Goal: Task Accomplishment & Management: Manage account settings

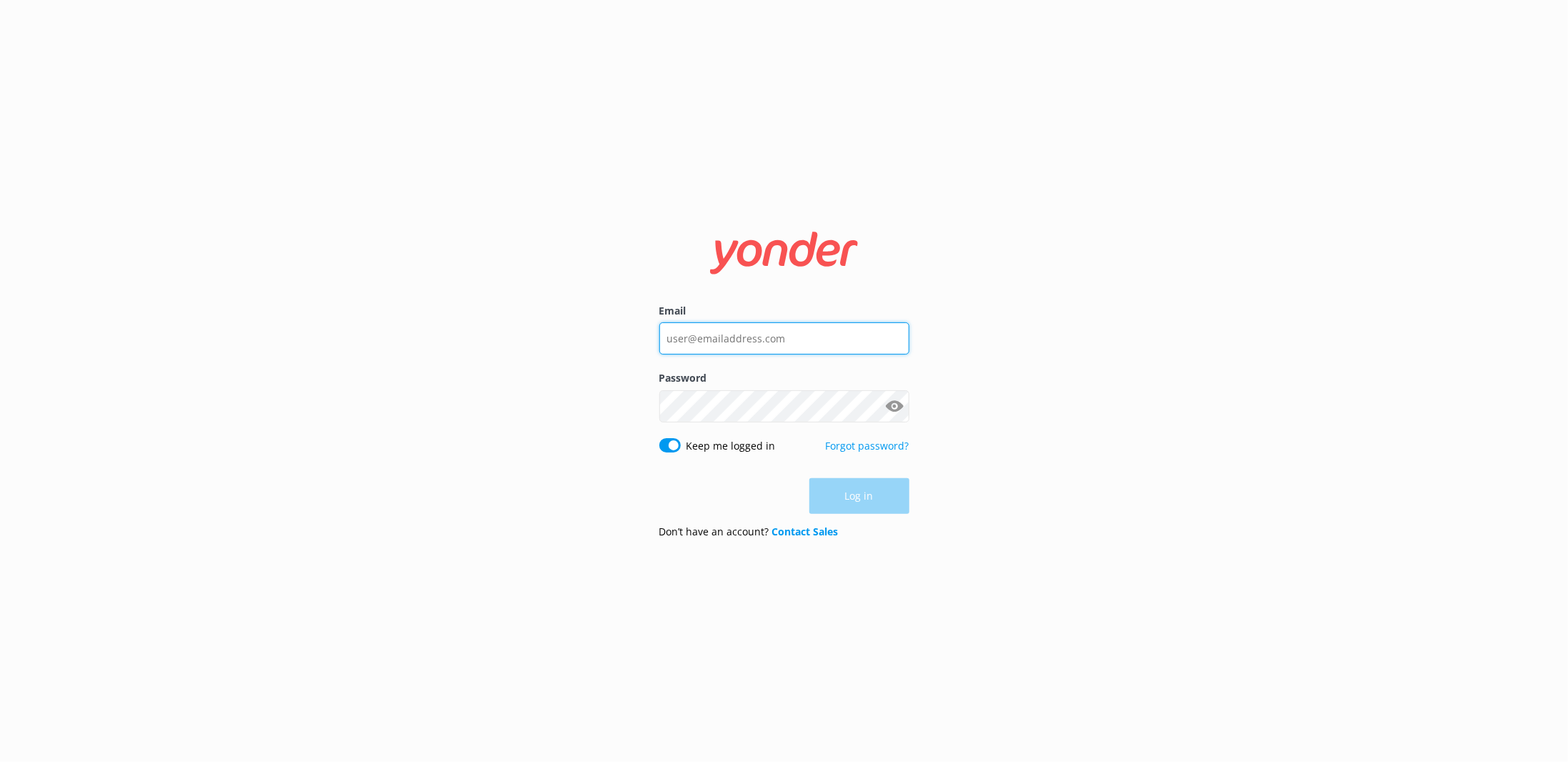
type input "[EMAIL_ADDRESS][DOMAIN_NAME]"
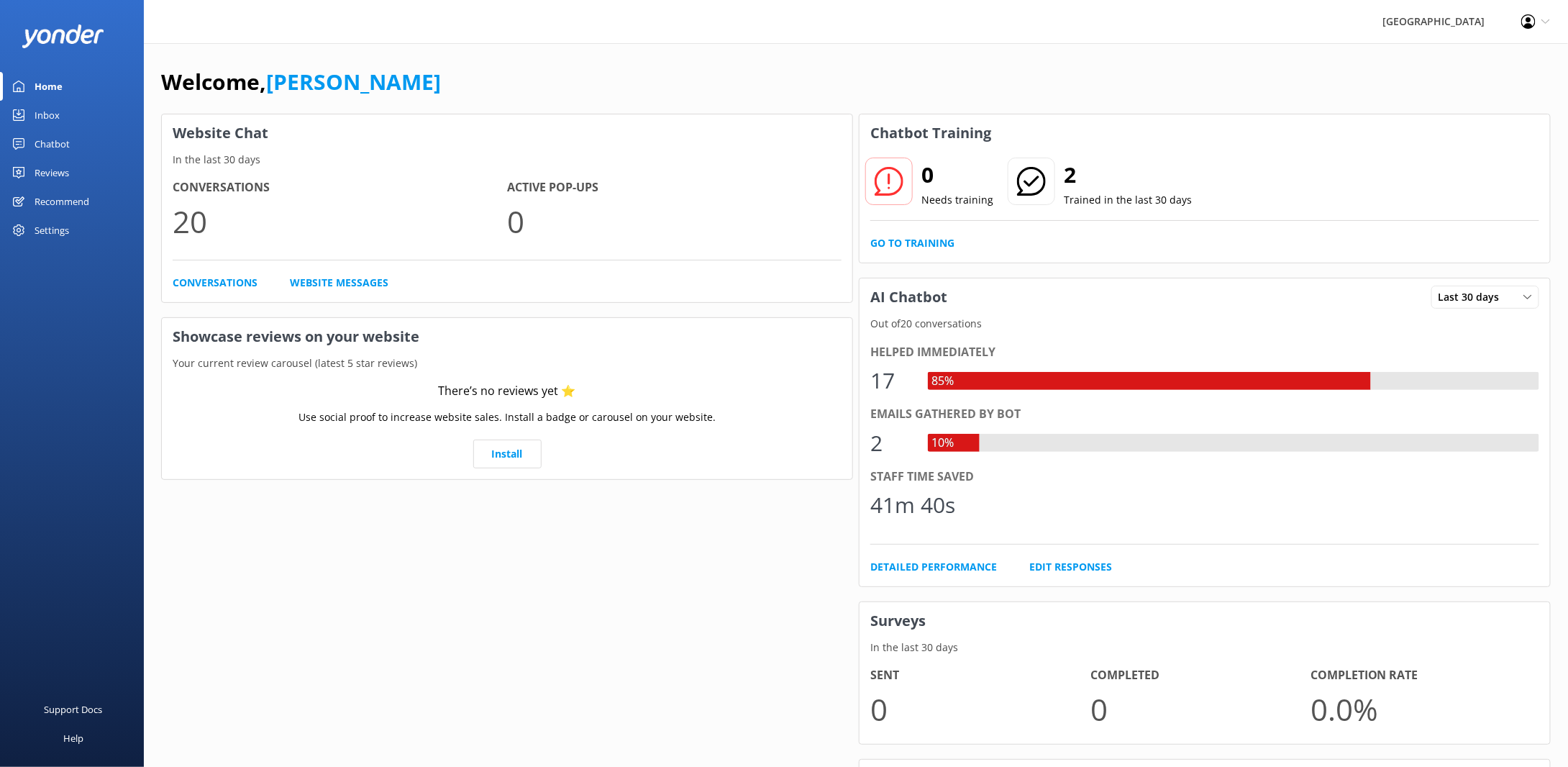
click at [28, 232] on div "Settings" at bounding box center [72, 230] width 144 height 28
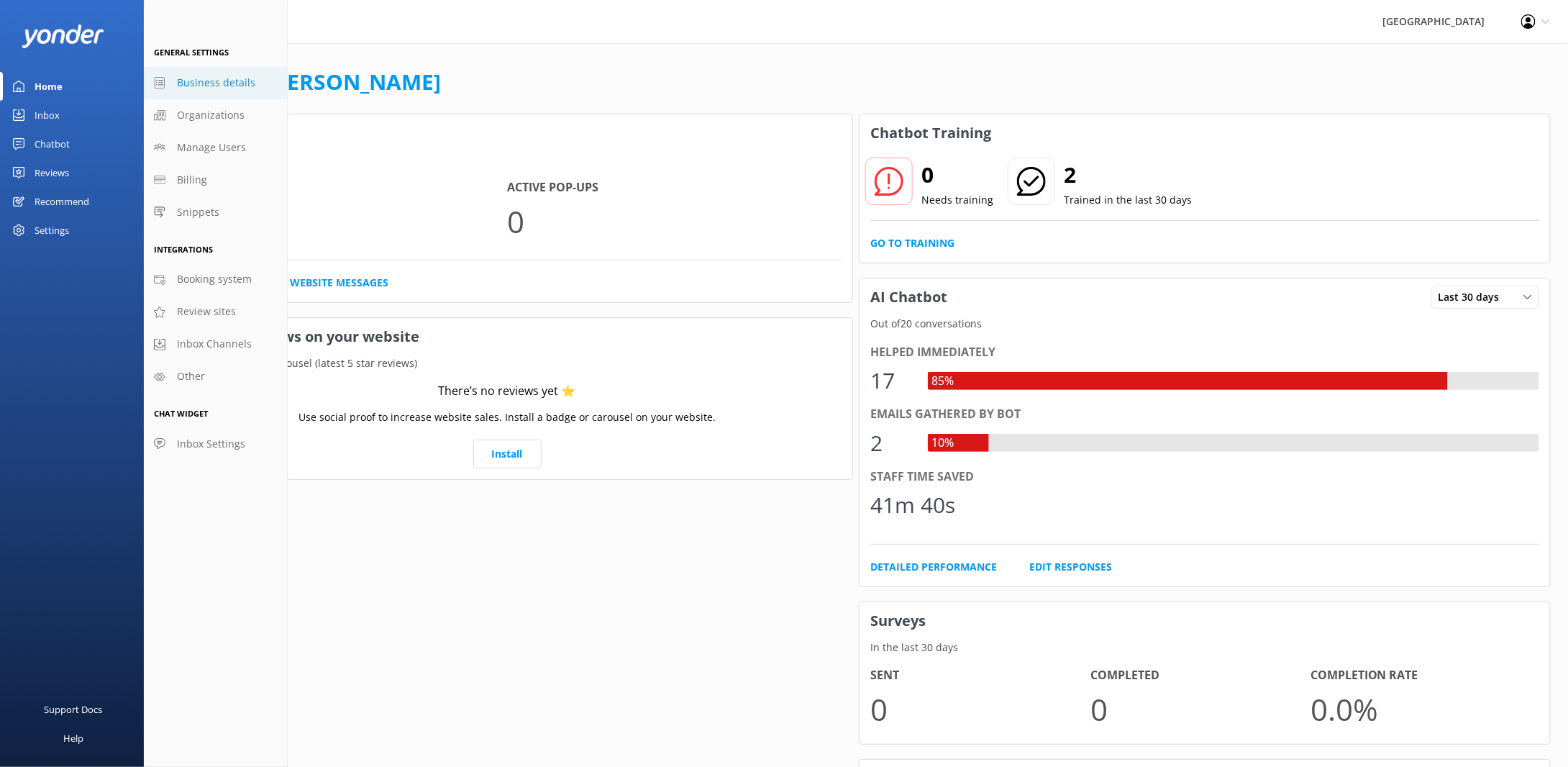
click at [212, 80] on span "Business details" at bounding box center [216, 82] width 79 height 16
select select "[GEOGRAPHIC_DATA]/[GEOGRAPHIC_DATA]"
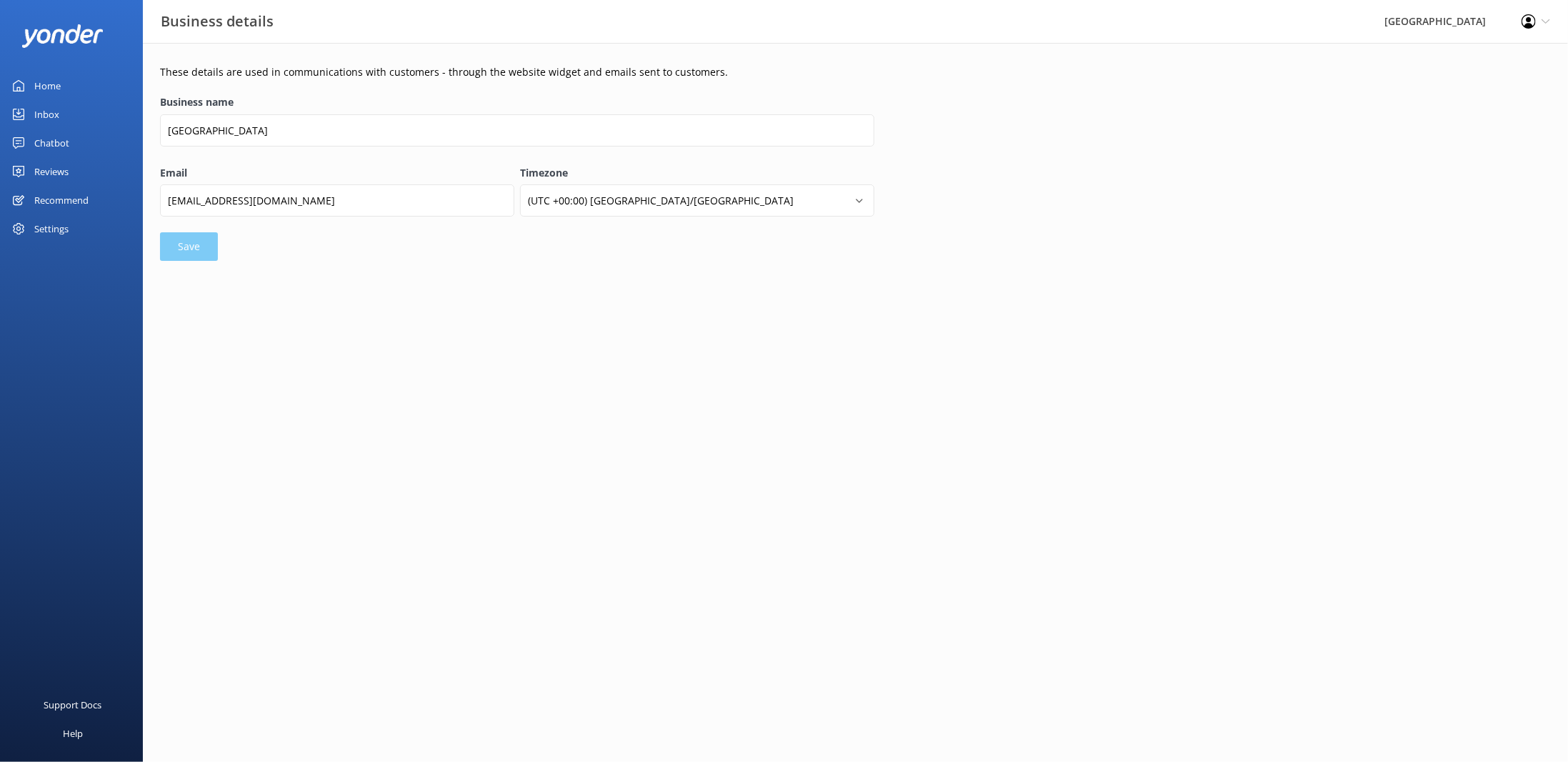
click at [49, 227] on div "Settings" at bounding box center [51, 229] width 34 height 28
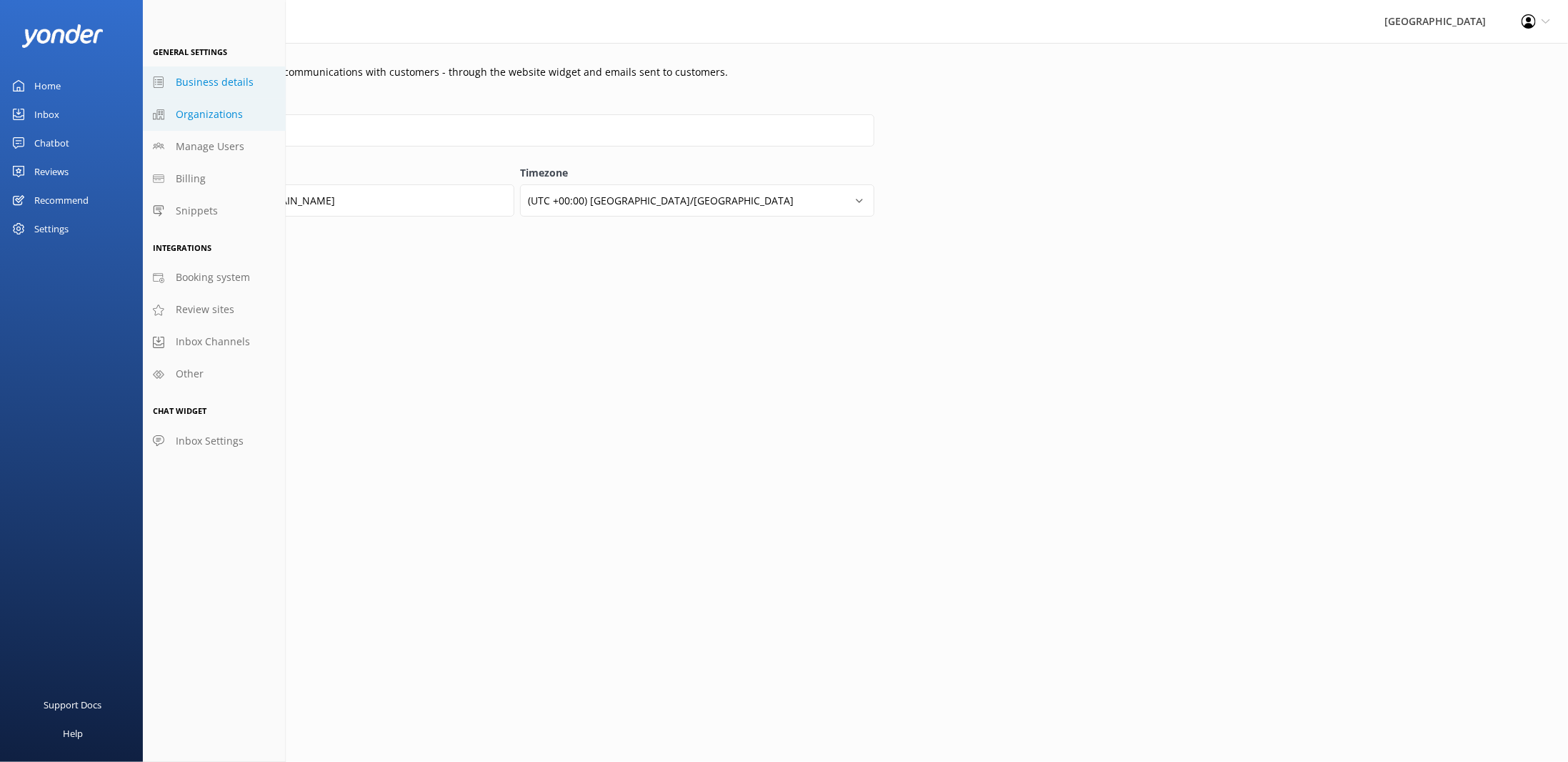
click at [202, 114] on span "Organizations" at bounding box center [209, 114] width 67 height 16
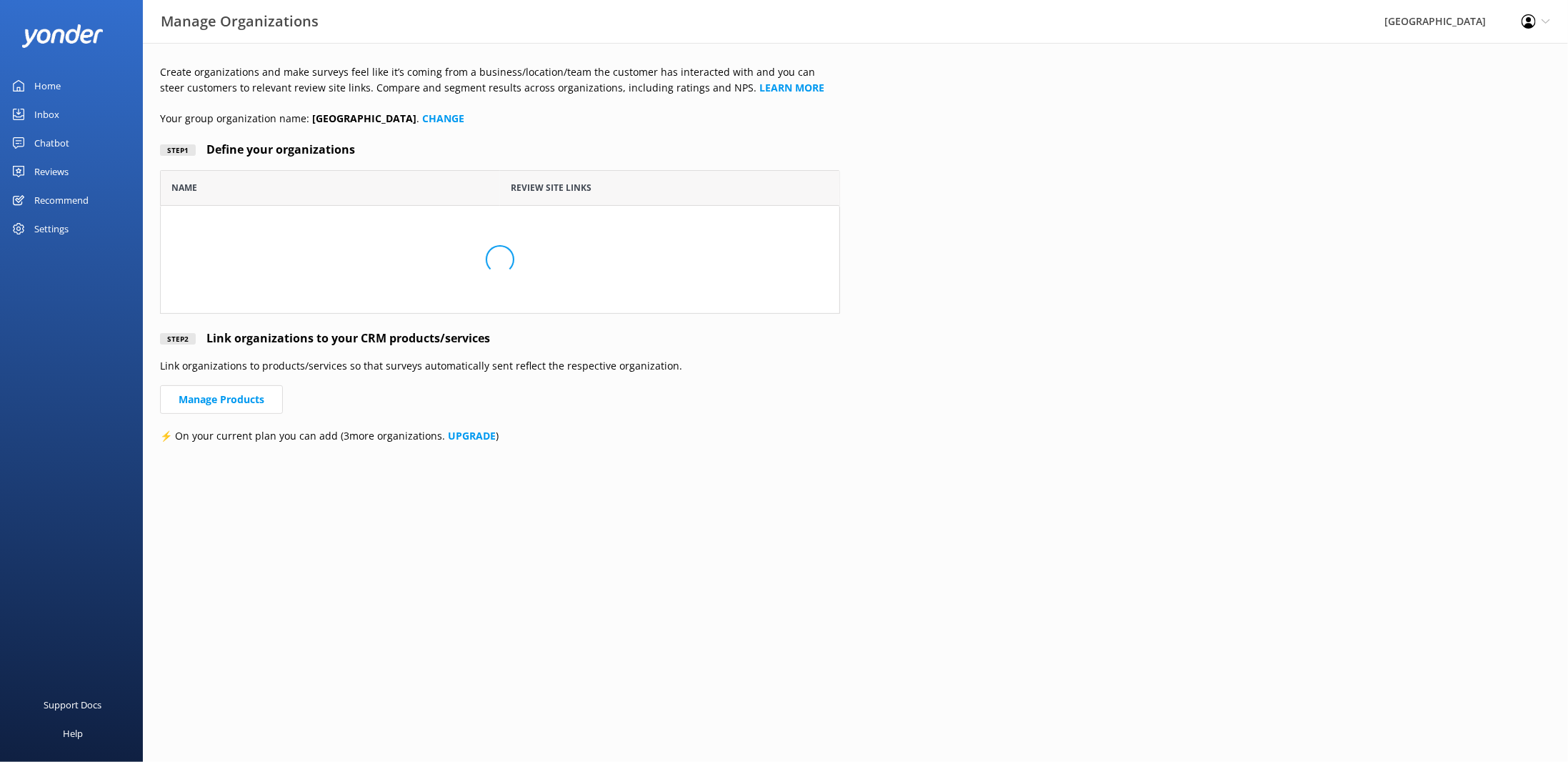
scroll to position [132, 670]
click at [52, 226] on div "Settings" at bounding box center [51, 229] width 34 height 28
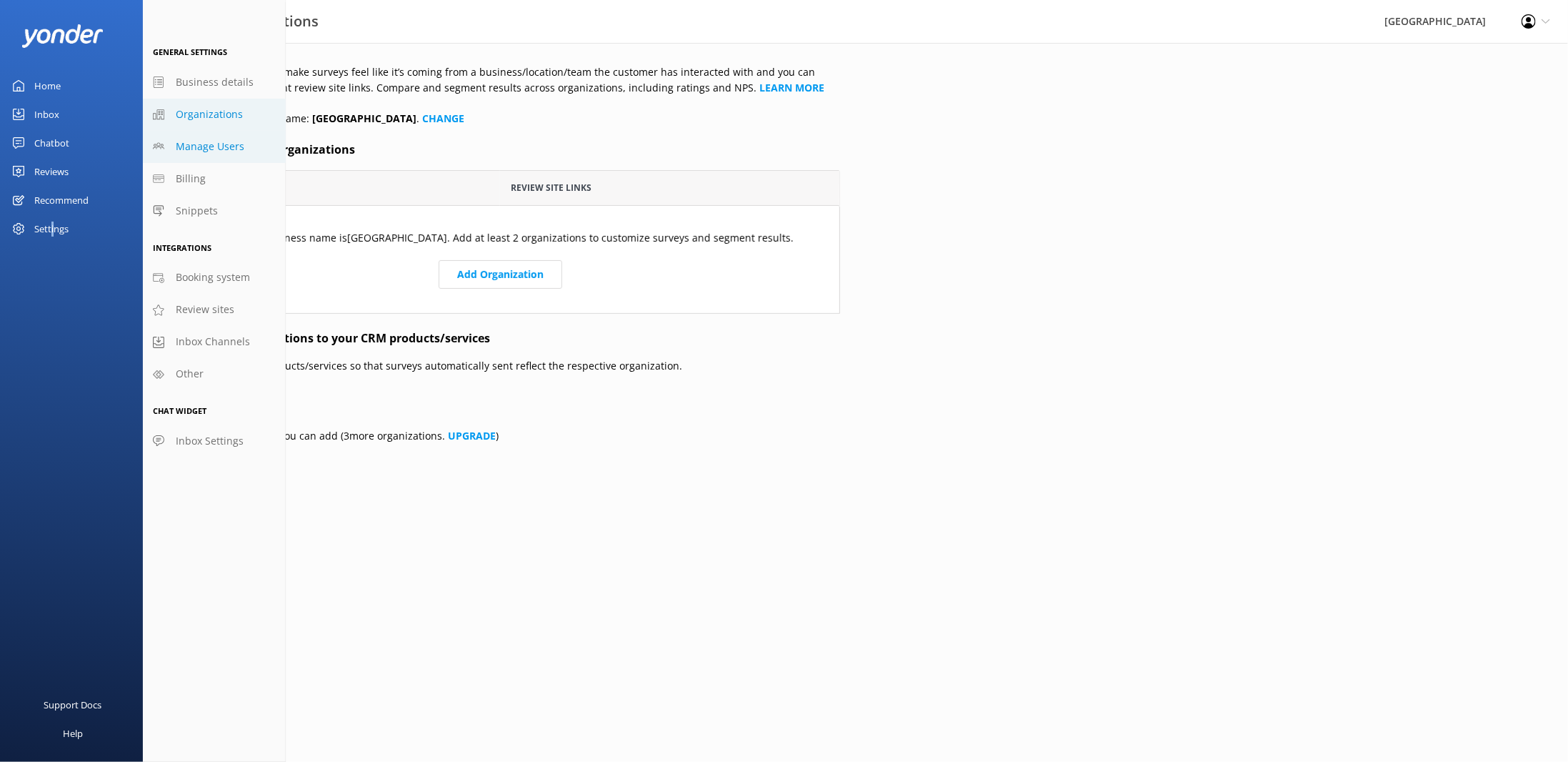
click at [210, 150] on span "Manage Users" at bounding box center [210, 146] width 69 height 16
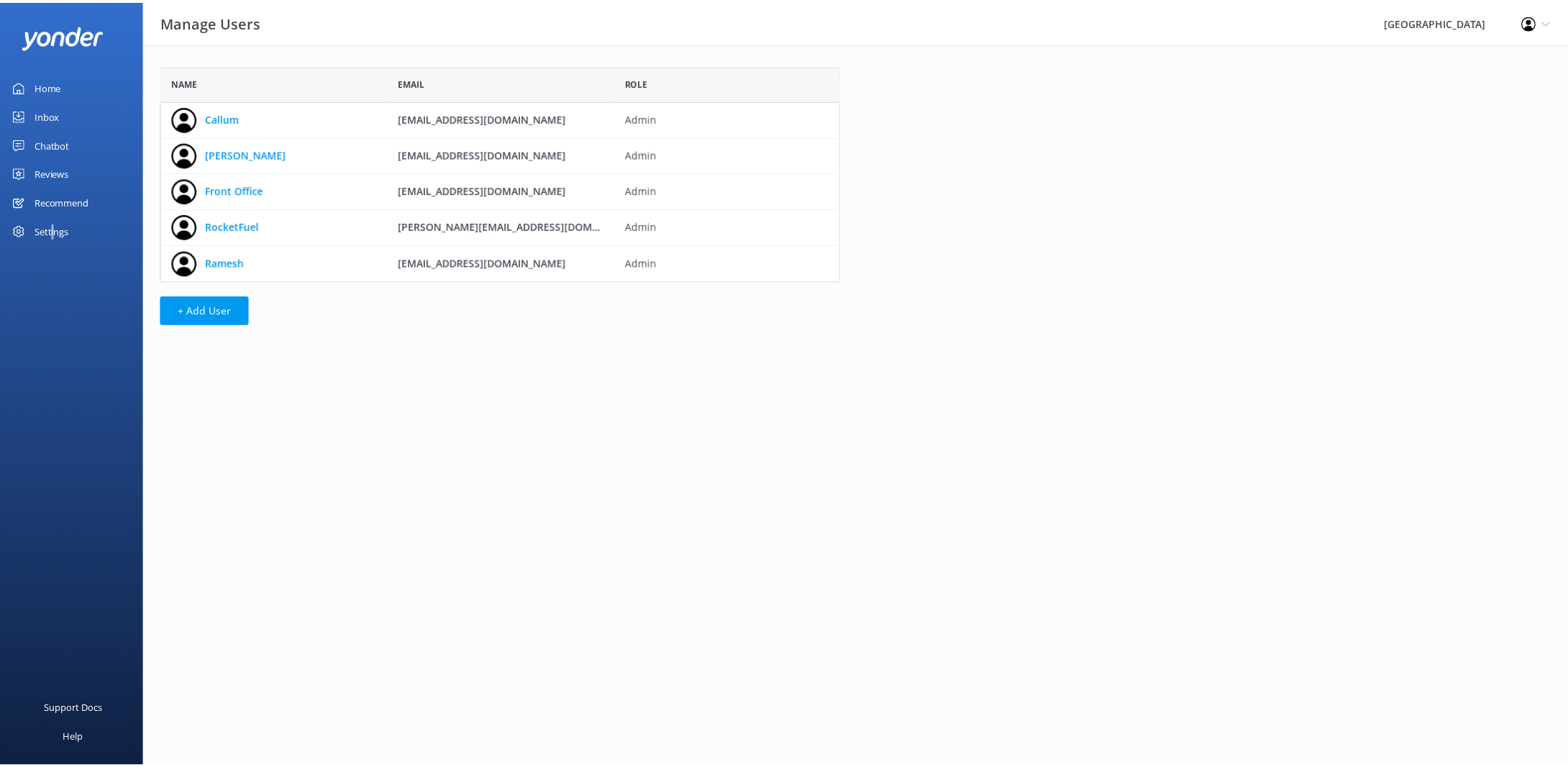
scroll to position [205, 674]
click at [48, 230] on div "Settings" at bounding box center [51, 230] width 34 height 28
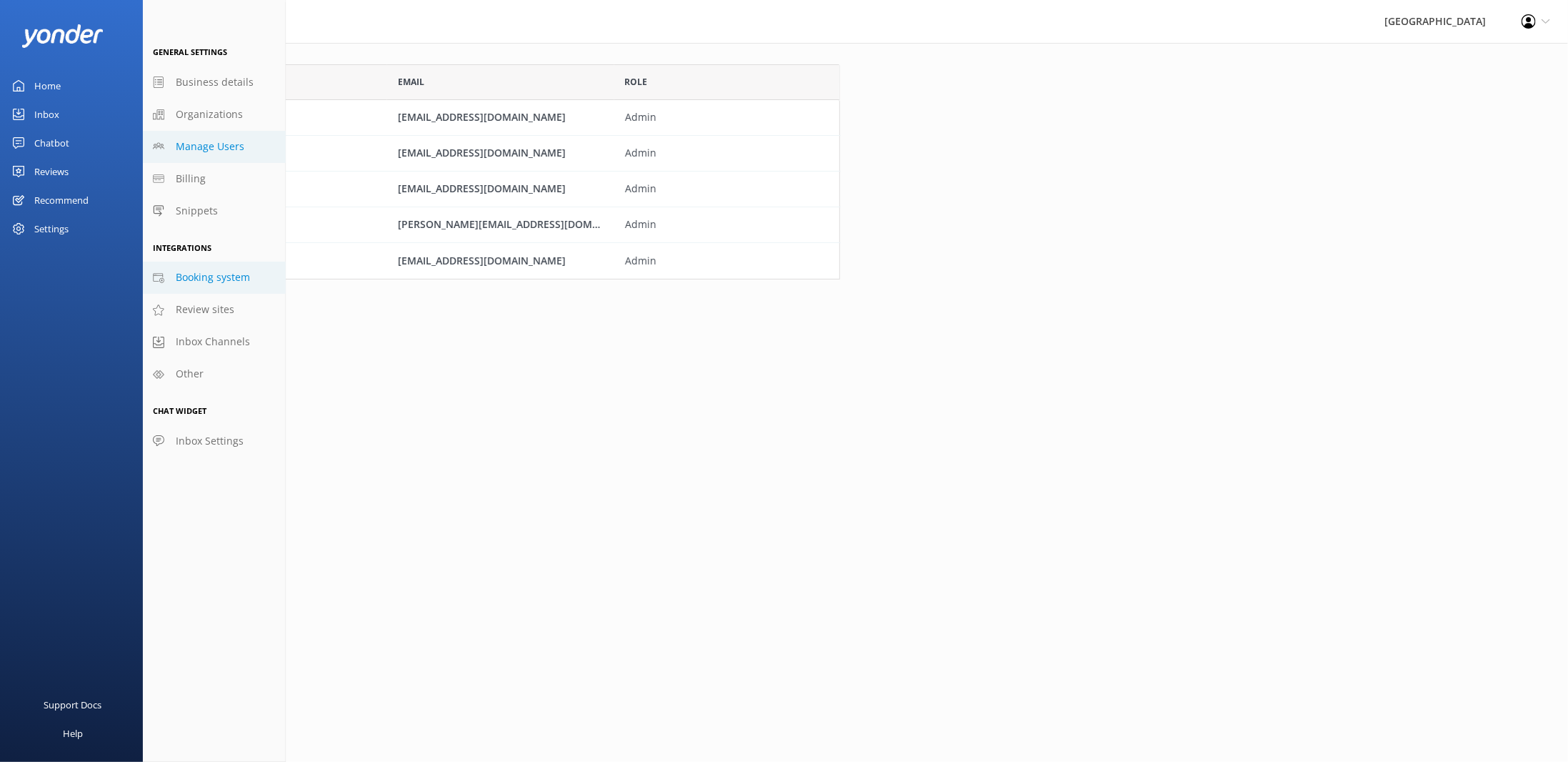
click at [220, 284] on span "Booking system" at bounding box center [213, 277] width 74 height 16
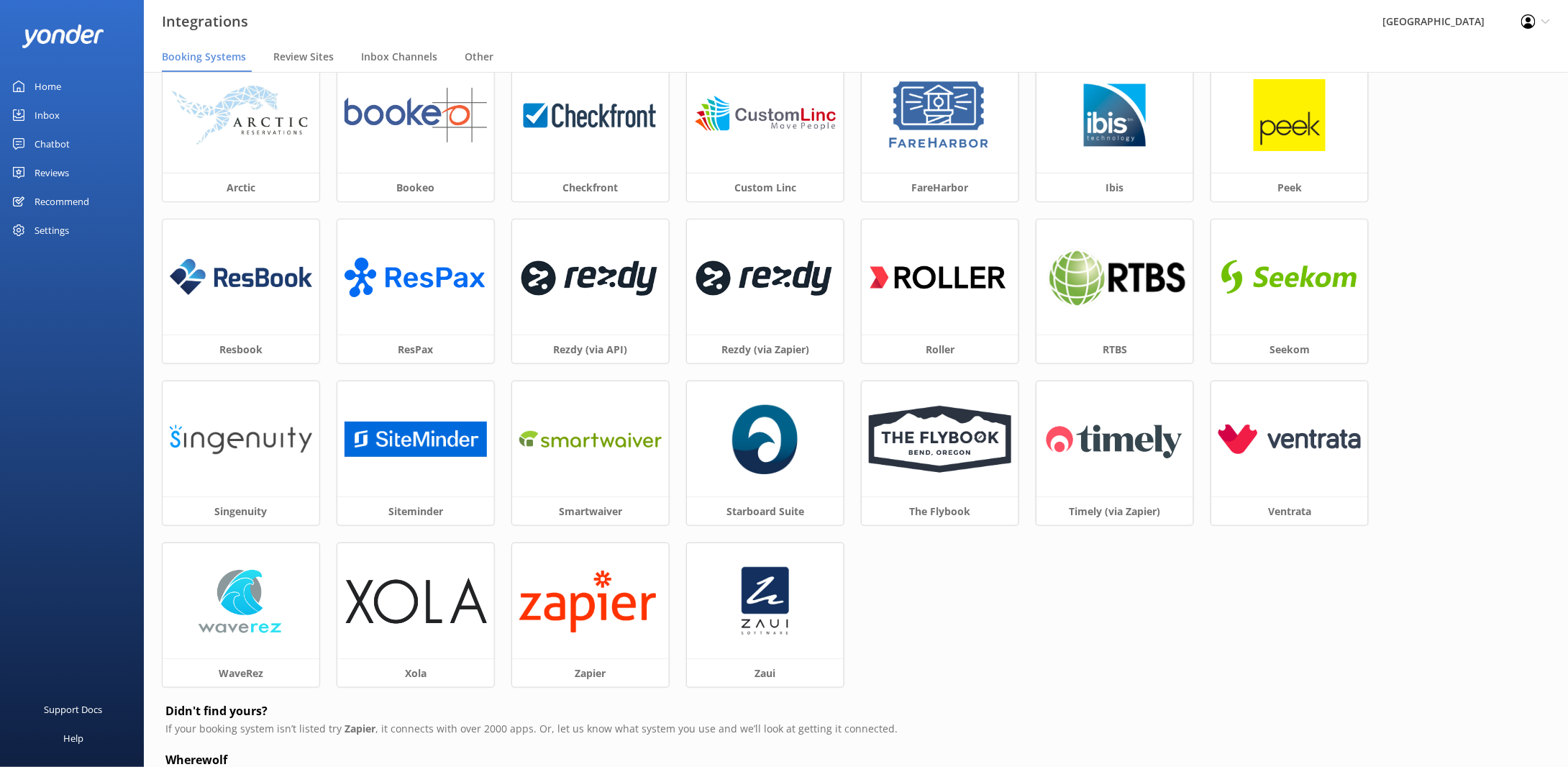
scroll to position [94, 0]
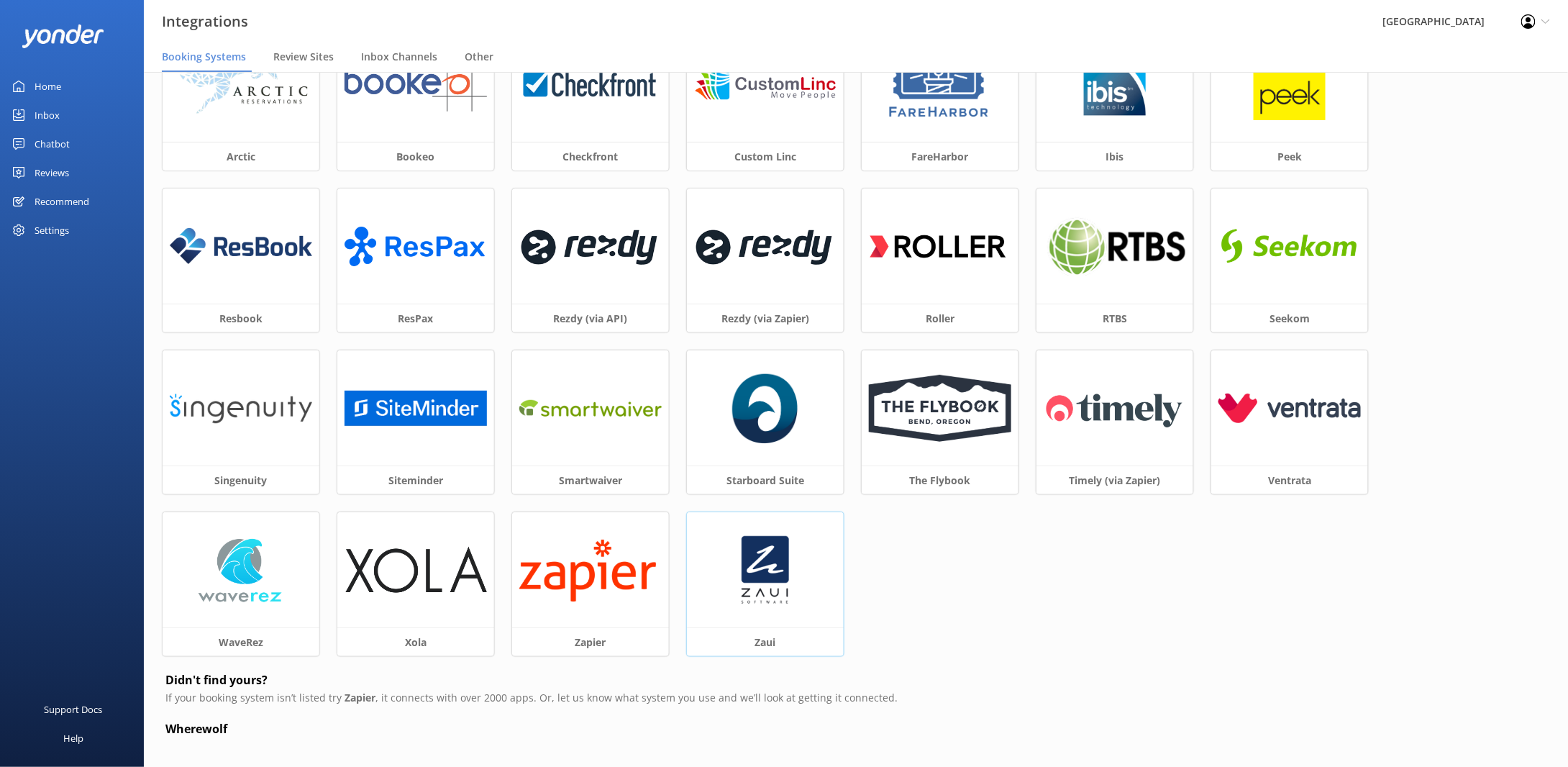
click at [790, 575] on img at bounding box center [765, 570] width 51 height 72
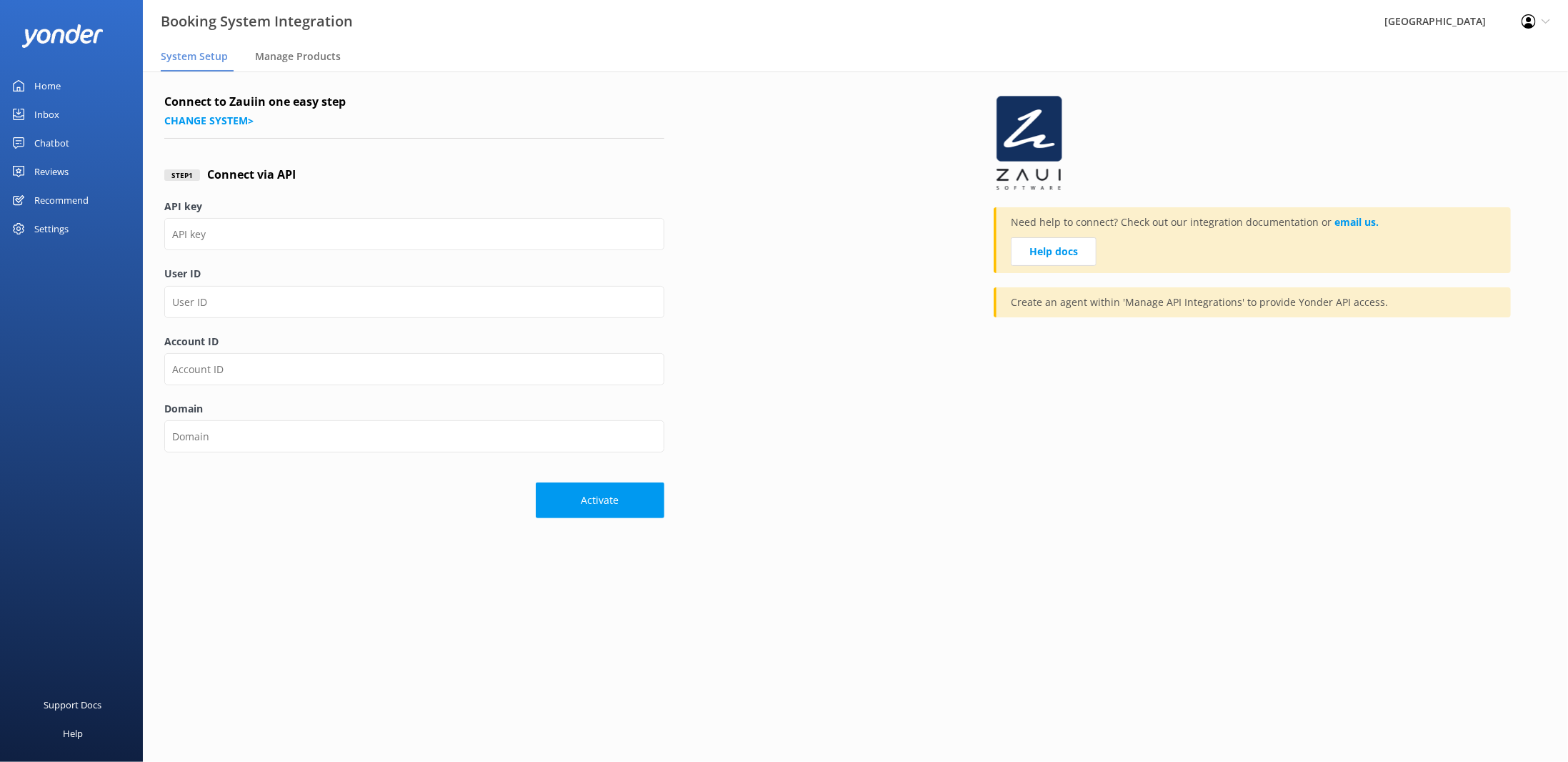
click at [48, 233] on div "Settings" at bounding box center [51, 229] width 34 height 28
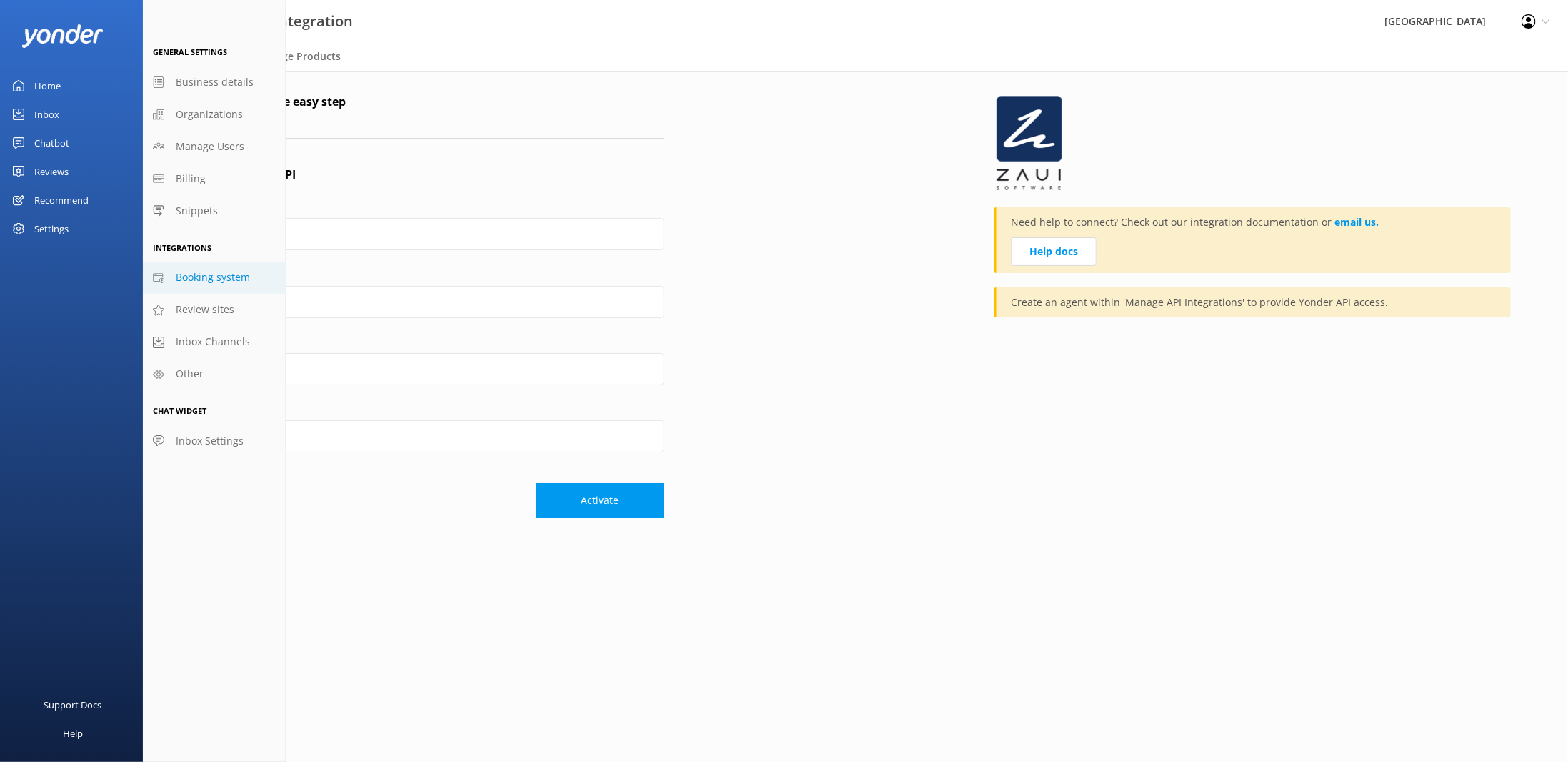
click at [564, 188] on div "Step 1 Connect via API" at bounding box center [414, 175] width 500 height 47
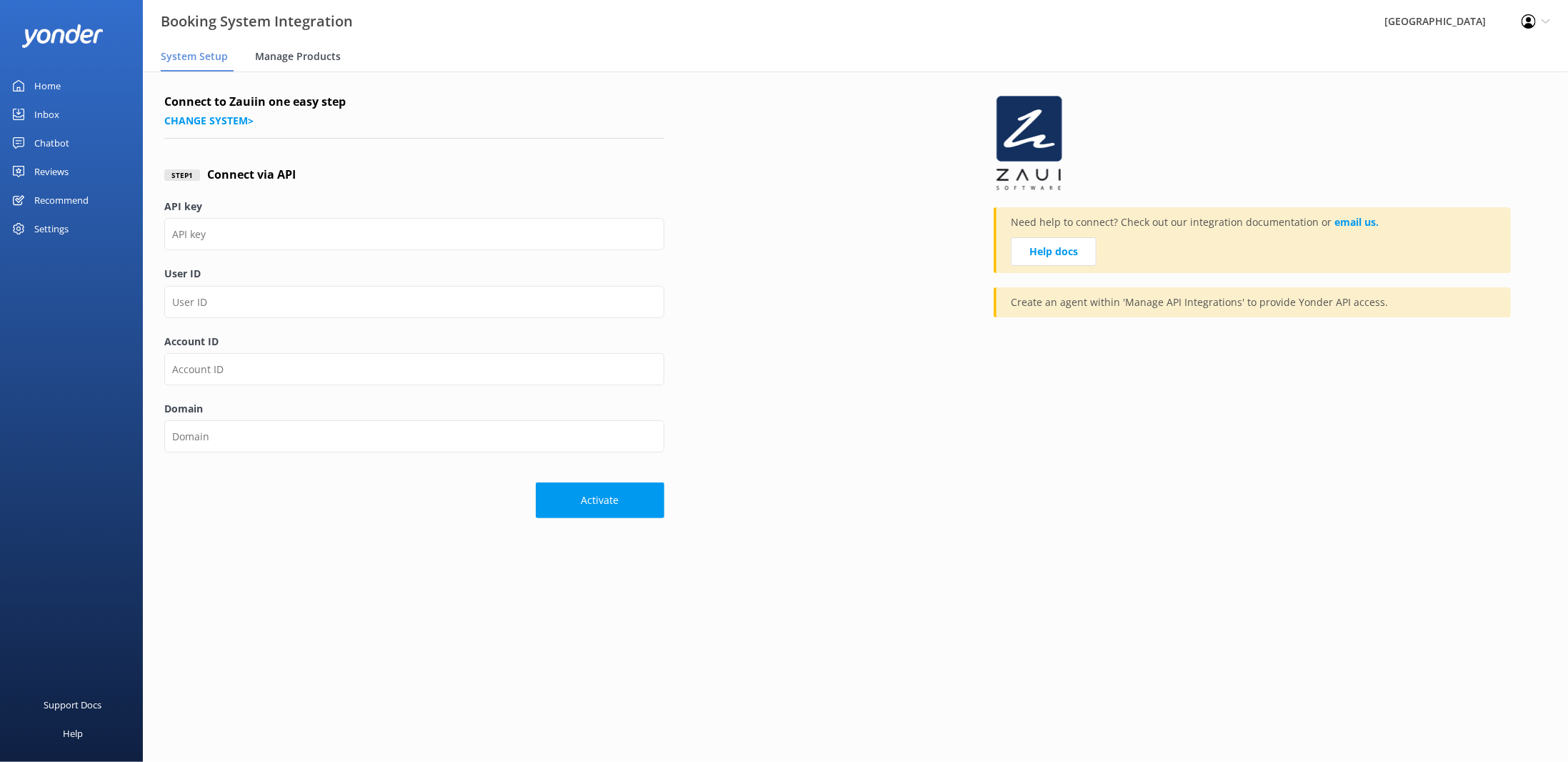
click at [295, 49] on span "Manage Products" at bounding box center [298, 56] width 86 height 14
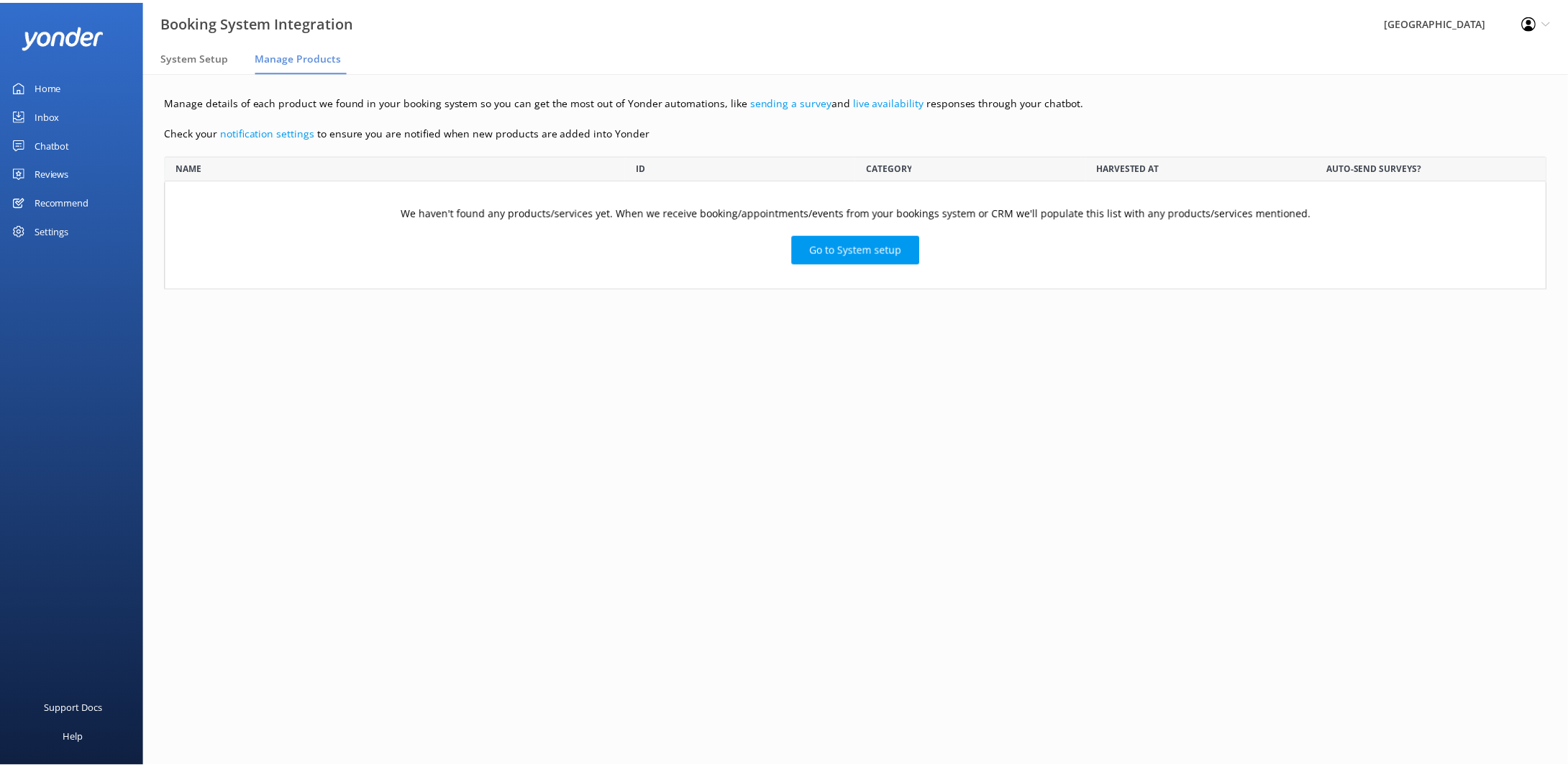
scroll to position [122, 1381]
click at [194, 70] on div "System Setup" at bounding box center [198, 58] width 73 height 28
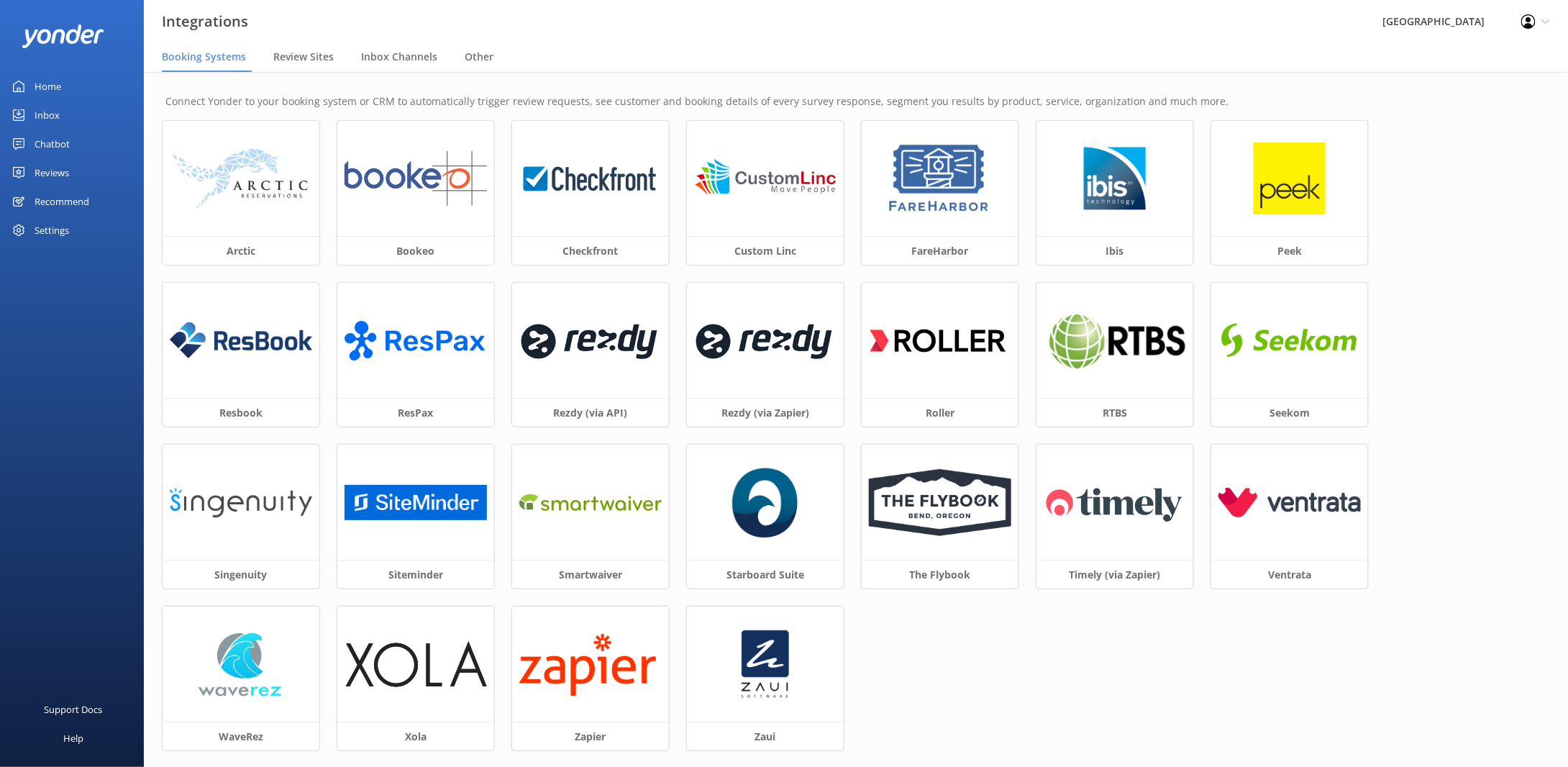
click at [61, 150] on div "Chatbot" at bounding box center [51, 144] width 35 height 28
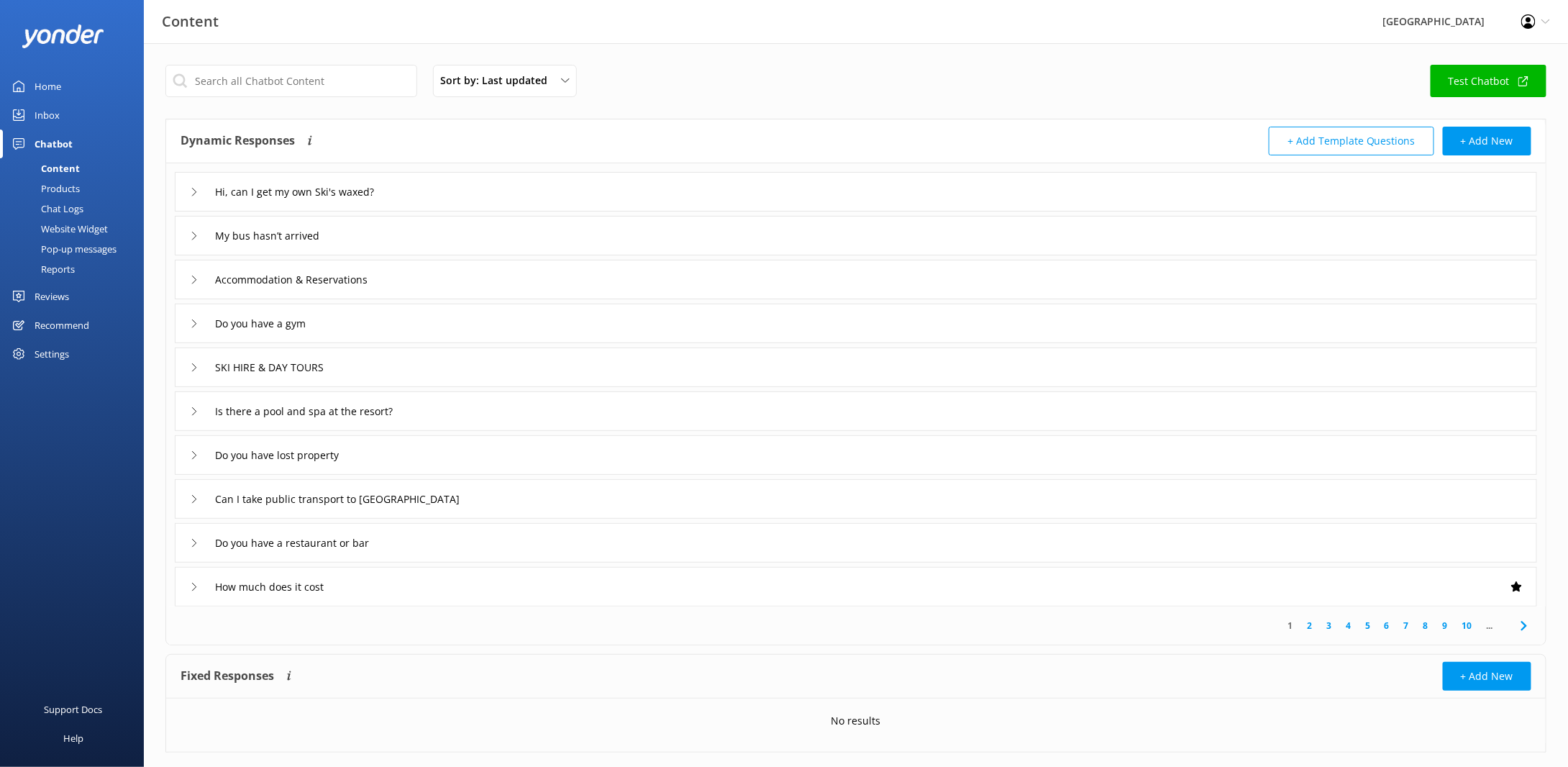
click at [58, 356] on div "Settings" at bounding box center [51, 354] width 34 height 28
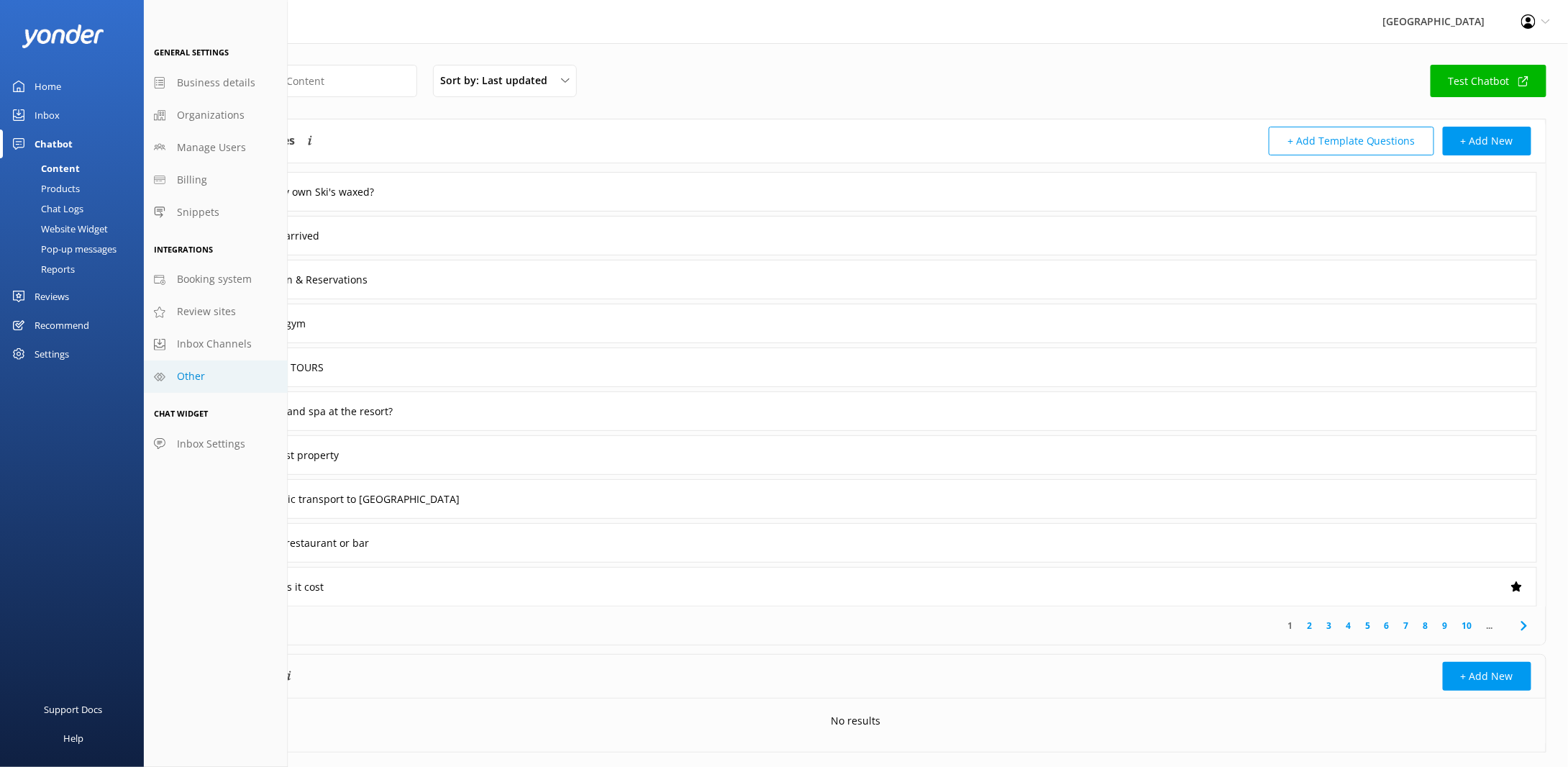
click at [201, 379] on span "Other" at bounding box center [191, 375] width 28 height 16
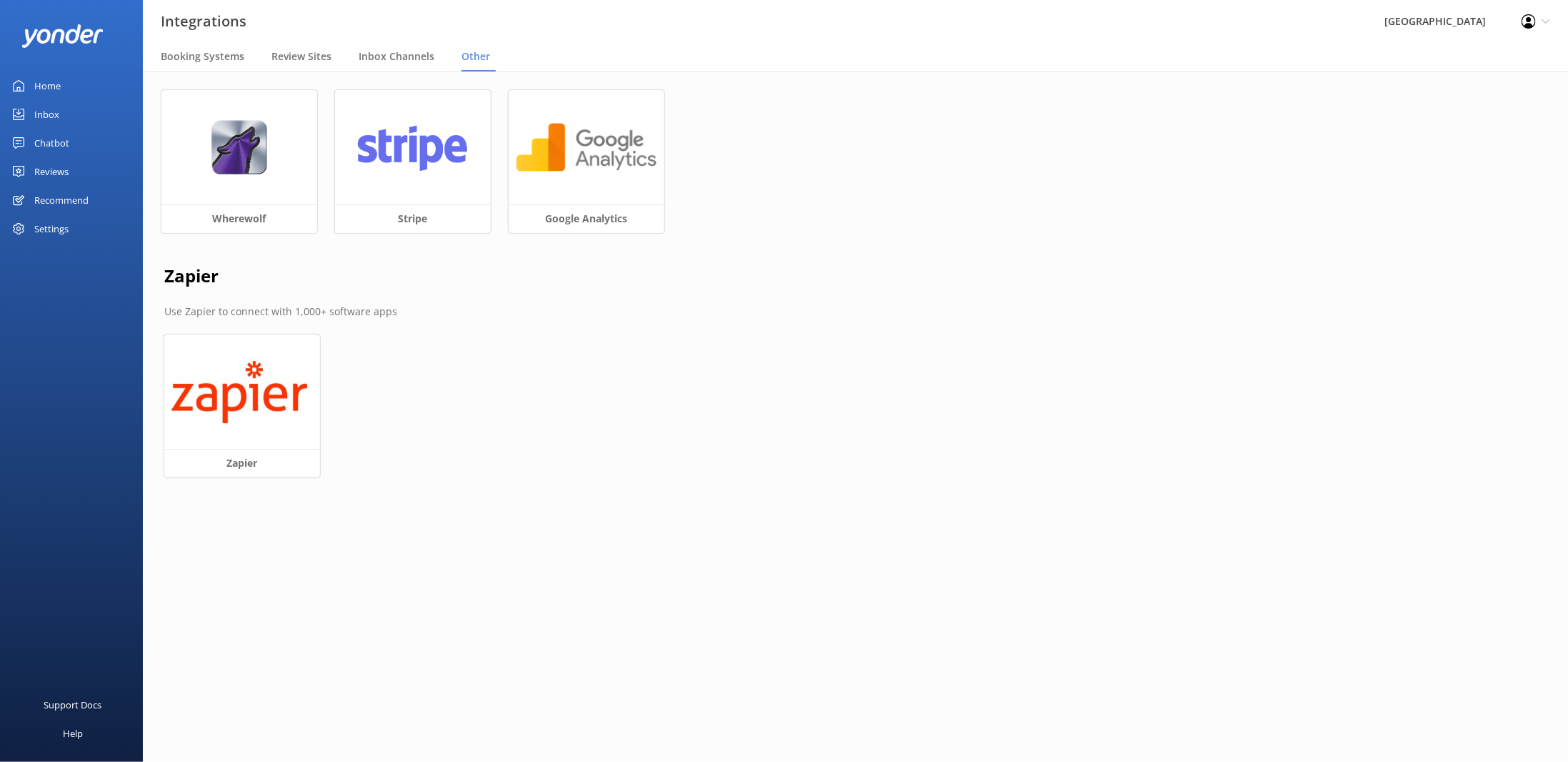
click at [47, 229] on div "Settings" at bounding box center [51, 229] width 34 height 28
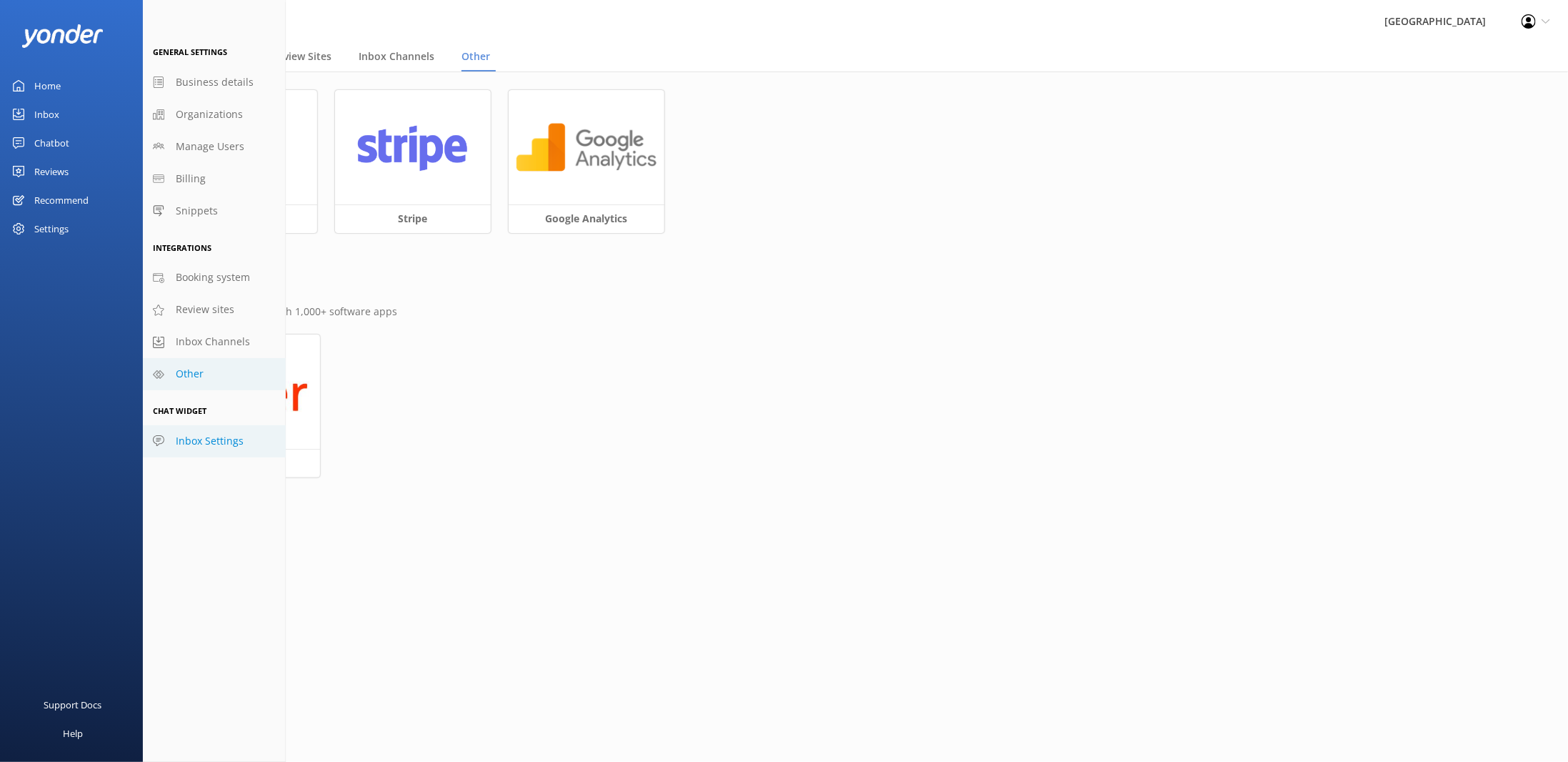
click at [202, 445] on span "Inbox Settings" at bounding box center [210, 441] width 68 height 16
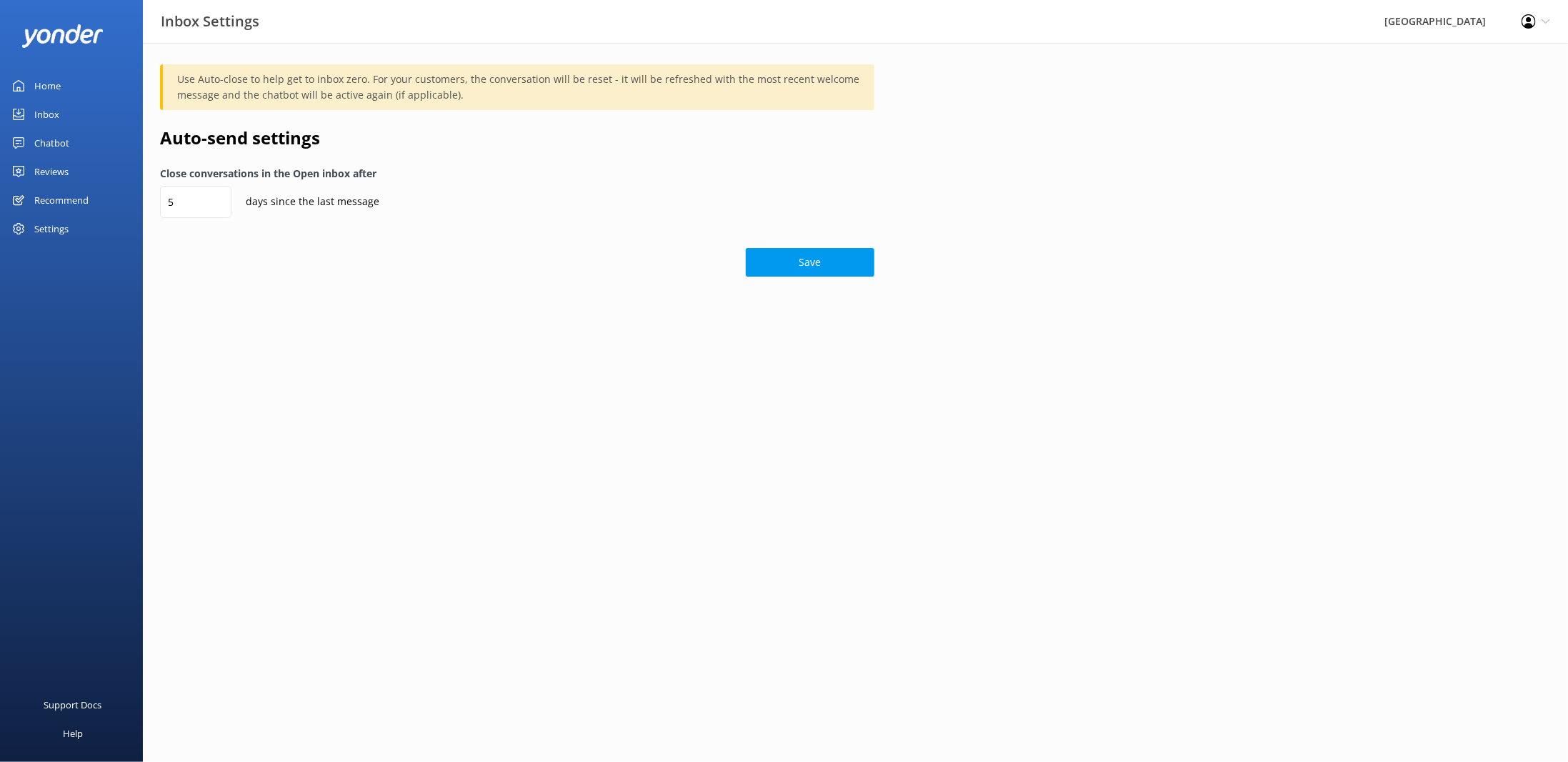
click at [46, 83] on div "Home" at bounding box center [47, 86] width 26 height 28
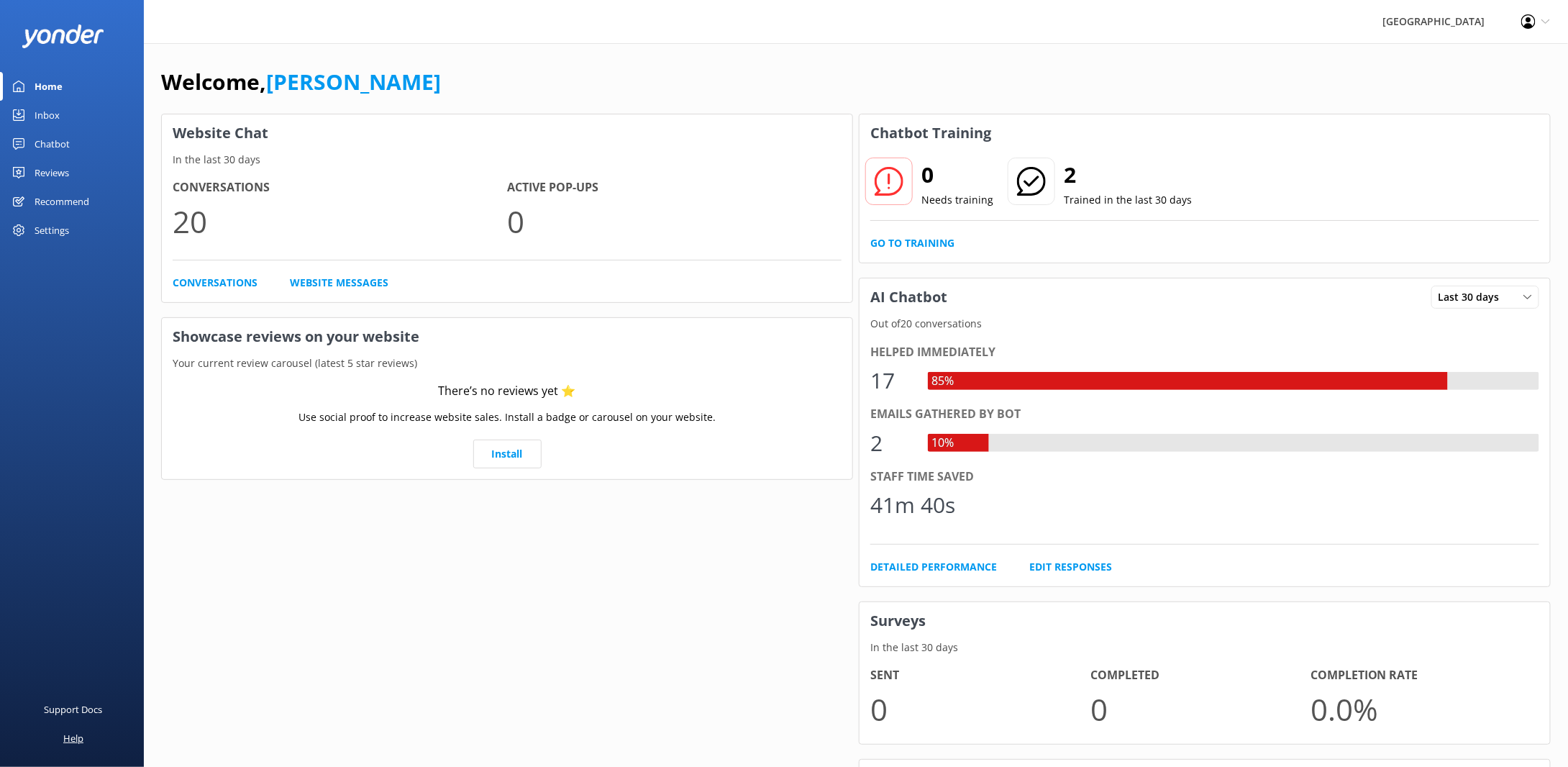
click at [80, 743] on div "Help" at bounding box center [73, 738] width 20 height 28
click at [79, 740] on div "Help" at bounding box center [73, 738] width 20 height 28
click at [1543, 23] on icon at bounding box center [1545, 21] width 9 height 9
click at [31, 85] on link "Home" at bounding box center [72, 86] width 144 height 28
click at [52, 148] on div "Chatbot" at bounding box center [51, 144] width 35 height 28
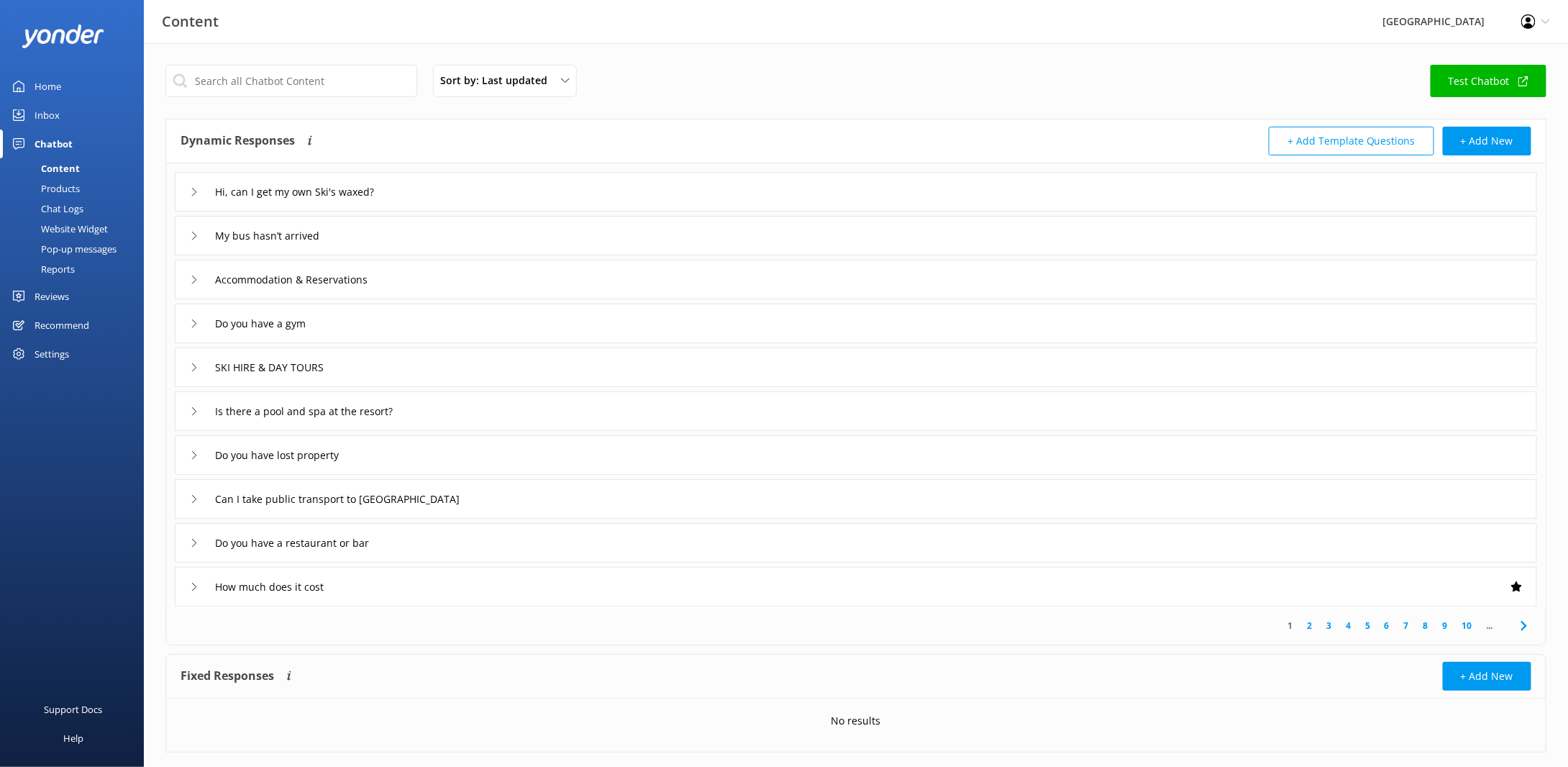
click at [67, 228] on div "Website Widget" at bounding box center [58, 228] width 100 height 20
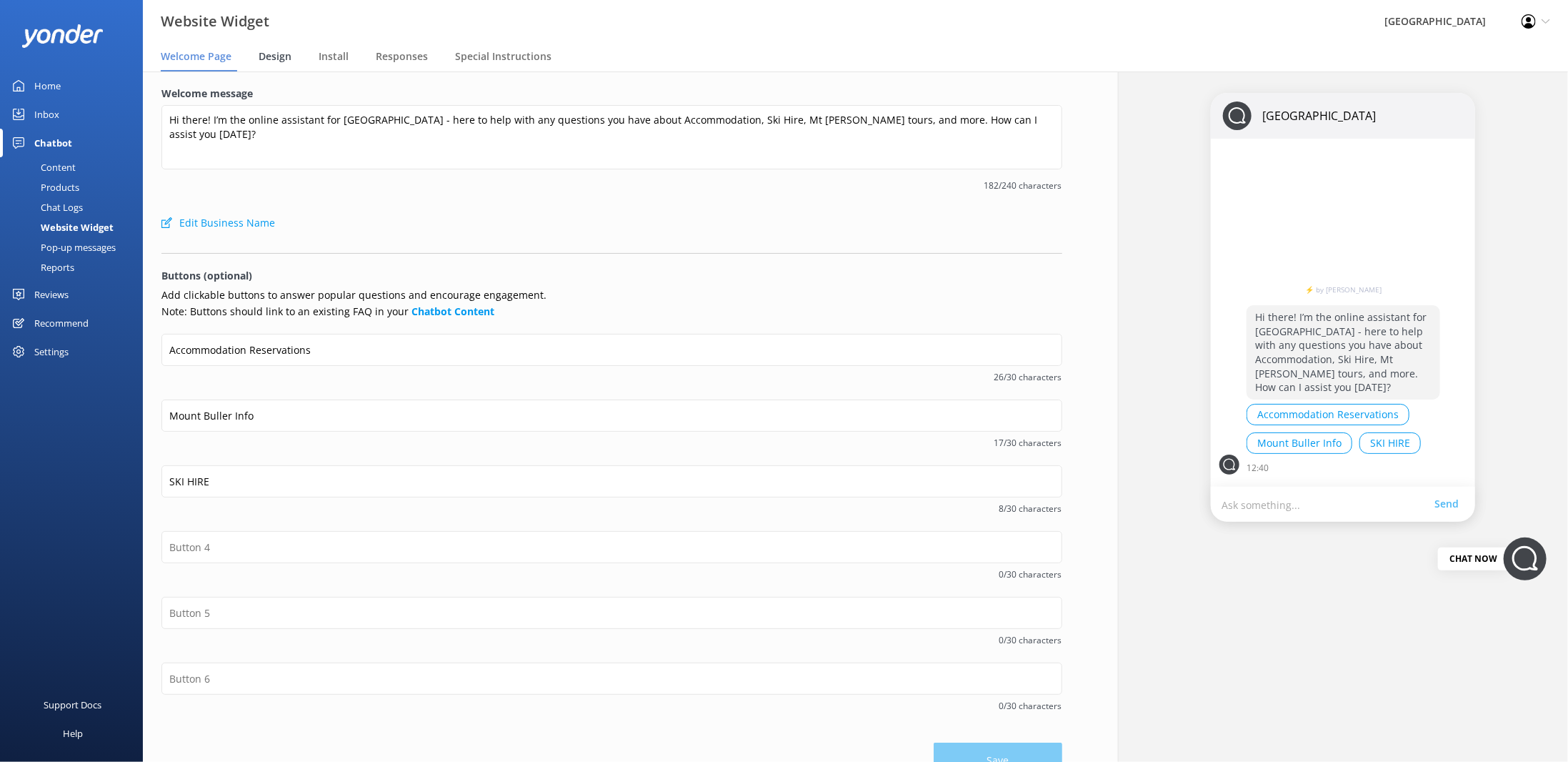
click at [269, 55] on span "Design" at bounding box center [275, 56] width 33 height 14
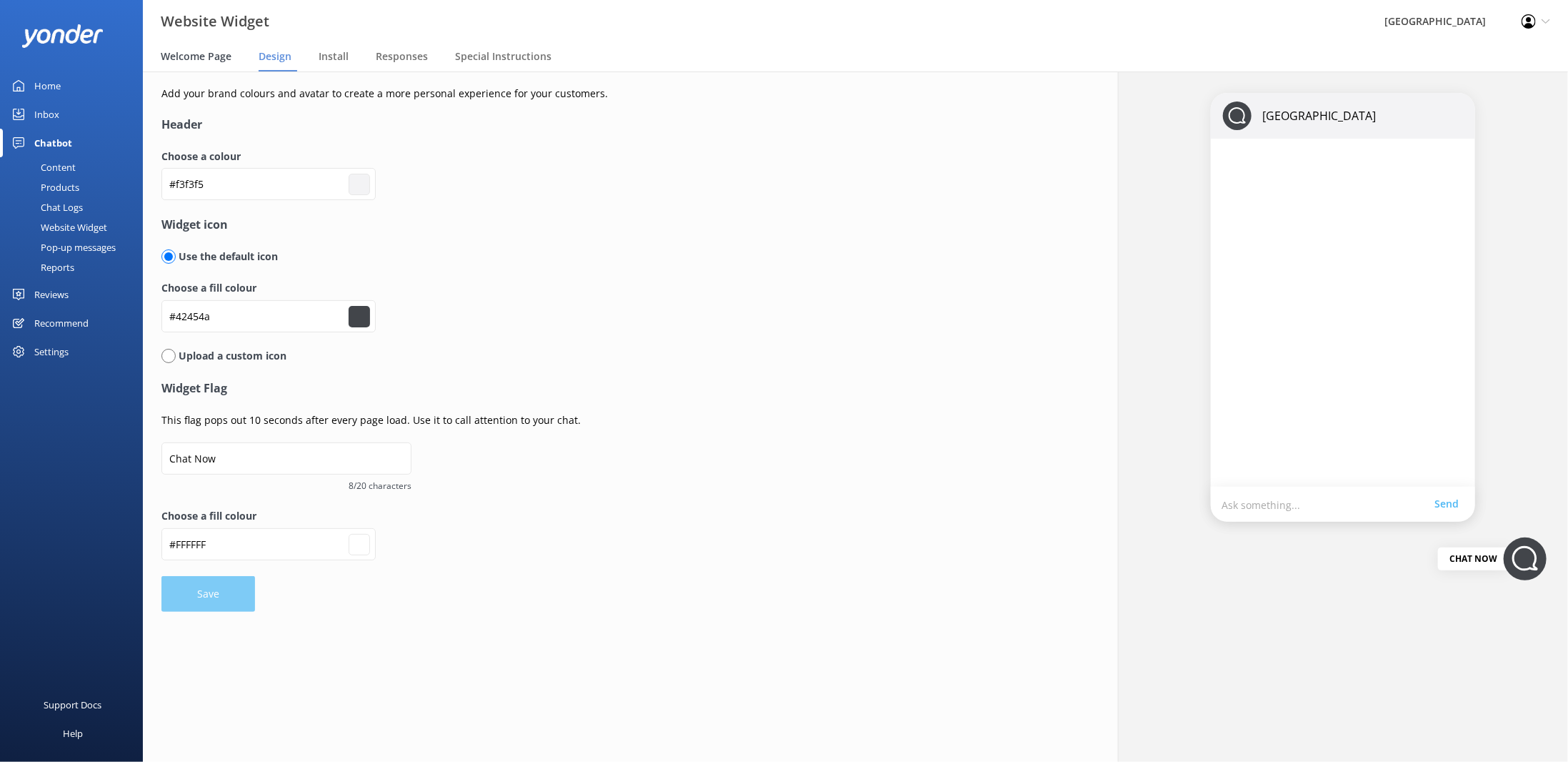
click at [219, 57] on span "Welcome Page" at bounding box center [196, 56] width 71 height 14
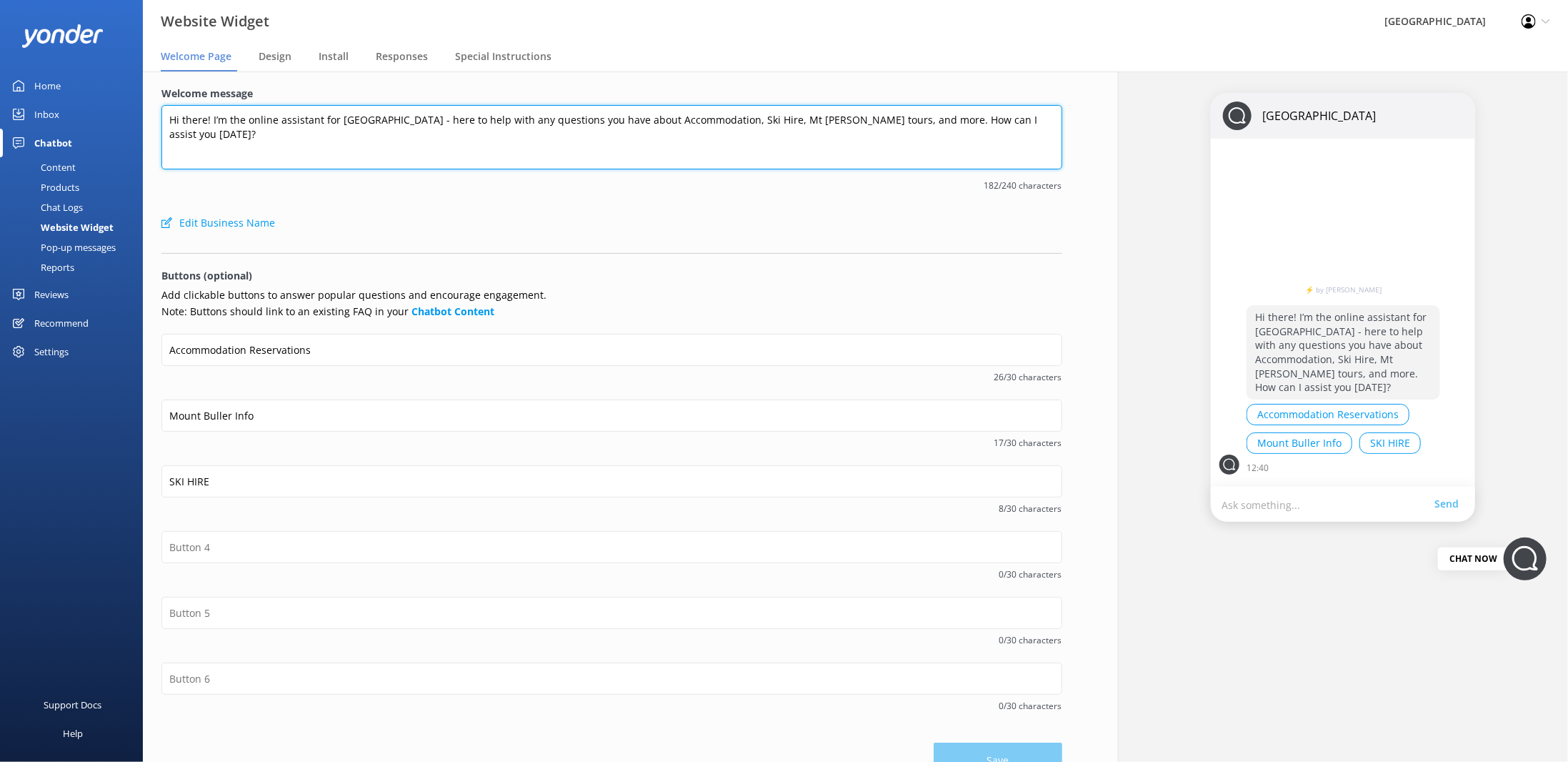
drag, startPoint x: 719, startPoint y: 119, endPoint x: 833, endPoint y: 116, distance: 114.0
click at [833, 116] on textarea "Hi there! I’m the online assistant for Alzburg Resort - here to help with any q…" at bounding box center [611, 138] width 901 height 64
click at [804, 117] on textarea "Hi there! I’m the online assistant for Alzburg Resort - here to help with any q…" at bounding box center [611, 138] width 901 height 64
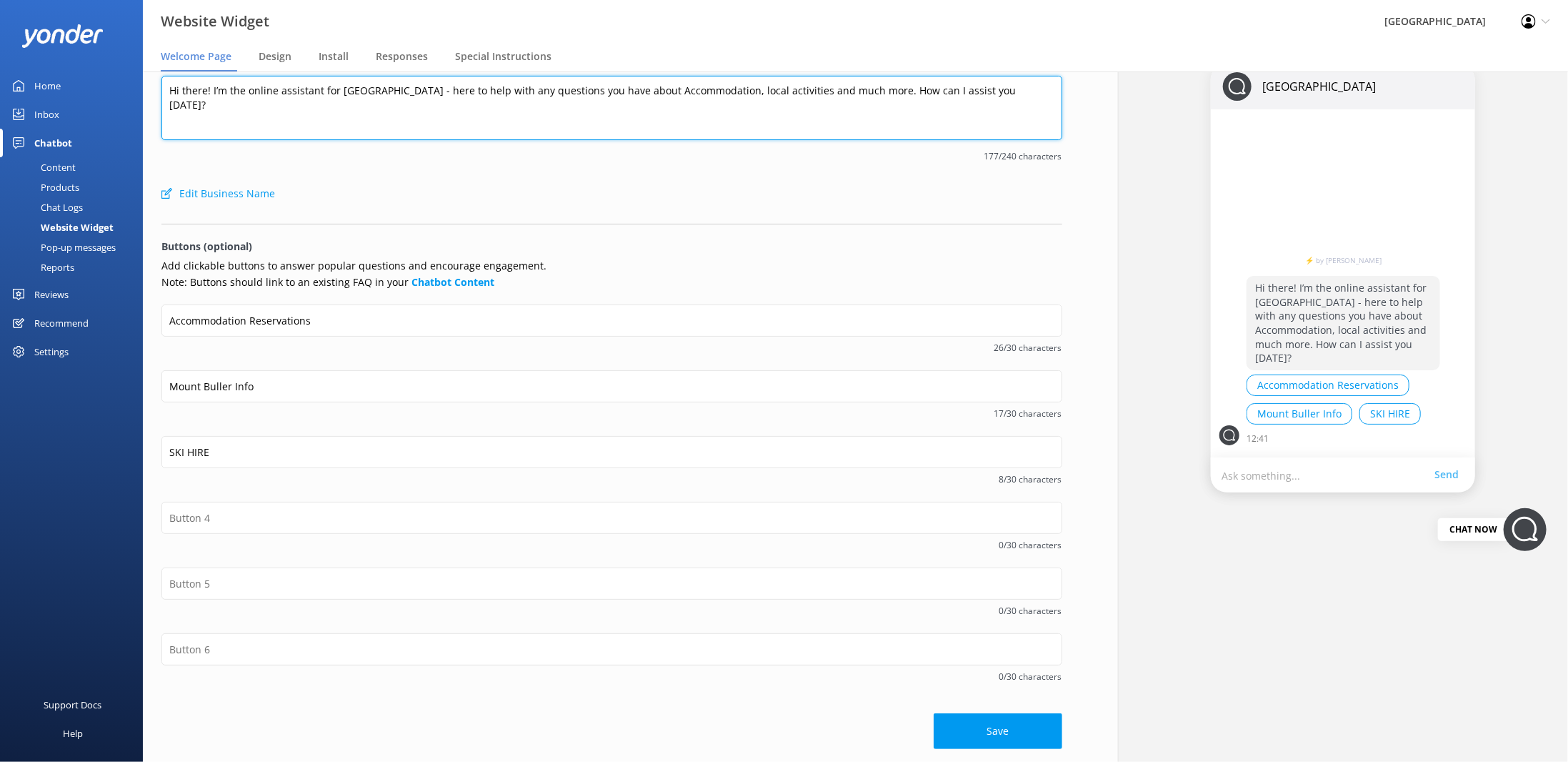
type textarea "Hi there! I’m the online assistant for [GEOGRAPHIC_DATA] - here to help with an…"
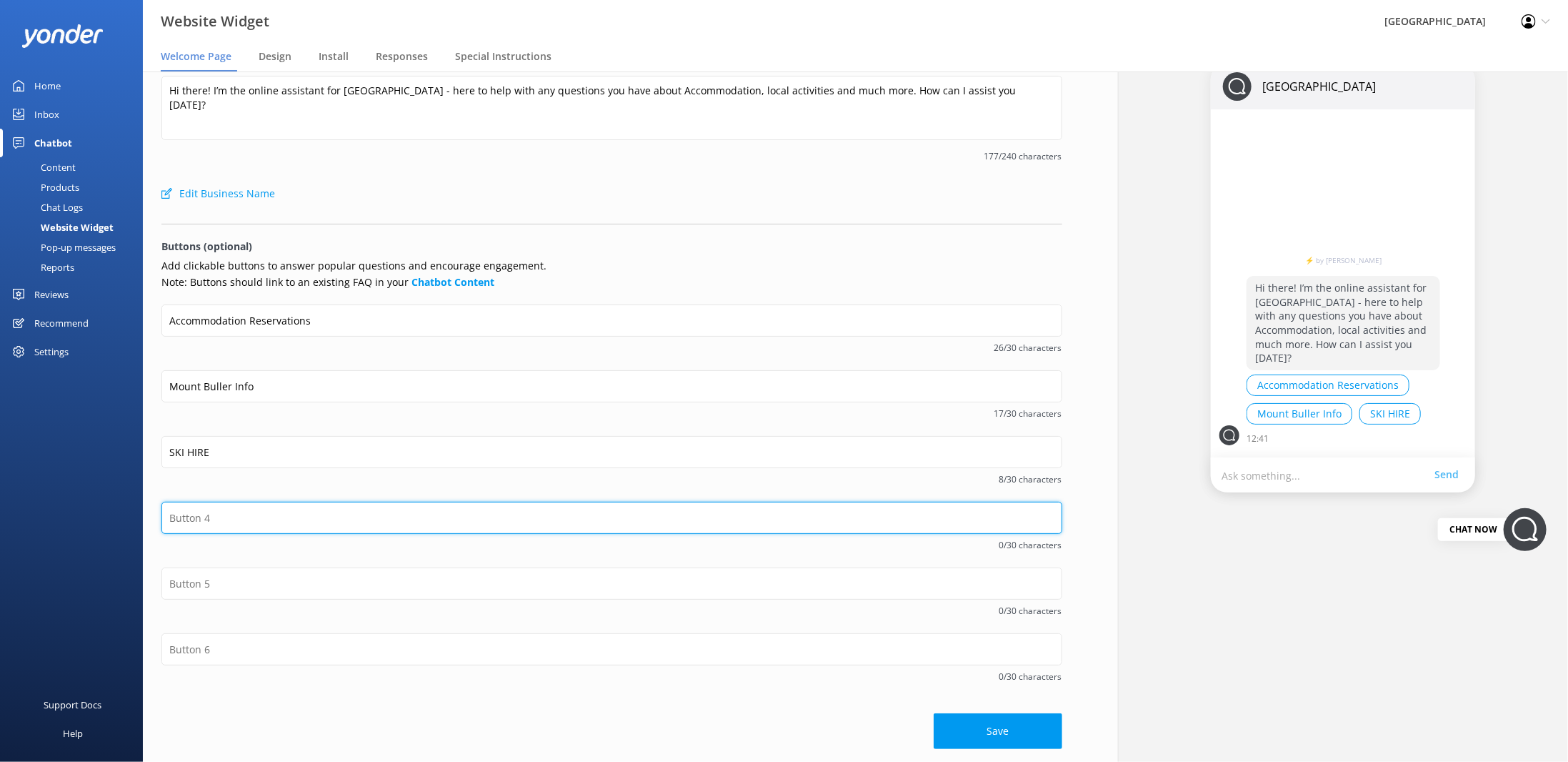
click at [211, 518] on input "text" at bounding box center [611, 518] width 901 height 32
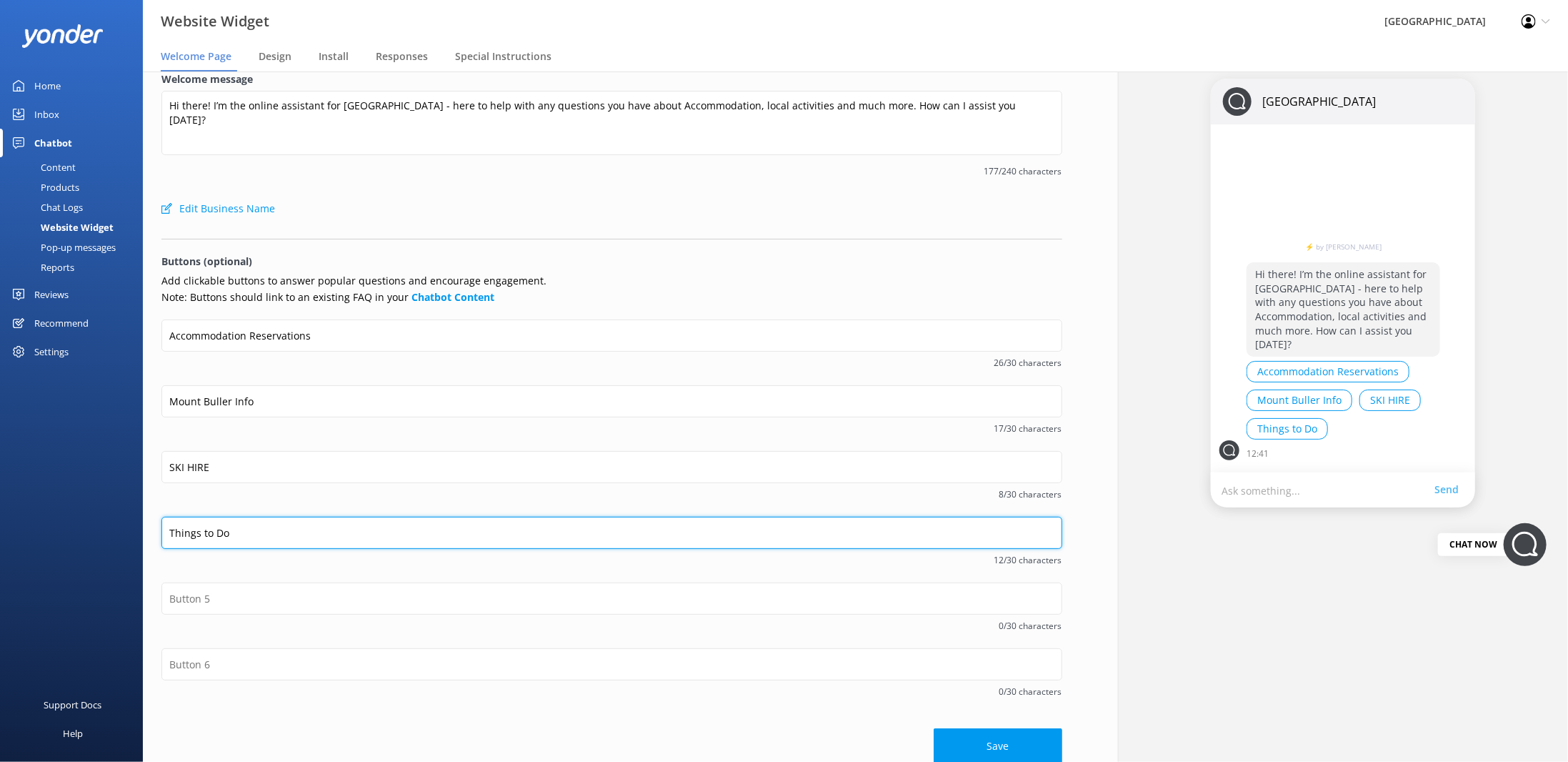
scroll to position [0, 0]
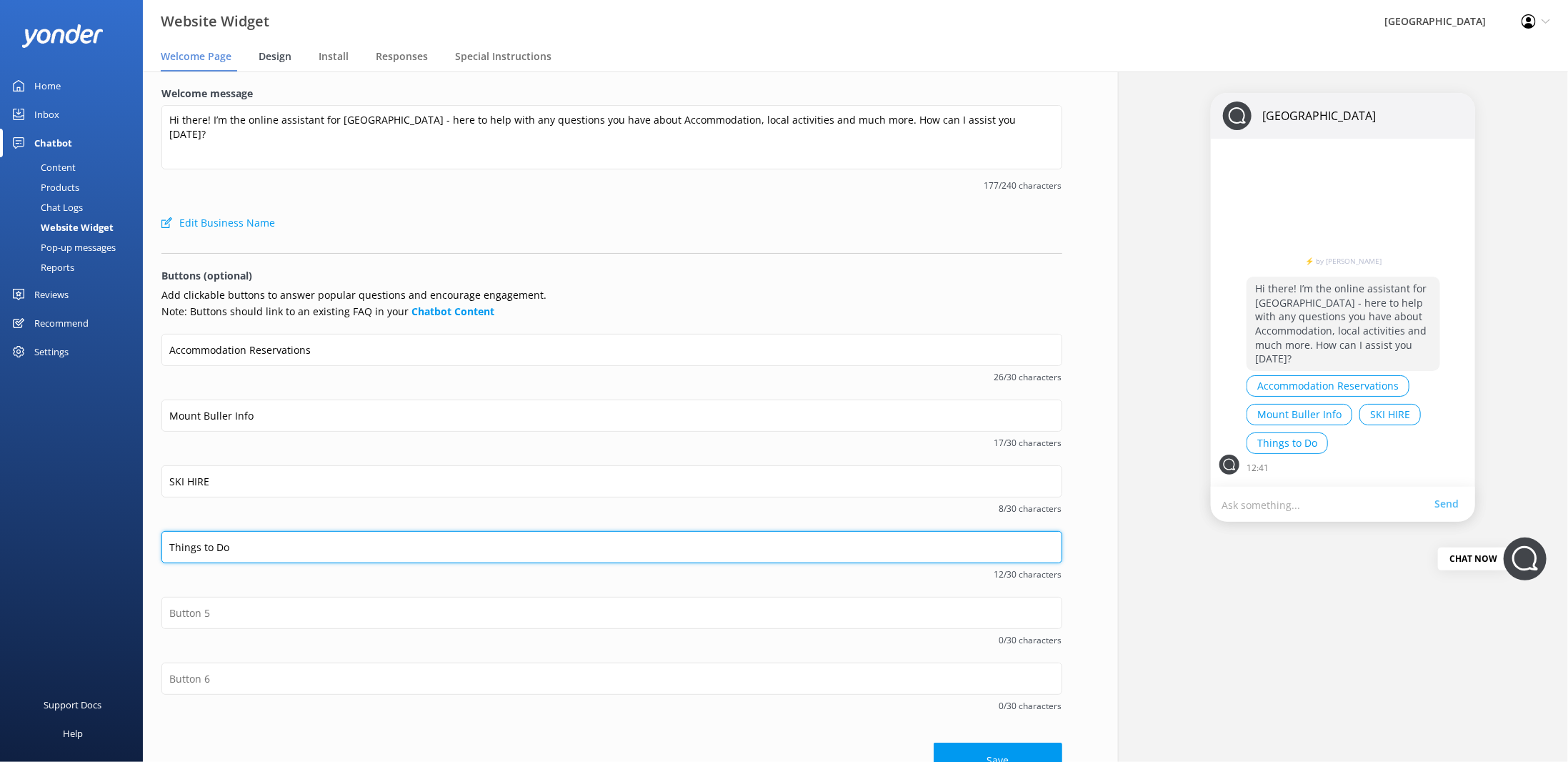
type input "Things to Do"
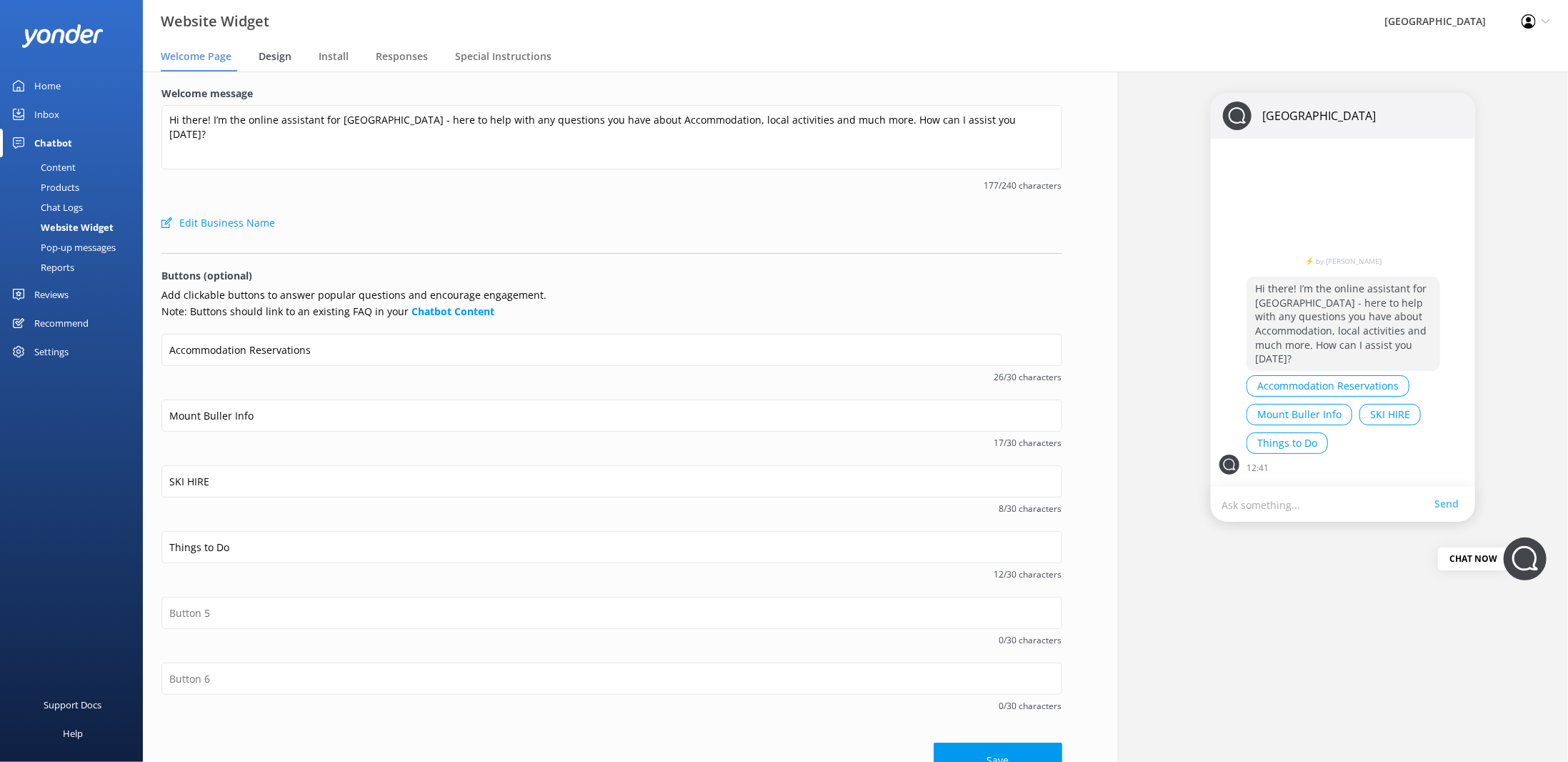
click at [281, 61] on span "Design" at bounding box center [275, 56] width 33 height 14
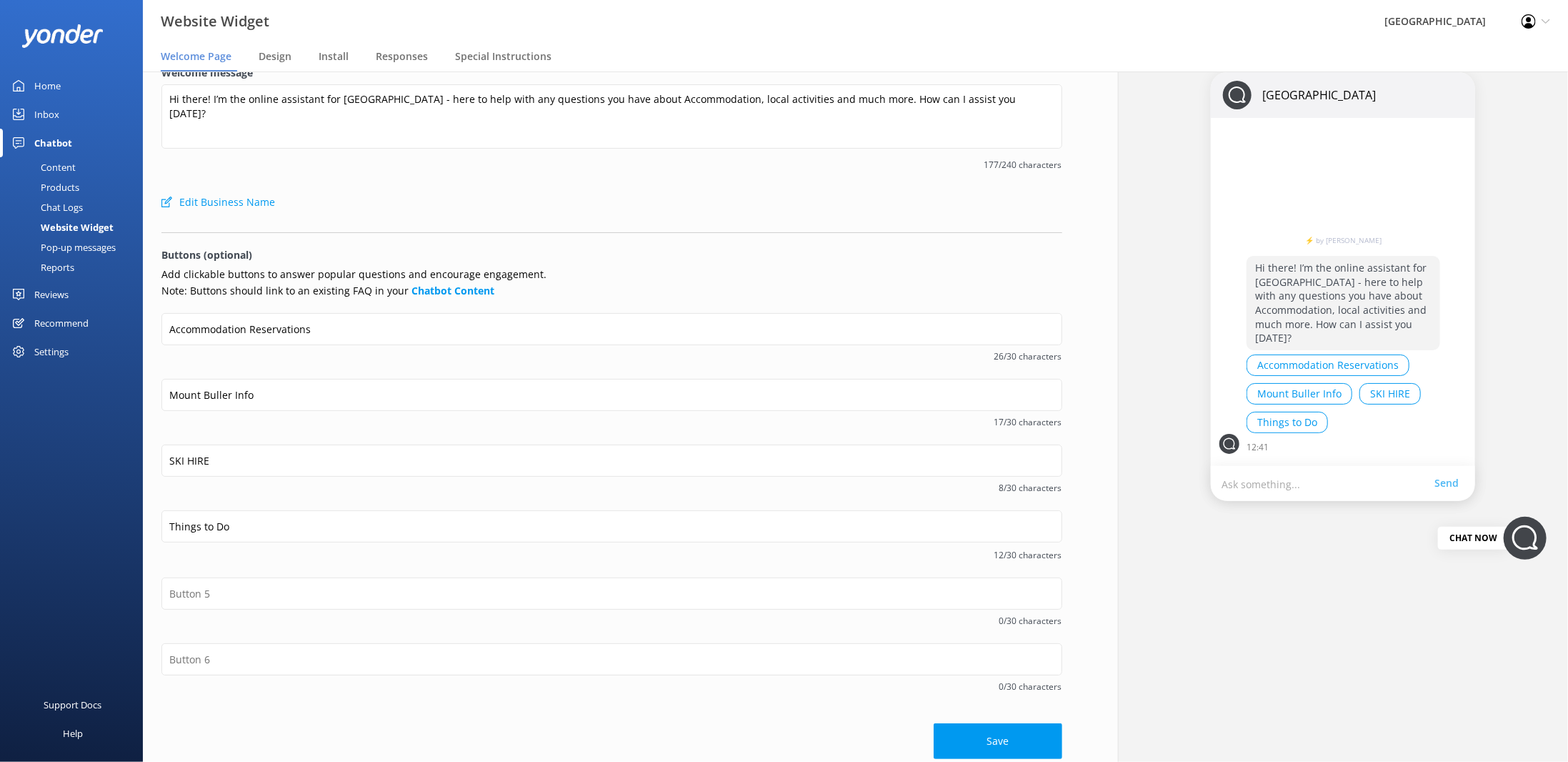
scroll to position [31, 0]
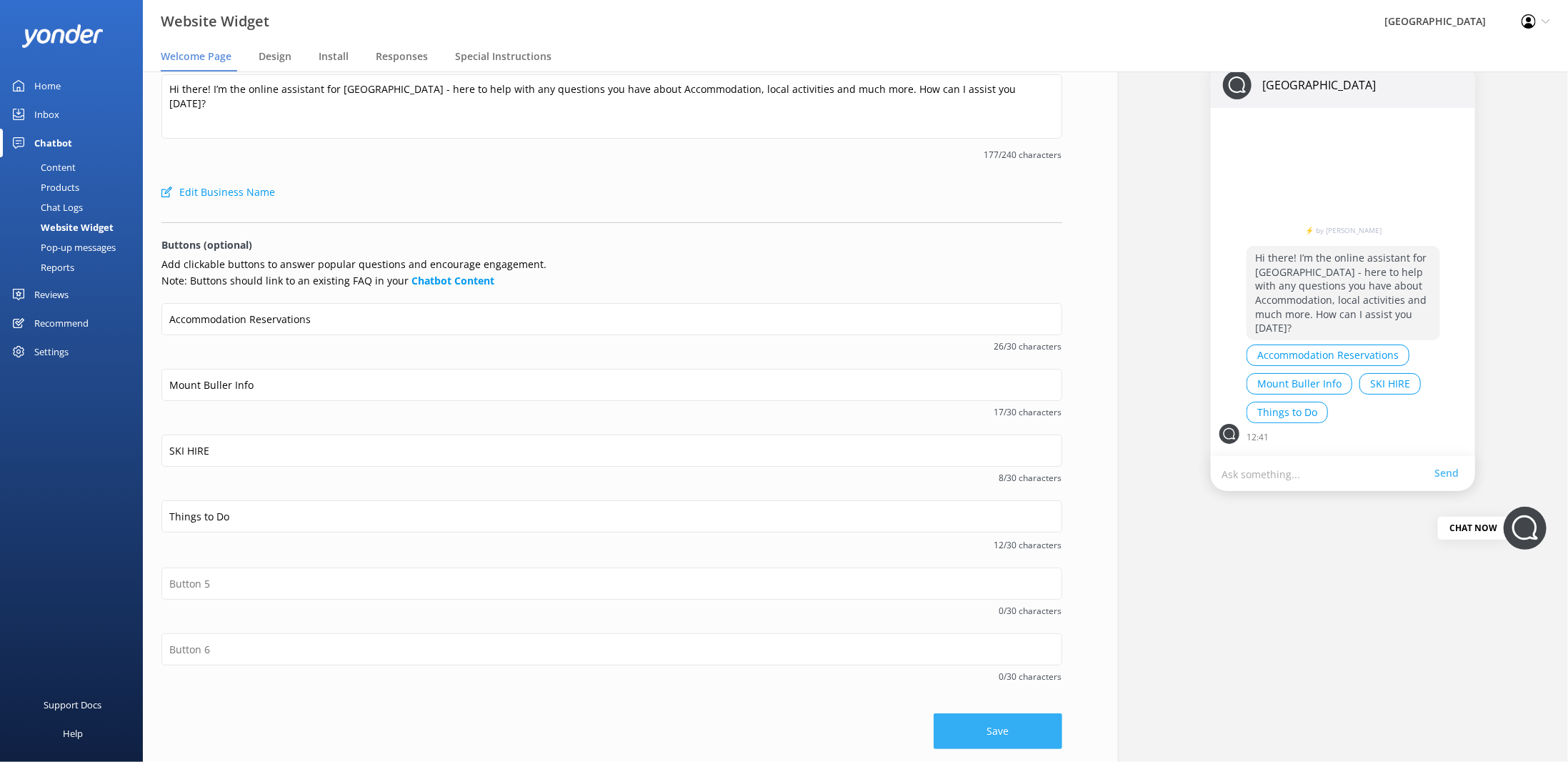
click at [994, 722] on button "Save" at bounding box center [998, 731] width 129 height 36
click at [1002, 721] on div "Save" at bounding box center [611, 723] width 901 height 50
click at [985, 745] on div "Save" at bounding box center [611, 723] width 901 height 50
click at [271, 65] on div "Design" at bounding box center [278, 57] width 39 height 28
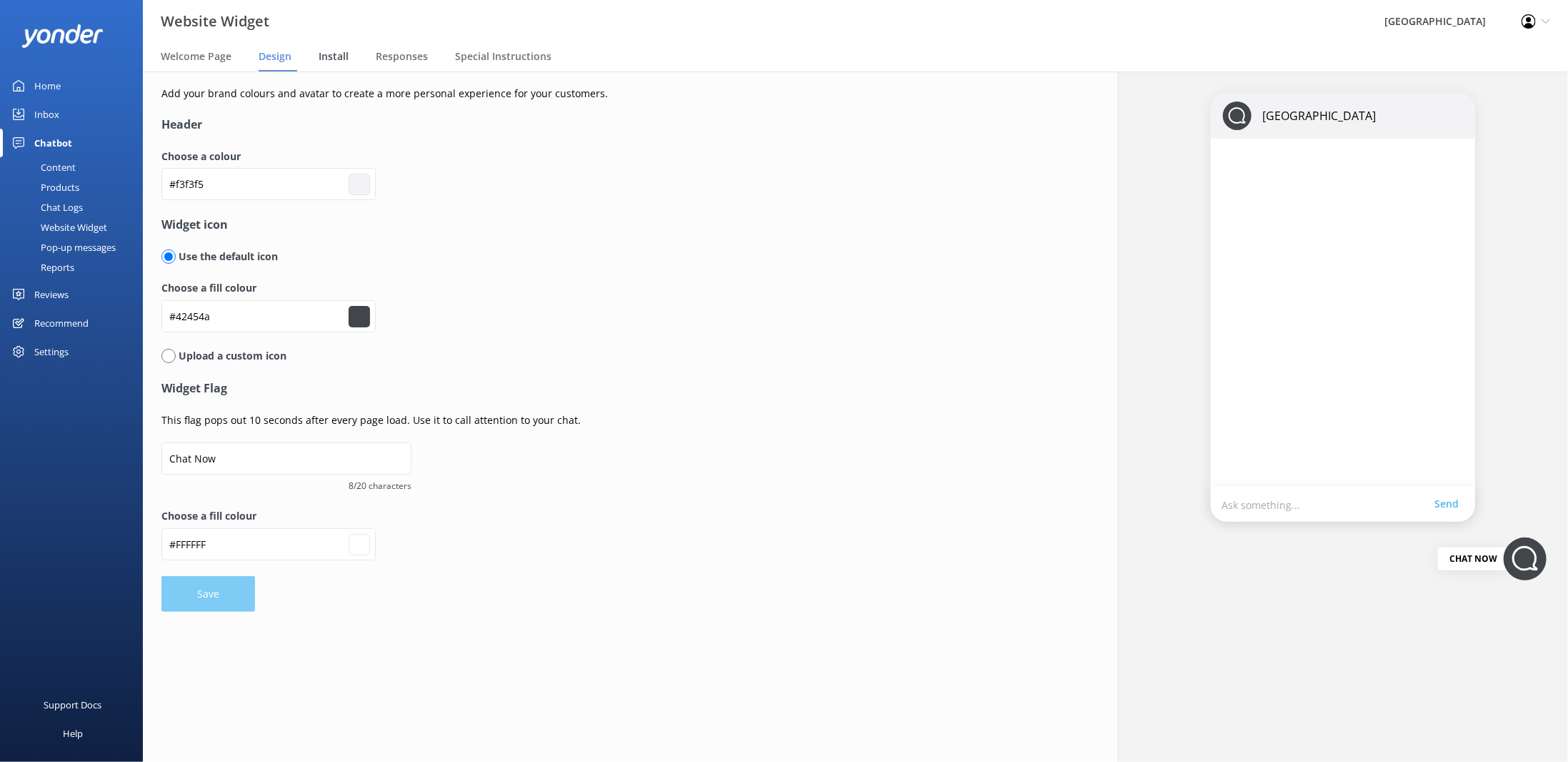
click at [342, 61] on span "Install" at bounding box center [333, 56] width 30 height 14
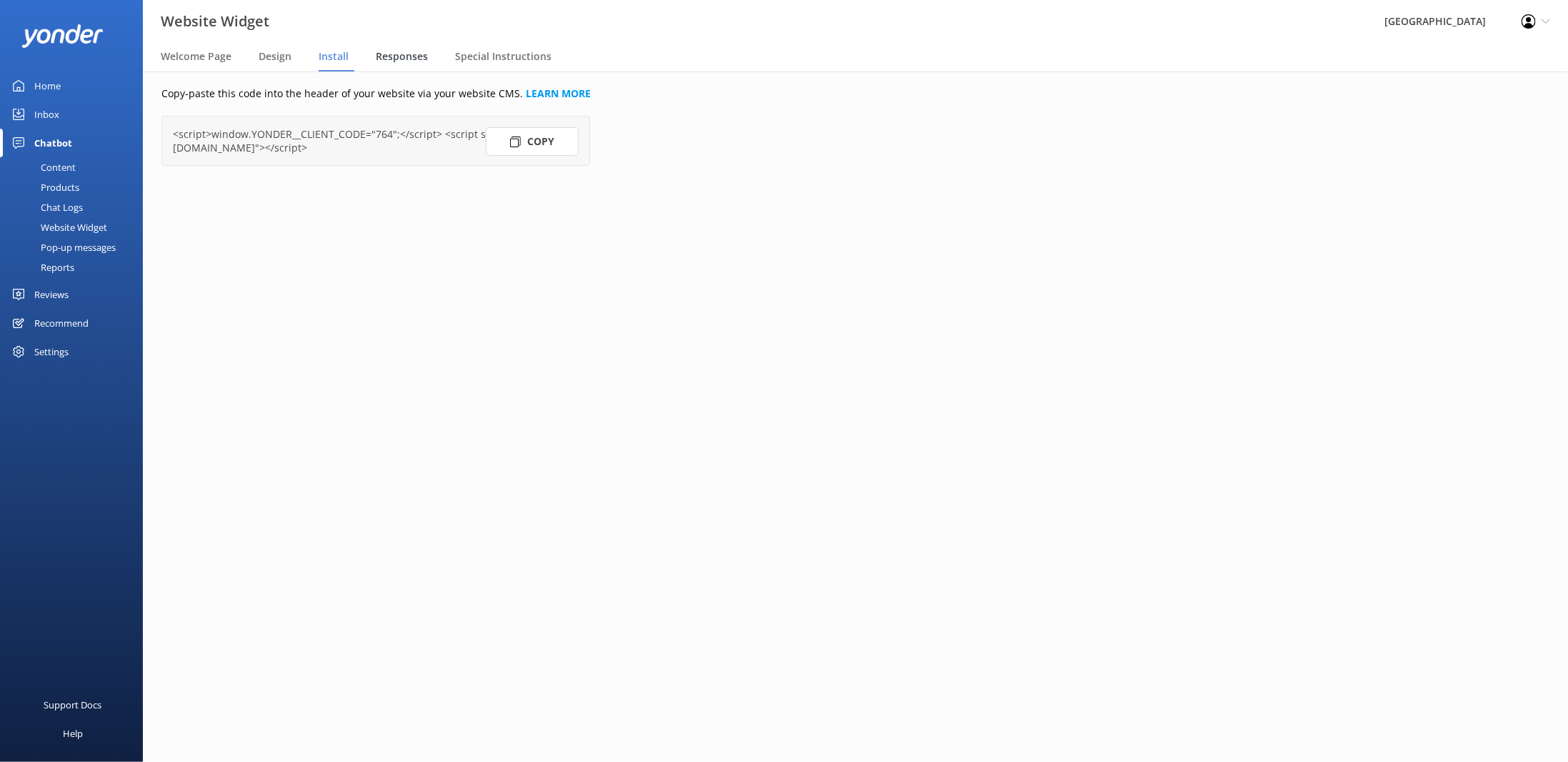
click at [396, 57] on span "Responses" at bounding box center [401, 56] width 52 height 14
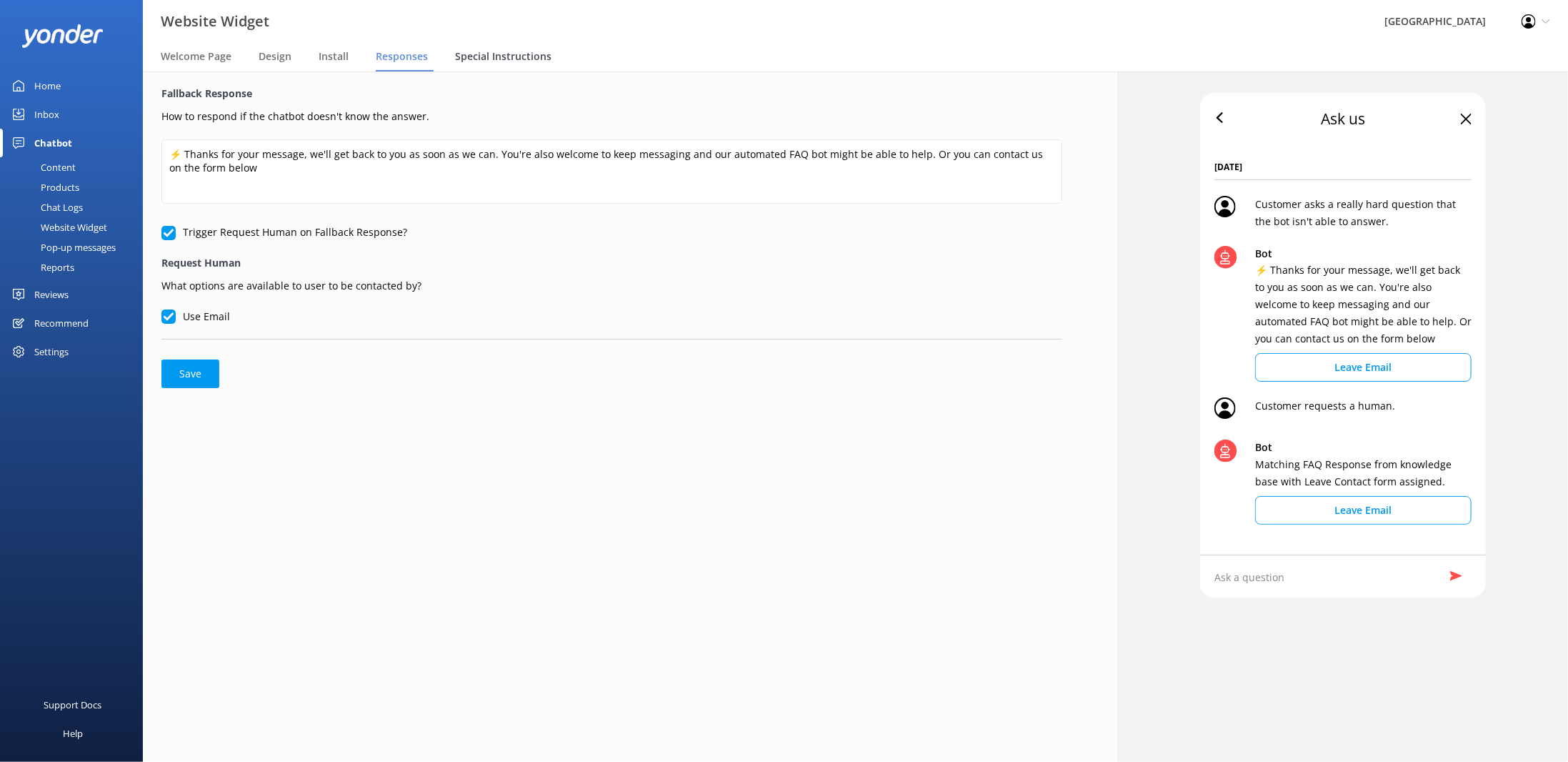
click at [476, 57] on span "Special Instructions" at bounding box center [503, 56] width 96 height 14
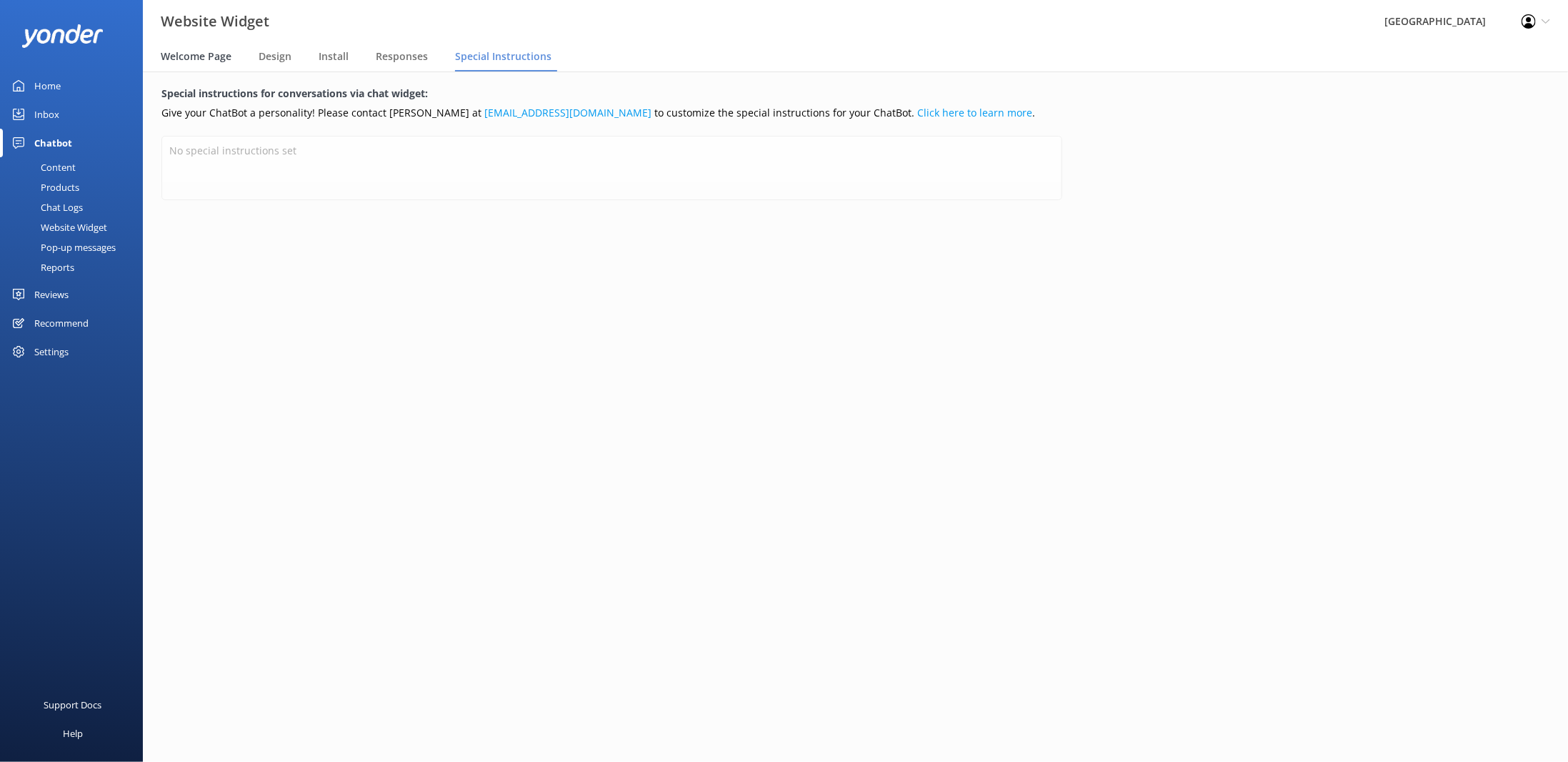
click at [198, 58] on span "Welcome Page" at bounding box center [196, 56] width 71 height 14
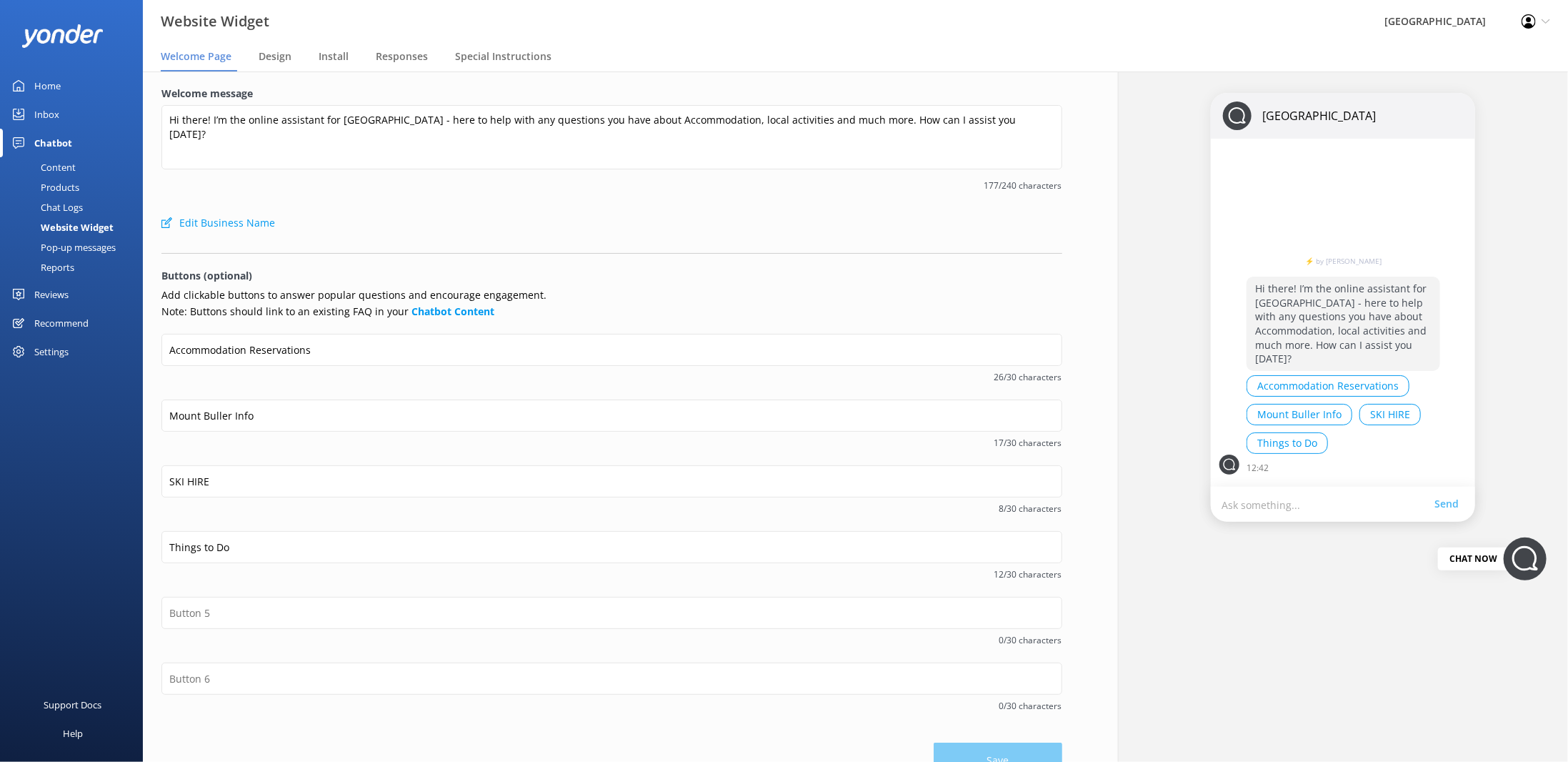
click at [70, 212] on div "Chat Logs" at bounding box center [45, 206] width 74 height 20
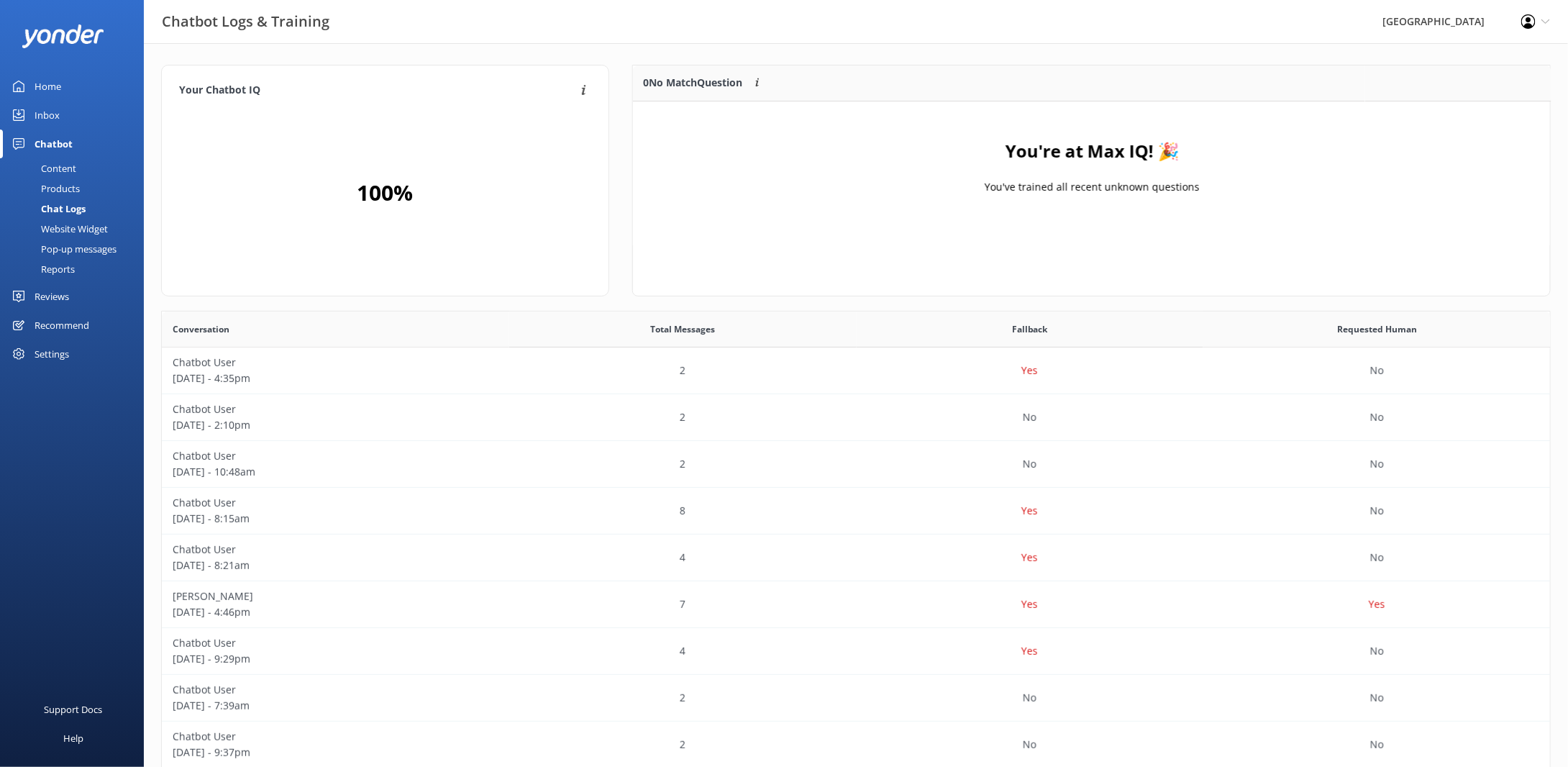
scroll to position [10, 11]
click at [64, 166] on div "Content" at bounding box center [42, 168] width 67 height 20
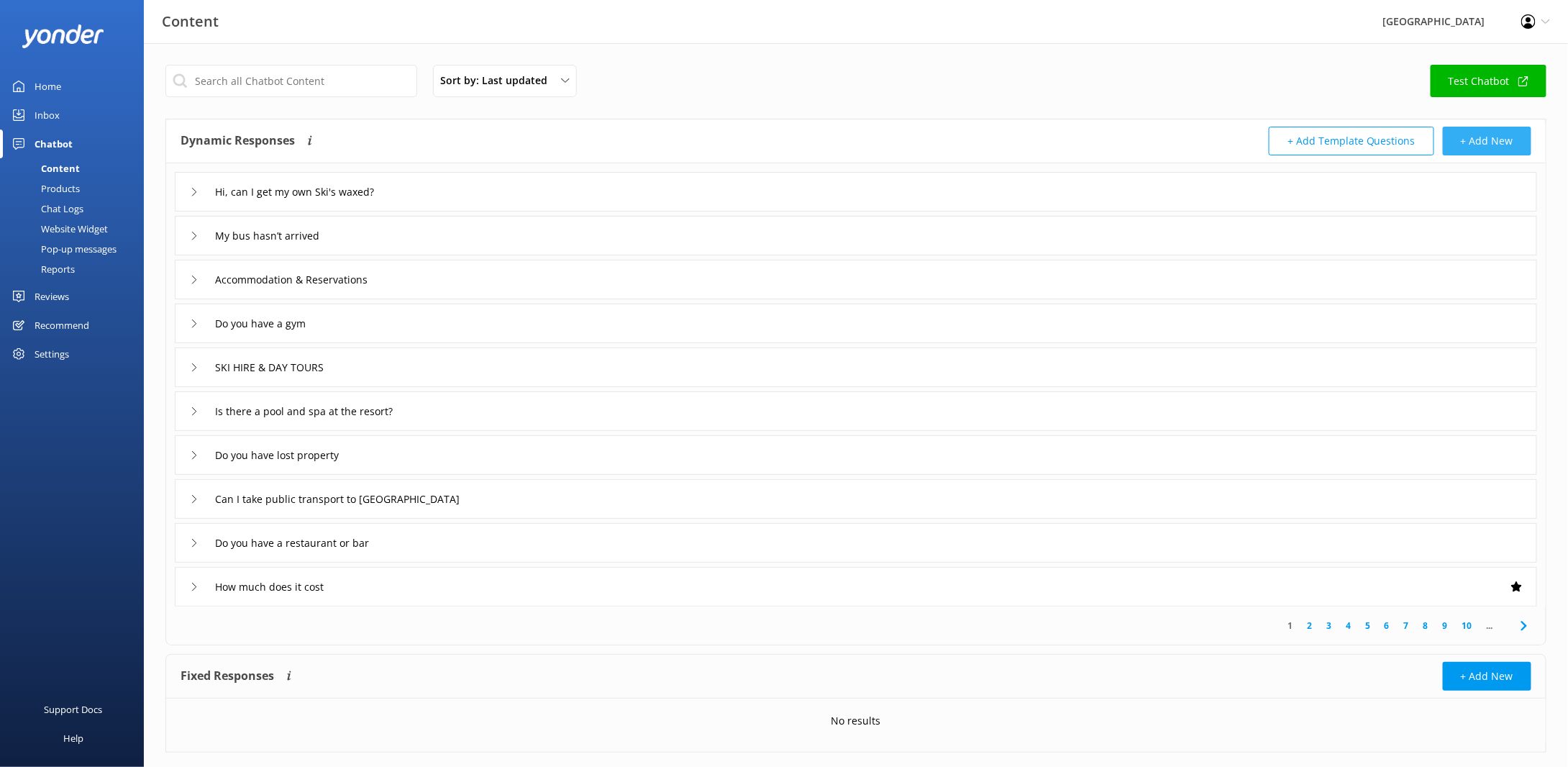
click at [1478, 137] on button "+ Add New" at bounding box center [1486, 141] width 88 height 28
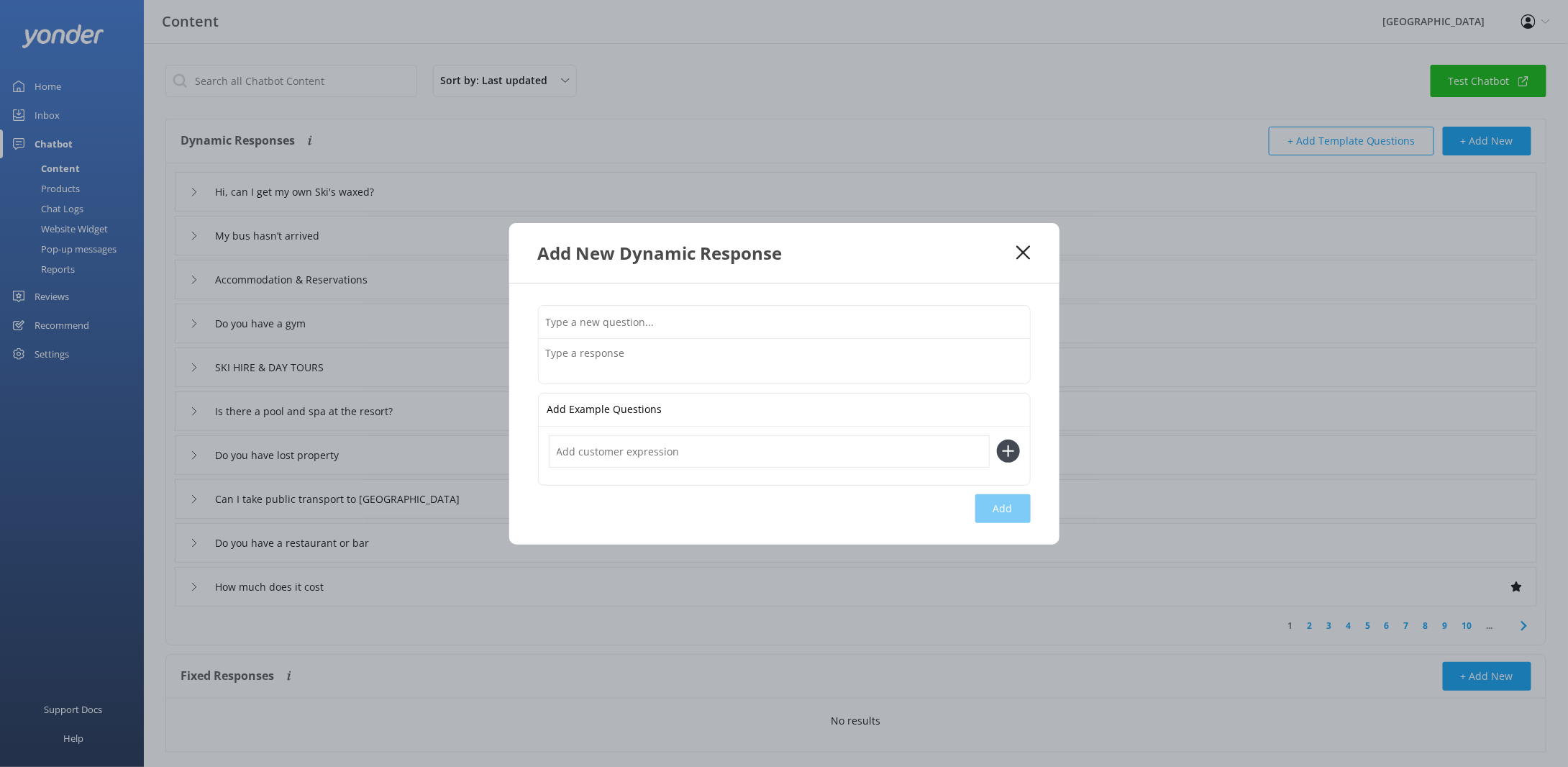
click at [619, 347] on textarea at bounding box center [784, 360] width 491 height 45
click at [675, 352] on textarea "What is there to do in mansfield?" at bounding box center [784, 360] width 491 height 45
type textarea "What is there to do in Mansfield?"
click at [618, 445] on input "text" at bounding box center [769, 451] width 441 height 32
type input "What is there to do there"
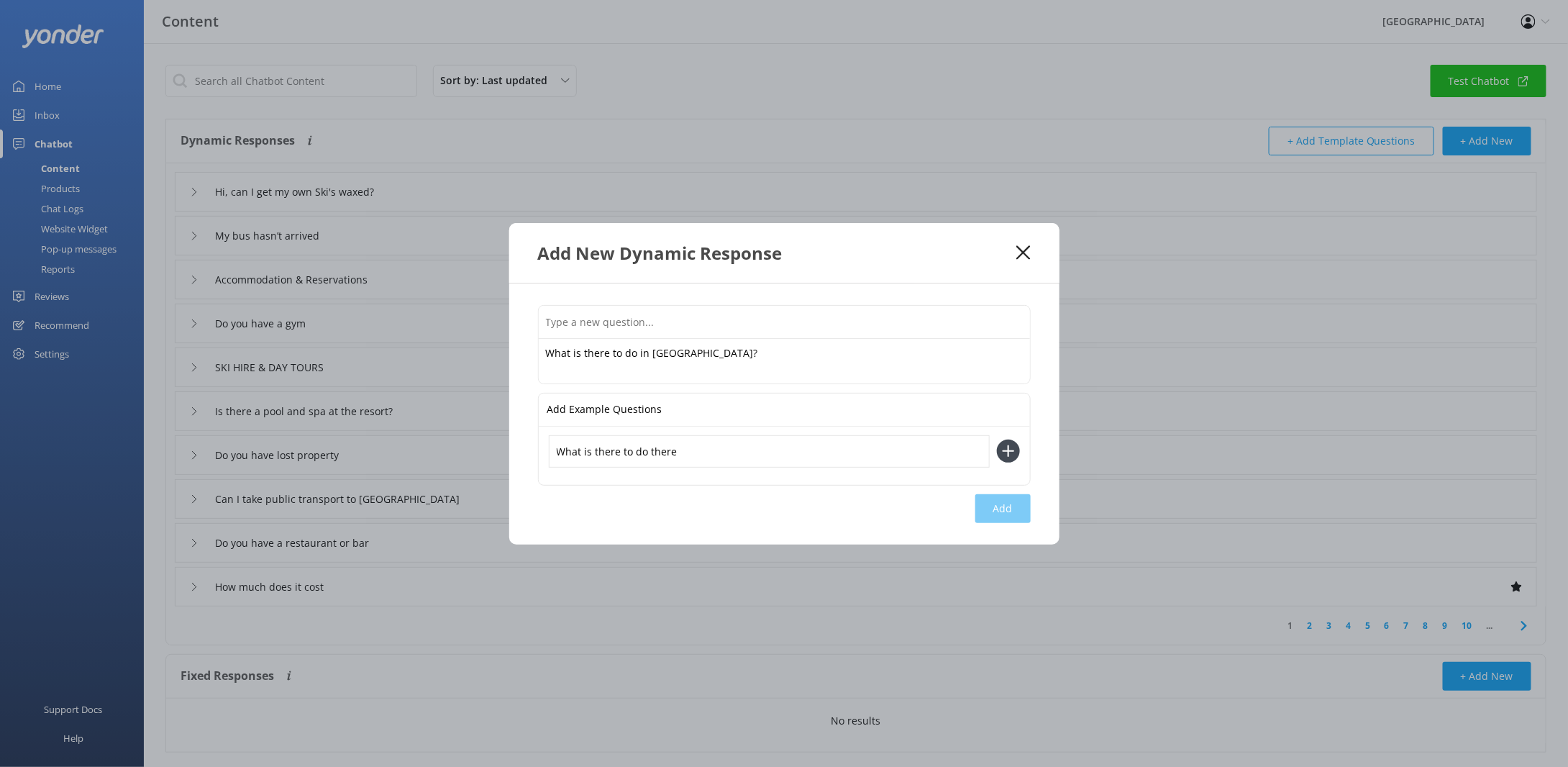
click at [997, 440] on button at bounding box center [1009, 451] width 23 height 23
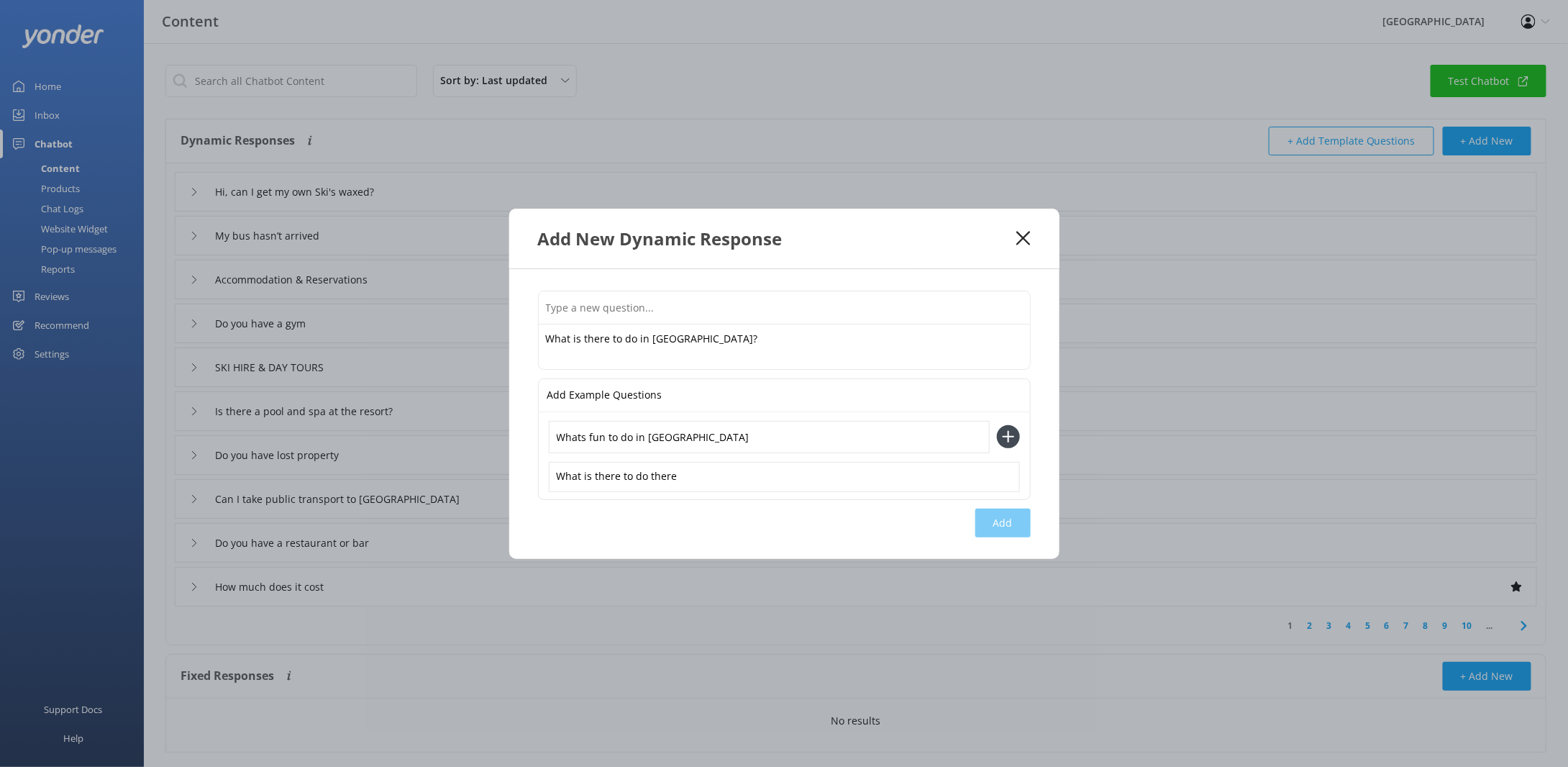
type input "Whats fun to do in mansfield"
click at [1012, 433] on icon at bounding box center [1009, 436] width 23 height 23
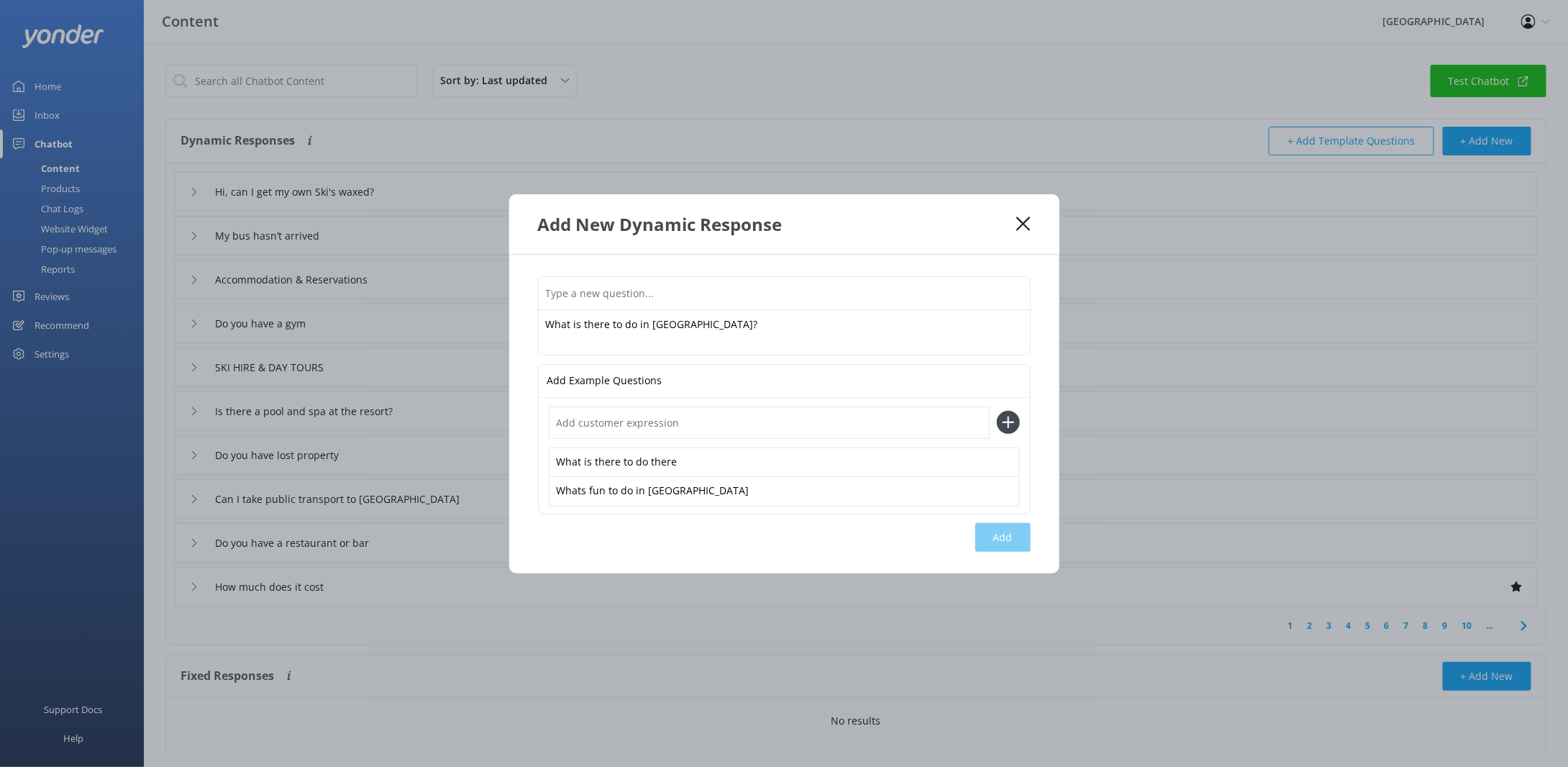
click at [715, 417] on input "text" at bounding box center [769, 423] width 441 height 32
type input "where can i go in mansfield"
click at [1027, 539] on div "What is there to do in Mansfield? What is there to do in Mansfield? Add Example…" at bounding box center [784, 414] width 550 height 319
click at [1000, 540] on div "What is there to do in Mansfield? What is there to do in Mansfield? Add Example…" at bounding box center [784, 414] width 550 height 319
click at [854, 414] on input "where can i go in mansfield" at bounding box center [769, 423] width 441 height 32
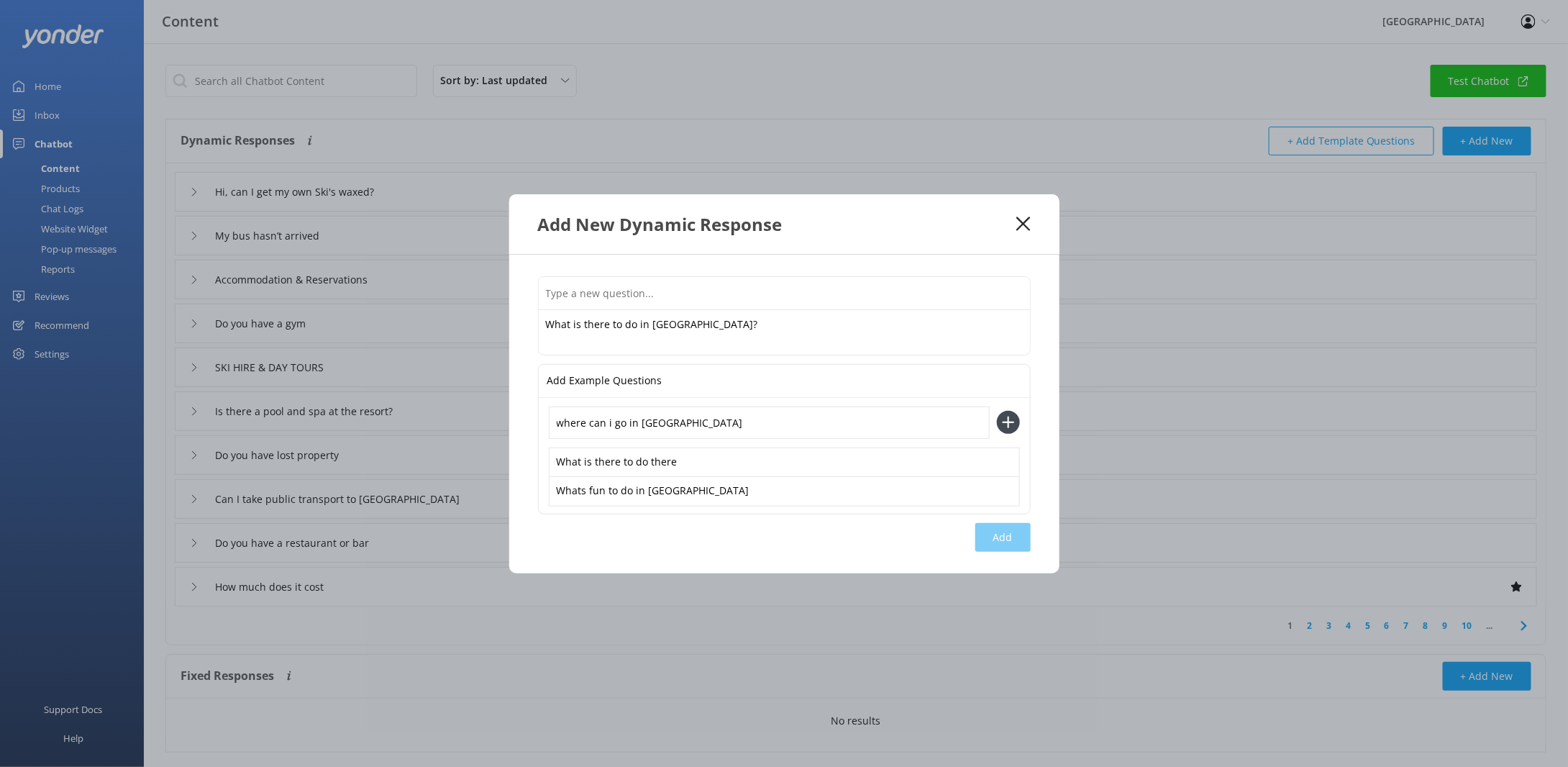
click at [997, 411] on button at bounding box center [1009, 422] width 23 height 23
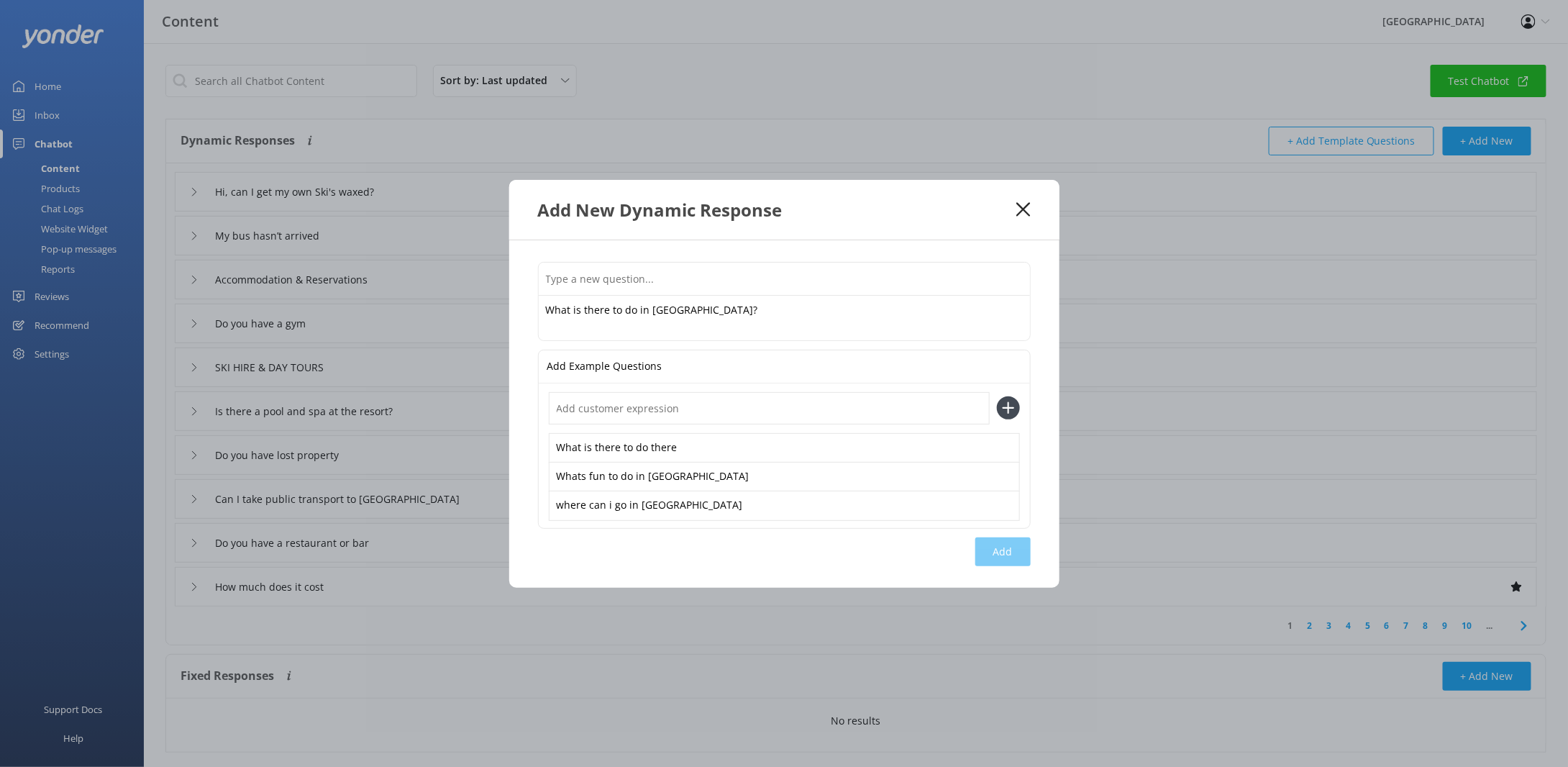
click at [991, 551] on div "What is there to do in Mansfield? What is there to do in Mansfield? Add Example…" at bounding box center [784, 413] width 550 height 347
click at [601, 371] on p "Add Example Questions" at bounding box center [604, 366] width 115 height 32
click at [628, 317] on textarea "What is there to do in Mansfield?" at bounding box center [784, 318] width 491 height 45
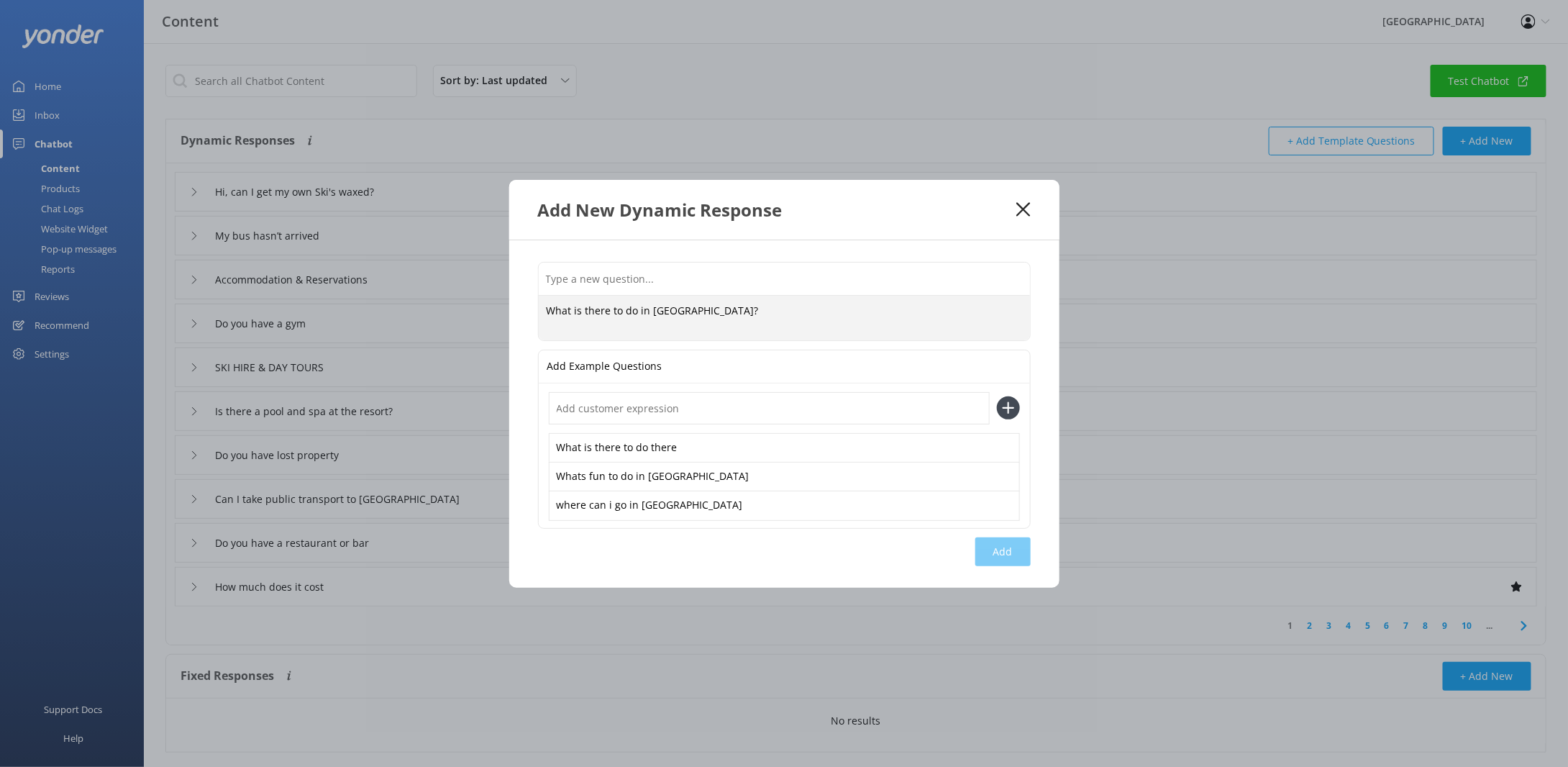
click at [1013, 559] on div "What is there to do in Mansfield? What is there to do in Mansfield? Add Example…" at bounding box center [784, 413] width 550 height 347
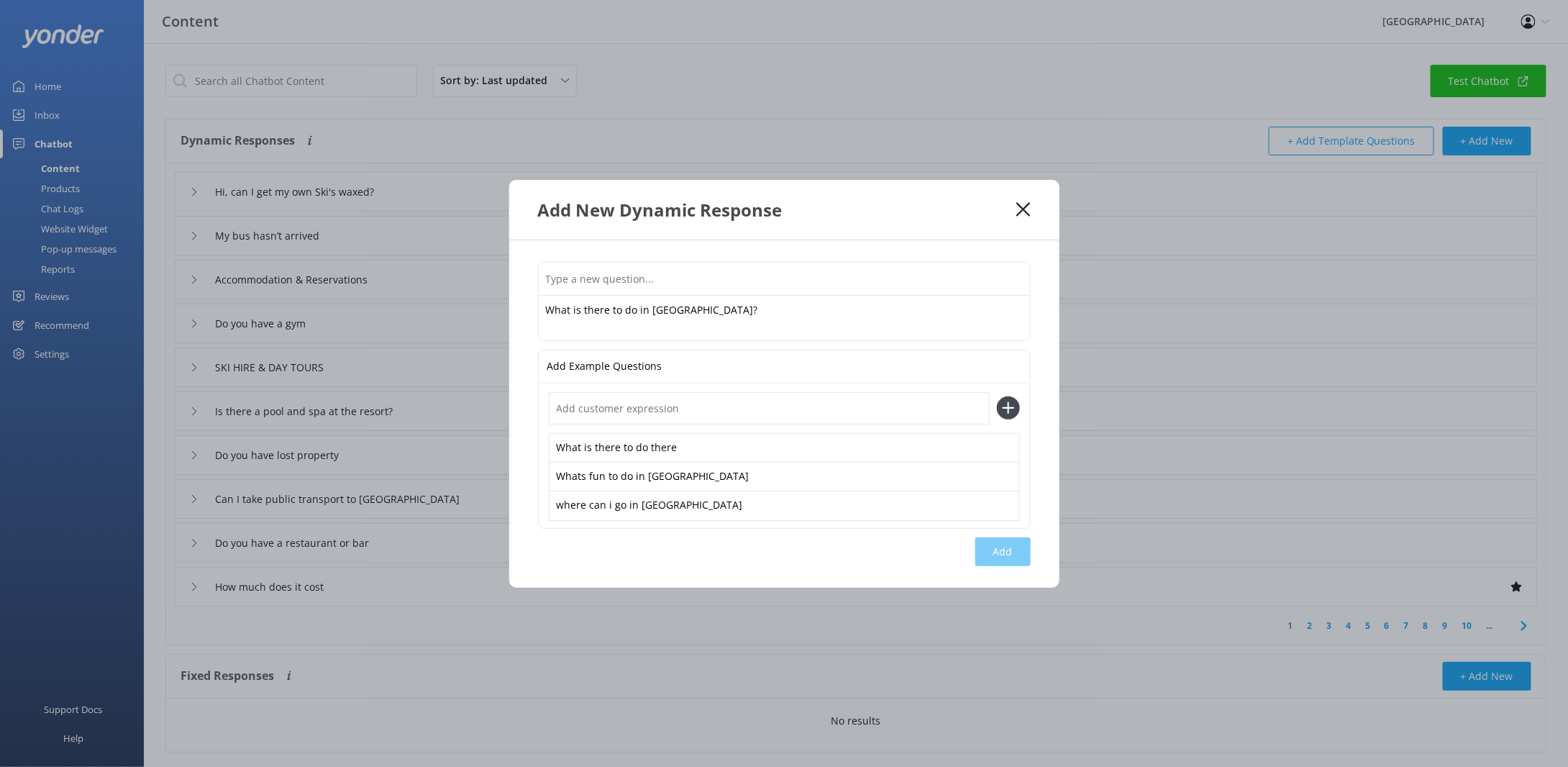
click at [1013, 559] on div "What is there to do in Mansfield? What is there to do in Mansfield? Add Example…" at bounding box center [784, 413] width 550 height 347
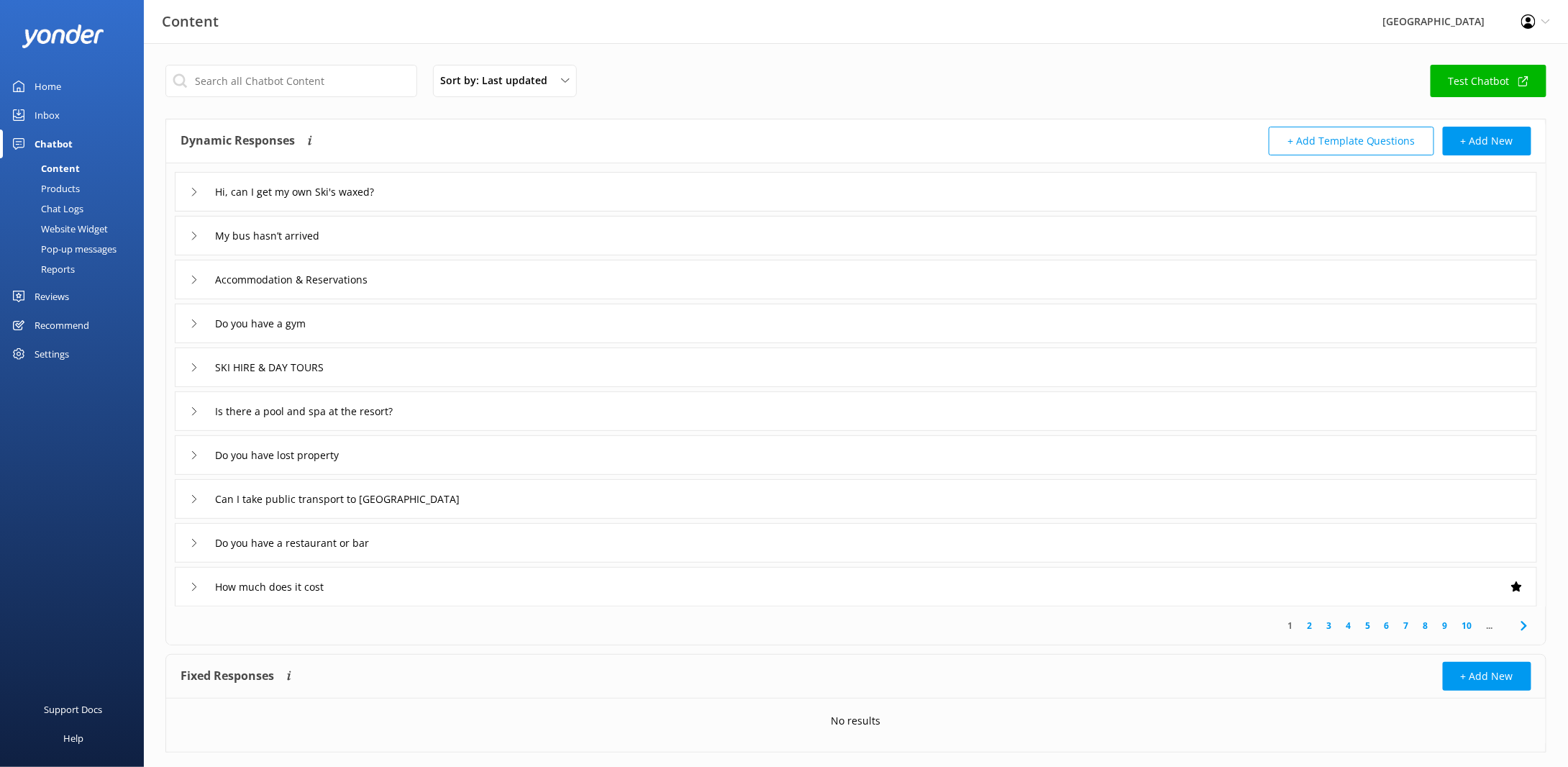
click at [1351, 144] on button "+ Add Template Questions" at bounding box center [1351, 141] width 166 height 28
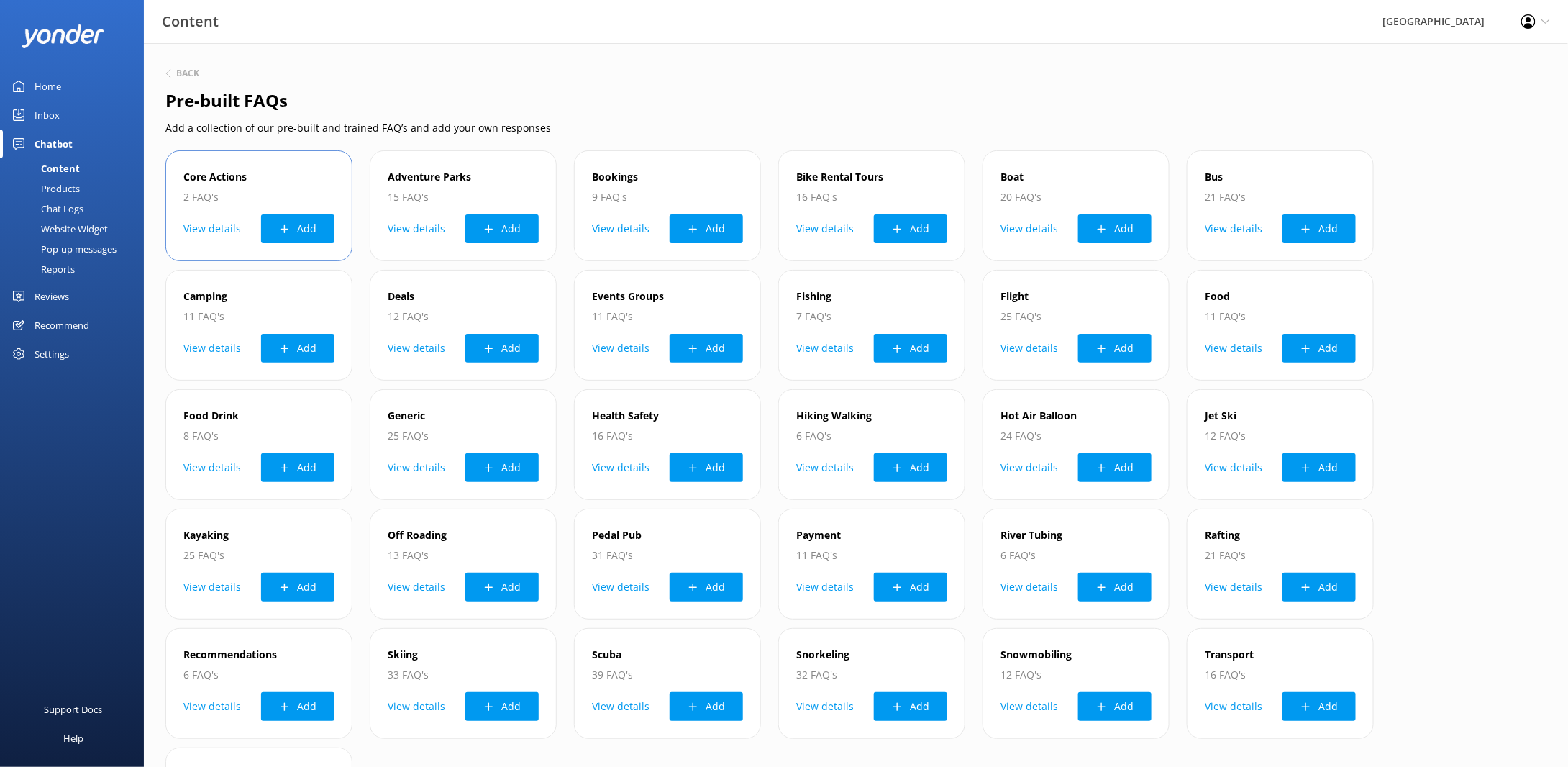
click at [204, 228] on button "View details" at bounding box center [211, 228] width 58 height 28
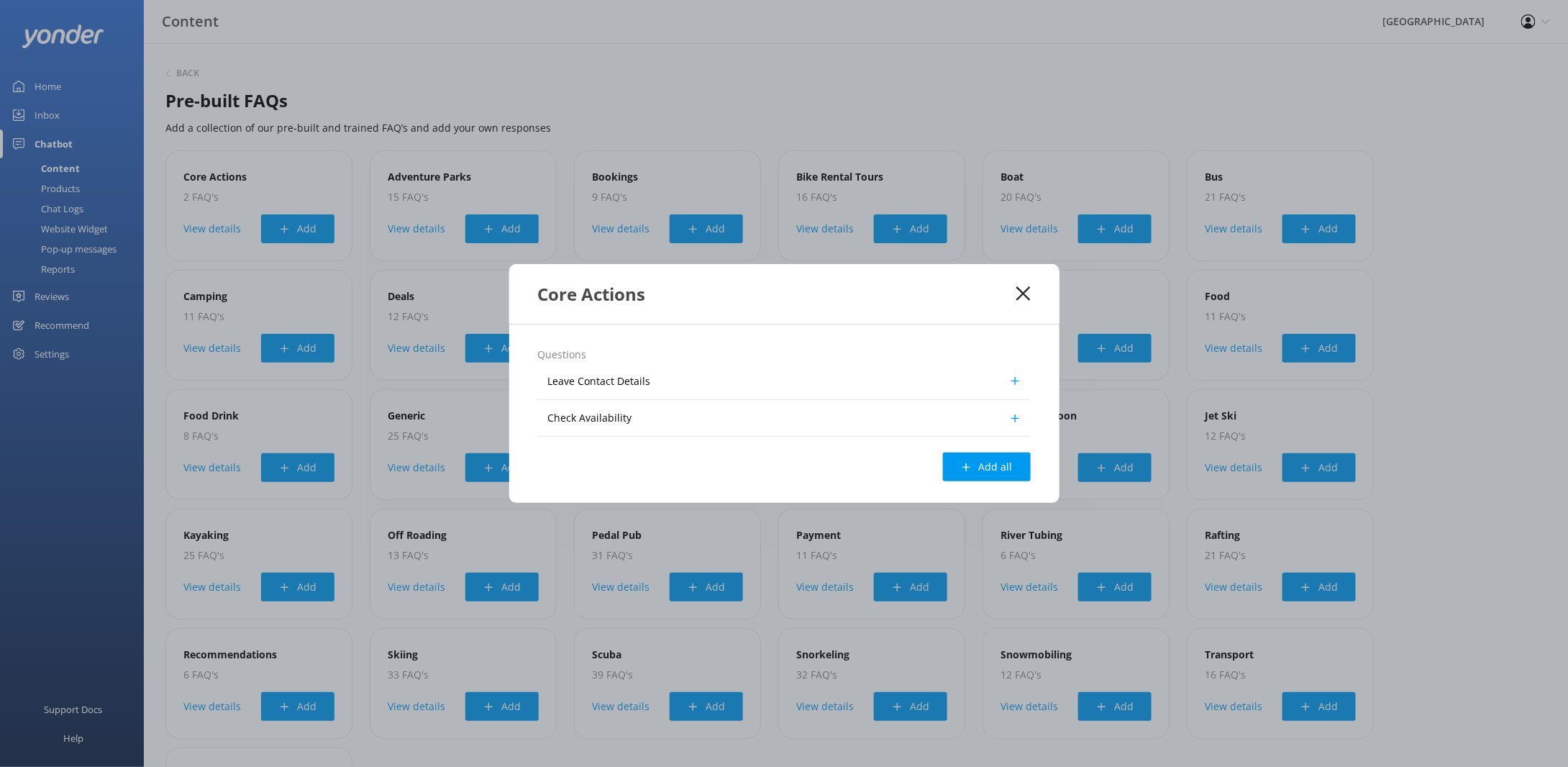
click at [1022, 293] on use at bounding box center [1023, 293] width 13 height 13
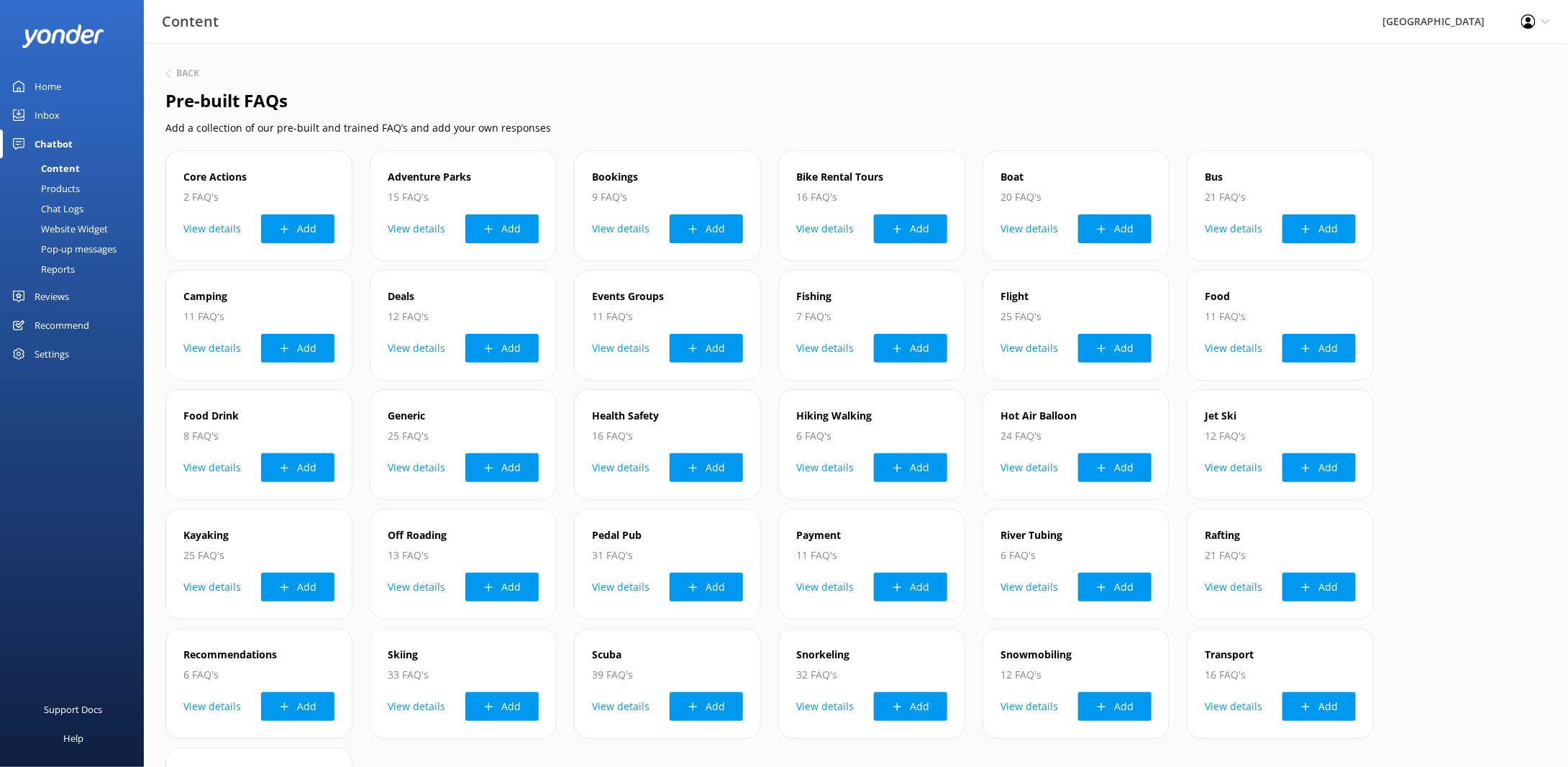
scroll to position [124, 0]
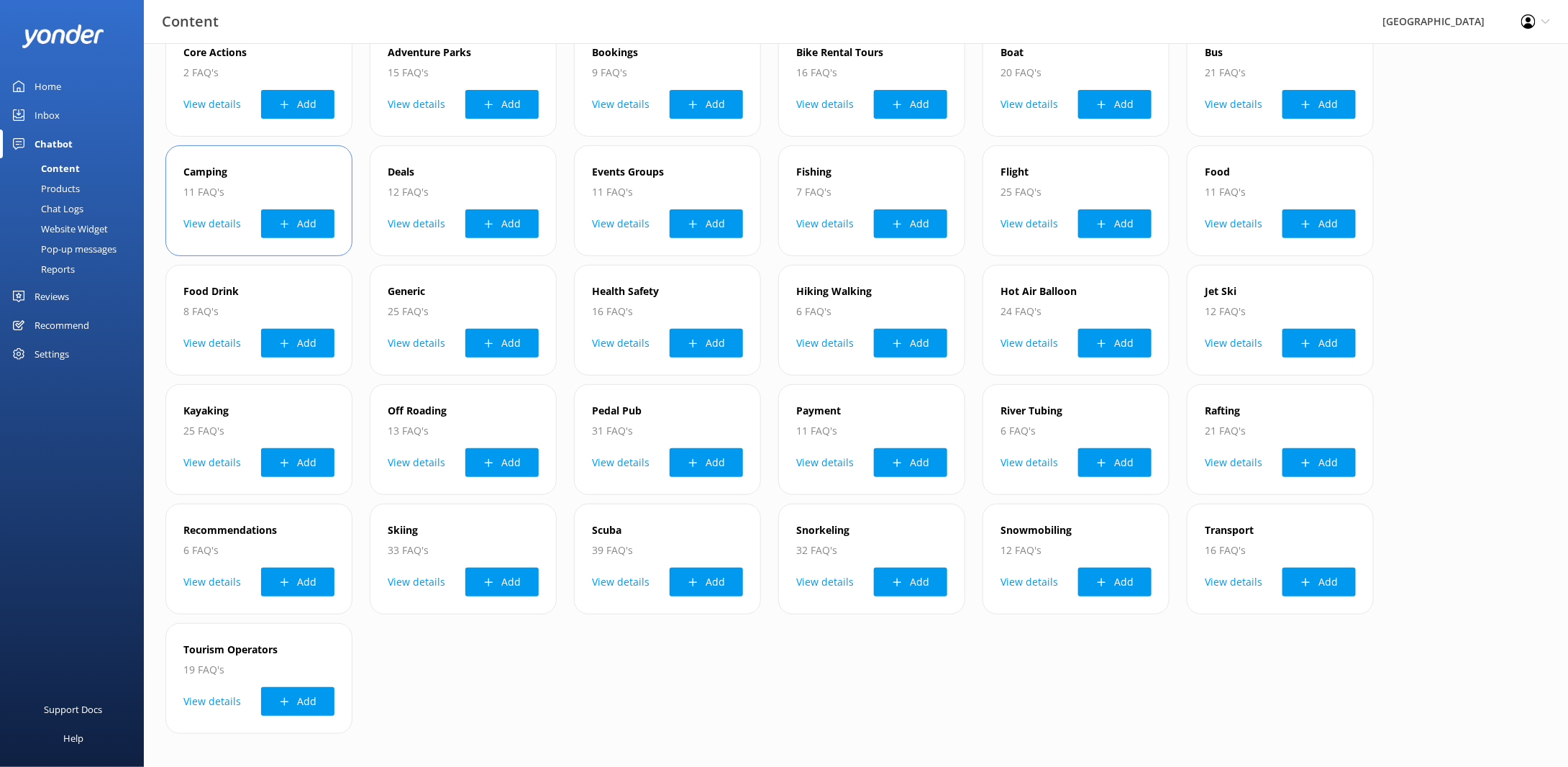
click at [200, 218] on button "View details" at bounding box center [211, 224] width 58 height 28
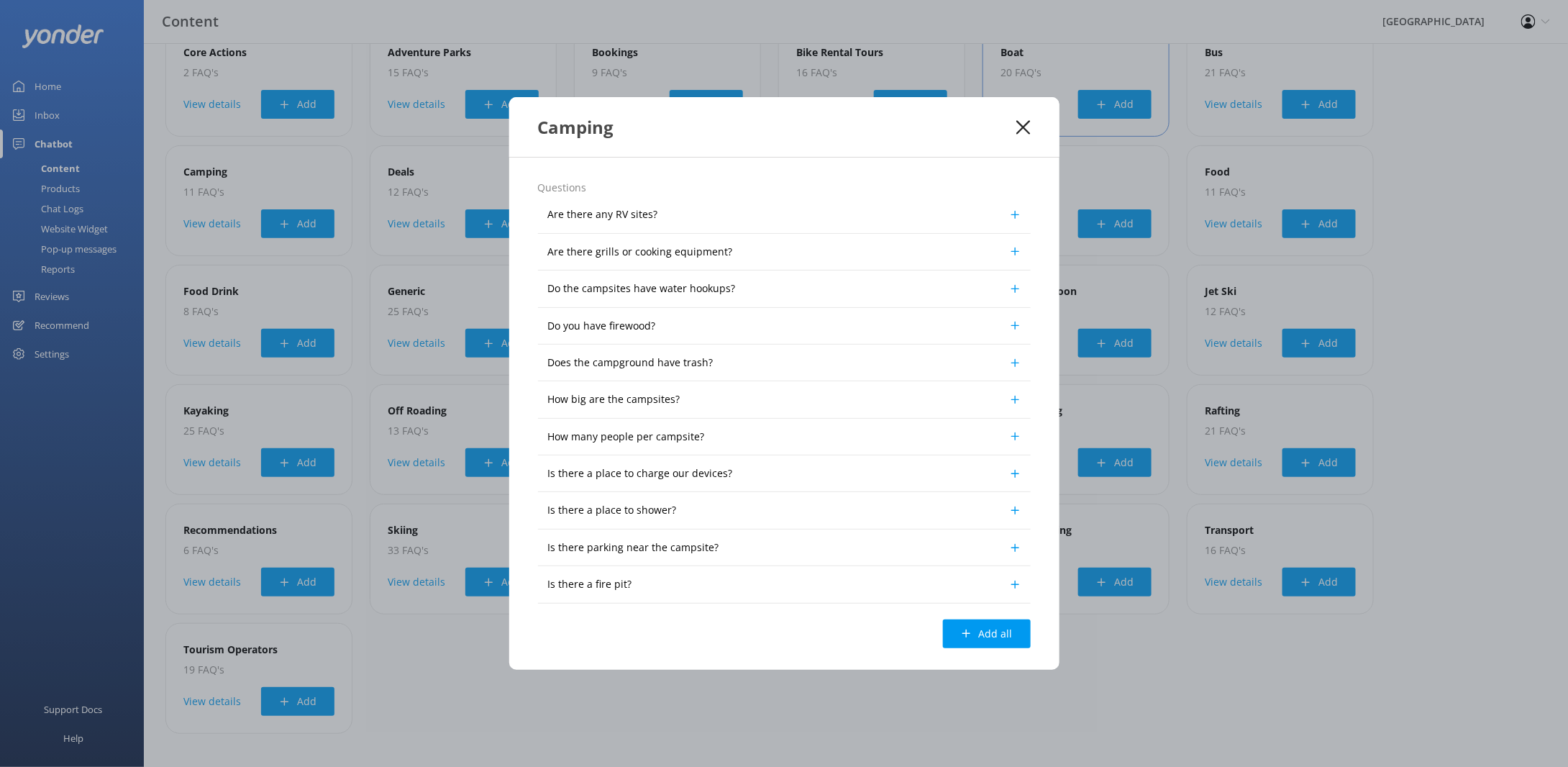
click at [1026, 123] on icon at bounding box center [1023, 127] width 13 height 14
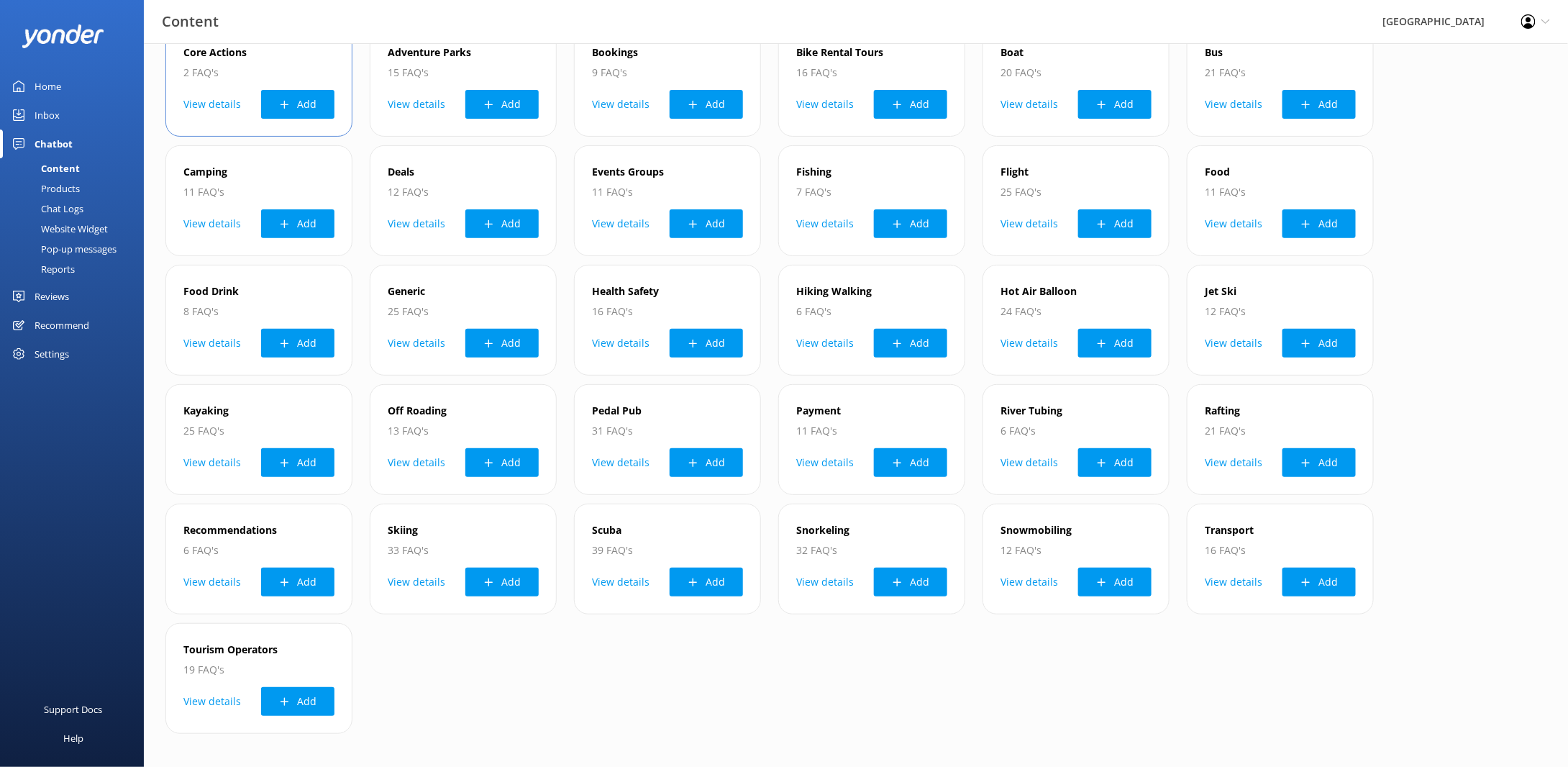
click at [200, 100] on button "View details" at bounding box center [211, 104] width 58 height 28
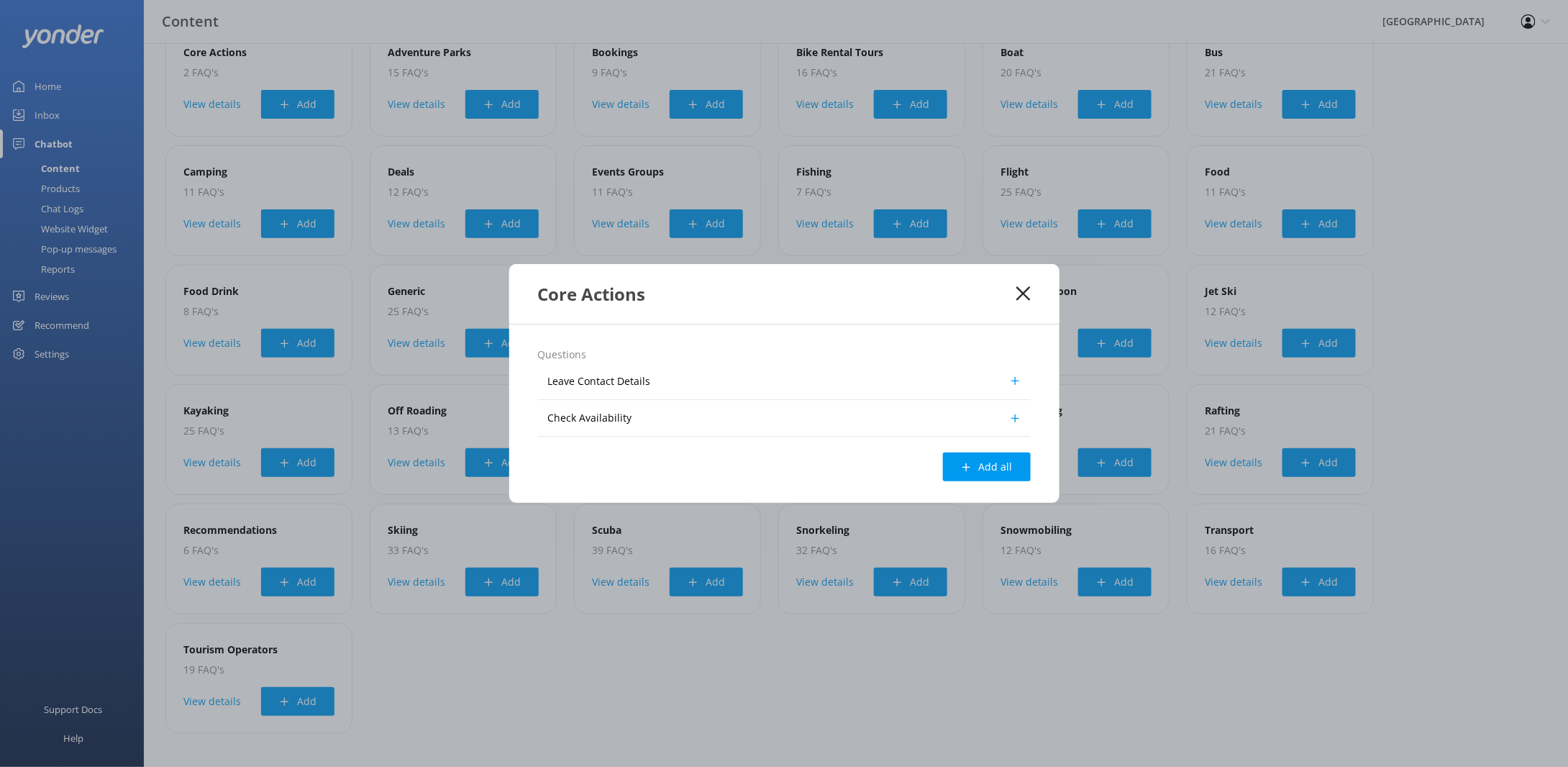
click at [1025, 293] on use at bounding box center [1023, 293] width 13 height 13
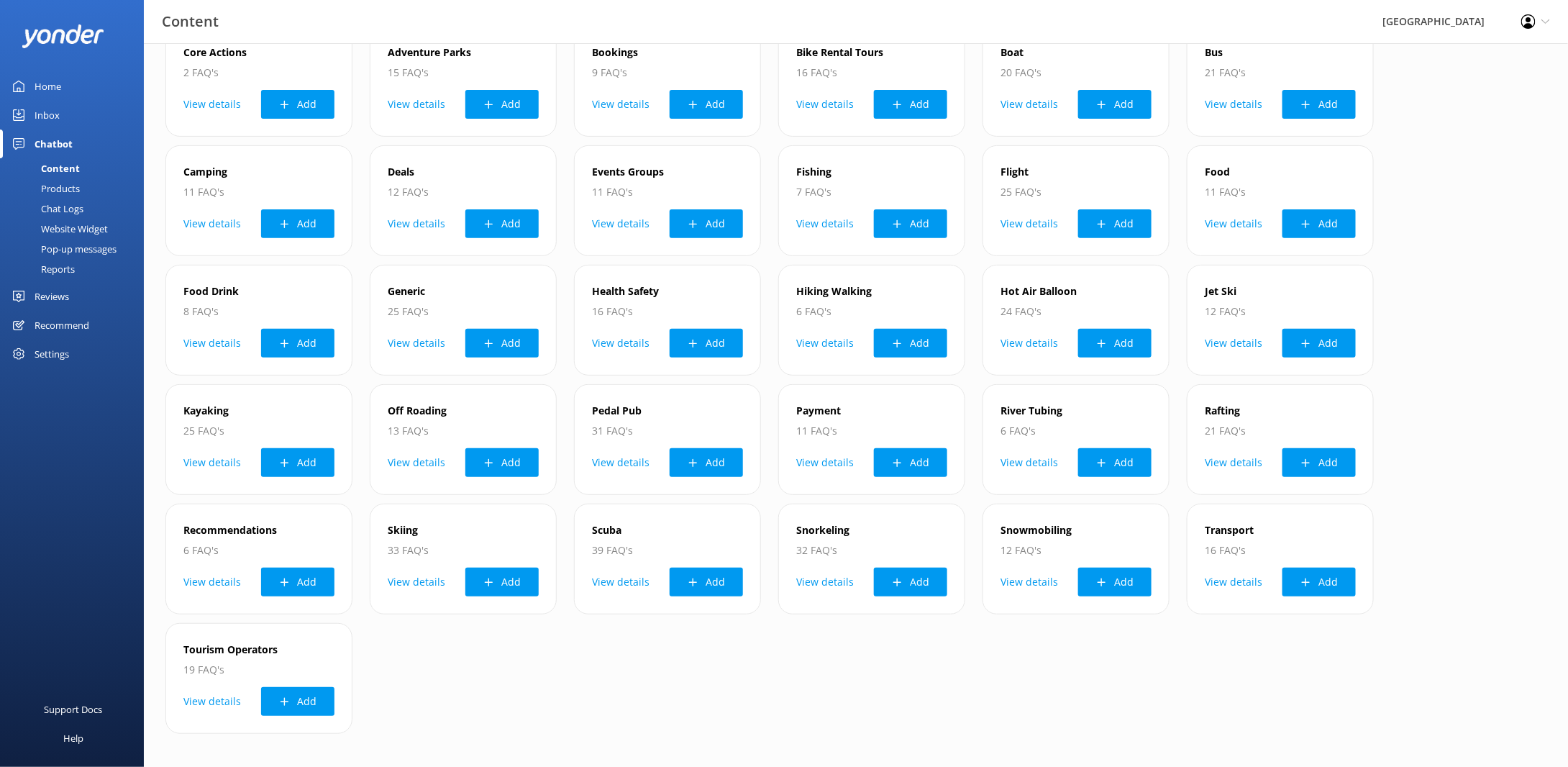
scroll to position [52, 0]
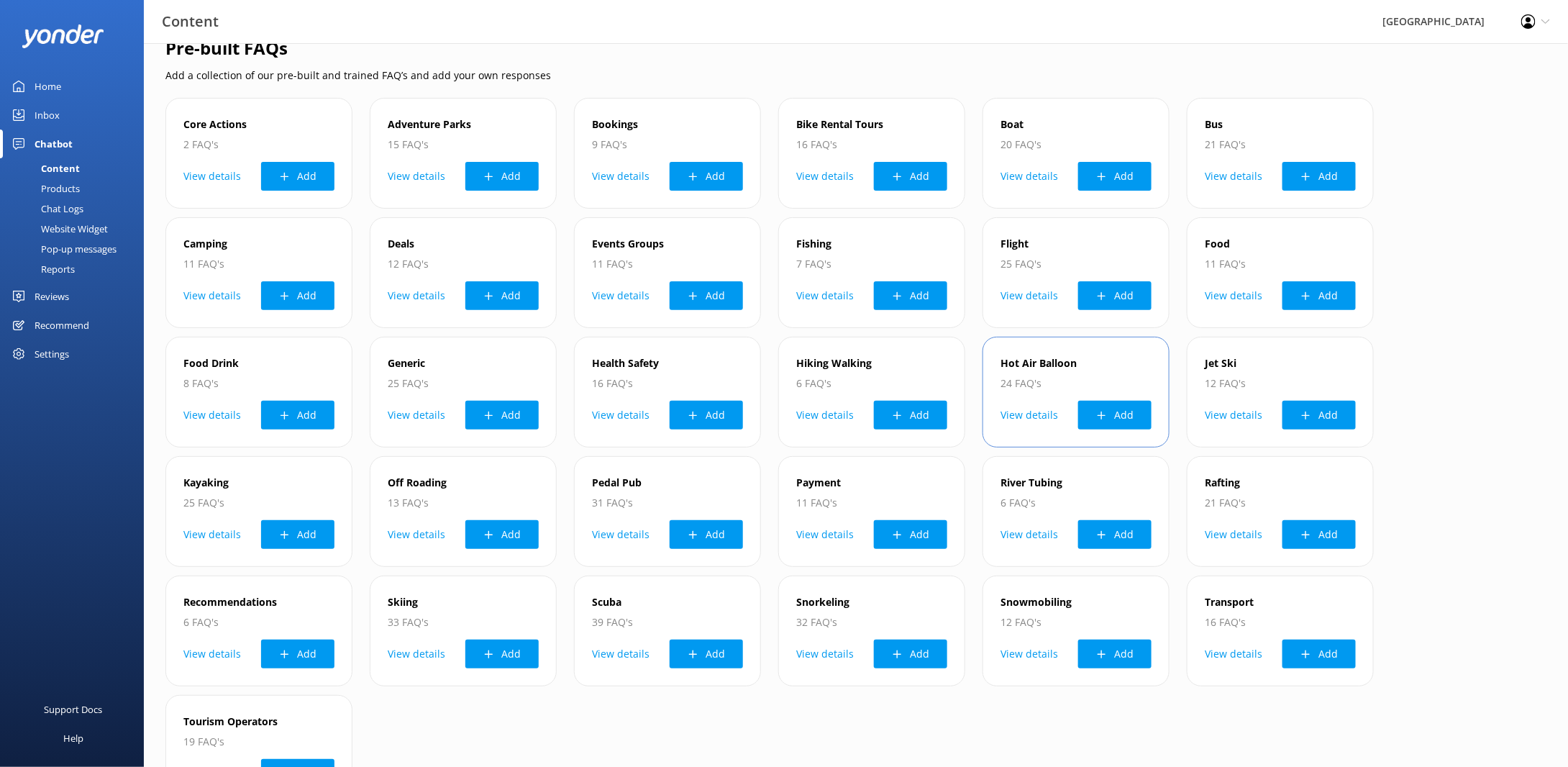
click at [1027, 415] on button "View details" at bounding box center [1029, 415] width 58 height 28
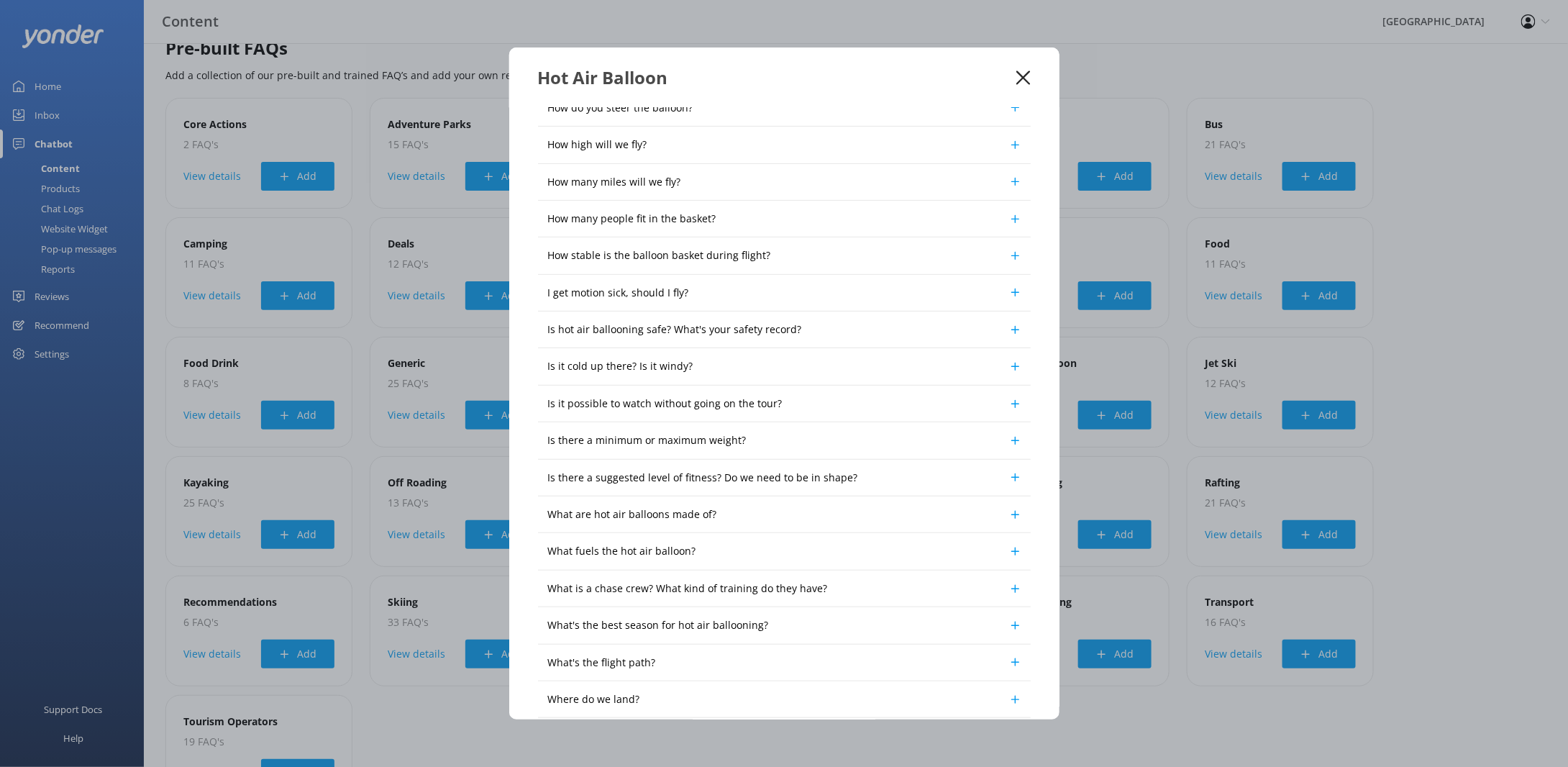
scroll to position [373, 0]
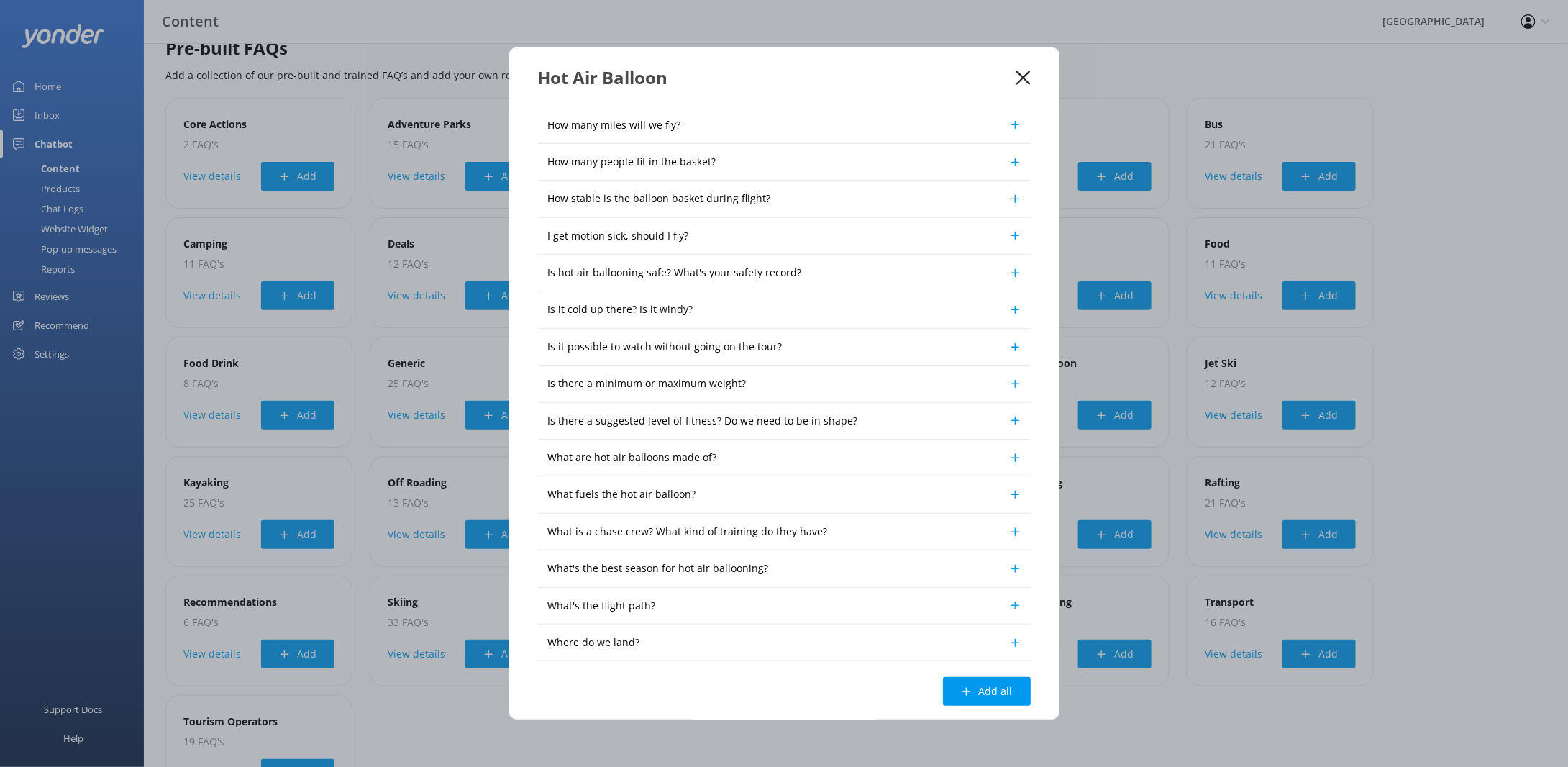
click at [1019, 76] on icon at bounding box center [1023, 77] width 13 height 14
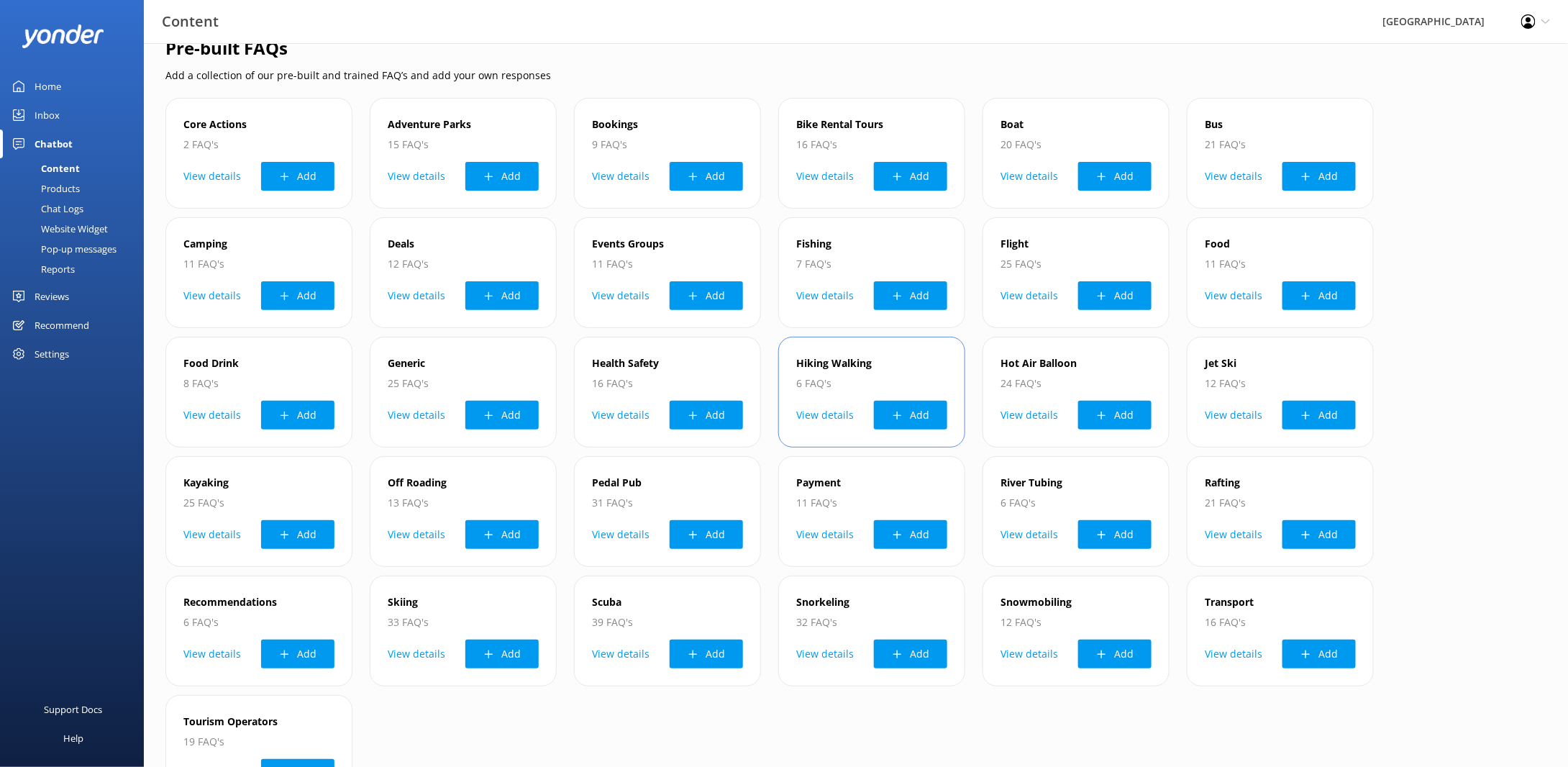
click at [830, 413] on button "View details" at bounding box center [825, 415] width 58 height 28
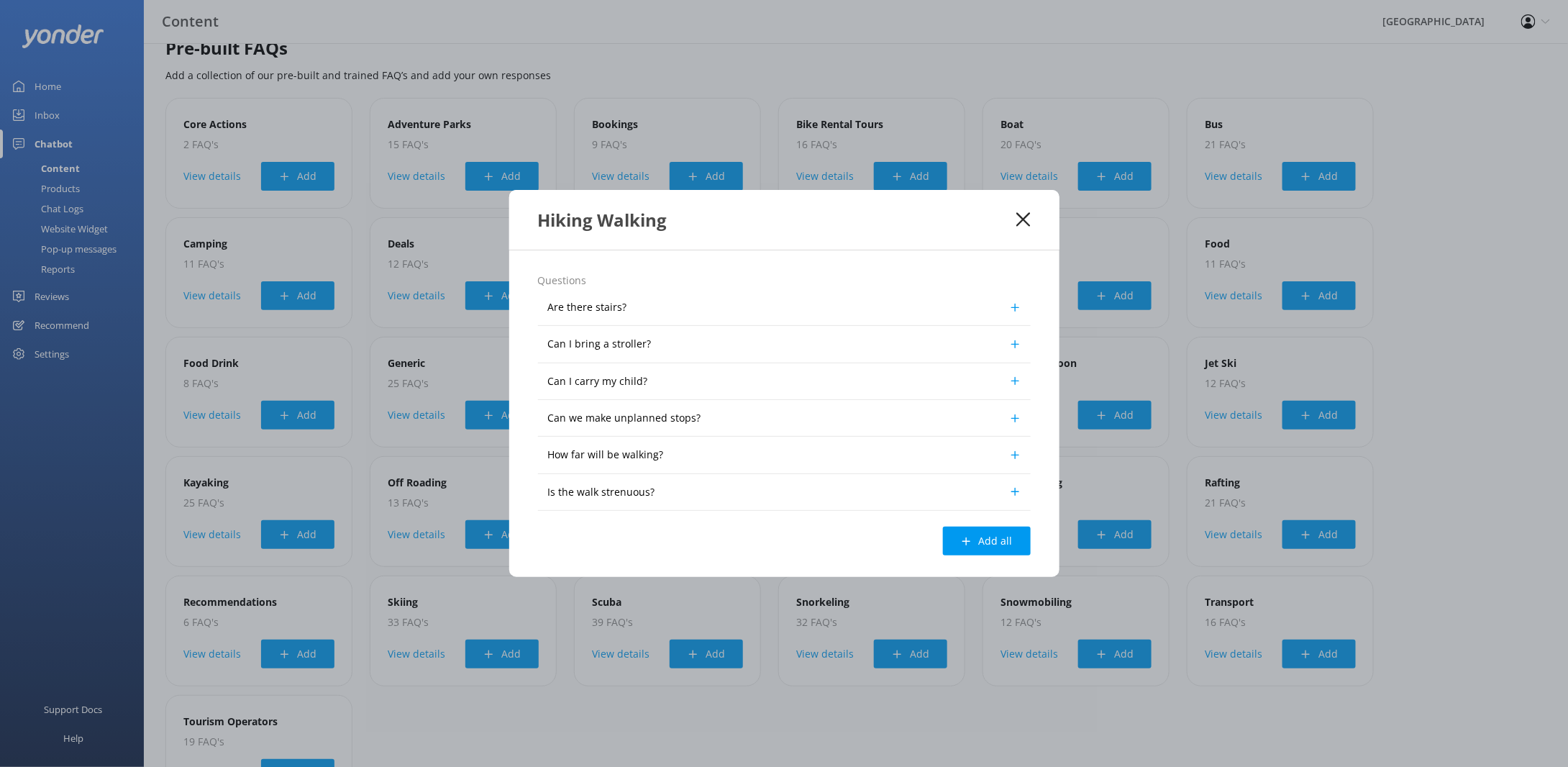
click at [1015, 311] on use at bounding box center [1014, 306] width 8 height 8
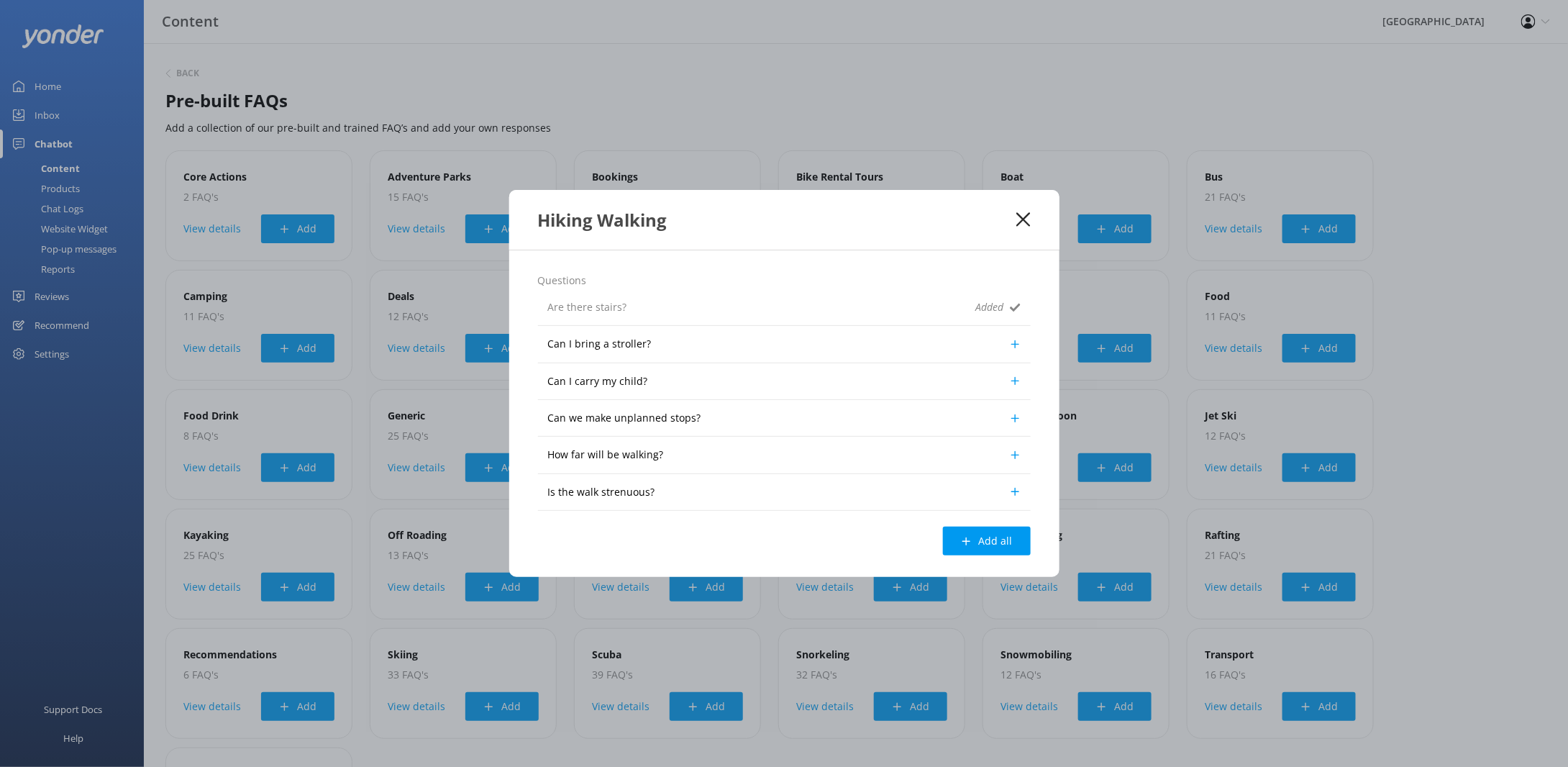
click at [1019, 219] on icon at bounding box center [1023, 219] width 13 height 14
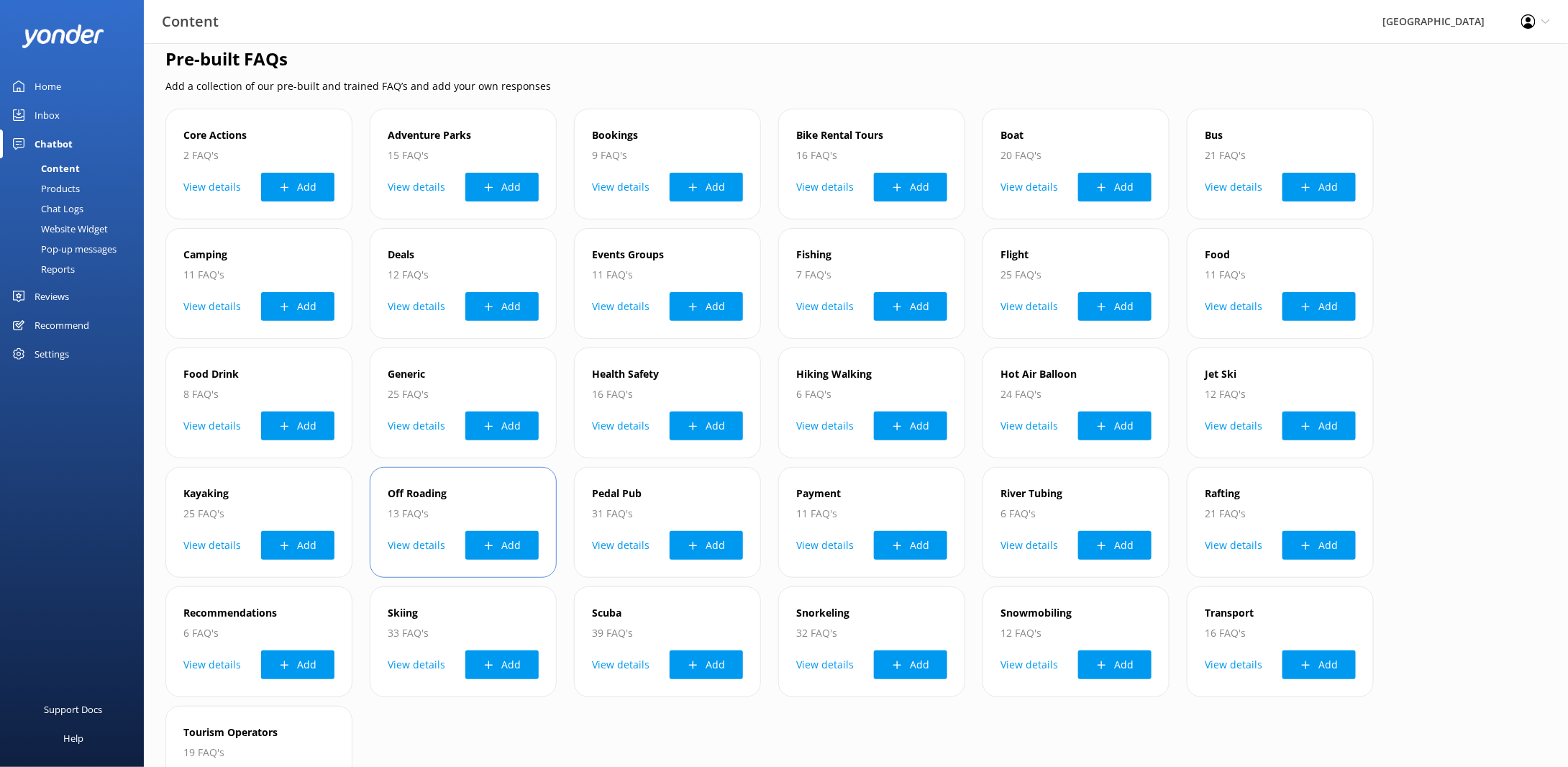
scroll to position [124, 0]
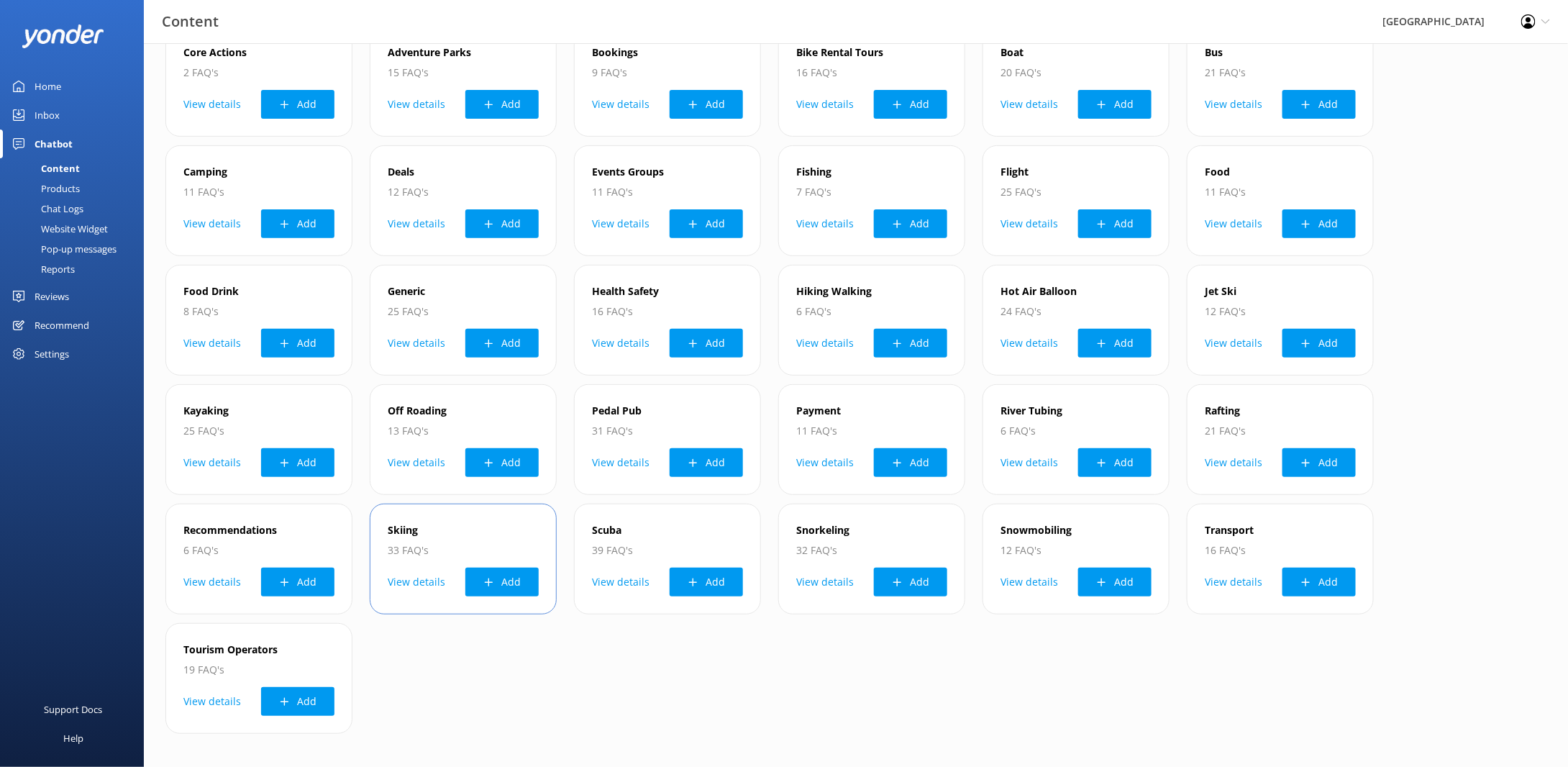
click at [415, 580] on button "View details" at bounding box center [416, 582] width 58 height 28
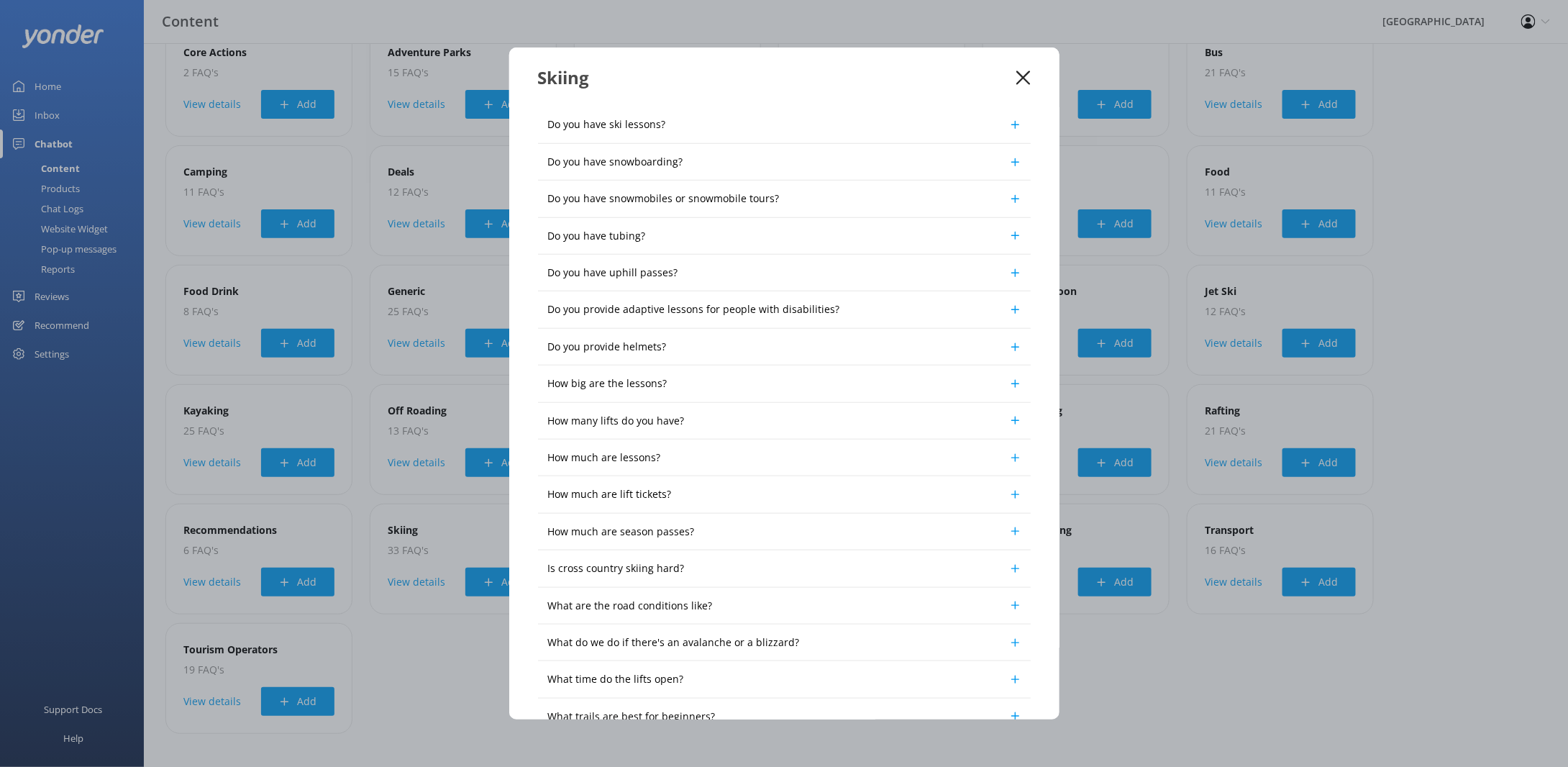
scroll to position [703, 0]
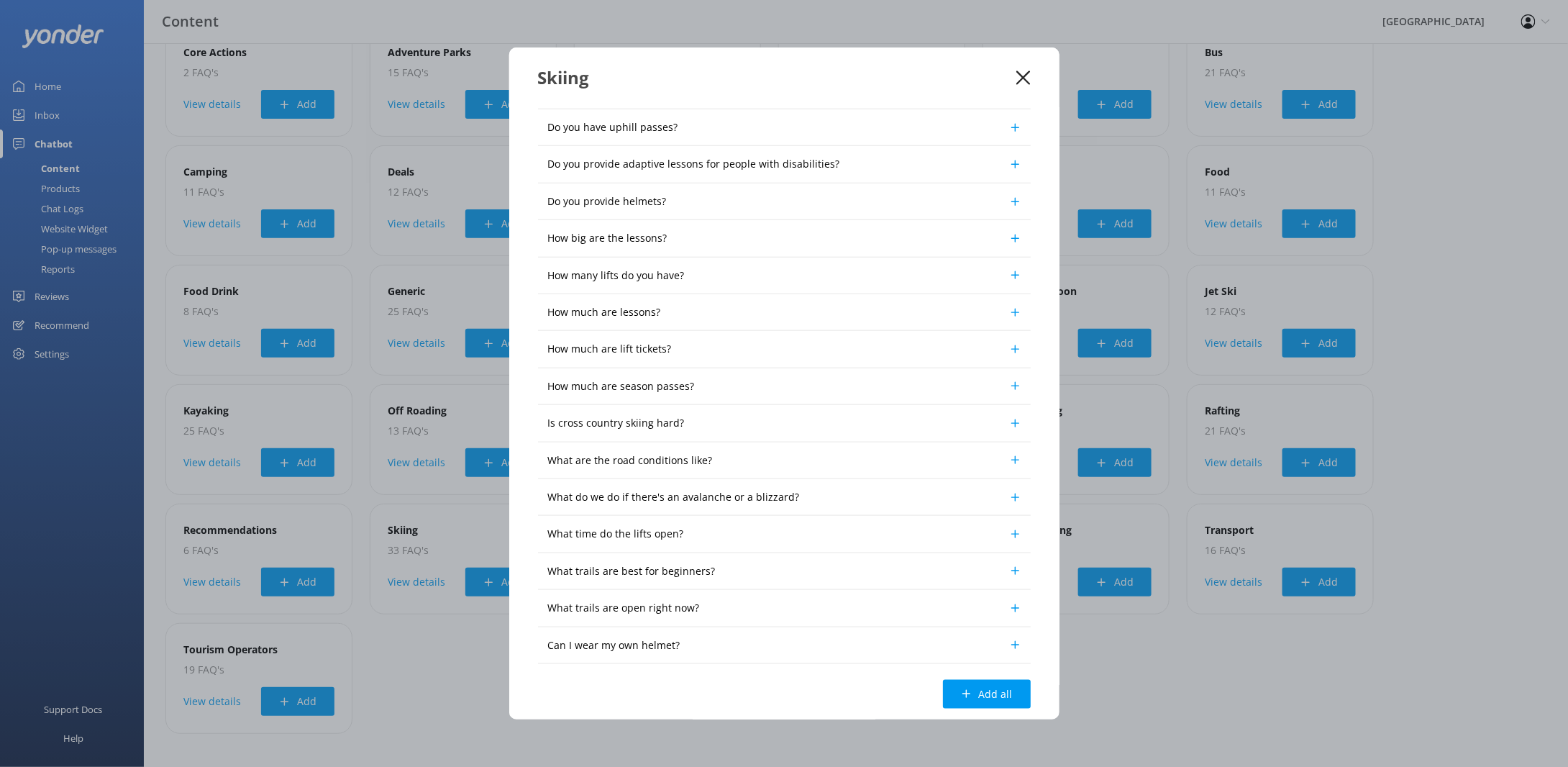
click at [1011, 456] on use at bounding box center [1014, 460] width 8 height 8
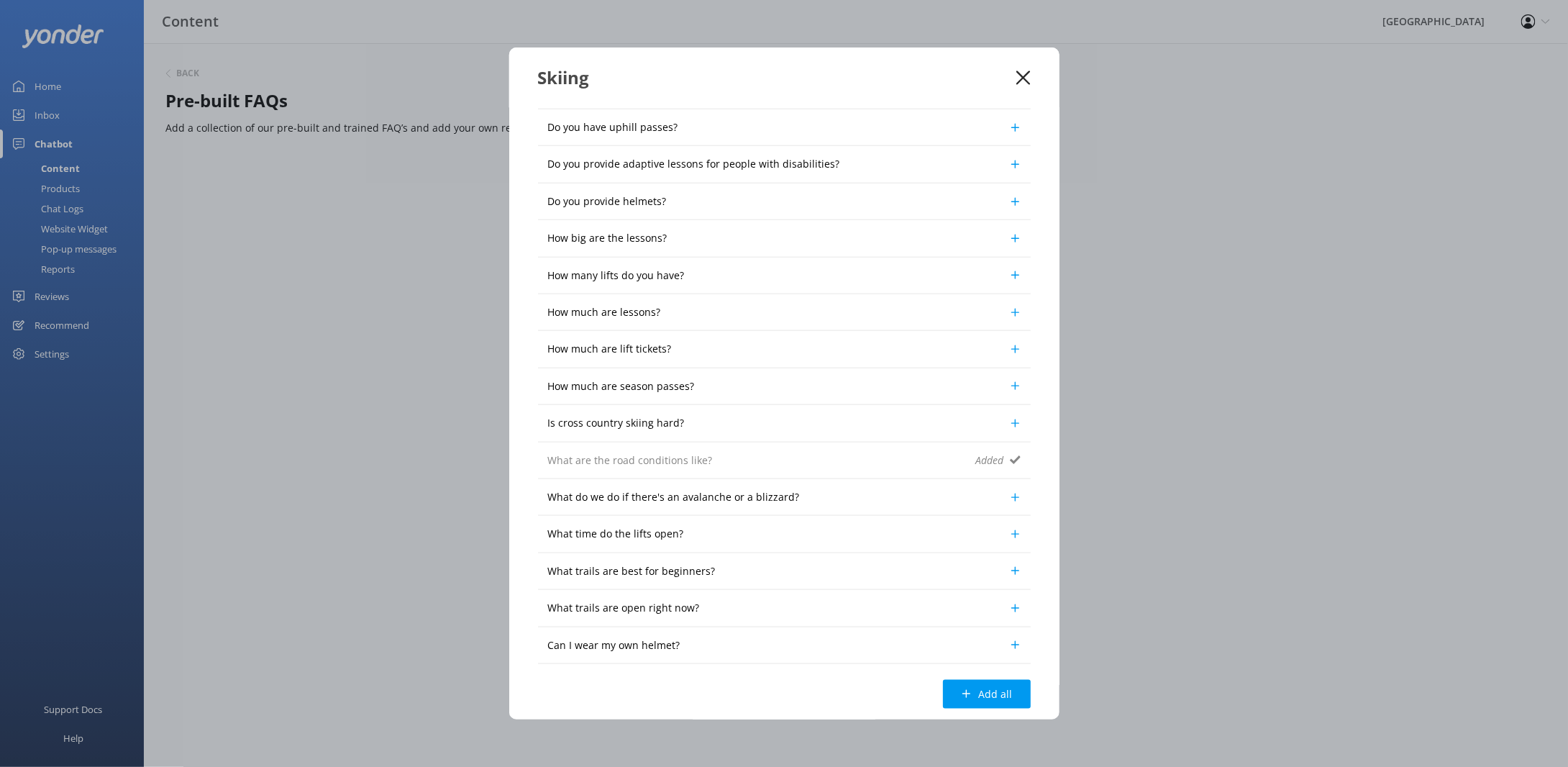
scroll to position [0, 0]
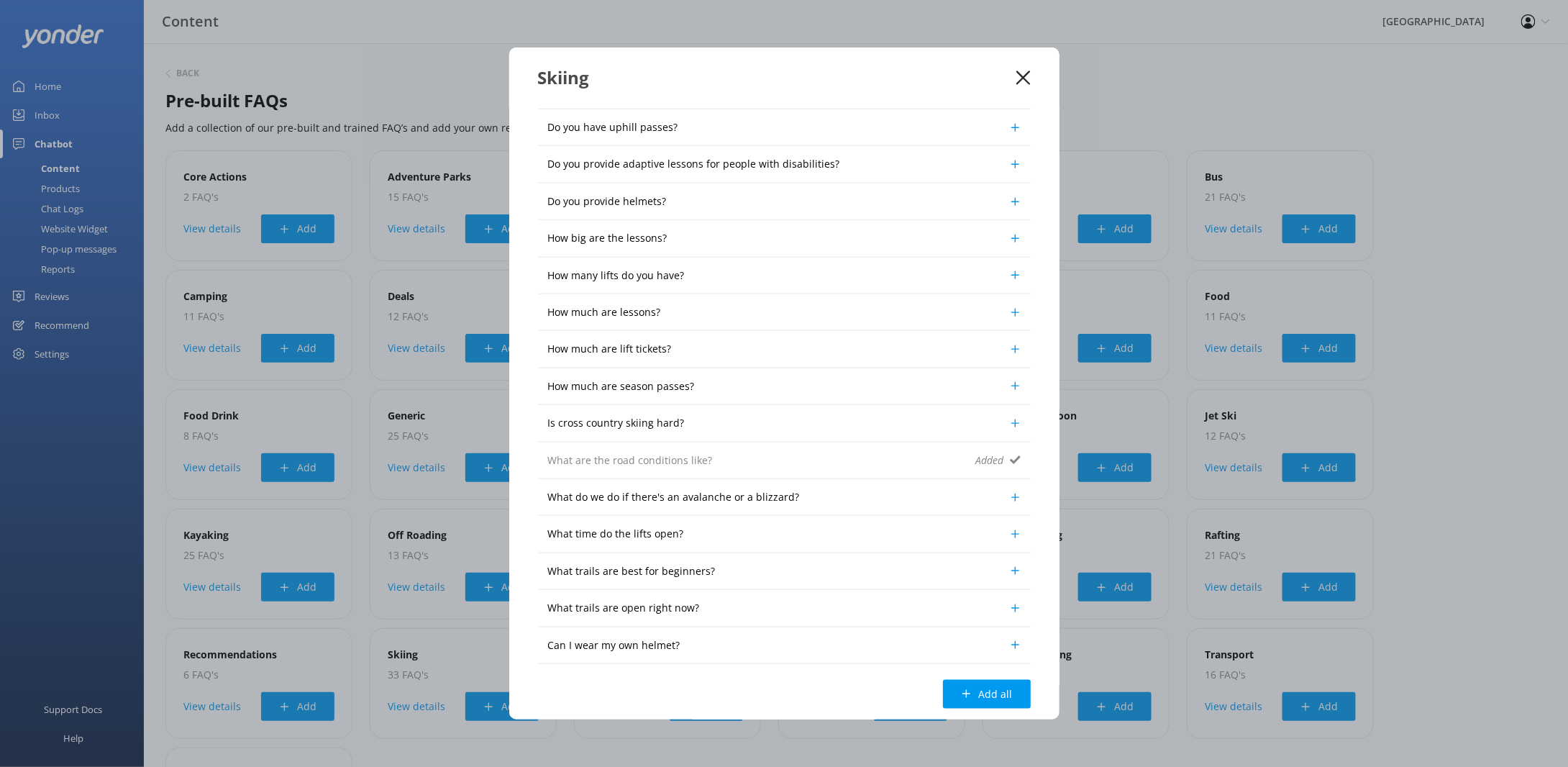
click at [1026, 80] on use at bounding box center [1023, 77] width 13 height 13
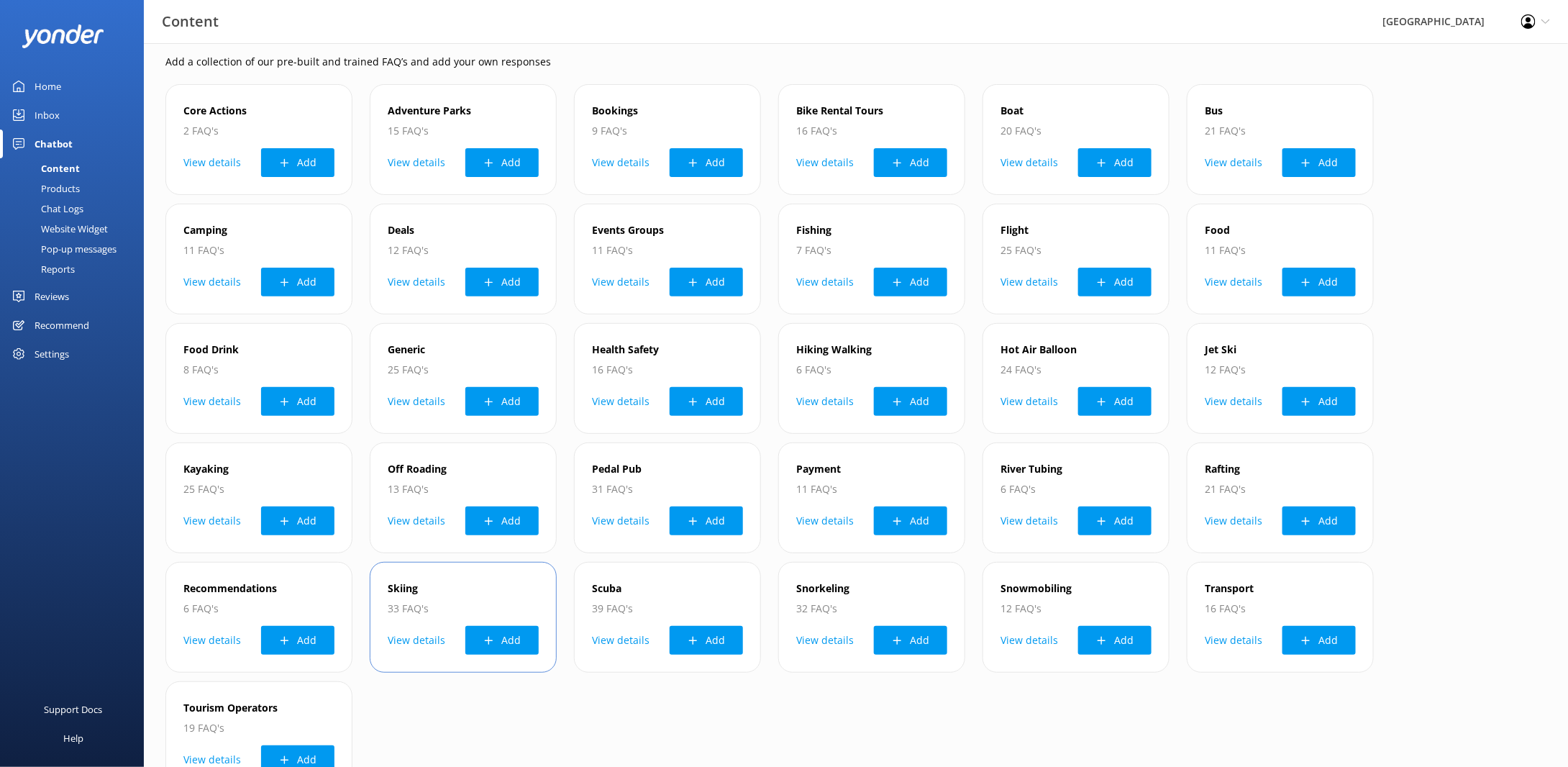
scroll to position [124, 0]
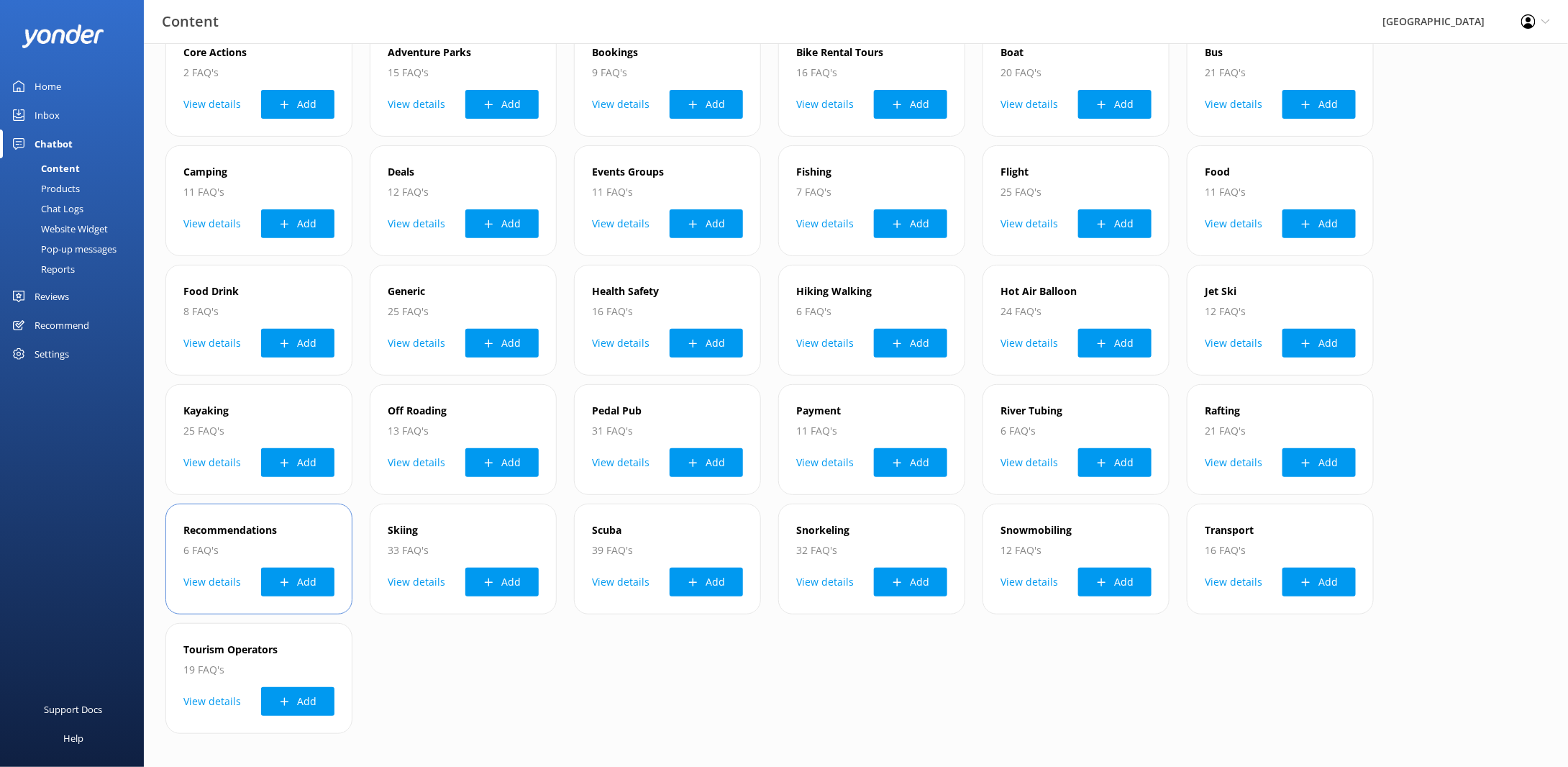
click at [195, 568] on button "View details" at bounding box center [211, 582] width 58 height 28
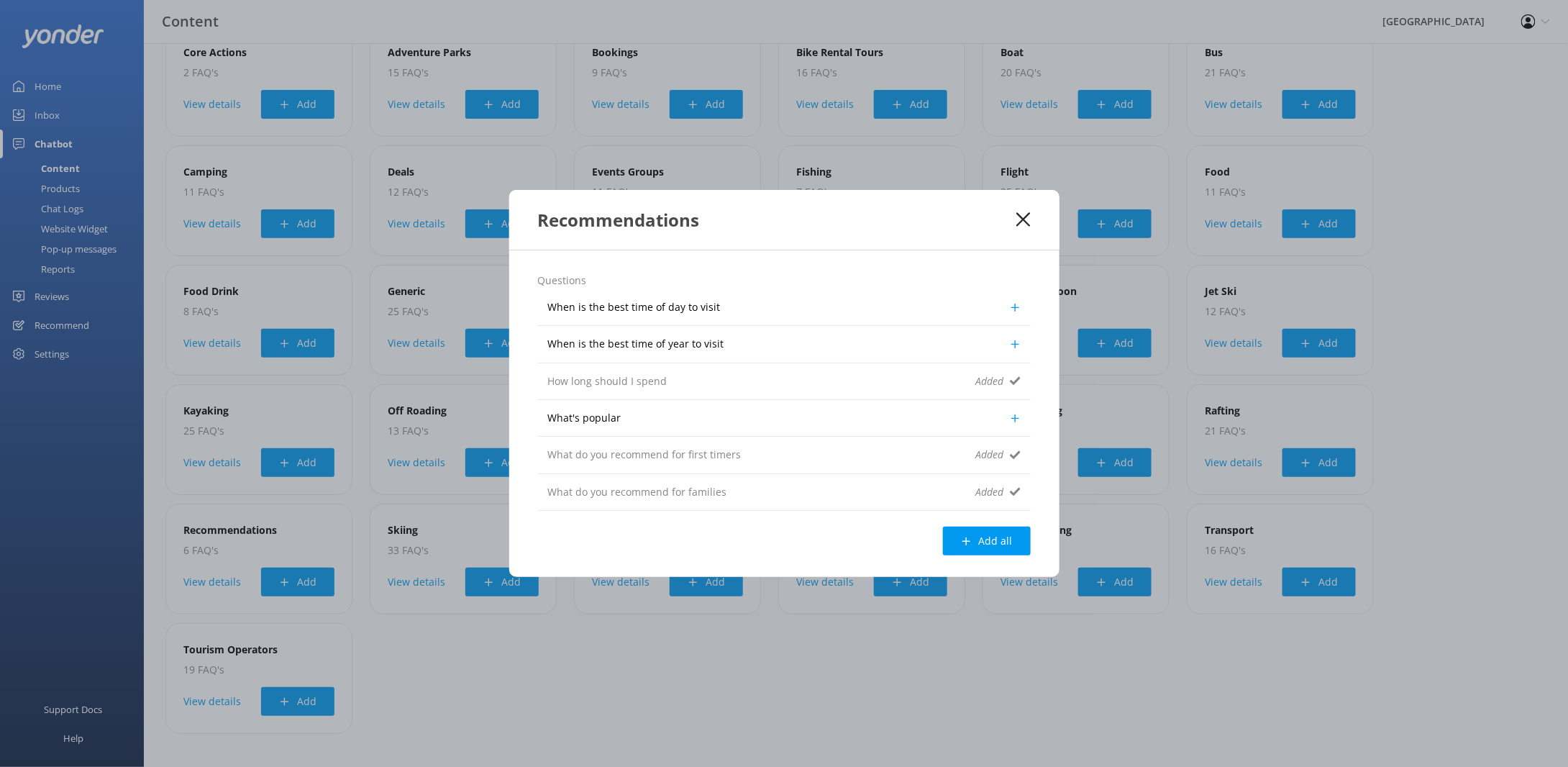
click at [1022, 215] on icon at bounding box center [1023, 219] width 13 height 14
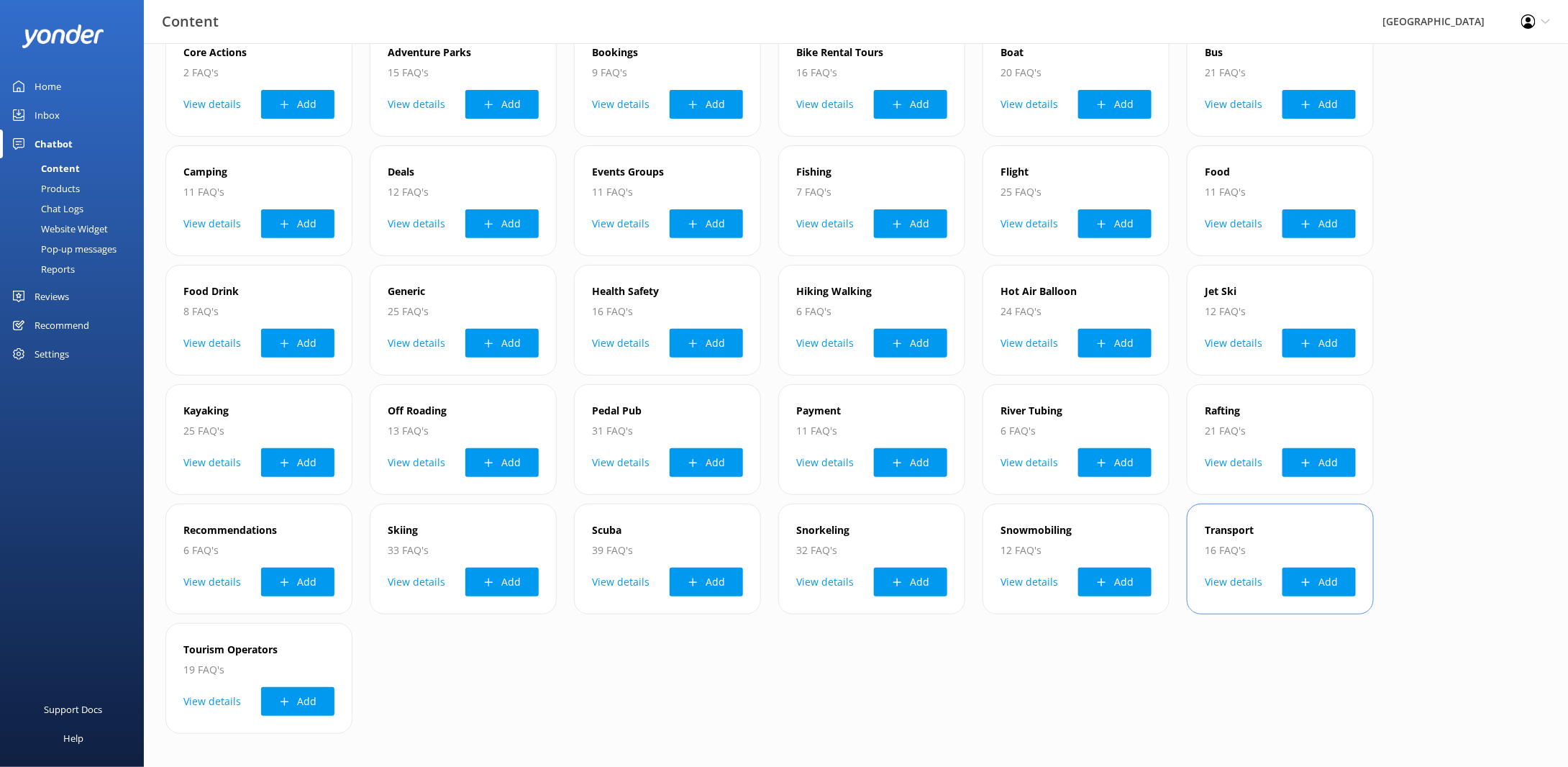
click at [1217, 574] on button "View details" at bounding box center [1233, 582] width 58 height 28
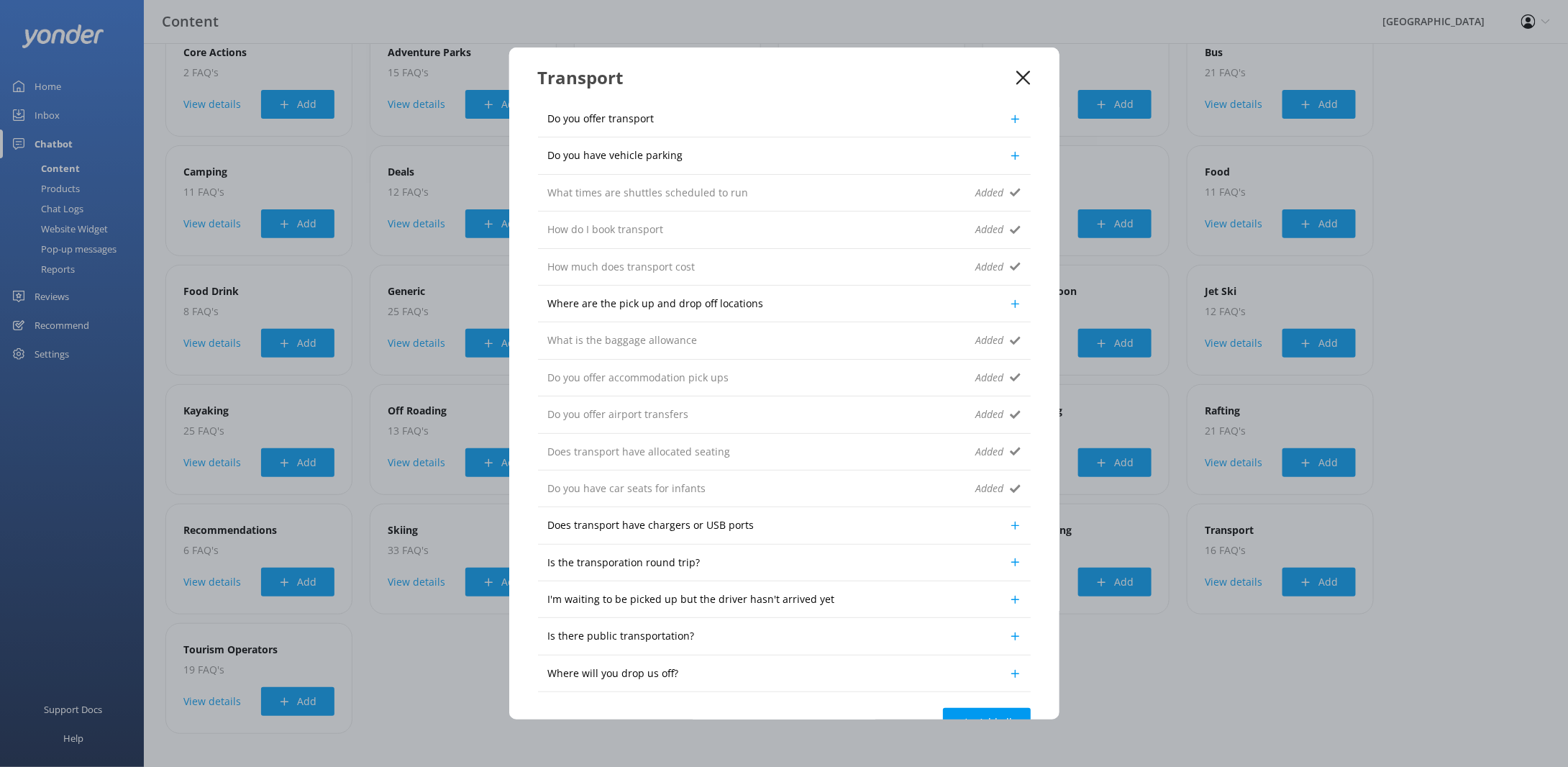
scroll to position [80, 0]
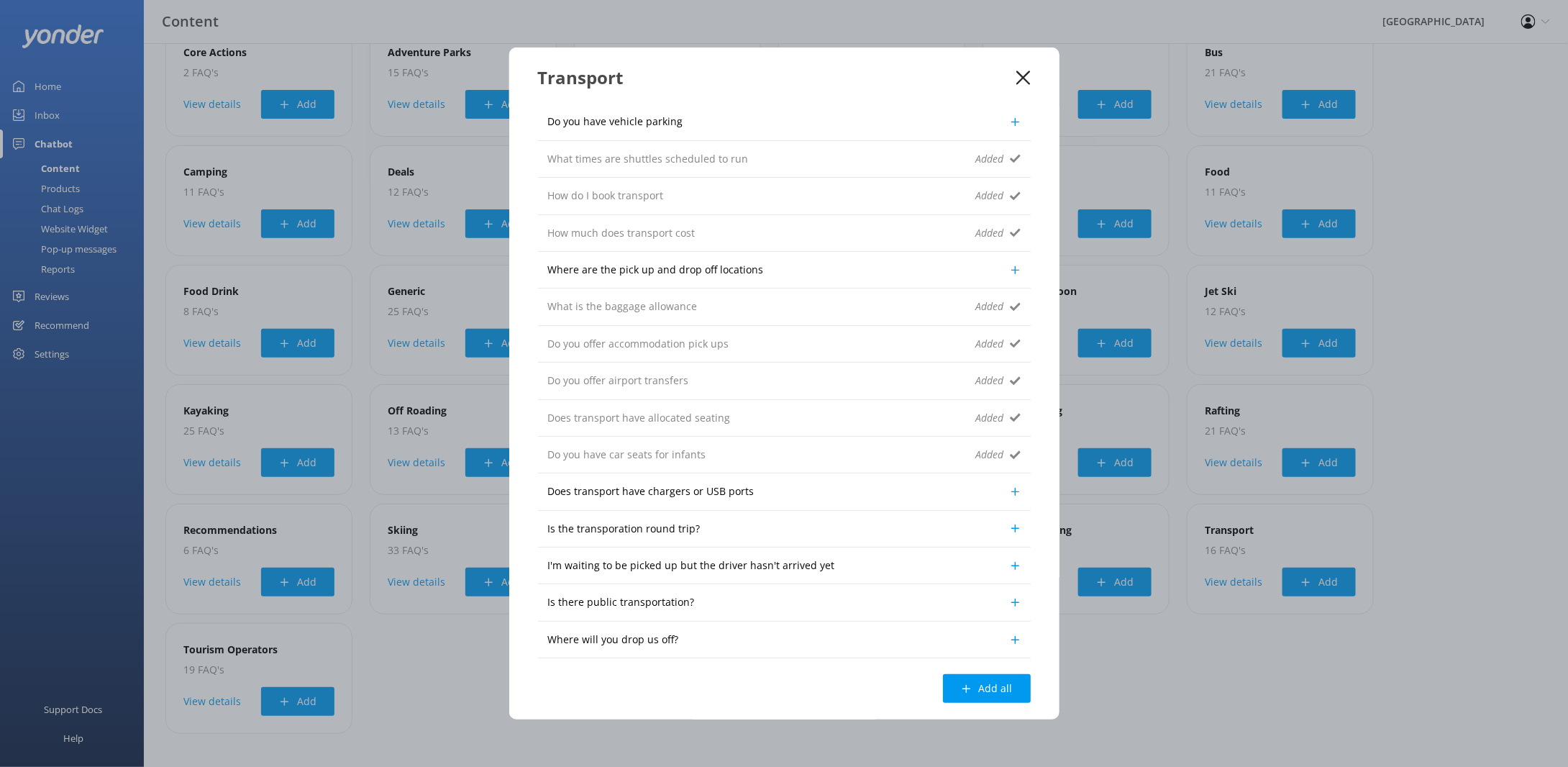
click at [1010, 597] on icon at bounding box center [1014, 602] width 10 height 10
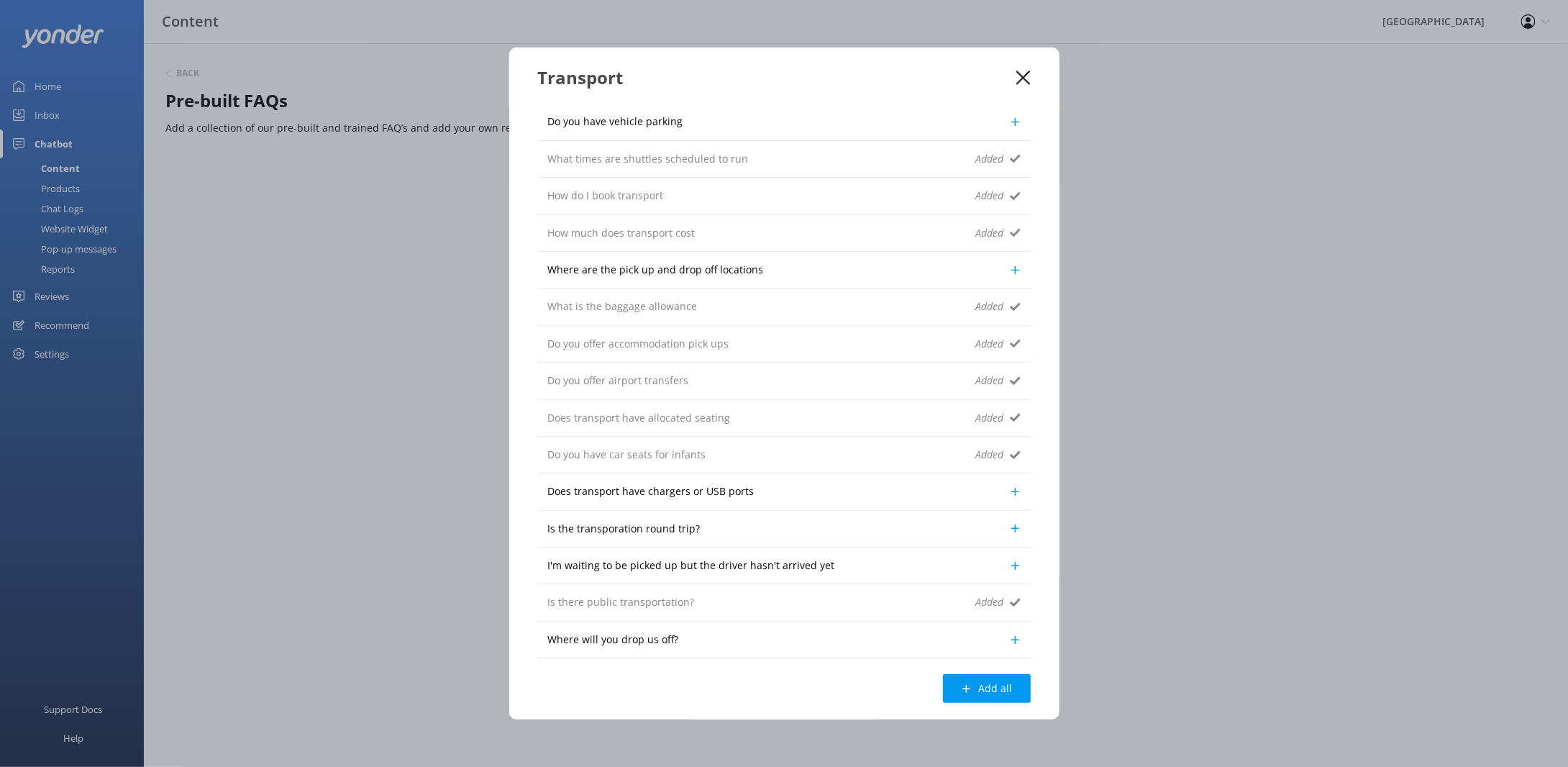
scroll to position [0, 0]
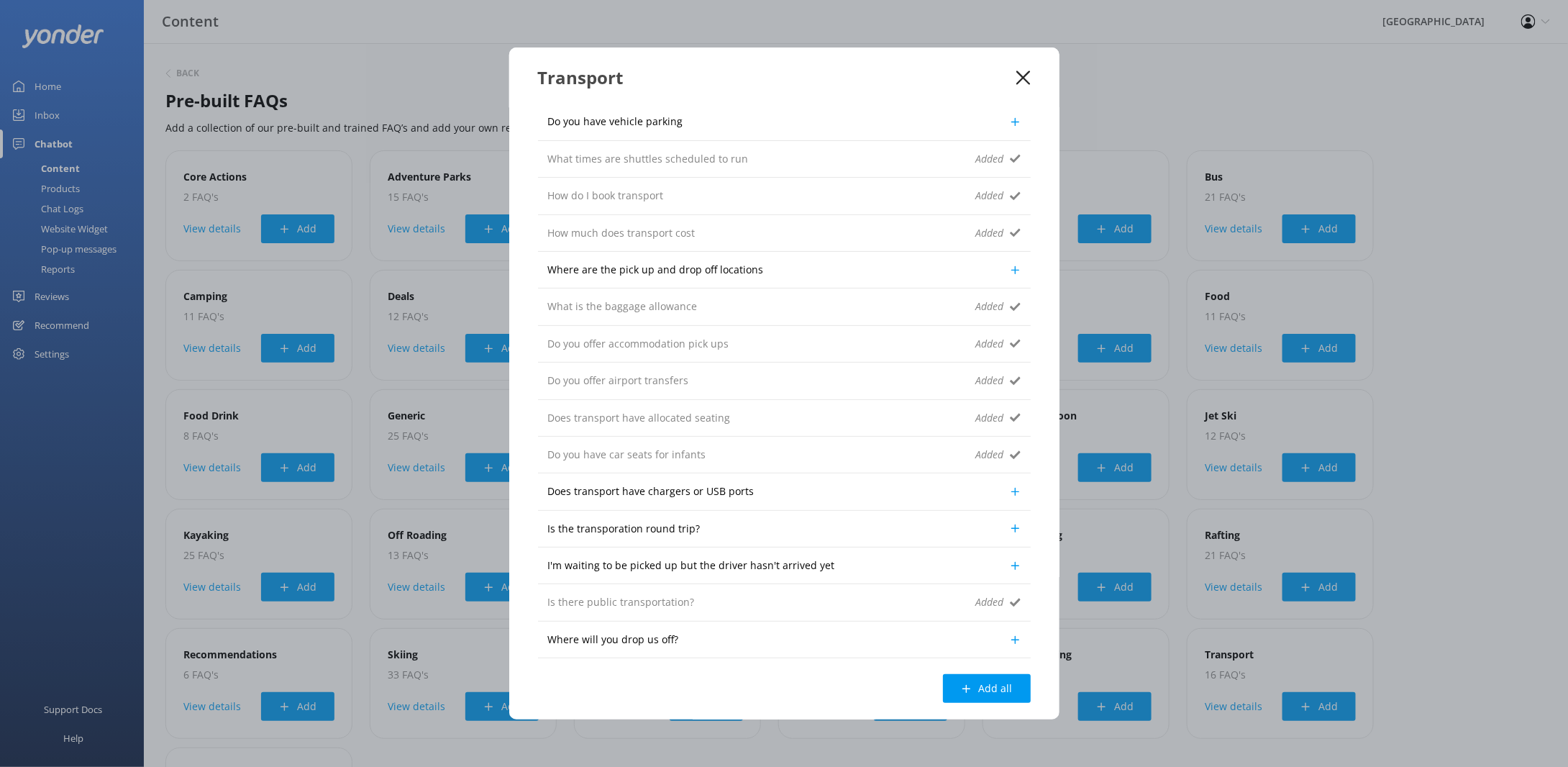
click at [1030, 77] on icon at bounding box center [1023, 77] width 13 height 14
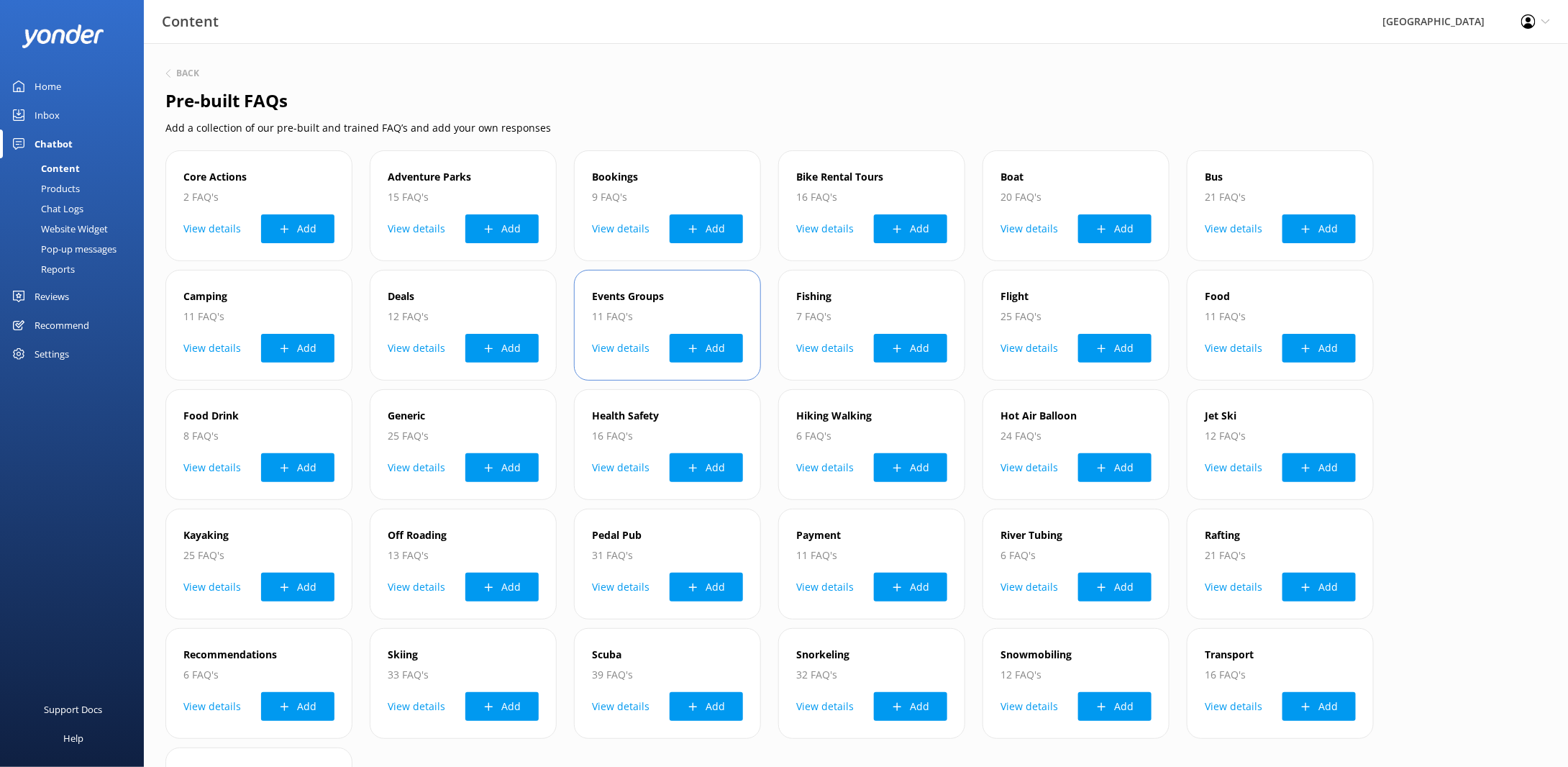
click at [619, 346] on button "View details" at bounding box center [620, 348] width 58 height 28
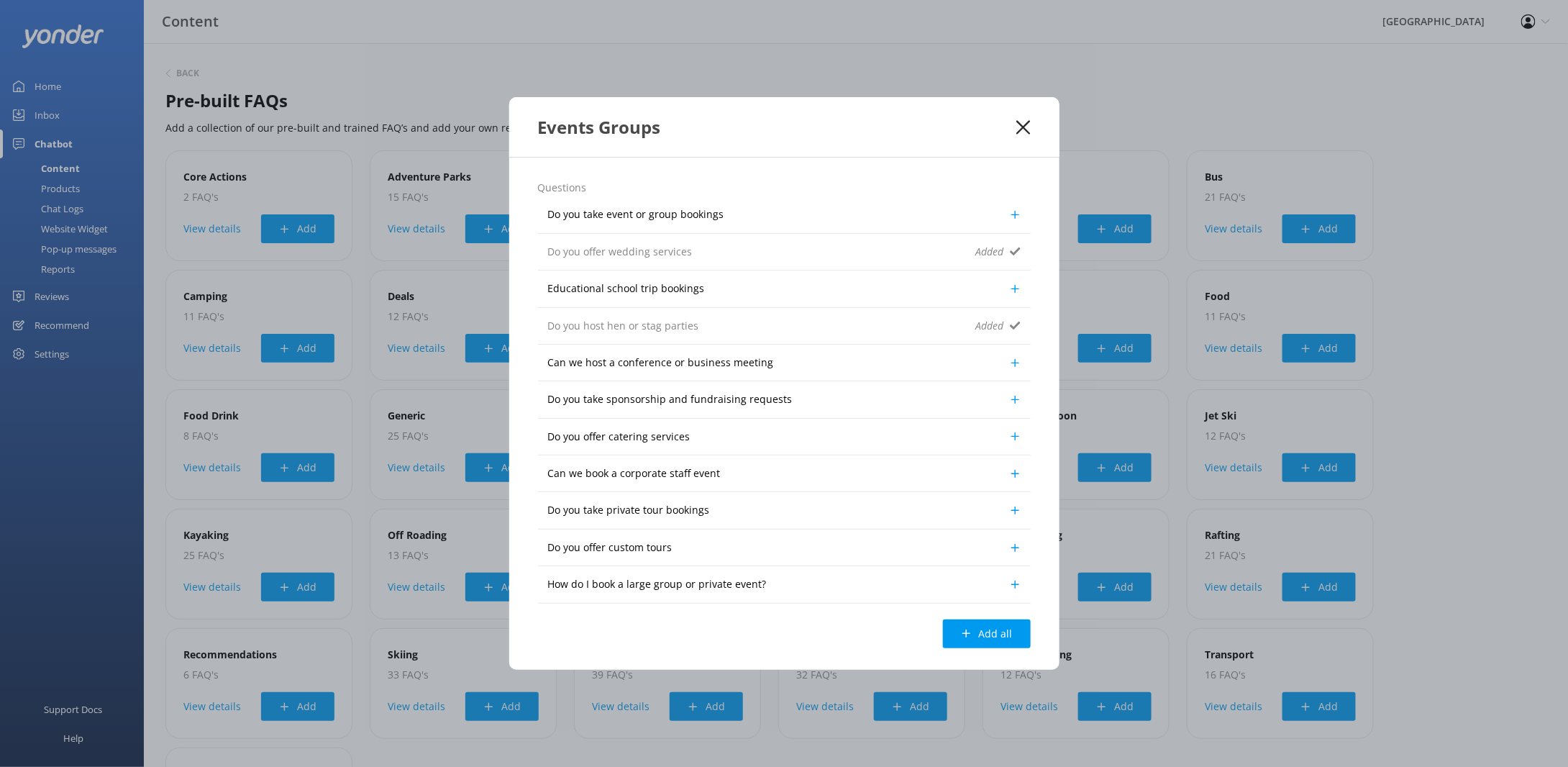
click at [1012, 294] on icon at bounding box center [1014, 288] width 10 height 10
click at [1013, 216] on use at bounding box center [1014, 214] width 8 height 8
click at [1016, 365] on icon at bounding box center [1014, 362] width 10 height 10
click at [1015, 473] on icon at bounding box center [1014, 473] width 10 height 10
click at [1015, 547] on icon at bounding box center [1014, 547] width 10 height 10
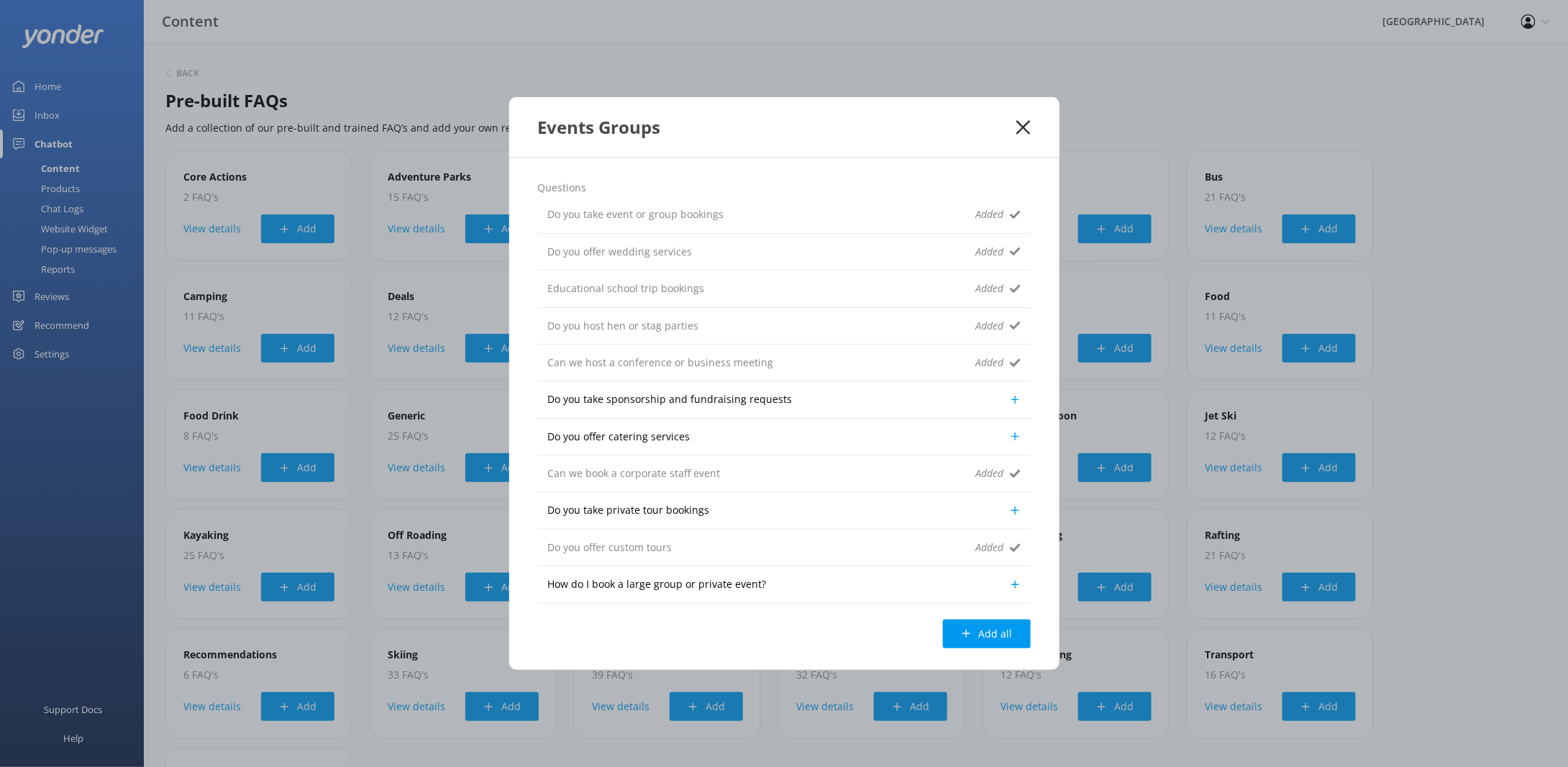
click at [1013, 584] on icon at bounding box center [1014, 584] width 10 height 10
click at [1007, 504] on div "Do you take private tour bookings" at bounding box center [785, 510] width 493 height 37
click at [1014, 508] on icon at bounding box center [1014, 510] width 10 height 10
click at [1025, 127] on use at bounding box center [1023, 127] width 13 height 13
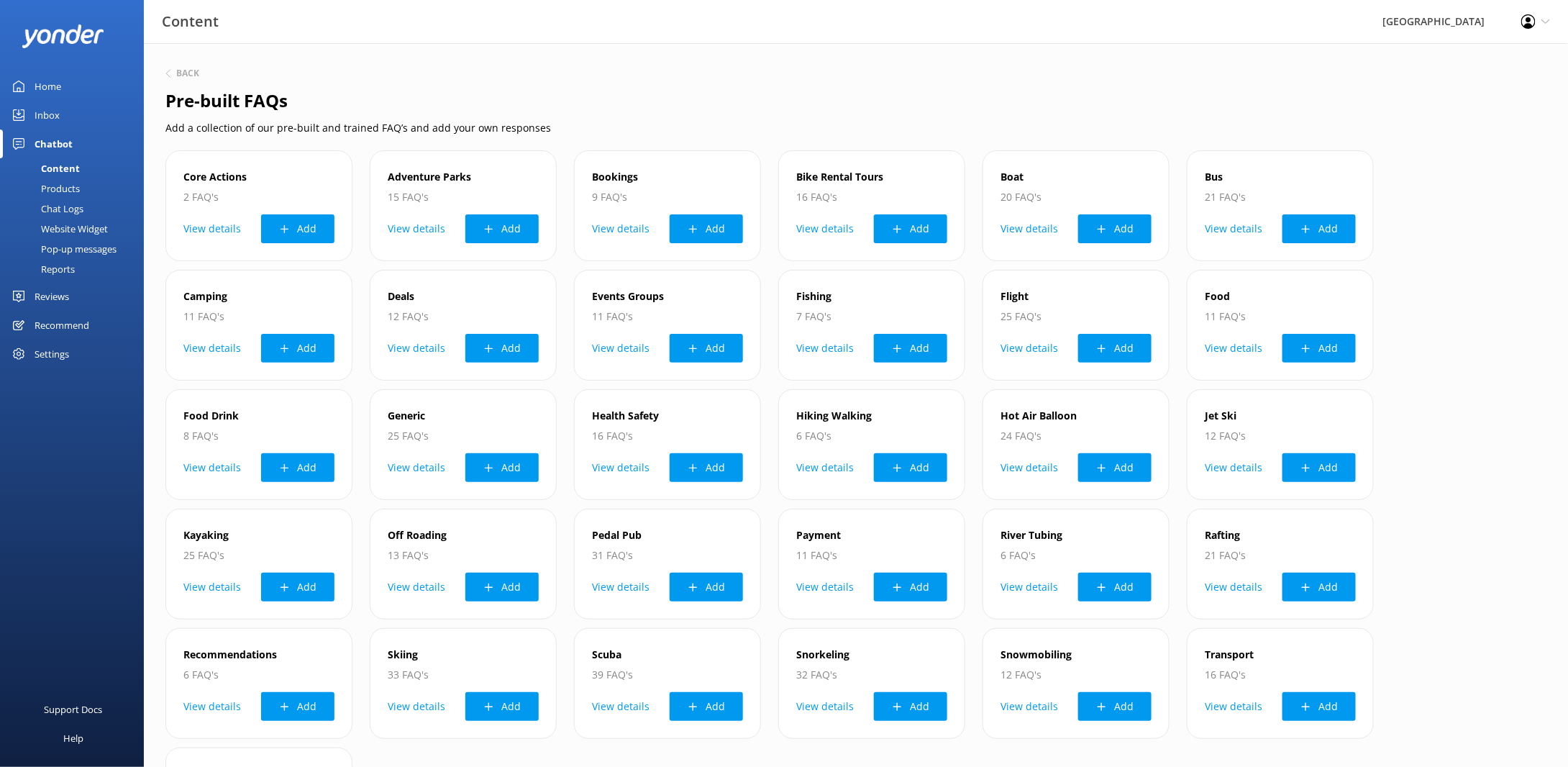
click at [180, 80] on div "Back" at bounding box center [856, 74] width 1381 height 19
click at [182, 73] on h6 "Back" at bounding box center [188, 73] width 23 height 9
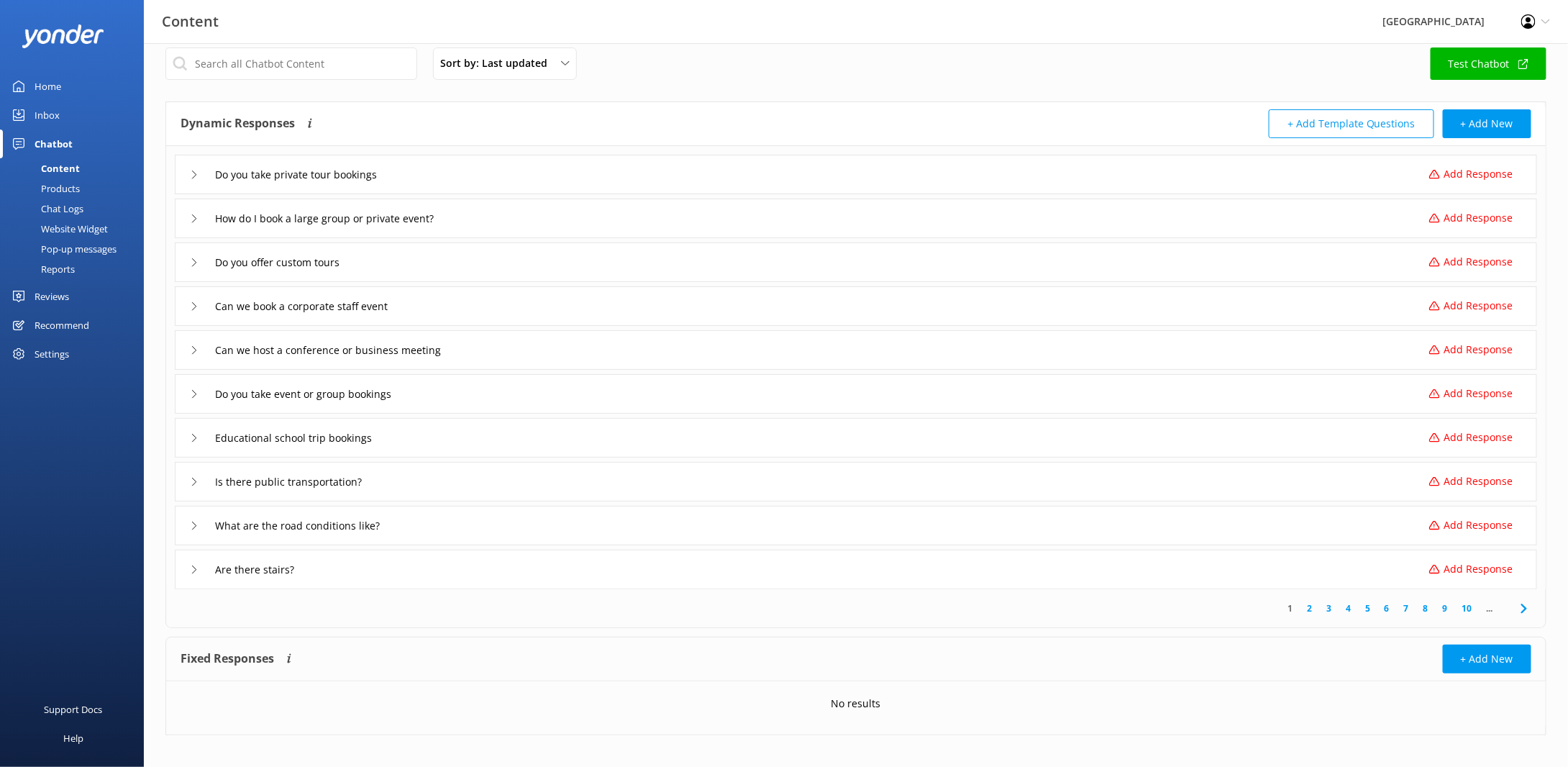
scroll to position [27, 0]
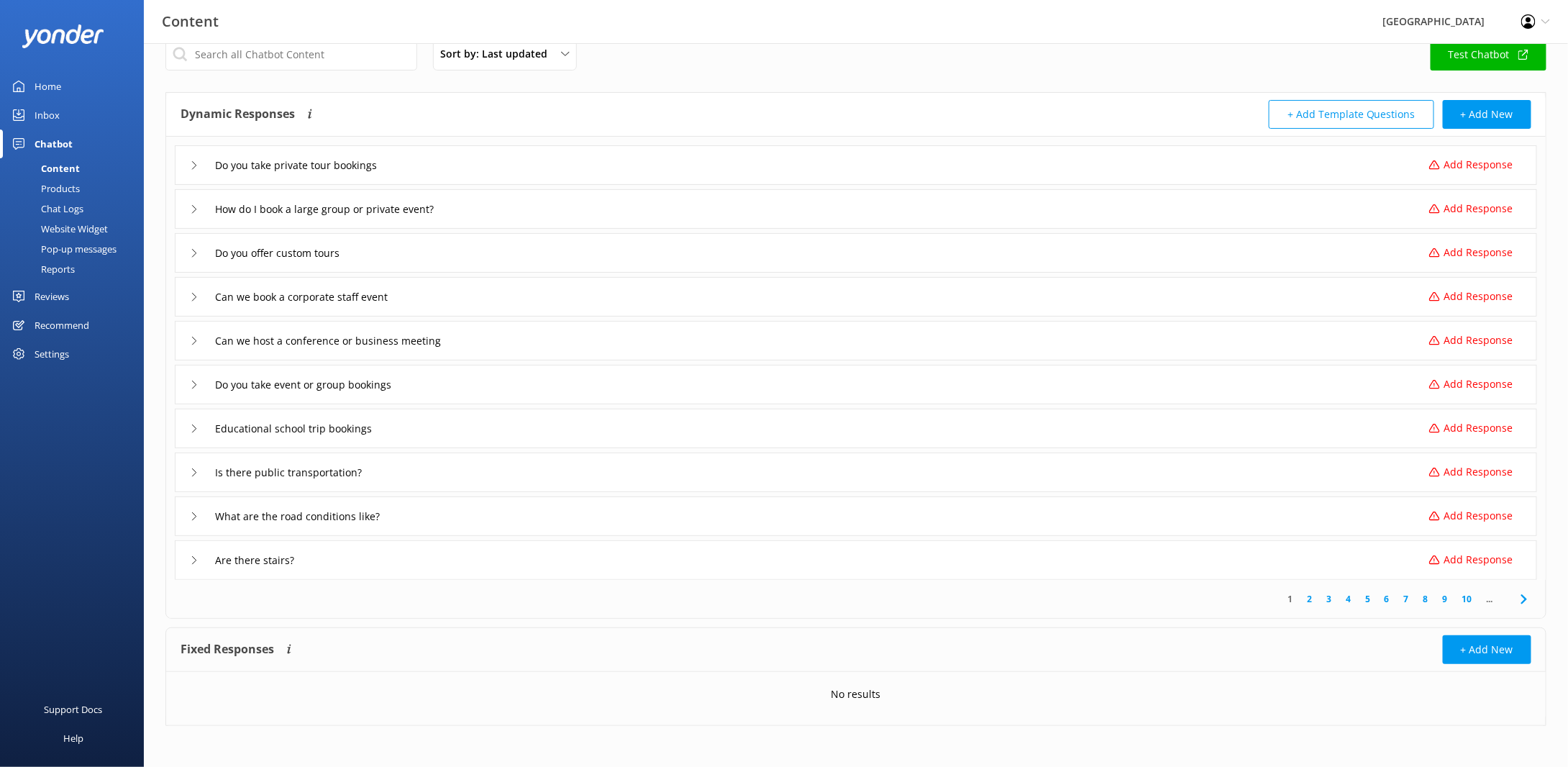
click at [1306, 599] on link "2" at bounding box center [1309, 598] width 19 height 13
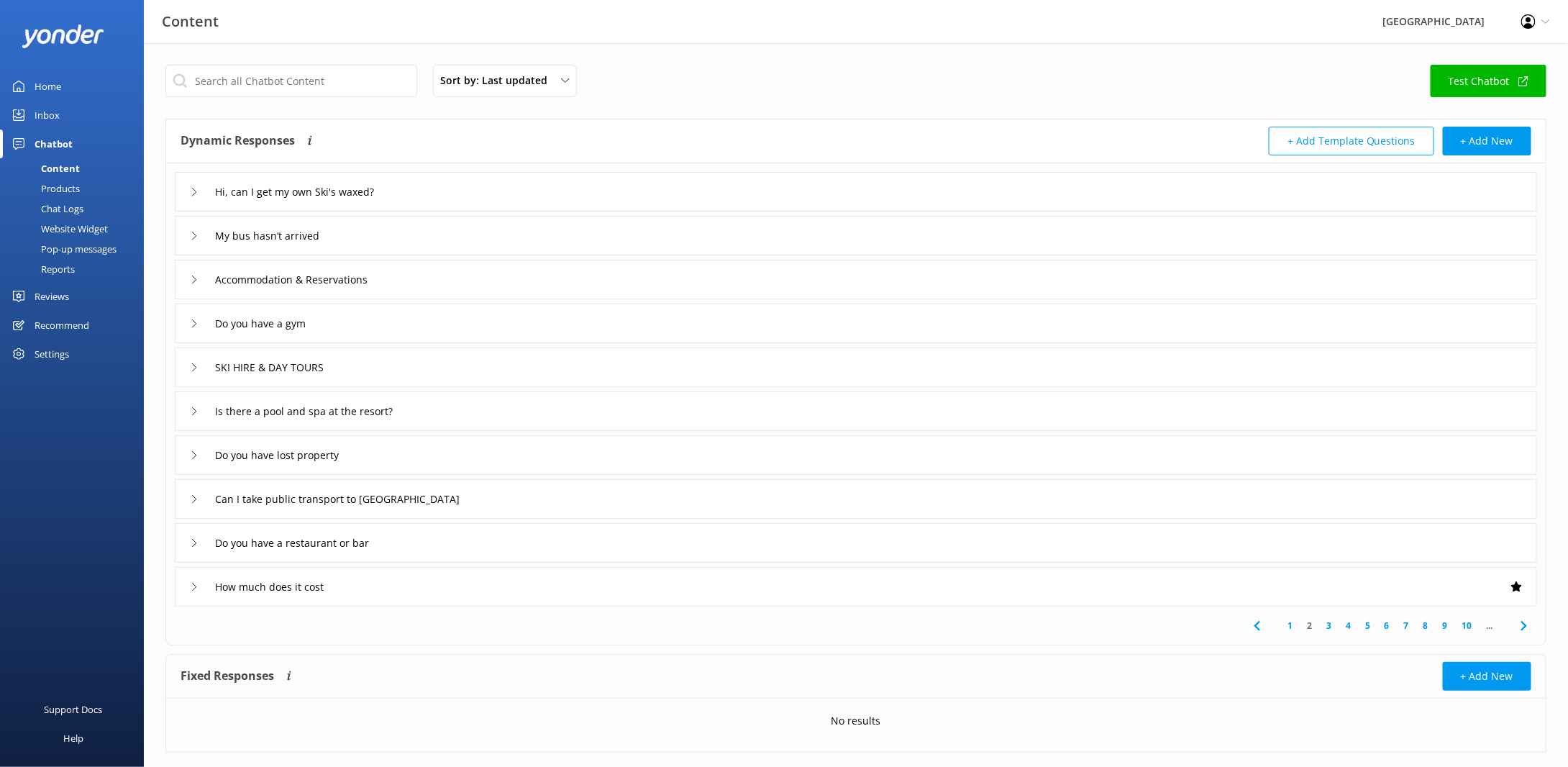
click at [1294, 626] on link "1" at bounding box center [1289, 625] width 19 height 13
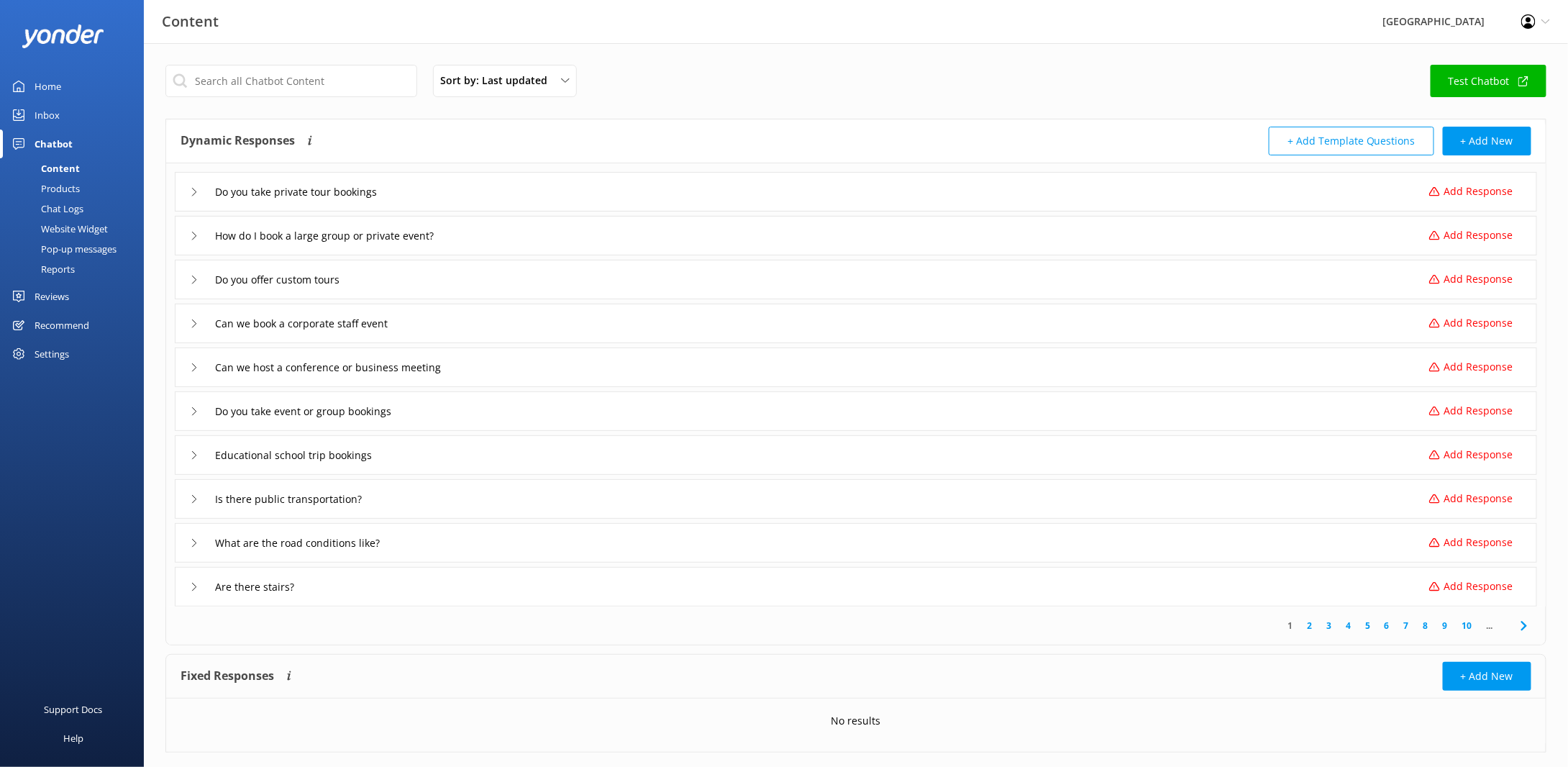
click at [1478, 584] on p "Add Response" at bounding box center [1478, 586] width 69 height 16
click at [360, 635] on textarea at bounding box center [856, 637] width 1329 height 45
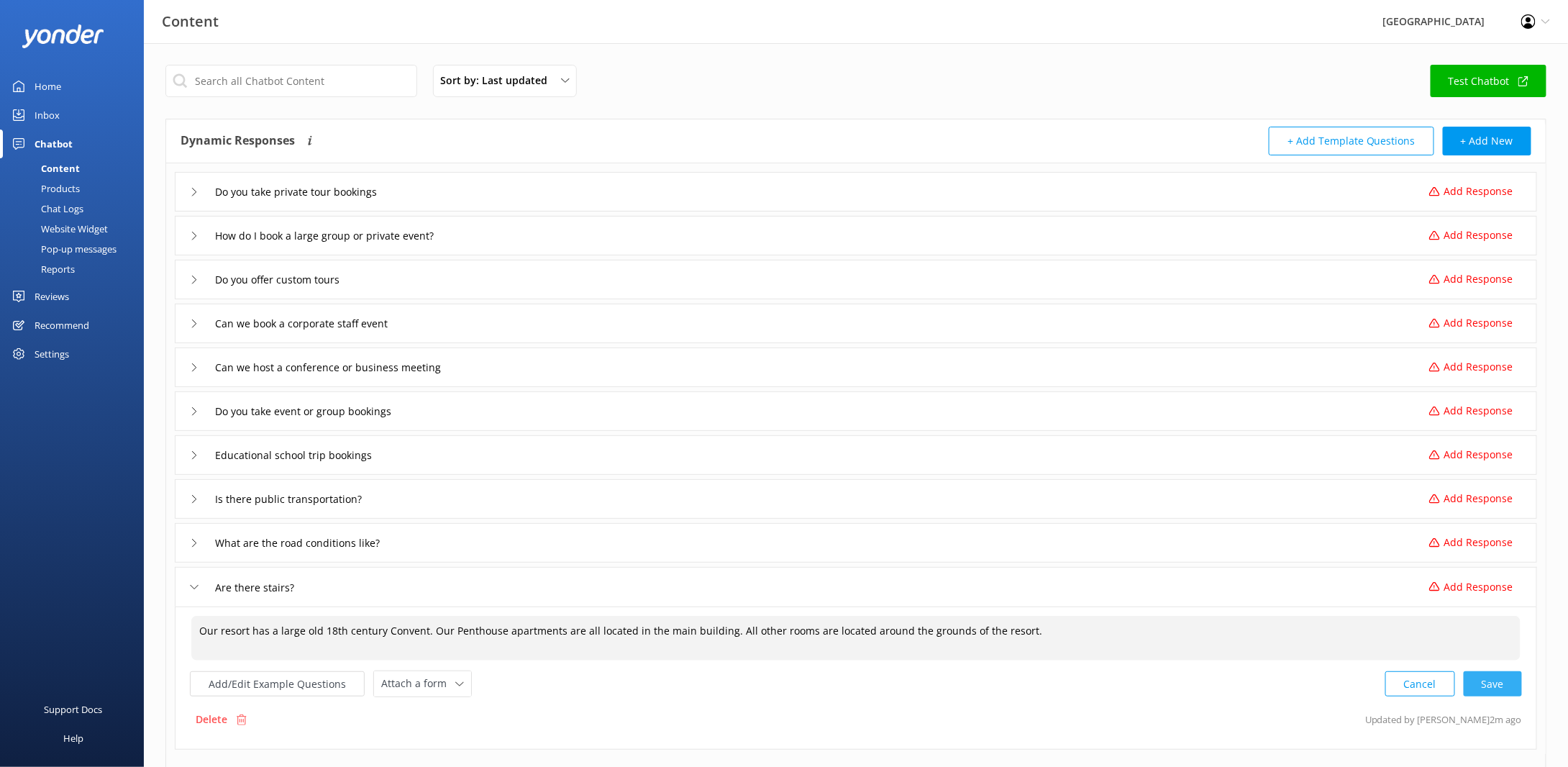
click at [1494, 683] on div "Cancel Save" at bounding box center [1453, 684] width 137 height 27
type textarea "Our resort has a large old 18th century Convent. Our Penthouse apartments are a…"
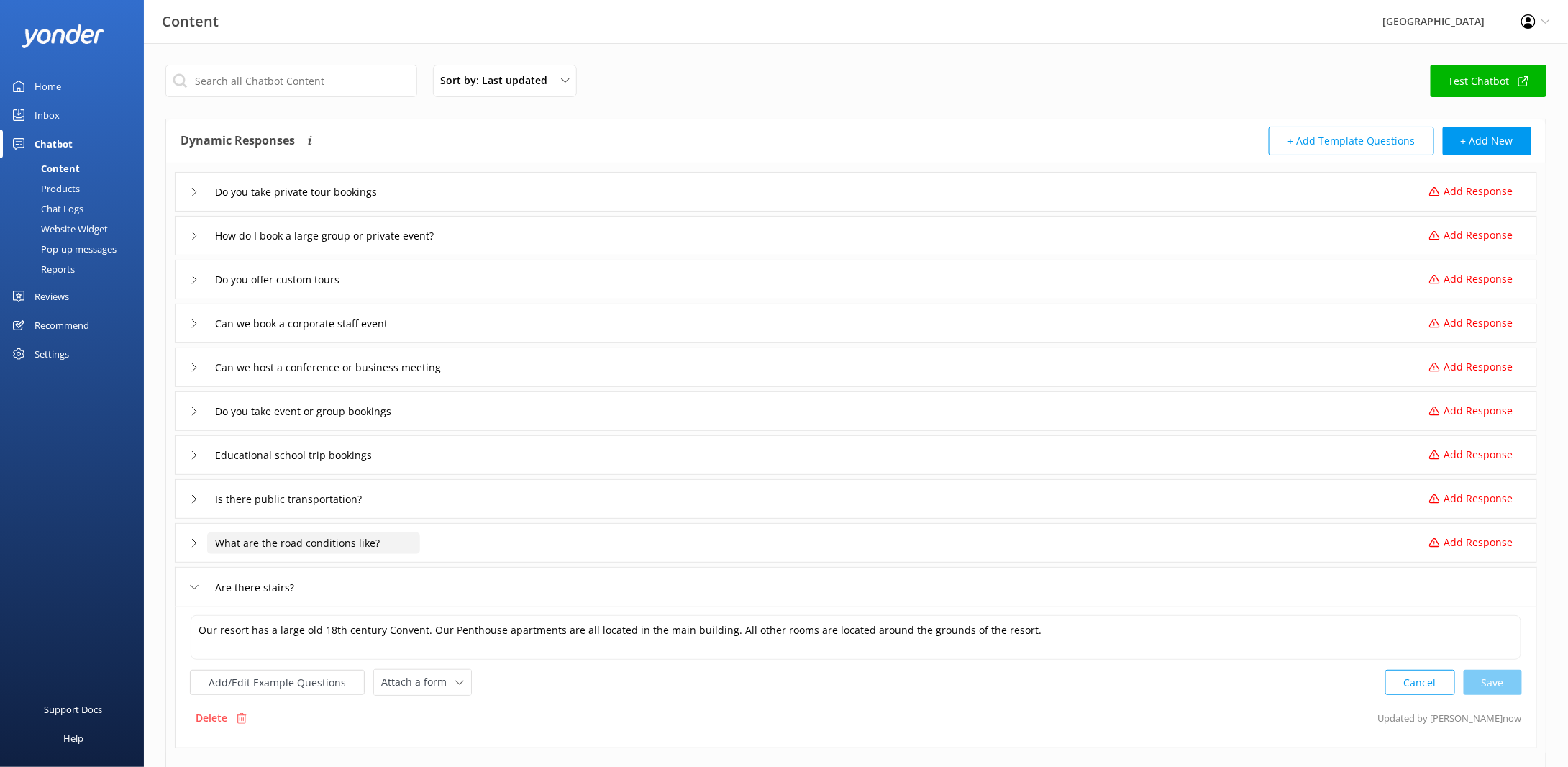
click at [346, 535] on input "What are the road conditions like?" at bounding box center [314, 542] width 213 height 22
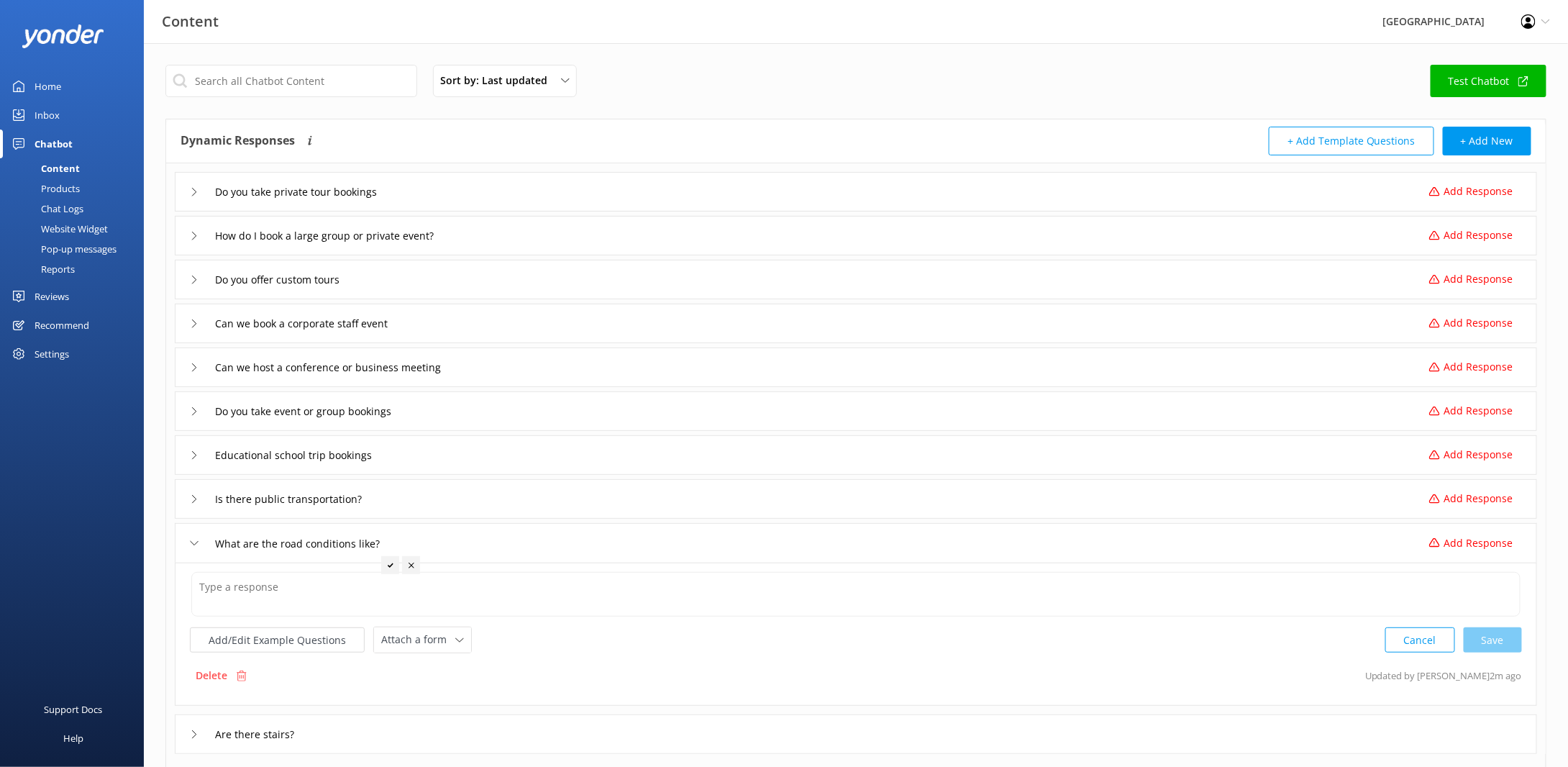
click at [341, 737] on div "Are there stairs?" at bounding box center [855, 734] width 1362 height 40
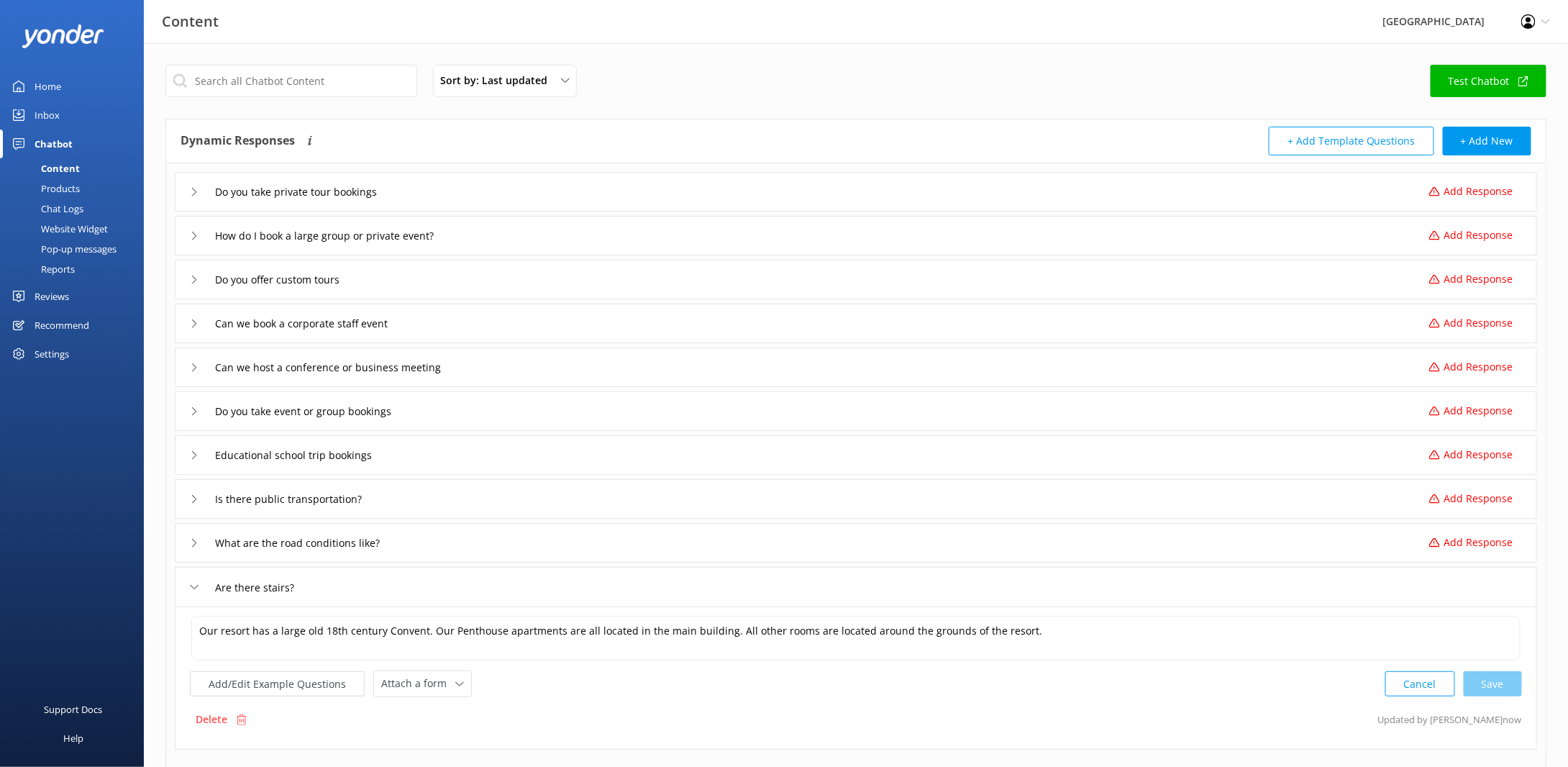
click at [1502, 687] on div "Cancel Save" at bounding box center [1453, 684] width 137 height 27
click at [1501, 687] on div "Cancel Save" at bounding box center [1453, 684] width 137 height 27
click at [487, 544] on div "What are the road conditions like? Add Response" at bounding box center [855, 543] width 1362 height 40
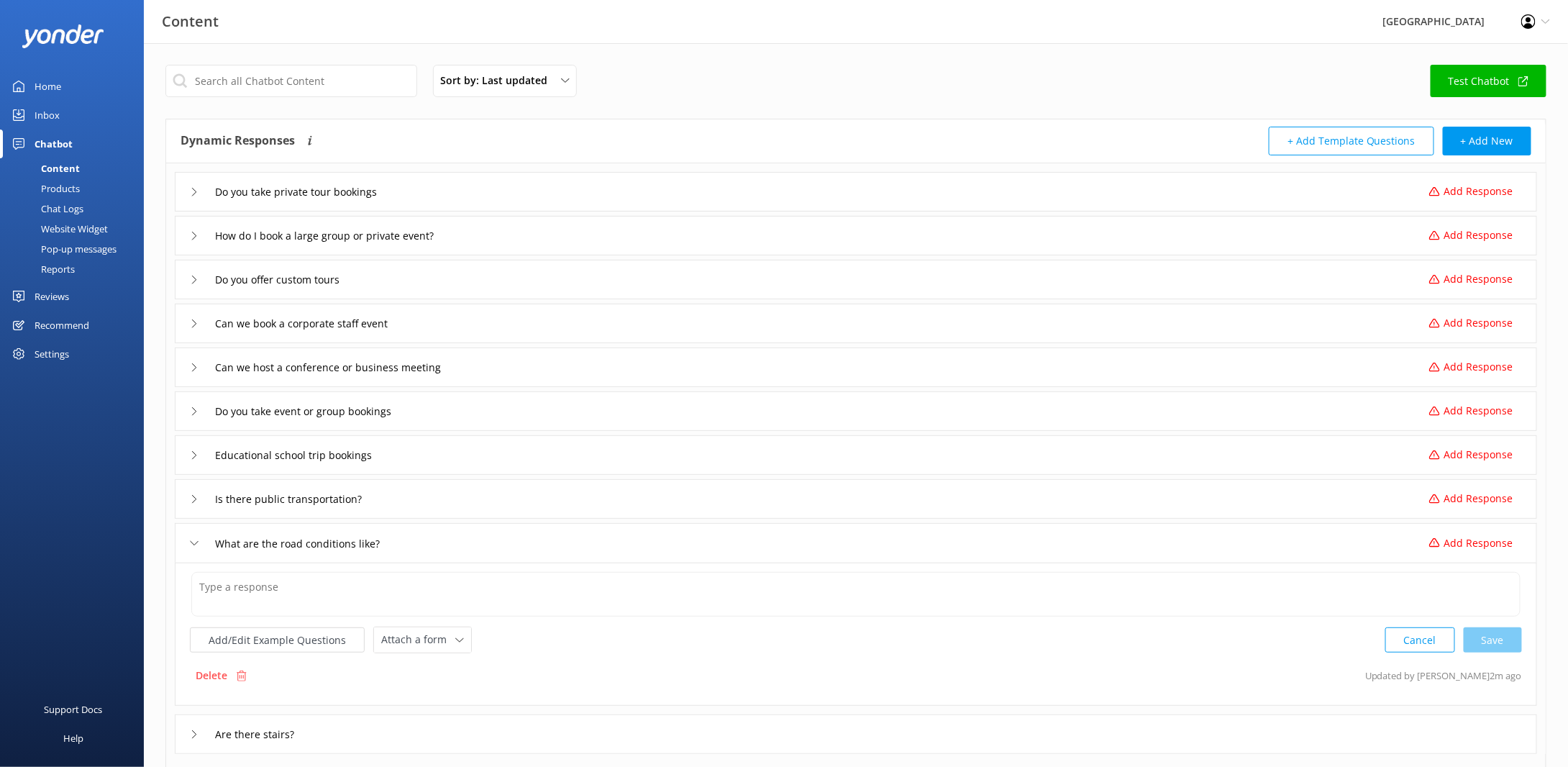
click at [1510, 630] on div "Cancel Save" at bounding box center [1453, 640] width 137 height 27
click at [1542, 13] on div "Profile Settings Logout" at bounding box center [1536, 22] width 64 height 44
click at [1509, 100] on link "Logout" at bounding box center [1497, 99] width 144 height 36
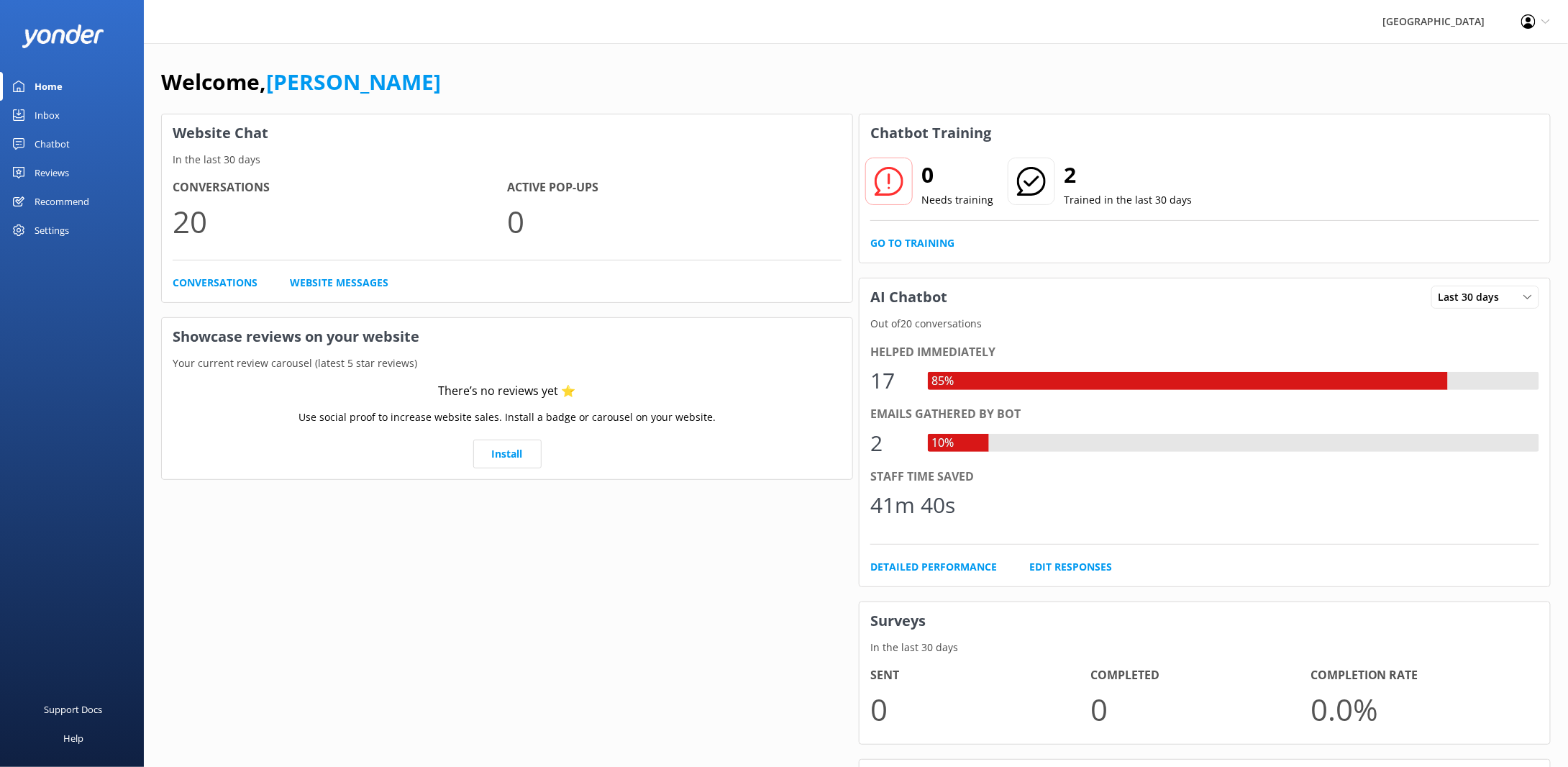
click at [1535, 19] on use at bounding box center [1528, 21] width 14 height 14
click at [1473, 102] on link "Logout" at bounding box center [1497, 99] width 144 height 36
click at [42, 138] on div "Chatbot" at bounding box center [51, 144] width 35 height 28
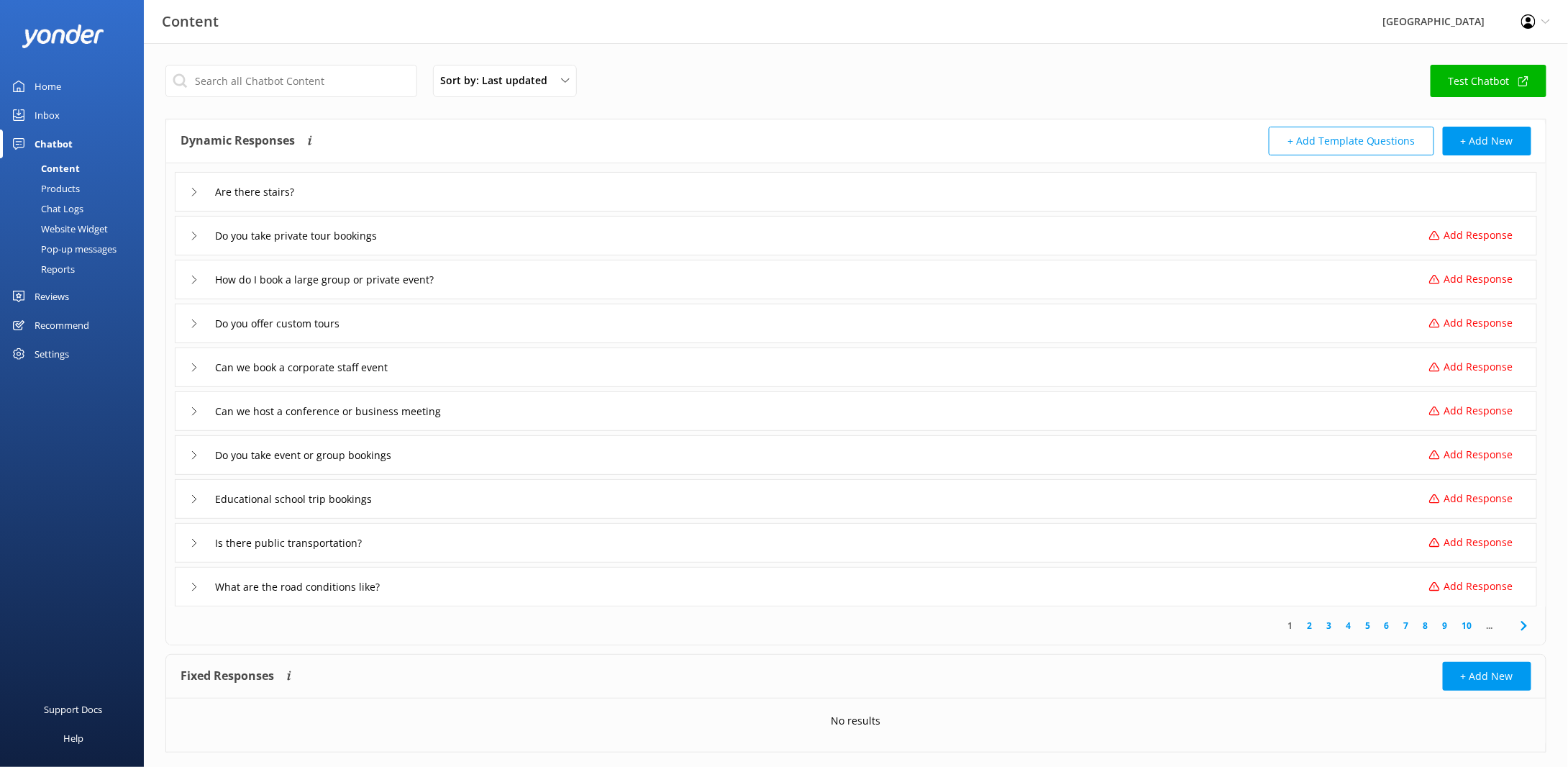
click at [195, 190] on use at bounding box center [194, 192] width 5 height 8
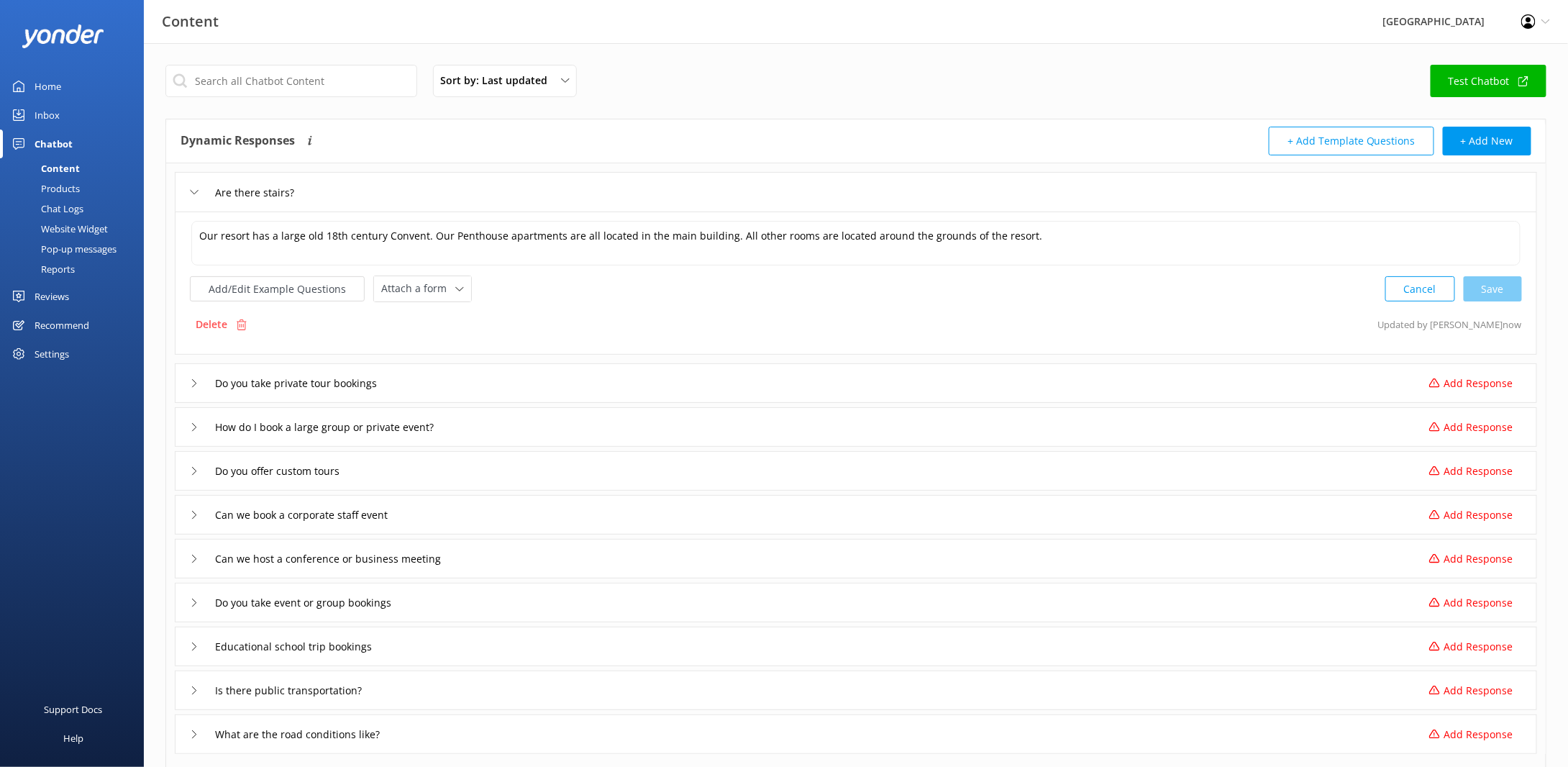
click at [197, 386] on div "Do you take private tour bookings" at bounding box center [293, 382] width 208 height 24
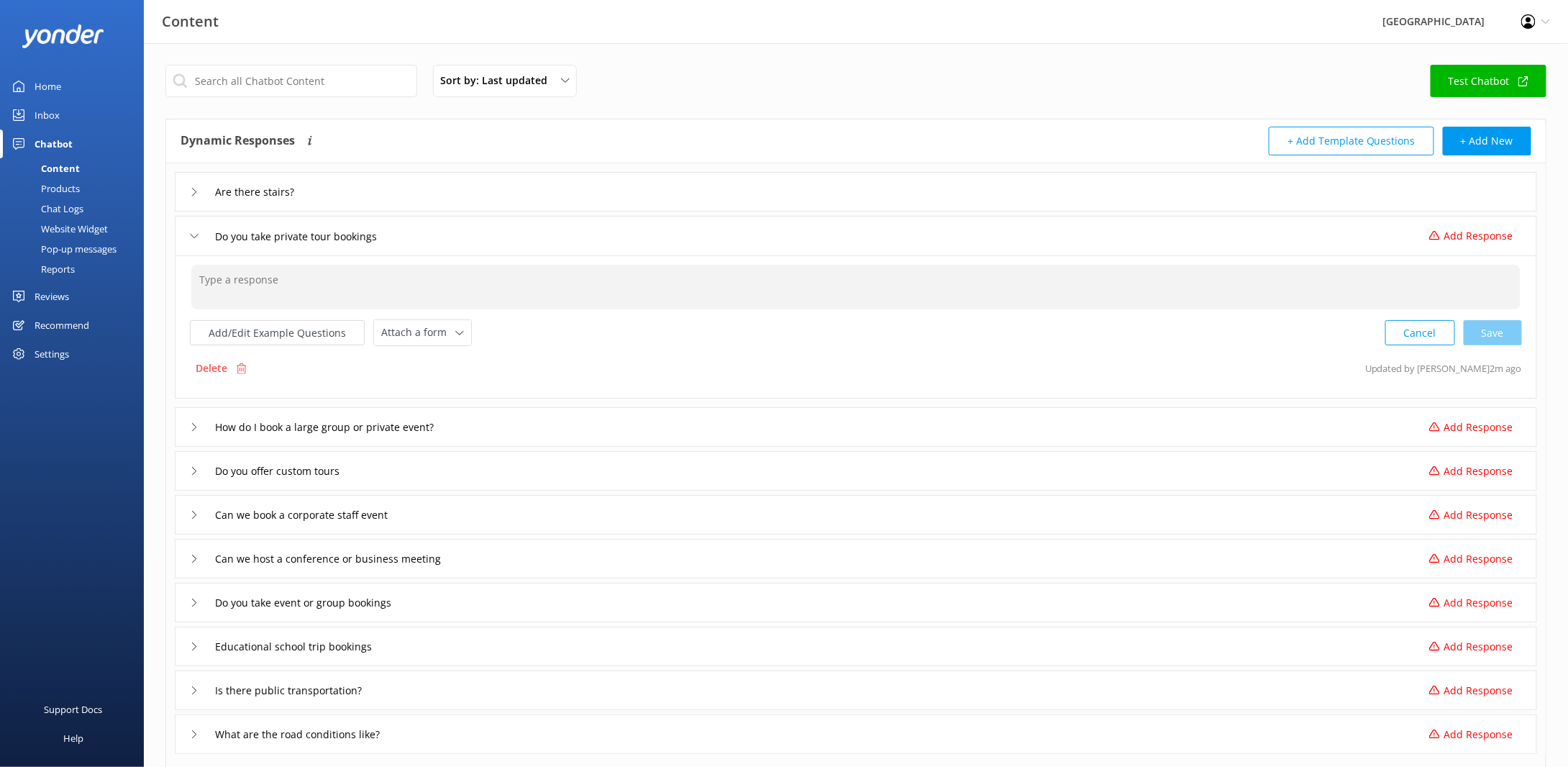
click at [297, 271] on textarea at bounding box center [856, 286] width 1329 height 45
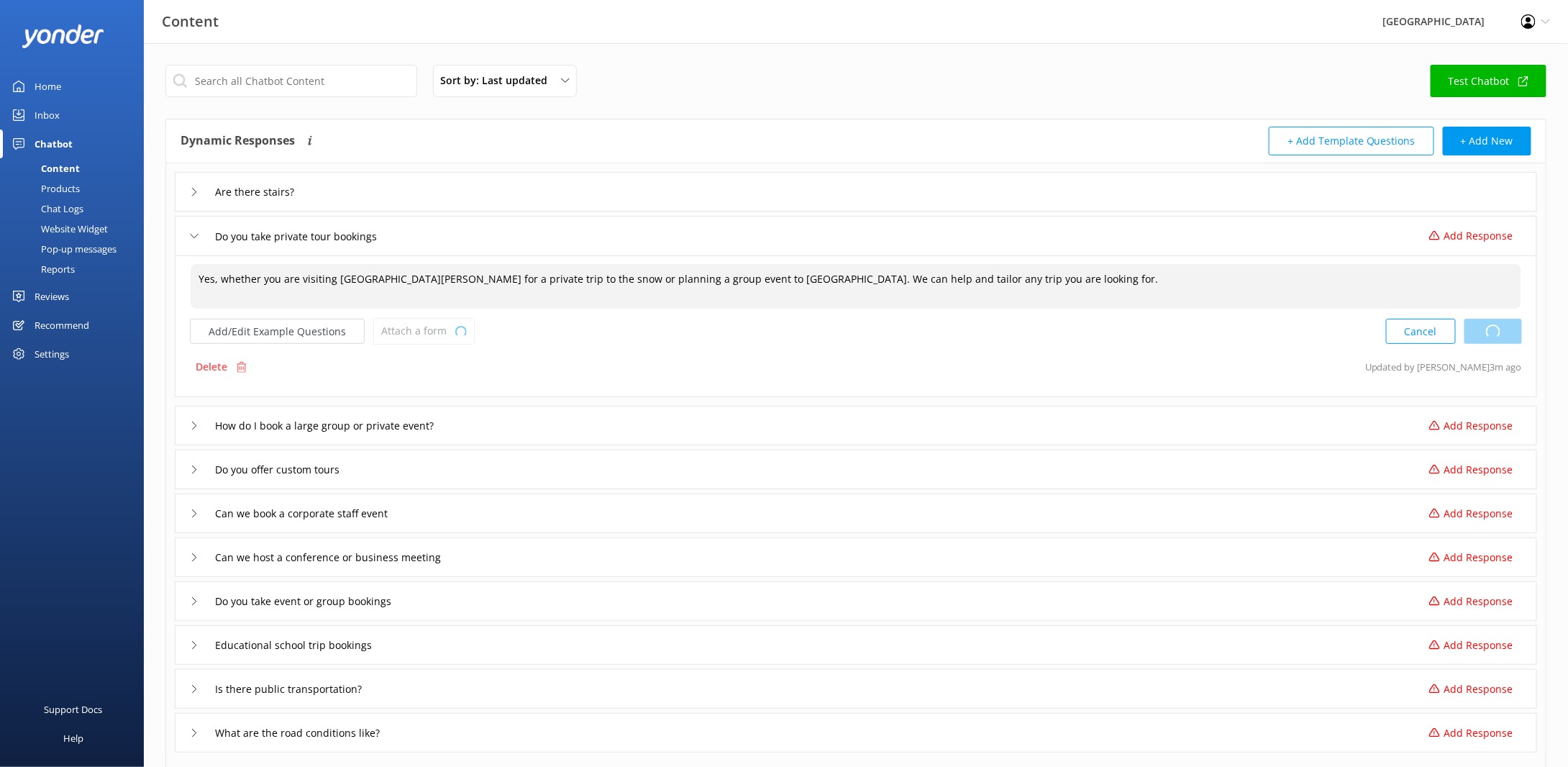
click at [1496, 335] on div "Cancel Loading.." at bounding box center [1453, 331] width 136 height 27
type textarea "Yes, whether you are visiting [GEOGRAPHIC_DATA][PERSON_NAME] for a private trip…"
click at [329, 419] on input "How do I book a large group or private event?" at bounding box center [345, 426] width 276 height 22
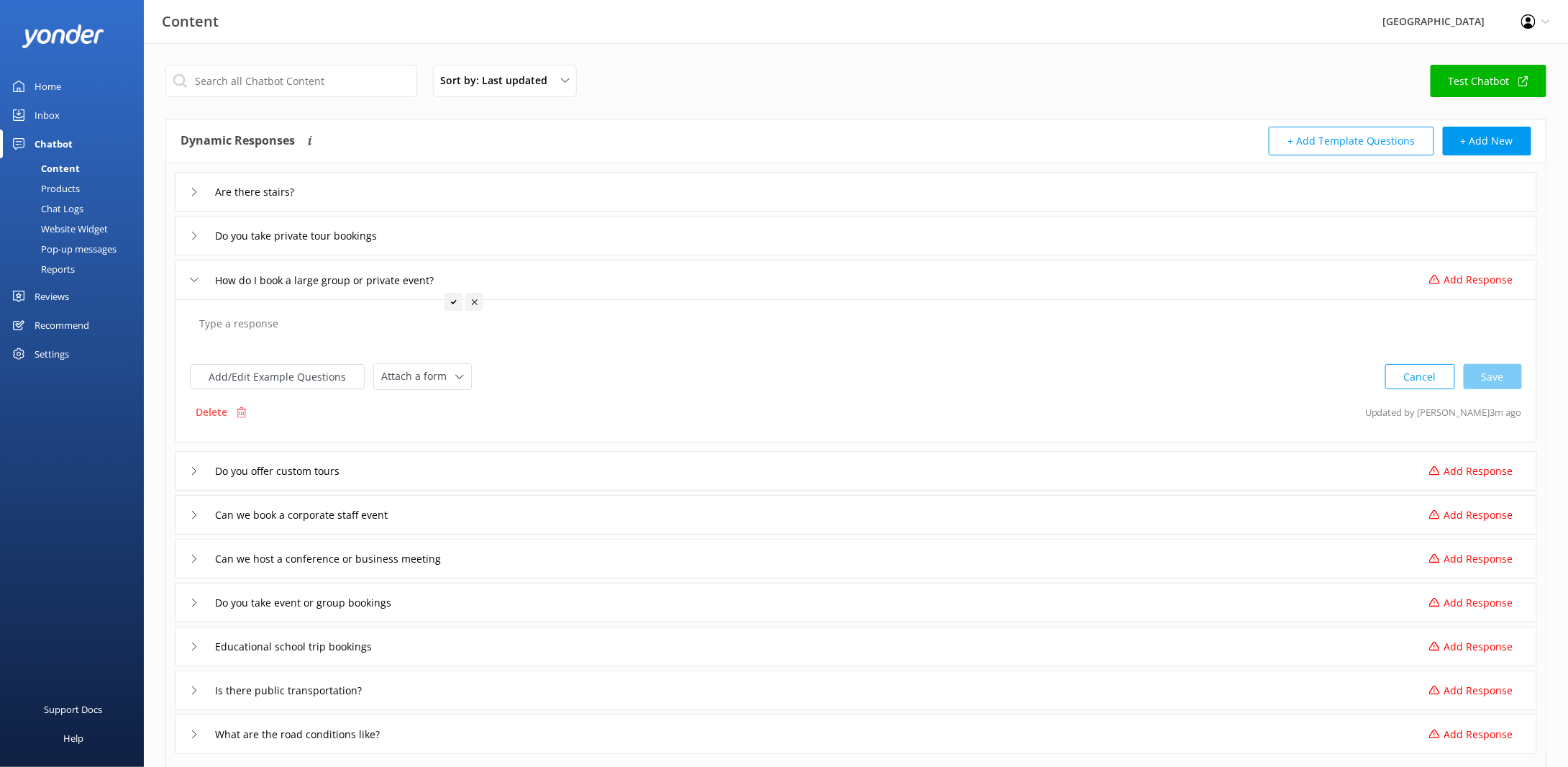
click at [347, 329] on textarea at bounding box center [856, 330] width 1329 height 45
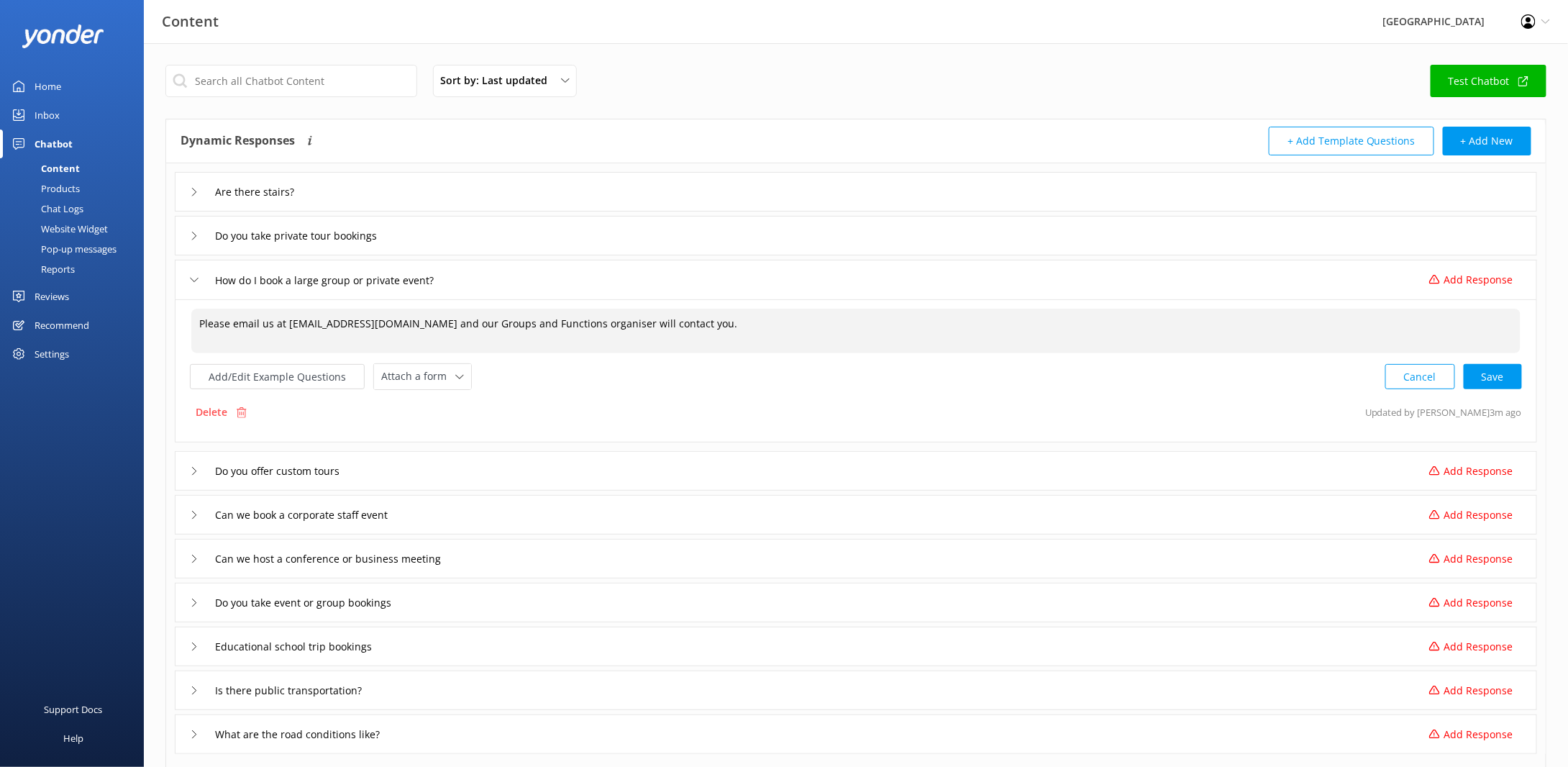
click at [821, 320] on textarea "Please email us at [EMAIL_ADDRESS][DOMAIN_NAME] and our Groups and Functions or…" at bounding box center [856, 330] width 1329 height 45
click at [1504, 384] on div "Cancel Save" at bounding box center [1453, 376] width 137 height 27
click at [1494, 374] on div "Cancel Save" at bounding box center [1453, 376] width 137 height 27
type textarea "Please email us at [EMAIL_ADDRESS][DOMAIN_NAME] and our Groups and Functions or…"
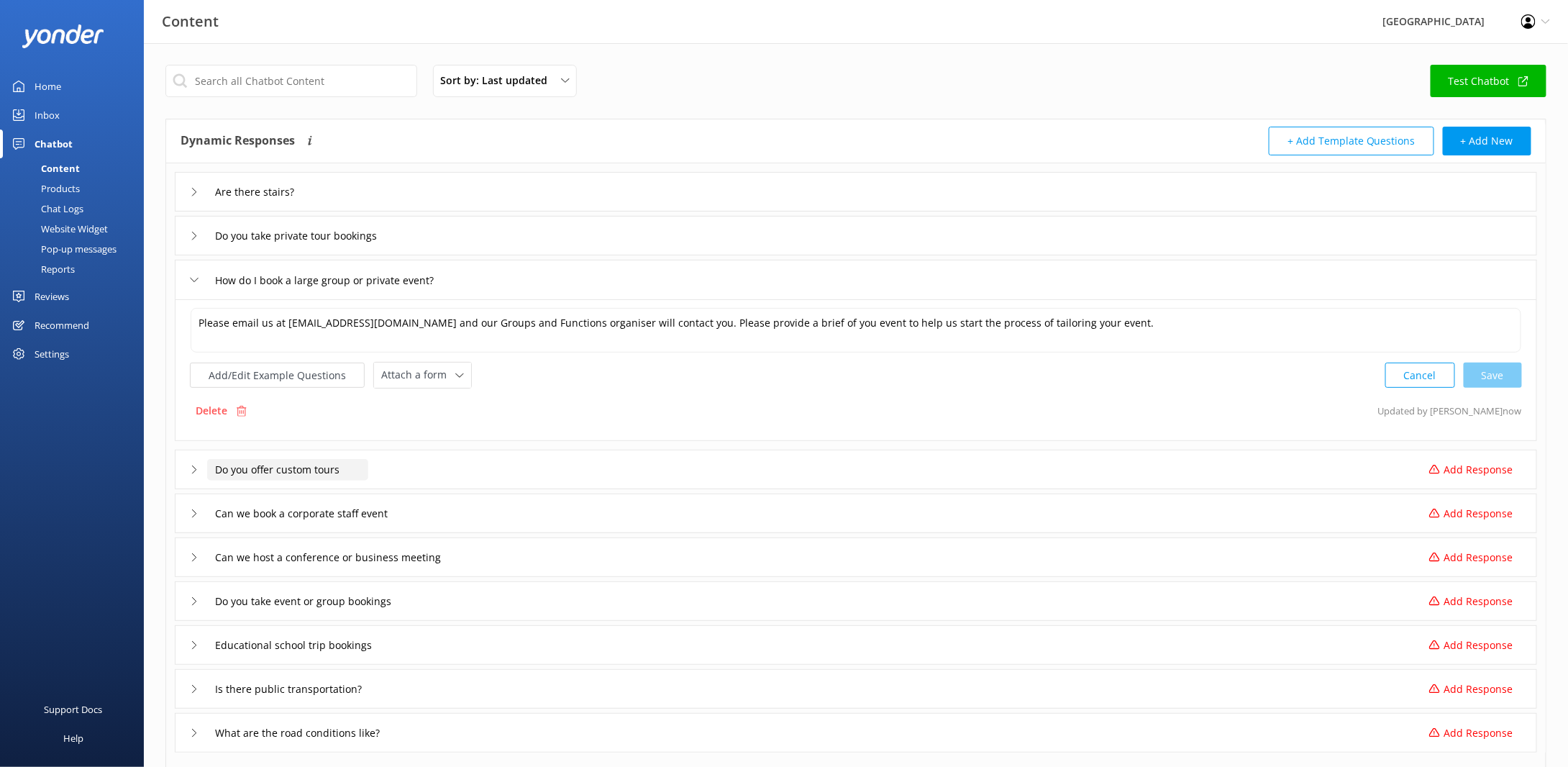
click at [256, 472] on input "Do you offer custom tours" at bounding box center [288, 469] width 161 height 22
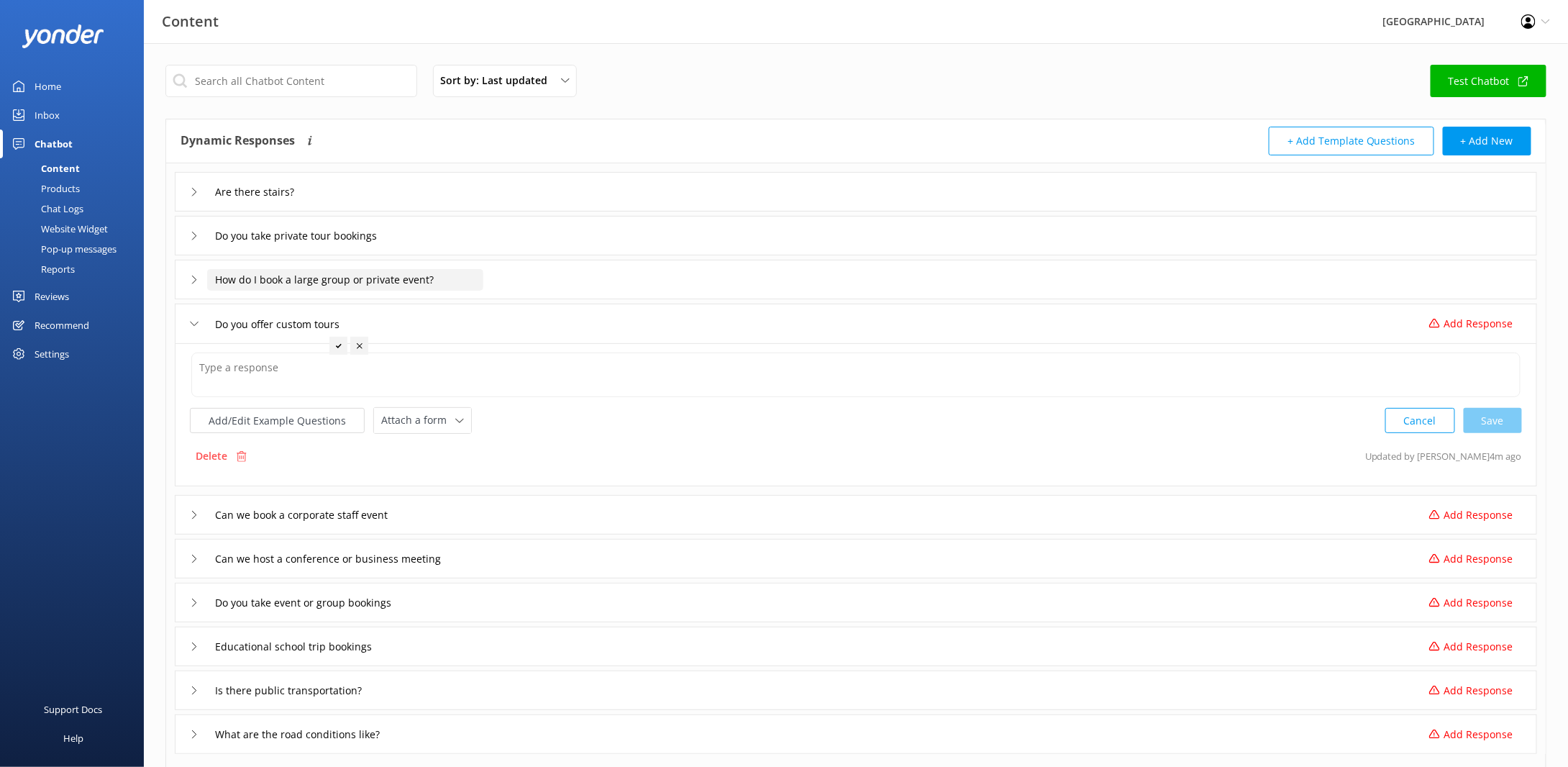
click at [316, 282] on input "How do I book a large group or private event?" at bounding box center [345, 280] width 276 height 22
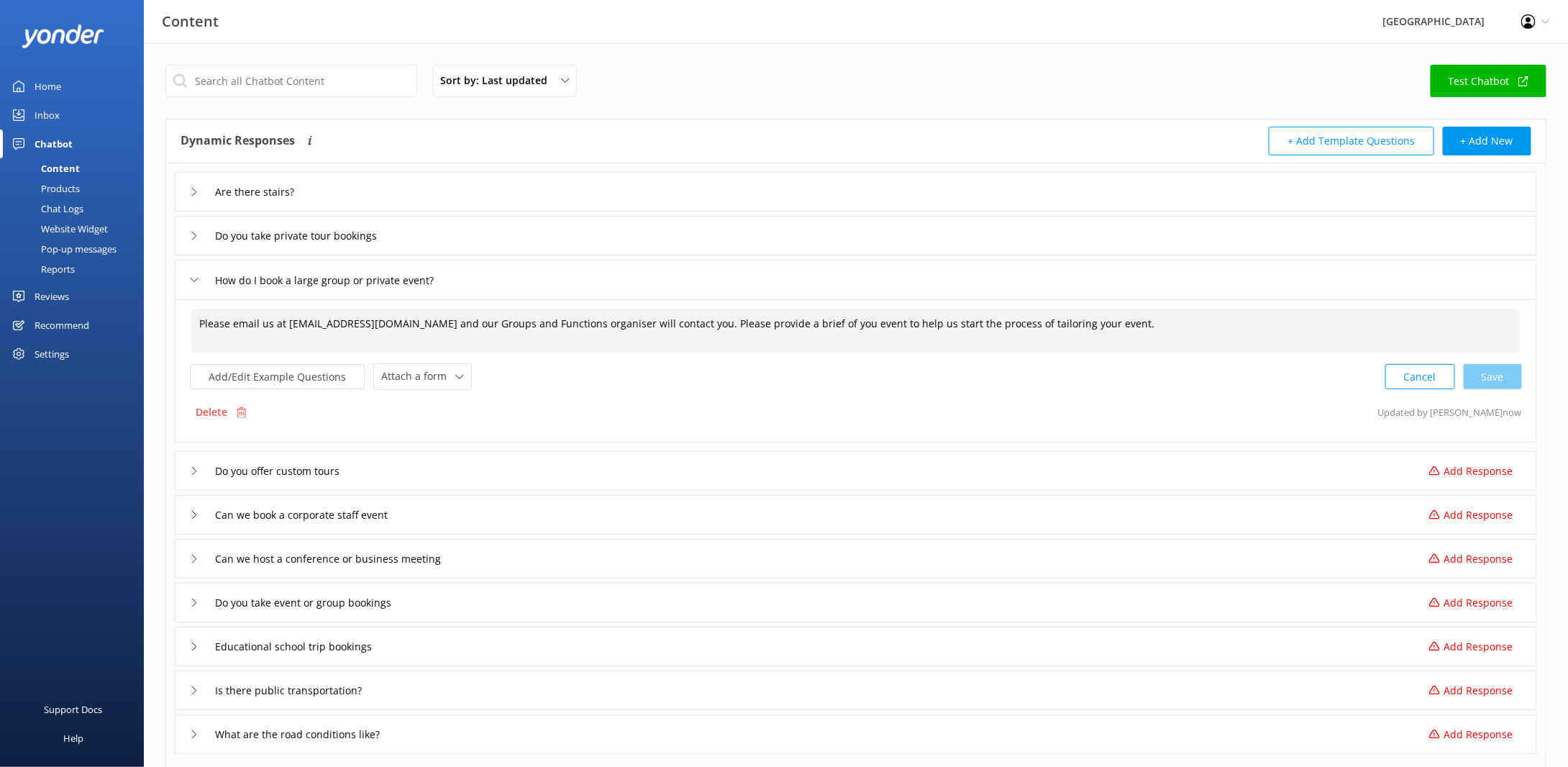
drag, startPoint x: 1056, startPoint y: 323, endPoint x: 184, endPoint y: 326, distance: 872.0
click at [182, 326] on div "Please email us at [EMAIL_ADDRESS][DOMAIN_NAME] and our Groups and Functions or…" at bounding box center [855, 371] width 1362 height 143
click at [301, 468] on input "Do you offer custom tours" at bounding box center [288, 471] width 161 height 22
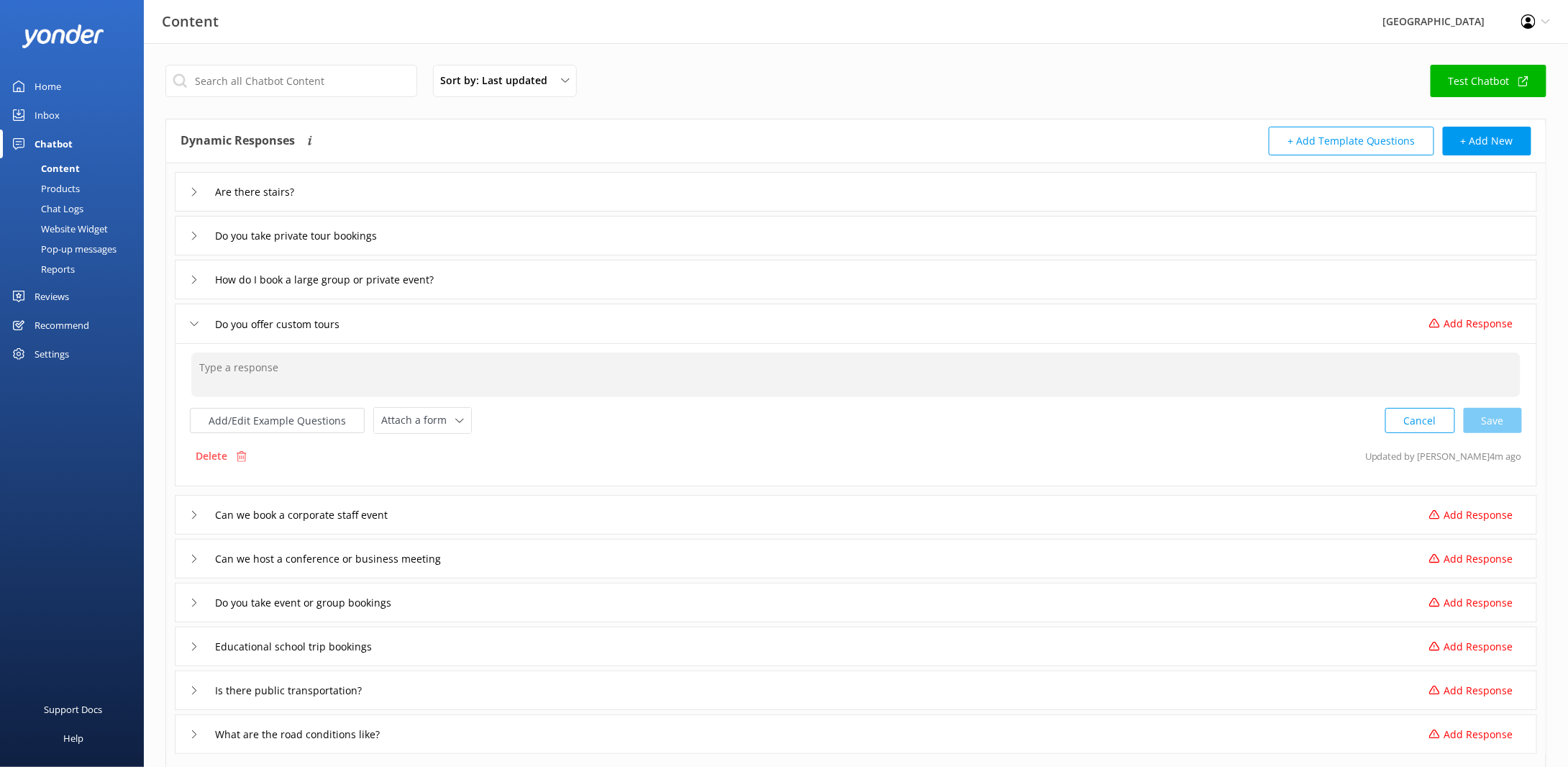
click at [305, 377] on textarea at bounding box center [856, 374] width 1329 height 45
paste textarea "Please email us at [EMAIL_ADDRESS][DOMAIN_NAME] and our Groups and Functions or…"
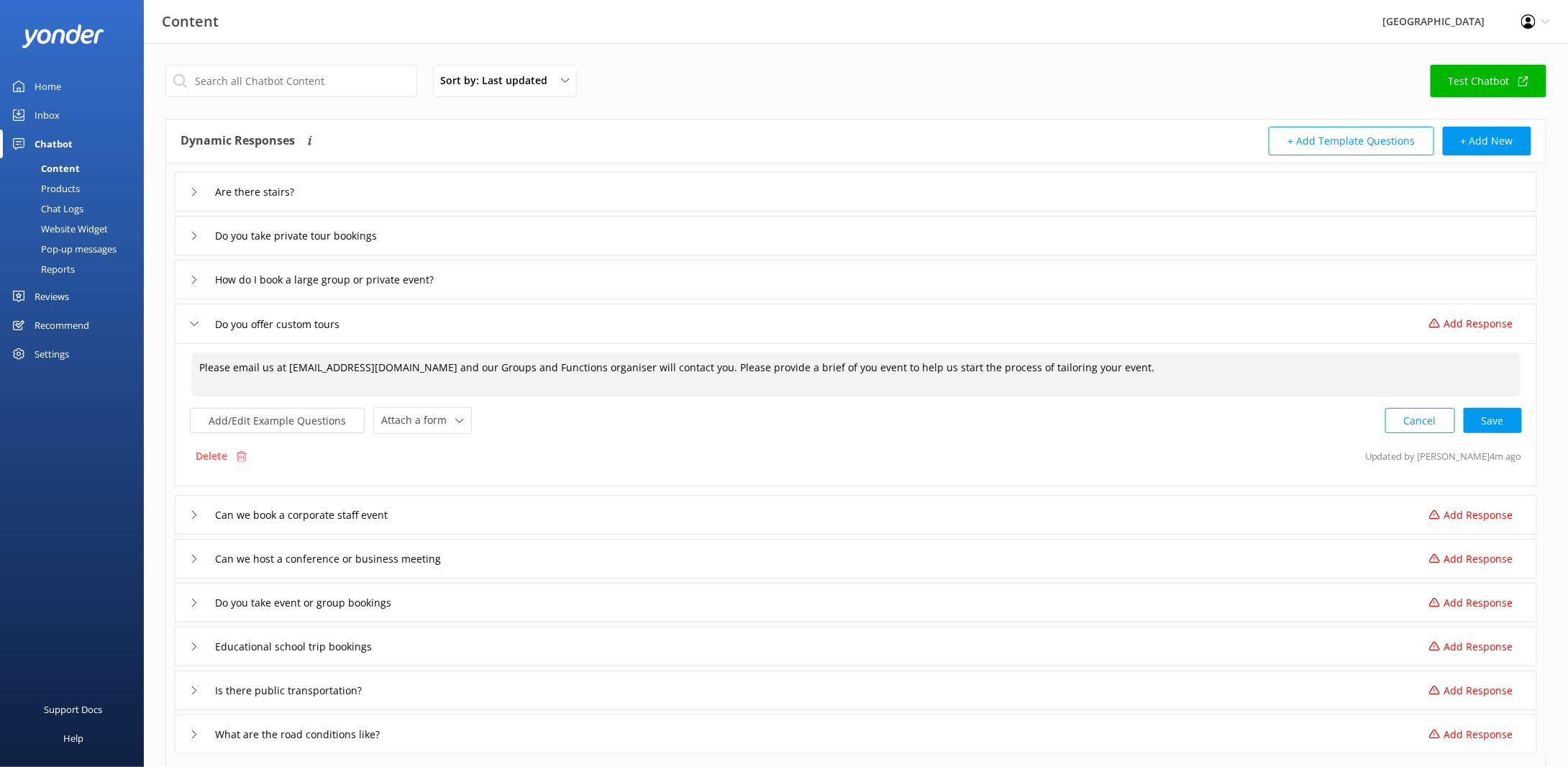
drag, startPoint x: 526, startPoint y: 365, endPoint x: 425, endPoint y: 368, distance: 101.0
click at [425, 368] on textarea "Please email us at [EMAIL_ADDRESS][DOMAIN_NAME] and our Groups and Functions or…" at bounding box center [856, 374] width 1329 height 45
click at [425, 362] on textarea "Please email us at [EMAIL_ADDRESS][DOMAIN_NAME] and our Groups and Functions or…" at bounding box center [856, 374] width 1329 height 45
drag, startPoint x: 428, startPoint y: 362, endPoint x: 527, endPoint y: 364, distance: 99.0
click at [527, 364] on textarea "Please email us at [EMAIL_ADDRESS][DOMAIN_NAME] and our Groups and Functions or…" at bounding box center [856, 374] width 1329 height 45
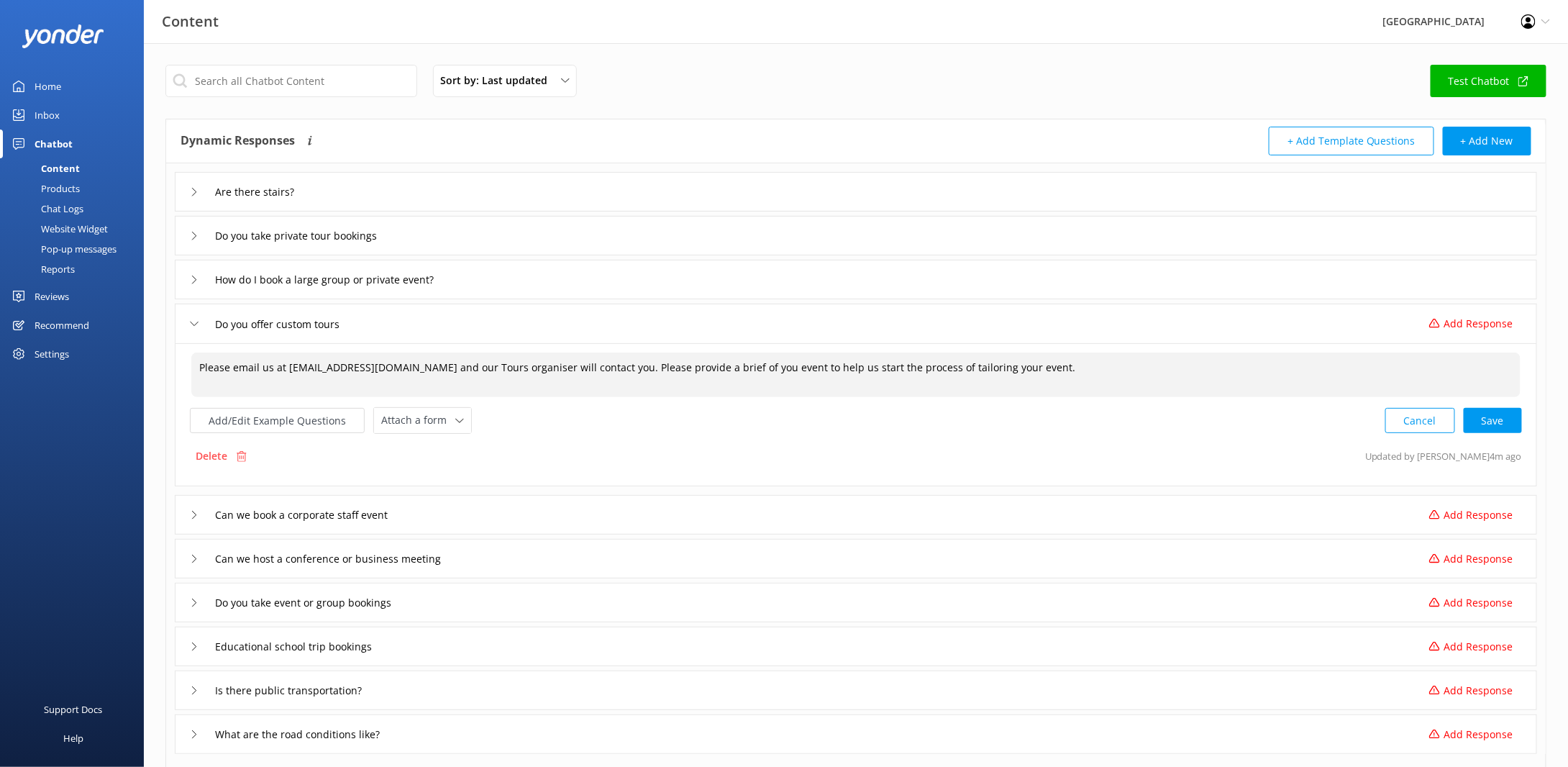
click at [975, 365] on textarea "Please email us at [EMAIL_ADDRESS][DOMAIN_NAME] and our Tours organiser will co…" at bounding box center [856, 374] width 1329 height 45
click at [947, 361] on textarea "Please email us at [EMAIL_ADDRESS][DOMAIN_NAME] and our Tours organiser will co…" at bounding box center [856, 374] width 1329 height 45
click at [1490, 410] on div "Cancel Save" at bounding box center [1453, 420] width 137 height 27
type textarea "Please email us at [EMAIL_ADDRESS][DOMAIN_NAME] and our Tours organiser will co…"
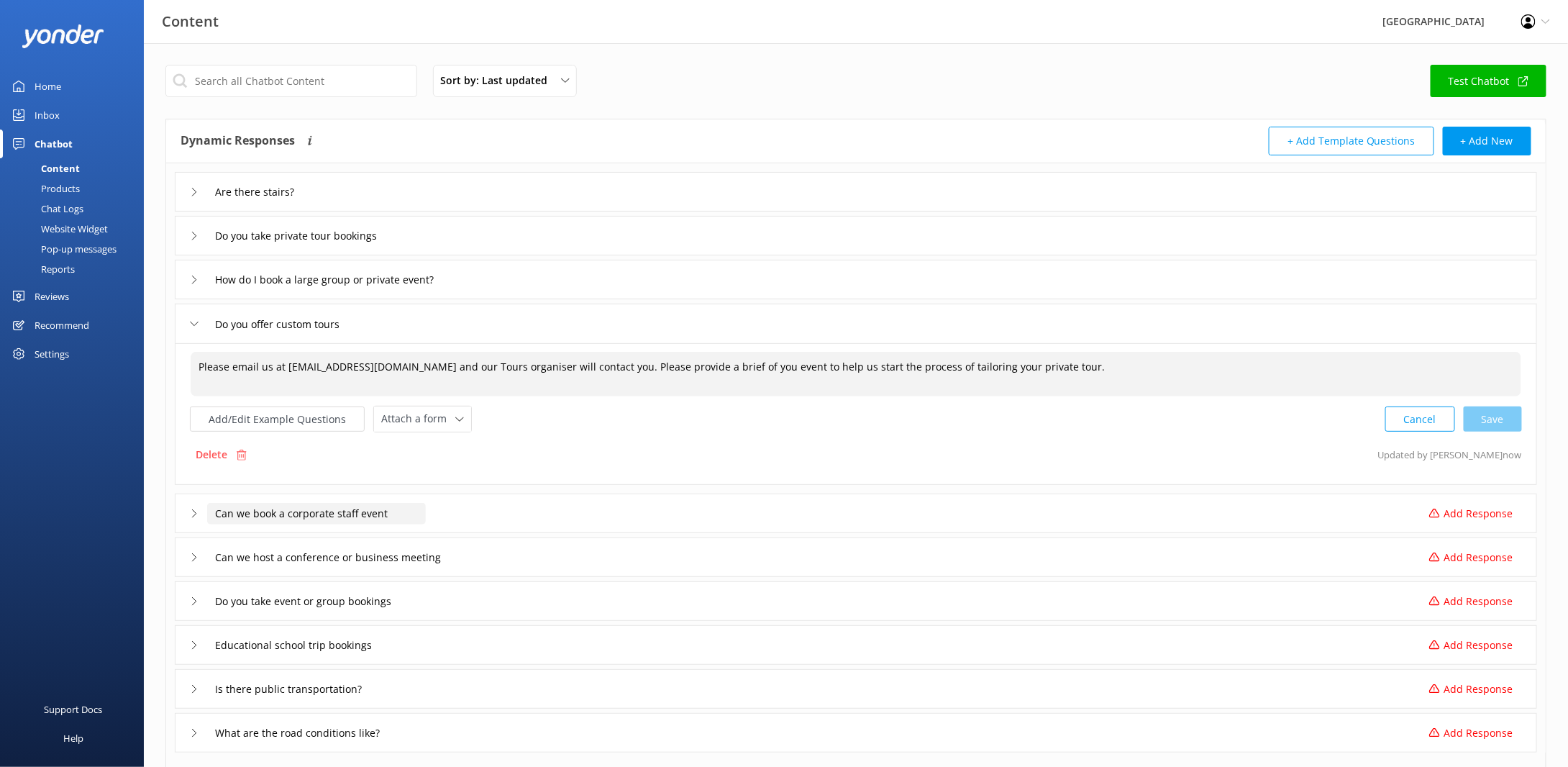
click at [320, 512] on input "Can we book a corporate staff event" at bounding box center [317, 513] width 219 height 22
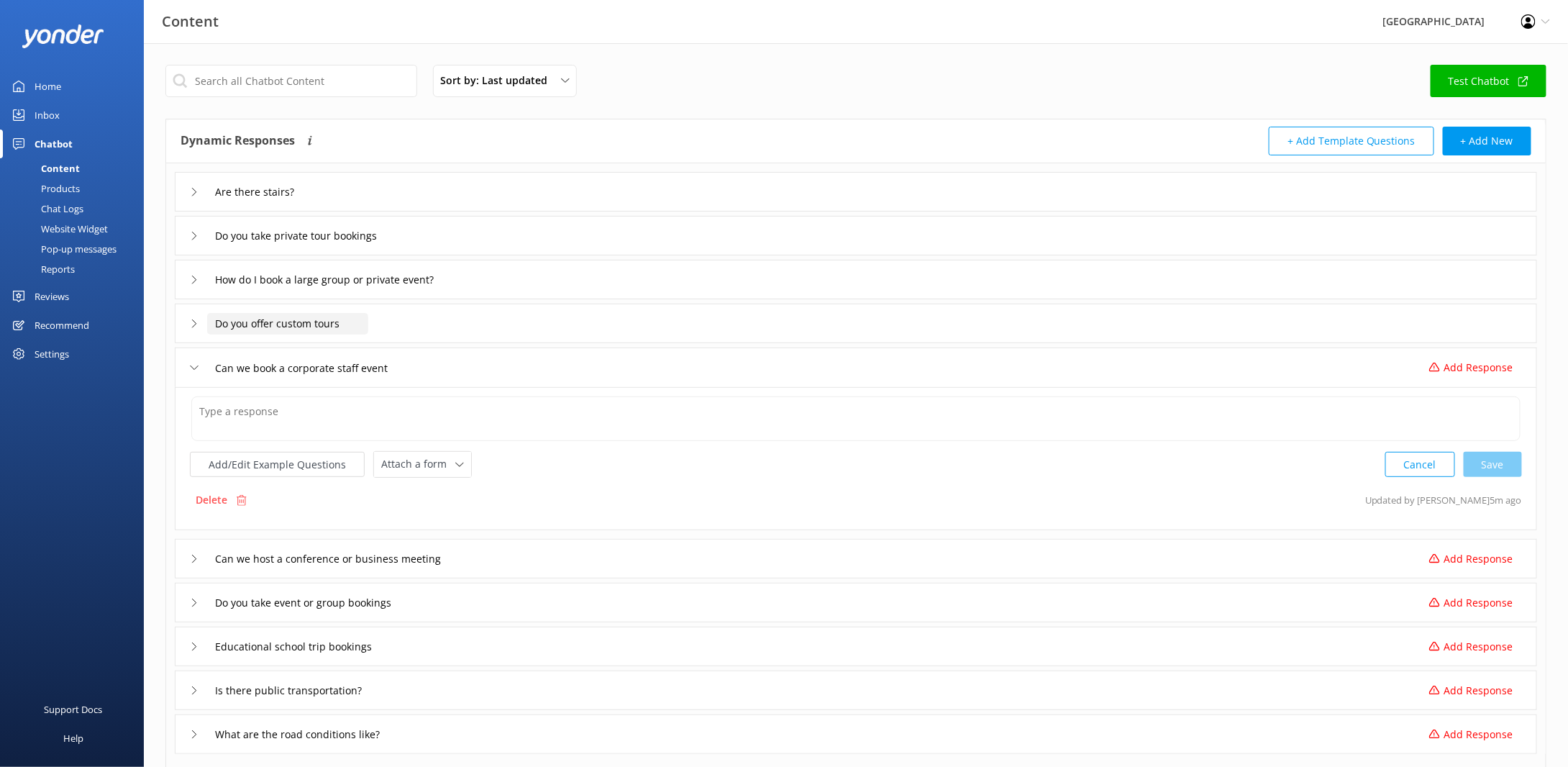
click at [285, 325] on input "Do you offer custom tours" at bounding box center [288, 323] width 161 height 22
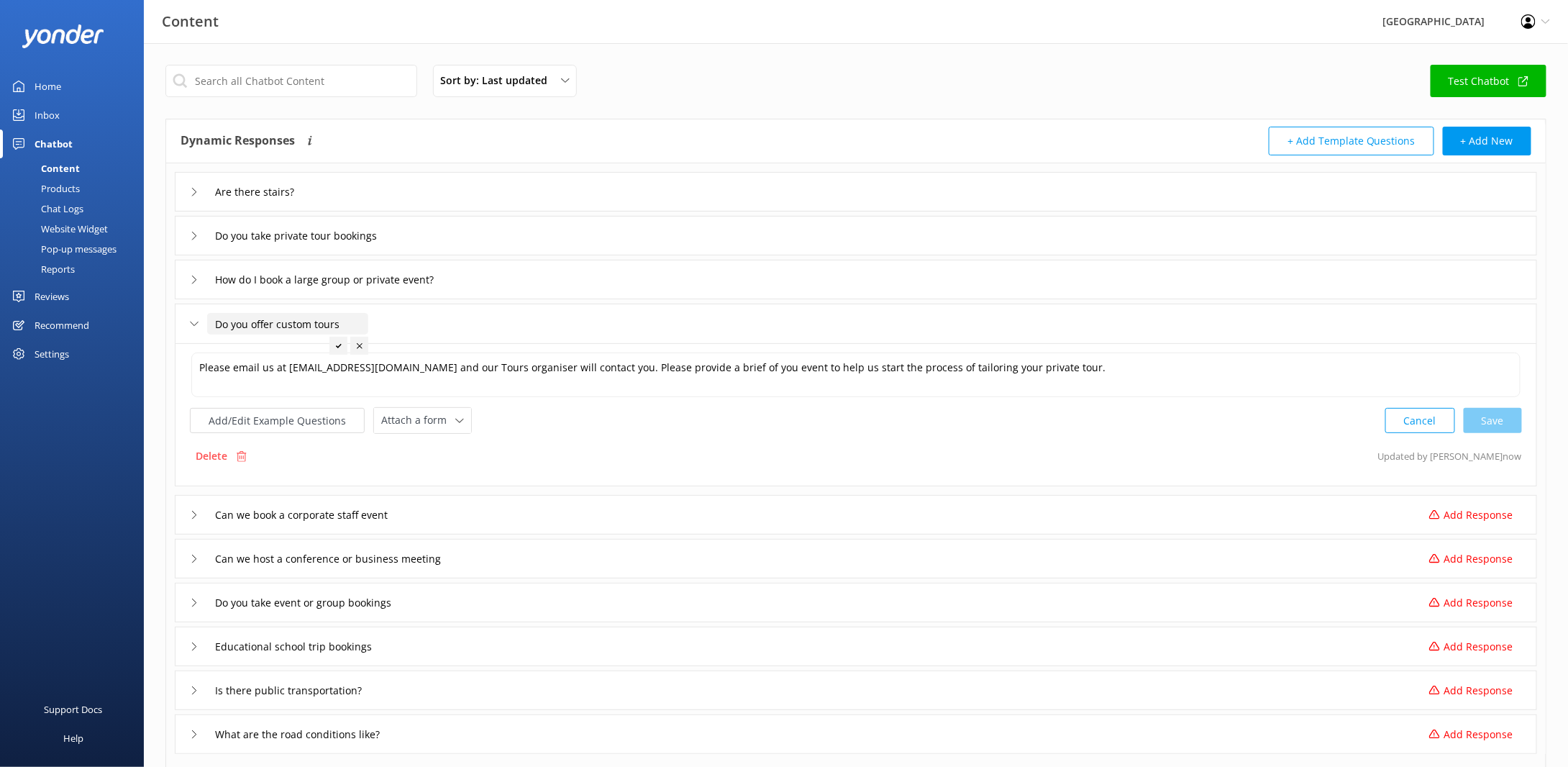
click at [1486, 419] on div "Cancel Save" at bounding box center [1453, 420] width 137 height 27
click at [309, 512] on input "Can we book a corporate staff event" at bounding box center [317, 515] width 219 height 22
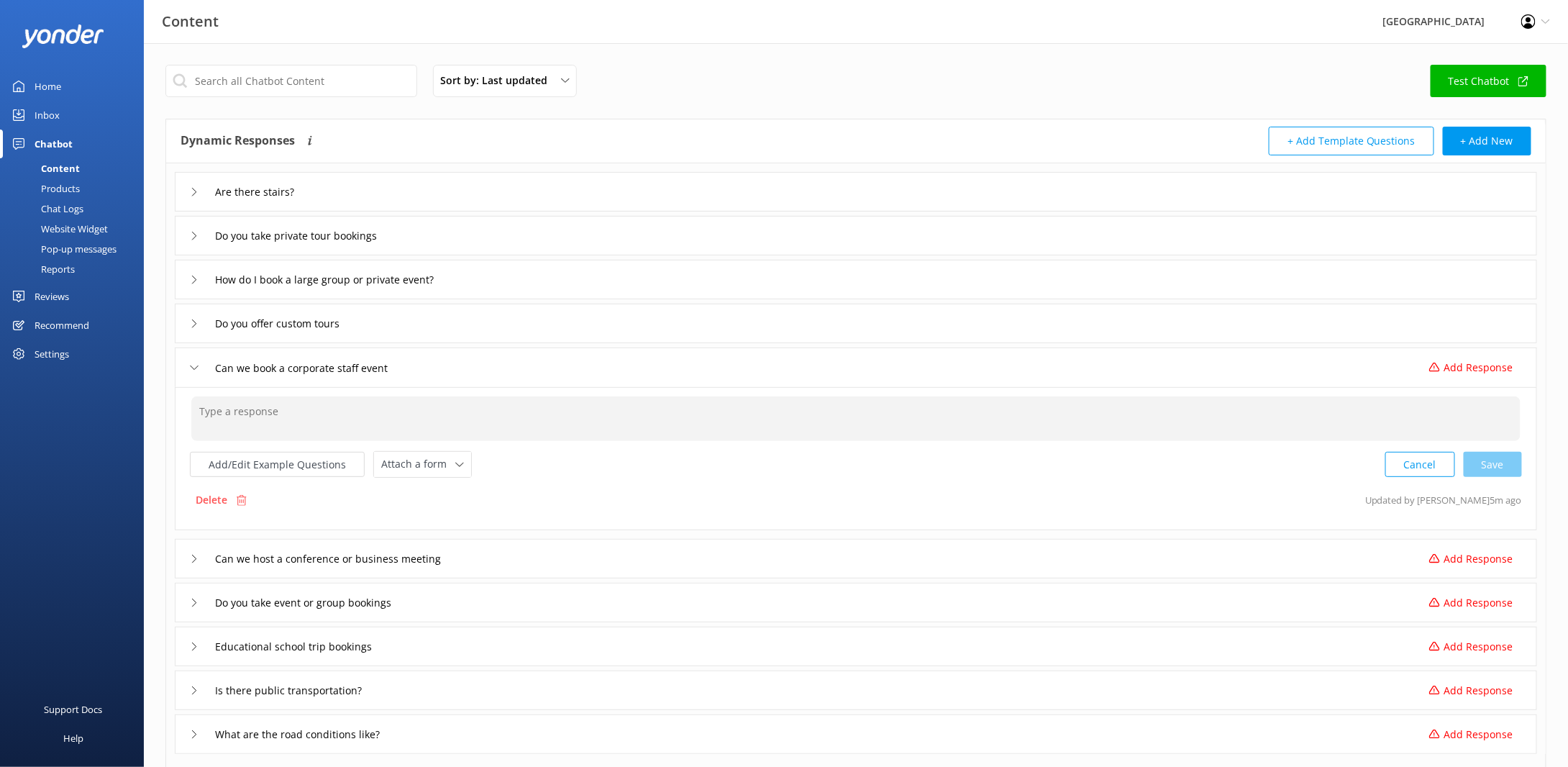
click at [286, 418] on textarea at bounding box center [856, 418] width 1329 height 45
type textarea "We have 44 rooms, 2 conference rooms, a large bar and dining room that can be b…"
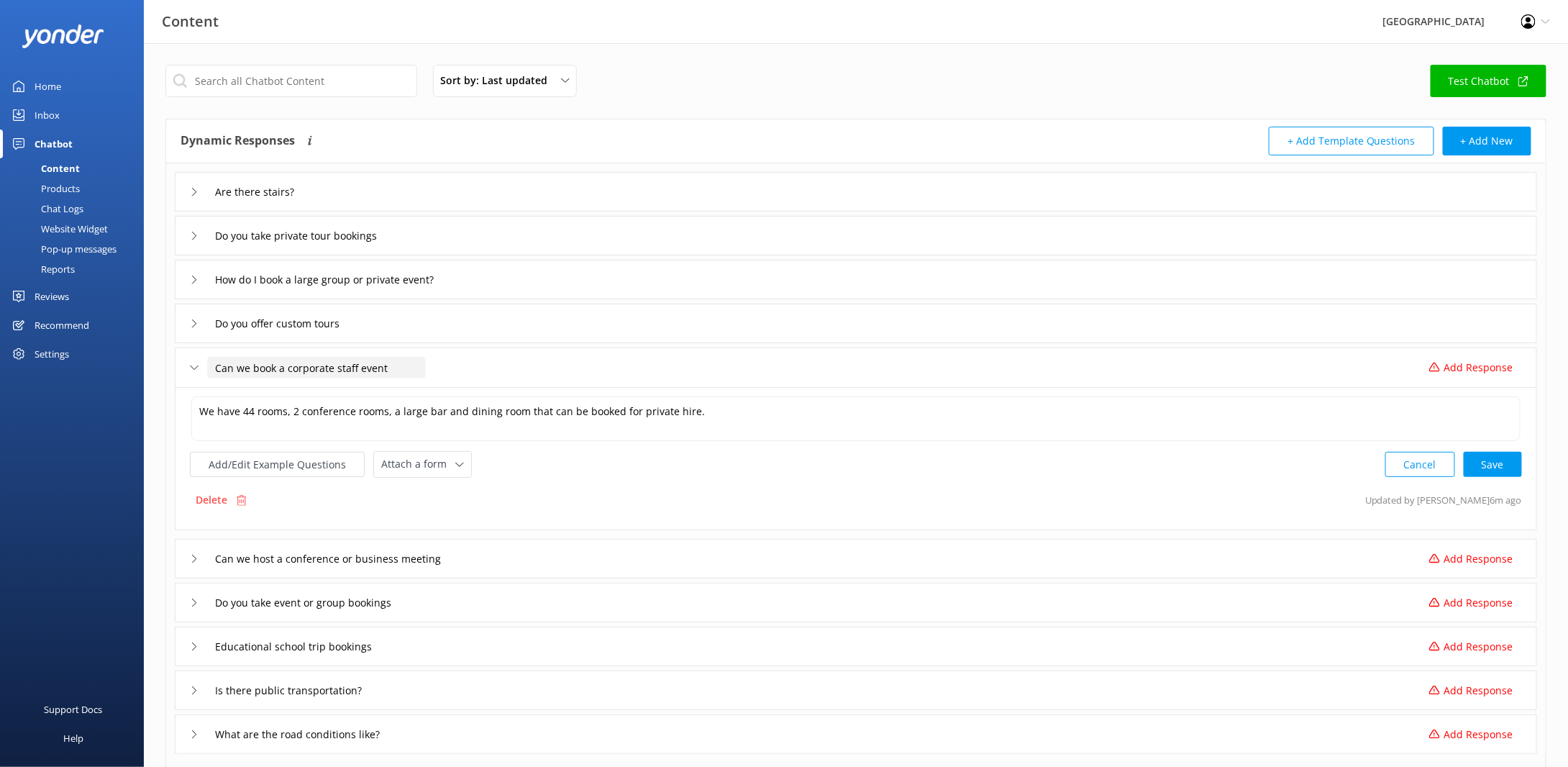
click at [296, 371] on input "Can we book a corporate staff event" at bounding box center [317, 367] width 219 height 22
click at [297, 320] on input "Do you offer custom tours" at bounding box center [288, 323] width 161 height 22
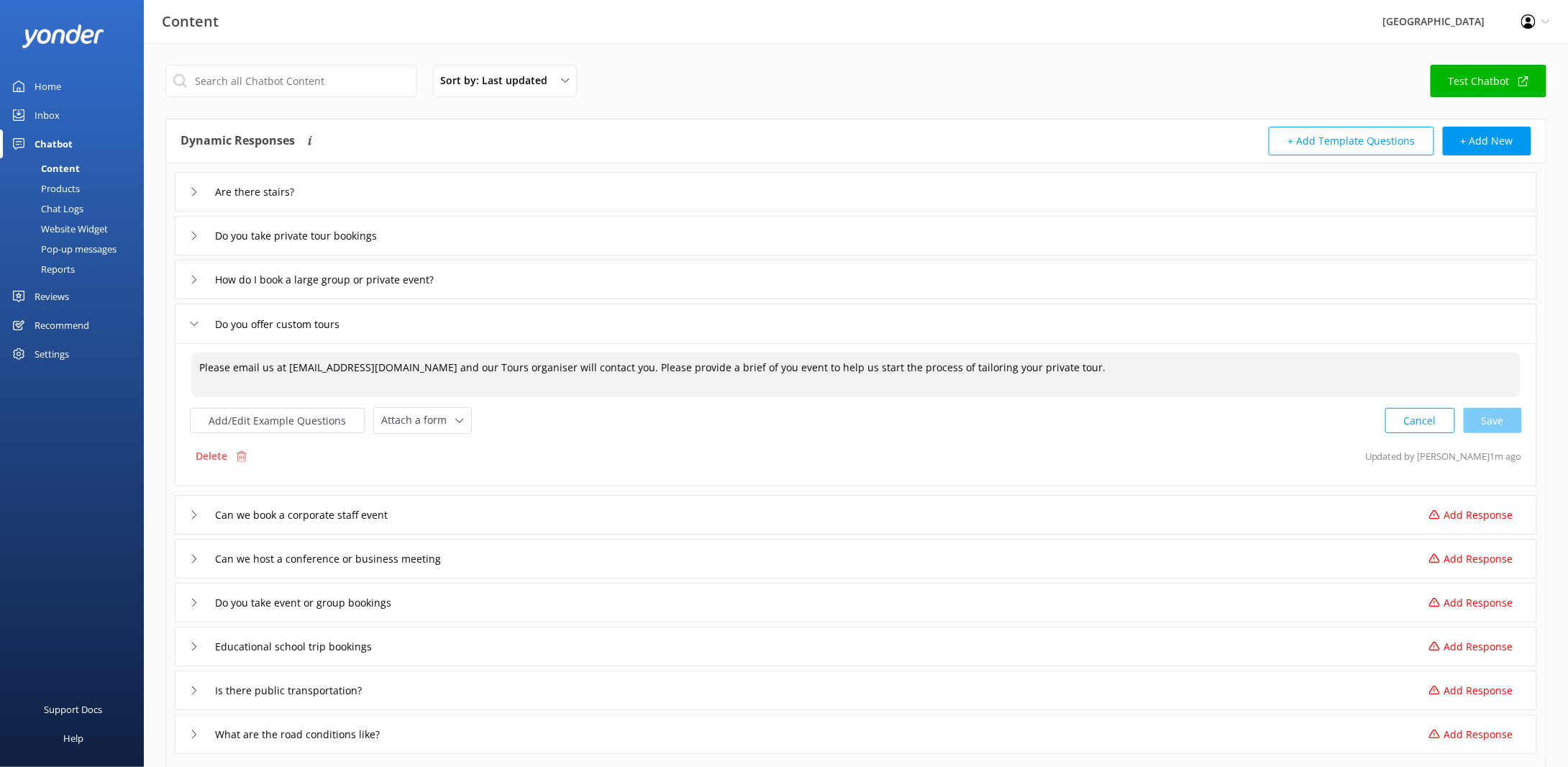
drag, startPoint x: 197, startPoint y: 365, endPoint x: 296, endPoint y: 359, distance: 99.2
click at [300, 368] on textarea "Please email us at [EMAIL_ADDRESS][DOMAIN_NAME] and our Tours organiser will co…" at bounding box center [856, 374] width 1329 height 45
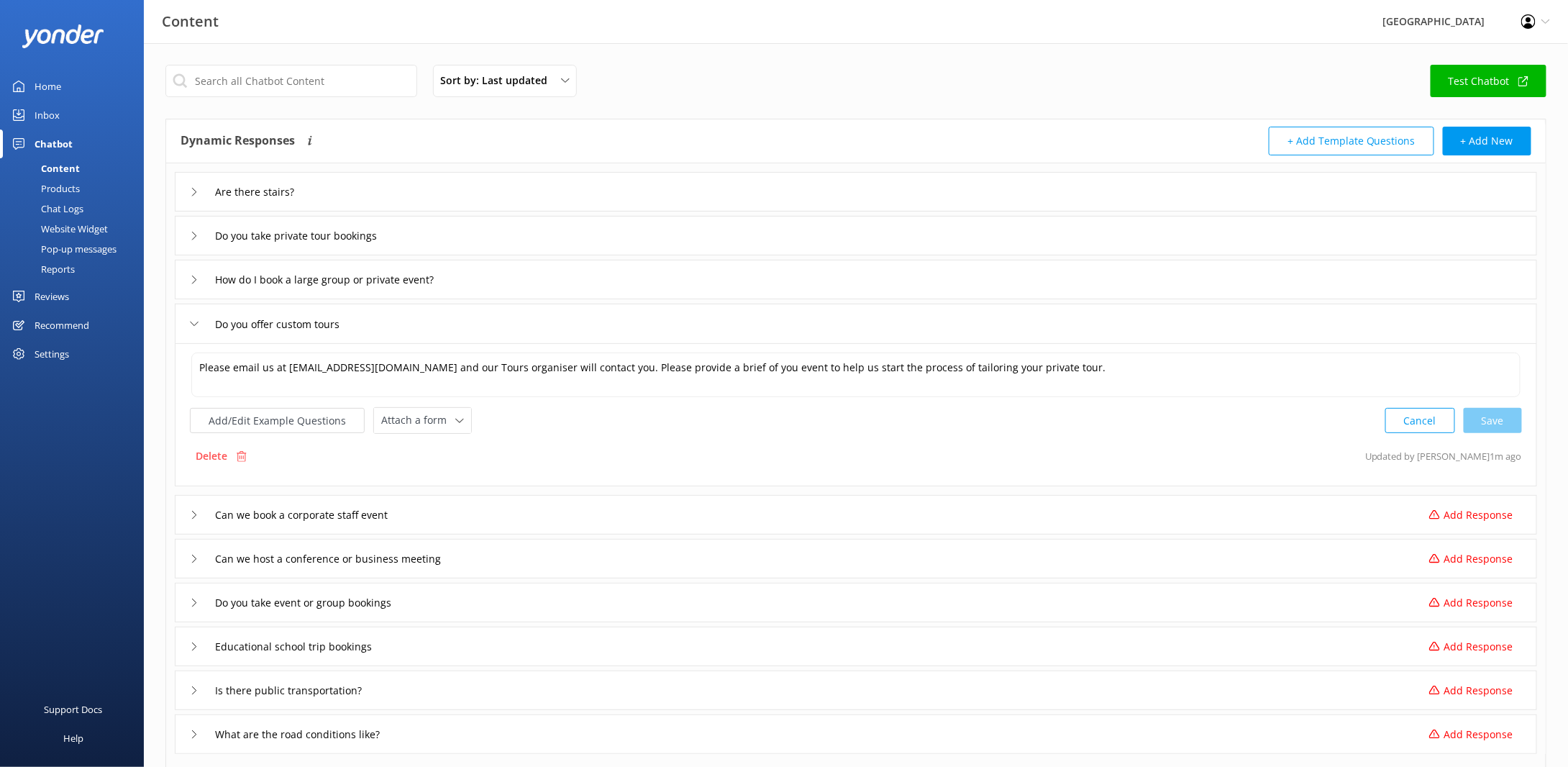
click at [311, 292] on div "How do I book a large group or private event?" at bounding box center [855, 280] width 1362 height 40
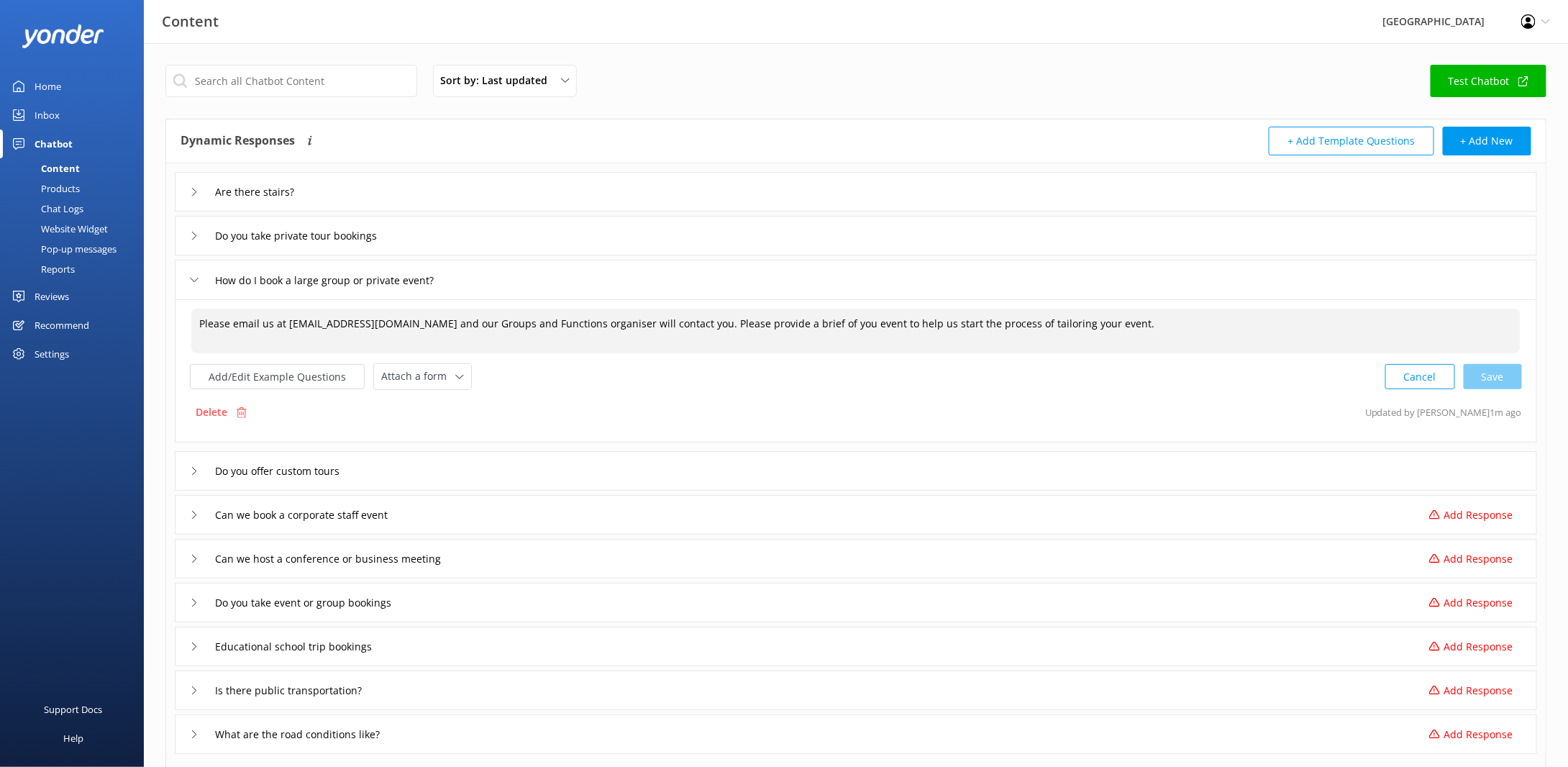
drag, startPoint x: 228, startPoint y: 319, endPoint x: 654, endPoint y: 322, distance: 426.0
click at [654, 322] on textarea "Please email us at [EMAIL_ADDRESS][DOMAIN_NAME] and our Groups and Functions or…" at bounding box center [856, 330] width 1329 height 45
click at [277, 510] on input "Can we book a corporate staff event" at bounding box center [317, 515] width 219 height 22
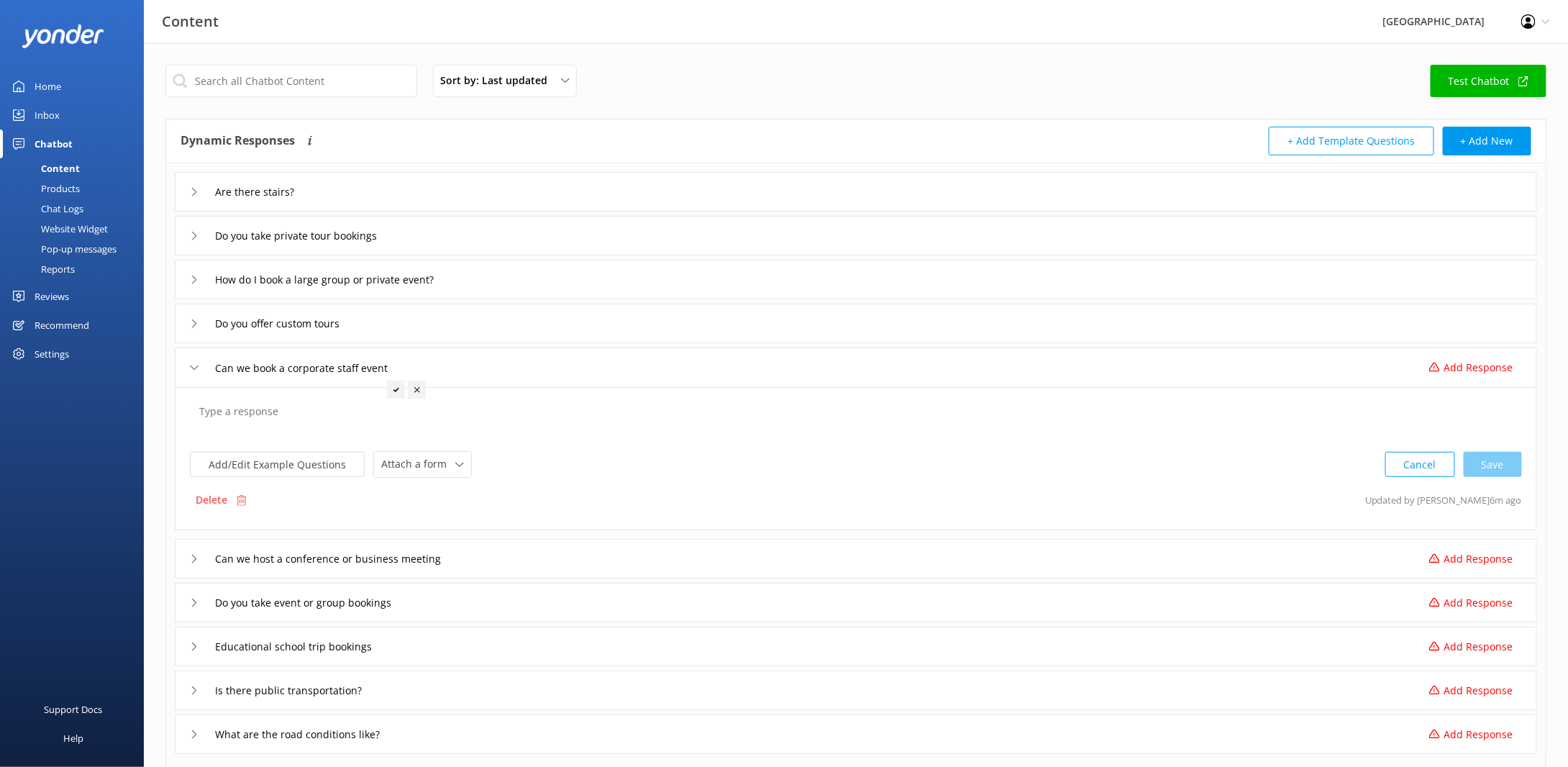
click at [285, 417] on textarea at bounding box center [856, 418] width 1329 height 45
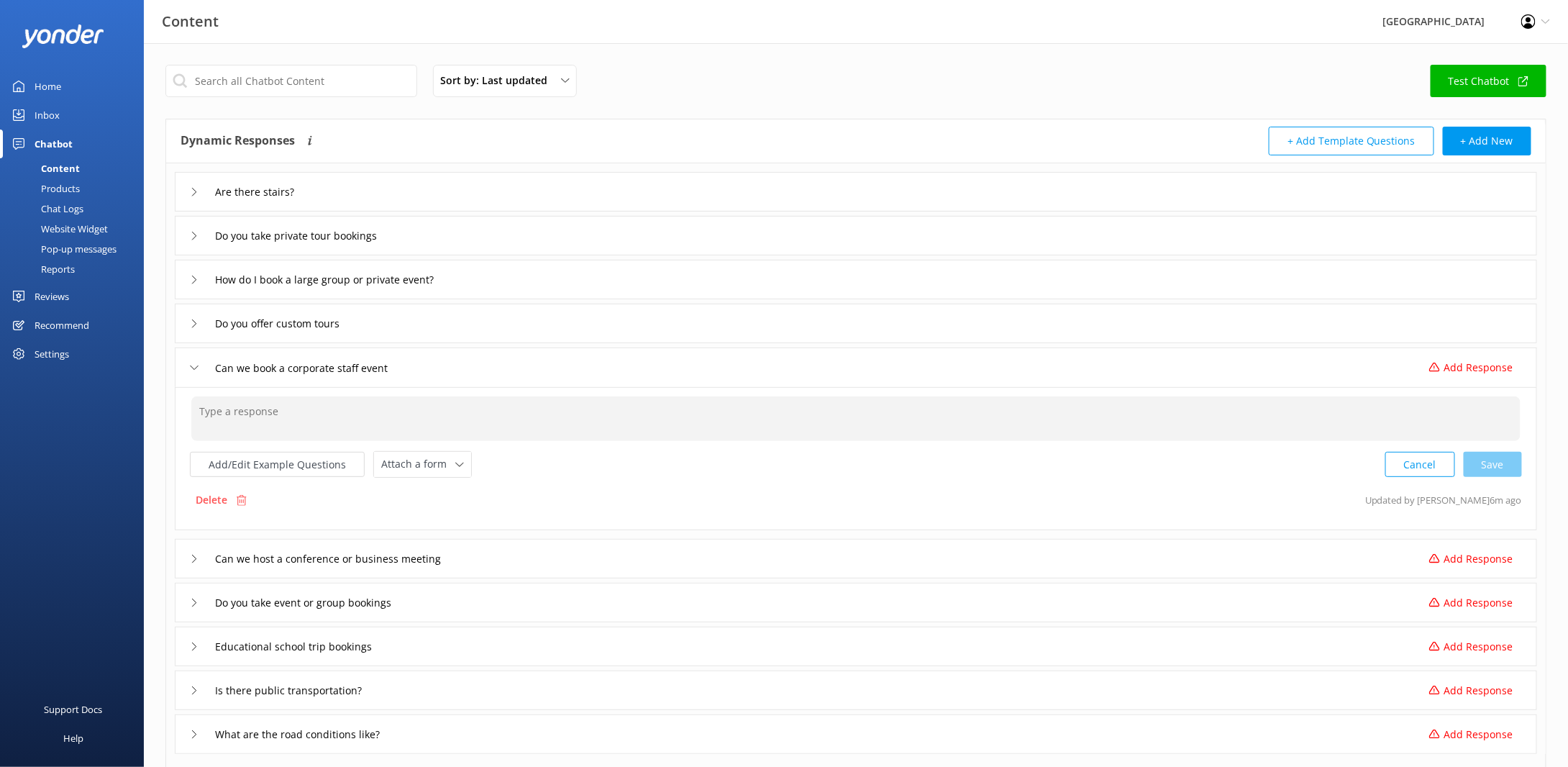
click at [282, 411] on textarea at bounding box center [856, 418] width 1329 height 45
paste textarea "Please email us at [EMAIL_ADDRESS][DOMAIN_NAME] and our Groups and Functions or…"
click at [1512, 460] on div "Cancel Save" at bounding box center [1453, 465] width 137 height 27
type textarea "Please email us at [EMAIL_ADDRESS][DOMAIN_NAME] and our Groups and Functions or…"
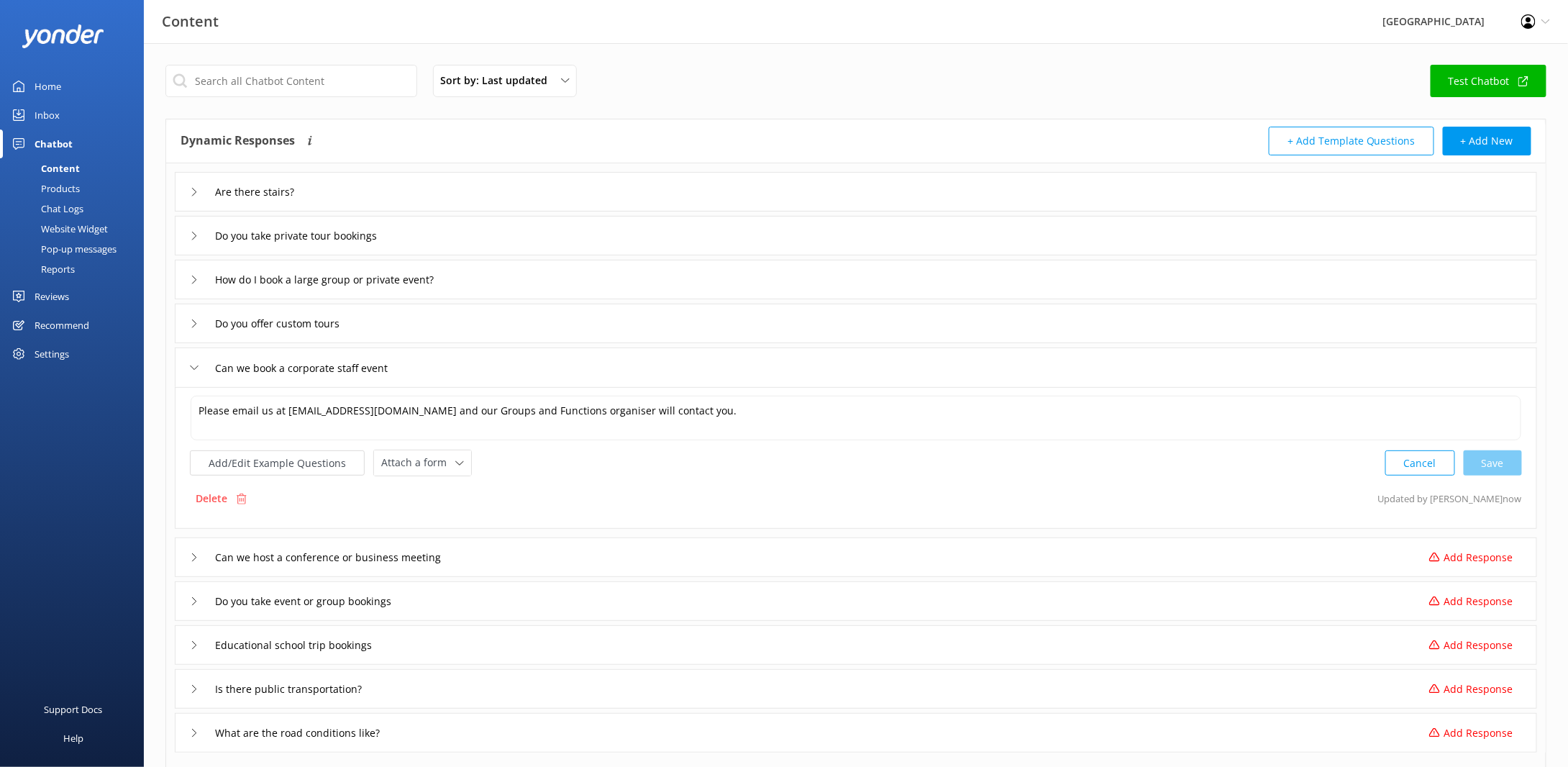
click at [535, 553] on div "Can we host a conference or business meeting Add Response" at bounding box center [855, 557] width 1362 height 40
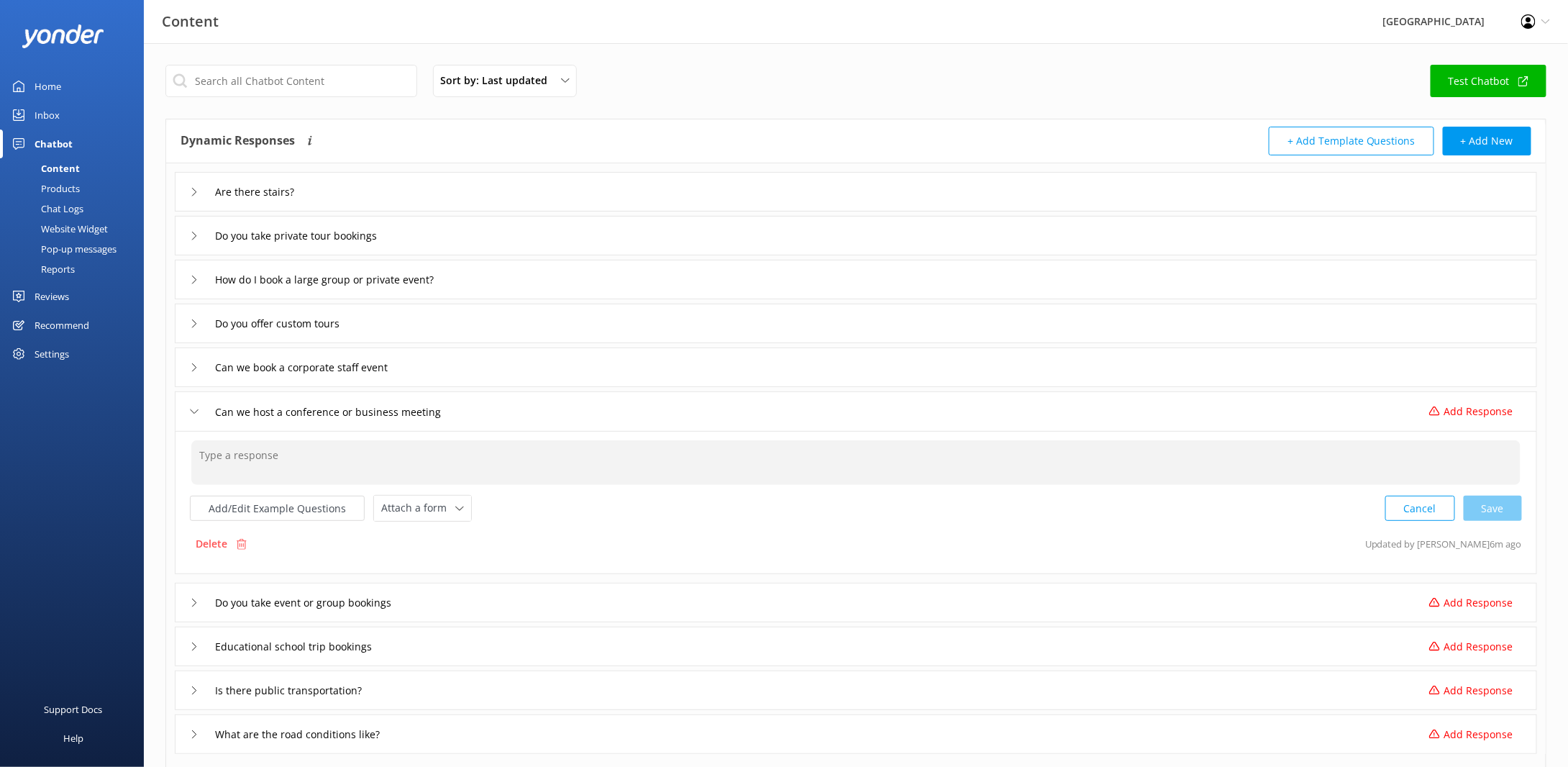
click at [277, 464] on textarea at bounding box center [856, 462] width 1329 height 45
paste textarea "Please email us at [EMAIL_ADDRESS][DOMAIN_NAME] and our Groups and Functions or…"
click at [1510, 502] on div "Cancel Loading.." at bounding box center [1453, 506] width 136 height 27
type textarea "Please email us at [EMAIL_ADDRESS][DOMAIN_NAME] and our Groups and Functions or…"
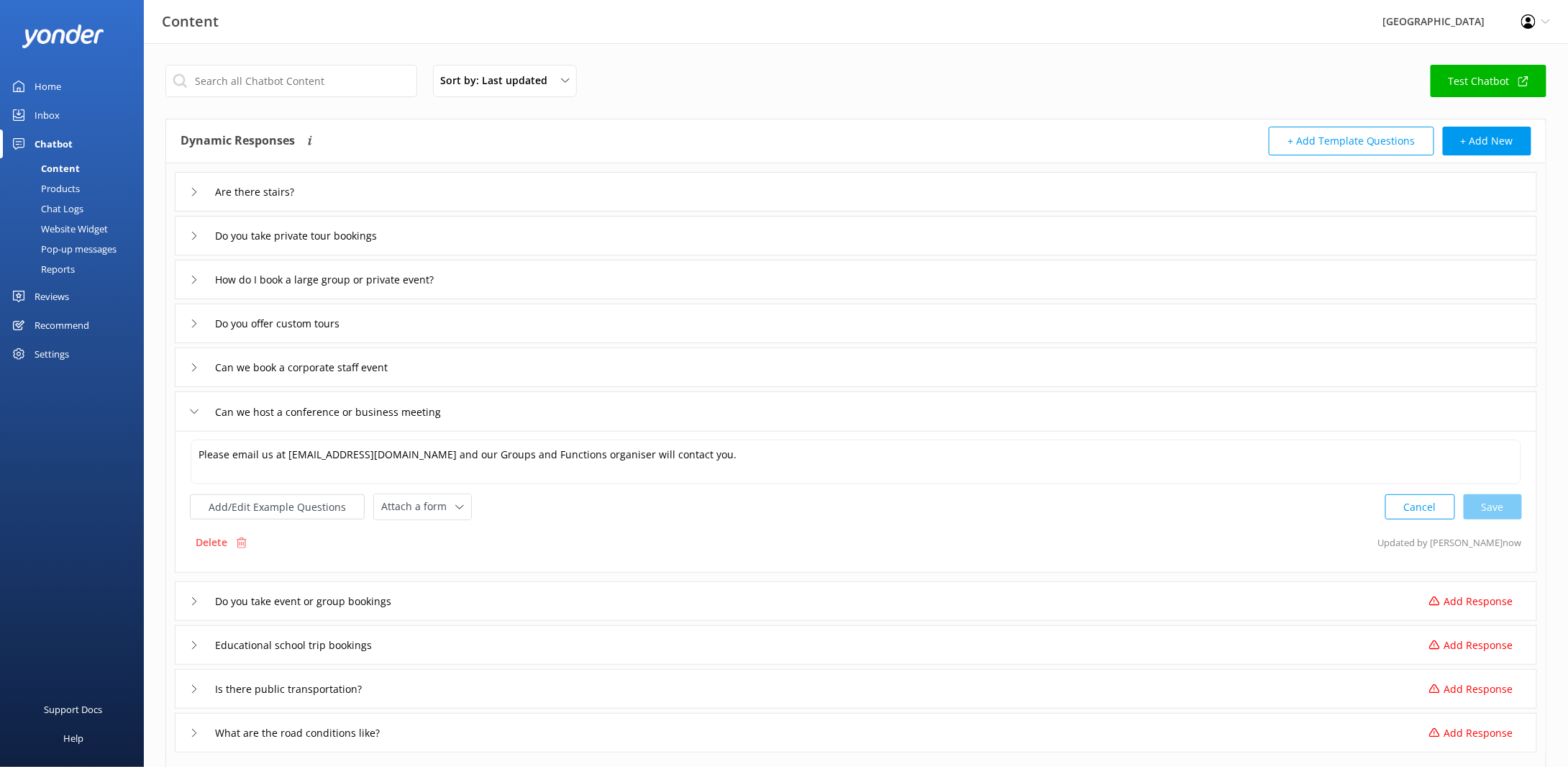
click at [479, 597] on div "Do you take event or group bookings Add Response" at bounding box center [855, 601] width 1362 height 40
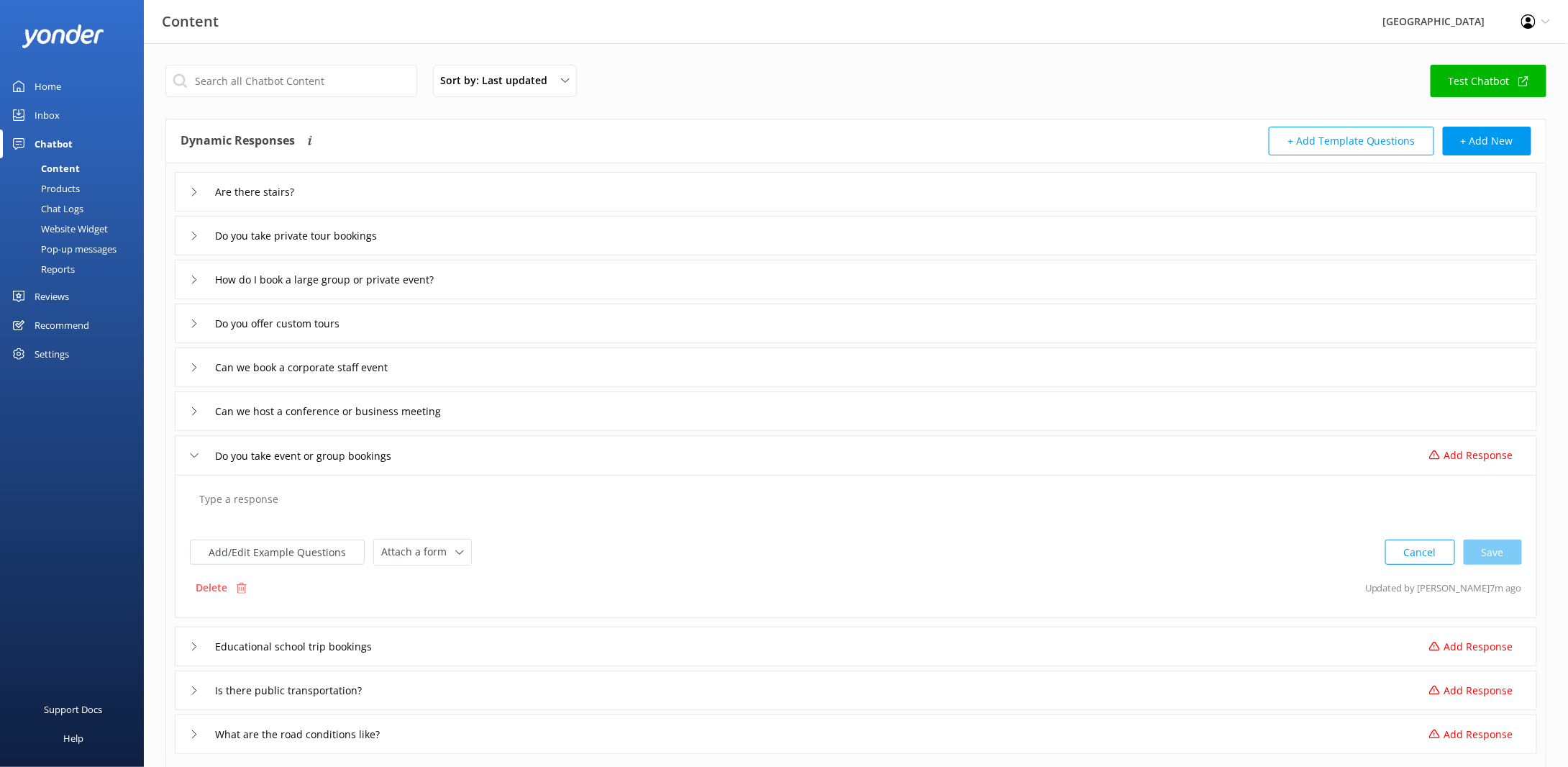
click at [290, 520] on textarea at bounding box center [856, 506] width 1329 height 45
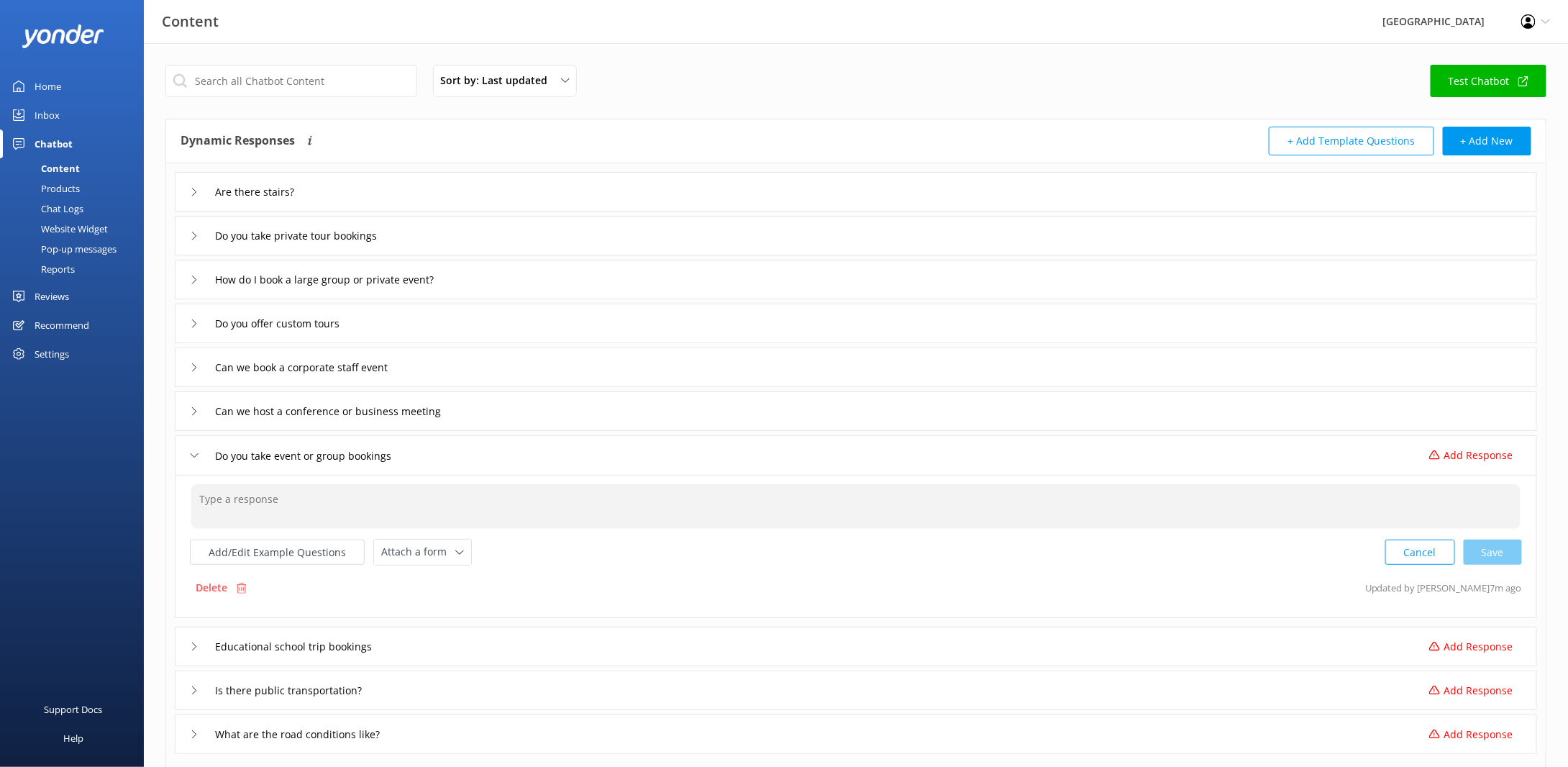
paste textarea "Please email us at [EMAIL_ADDRESS][DOMAIN_NAME] and our Groups and Functions or…"
click at [1505, 550] on div "Cancel Loading.." at bounding box center [1453, 551] width 136 height 27
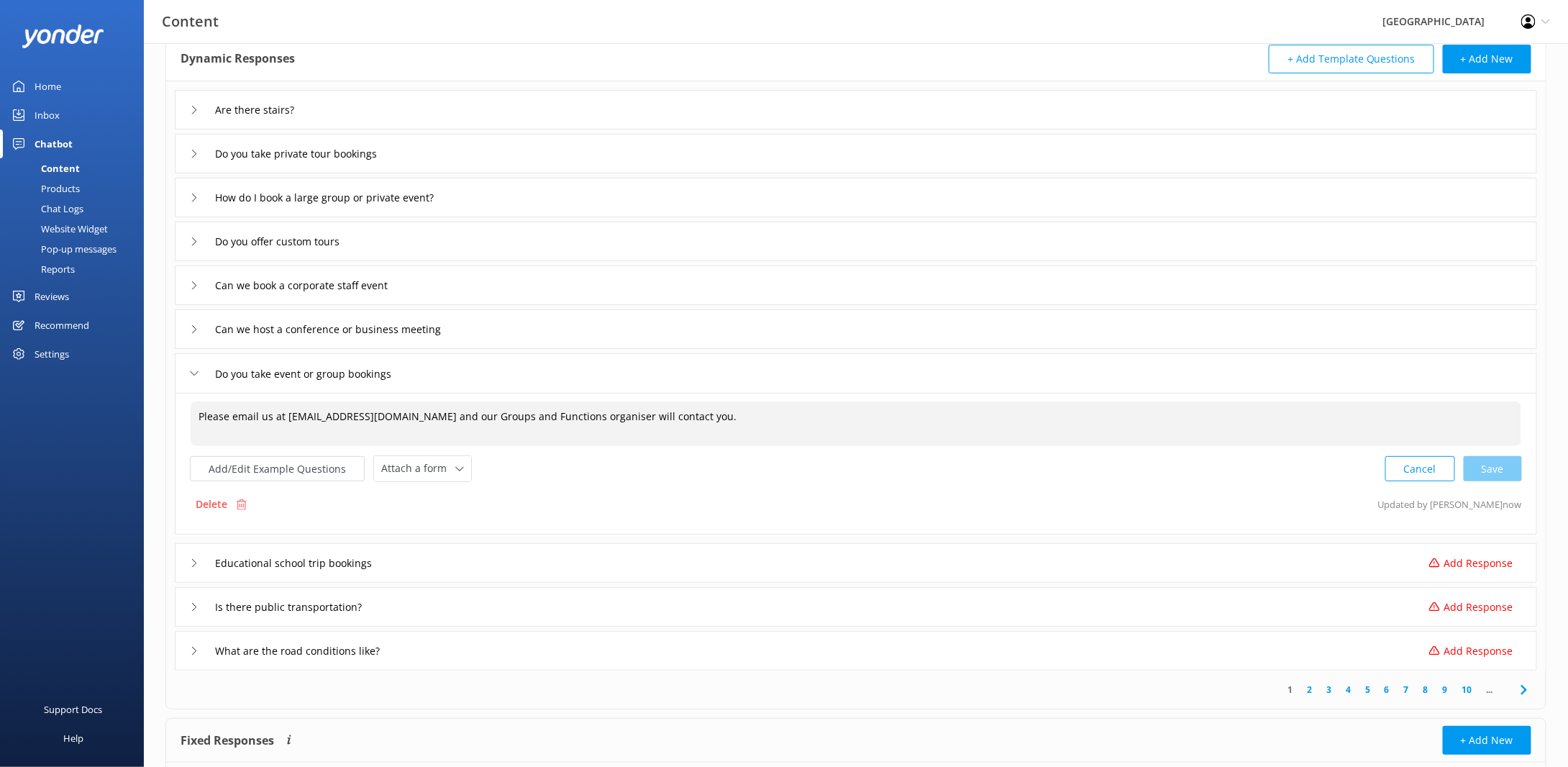
scroll to position [144, 0]
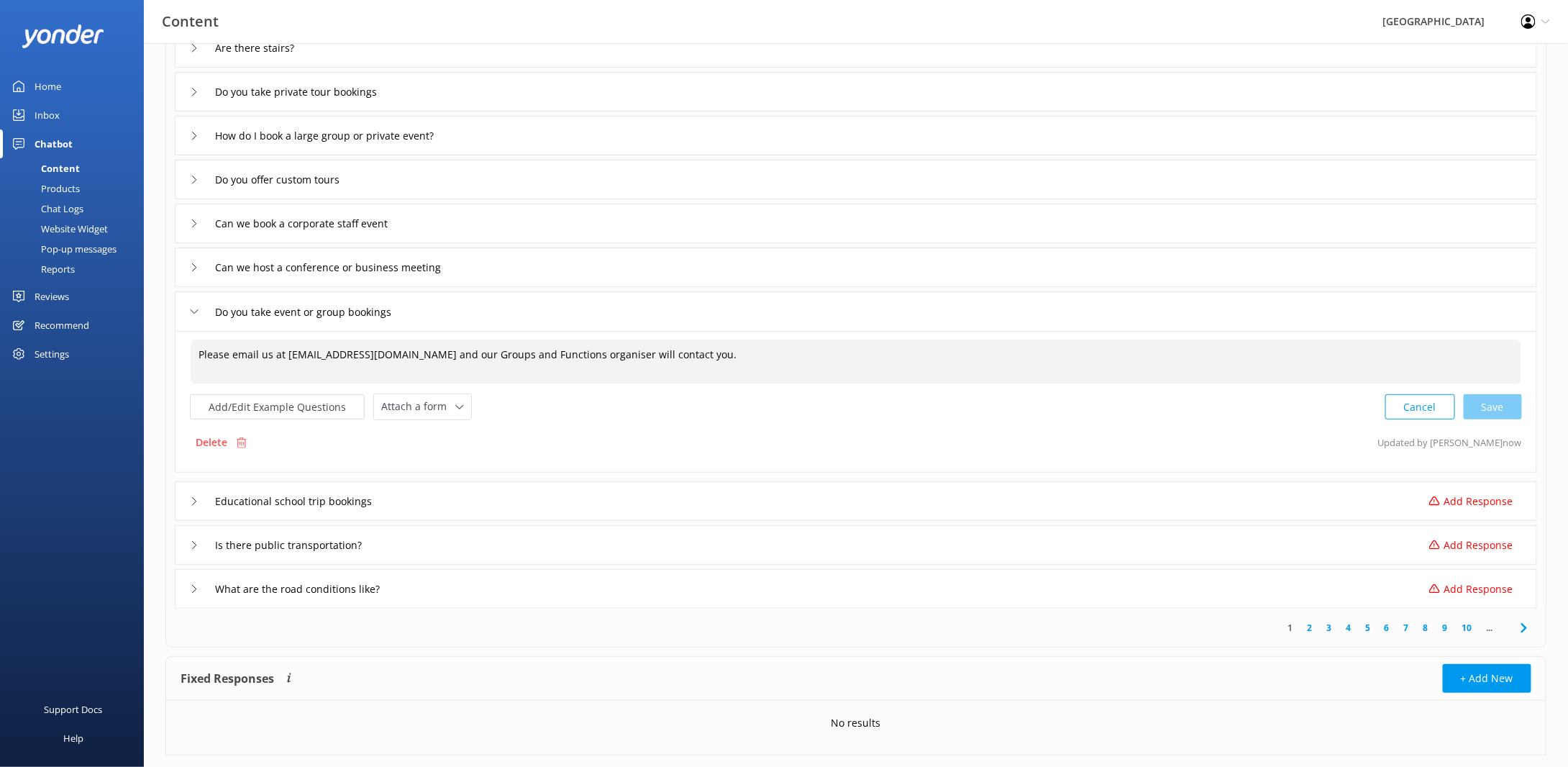
type textarea "Please email us at [EMAIL_ADDRESS][DOMAIN_NAME] and our Groups and Functions or…"
click at [434, 499] on div "Educational school trip bookings Add Response" at bounding box center [855, 502] width 1362 height 40
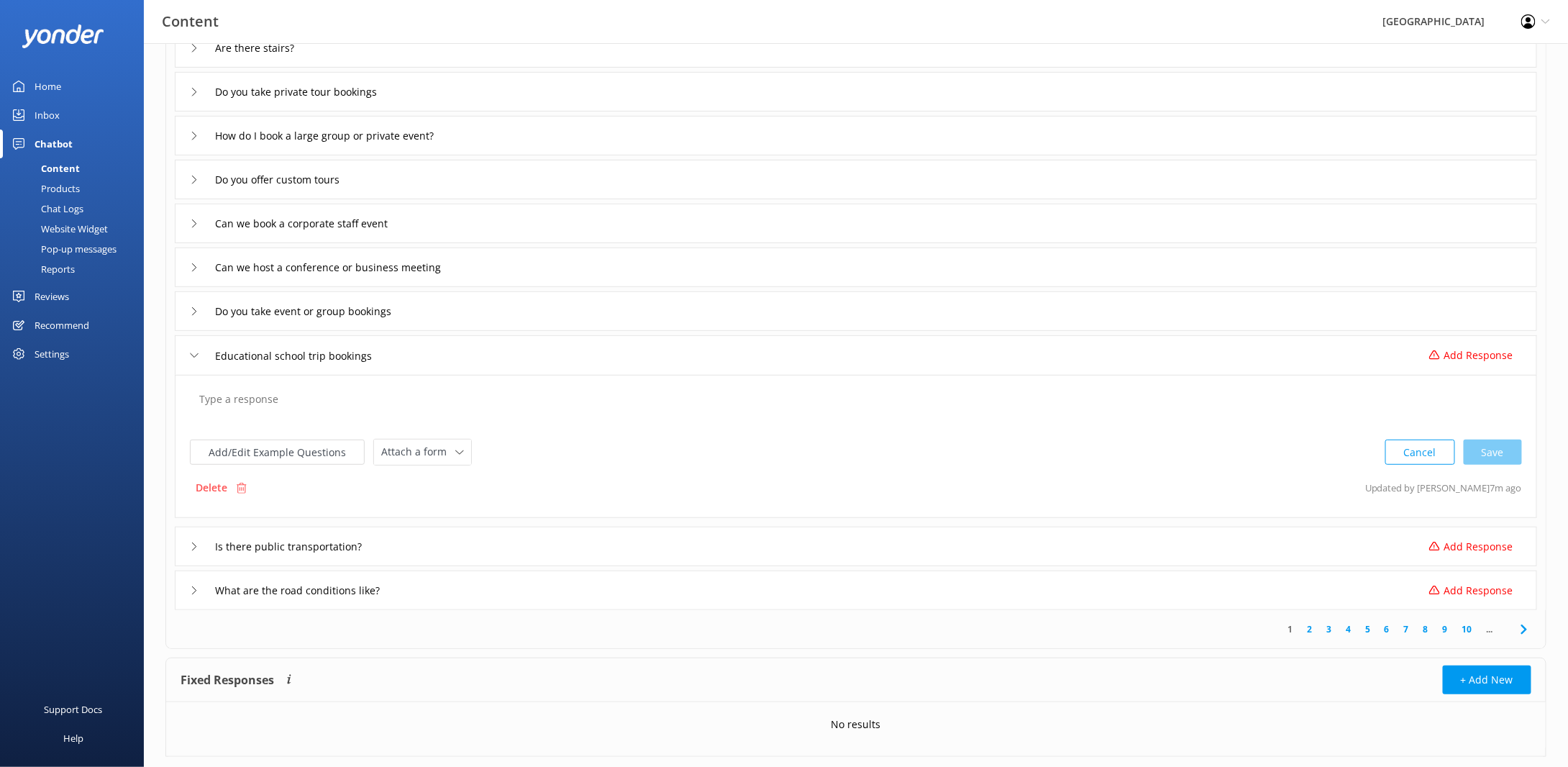
click at [275, 410] on textarea at bounding box center [856, 406] width 1329 height 45
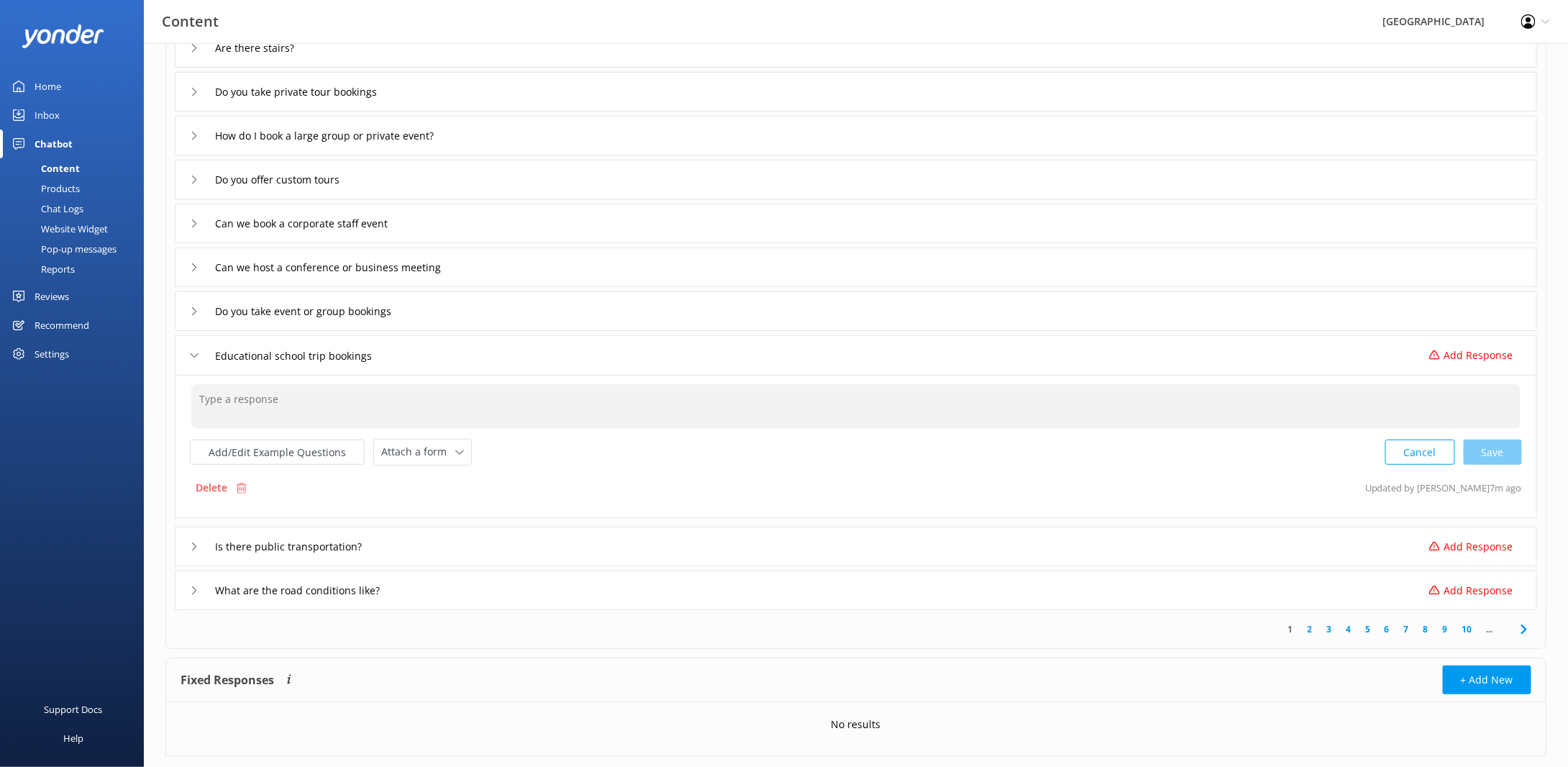
paste textarea "Please email us at [EMAIL_ADDRESS][DOMAIN_NAME] and our Groups and Functions or…"
drag, startPoint x: 302, startPoint y: 395, endPoint x: 331, endPoint y: 411, distance: 33.1
click at [302, 396] on textarea "Please email us at [EMAIL_ADDRESS][DOMAIN_NAME] and our Groups and Functions or…" at bounding box center [856, 406] width 1329 height 45
click at [527, 392] on textarea "Please email us at [EMAIL_ADDRESS][DOMAIN_NAME] and our School Group CoOrdinato…" at bounding box center [856, 406] width 1329 height 45
click at [1509, 452] on div "Cancel Loading.." at bounding box center [1453, 450] width 136 height 27
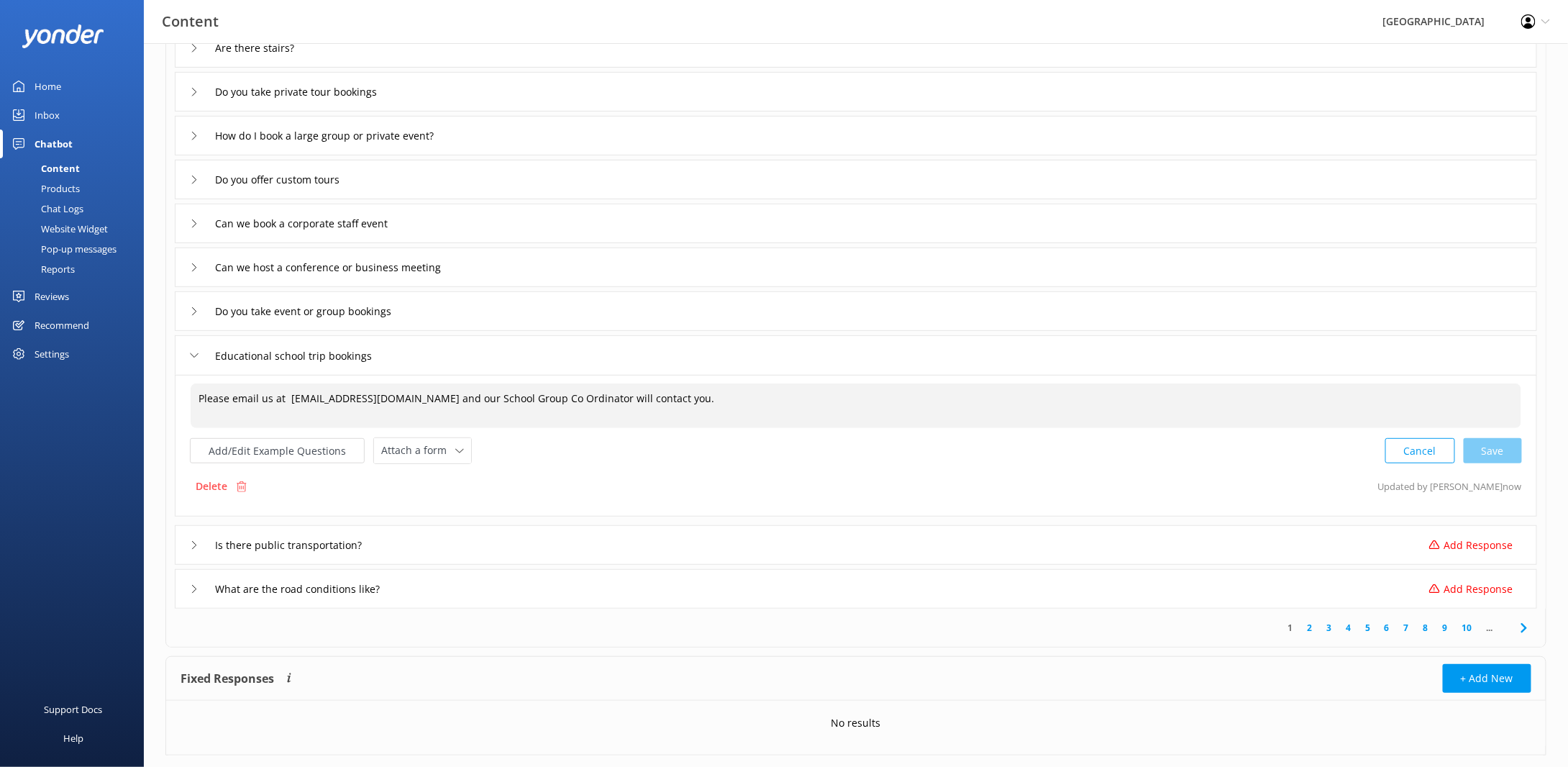
type textarea "Please email us at [EMAIL_ADDRESS][DOMAIN_NAME] and our School Group Co Ordinat…"
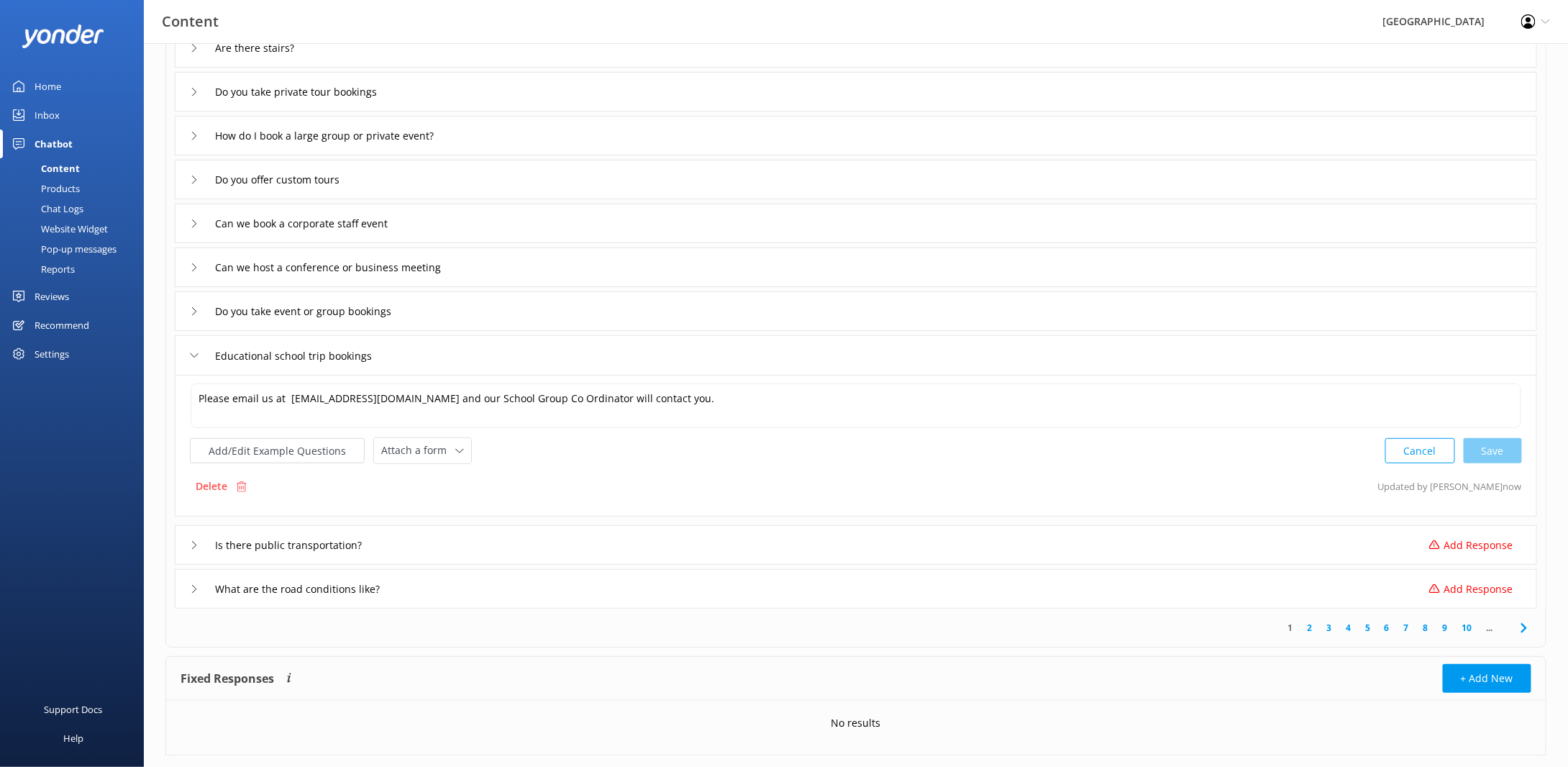
click at [529, 550] on div "Is there public transportation? Add Response" at bounding box center [855, 545] width 1362 height 40
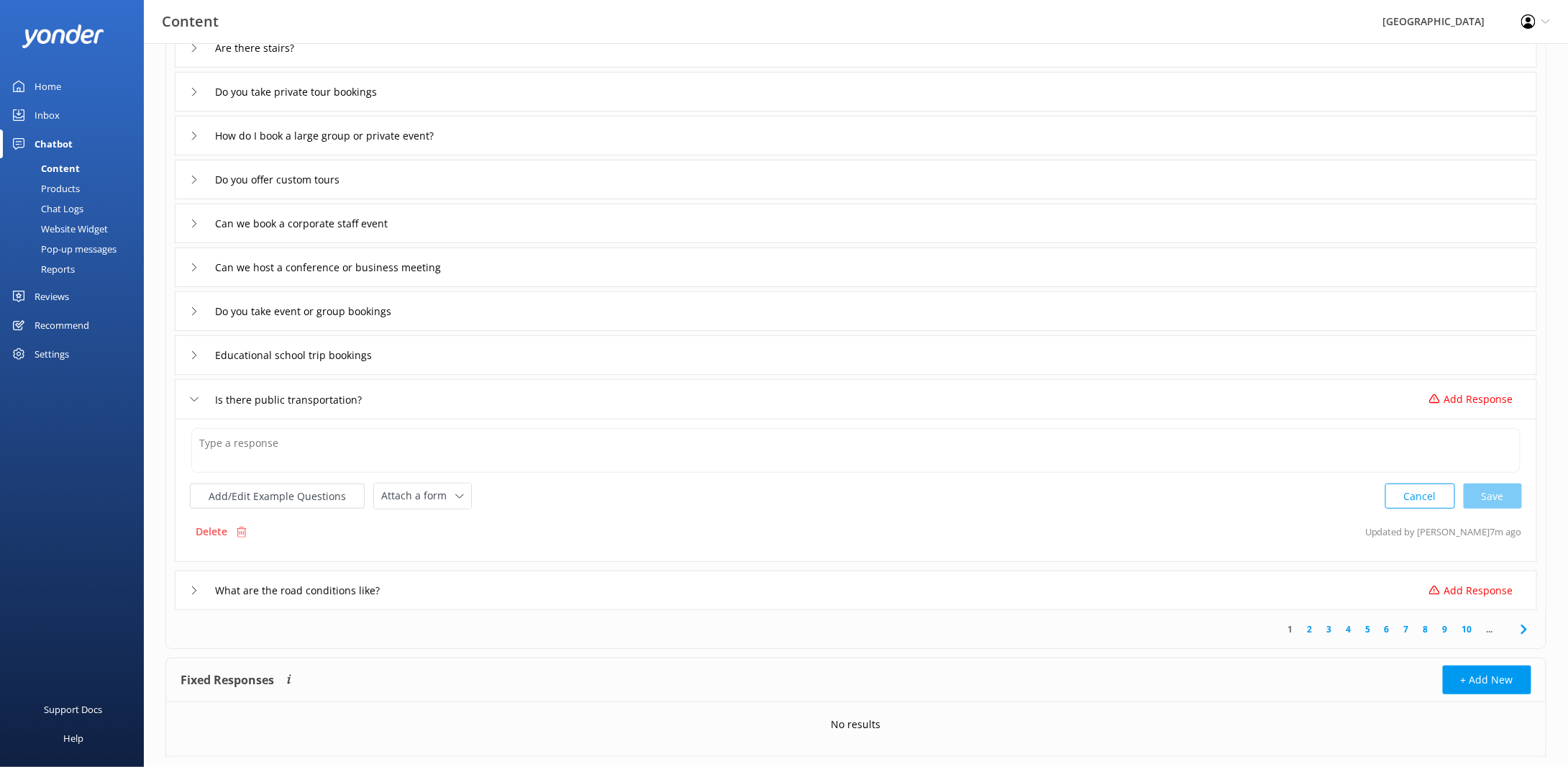
click at [441, 394] on div "Is there public transportation? Add Response" at bounding box center [855, 399] width 1362 height 40
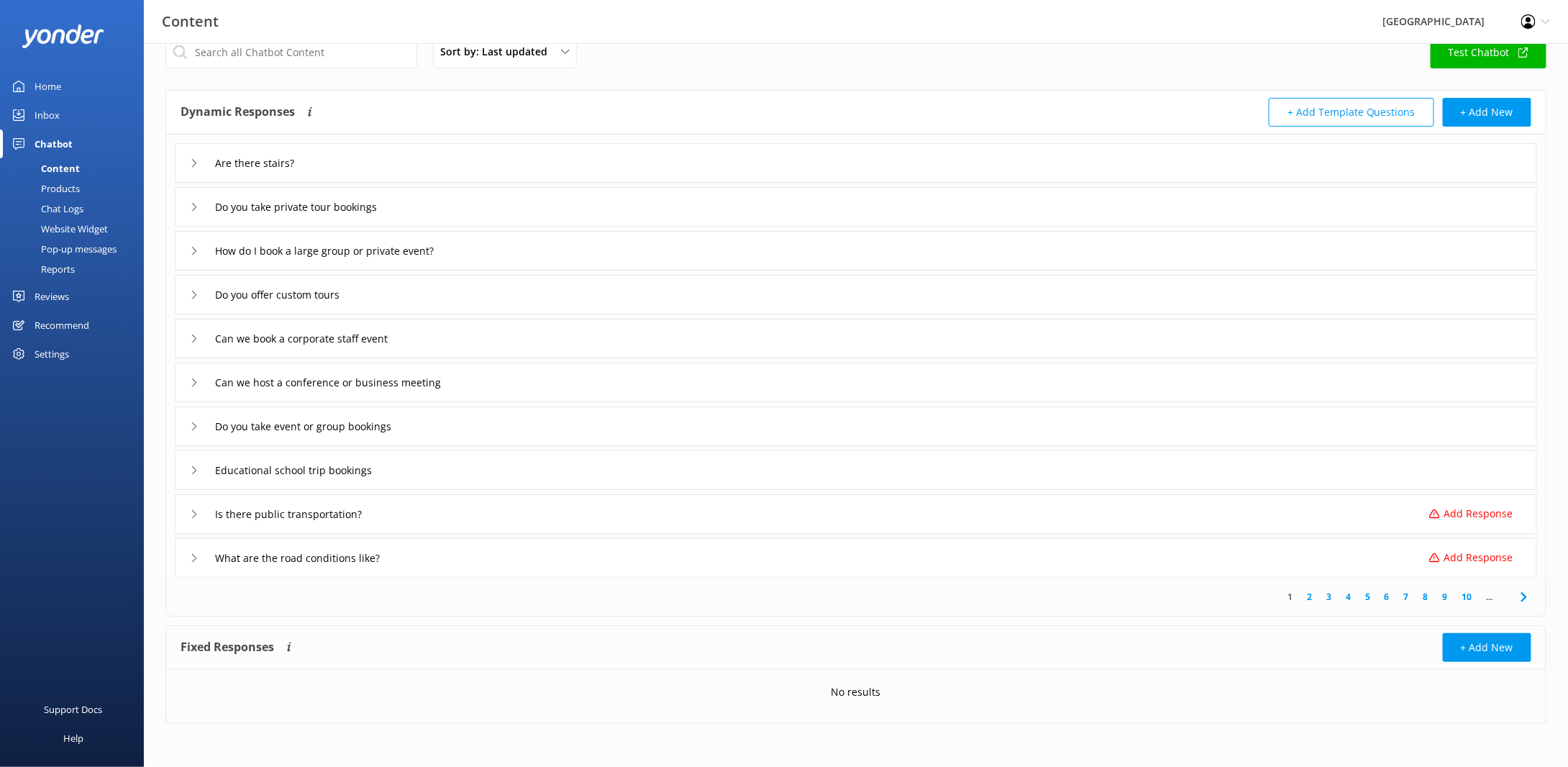
scroll to position [27, 0]
click at [395, 518] on input "Is there public transportation?" at bounding box center [305, 516] width 195 height 22
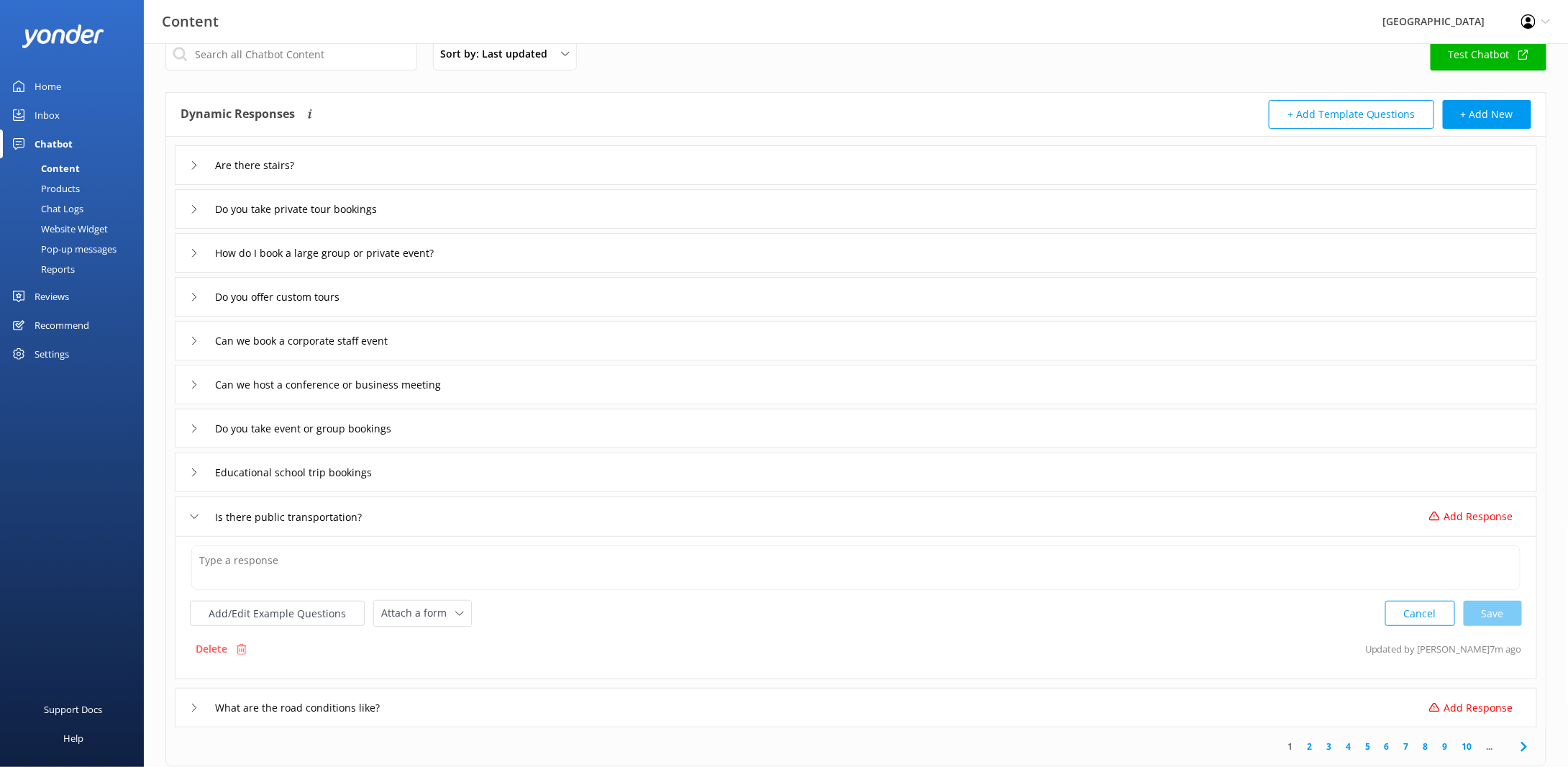
click at [420, 469] on div "Educational school trip bookings" at bounding box center [855, 472] width 1362 height 40
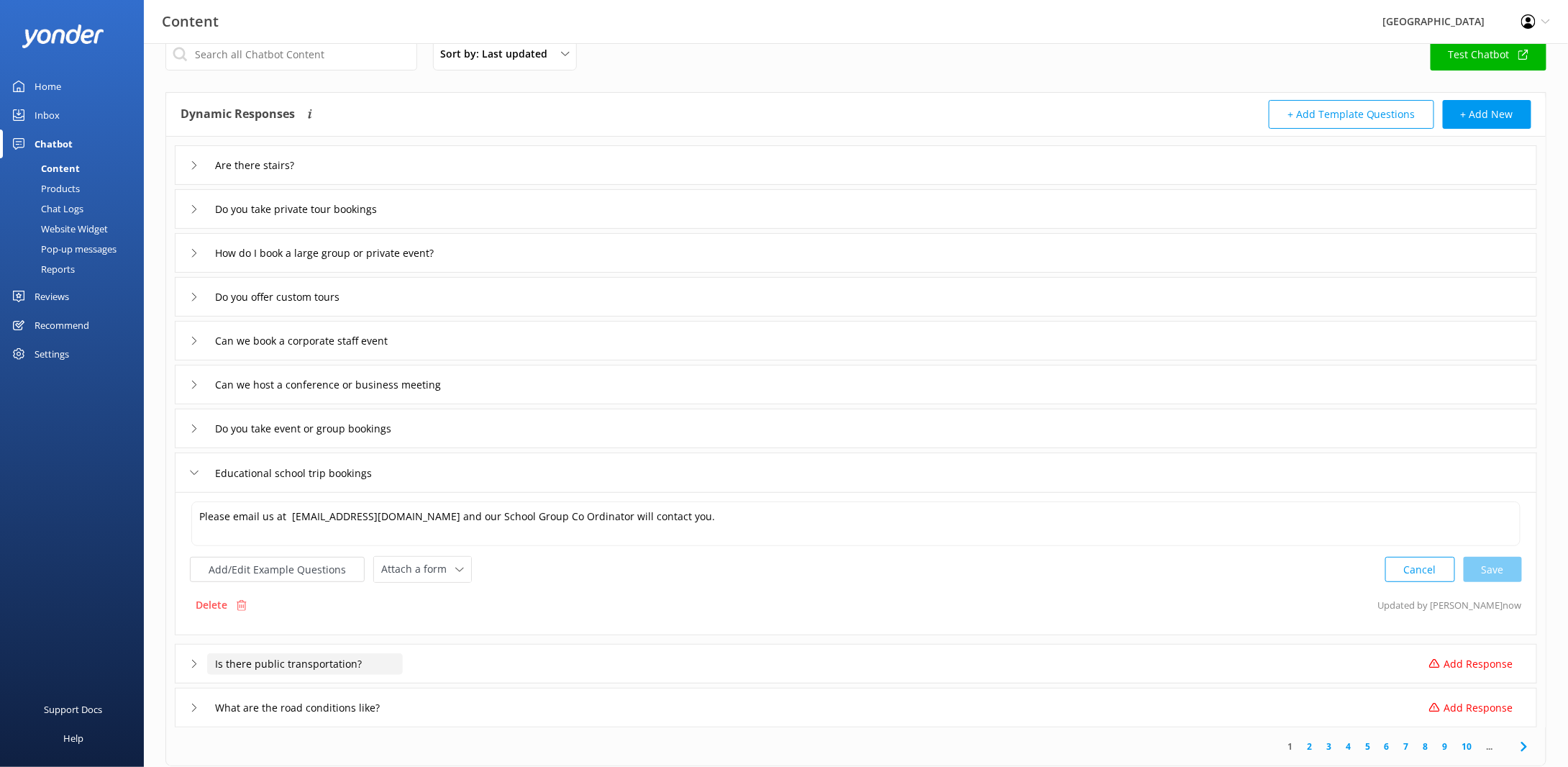
click at [398, 667] on input "Is there public transportation?" at bounding box center [305, 664] width 195 height 22
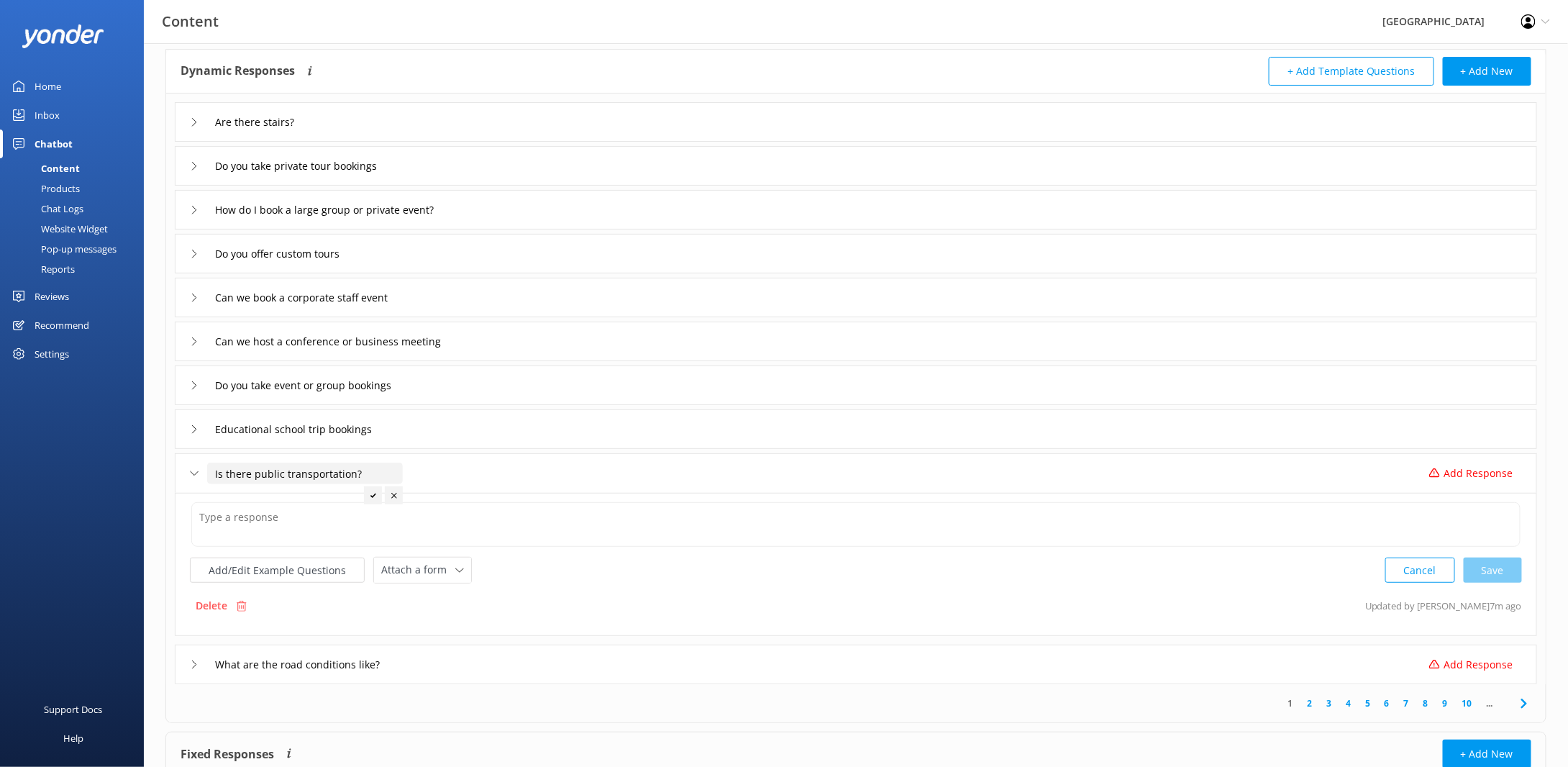
scroll to position [99, 0]
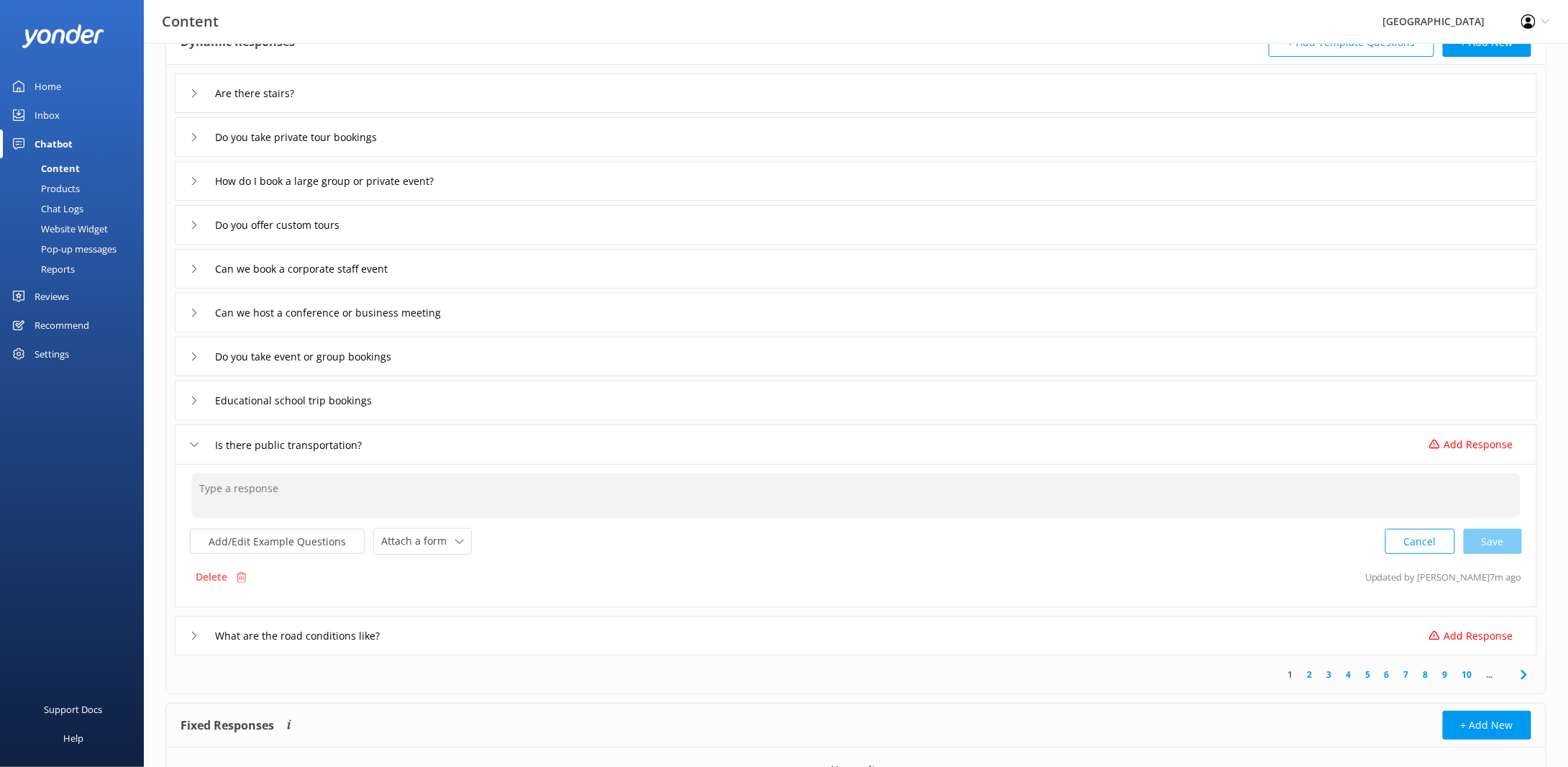
click at [317, 478] on textarea at bounding box center [856, 495] width 1329 height 45
type textarea "Yes,"
click at [237, 568] on div "Delete" at bounding box center [221, 576] width 63 height 27
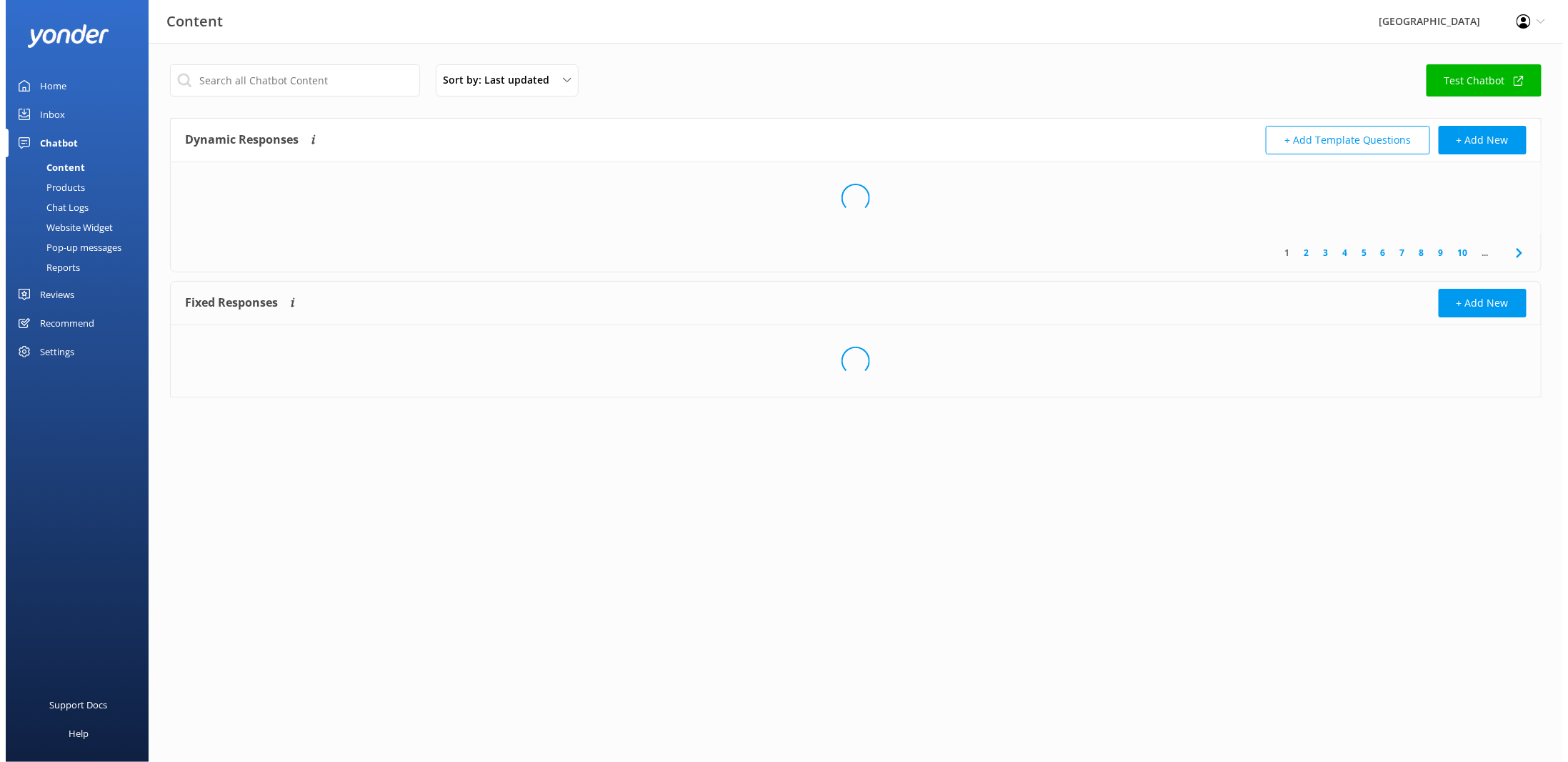
scroll to position [0, 0]
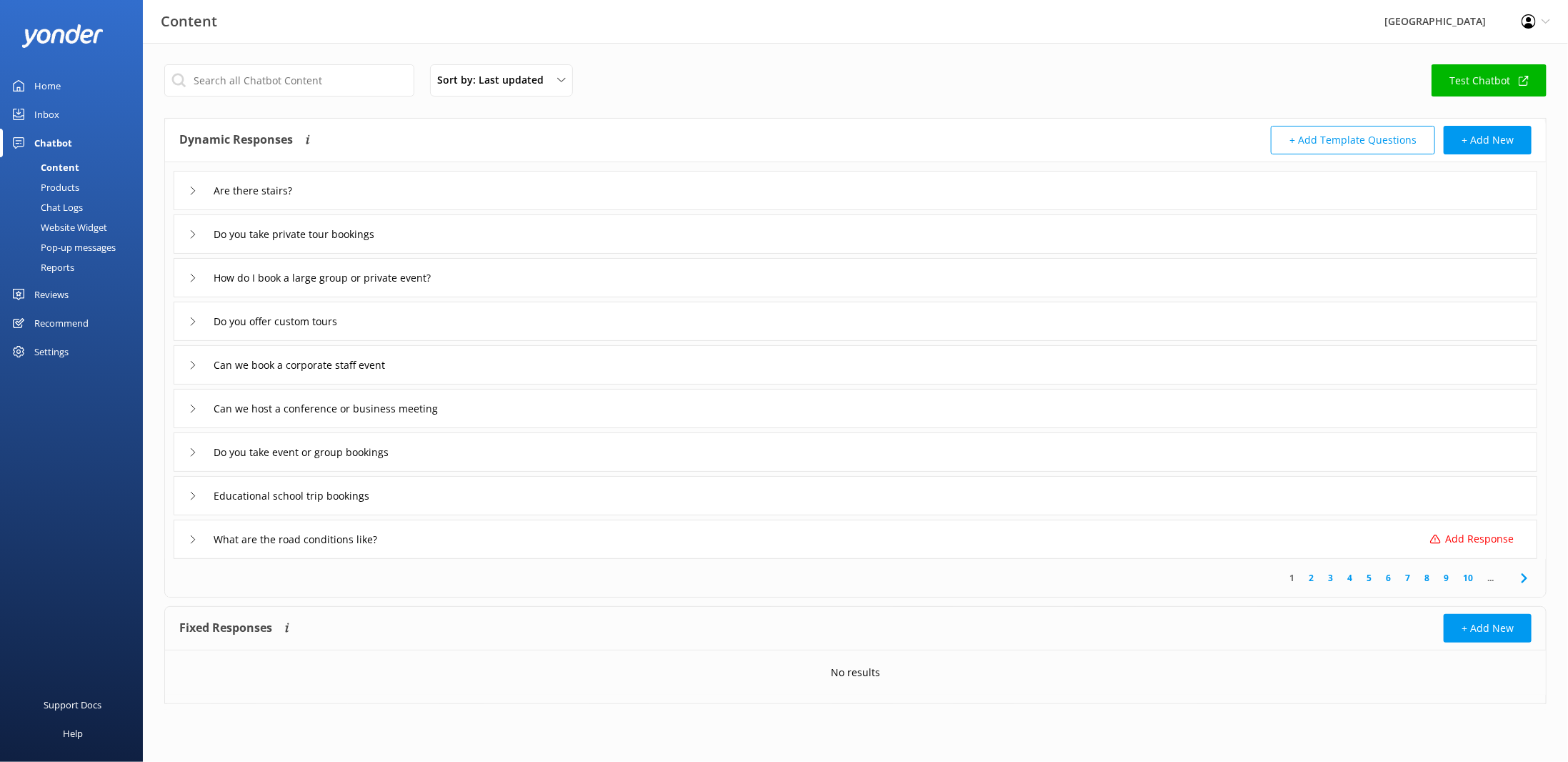
click at [442, 548] on div "What are the road conditions like? Add Response" at bounding box center [855, 540] width 1364 height 40
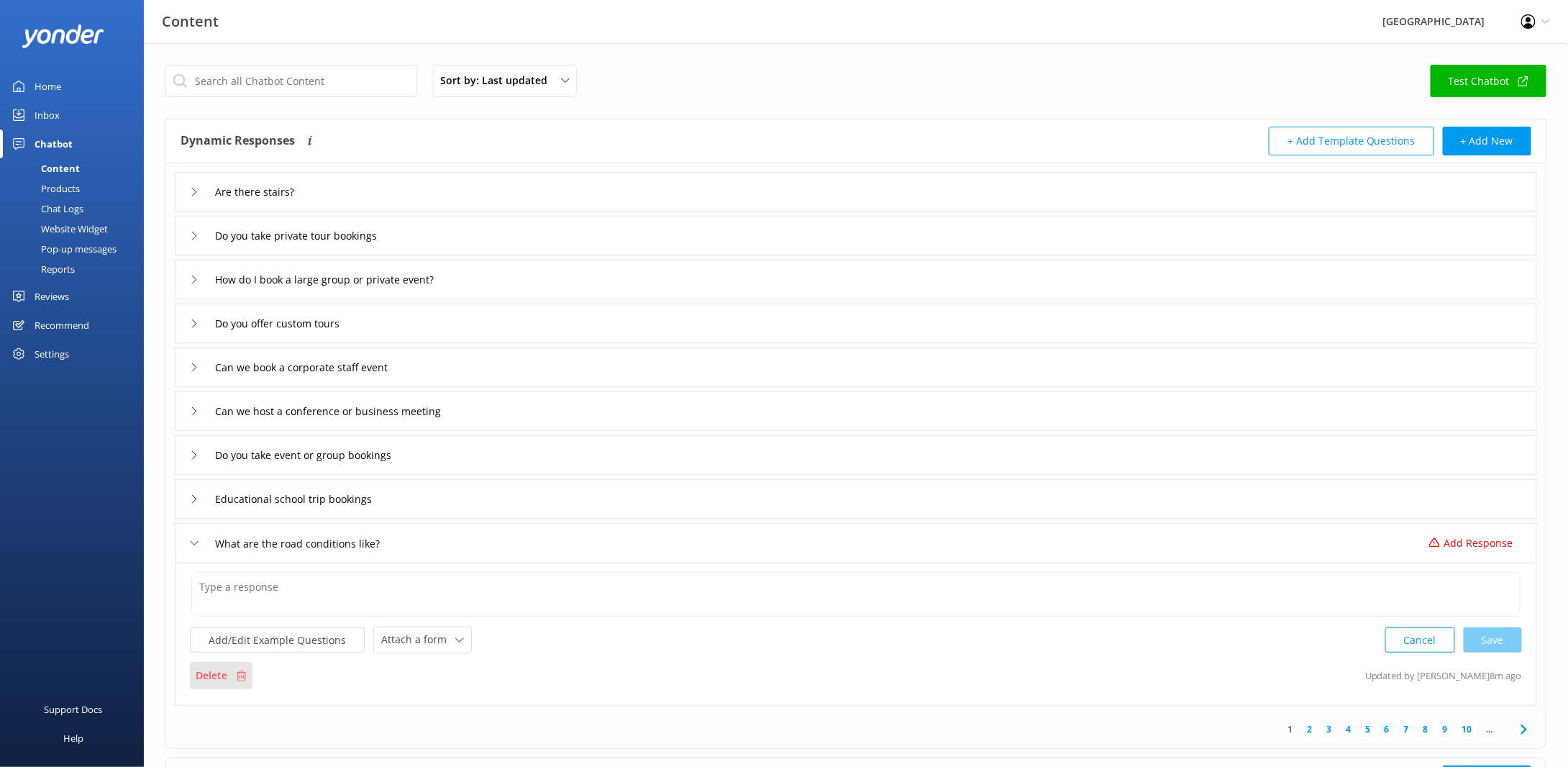
click at [210, 684] on div "Delete" at bounding box center [221, 675] width 63 height 27
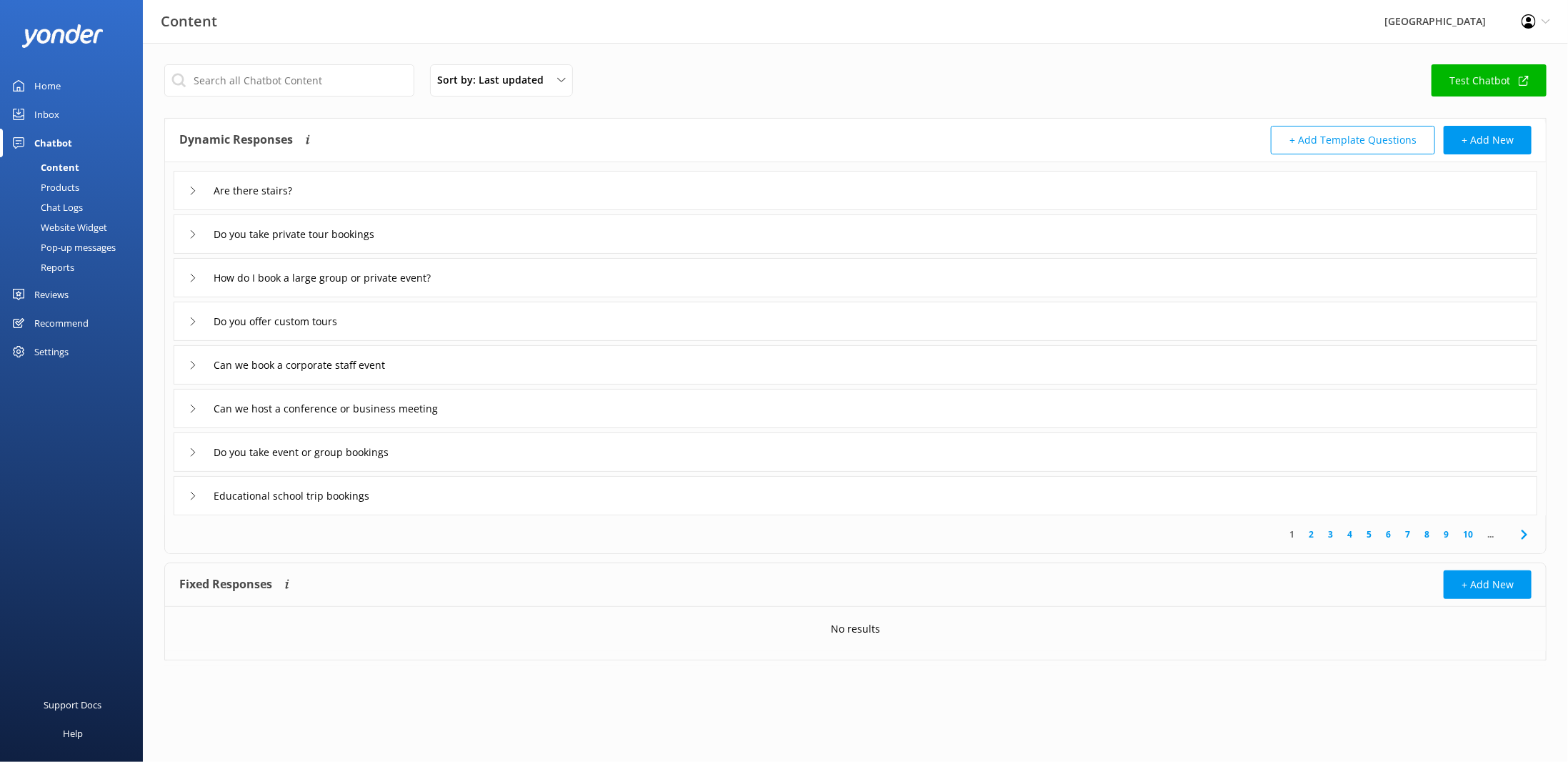
click at [1317, 533] on link "2" at bounding box center [1311, 534] width 19 height 13
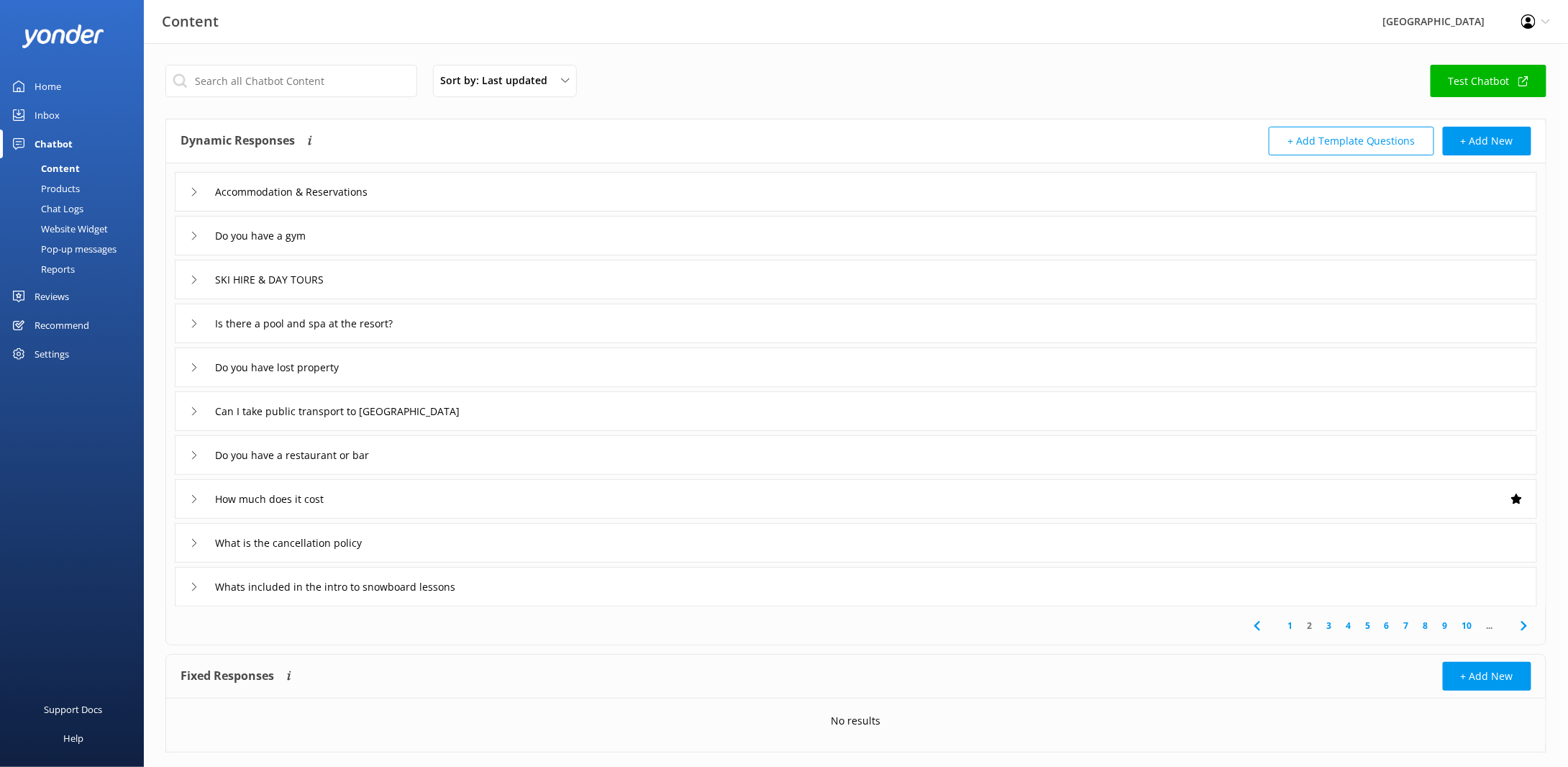
click at [67, 210] on div "Chat Logs" at bounding box center [46, 208] width 75 height 20
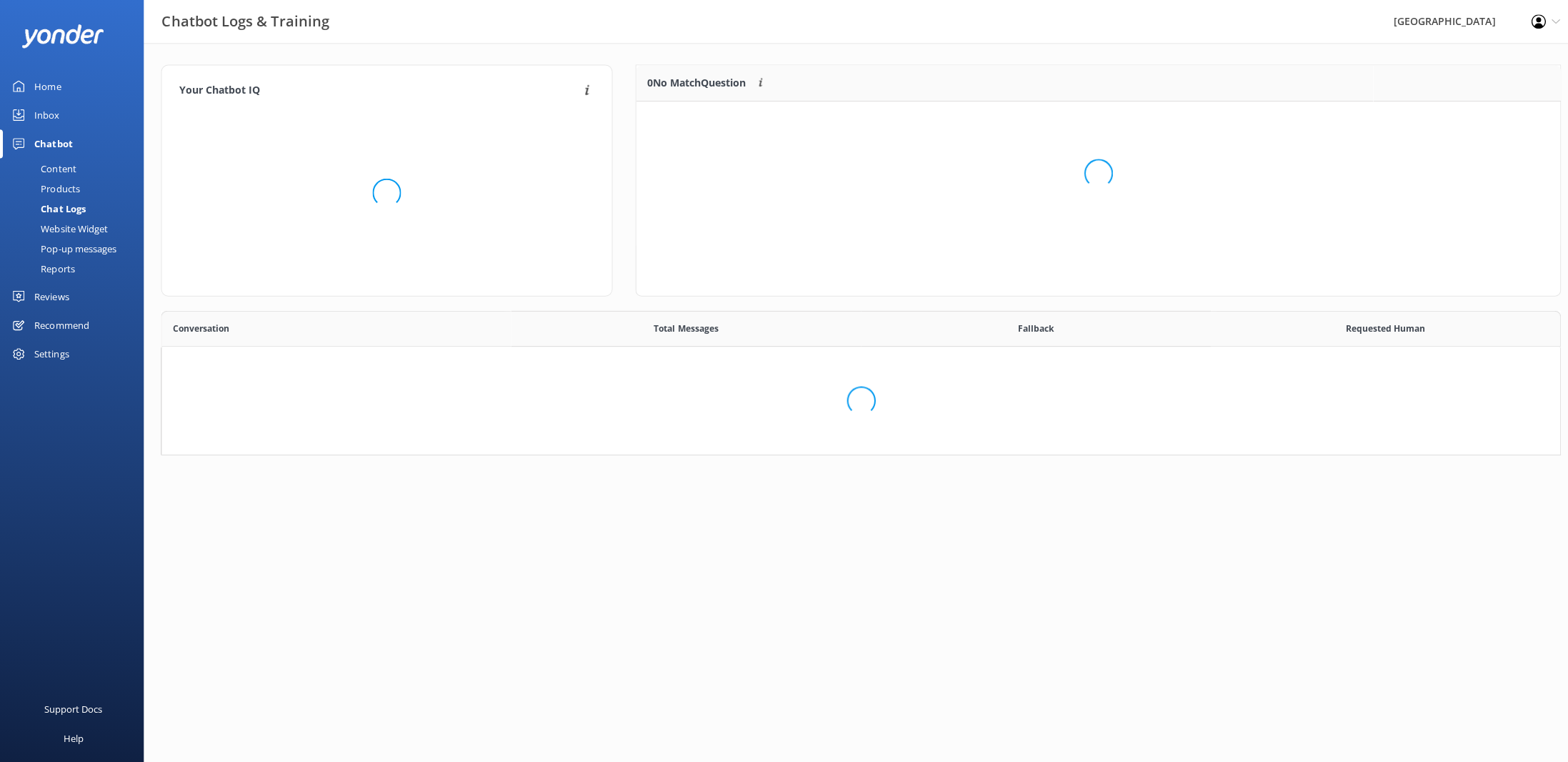
scroll to position [490, 1369]
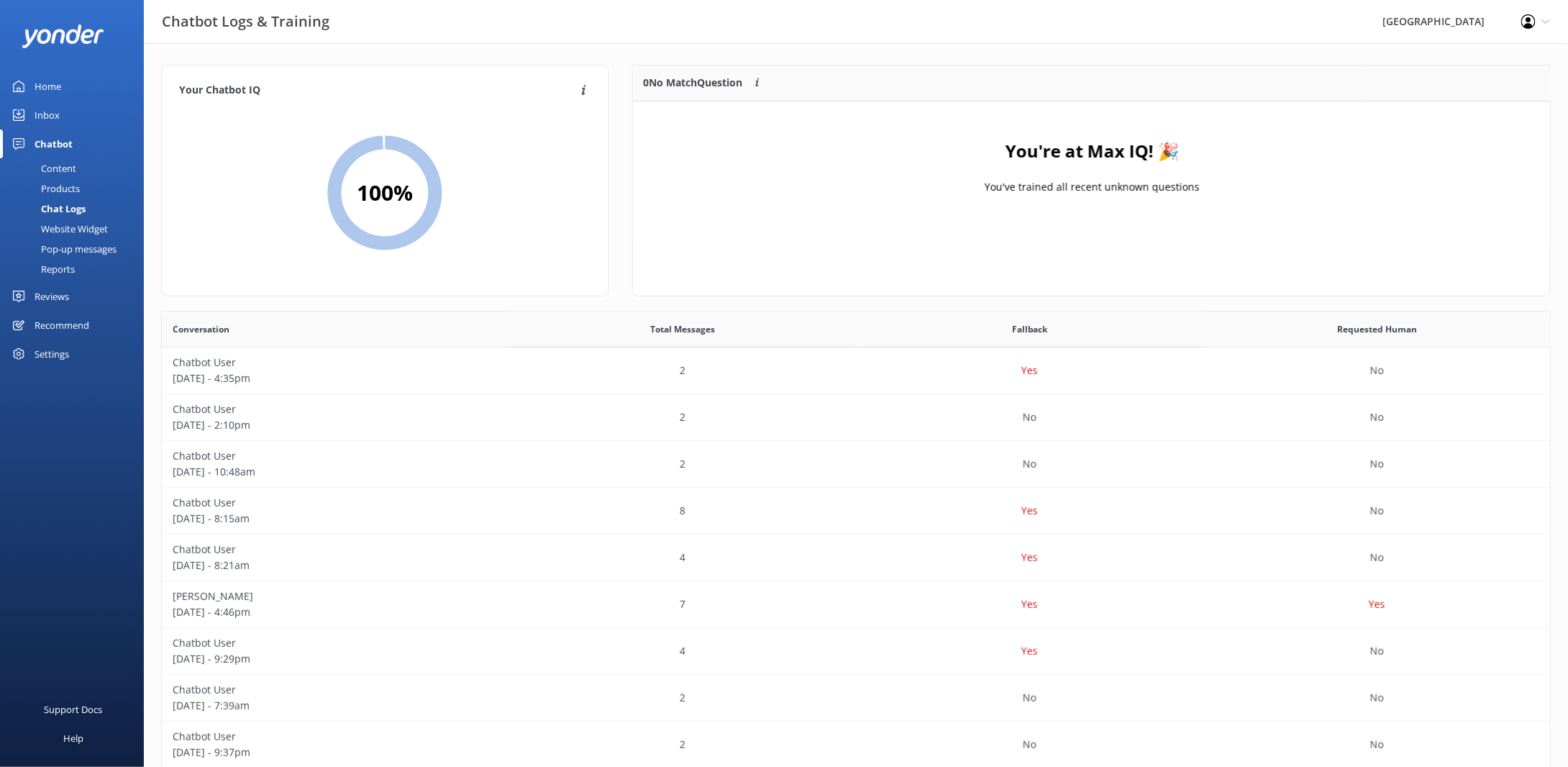
click at [85, 247] on div "Pop-up messages" at bounding box center [63, 248] width 108 height 20
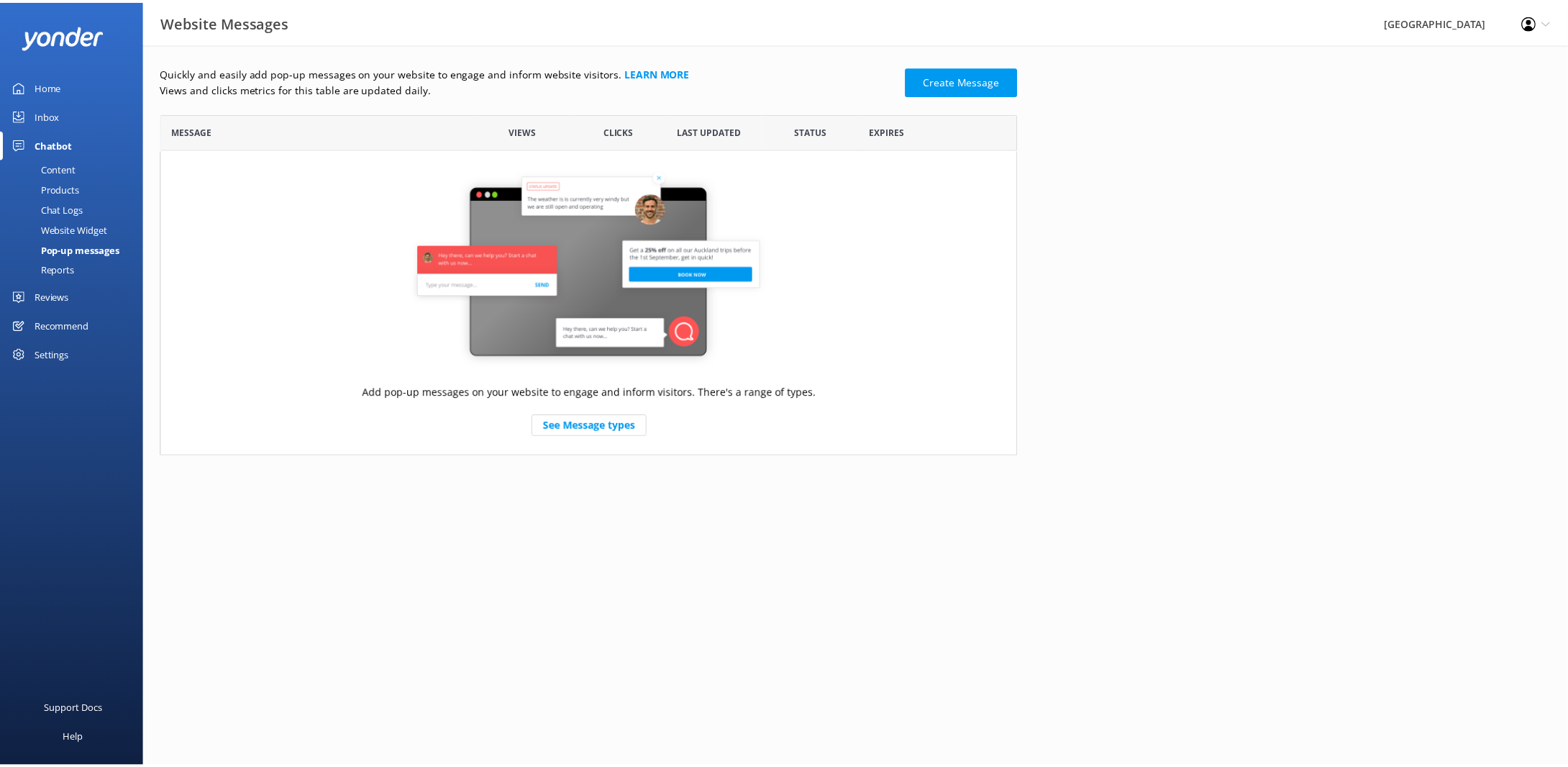
scroll to position [332, 852]
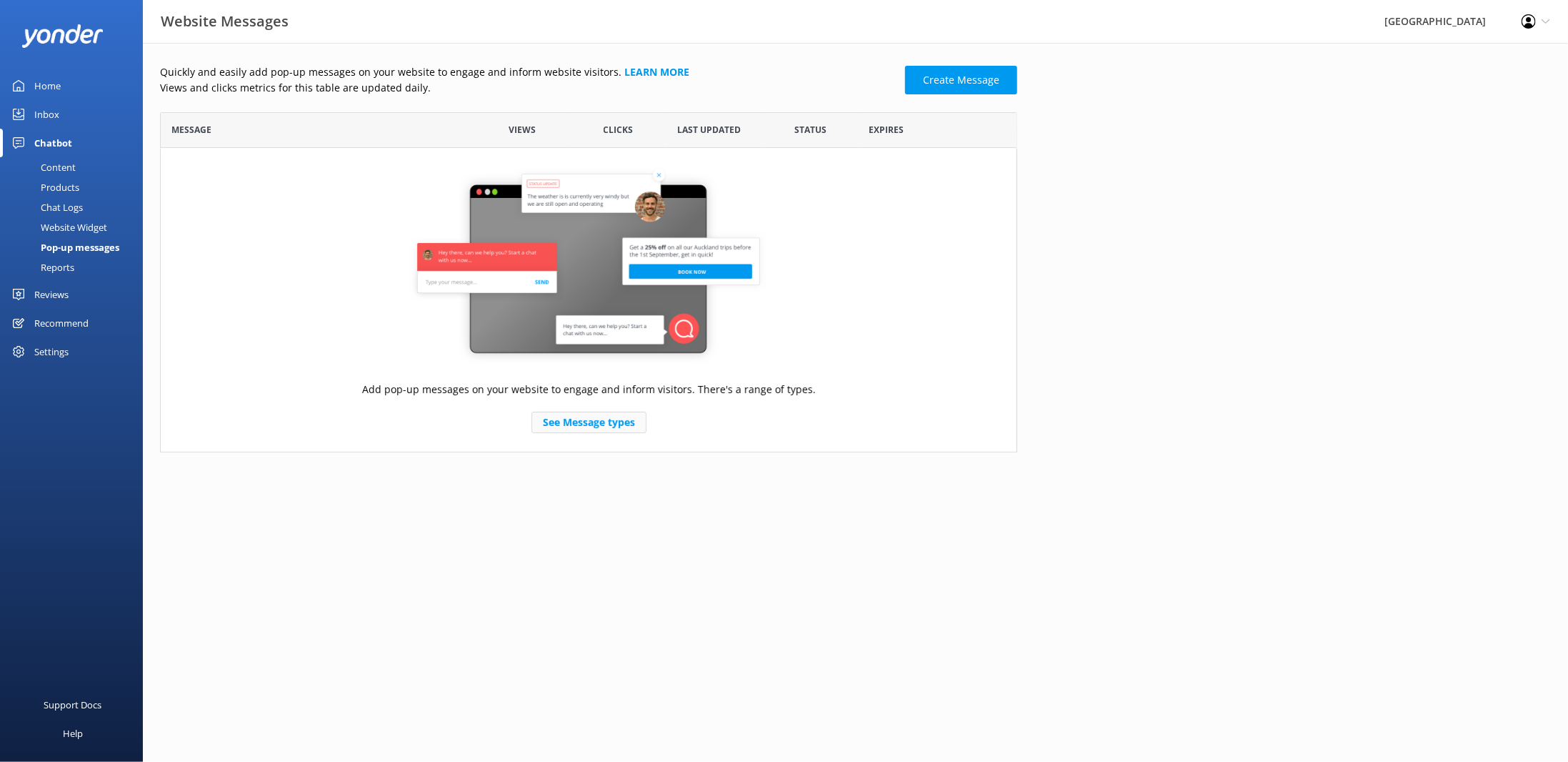
click at [594, 424] on link "See Message types" at bounding box center [589, 422] width 115 height 22
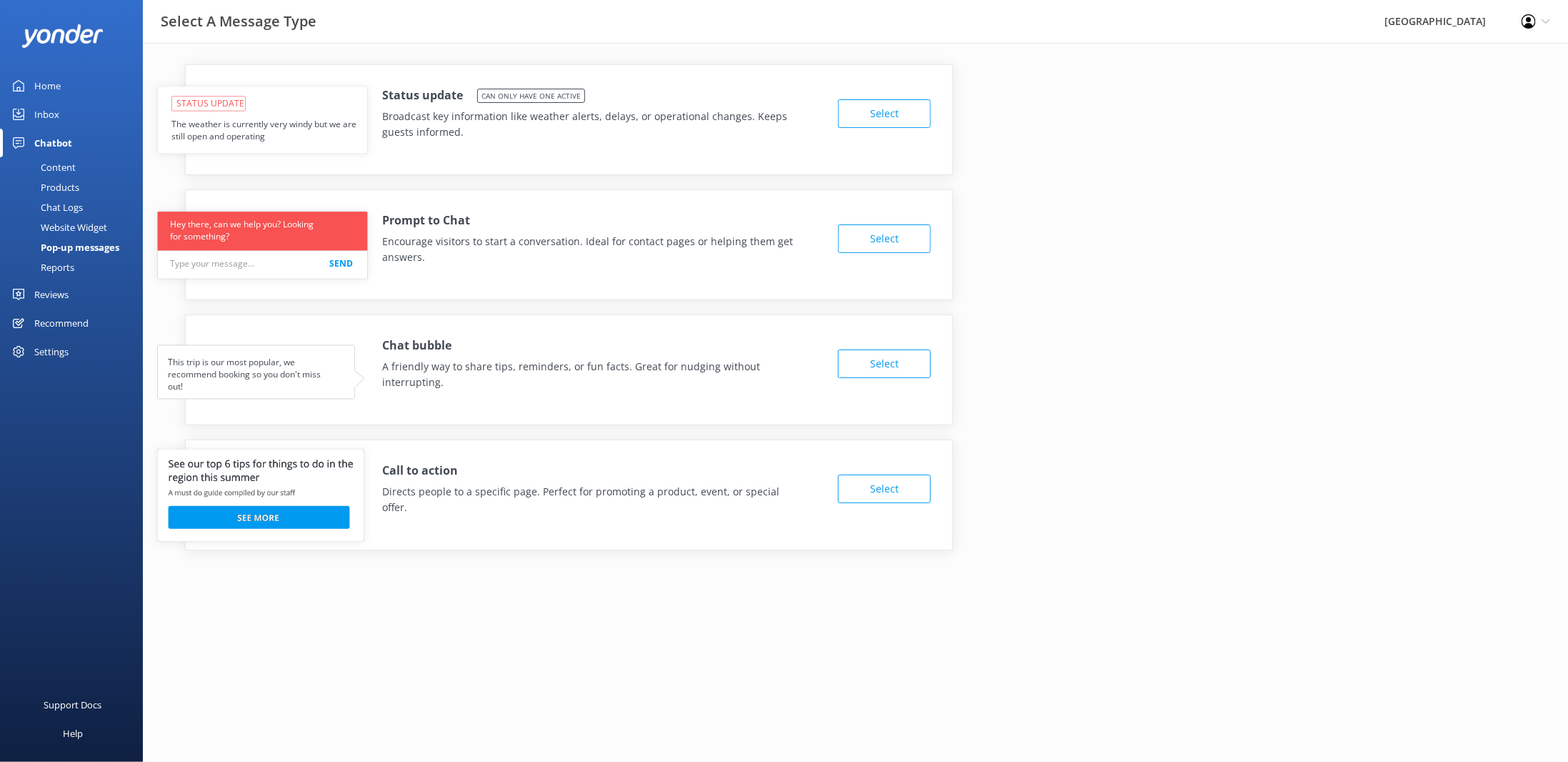
click at [869, 483] on button "Select" at bounding box center [884, 489] width 93 height 28
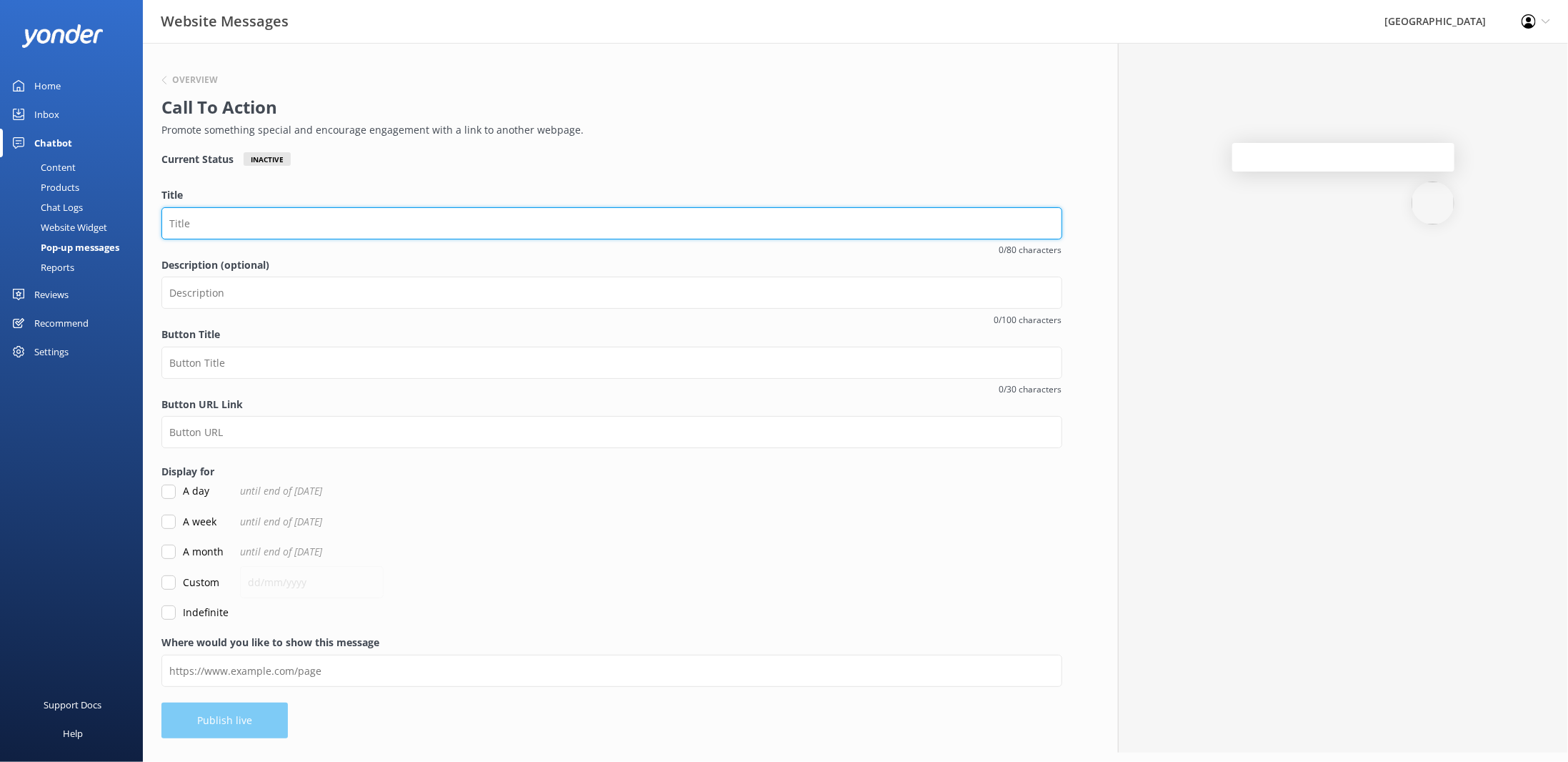
click at [201, 221] on input "Title" at bounding box center [611, 223] width 901 height 32
type input "Check out what our rooms look like"
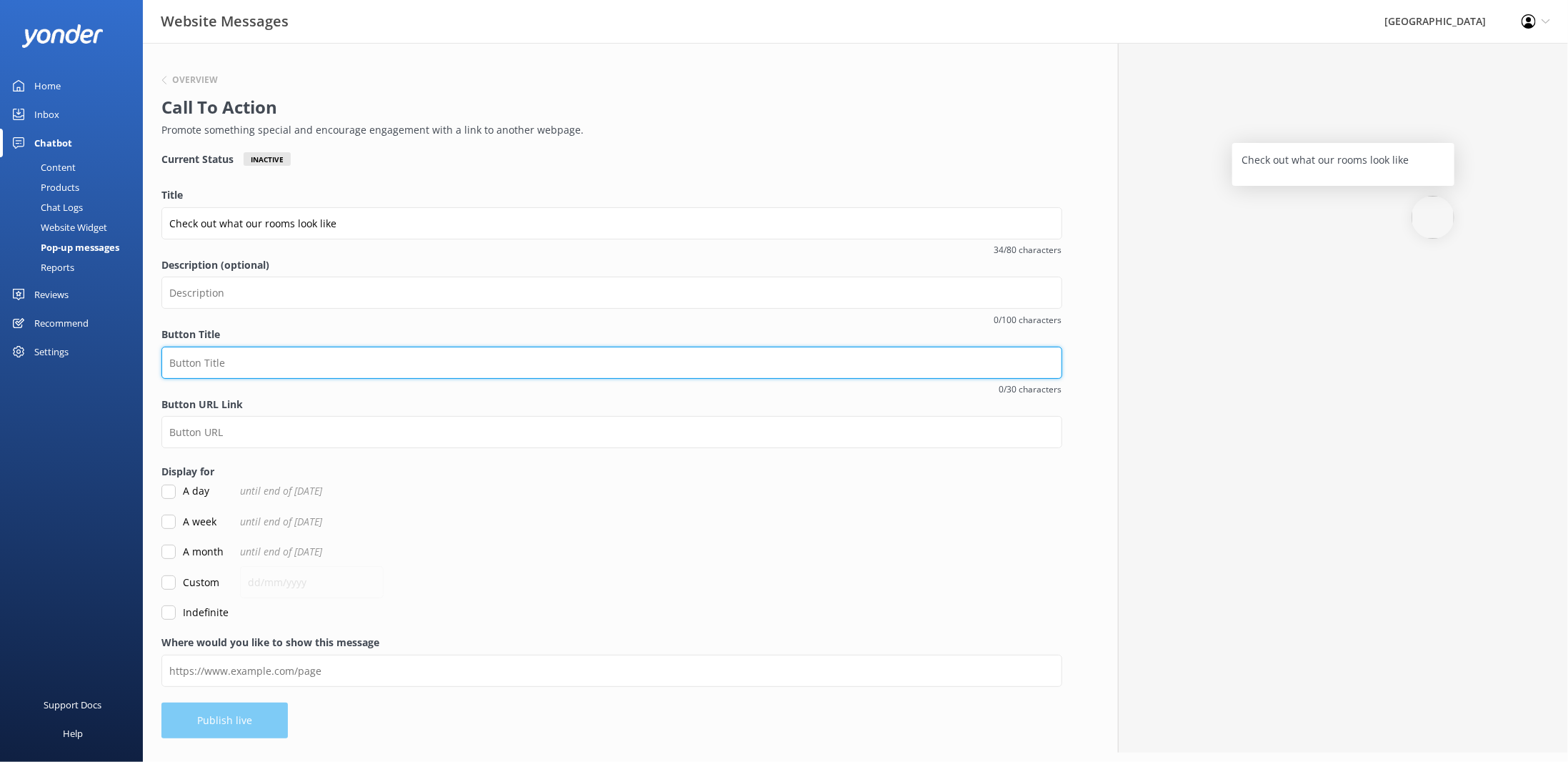
click at [221, 365] on input "Button Title" at bounding box center [611, 363] width 901 height 32
type input "Check here"
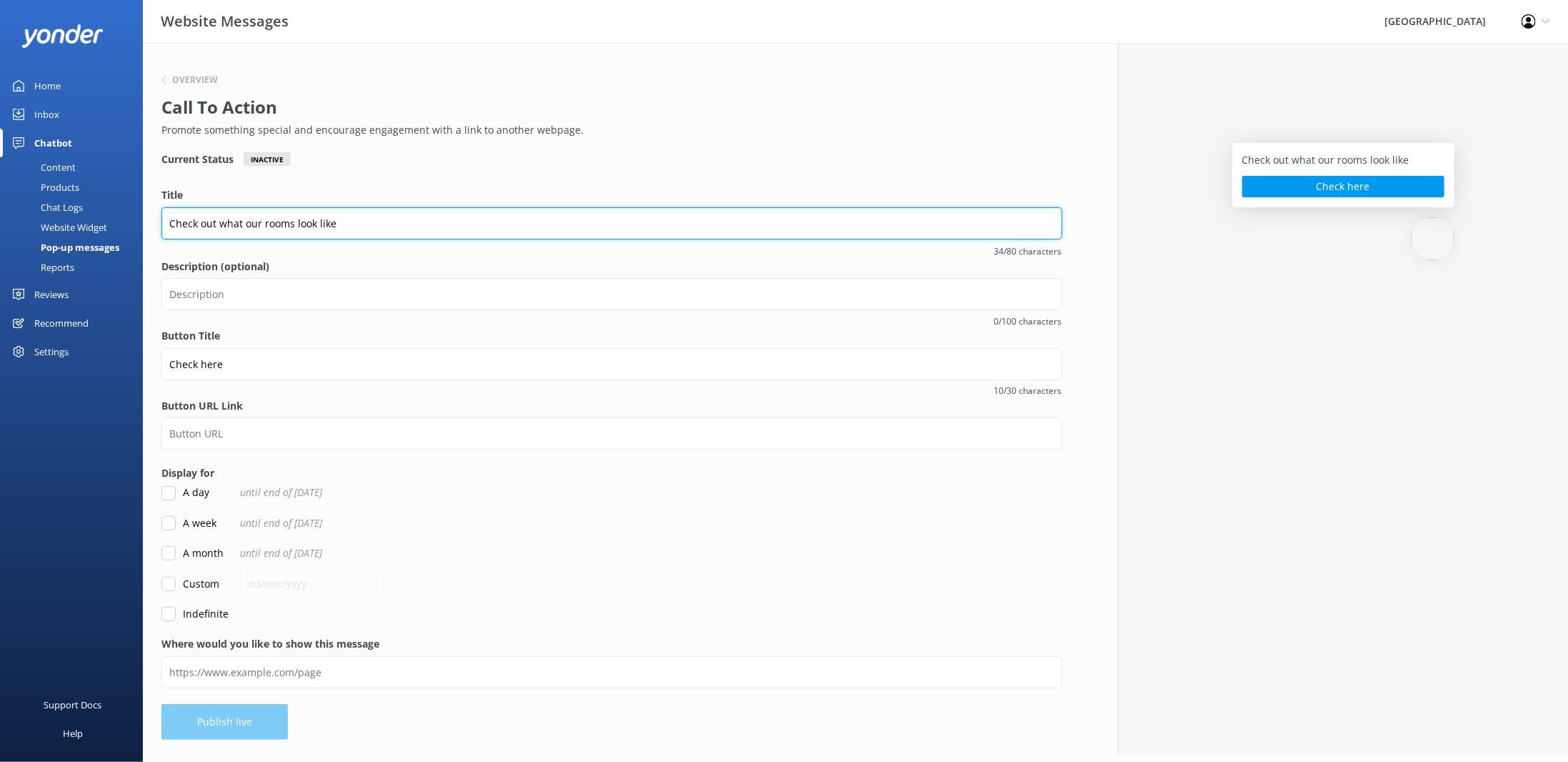
click at [481, 223] on input "Check out what our rooms look like" at bounding box center [611, 223] width 901 height 32
drag, startPoint x: 368, startPoint y: 220, endPoint x: 96, endPoint y: 179, distance: 275.1
click at [96, 179] on div "Website Messages Alzburg Resort Profile Settings Logout Home Inbox Chatbot Cont…" at bounding box center [784, 399] width 1568 height 712
click at [338, 228] on input "Check out what our rooms look like" at bounding box center [611, 223] width 901 height 32
drag, startPoint x: 342, startPoint y: 223, endPoint x: 410, endPoint y: 215, distance: 68.5
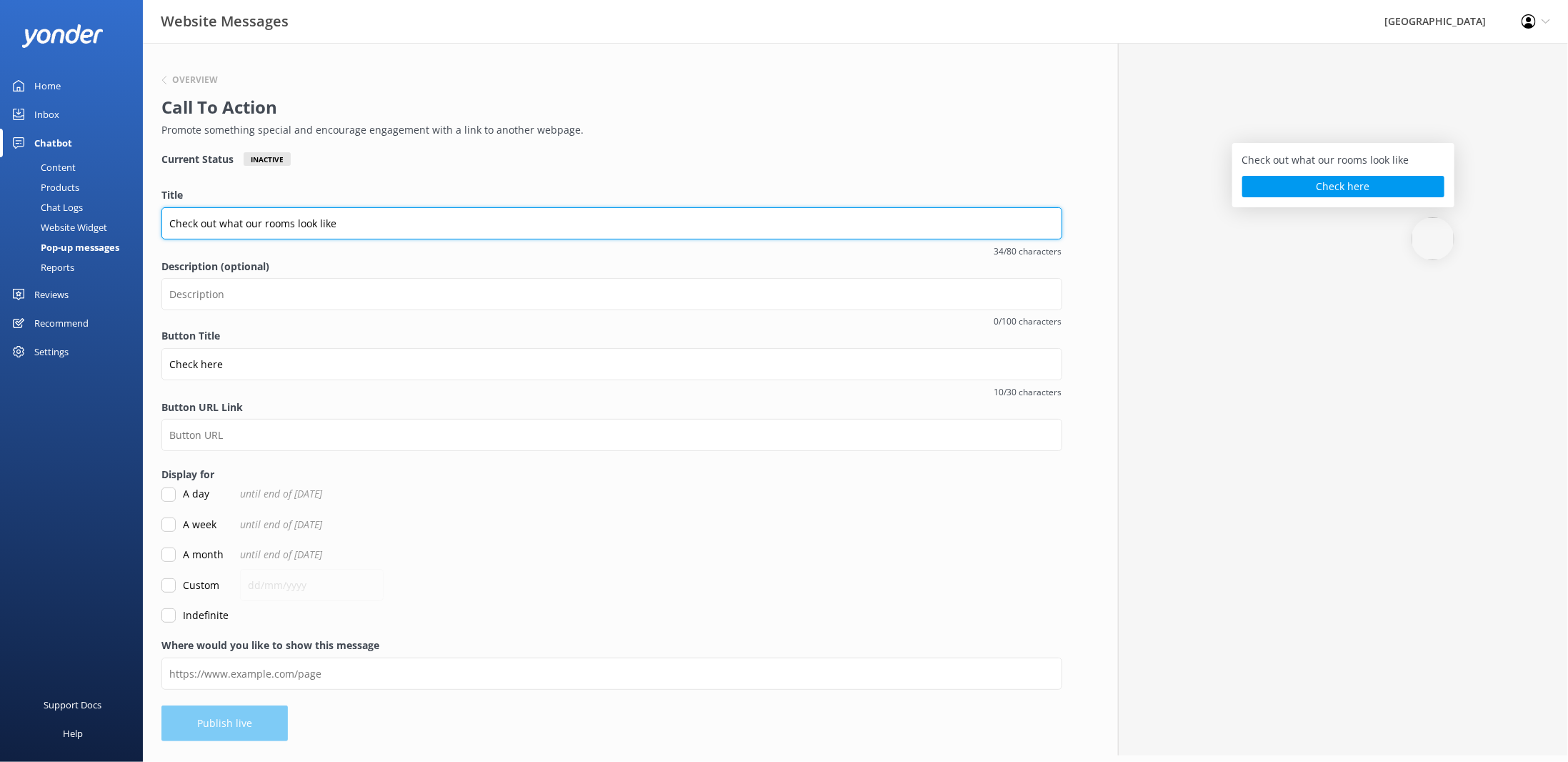
click at [410, 215] on input "Check out what our rooms look like" at bounding box center [611, 223] width 901 height 32
type input "Check out what our rooms look like."
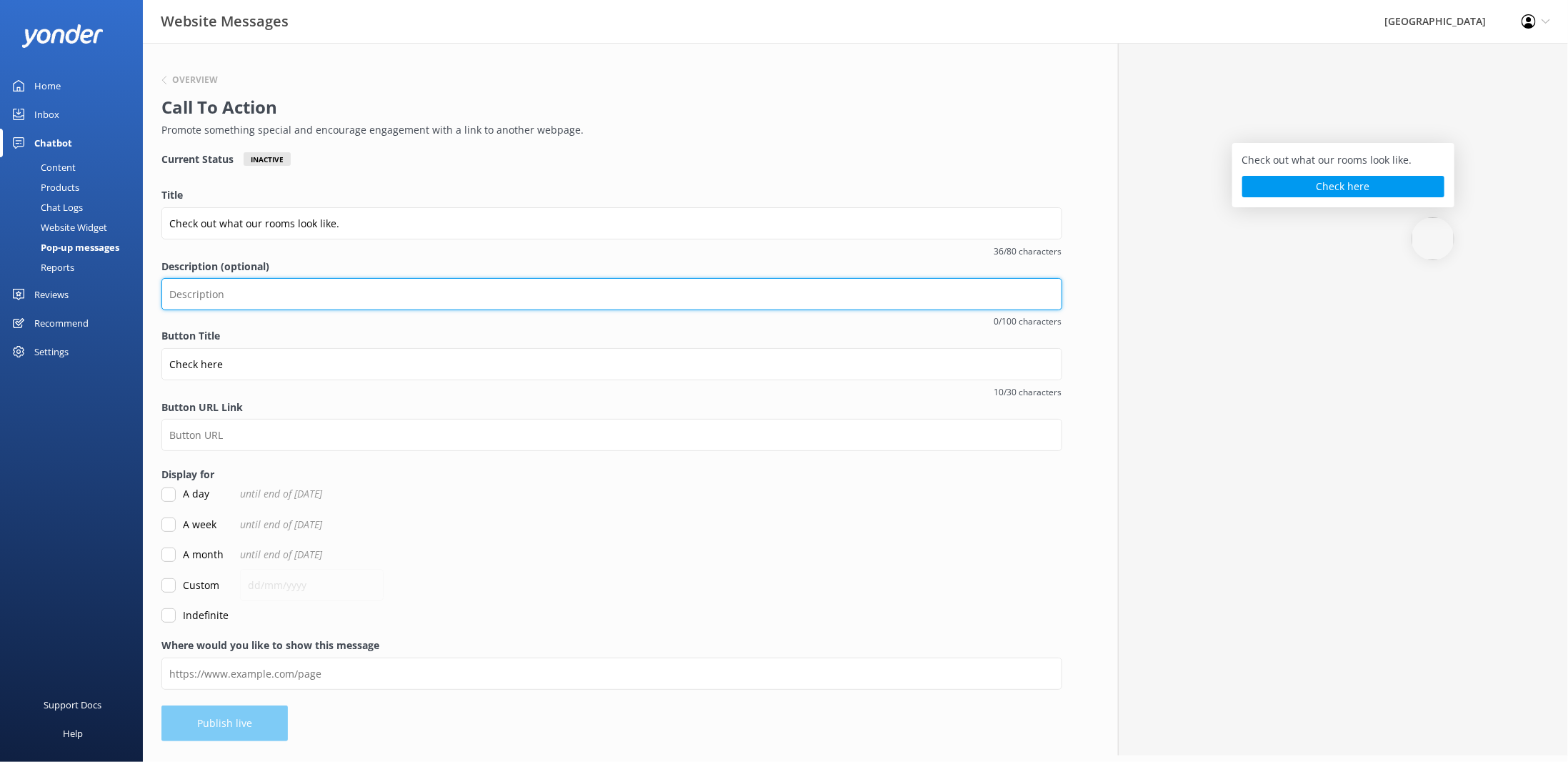
click at [358, 285] on input "Description (optional)" at bounding box center [611, 294] width 901 height 32
type input "w"
type input "We have 6 different room types."
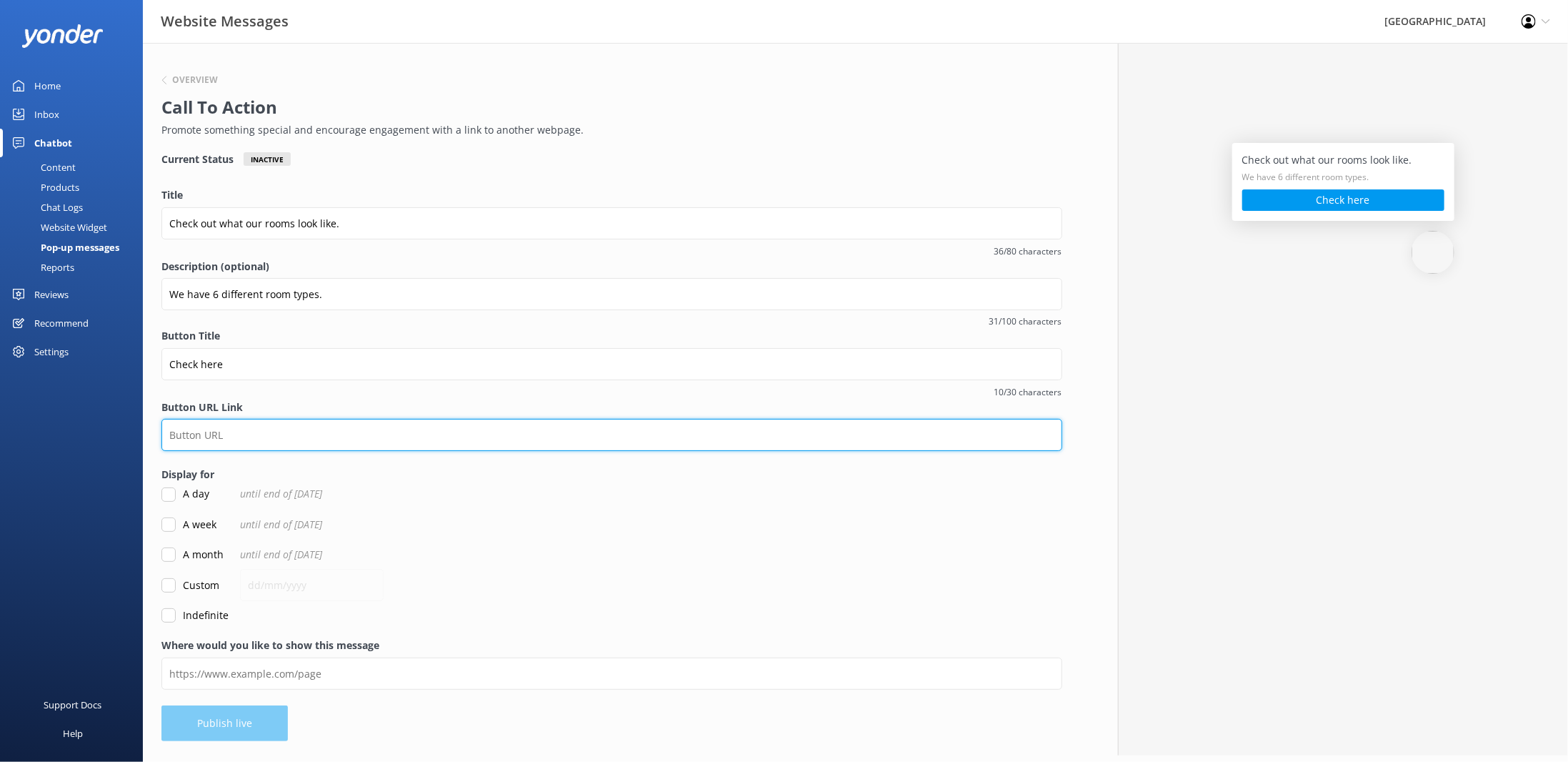
click at [209, 436] on input "Button URL Link" at bounding box center [611, 435] width 901 height 32
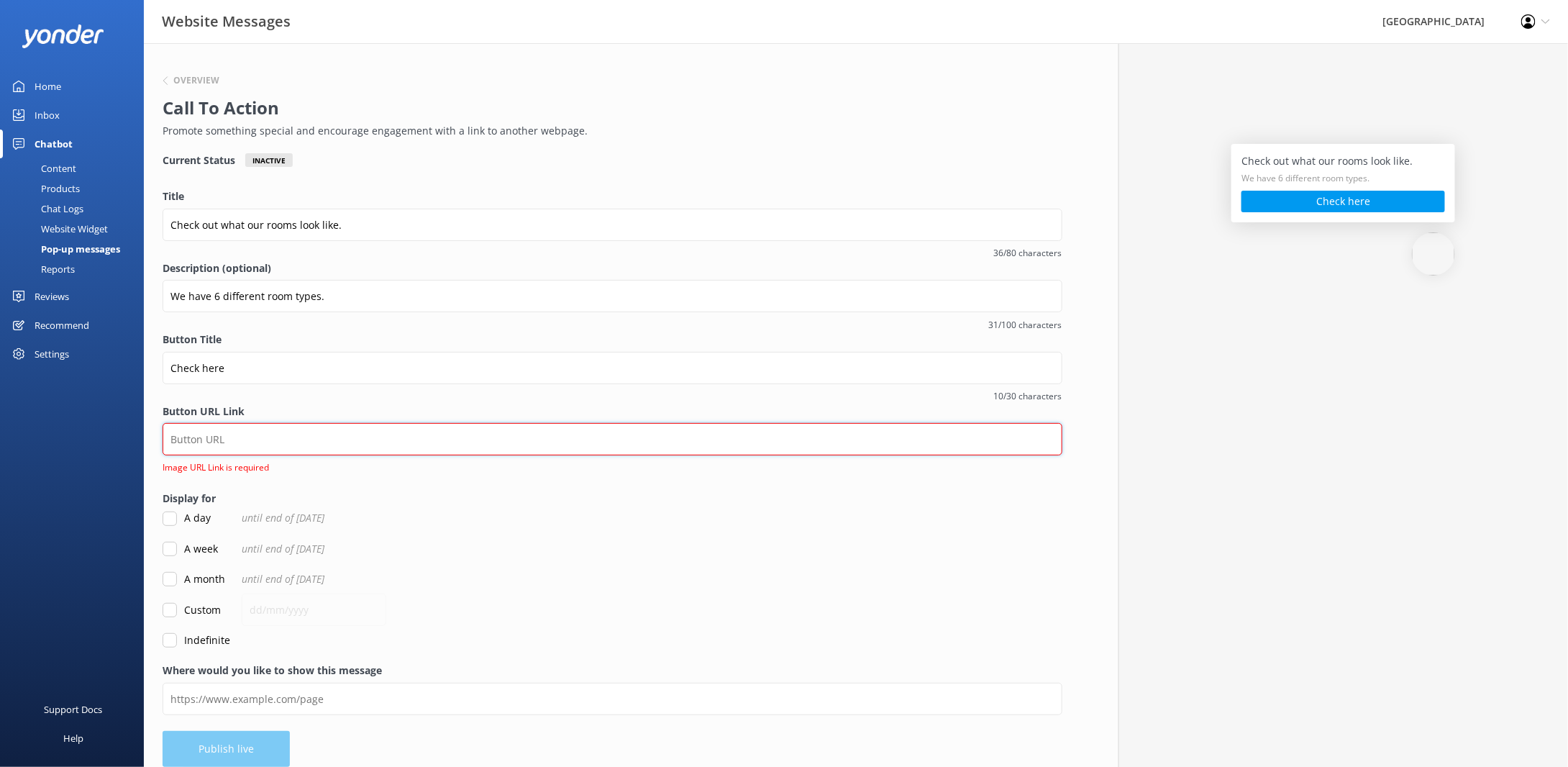
paste input "[URL][DOMAIN_NAME]"
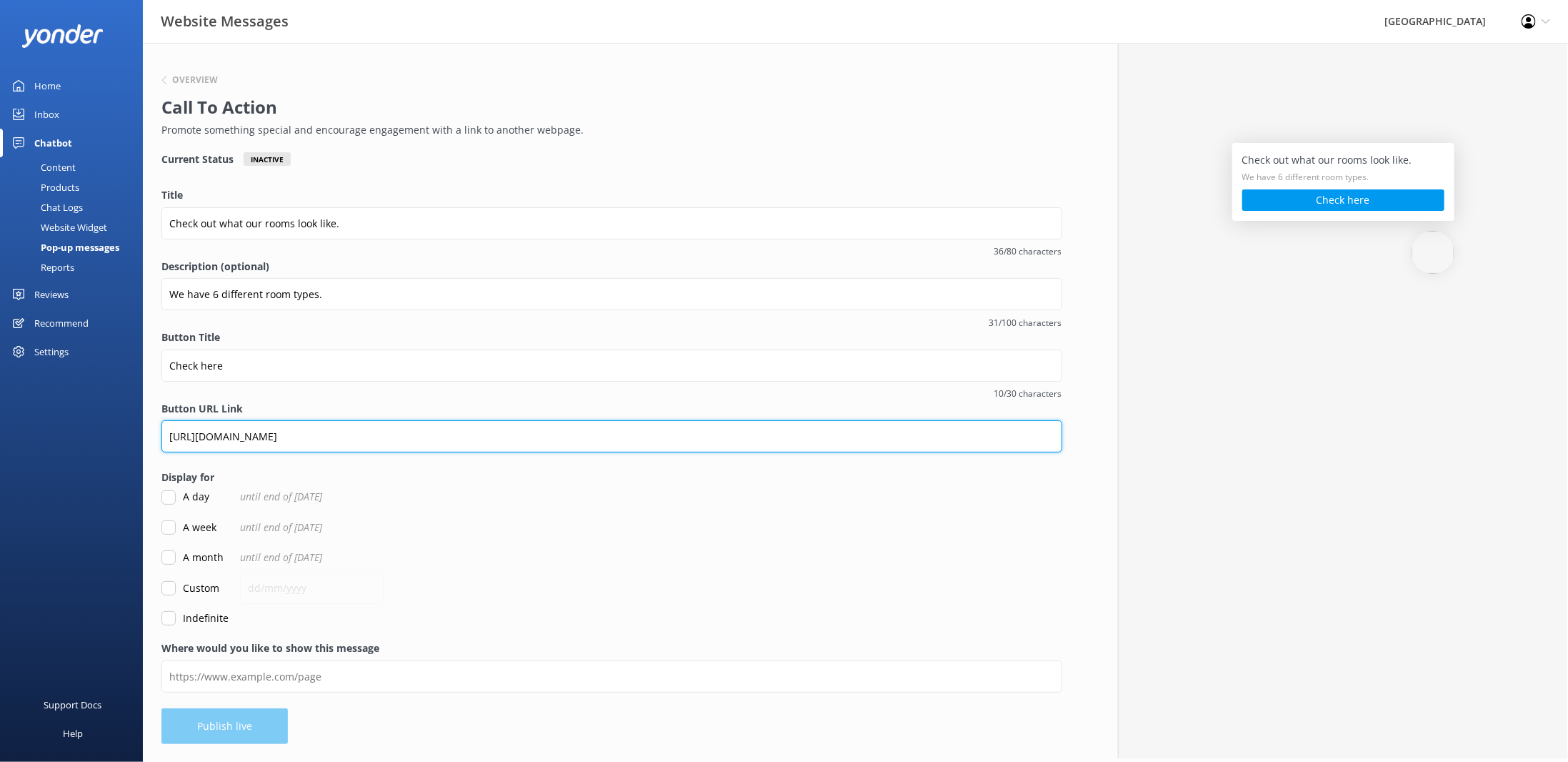
type input "[URL][DOMAIN_NAME]"
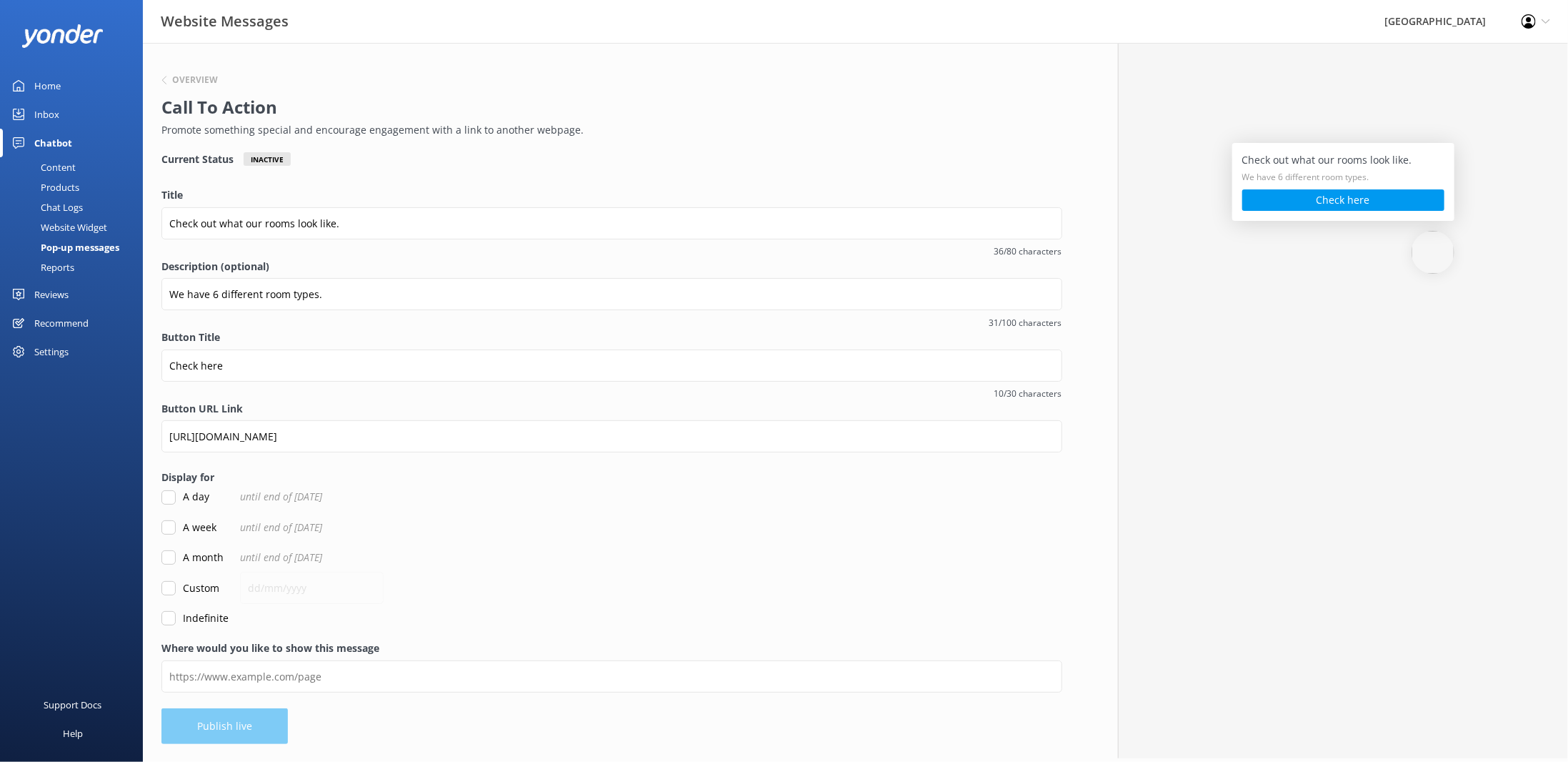
click at [166, 621] on input "Indefinite" at bounding box center [168, 618] width 14 height 14
checkbox input "true"
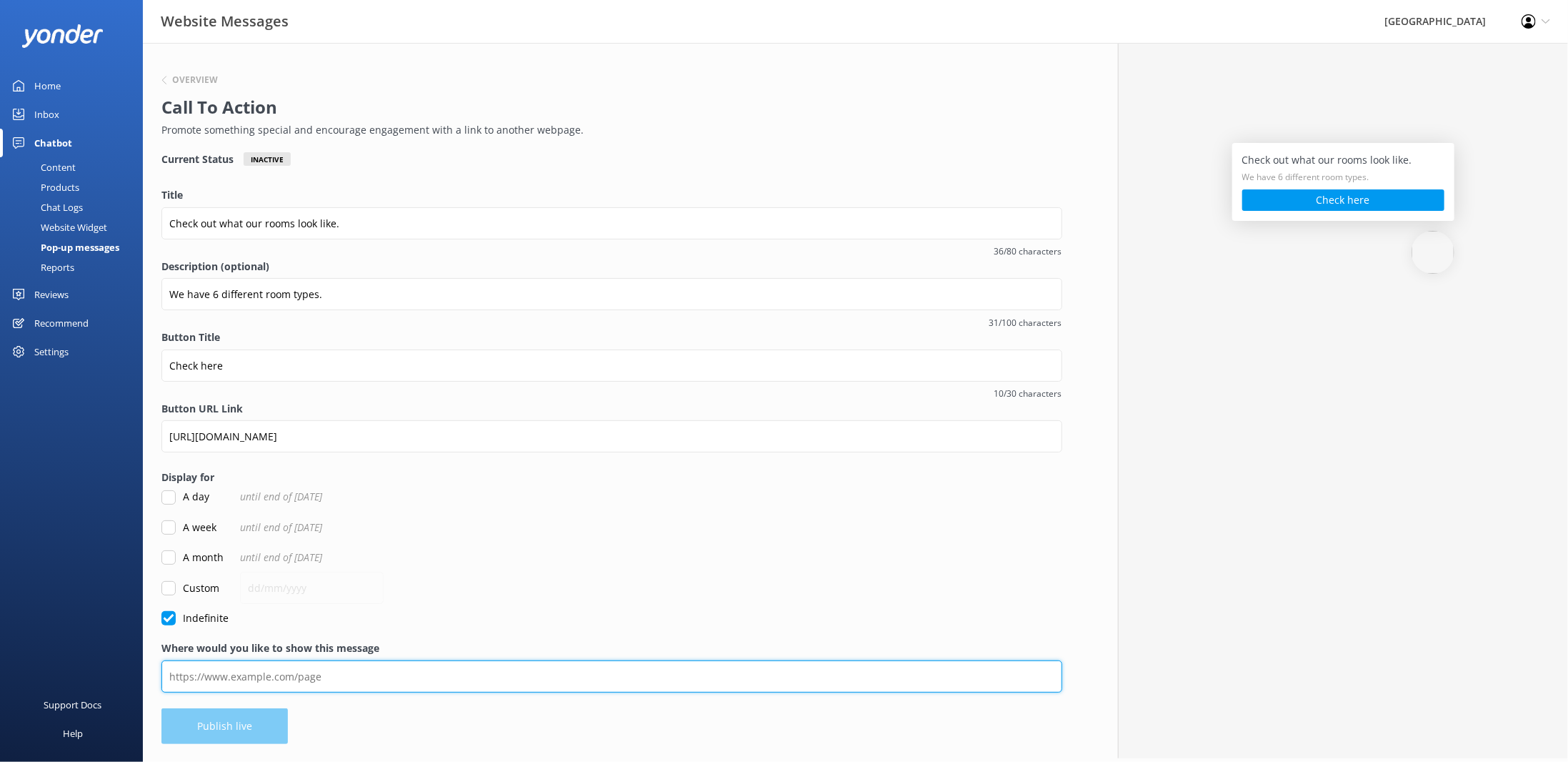
click at [256, 680] on input "Where would you like to show this message" at bounding box center [611, 676] width 901 height 32
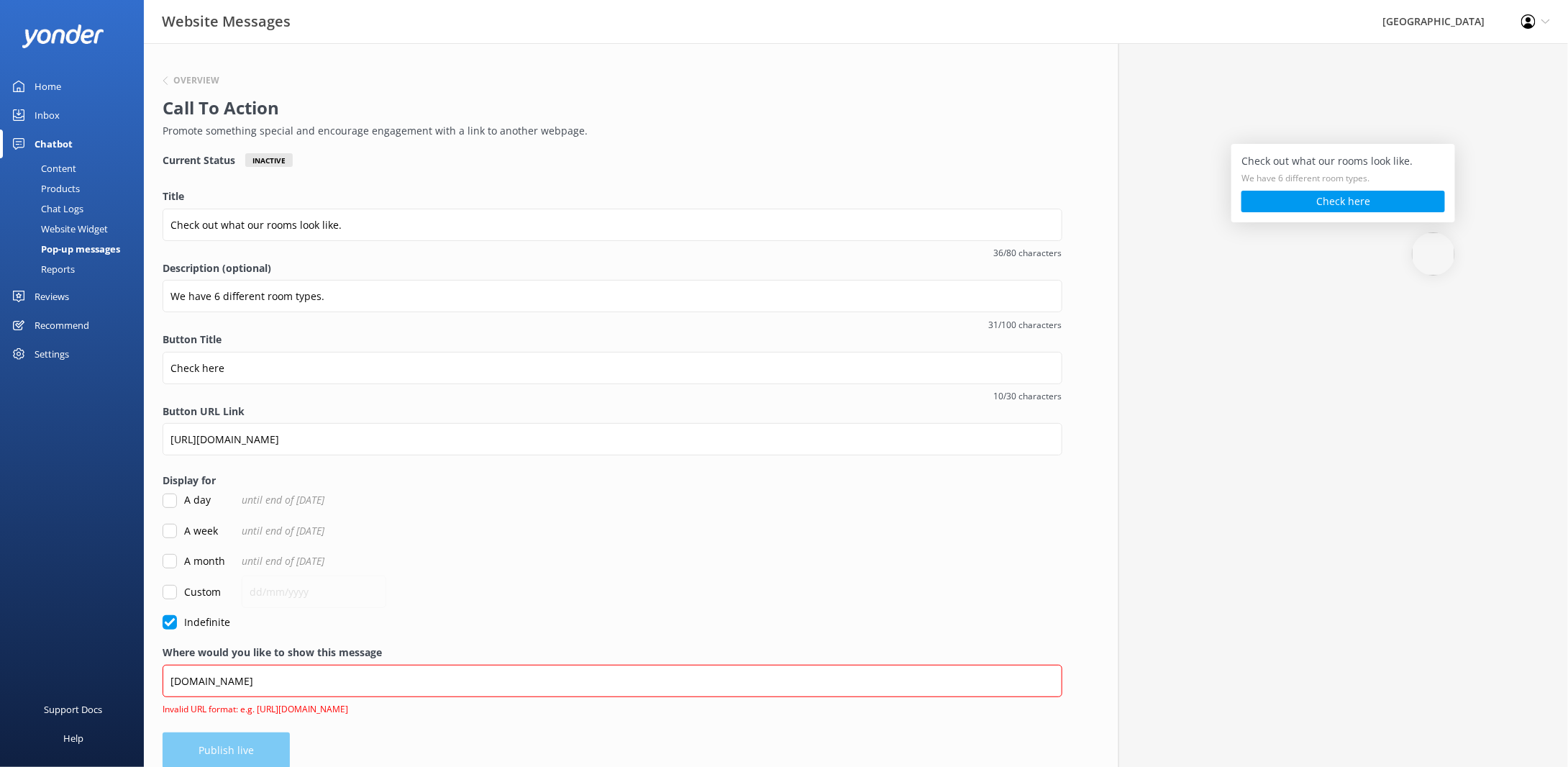
click at [237, 729] on div "Overview Call To Action Promote something special and encourage engagement with…" at bounding box center [612, 413] width 938 height 740
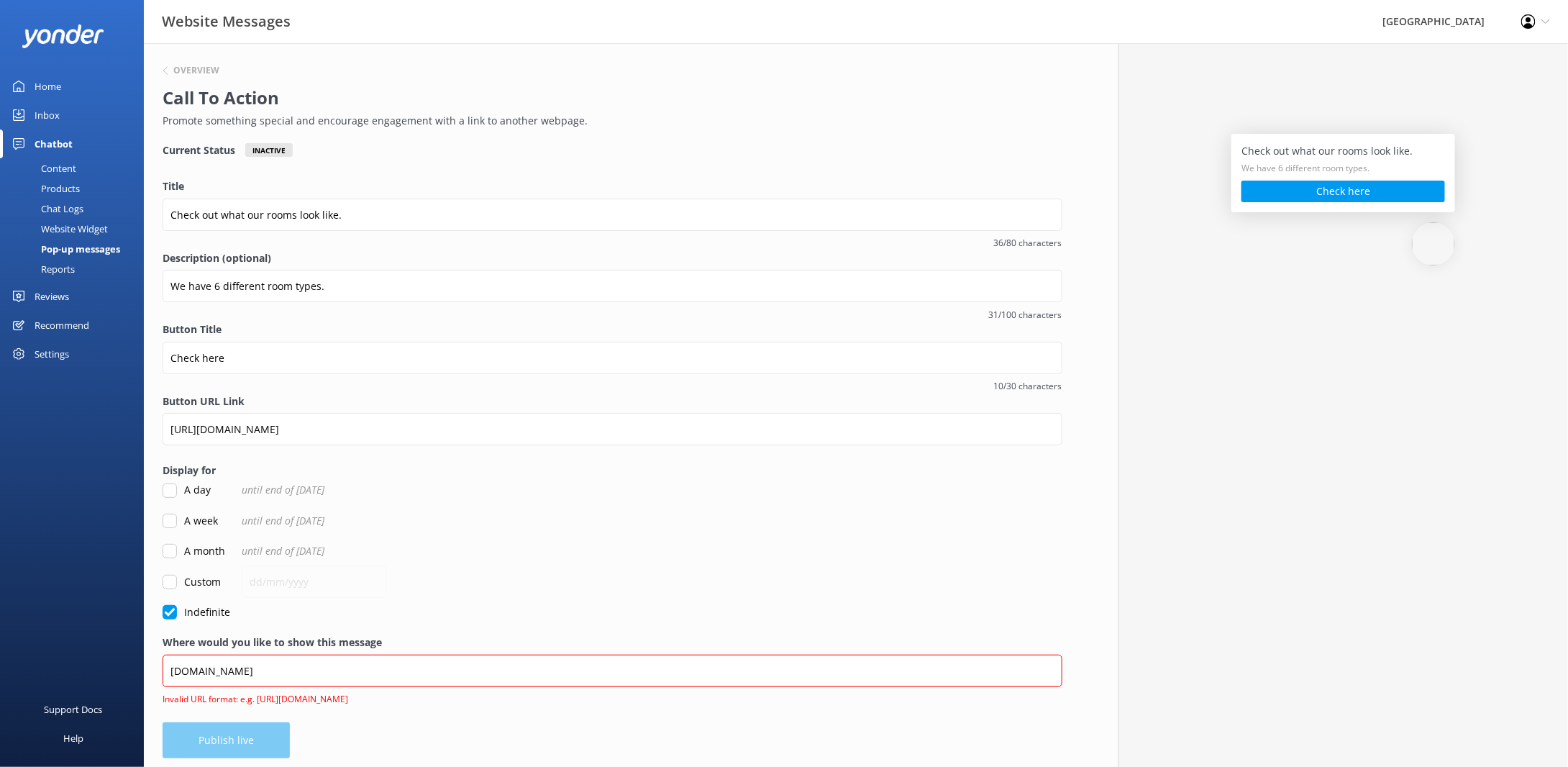
scroll to position [15, 0]
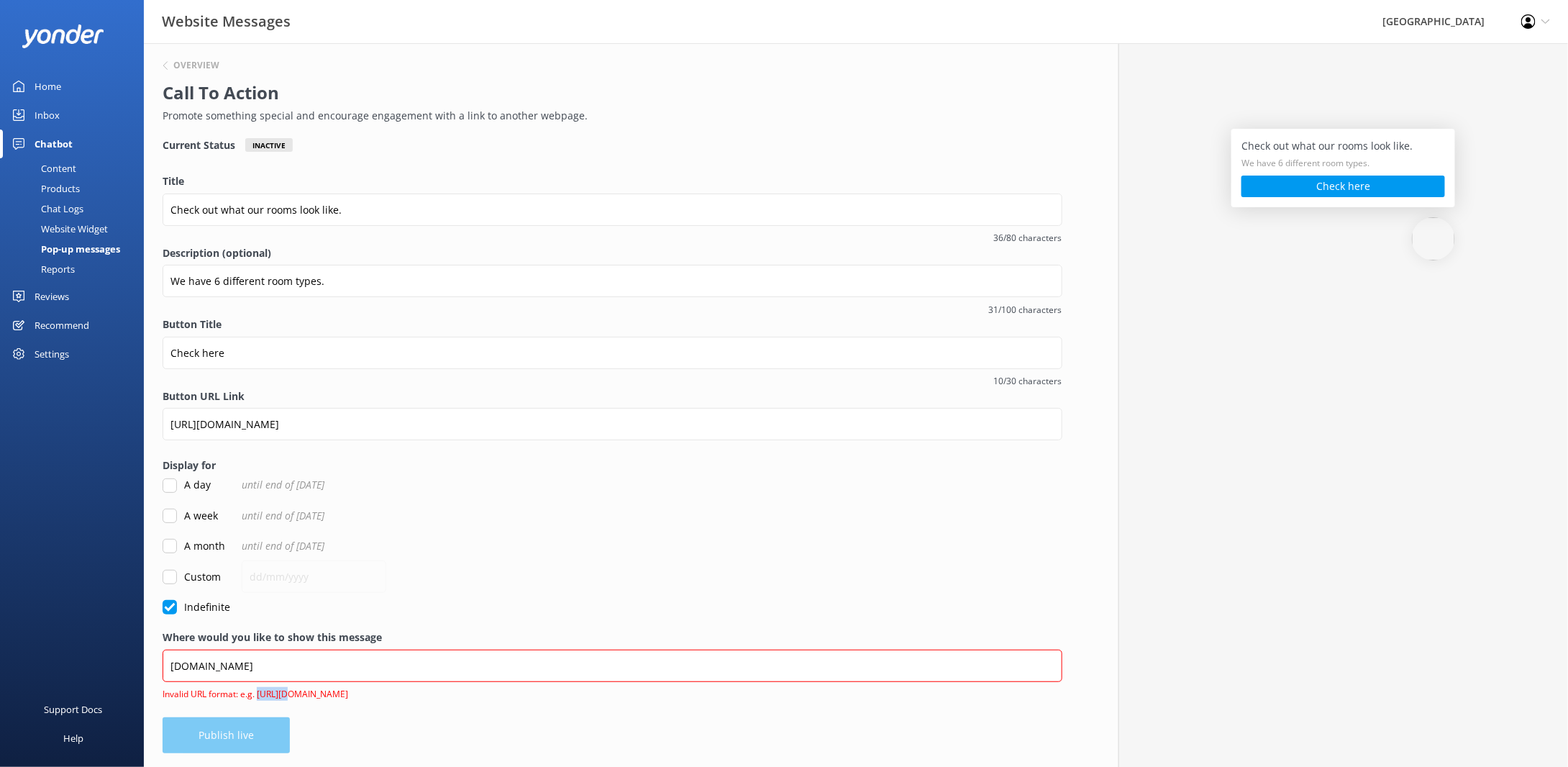
drag, startPoint x: 259, startPoint y: 691, endPoint x: 285, endPoint y: 690, distance: 26.0
click at [284, 691] on span "Invalid URL format: e.g. [URL][DOMAIN_NAME]" at bounding box center [608, 694] width 891 height 13
copy span "http://"
drag, startPoint x: 173, startPoint y: 665, endPoint x: 216, endPoint y: 667, distance: 43.0
click at [173, 665] on input "[DOMAIN_NAME]" at bounding box center [611, 666] width 900 height 32
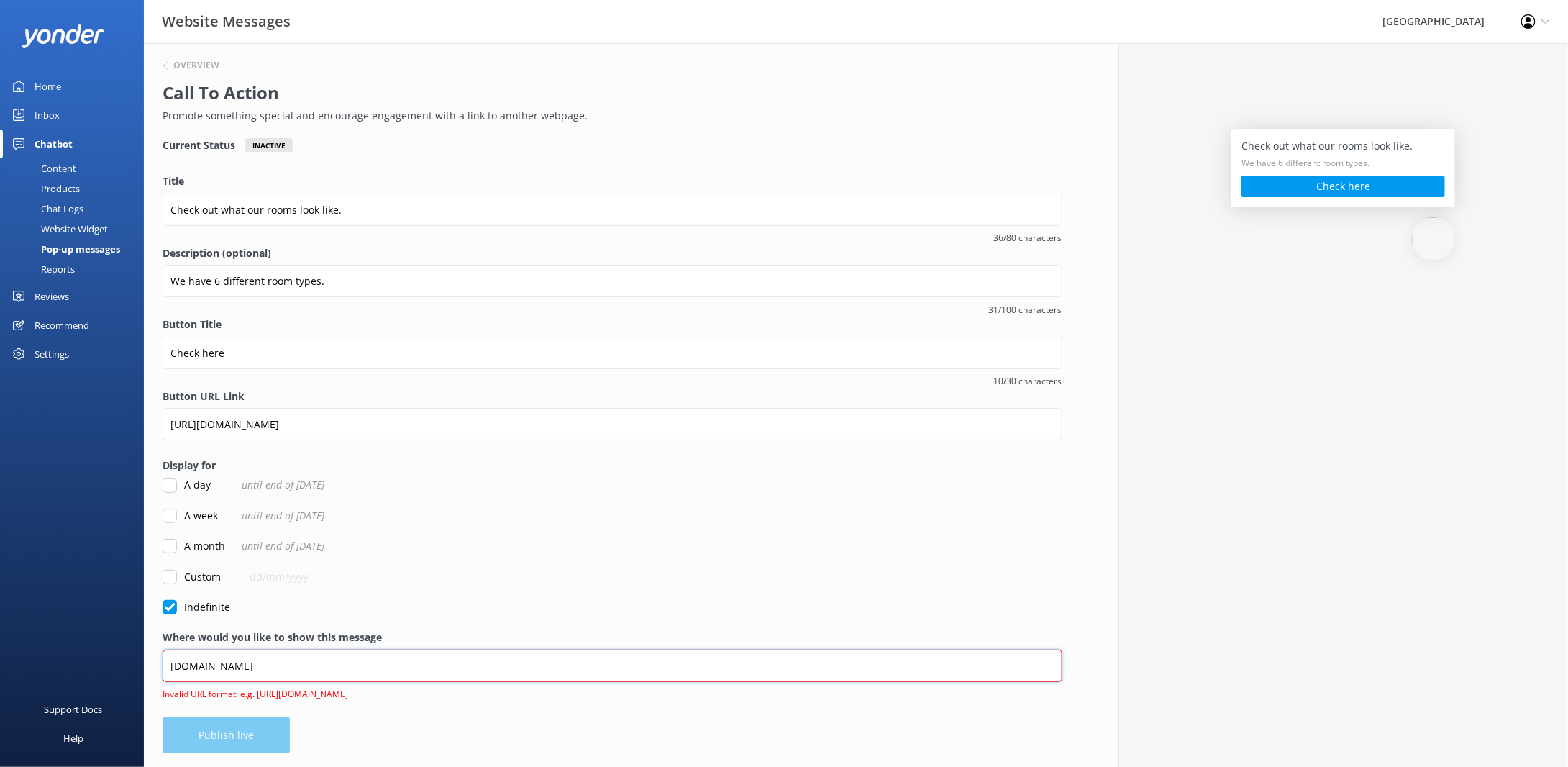
paste input "http://"
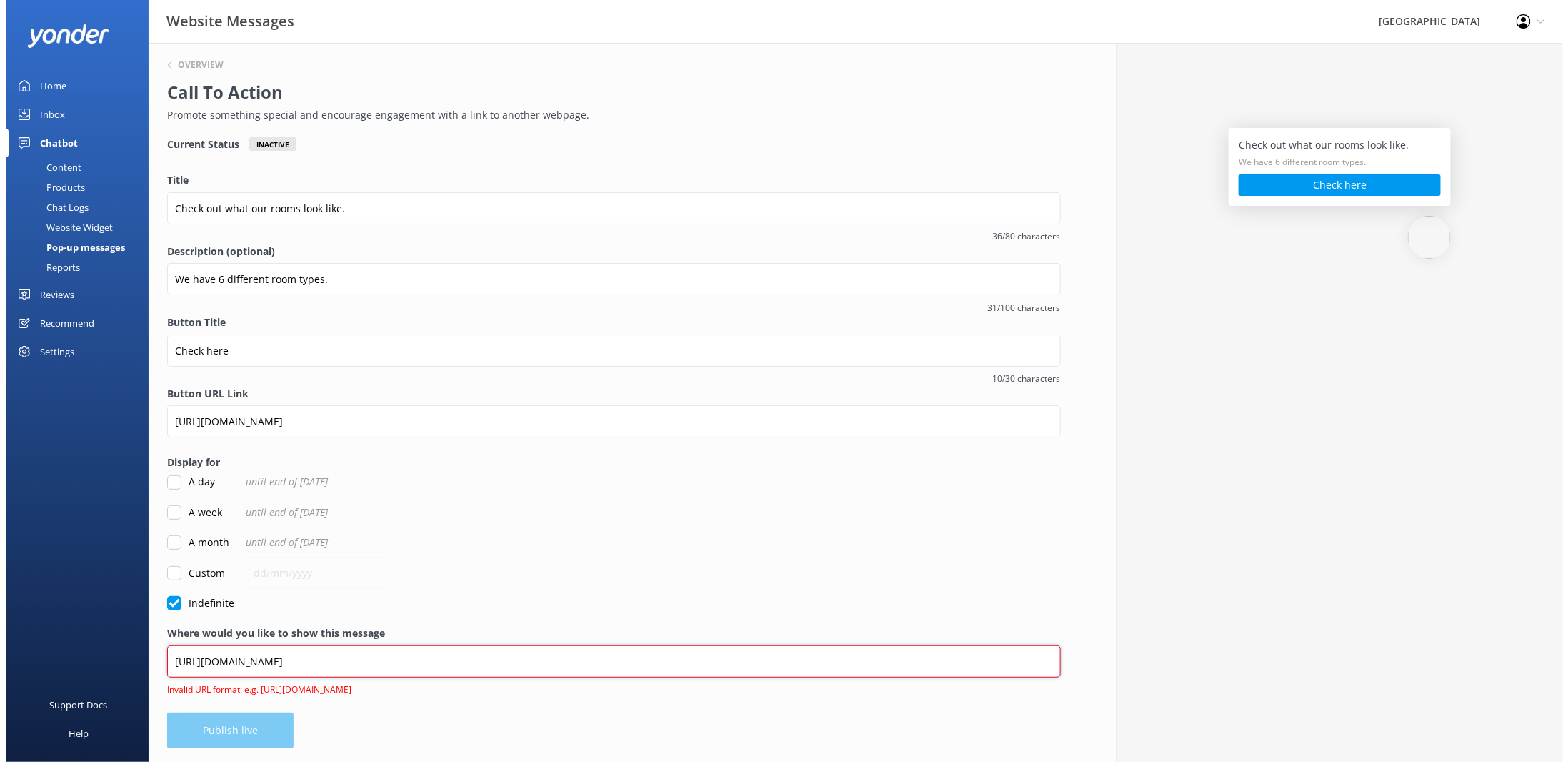
scroll to position [0, 0]
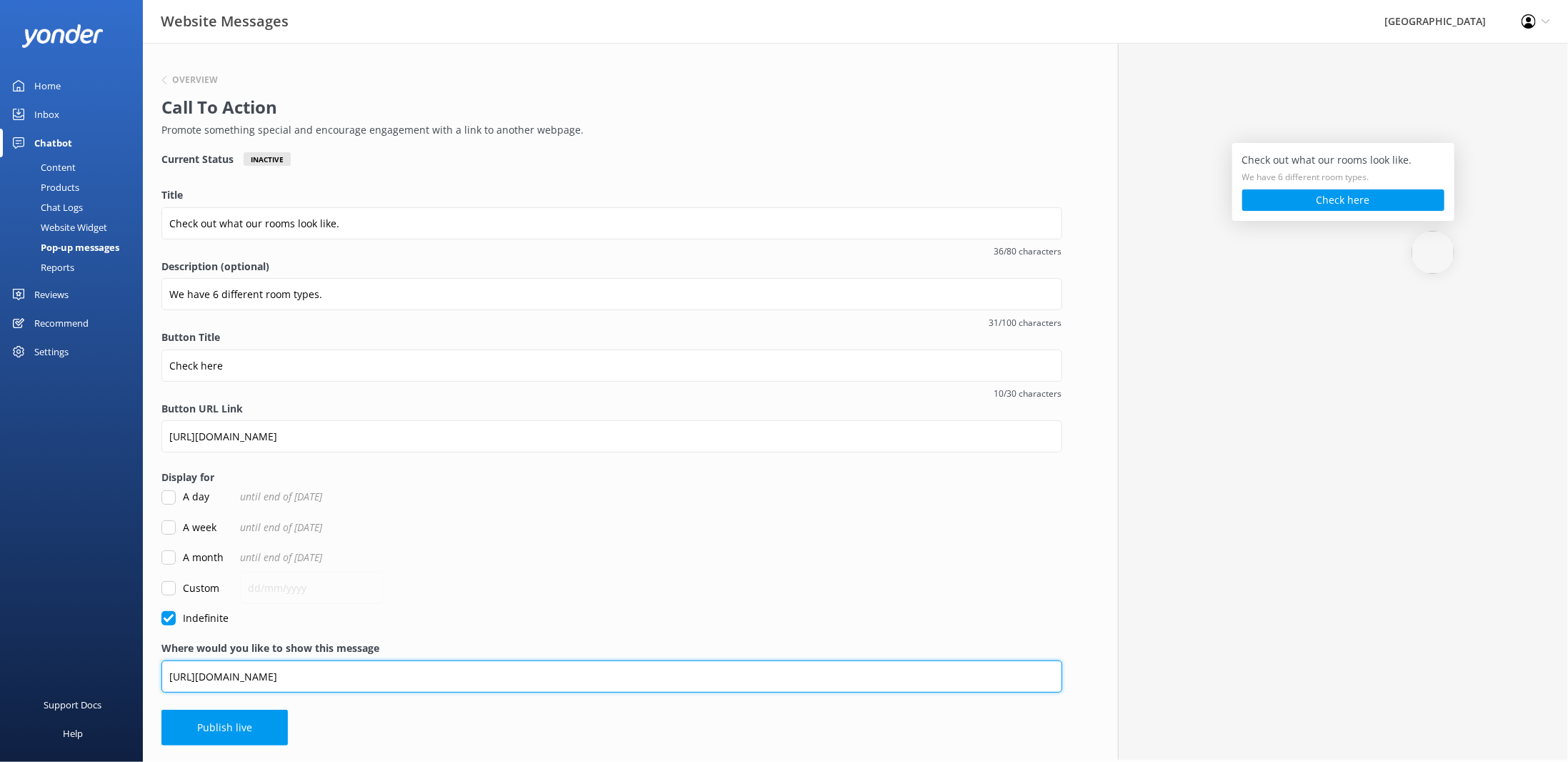
click at [320, 683] on input "[URL][DOMAIN_NAME]" at bounding box center [611, 676] width 901 height 32
type input "[URL][DOMAIN_NAME]"
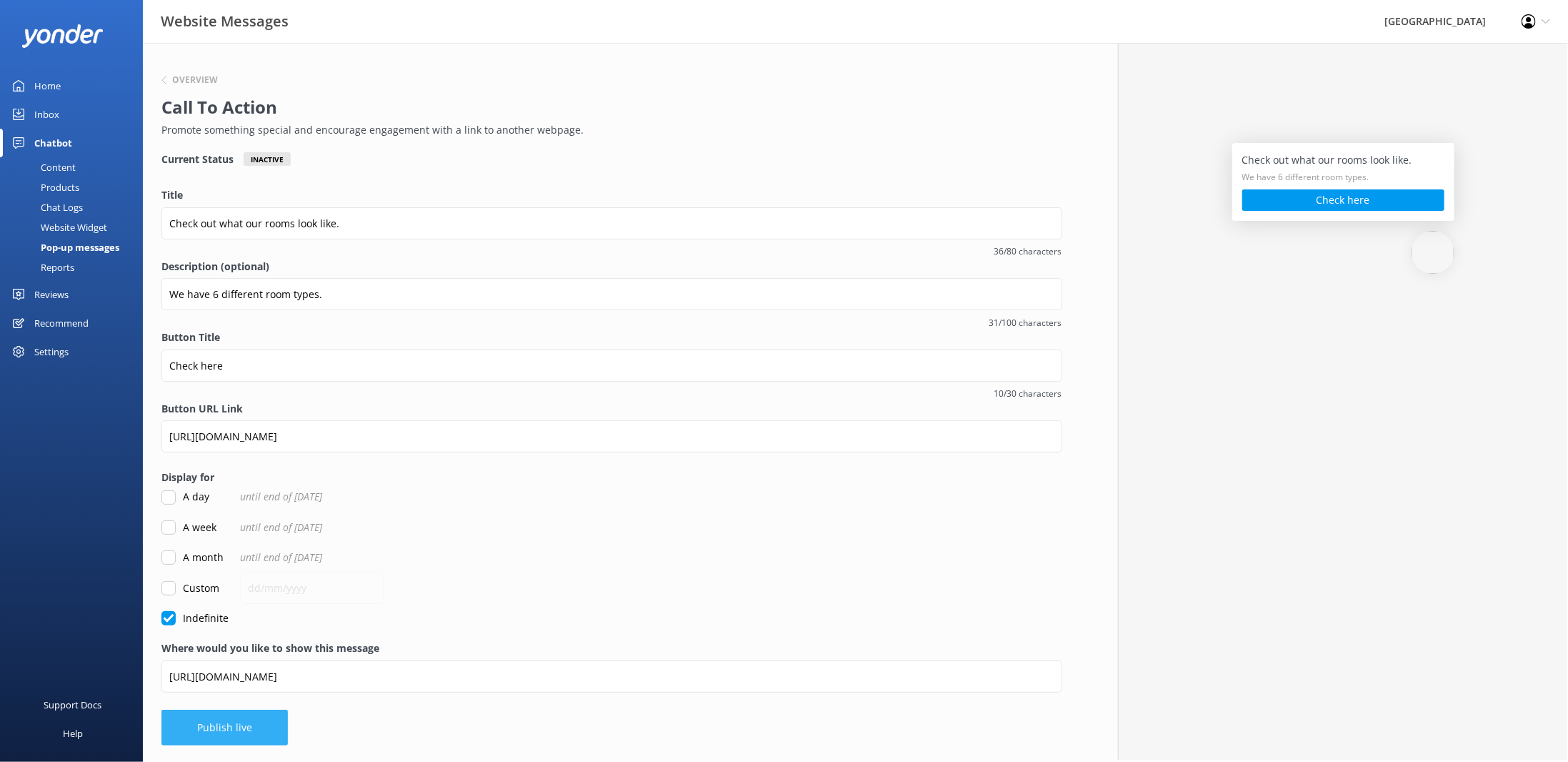
click at [244, 738] on button "Publish live" at bounding box center [224, 727] width 126 height 36
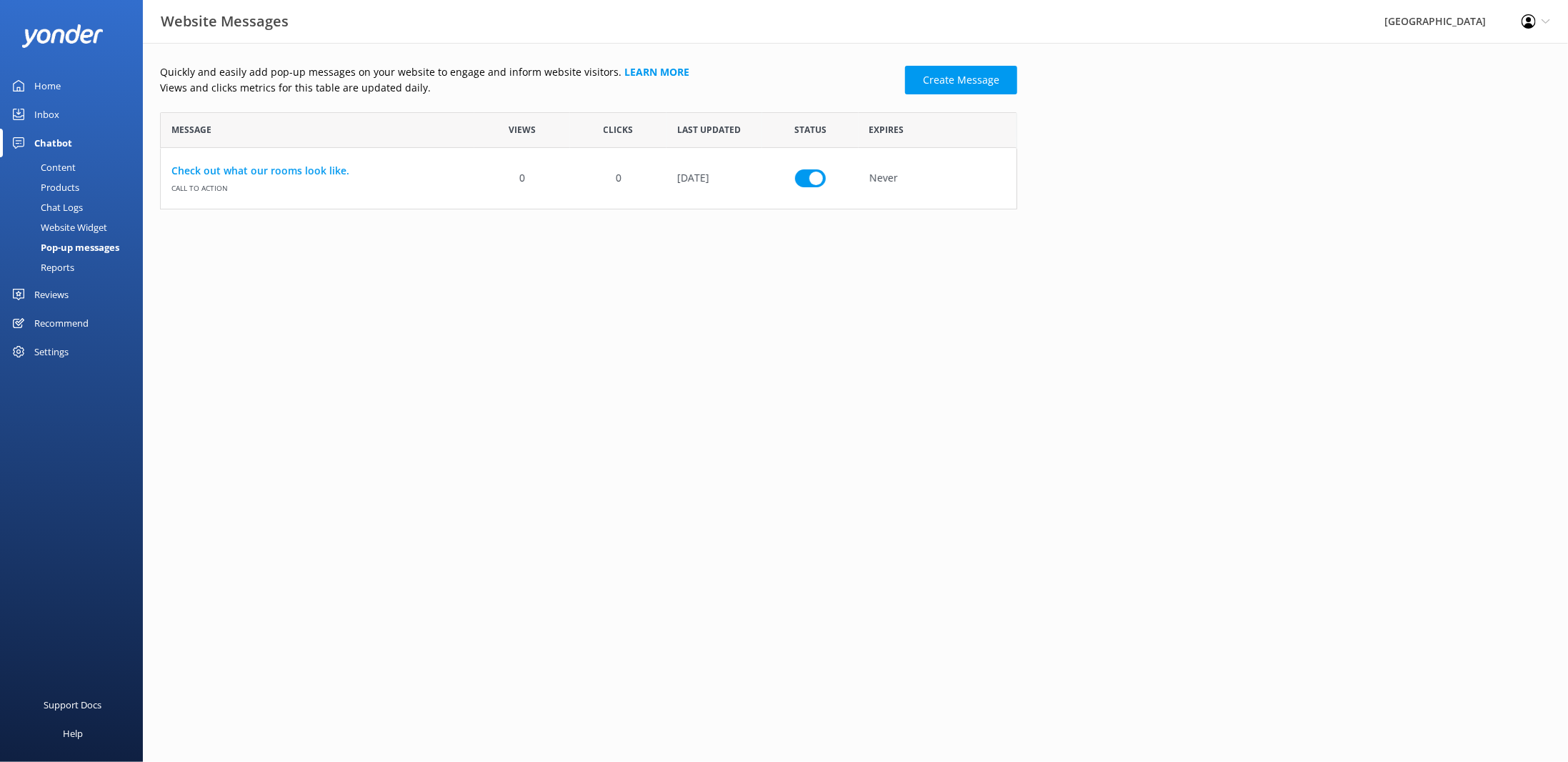
scroll to position [87, 847]
click at [970, 81] on link "Create Message" at bounding box center [961, 80] width 112 height 28
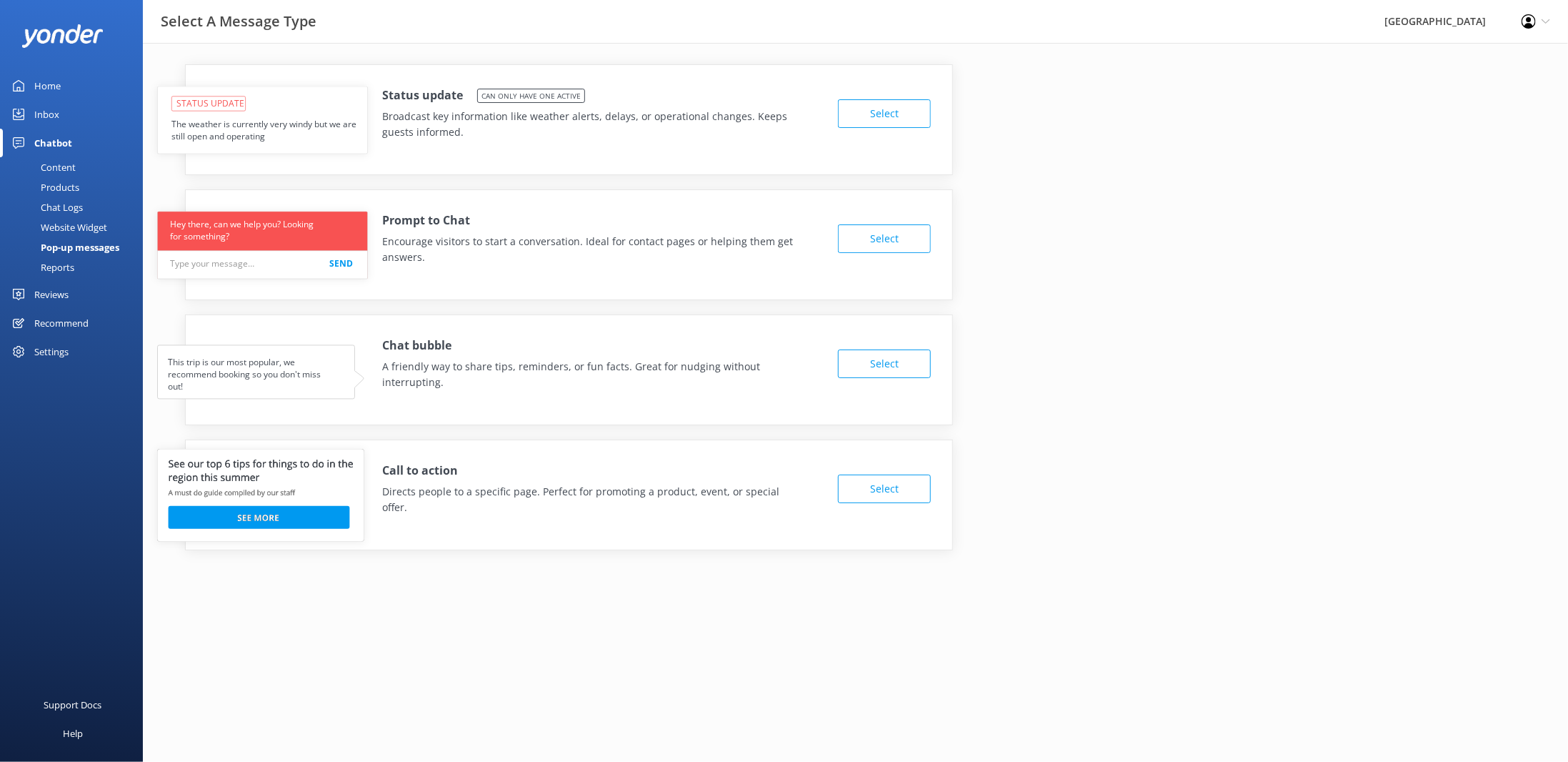
click at [895, 478] on button "Select" at bounding box center [884, 489] width 93 height 28
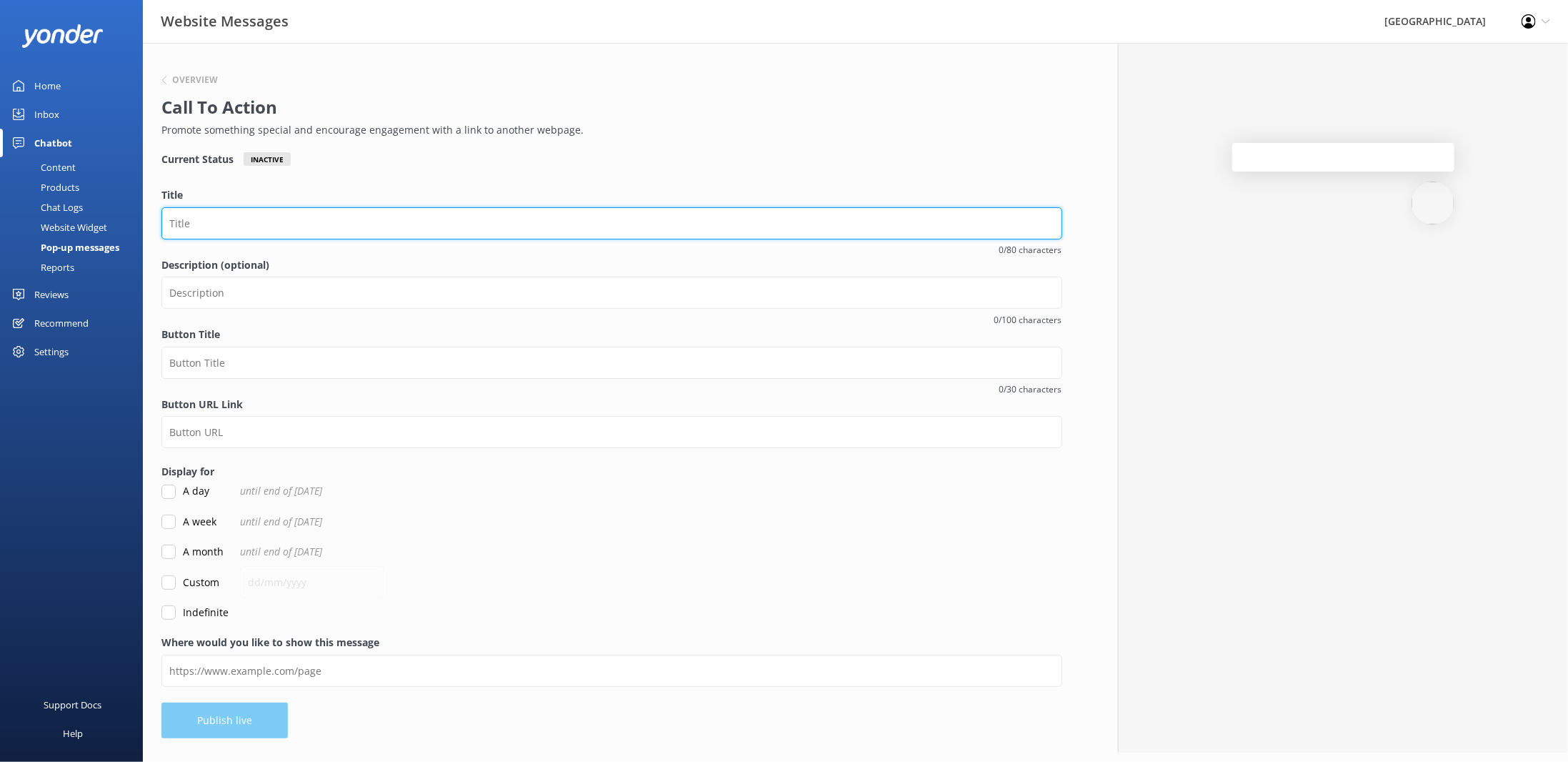
click at [253, 220] on input "Title" at bounding box center [611, 223] width 901 height 32
type input "Looking for fun?"
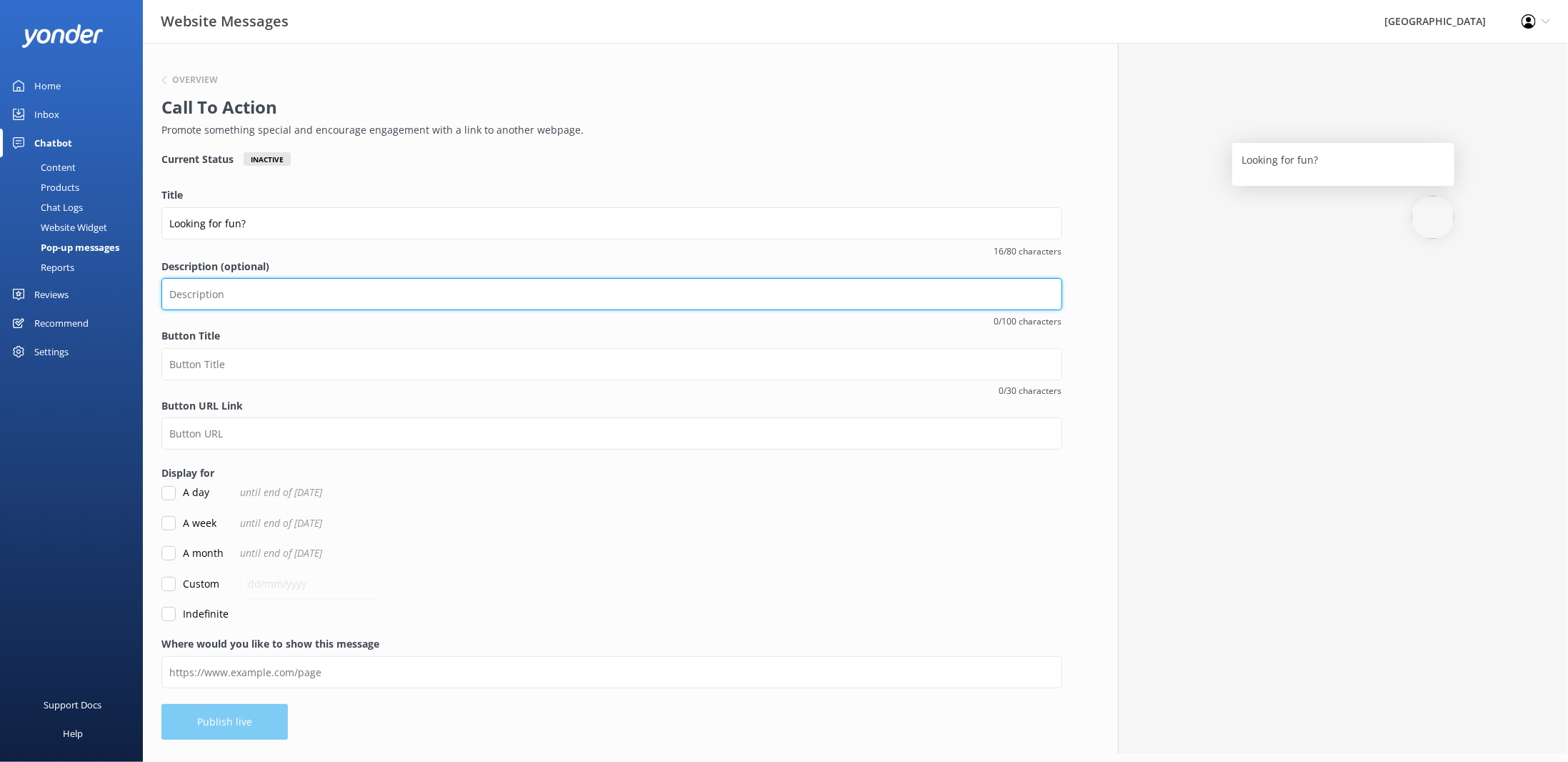
click at [235, 300] on input "Description (optional)" at bounding box center [611, 294] width 901 height 32
type input "Check out all the fun local activities you can do in the area."
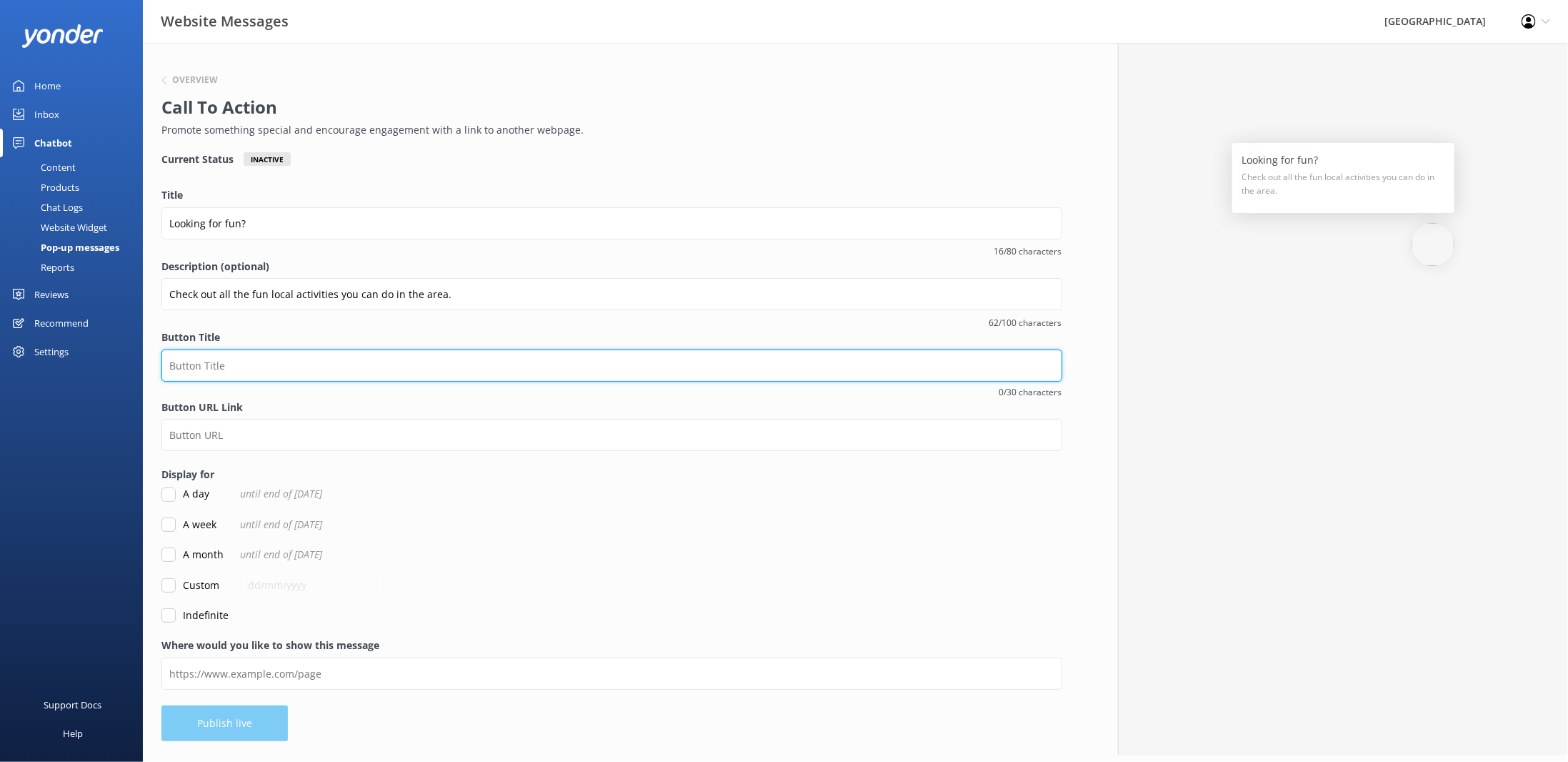
click at [244, 358] on input "Button Title" at bounding box center [611, 365] width 901 height 32
type input "C"
type input "Click here"
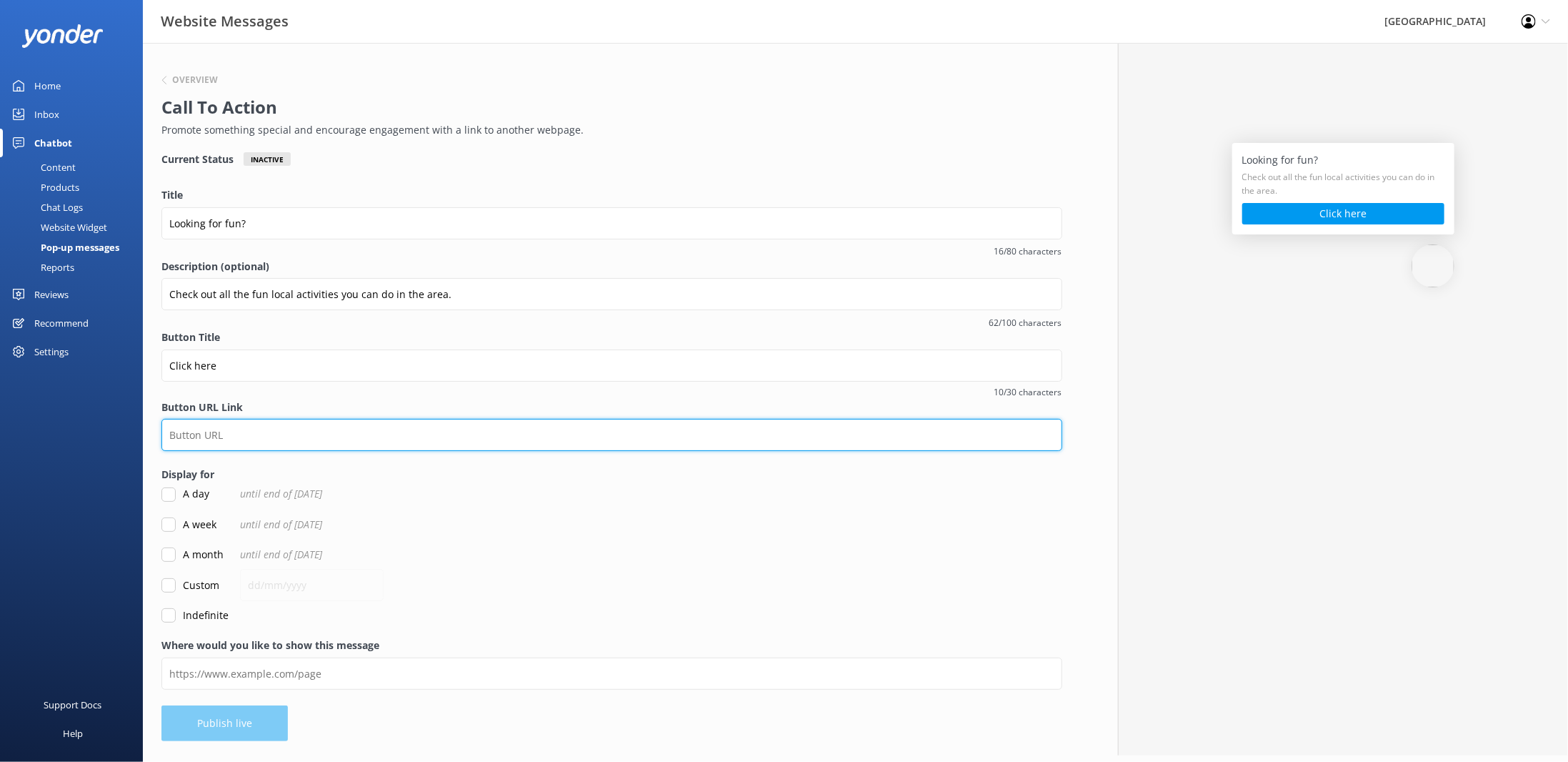
click at [206, 437] on input "Button URL Link" at bounding box center [611, 435] width 901 height 32
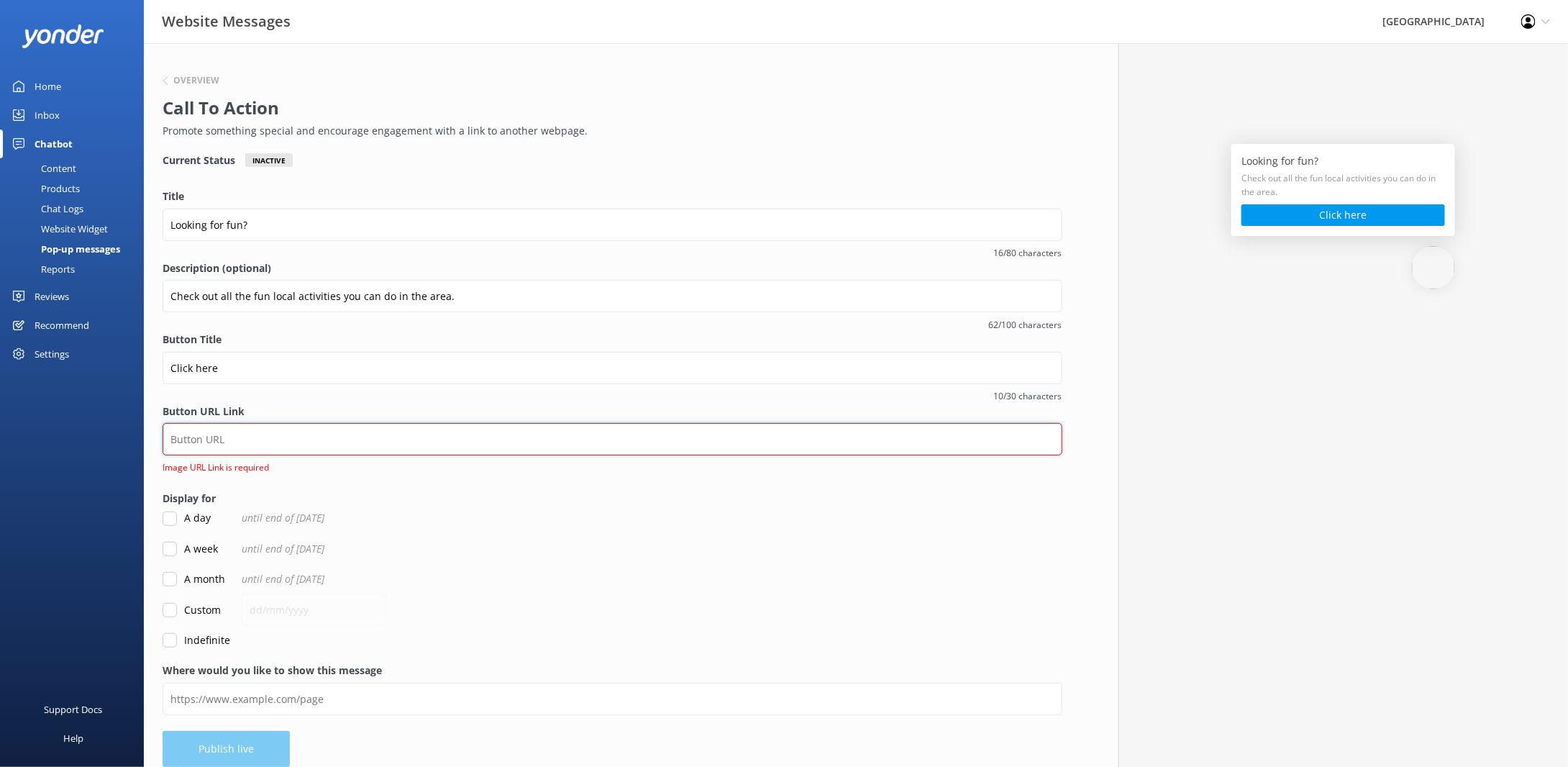
paste input "[URL][DOMAIN_NAME]"
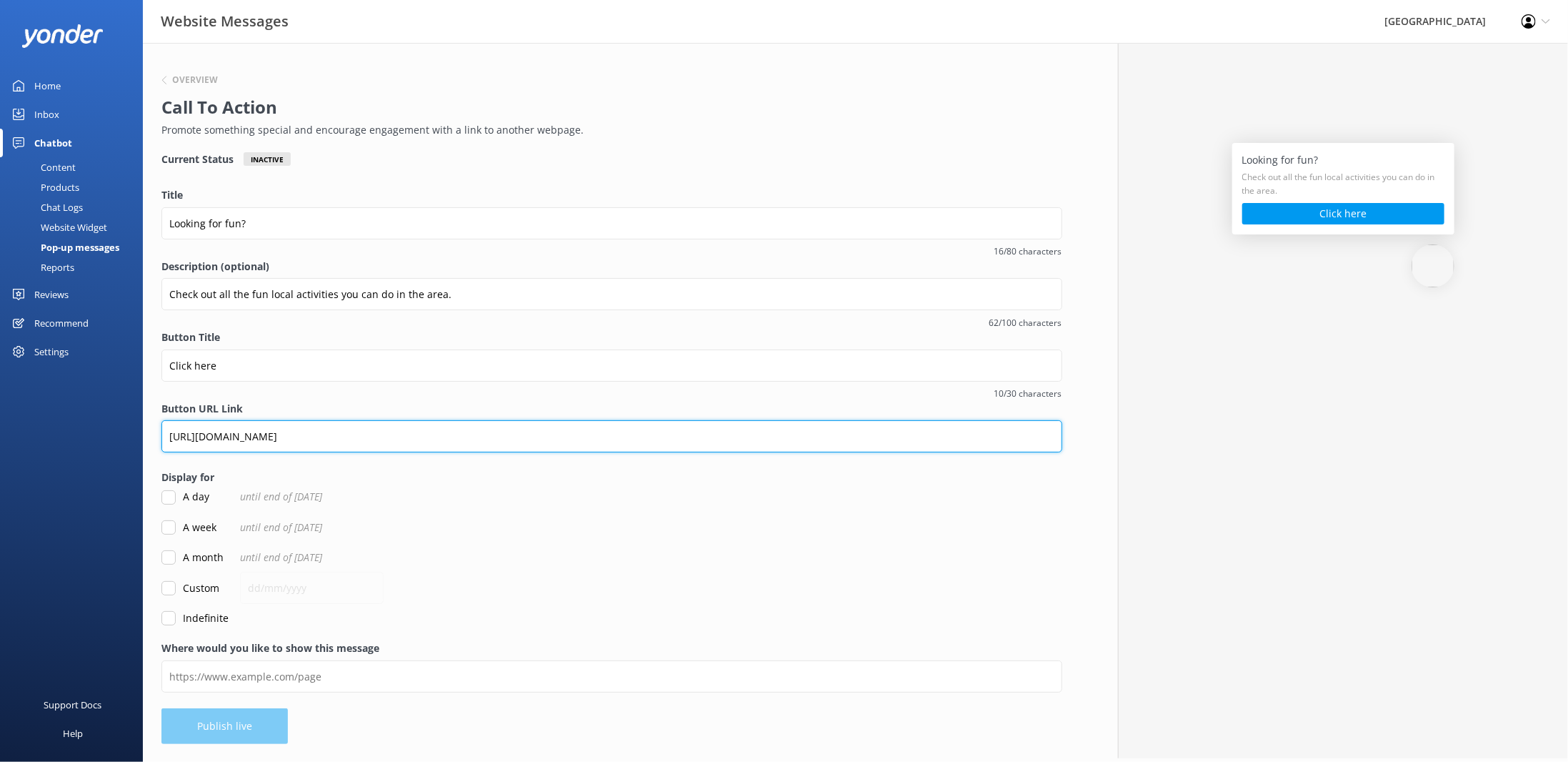
type input "[URL][DOMAIN_NAME]"
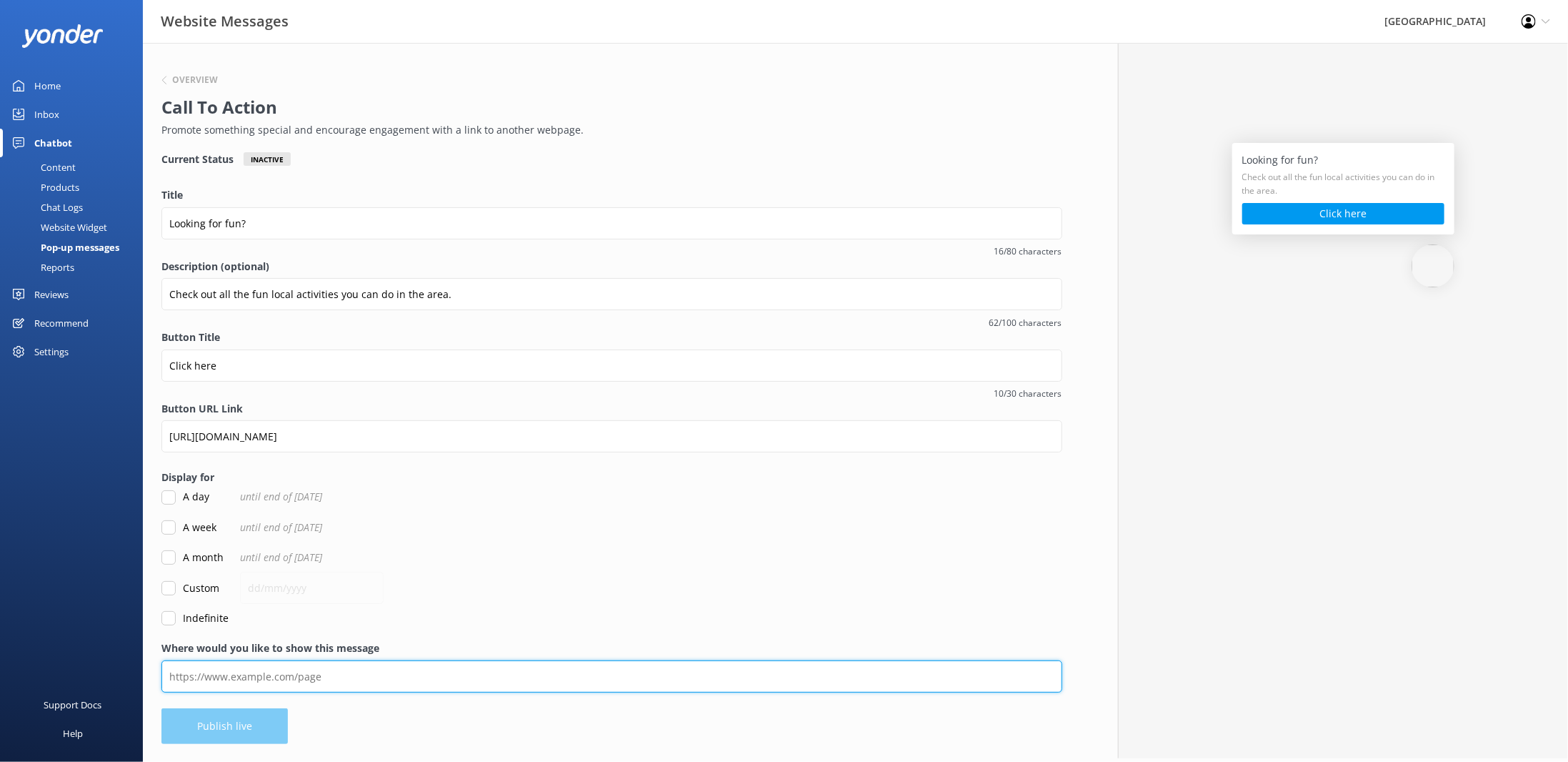
click at [306, 675] on input "Where would you like to show this message" at bounding box center [611, 676] width 901 height 32
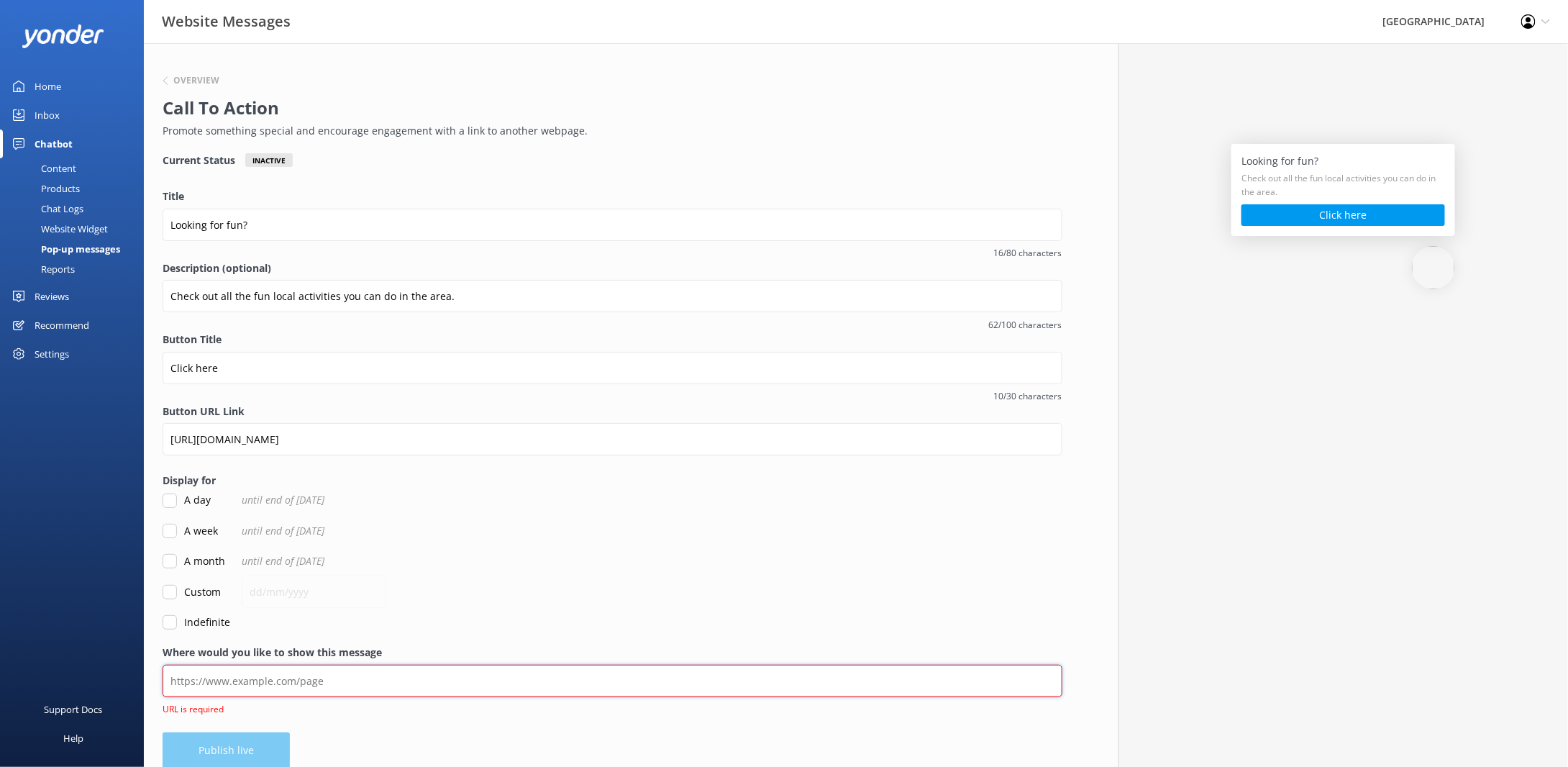
paste input "[URL][DOMAIN_NAME]"
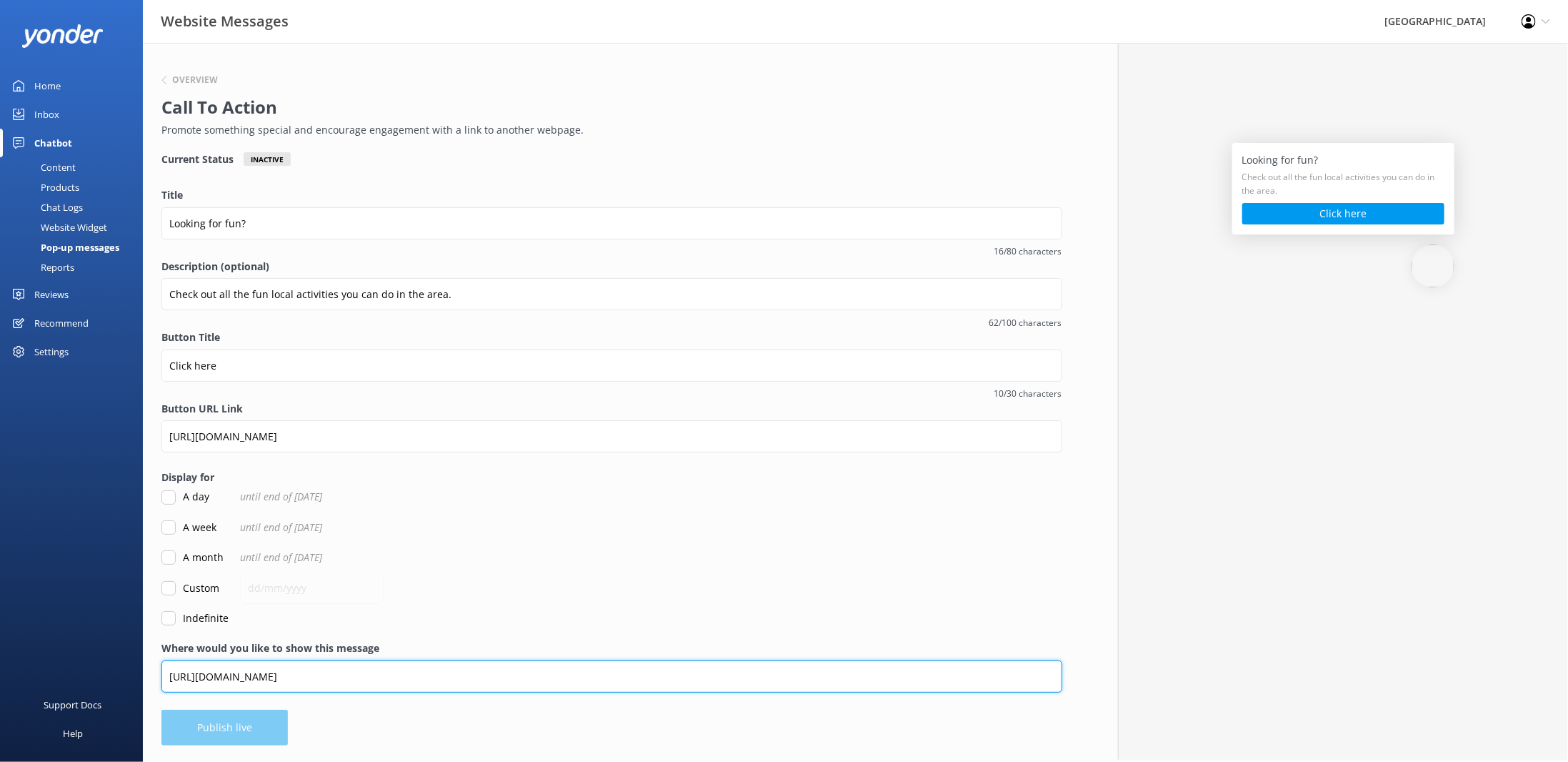
drag, startPoint x: 363, startPoint y: 673, endPoint x: 158, endPoint y: 680, distance: 205.1
click at [156, 680] on div "Overview Call To Action Promote something special and encourage engagement with…" at bounding box center [612, 401] width 938 height 717
paste input "about/our-facilitie"
type input "[URL][DOMAIN_NAME]"
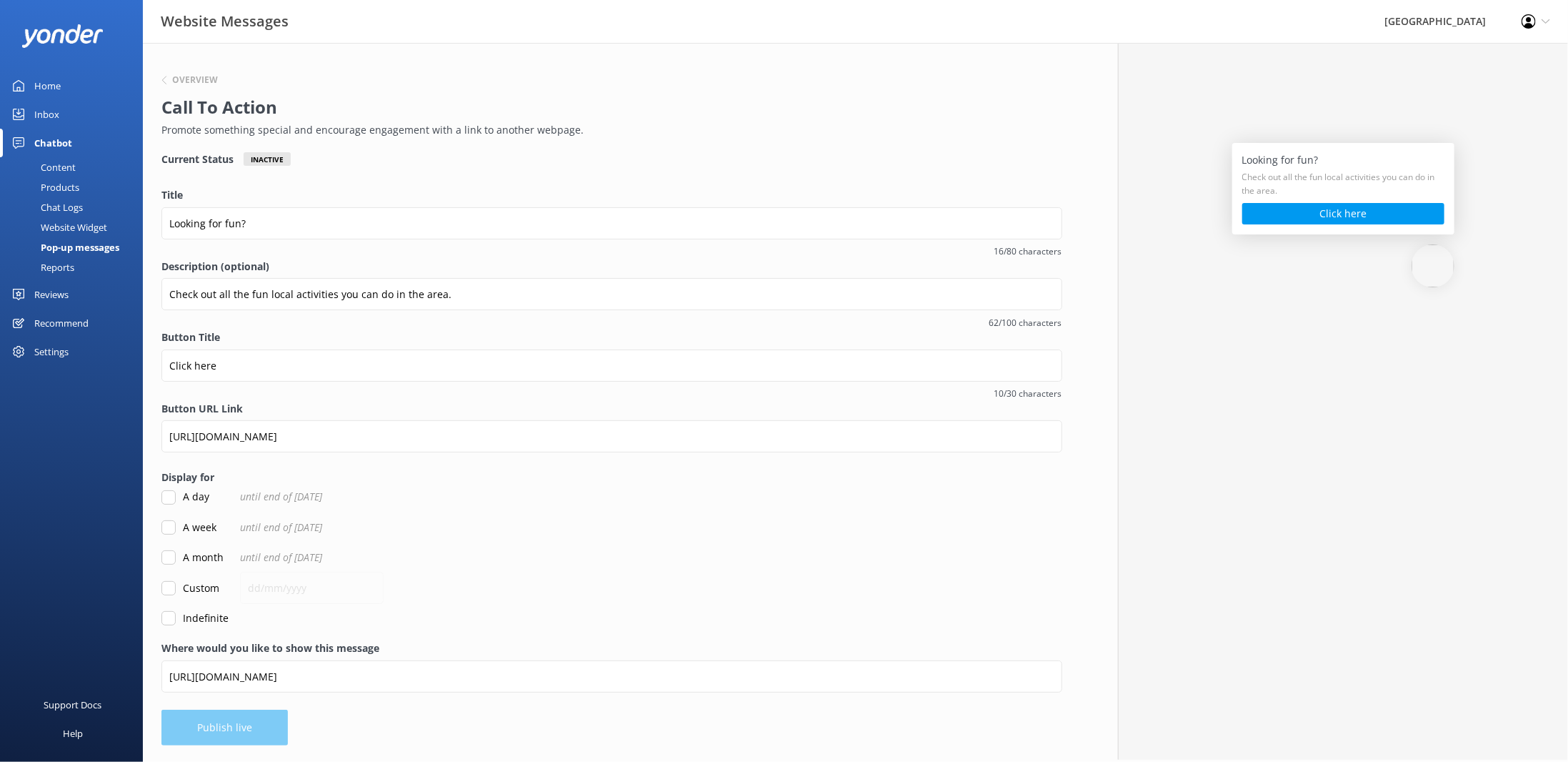
click at [227, 731] on div "Overview Call To Action Promote something special and encourage engagement with…" at bounding box center [612, 401] width 938 height 717
click at [171, 621] on input "Indefinite" at bounding box center [168, 618] width 14 height 14
checkbox input "true"
click at [227, 730] on button "Publish live" at bounding box center [224, 727] width 126 height 36
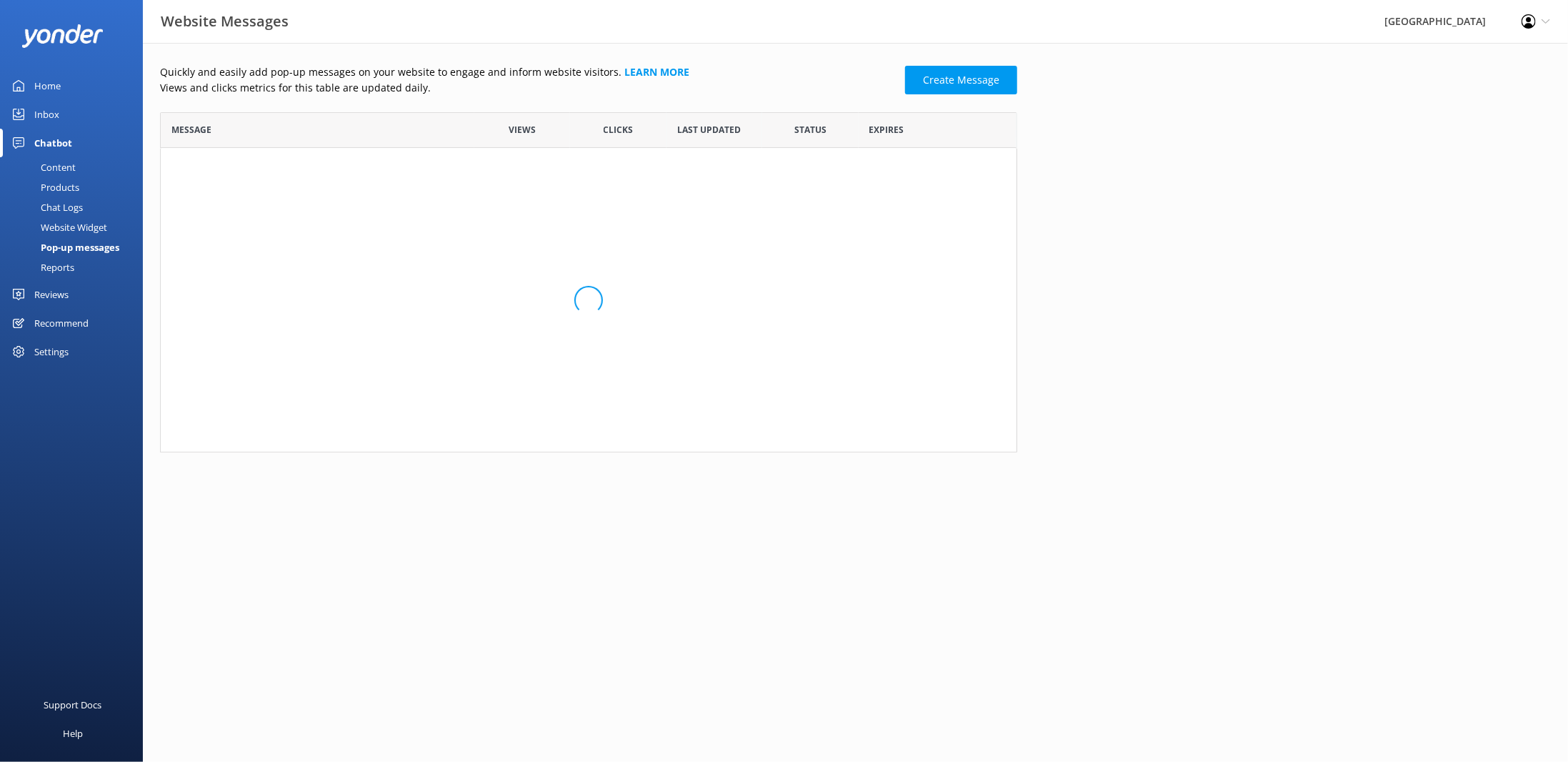
scroll to position [147, 847]
click at [952, 79] on link "Create Message" at bounding box center [961, 80] width 112 height 28
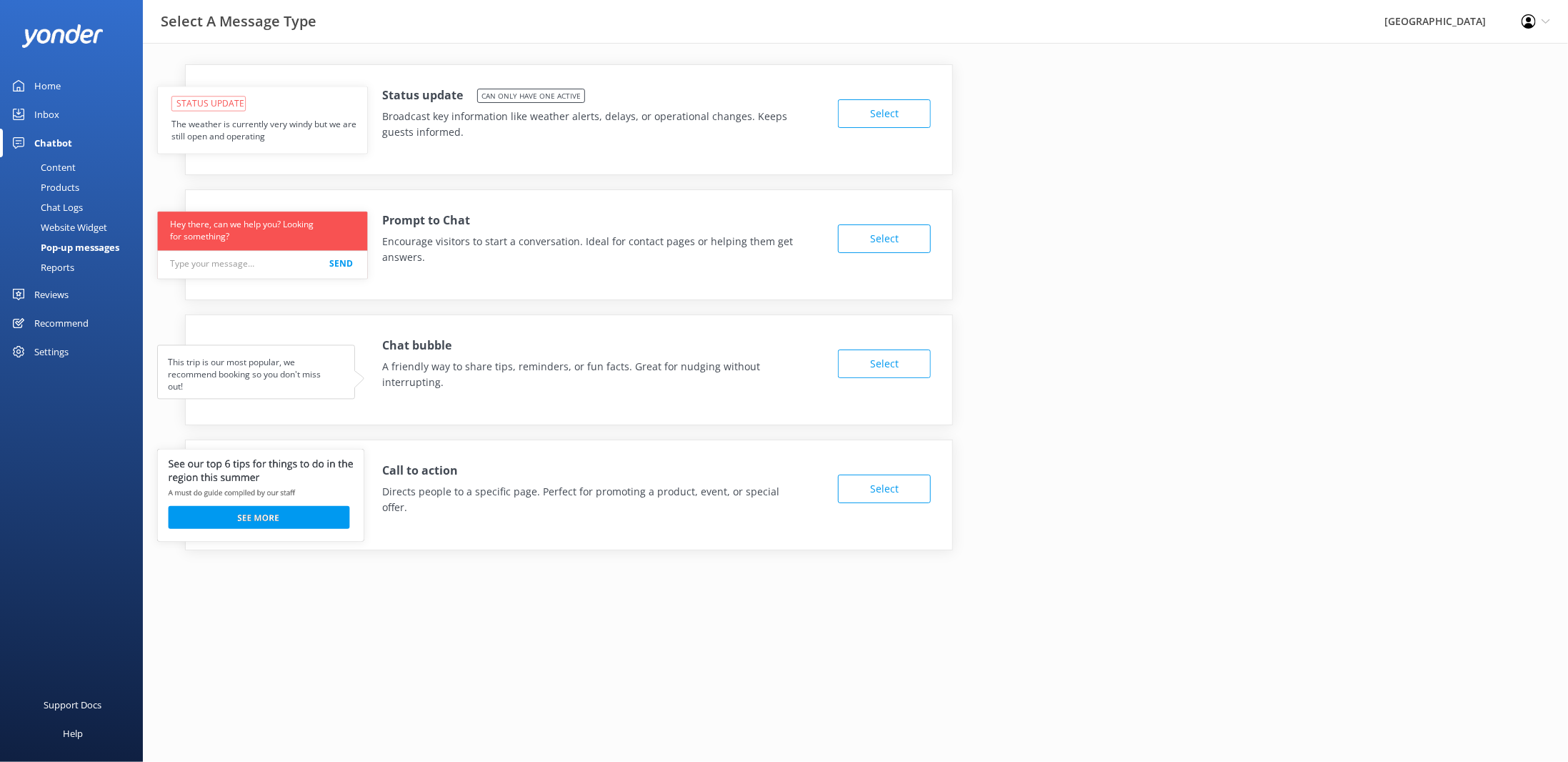
click at [902, 238] on button "Select" at bounding box center [884, 238] width 93 height 28
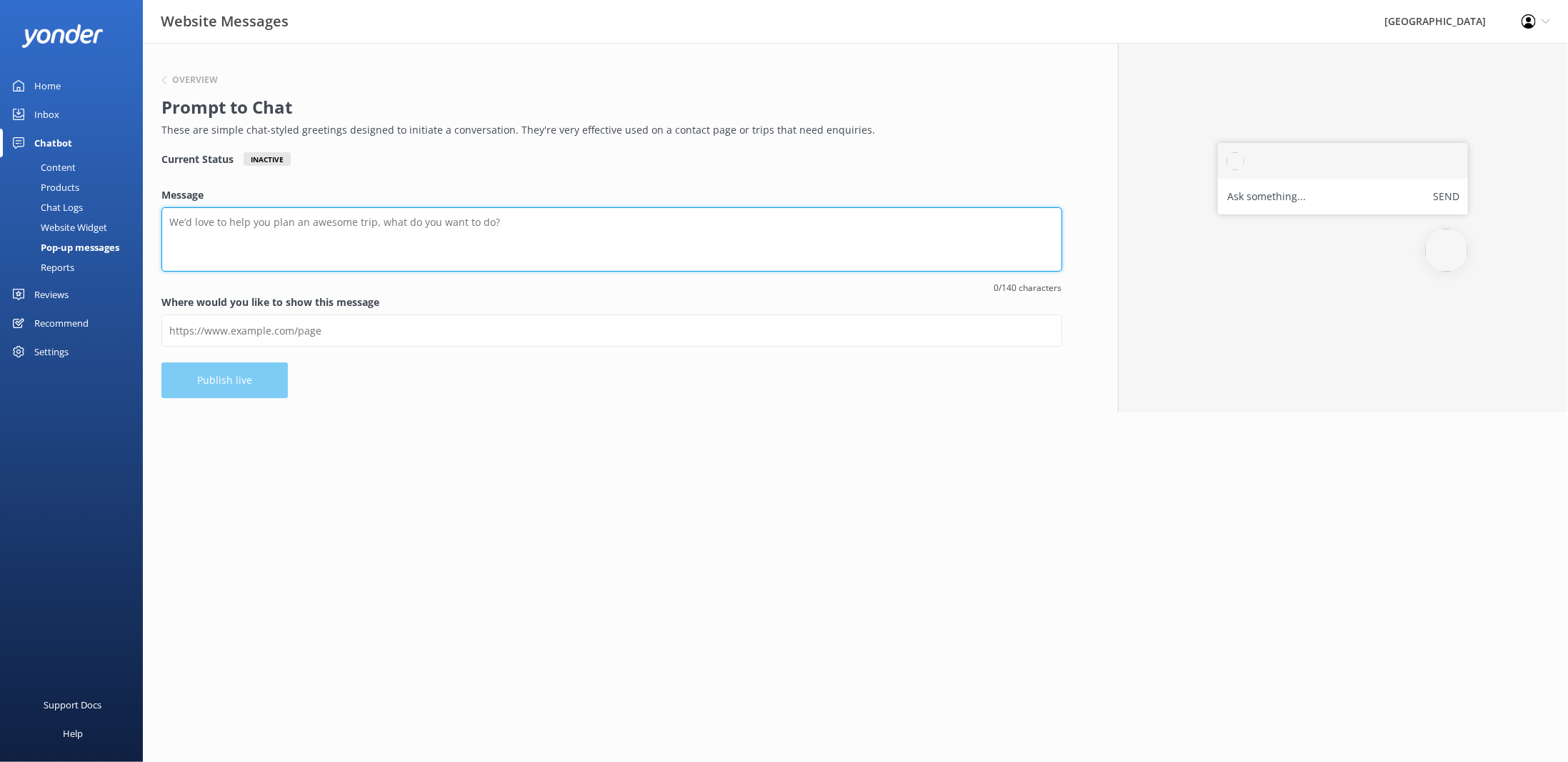
click at [499, 223] on textarea "Message" at bounding box center [611, 239] width 901 height 64
drag, startPoint x: 469, startPoint y: 220, endPoint x: 201, endPoint y: 220, distance: 268.0
click at [201, 220] on textarea "Message" at bounding box center [611, 239] width 901 height 64
type textarea "Found something you like? Have a chat with us about the room."
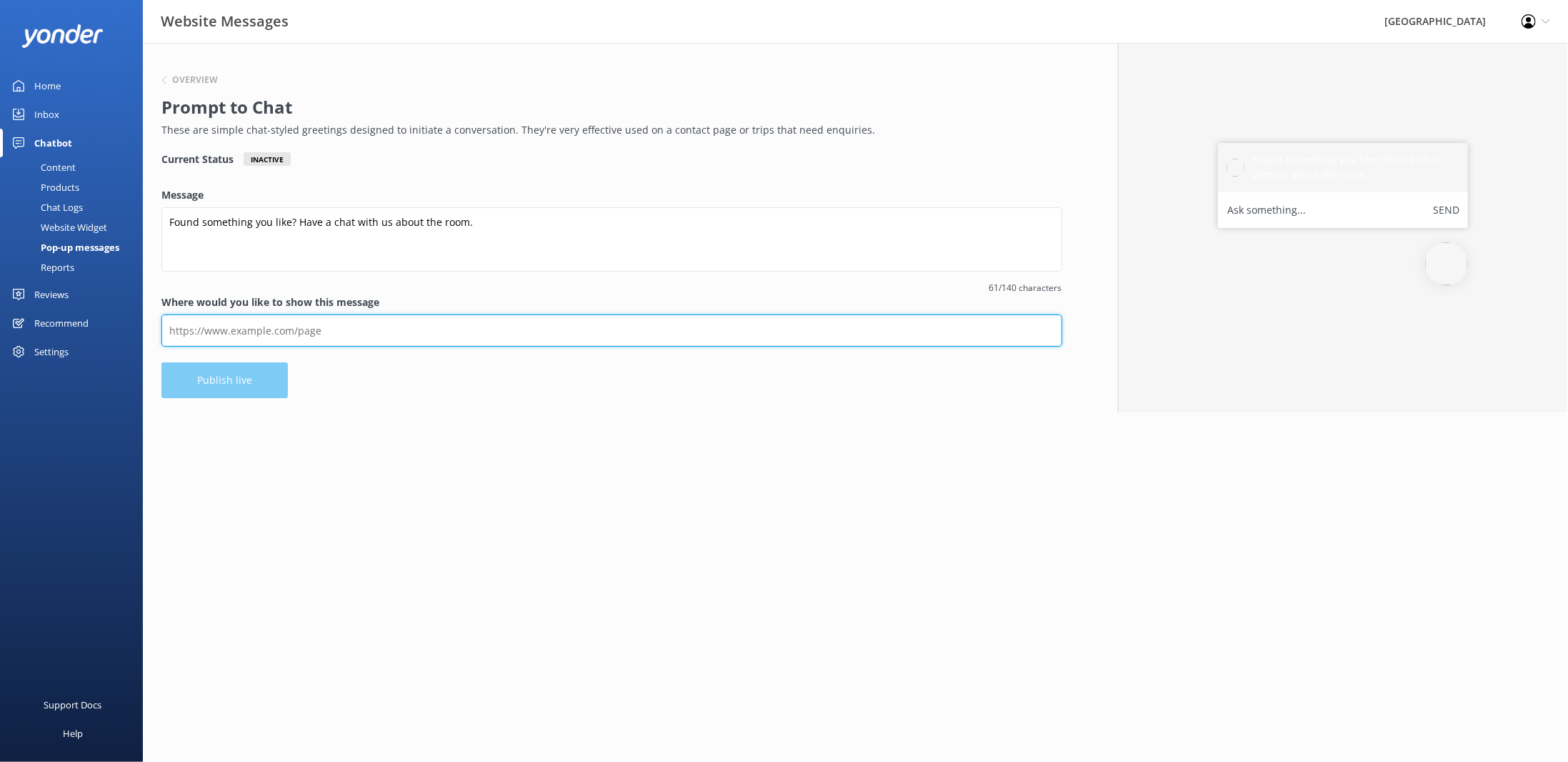
click at [283, 327] on input "Where would you like to show this message" at bounding box center [611, 331] width 901 height 32
type input "[URL][DOMAIN_NAME]"
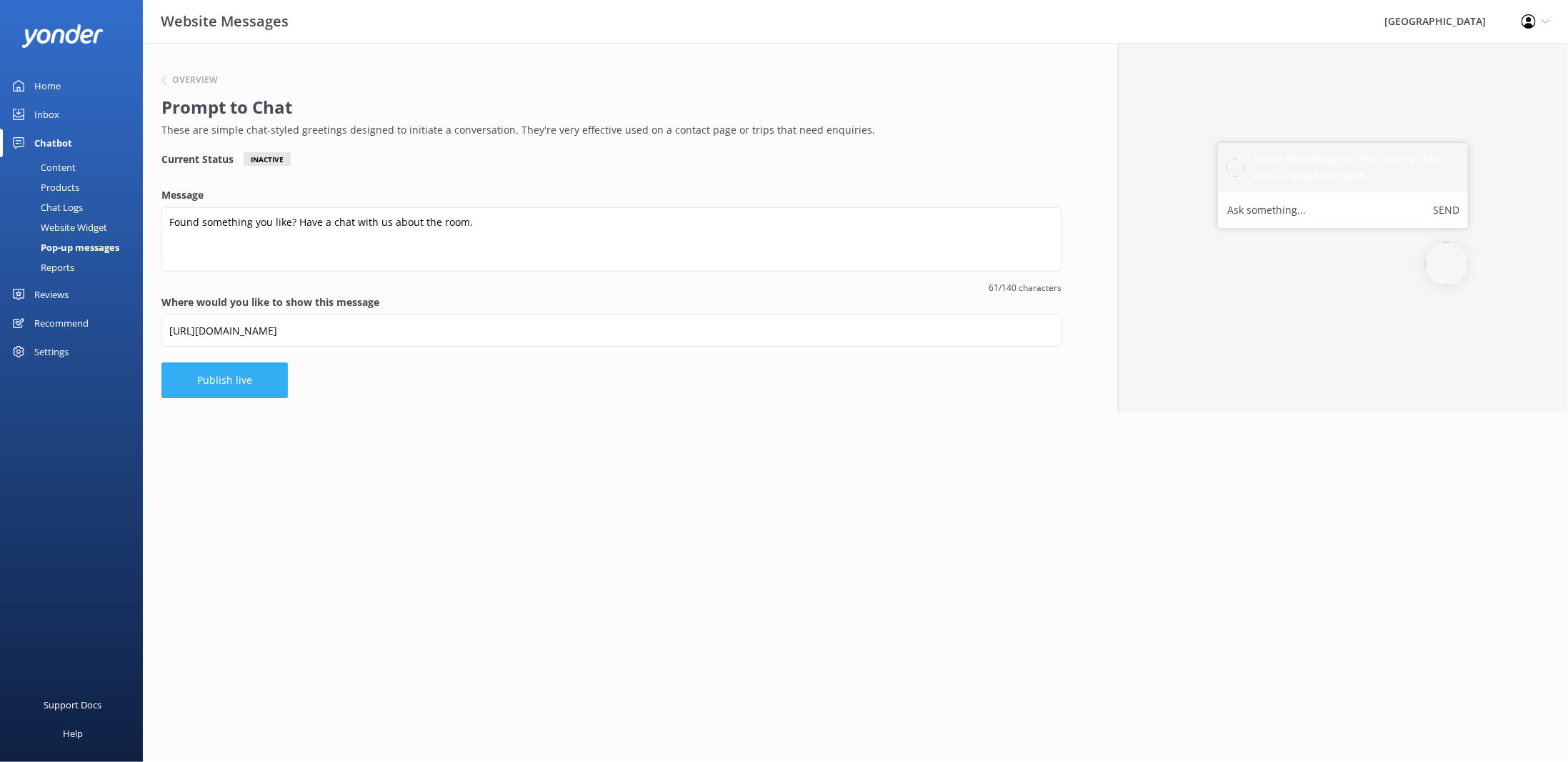
click at [230, 376] on button "Publish live" at bounding box center [224, 381] width 126 height 36
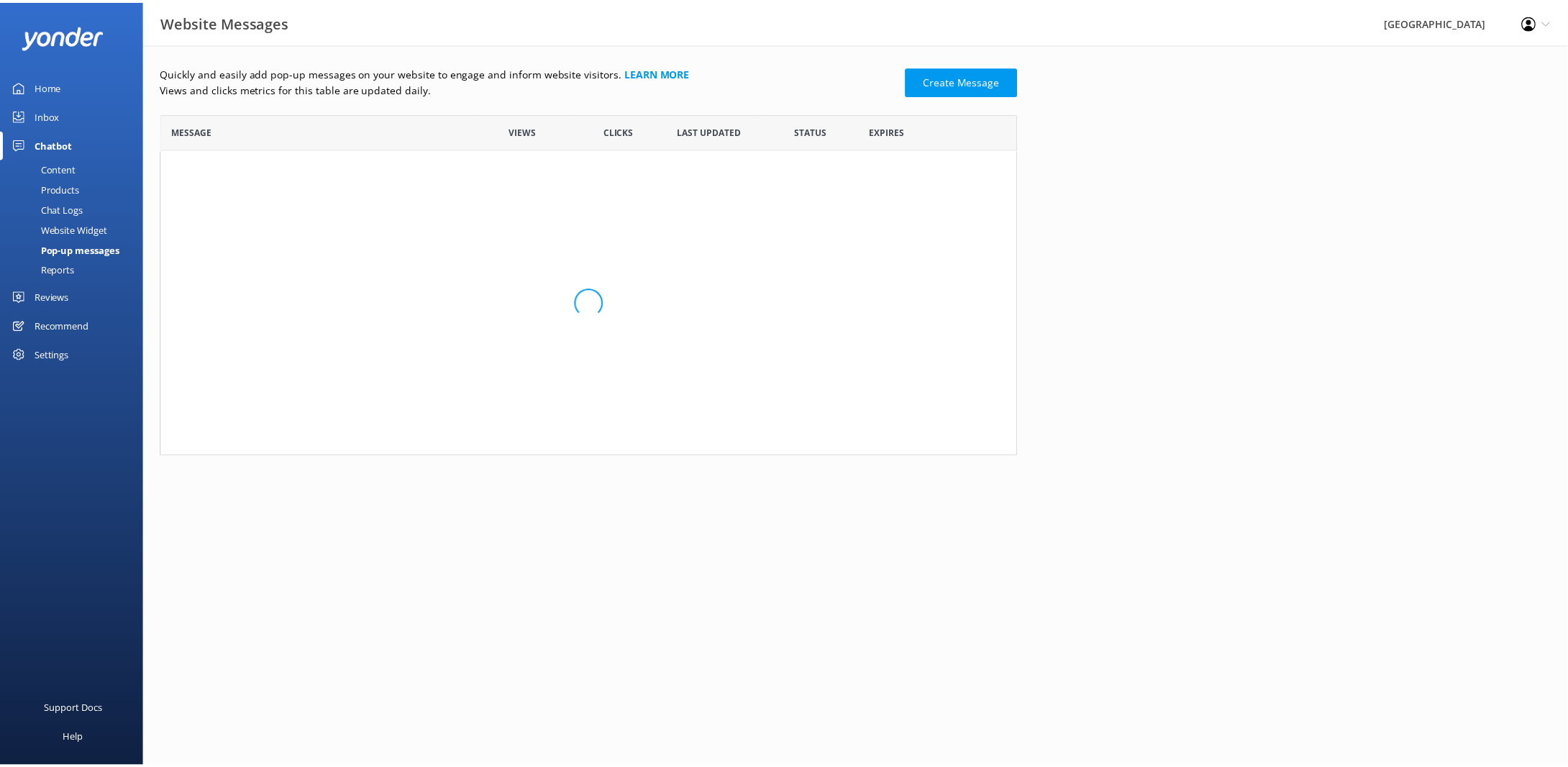
scroll to position [209, 852]
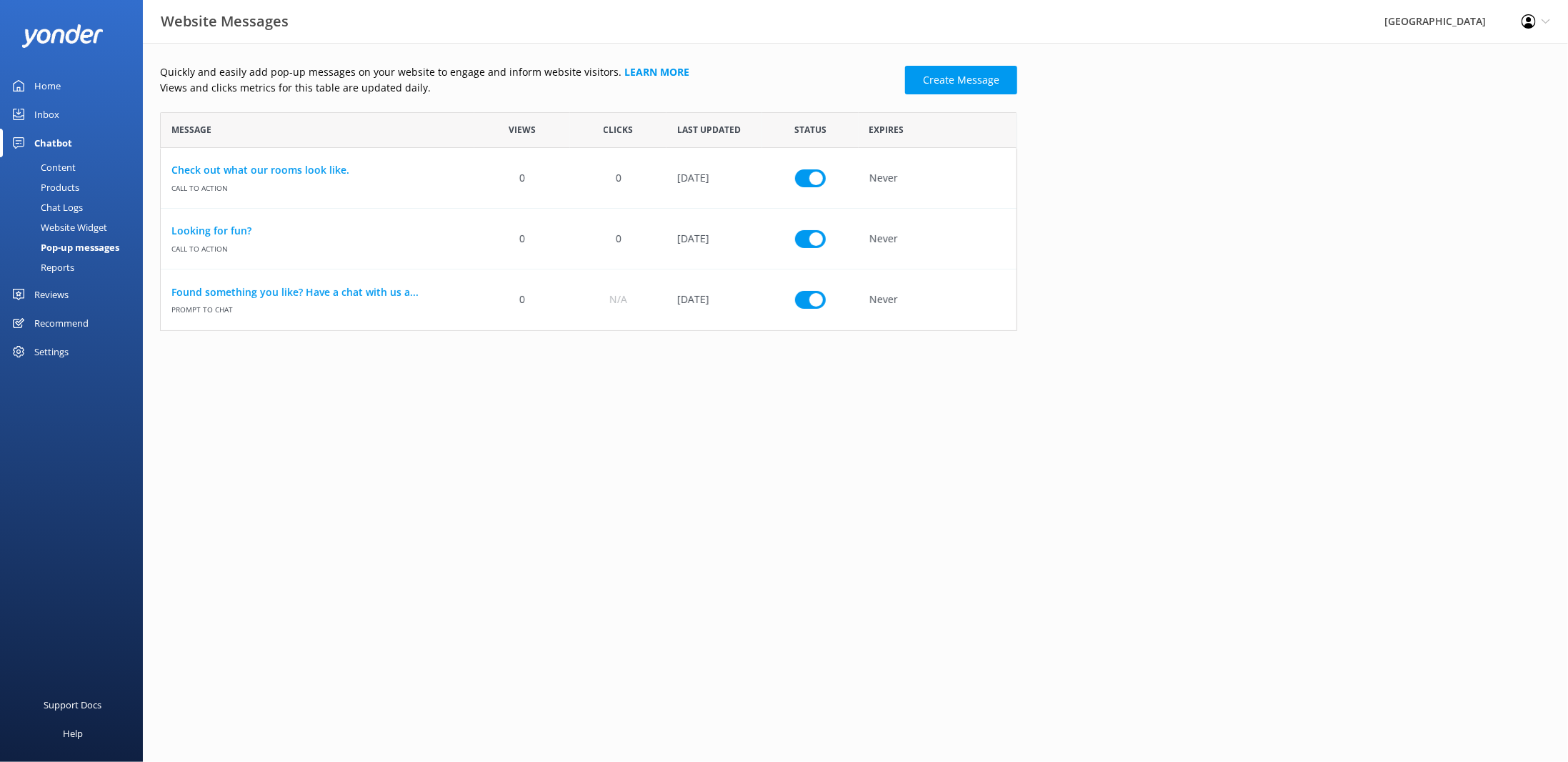
click at [57, 264] on div "Reports" at bounding box center [41, 267] width 66 height 20
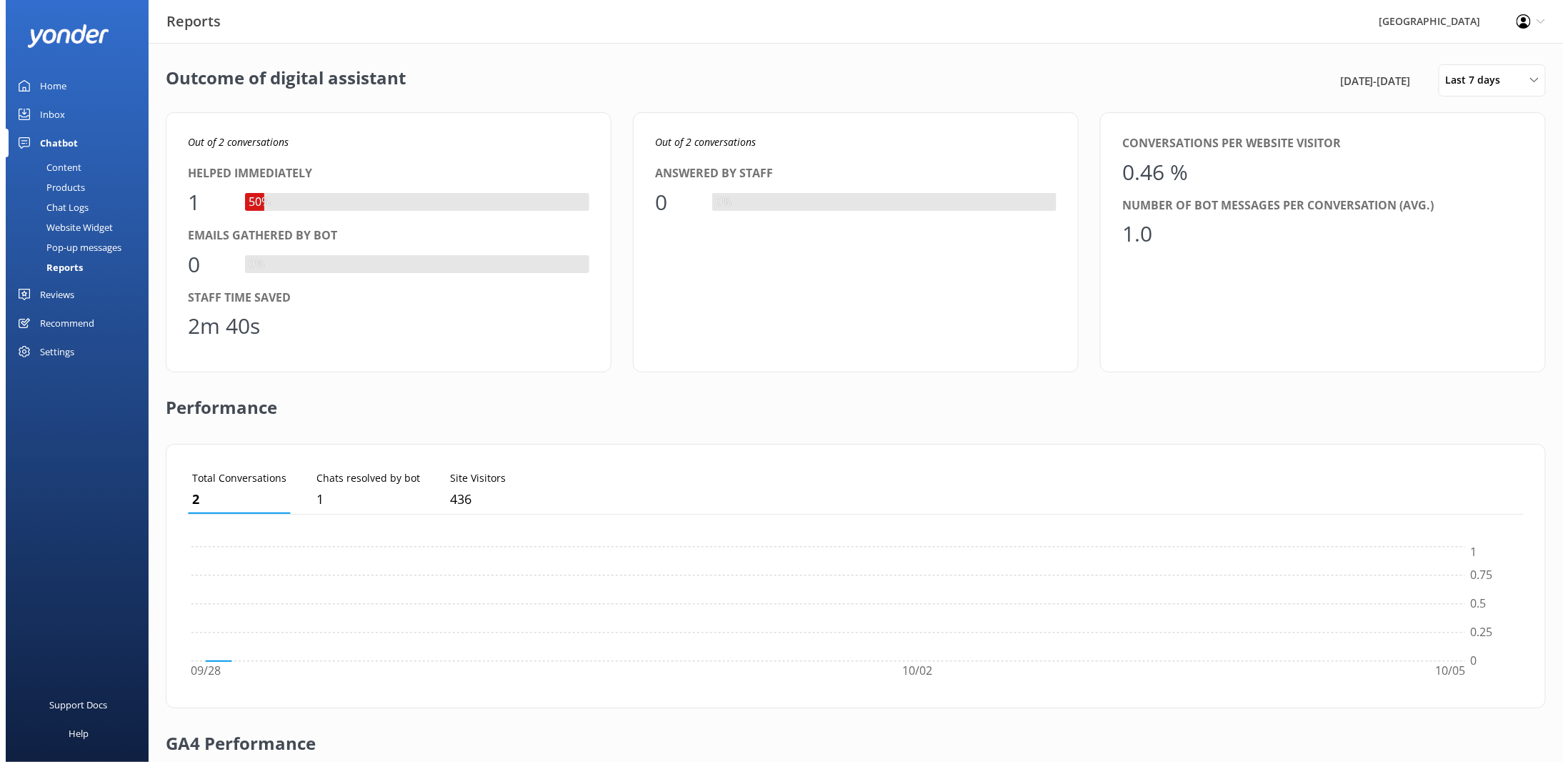
scroll to position [132, 1326]
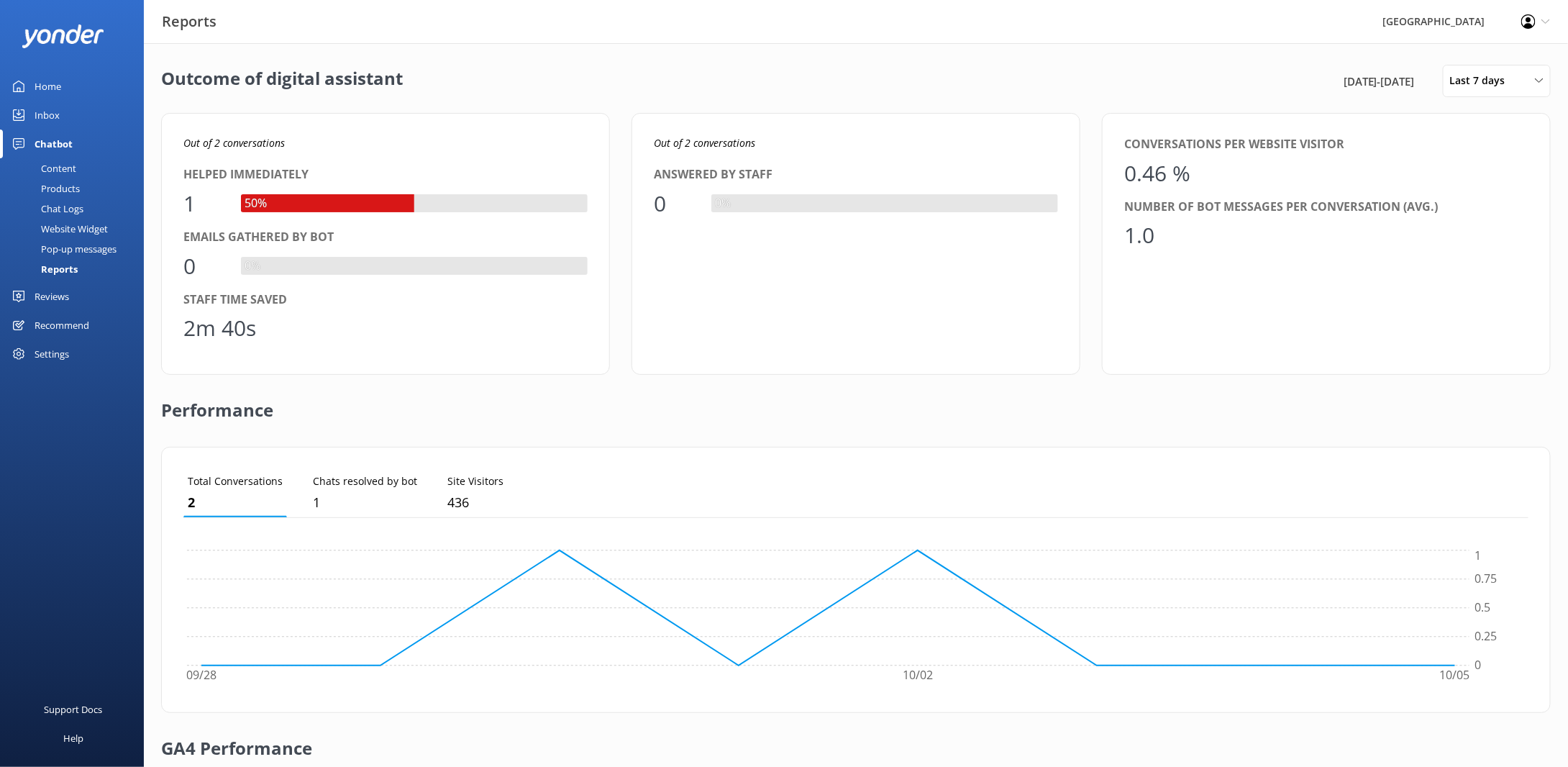
click at [70, 247] on div "Pop-up messages" at bounding box center [63, 248] width 108 height 20
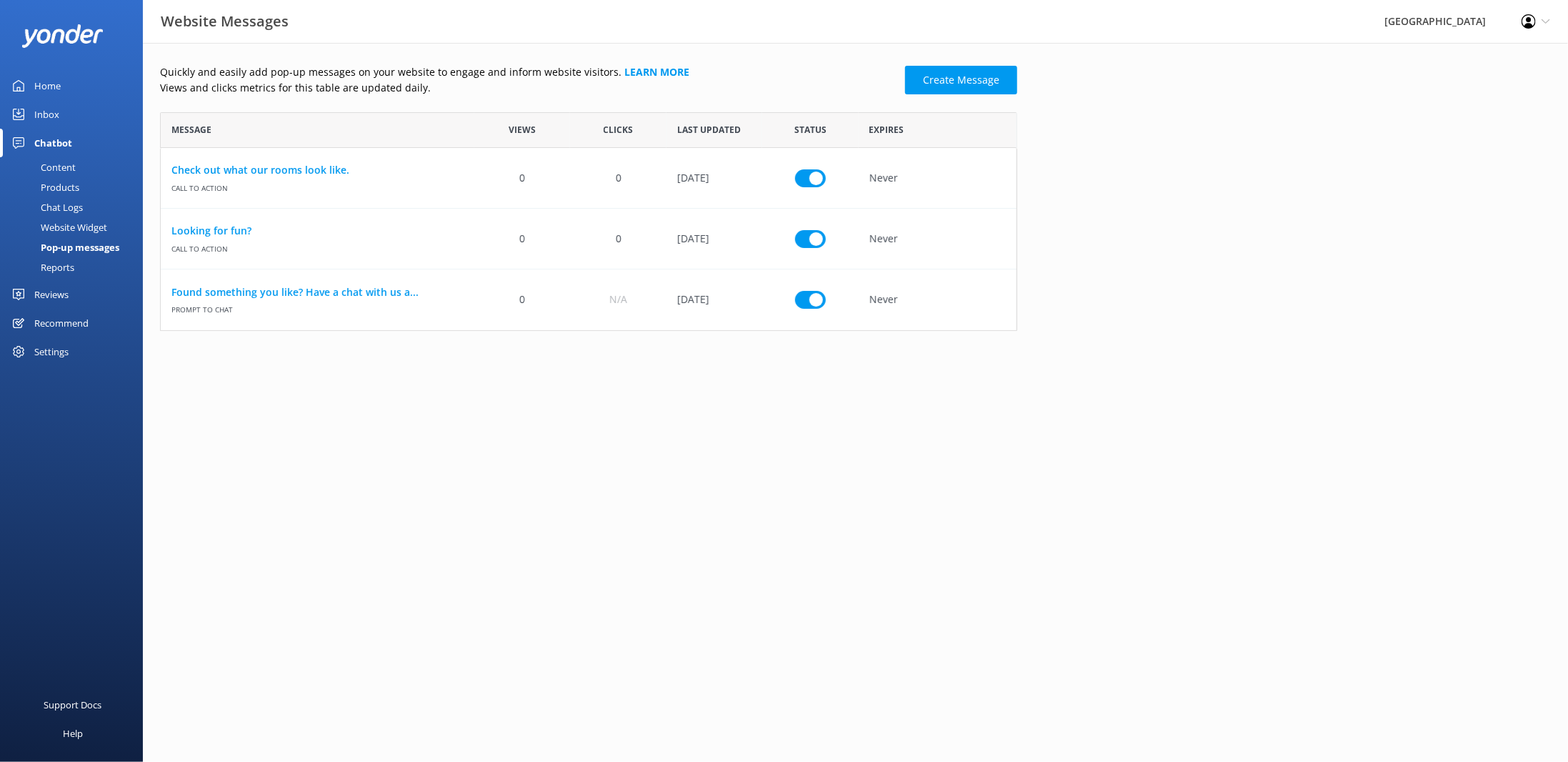
scroll to position [207, 847]
click at [73, 227] on div "Website Widget" at bounding box center [57, 227] width 99 height 20
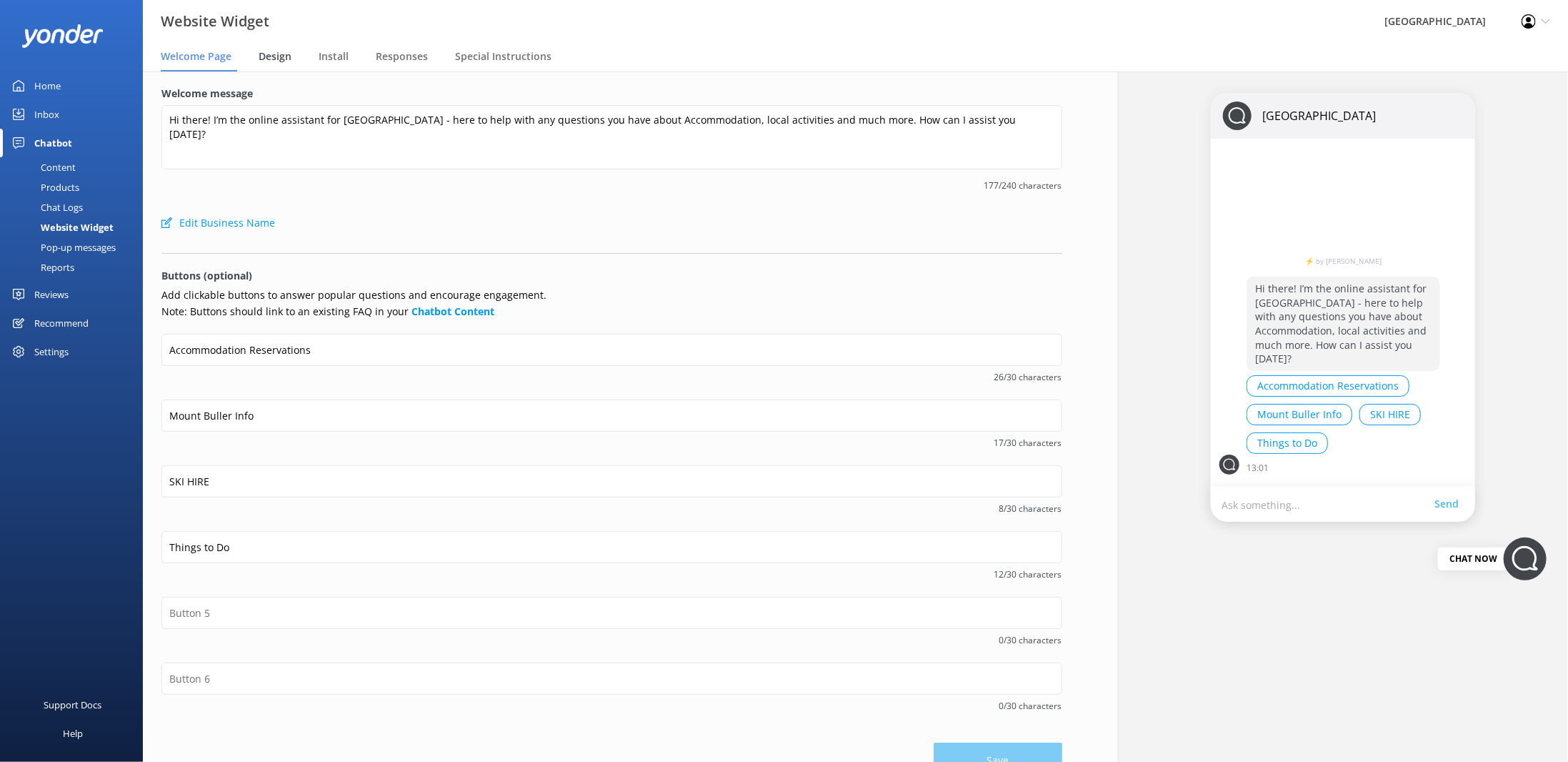
click at [283, 60] on span "Design" at bounding box center [275, 56] width 33 height 14
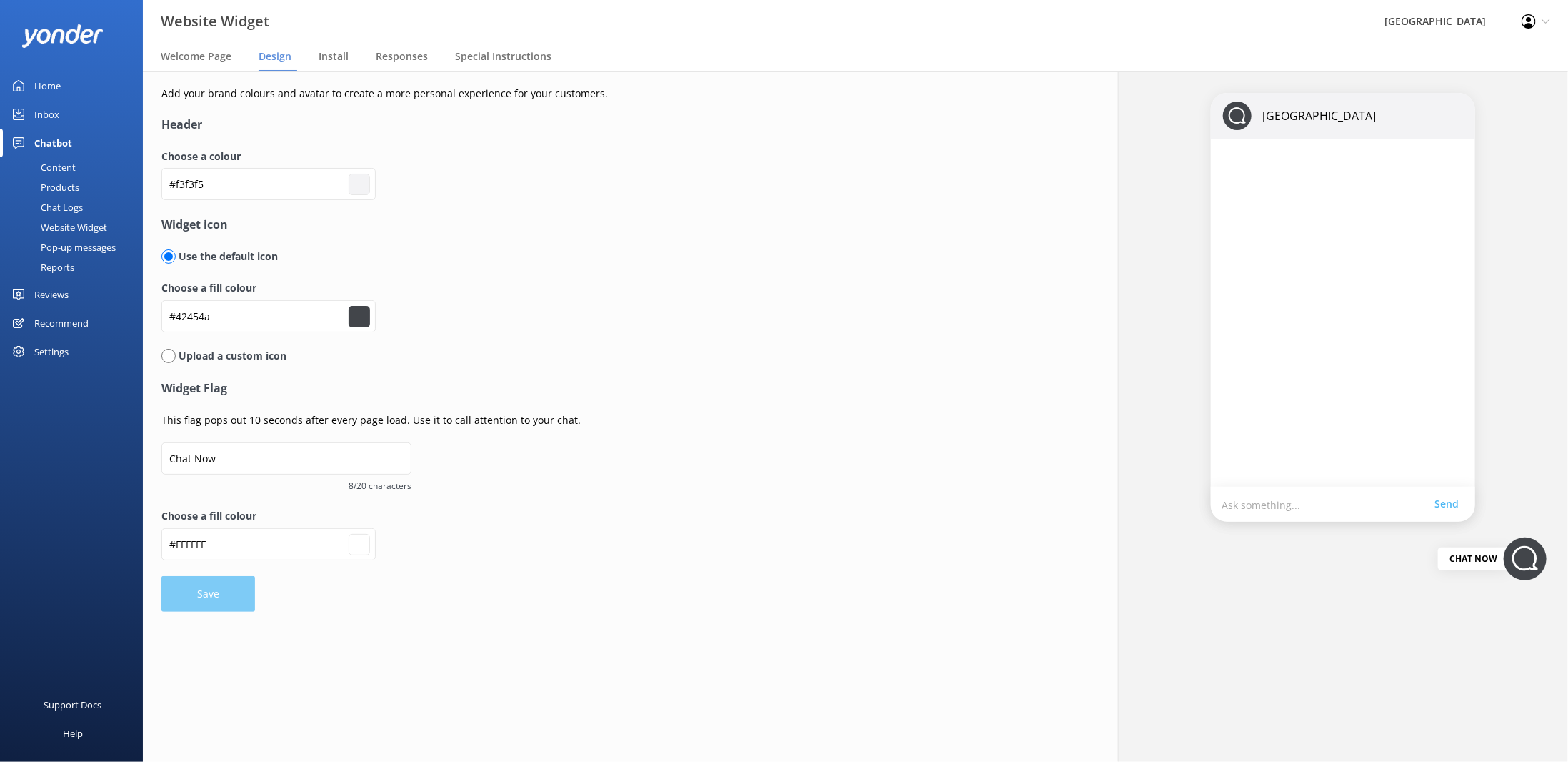
click at [358, 316] on input "#42454a" at bounding box center [359, 316] width 22 height 22
type input "#ffffff"
drag, startPoint x: 244, startPoint y: 318, endPoint x: 280, endPoint y: 333, distance: 39.0
click at [179, 316] on input "#42454a" at bounding box center [268, 316] width 215 height 32
type input "#4"
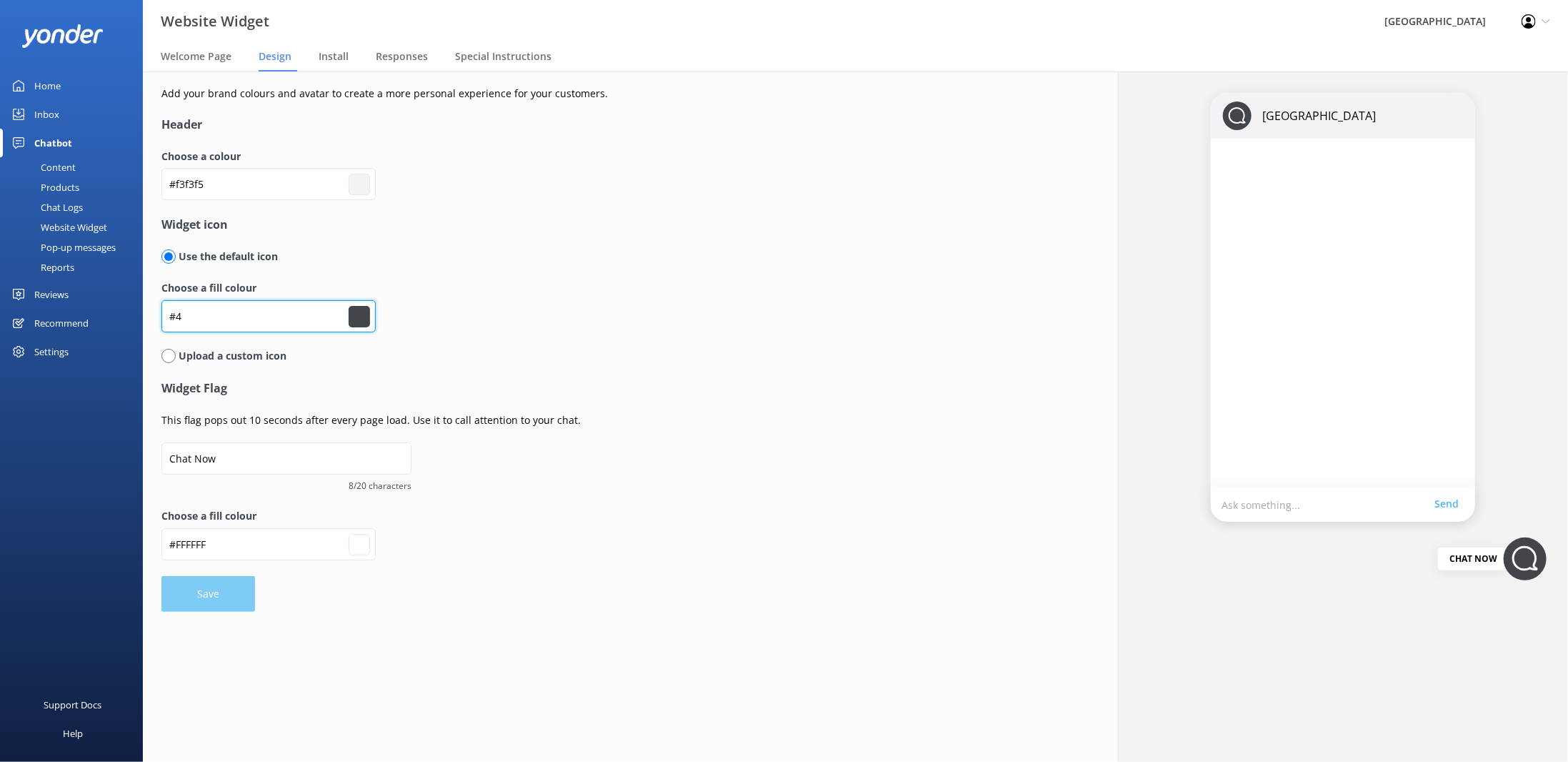
type input "#000000"
type input "#ffffff"
type input "#"
type input "#000000"
type input "#ffffff"
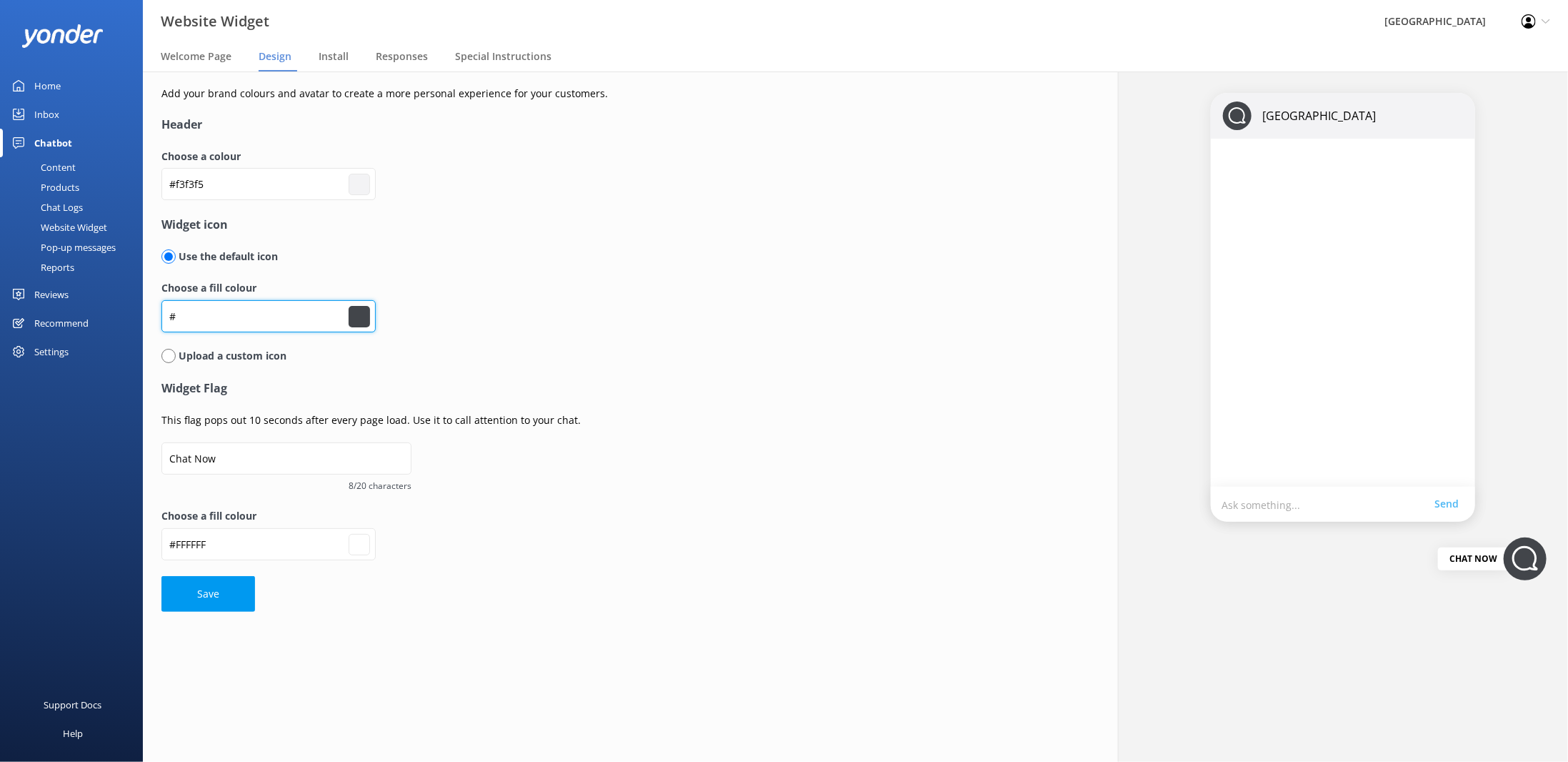
type input "#c"
type input "#000000"
type input "#ffffff"
type input "#cb"
type input "#000000"
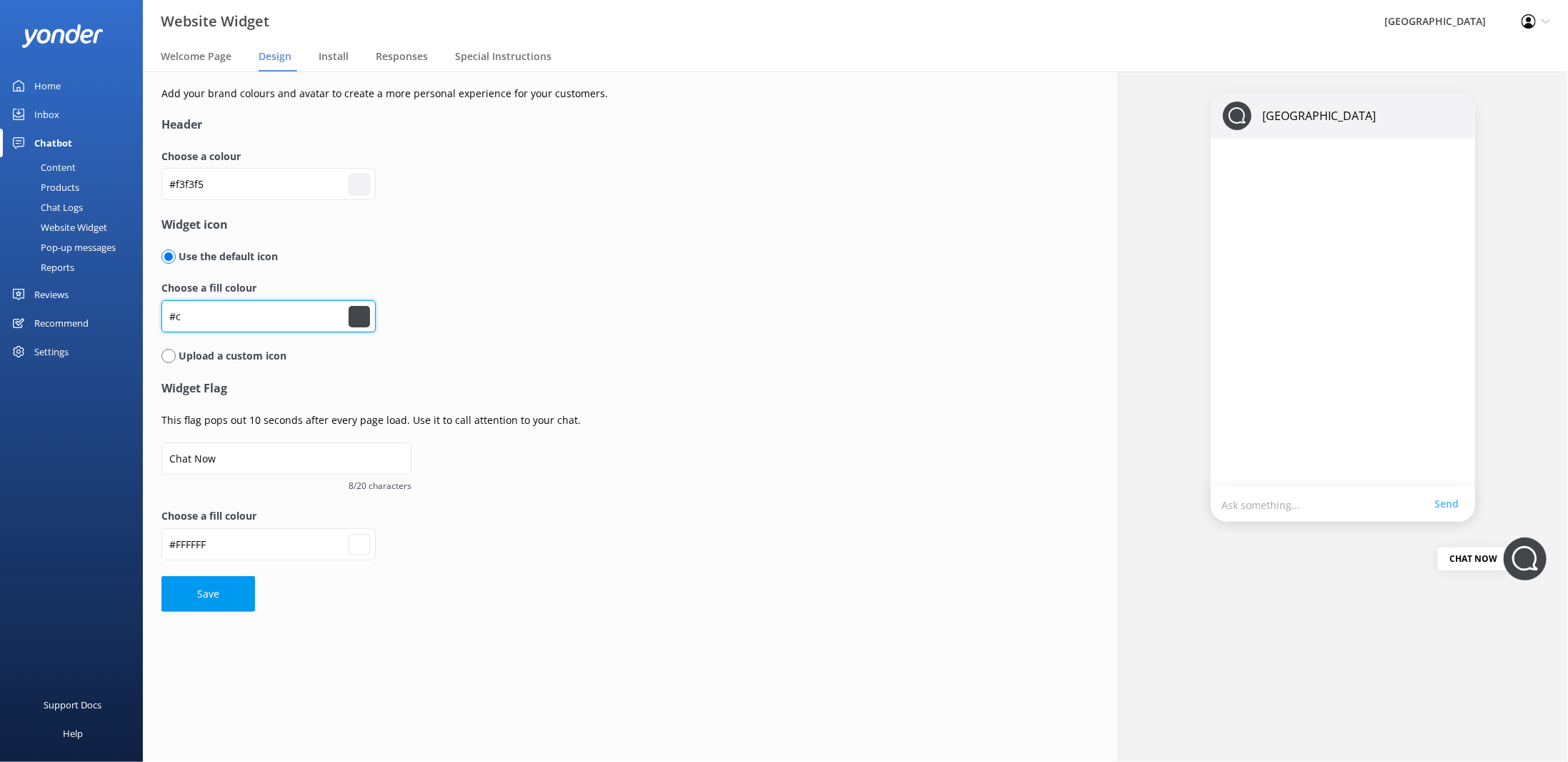
type input "#ffffff"
type input "#cb5"
type input "#000000"
type input "#ffffff"
type input "#cb52"
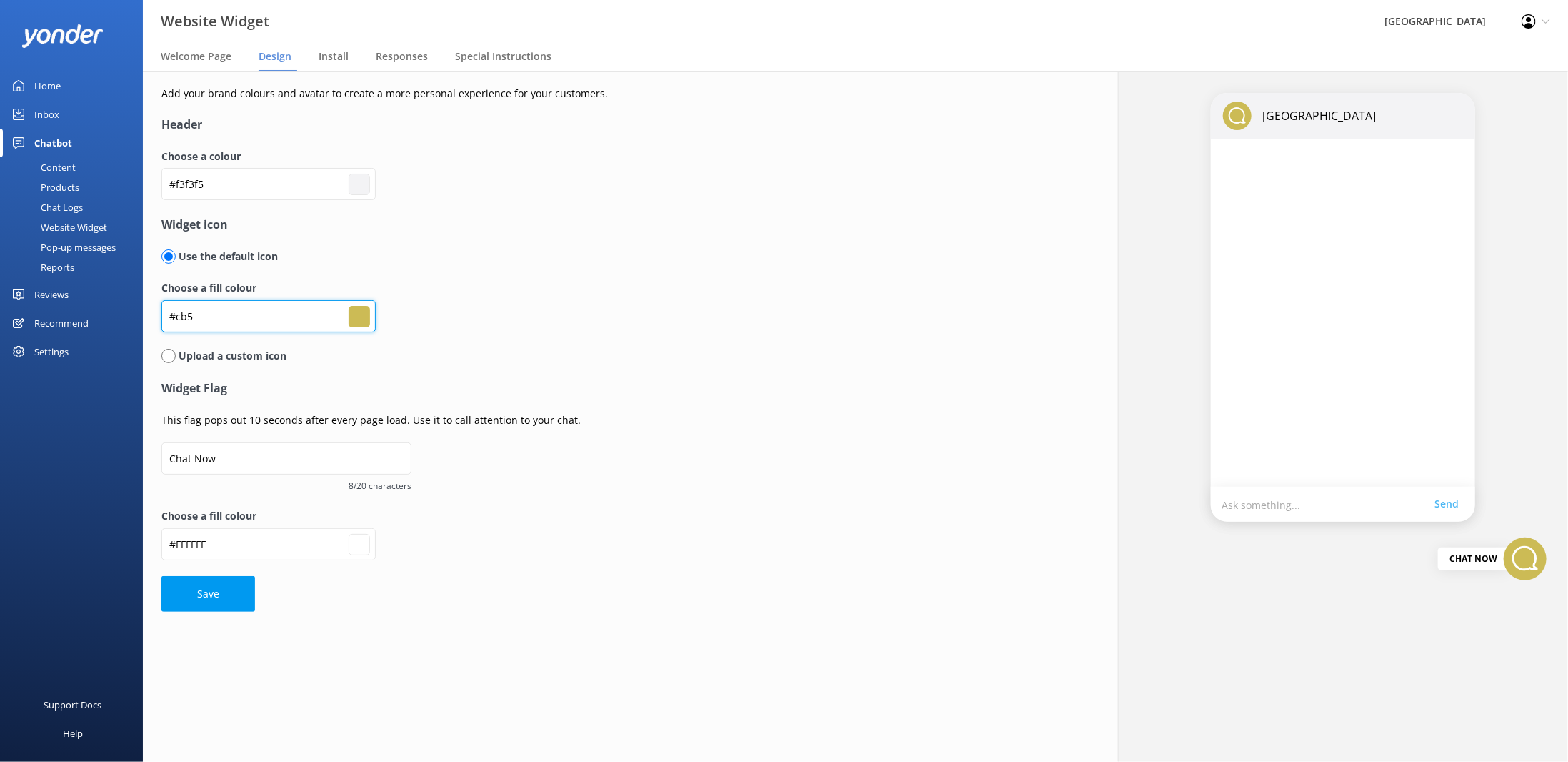
type input "#000000"
type input "#ffffff"
type input "#cb524"
type input "#000000"
type input "#ffffff"
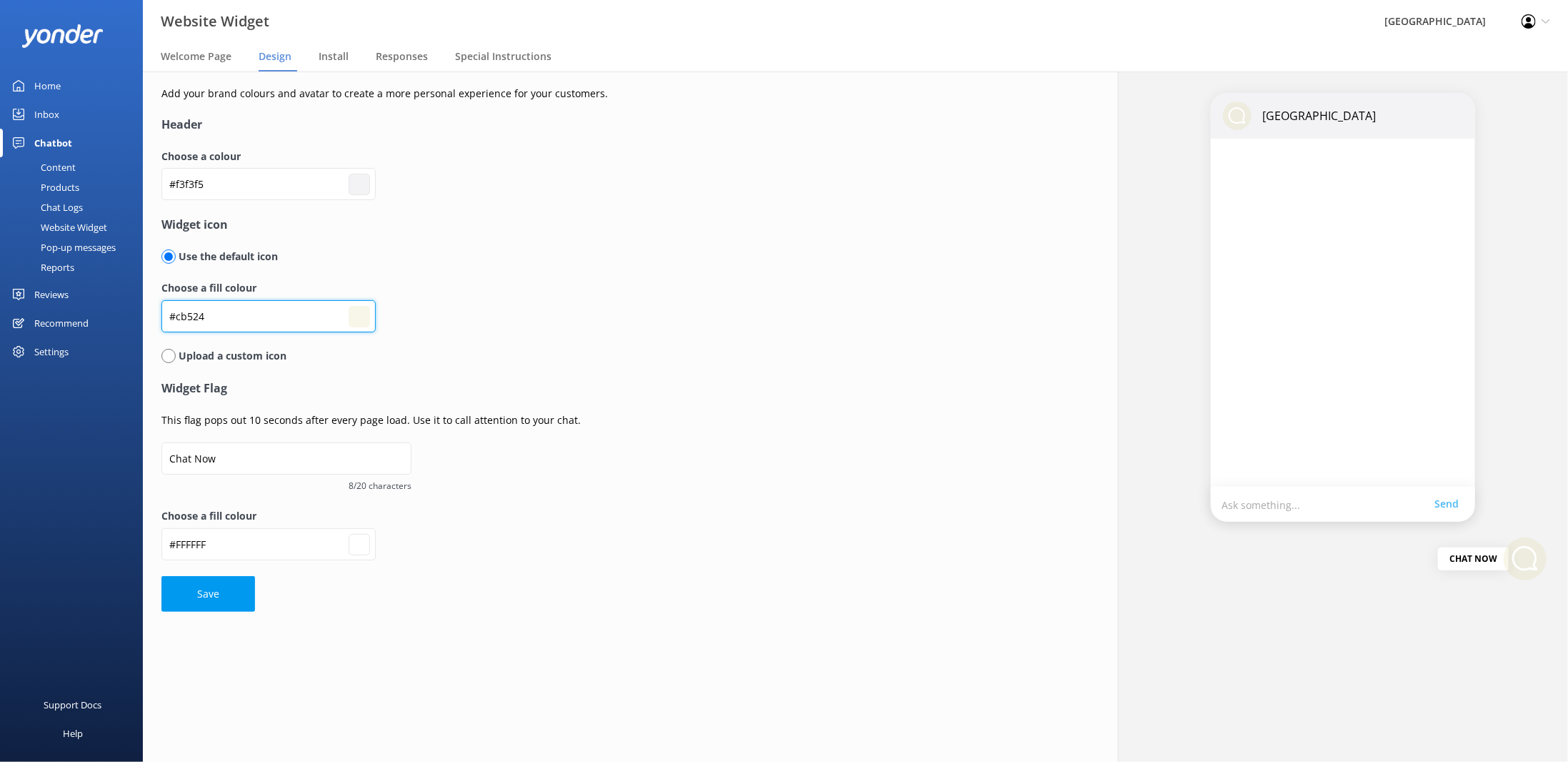
type input "#cb5249"
type input "#ffffff"
type input "#cb5249"
click at [168, 356] on input "radio" at bounding box center [168, 355] width 14 height 14
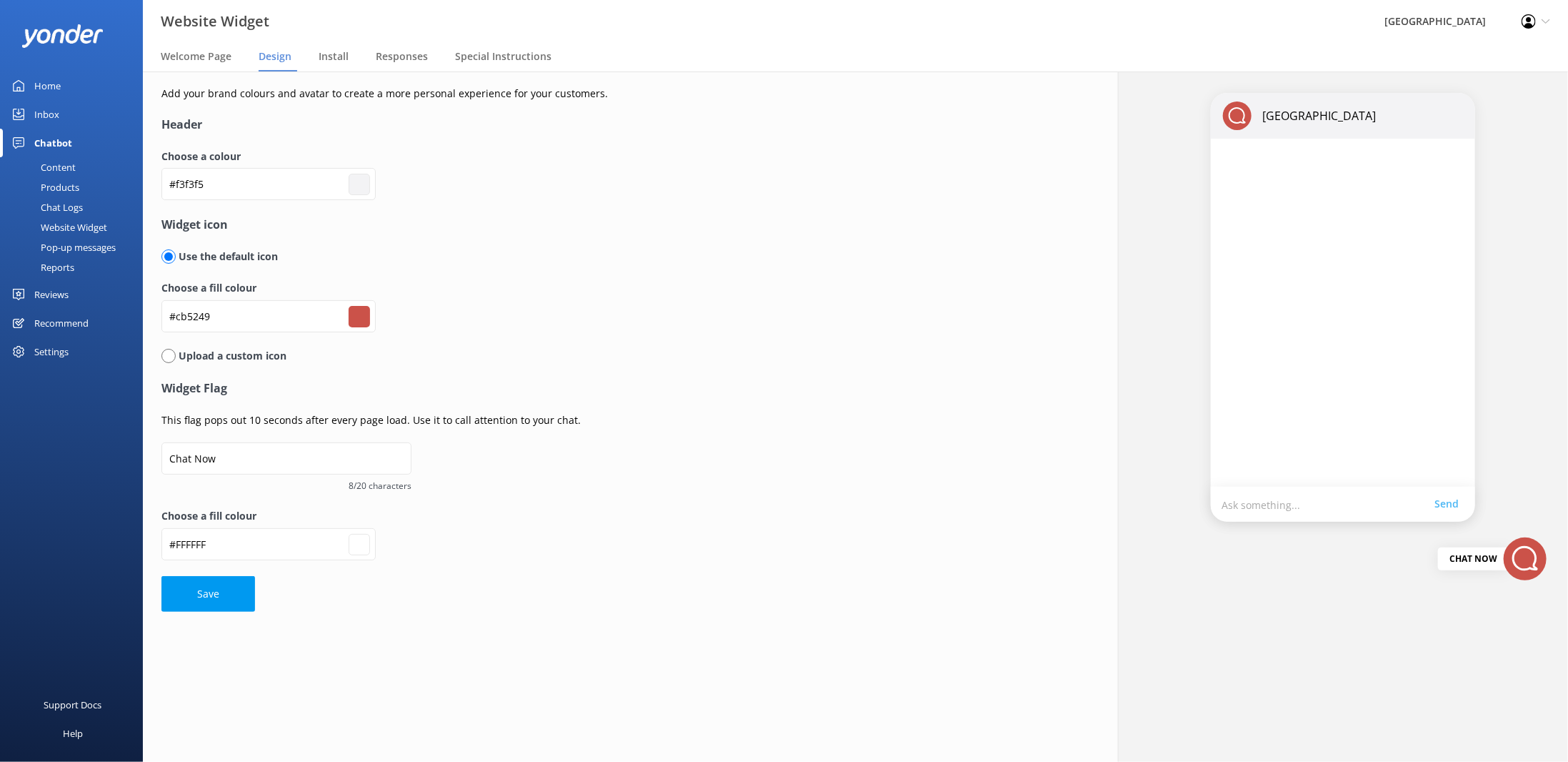
radio input "true"
radio input "false"
type input "#ffffff"
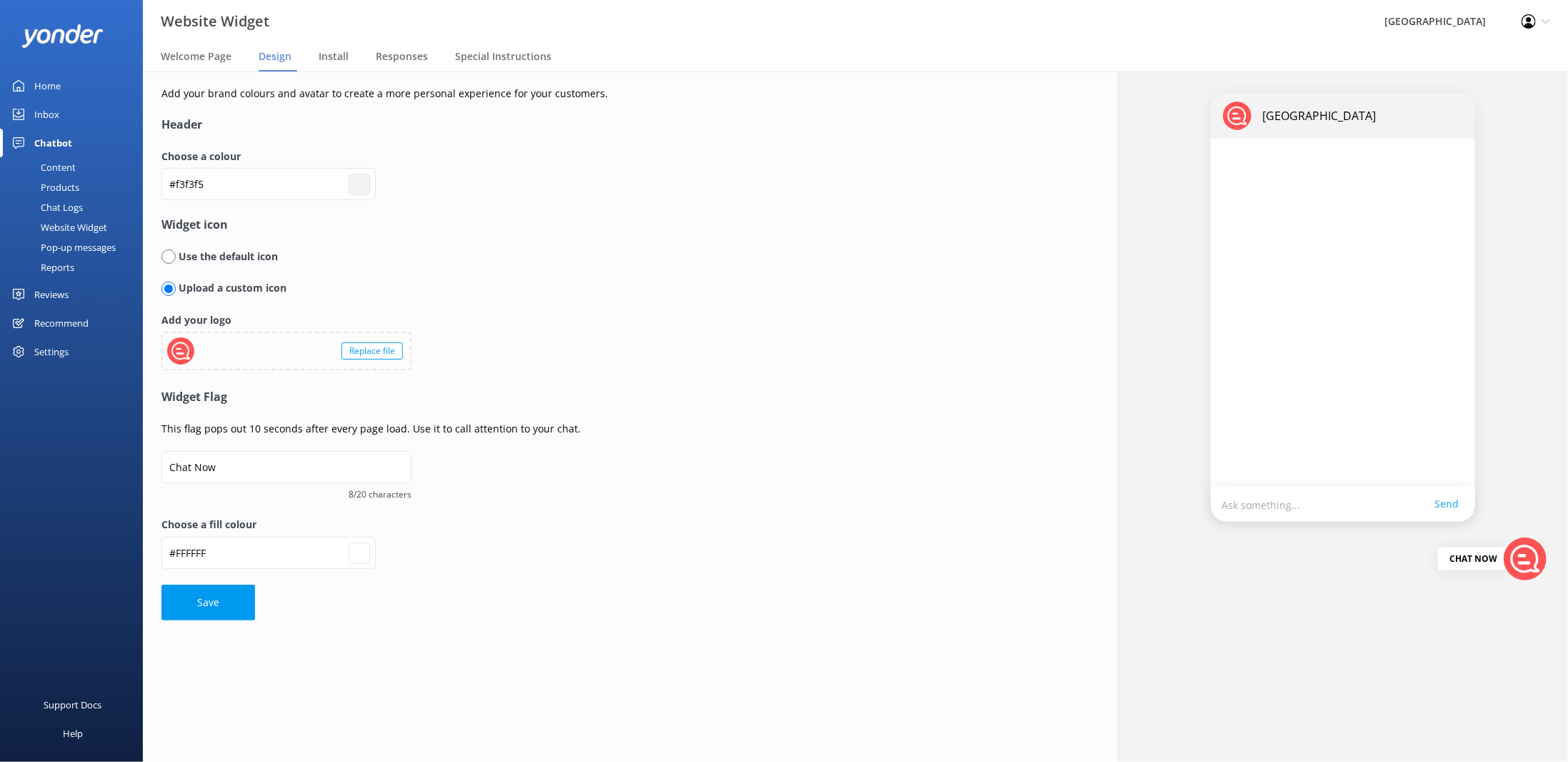
click at [228, 259] on p "Use the default icon" at bounding box center [227, 256] width 102 height 16
click at [168, 255] on input "radio" at bounding box center [168, 256] width 14 height 14
radio input "true"
radio input "false"
type input "#ffffff"
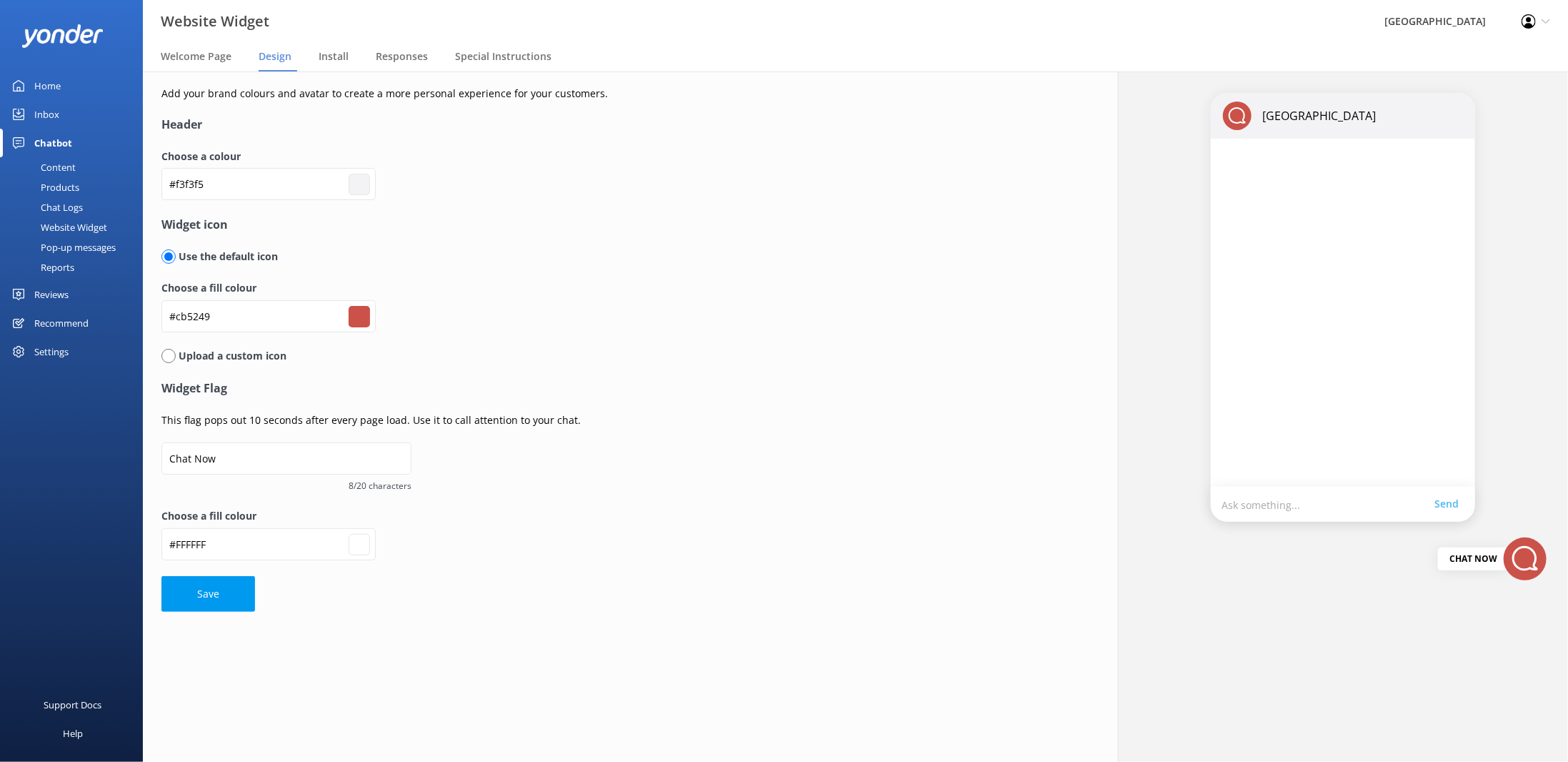
click at [167, 355] on input "radio" at bounding box center [168, 355] width 14 height 14
radio input "true"
radio input "false"
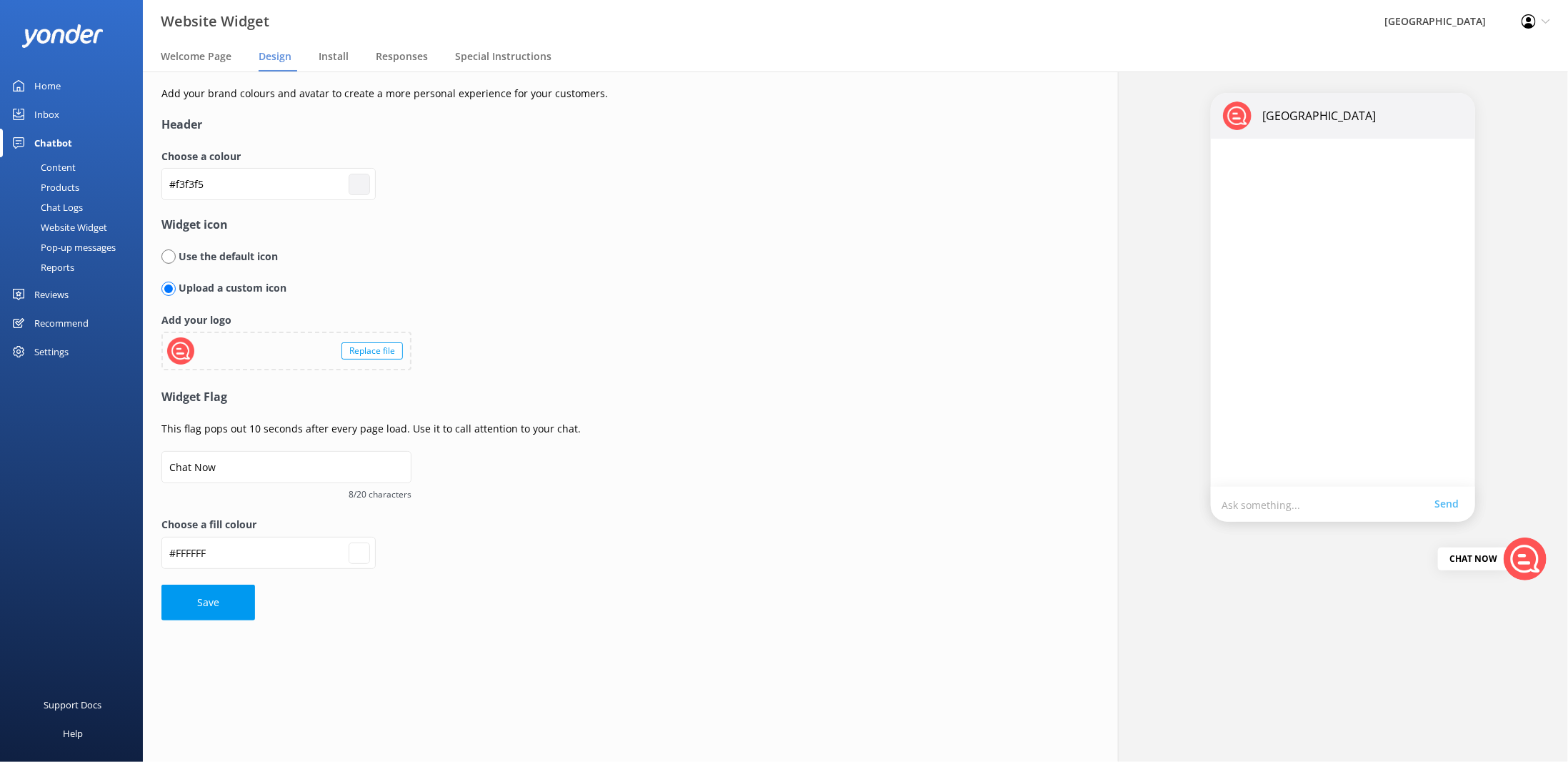
click at [183, 351] on div at bounding box center [181, 350] width 27 height 27
type input "#ffffff"
click at [218, 256] on p "Use the default icon" at bounding box center [227, 256] width 102 height 16
click at [179, 255] on p "Use the default icon" at bounding box center [227, 256] width 102 height 16
click at [176, 253] on p "Use the default icon" at bounding box center [227, 256] width 102 height 16
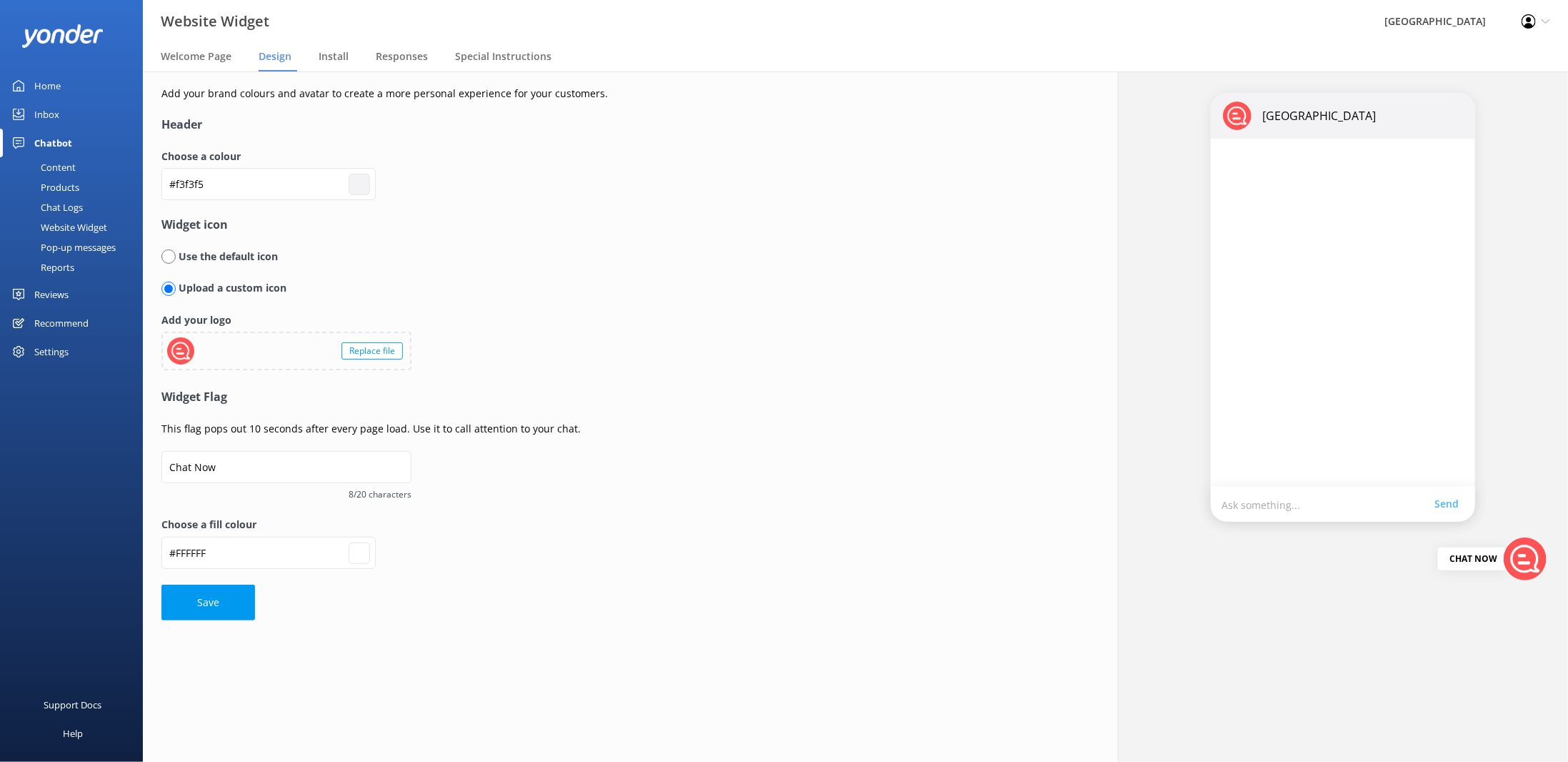
click at [174, 252] on input "radio" at bounding box center [168, 256] width 14 height 14
radio input "true"
radio input "false"
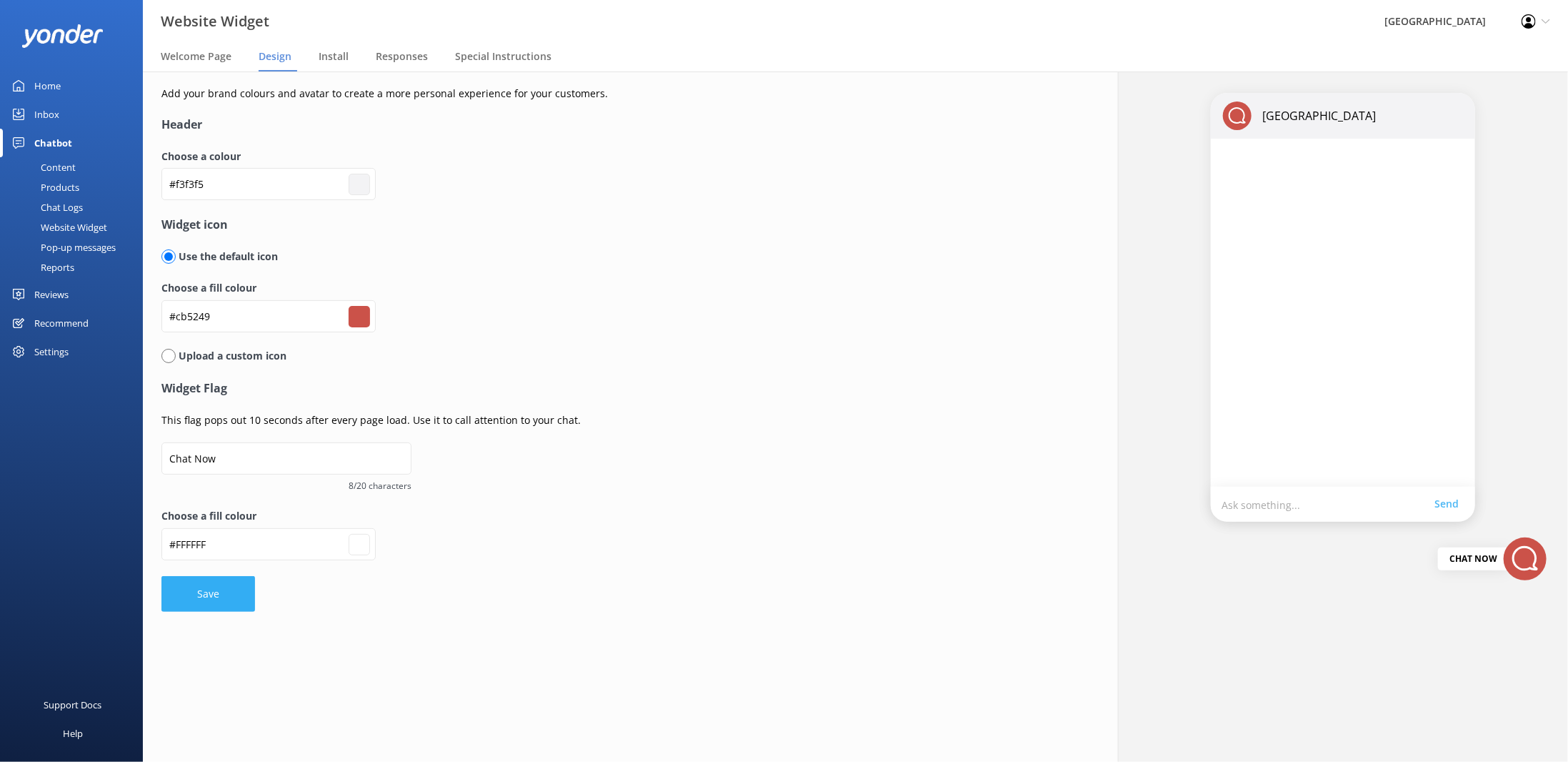
click at [186, 600] on button "Save" at bounding box center [207, 594] width 93 height 36
click at [233, 186] on input "#f3f3f5" at bounding box center [268, 184] width 215 height 32
type input "#ffffff"
drag, startPoint x: 220, startPoint y: 184, endPoint x: 172, endPoint y: 186, distance: 48.0
click at [172, 186] on input "#f3f3f5" at bounding box center [268, 184] width 215 height 32
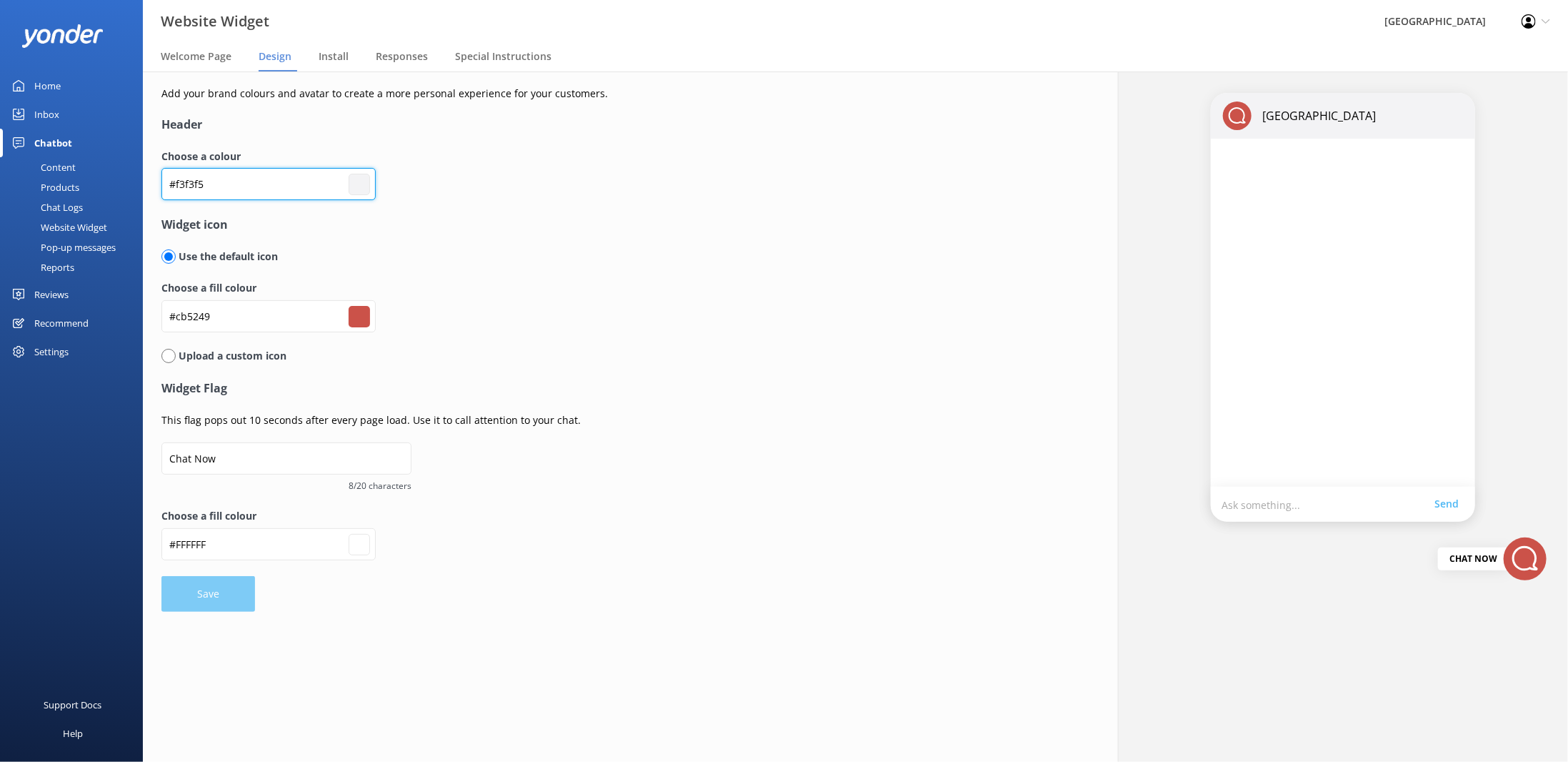
type input "#4"
type input "#000000"
type input "#ffffff"
type input "#42"
type input "#000000"
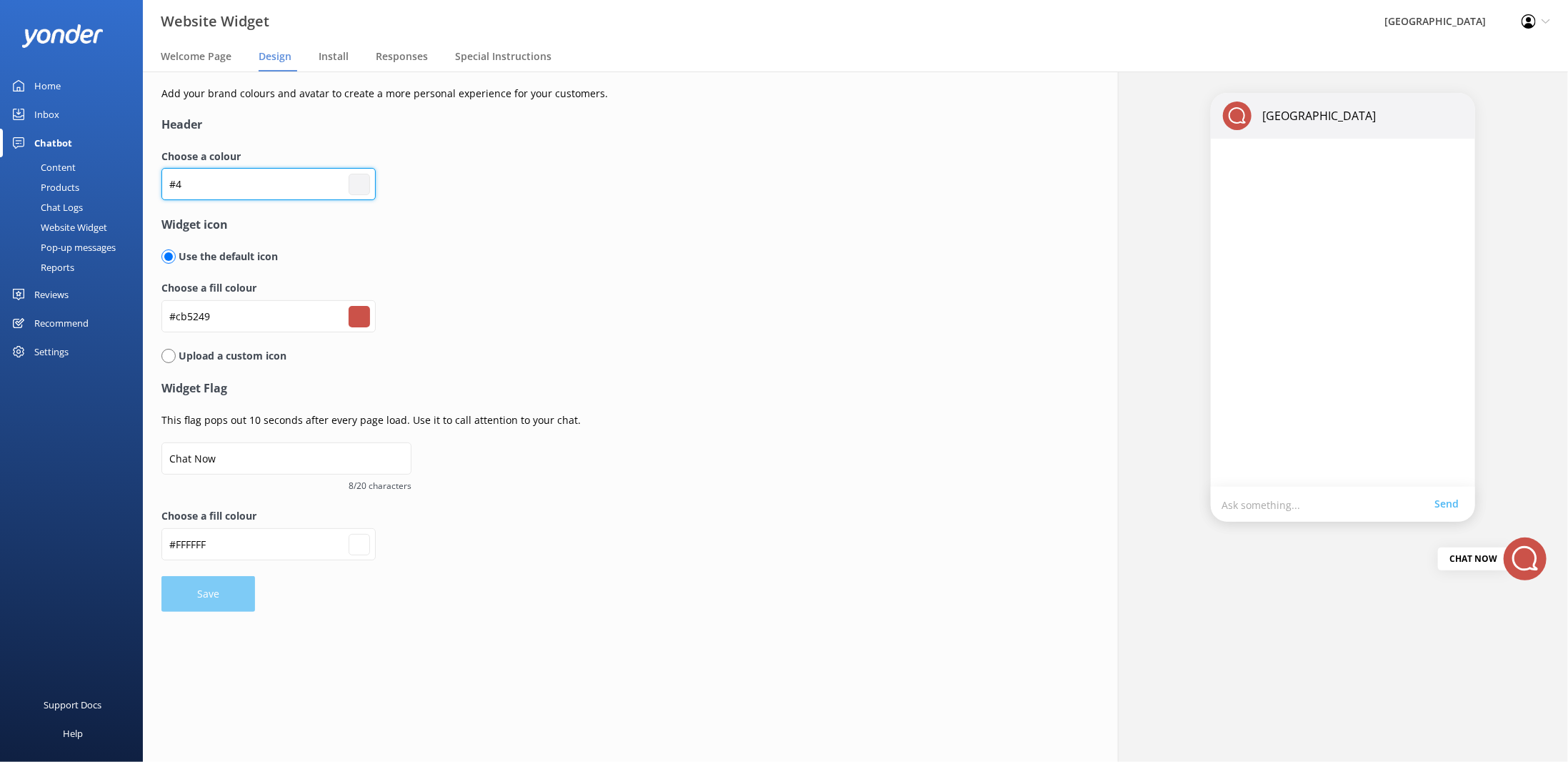
type input "#ffffff"
type input "#424"
type input "#000000"
type input "#ffffff"
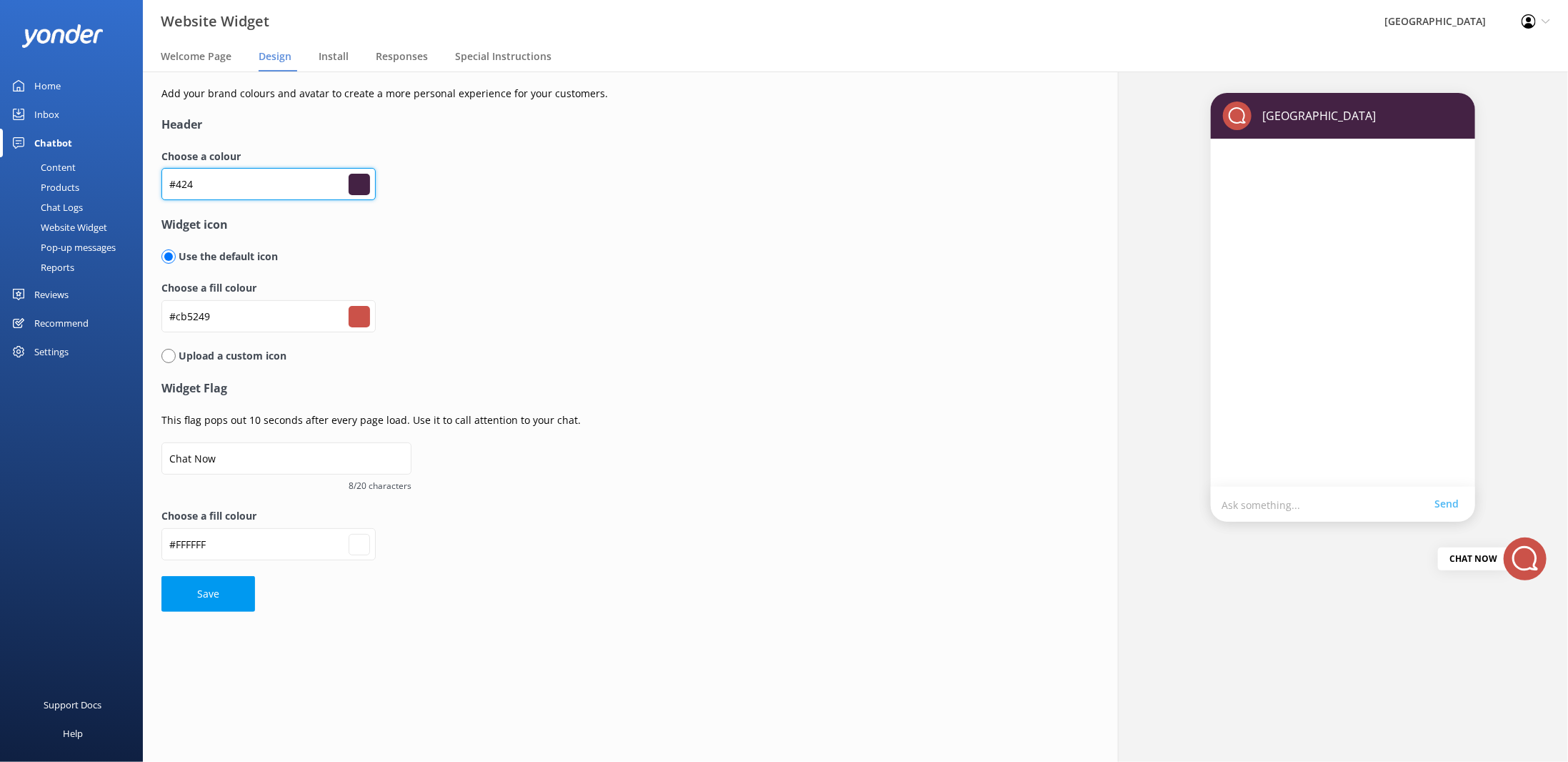
type input "#4245"
type input "#000000"
type input "#ffffff"
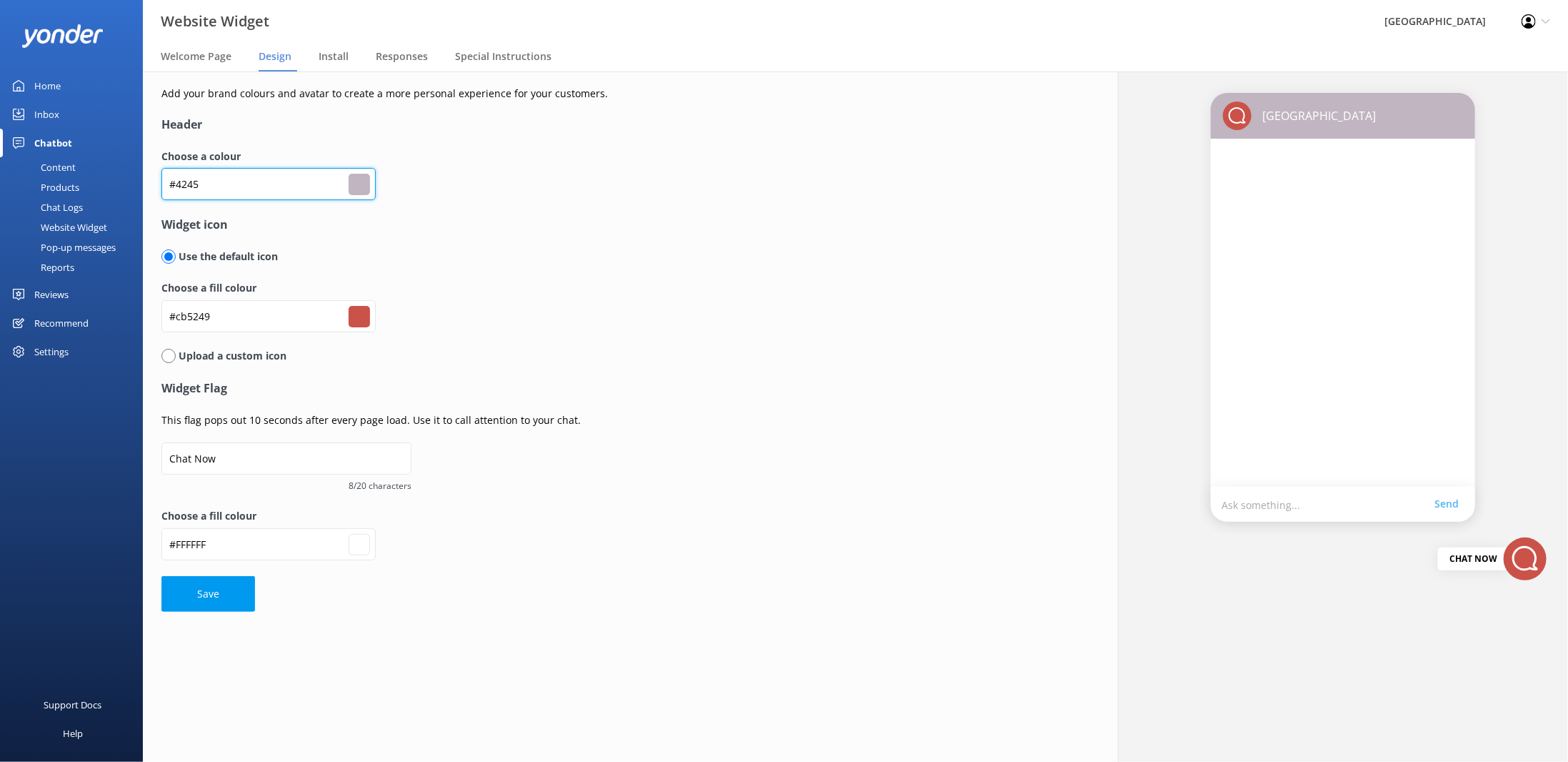
type input "#42454"
type input "#000000"
type input "#ffffff"
type input "#42454a"
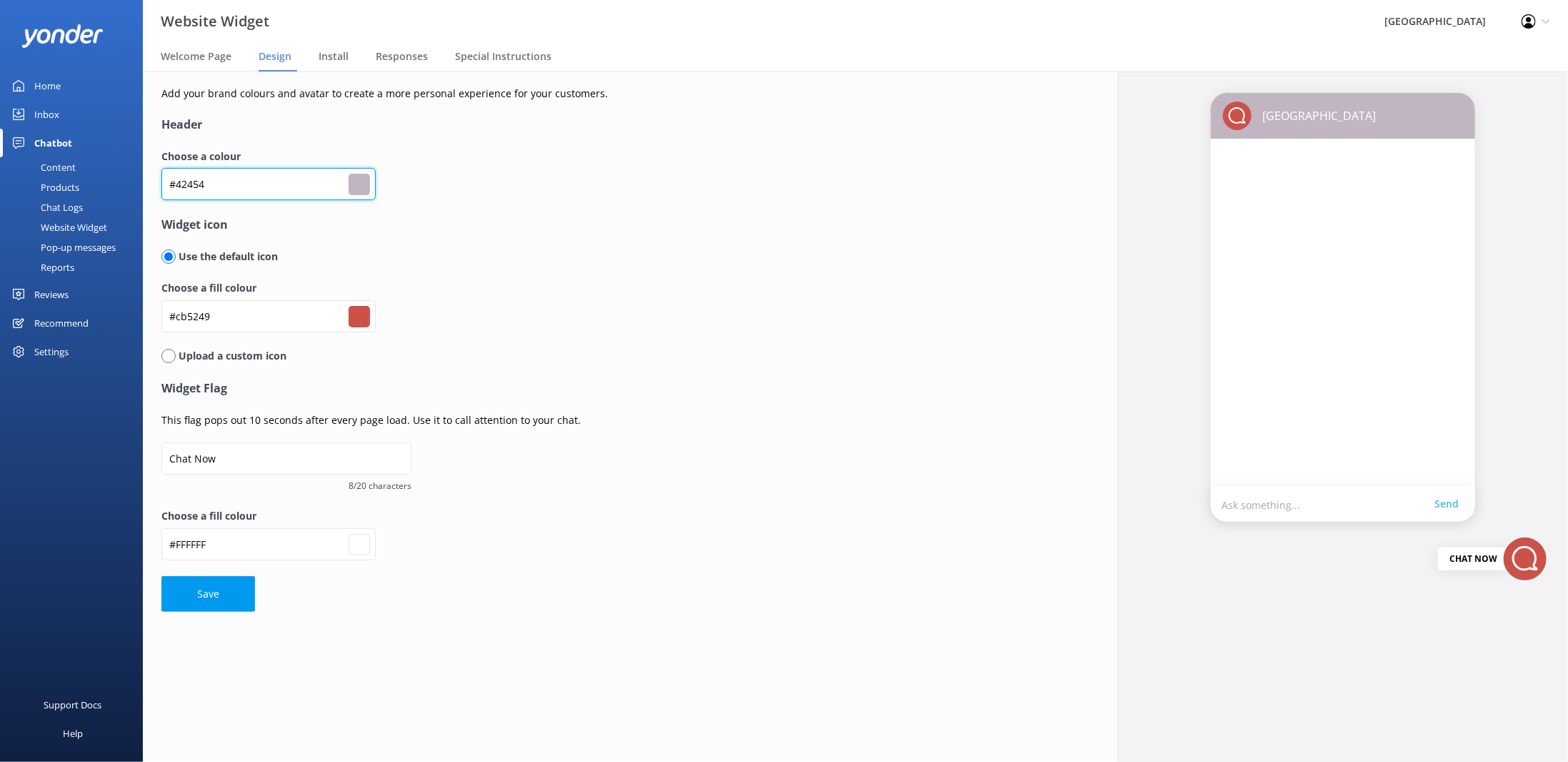
type input "#ffffff"
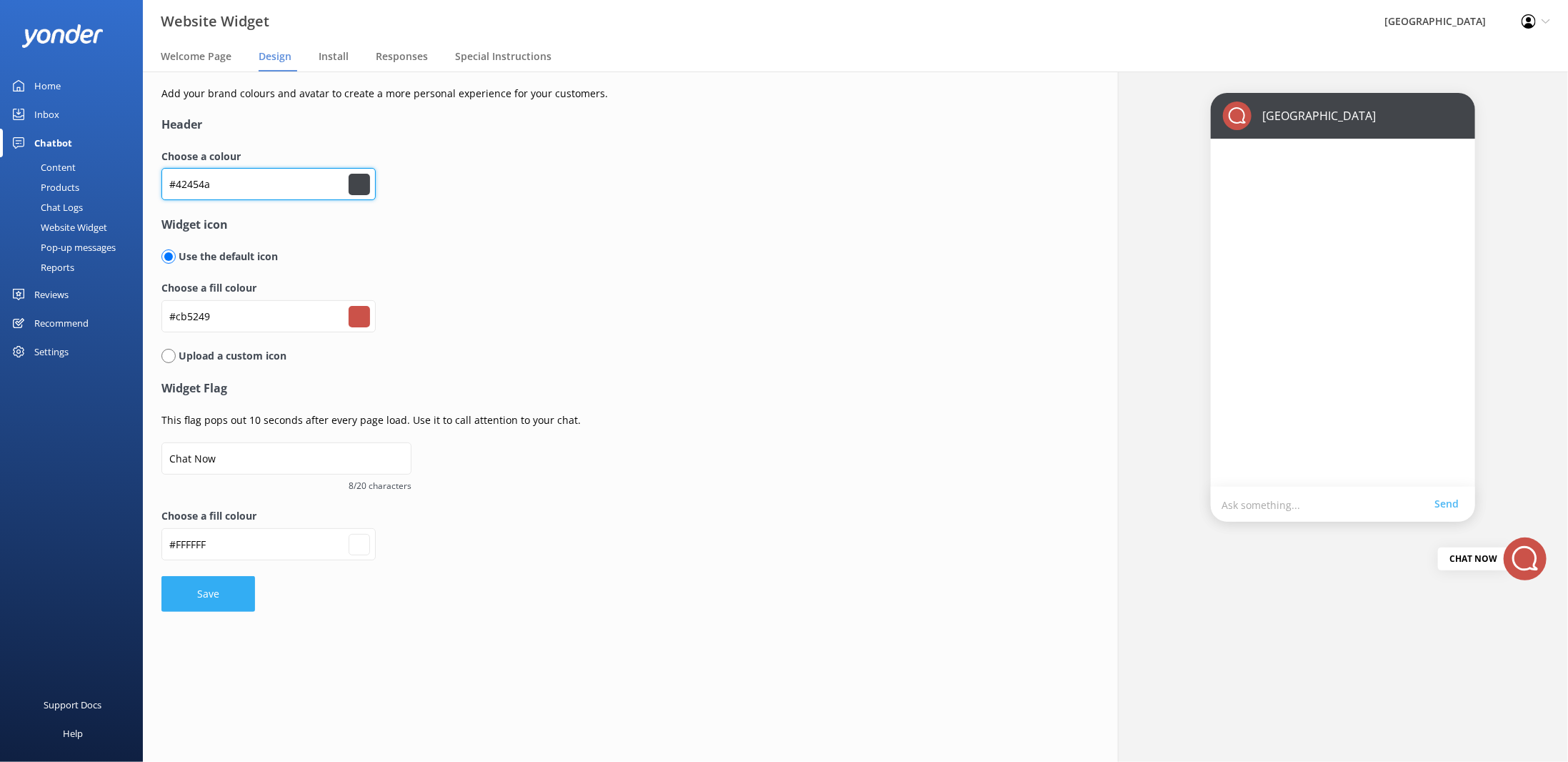
type input "#42454a"
click at [219, 592] on button "Save" at bounding box center [207, 594] width 93 height 36
type input "#ffffff"
click at [188, 55] on span "Welcome Page" at bounding box center [196, 56] width 71 height 14
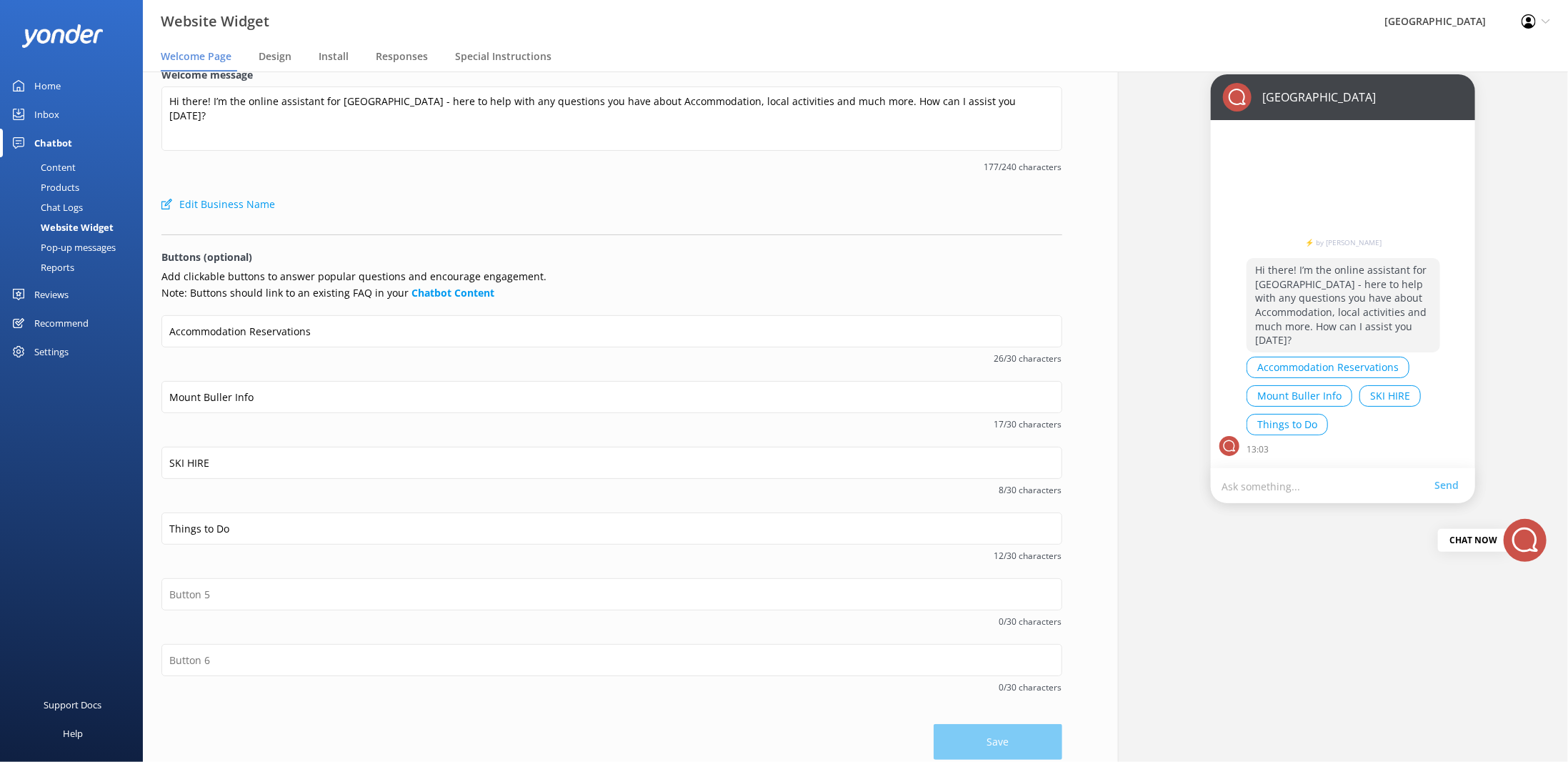
scroll to position [29, 0]
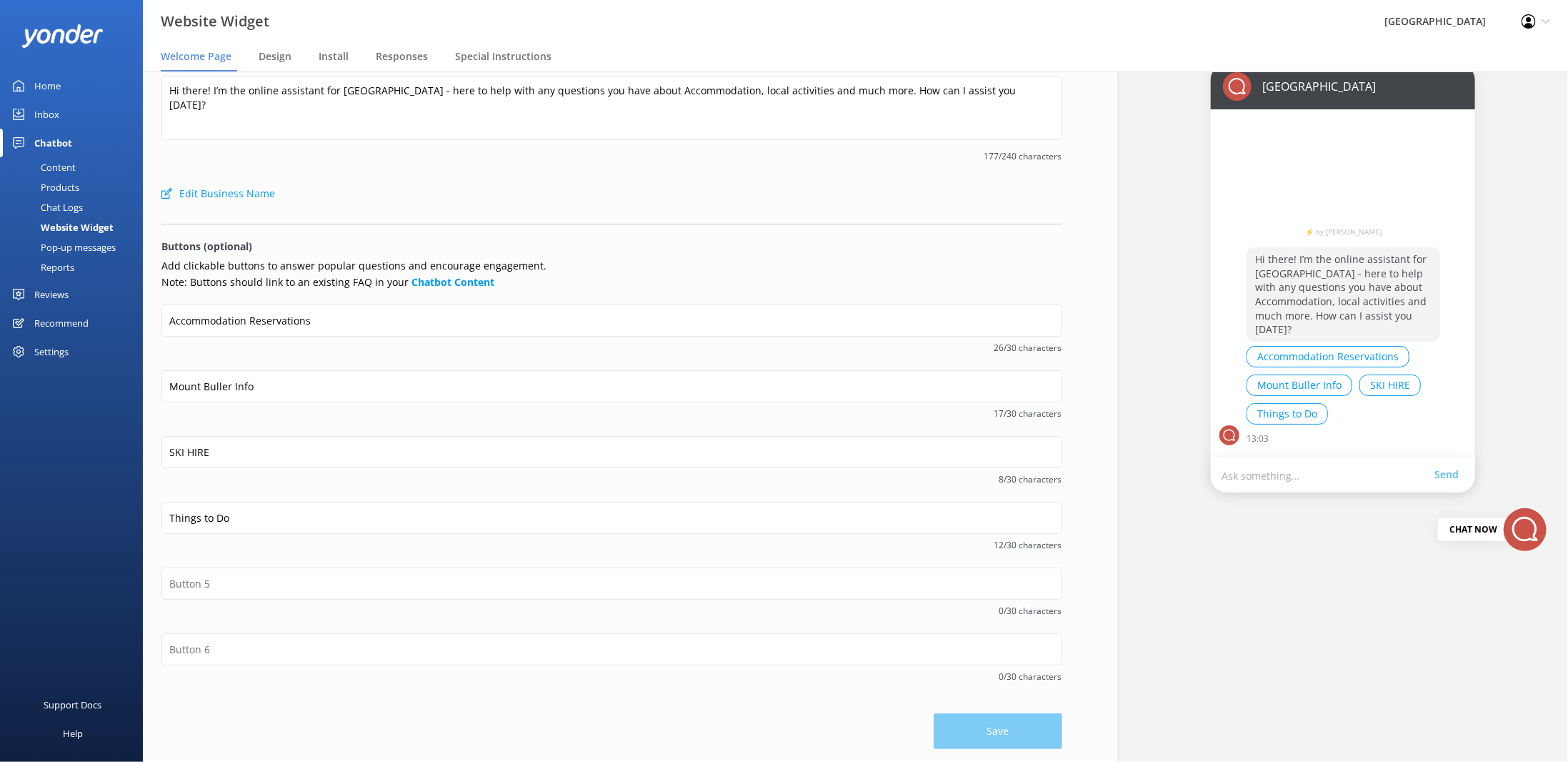
drag, startPoint x: 1011, startPoint y: 733, endPoint x: 996, endPoint y: 731, distance: 15.1
click at [1011, 733] on div "Save" at bounding box center [611, 723] width 901 height 50
click at [996, 731] on div "Save" at bounding box center [611, 723] width 901 height 50
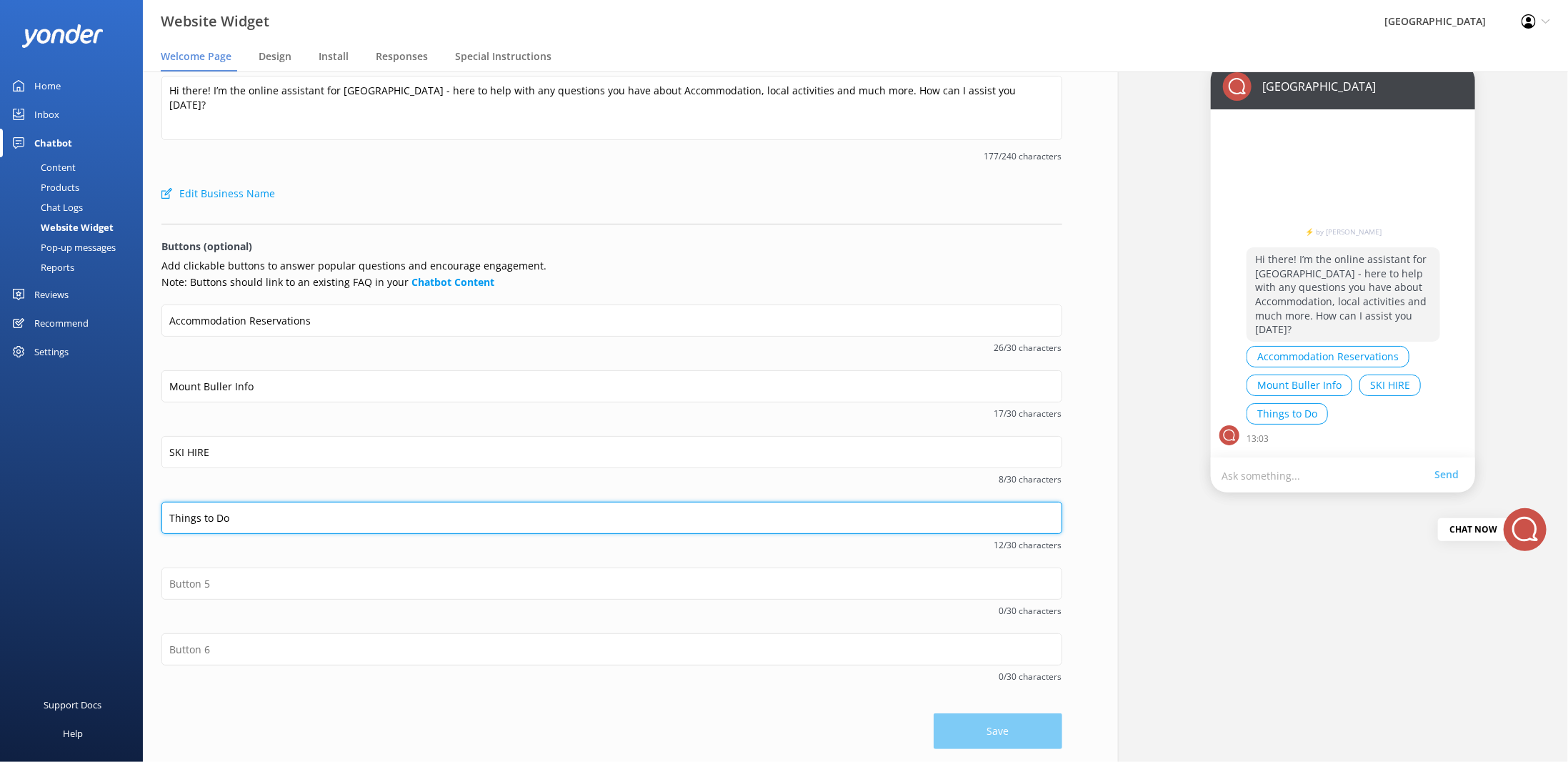
drag, startPoint x: 241, startPoint y: 518, endPoint x: 132, endPoint y: 505, distance: 109.8
click at [133, 505] on div "Website Widget Alzburg Resort Profile Settings Logout Welcome Page Design Insta…" at bounding box center [784, 416] width 1568 height 690
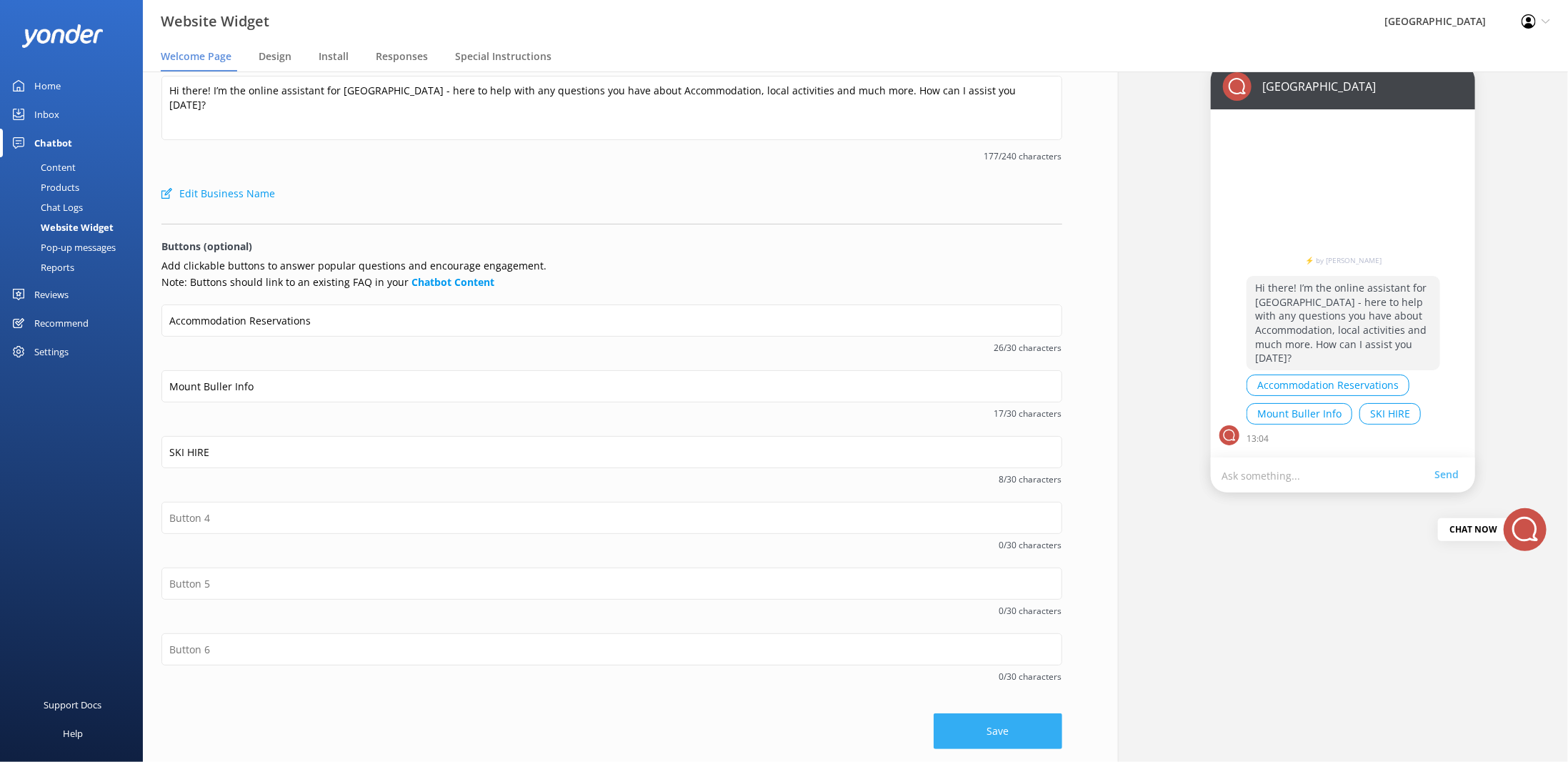
click at [1006, 738] on button "Save" at bounding box center [998, 731] width 129 height 36
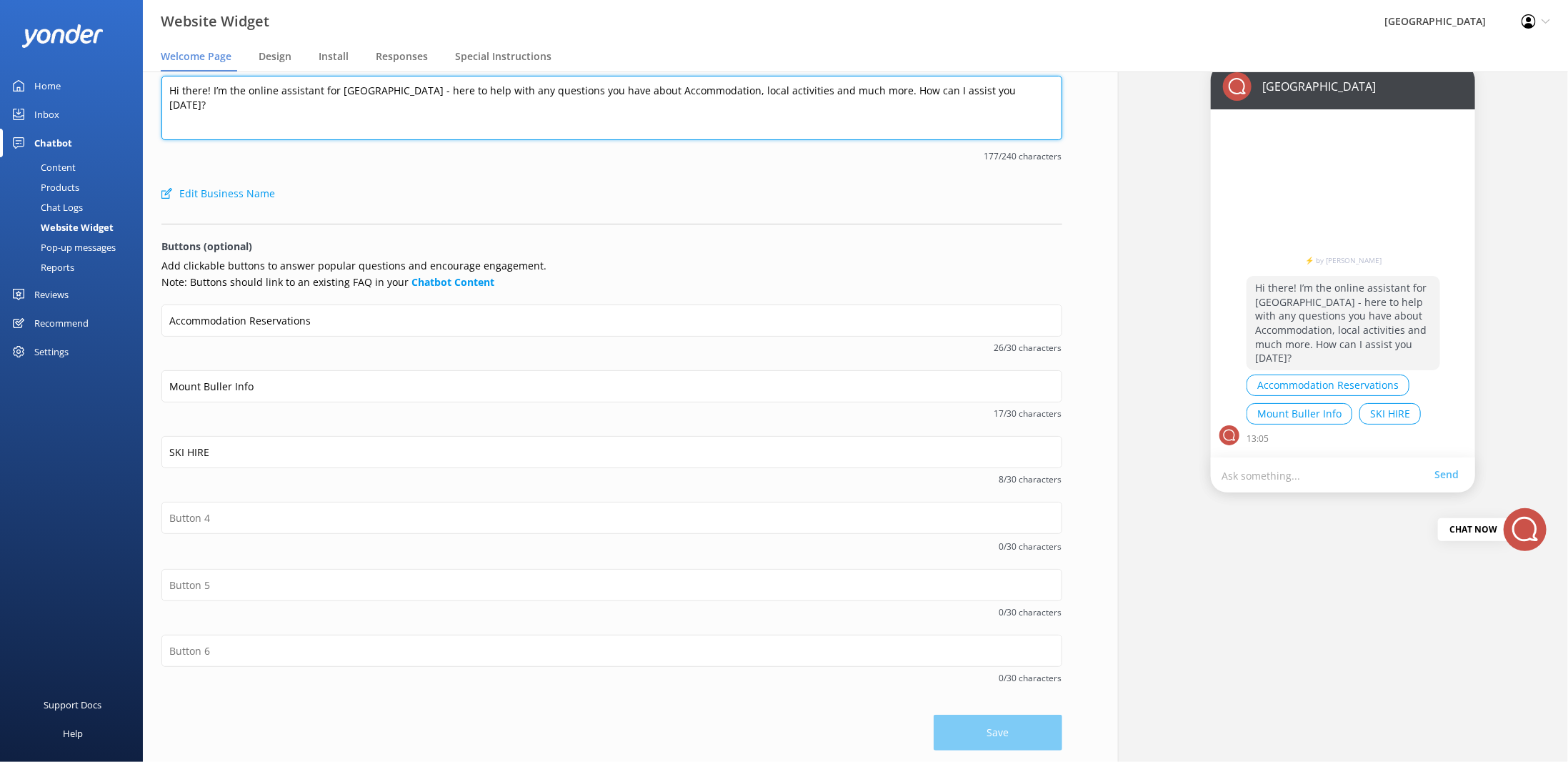
click at [564, 97] on textarea "Hi there! I’m the online assistant for [GEOGRAPHIC_DATA] - here to help with an…" at bounding box center [611, 107] width 901 height 64
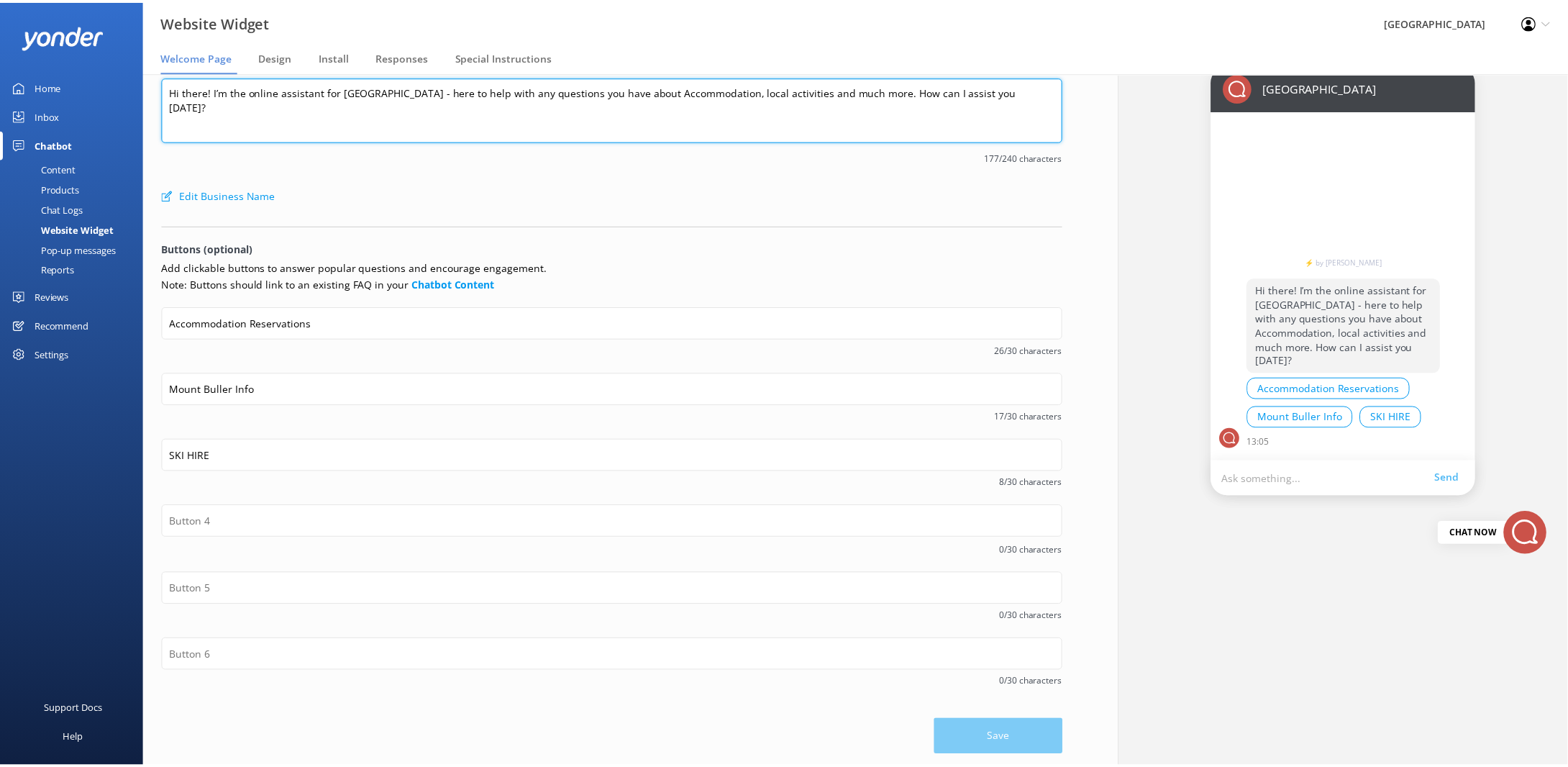
scroll to position [0, 0]
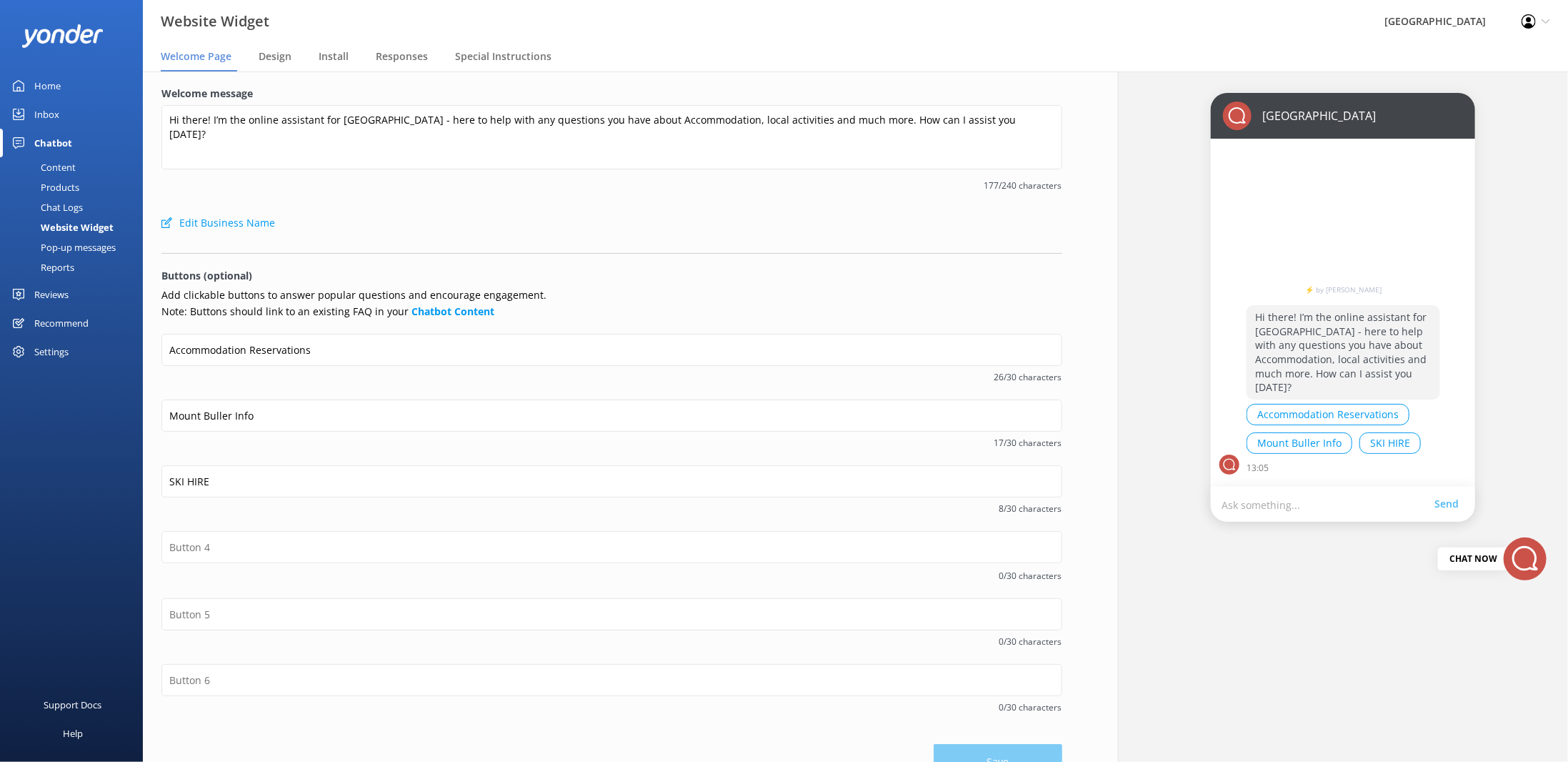
click at [210, 223] on button "Edit Business Name" at bounding box center [218, 223] width 114 height 28
select select "[GEOGRAPHIC_DATA]/[GEOGRAPHIC_DATA]"
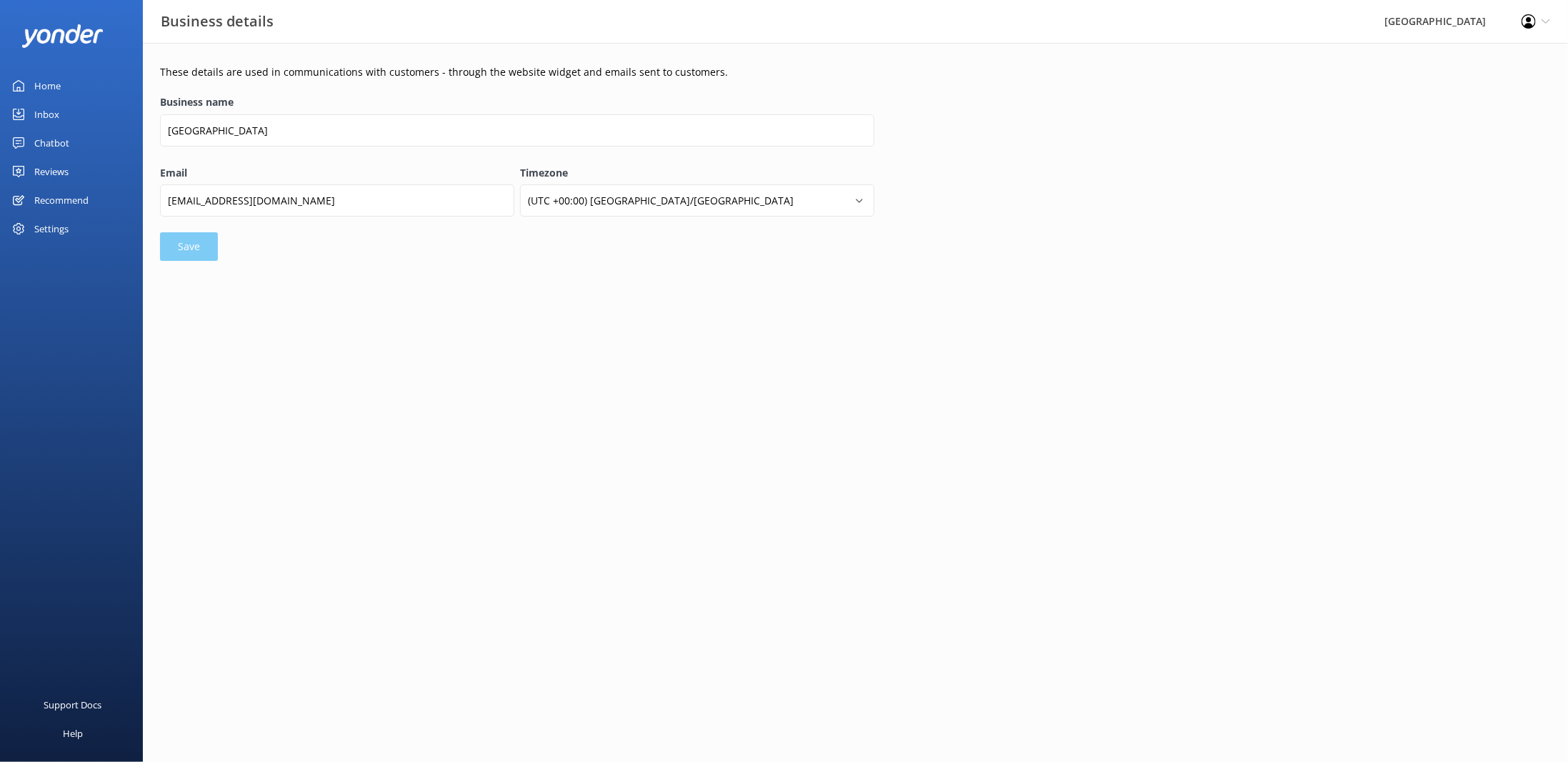
click at [191, 246] on form "Business name [GEOGRAPHIC_DATA] Email [EMAIL_ADDRESS][DOMAIN_NAME] Timezone (UT…" at bounding box center [517, 176] width 715 height 170
click at [47, 145] on div "Chatbot" at bounding box center [51, 143] width 35 height 28
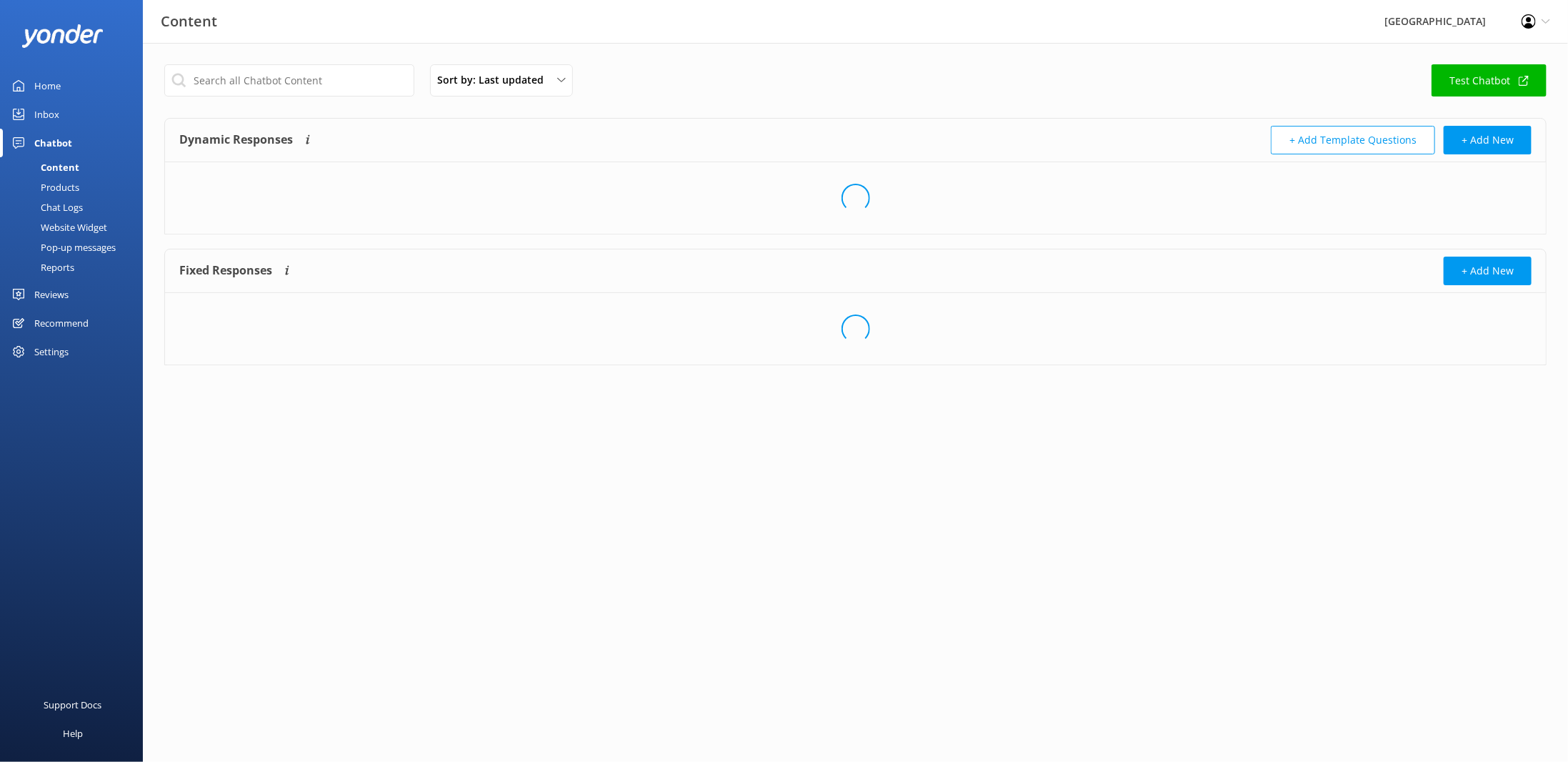
click at [78, 226] on div "Website Widget" at bounding box center [57, 227] width 99 height 20
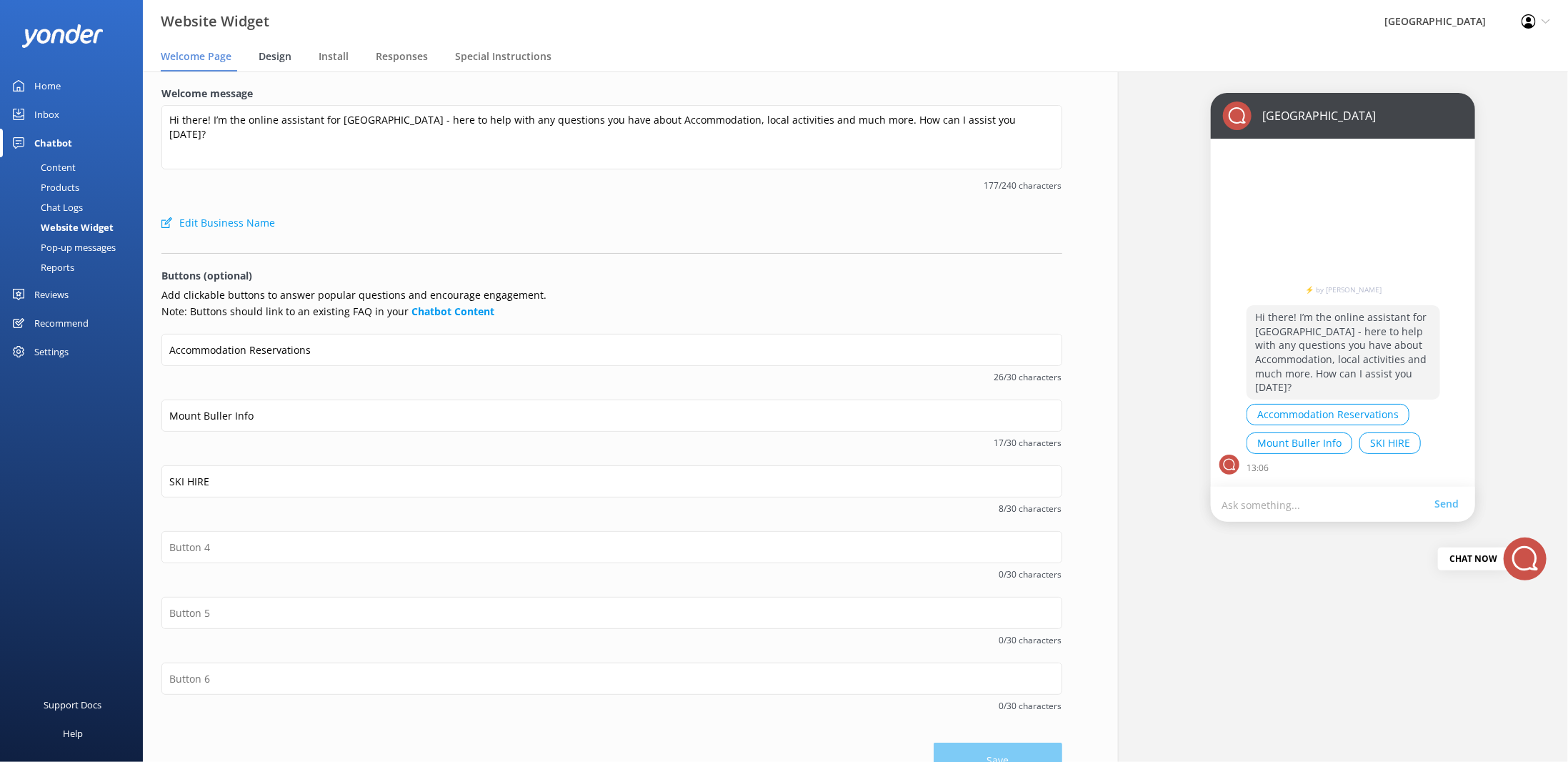
click at [274, 57] on span "Design" at bounding box center [275, 56] width 33 height 14
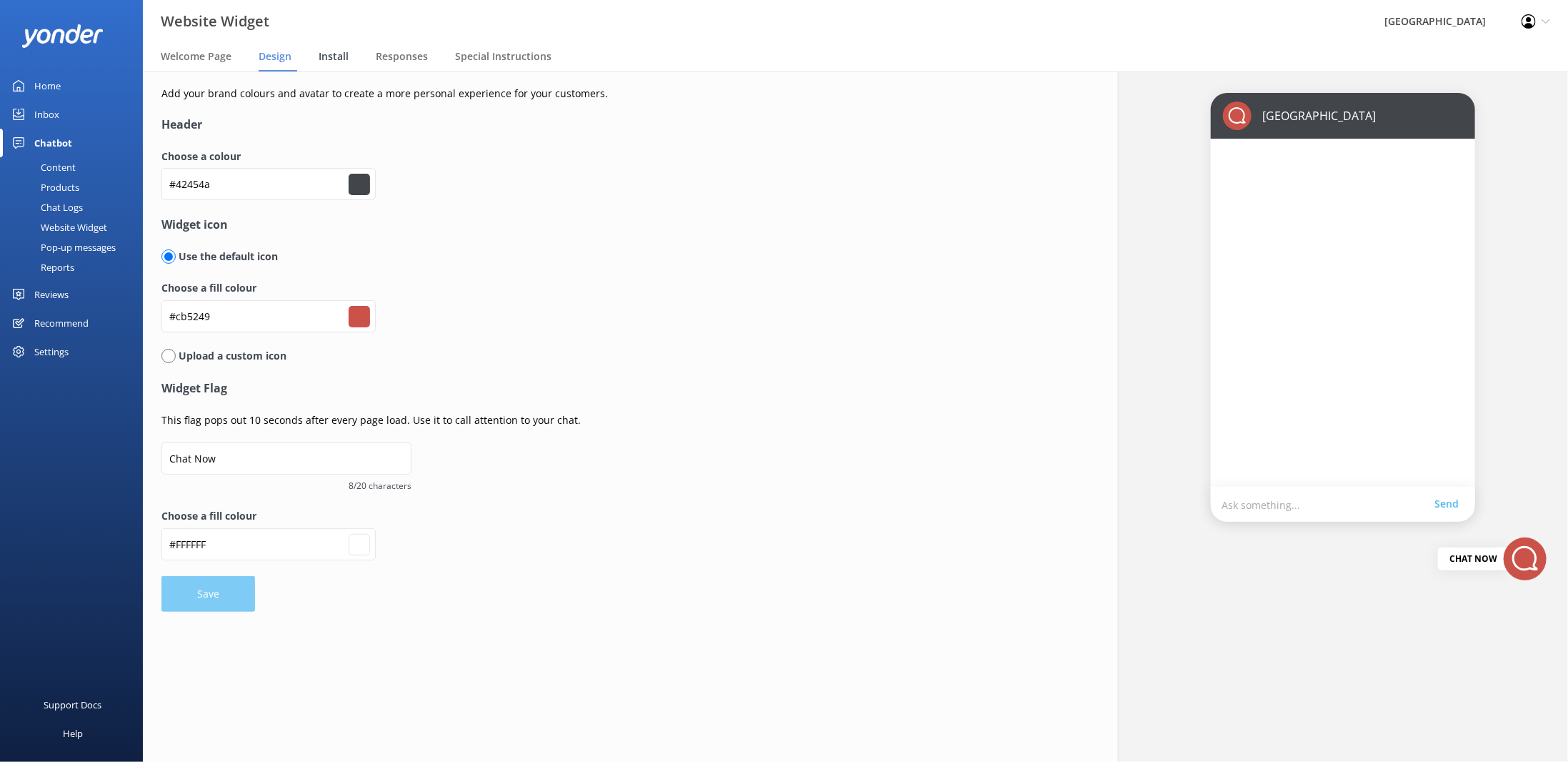
click at [330, 57] on span "Install" at bounding box center [333, 56] width 30 height 14
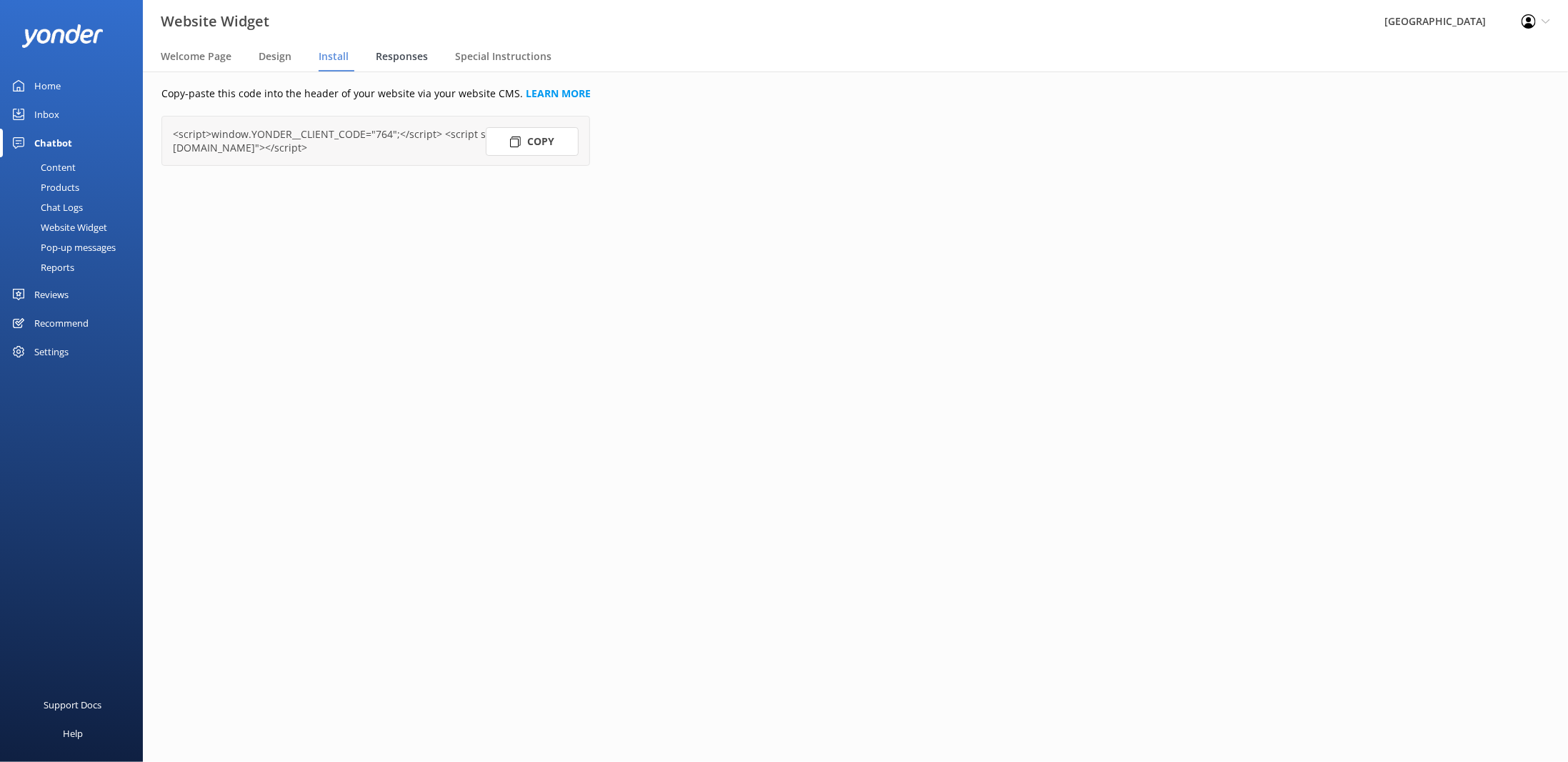
click at [379, 54] on span "Responses" at bounding box center [401, 56] width 52 height 14
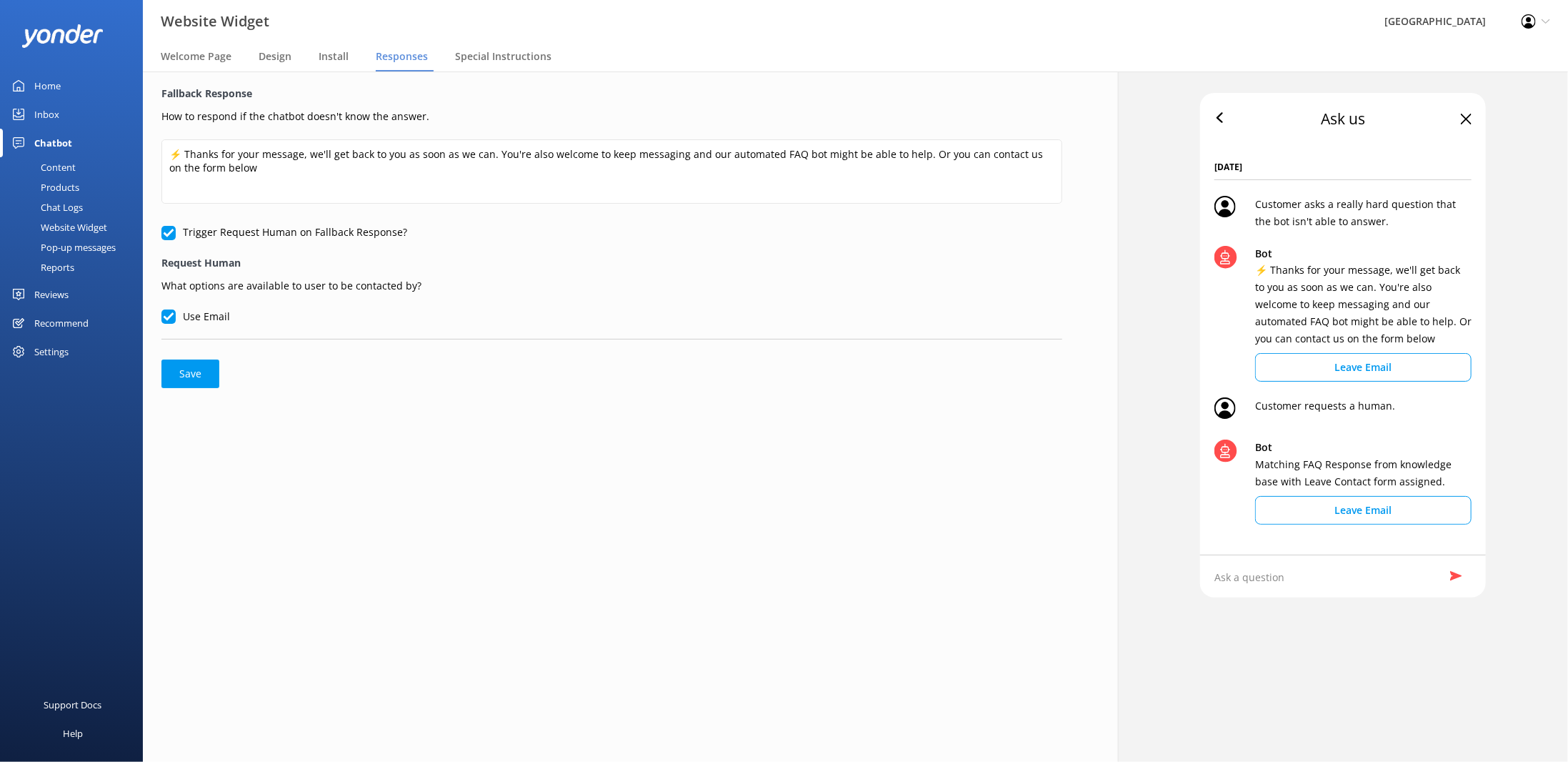
click at [170, 232] on input "Trigger Request Human on Fallback Response?" at bounding box center [168, 233] width 14 height 14
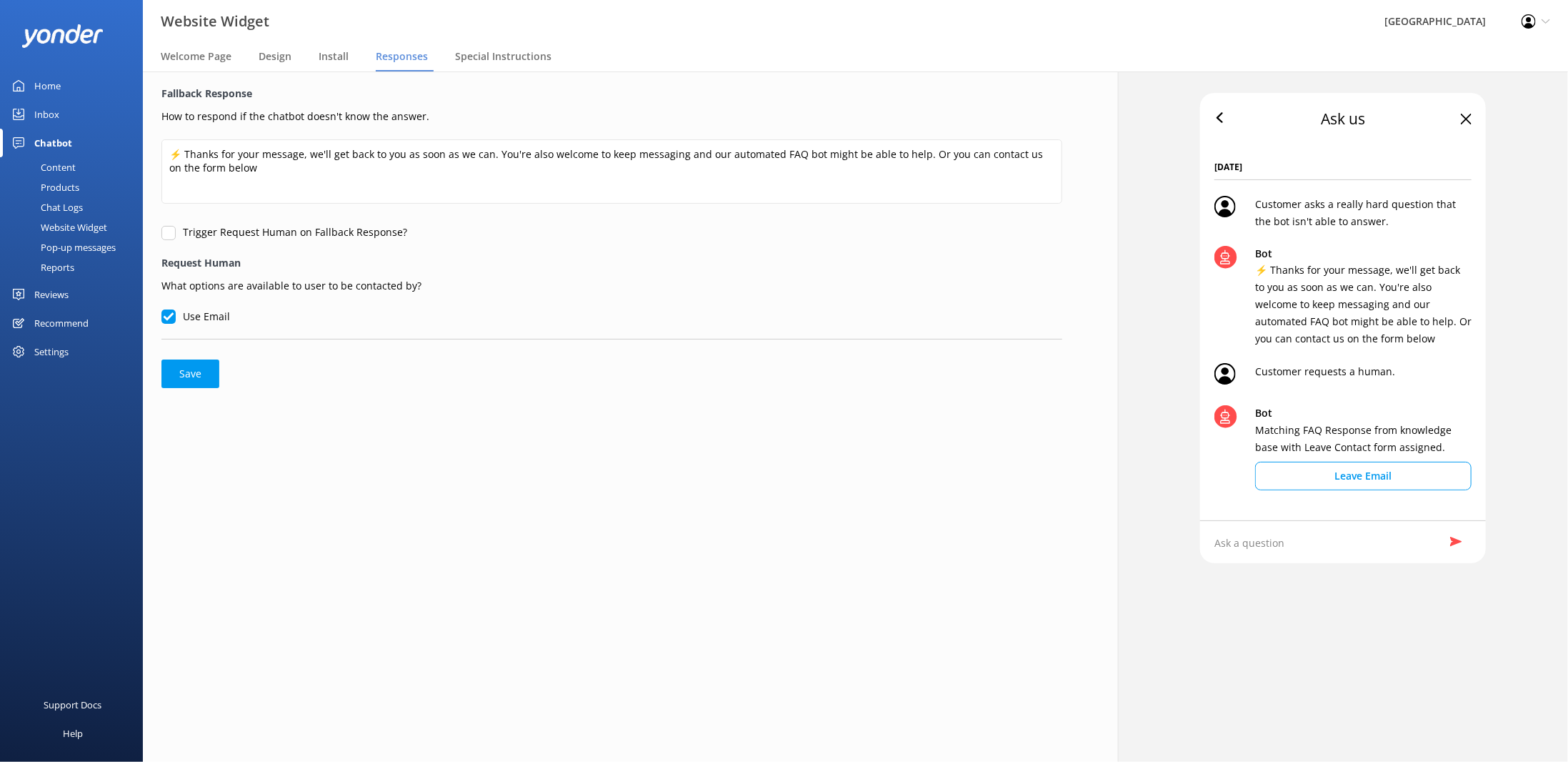
click at [170, 232] on input "Trigger Request Human on Fallback Response?" at bounding box center [168, 233] width 14 height 14
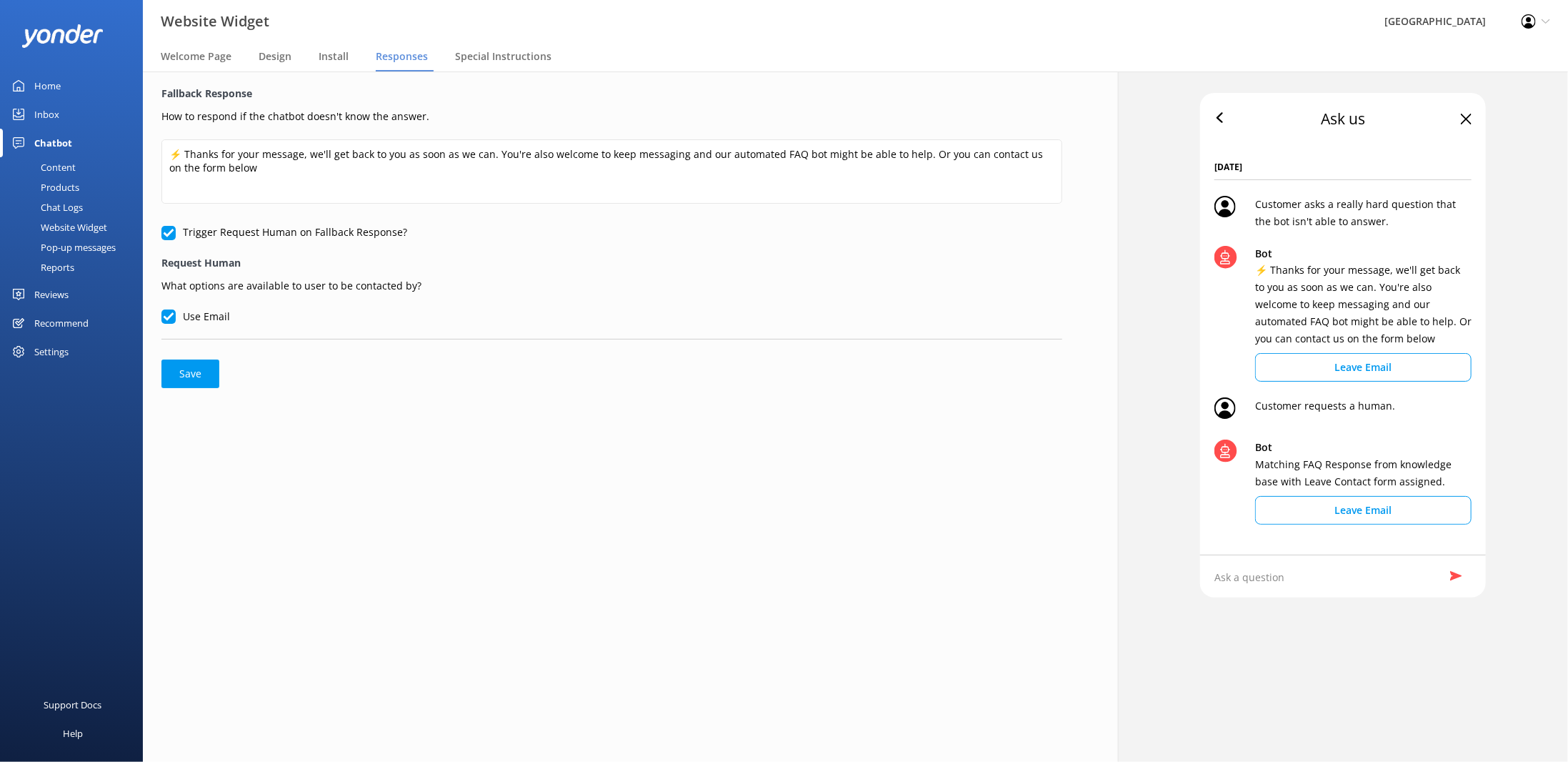
click at [170, 232] on input "Trigger Request Human on Fallback Response?" at bounding box center [168, 233] width 14 height 14
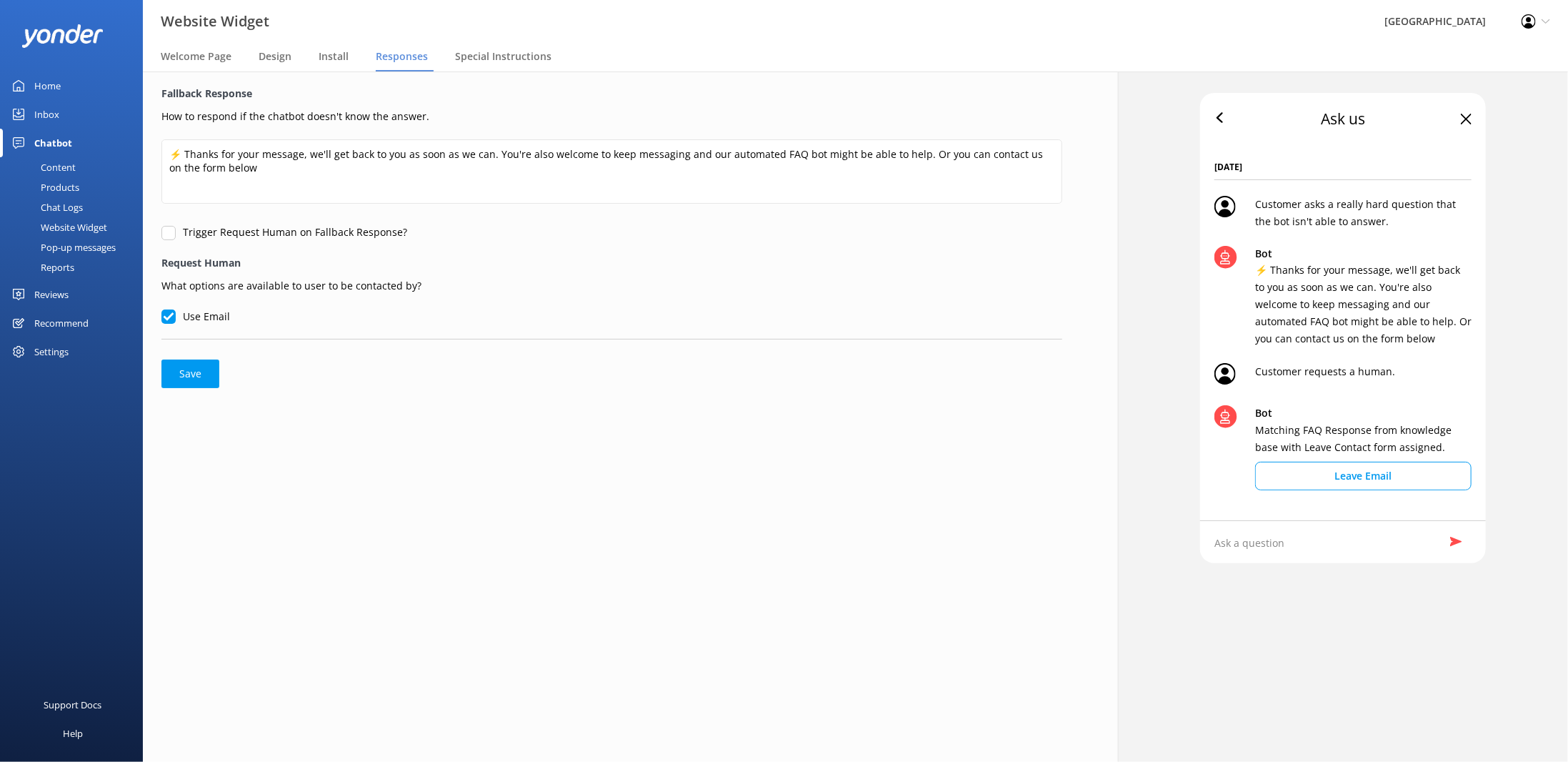
click at [170, 232] on input "Trigger Request Human on Fallback Response?" at bounding box center [168, 233] width 14 height 14
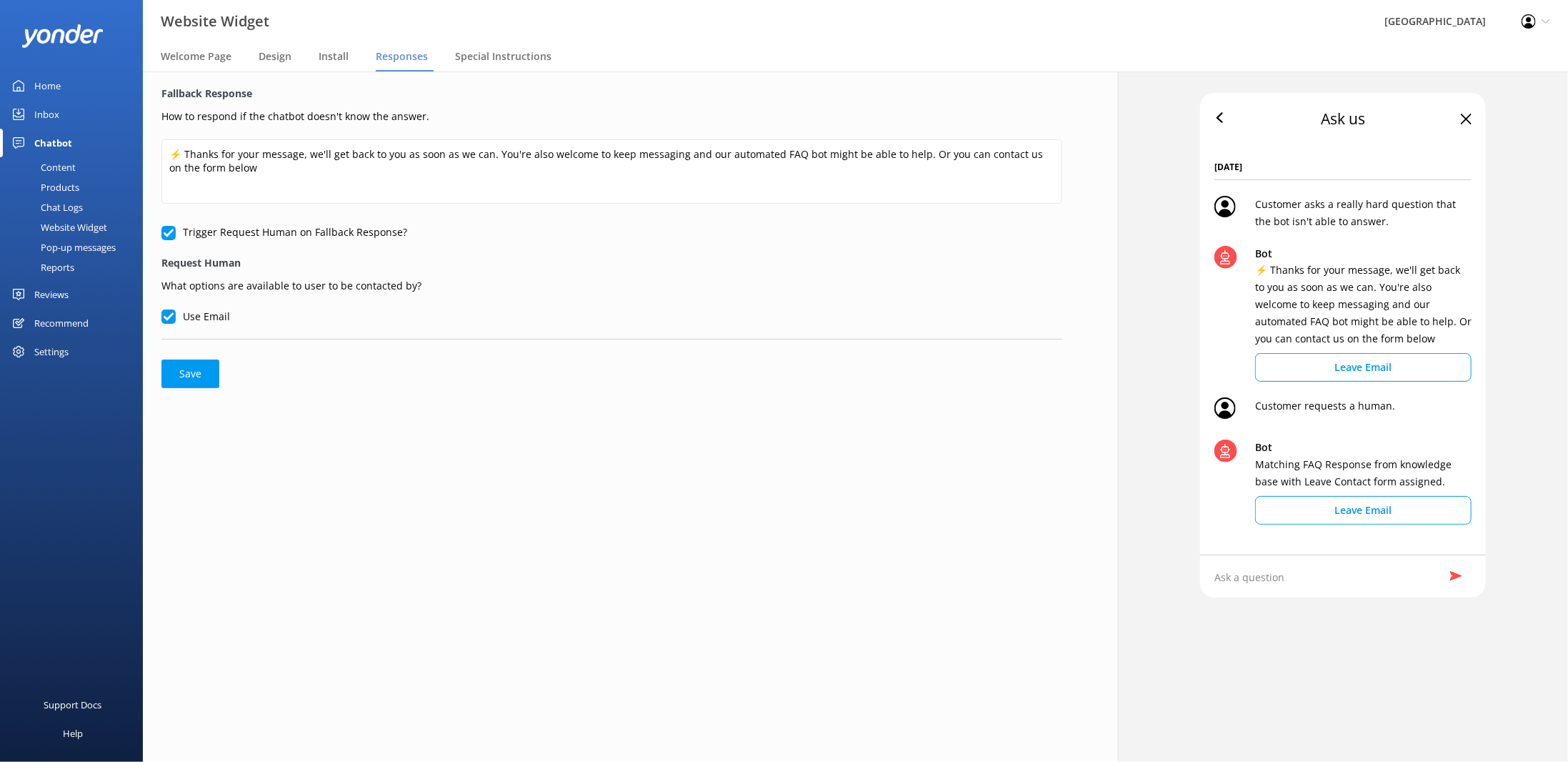
click at [170, 232] on input "Trigger Request Human on Fallback Response?" at bounding box center [168, 233] width 14 height 14
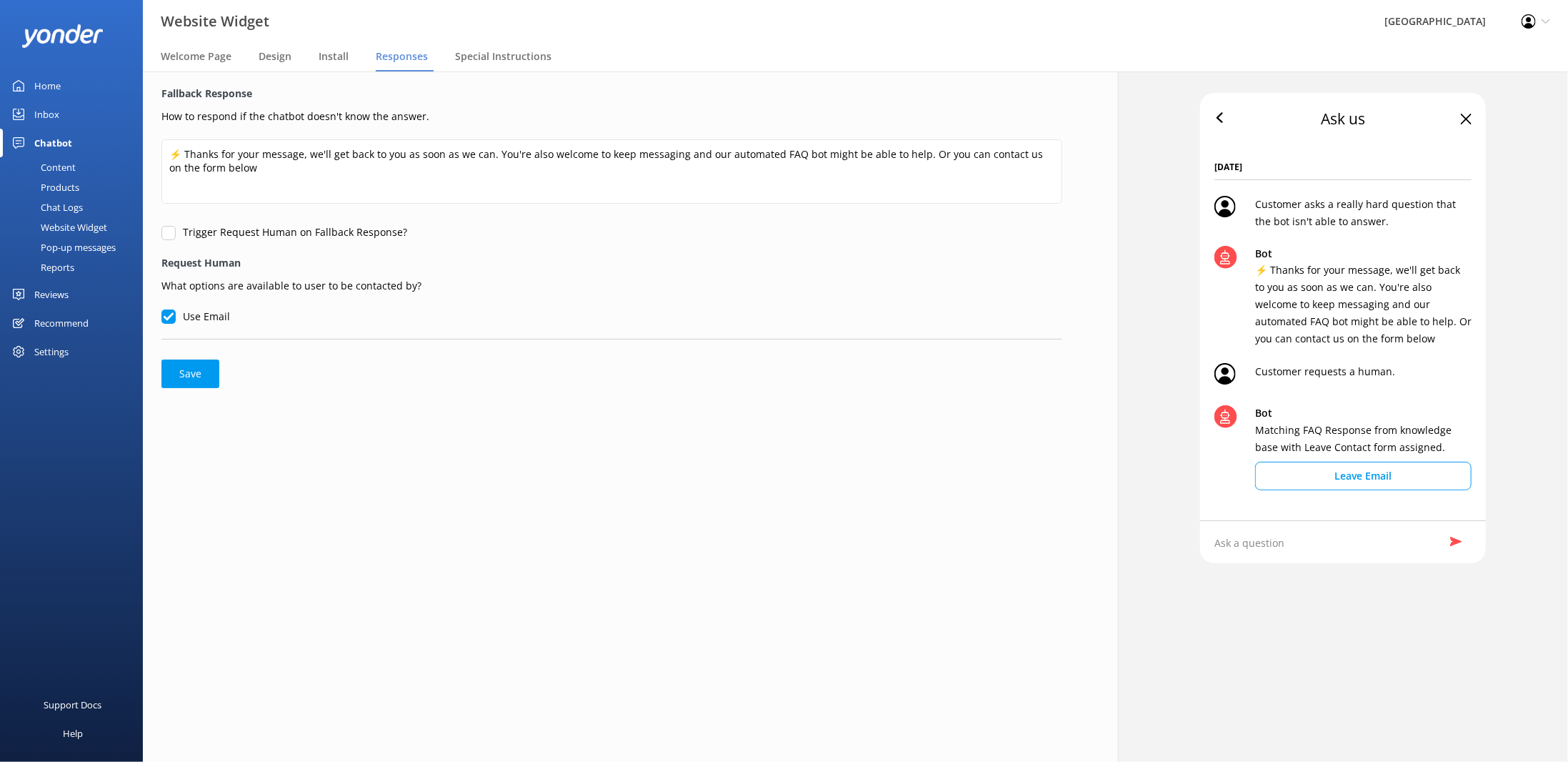
click at [170, 232] on input "Trigger Request Human on Fallback Response?" at bounding box center [168, 233] width 14 height 14
checkbox input "true"
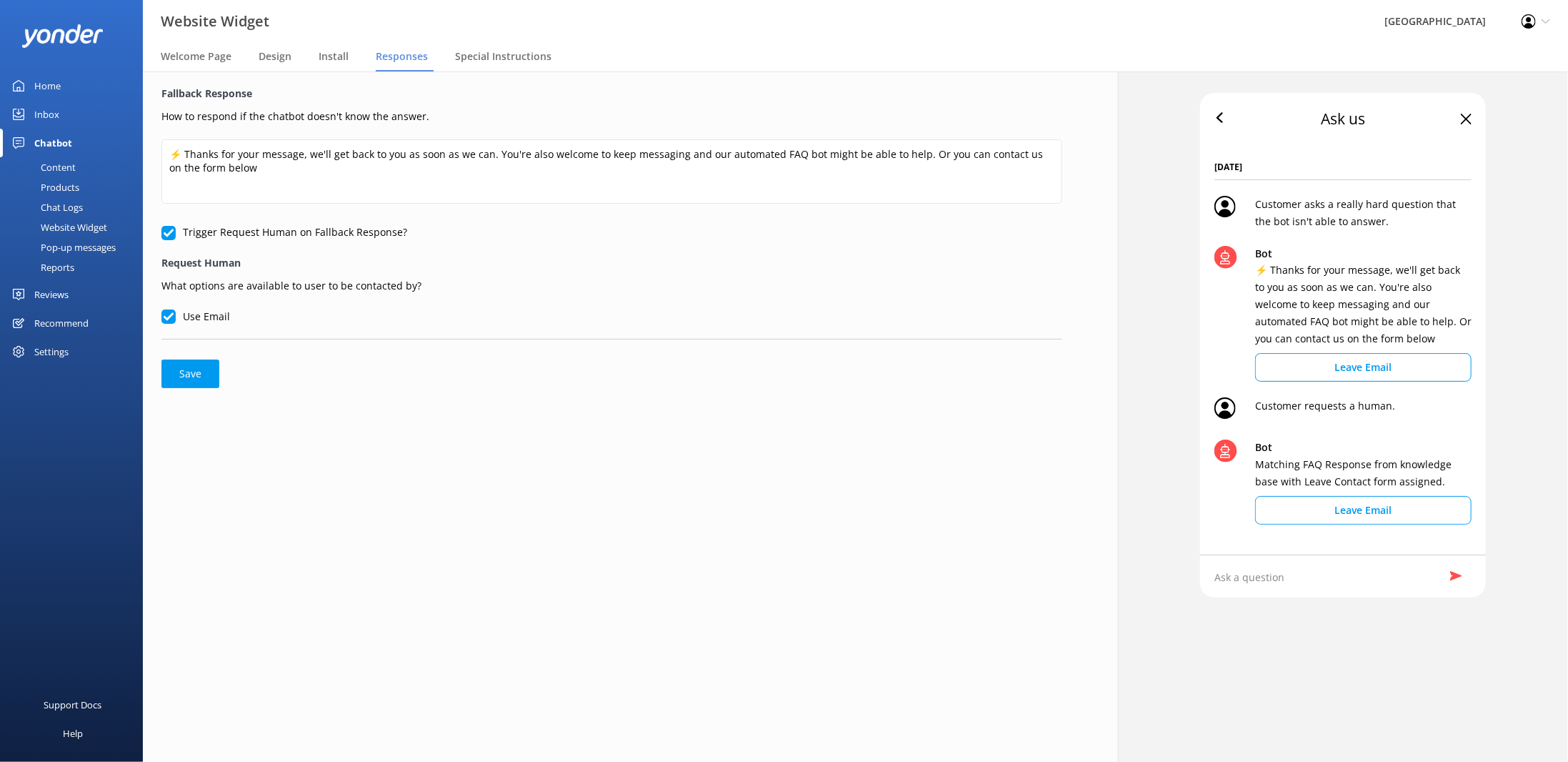
click at [170, 314] on input "Use Email" at bounding box center [168, 316] width 14 height 14
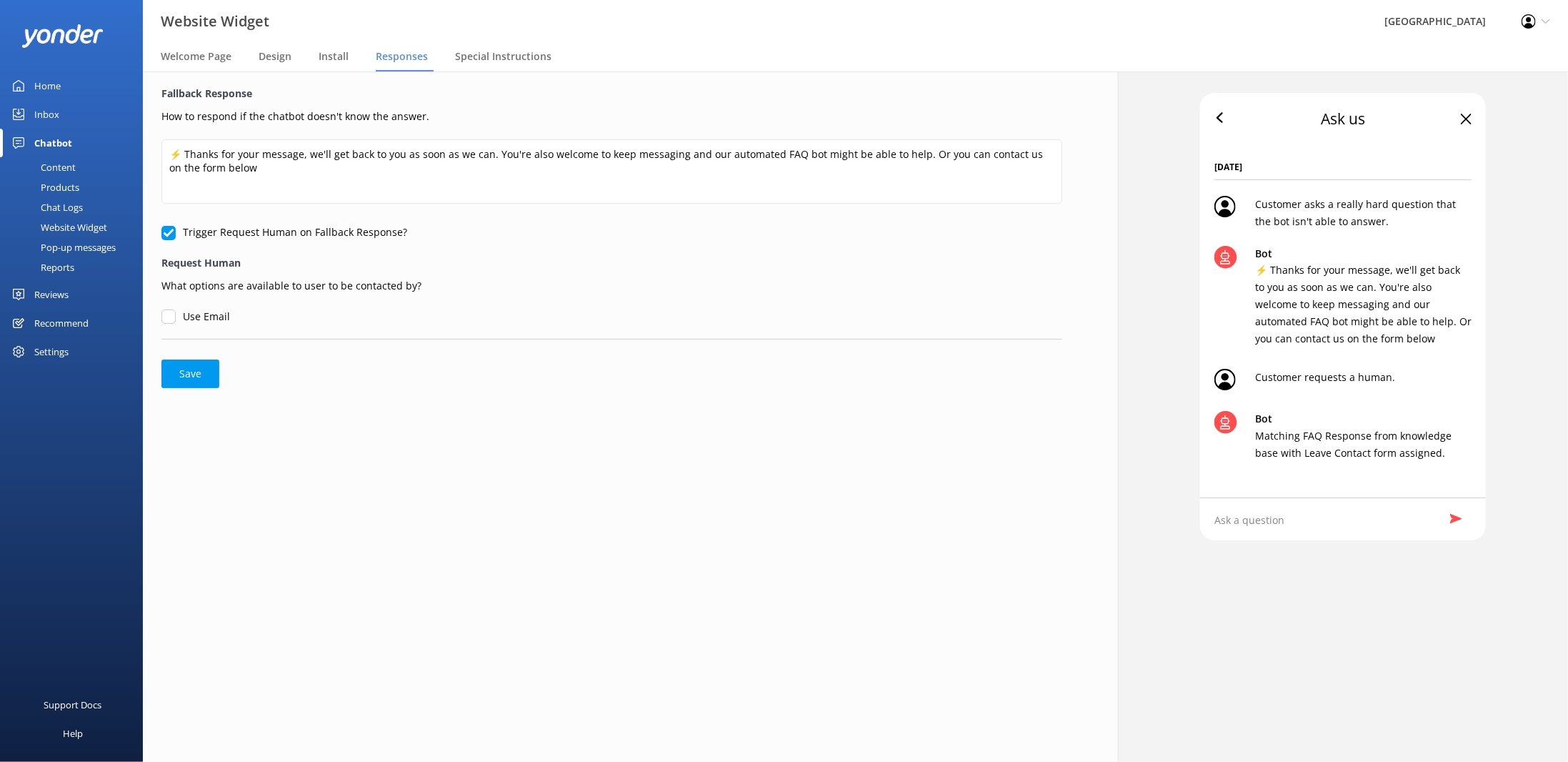
click at [170, 314] on input "Use Email" at bounding box center [168, 316] width 14 height 14
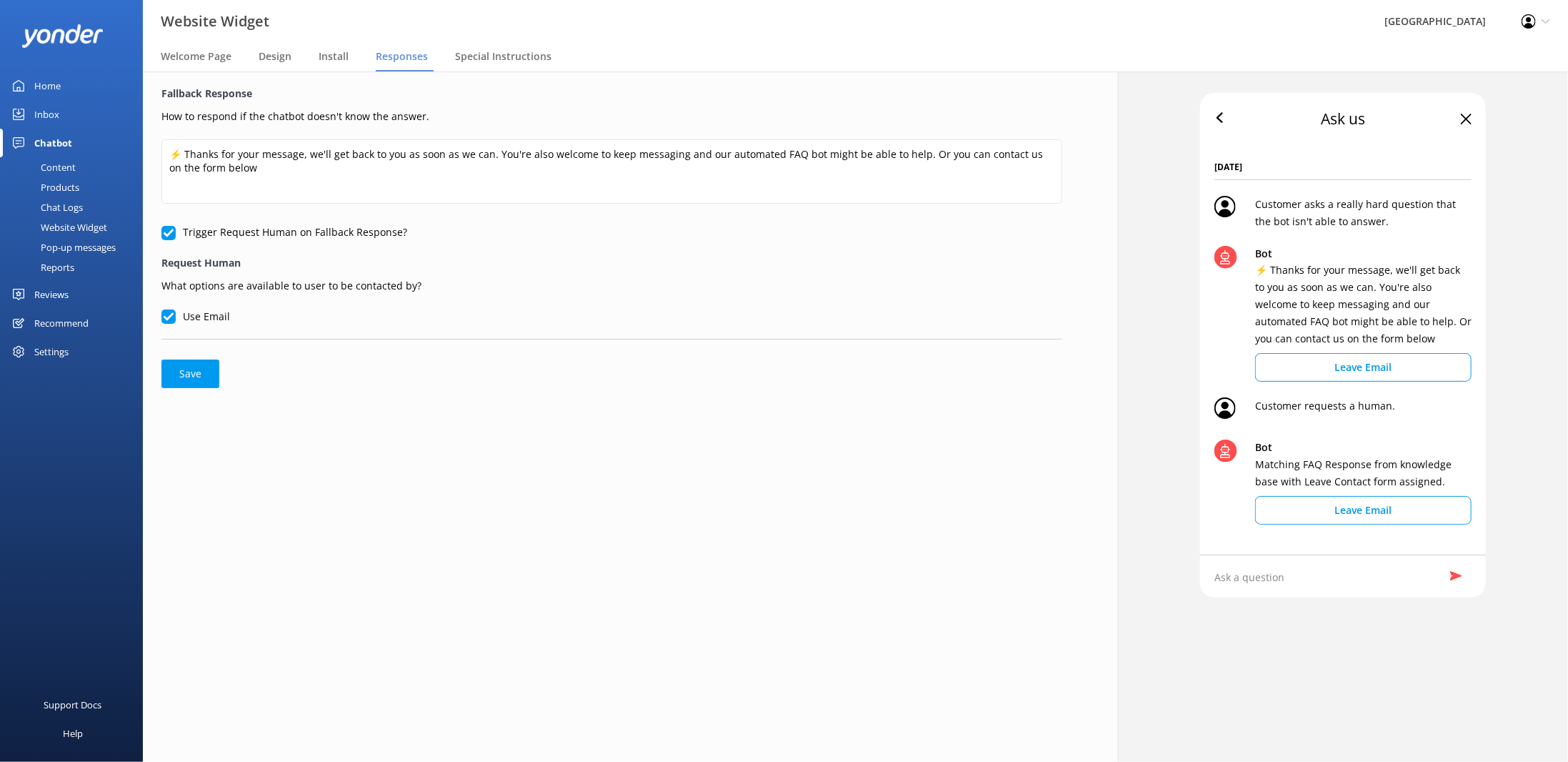
click at [170, 314] on input "Use Email" at bounding box center [168, 316] width 14 height 14
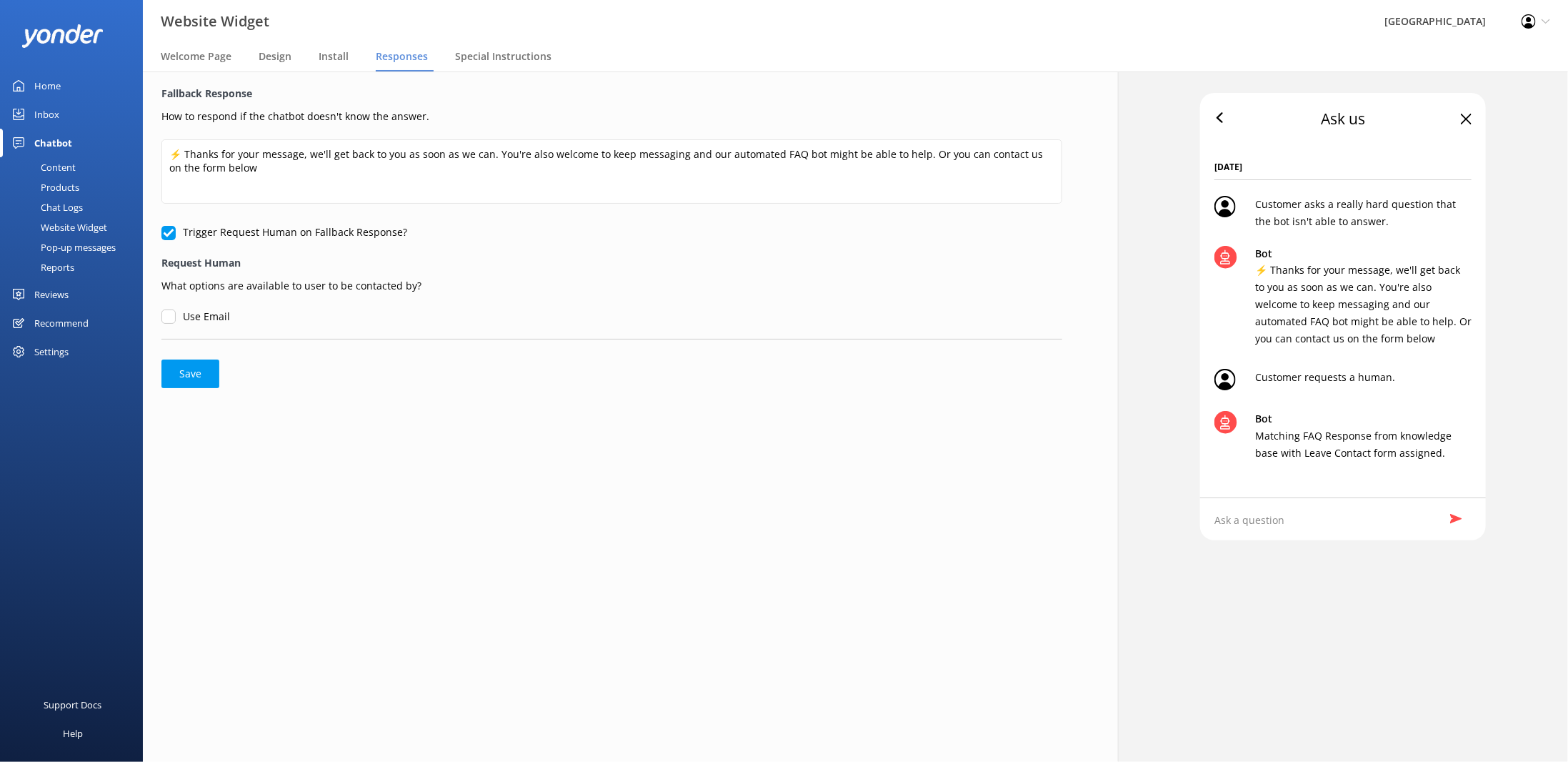
click at [170, 314] on input "Use Email" at bounding box center [168, 316] width 14 height 14
checkbox input "true"
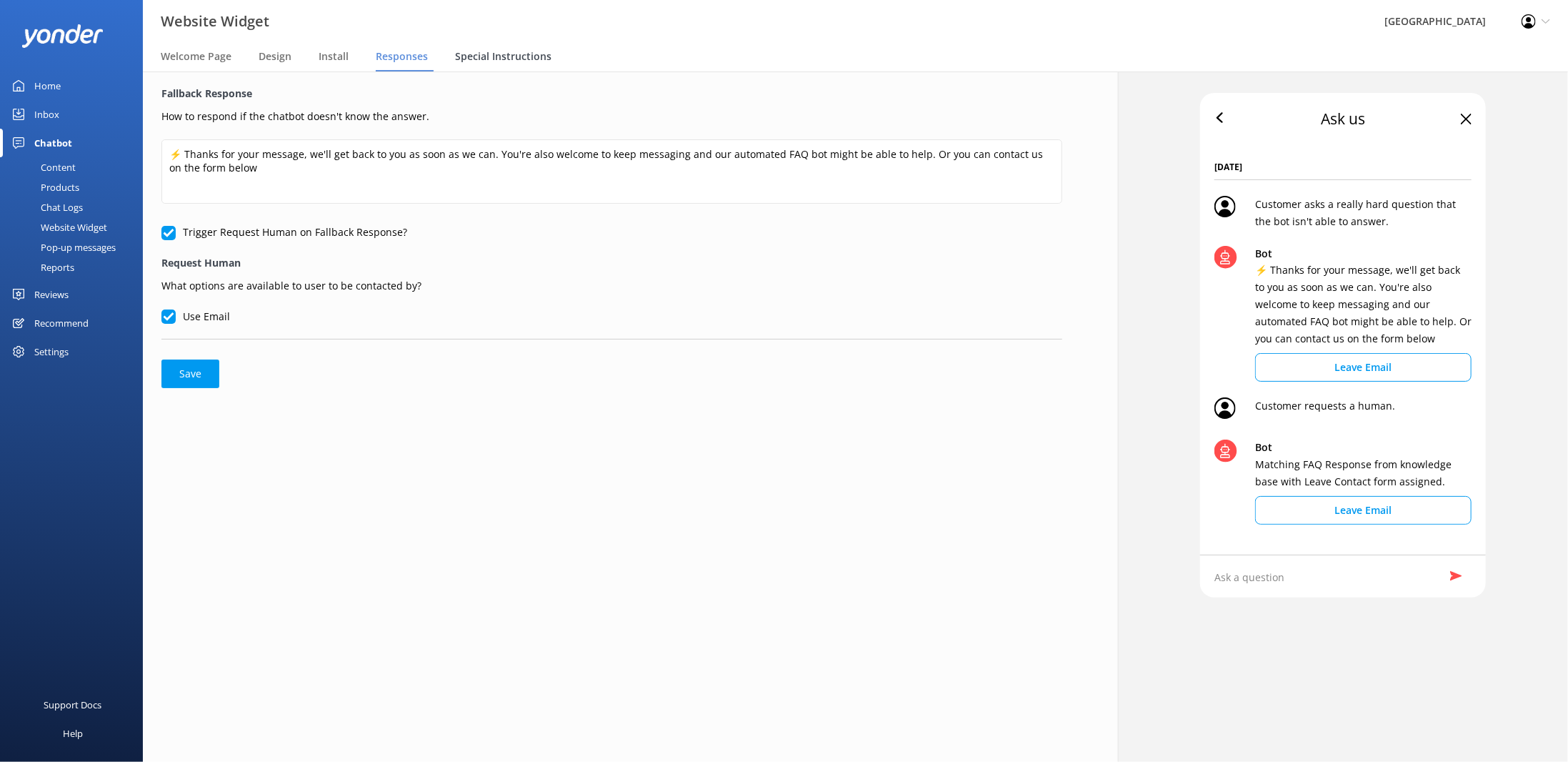
click at [521, 57] on span "Special Instructions" at bounding box center [503, 56] width 96 height 14
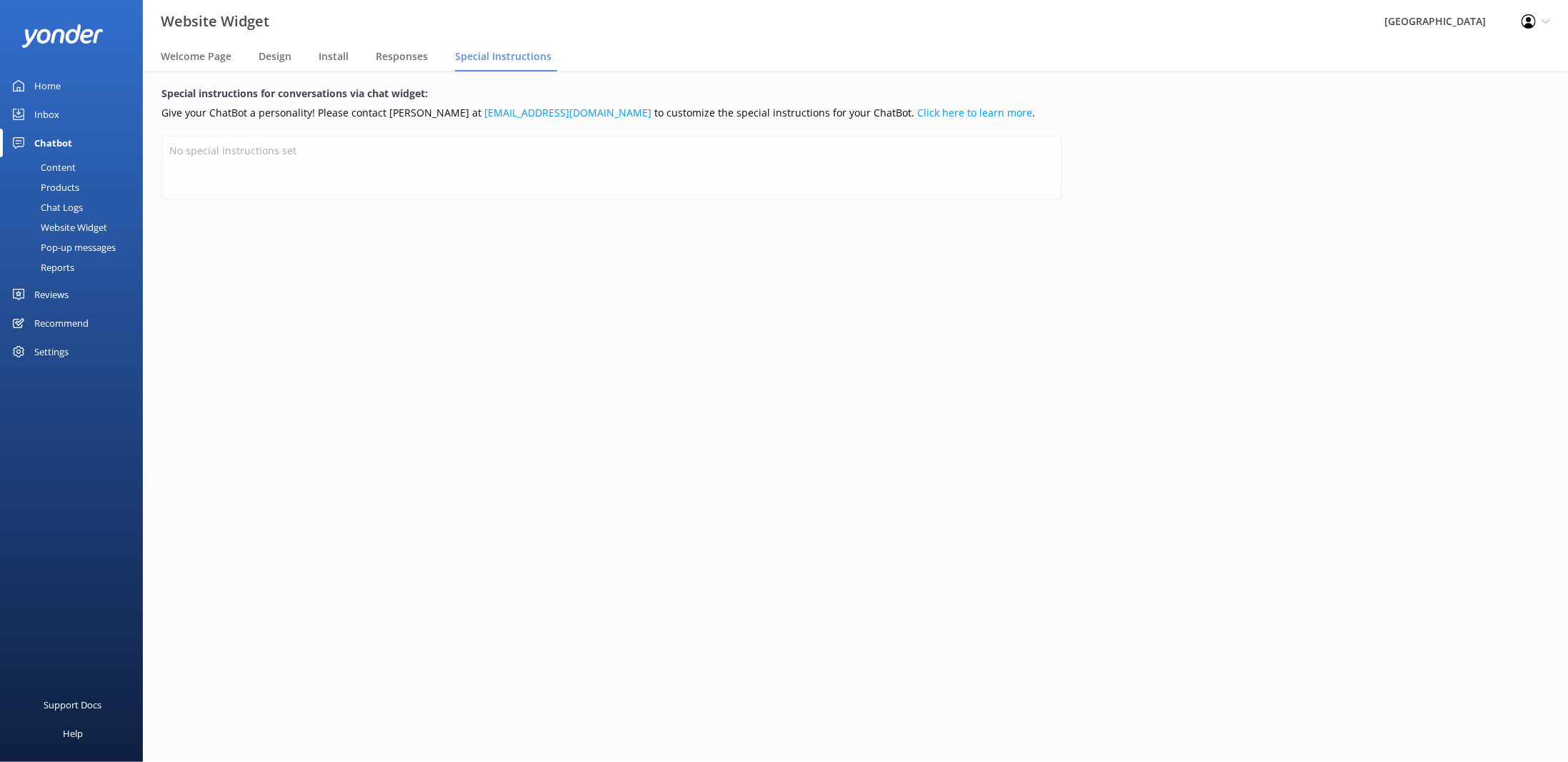
click at [81, 223] on div "Website Widget" at bounding box center [57, 227] width 99 height 20
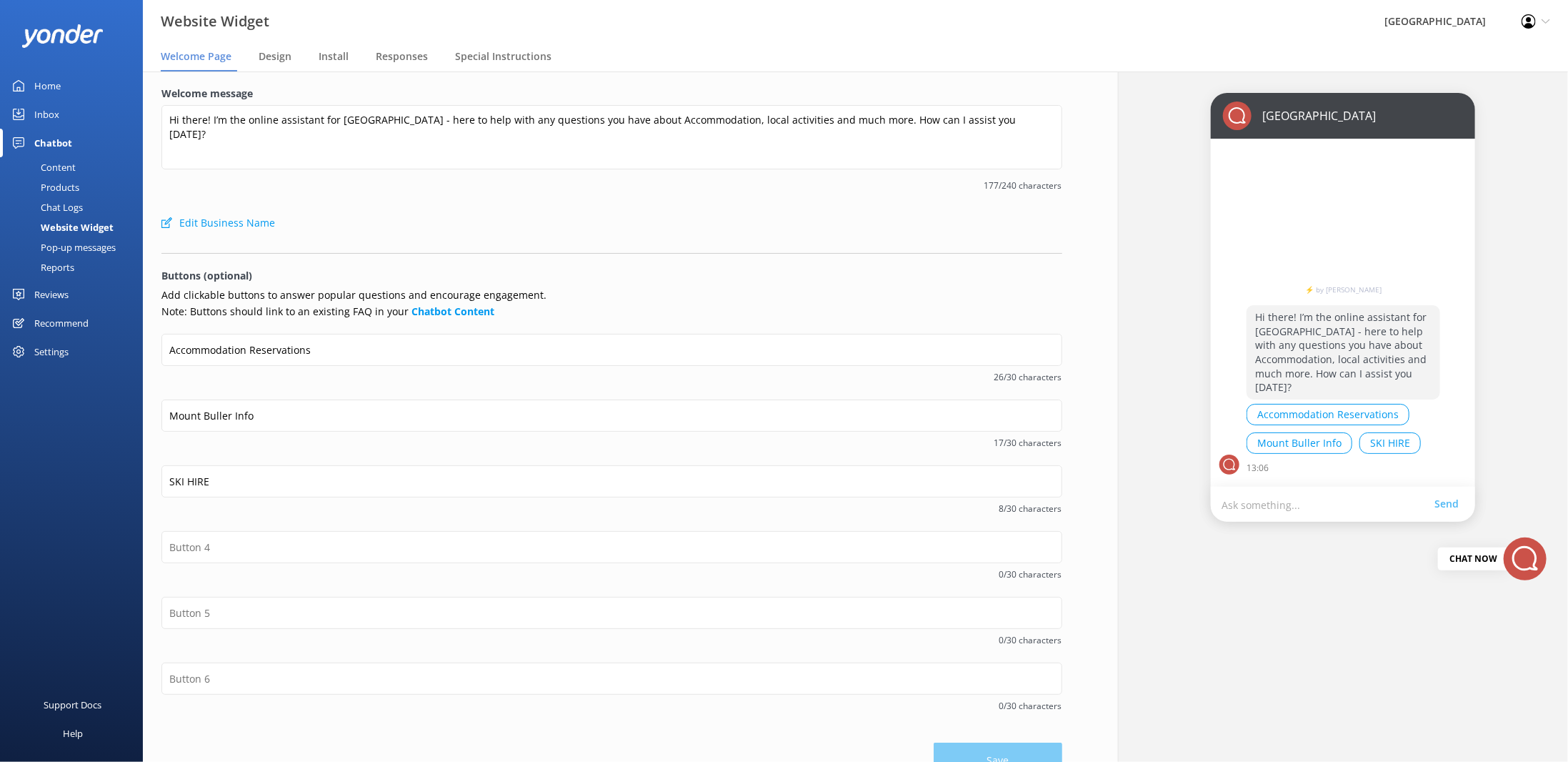
click at [1335, 289] on link "⚡ by [PERSON_NAME]" at bounding box center [1344, 289] width 194 height 8
click at [60, 142] on div "Chatbot" at bounding box center [53, 143] width 38 height 28
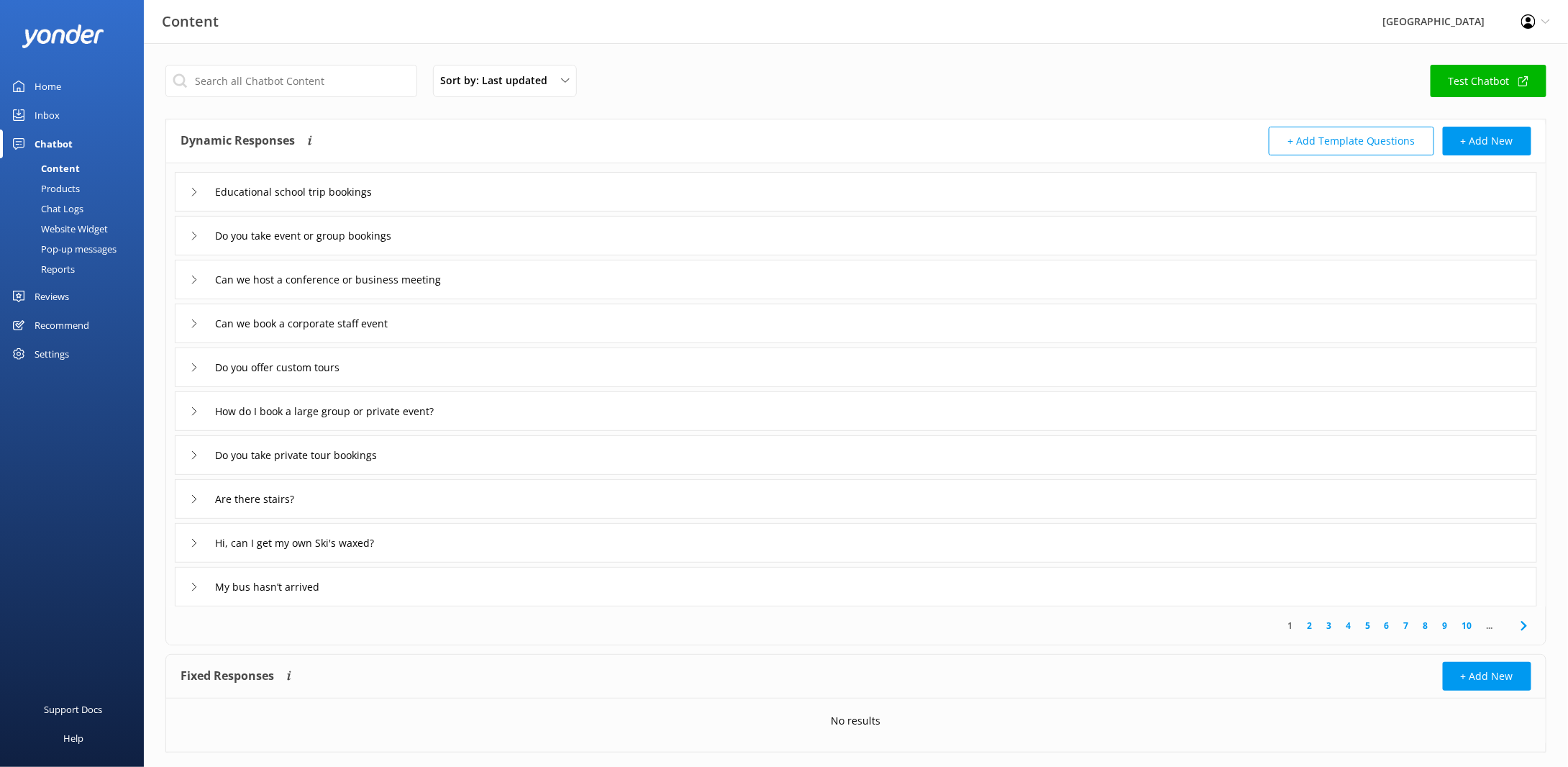
click at [1466, 79] on link "Test Chatbot" at bounding box center [1488, 81] width 116 height 32
click at [478, 192] on div "Educational school trip bookings" at bounding box center [855, 192] width 1362 height 40
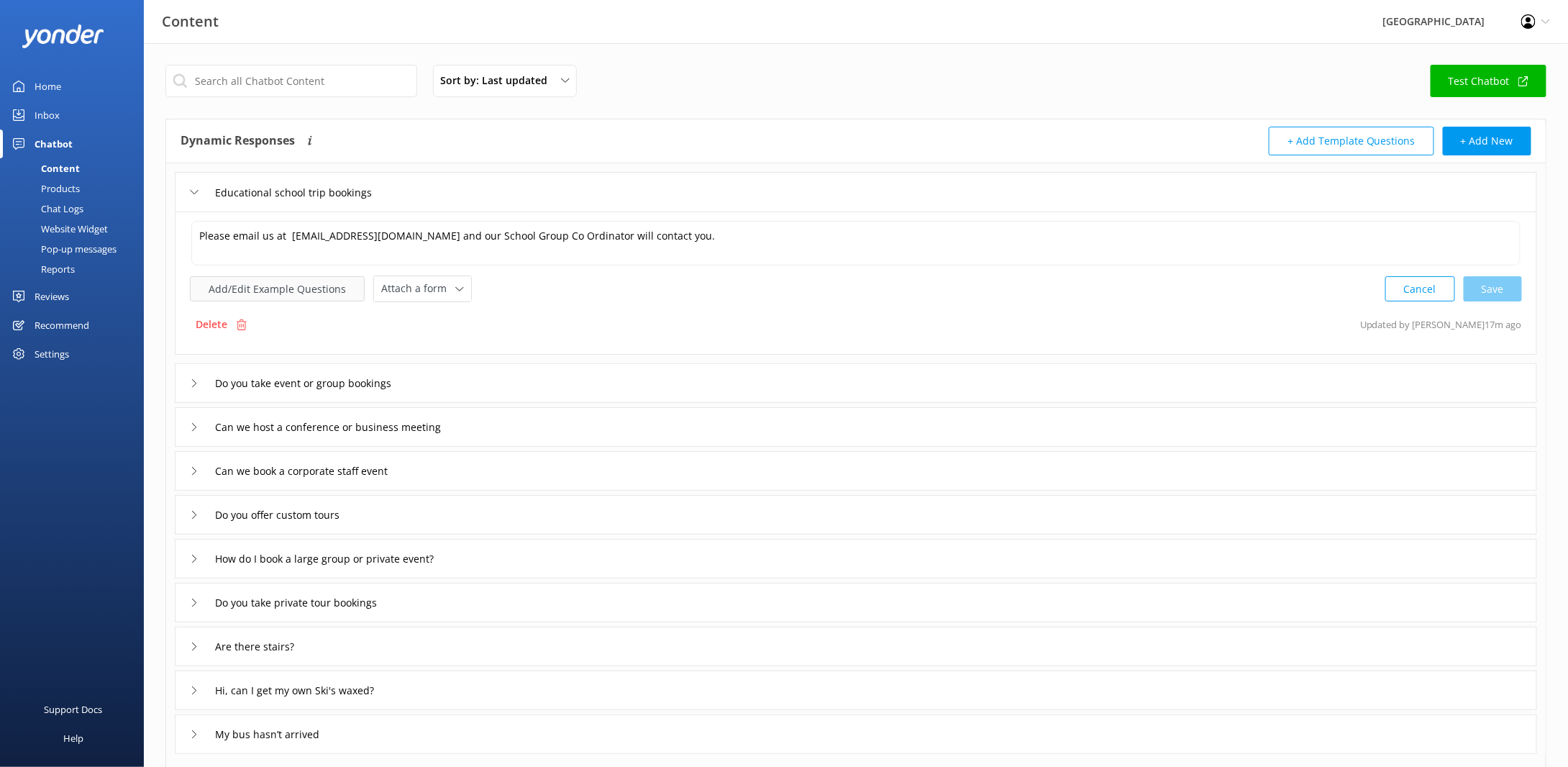
click at [276, 289] on button "Add/Edit Example Questions" at bounding box center [277, 288] width 174 height 26
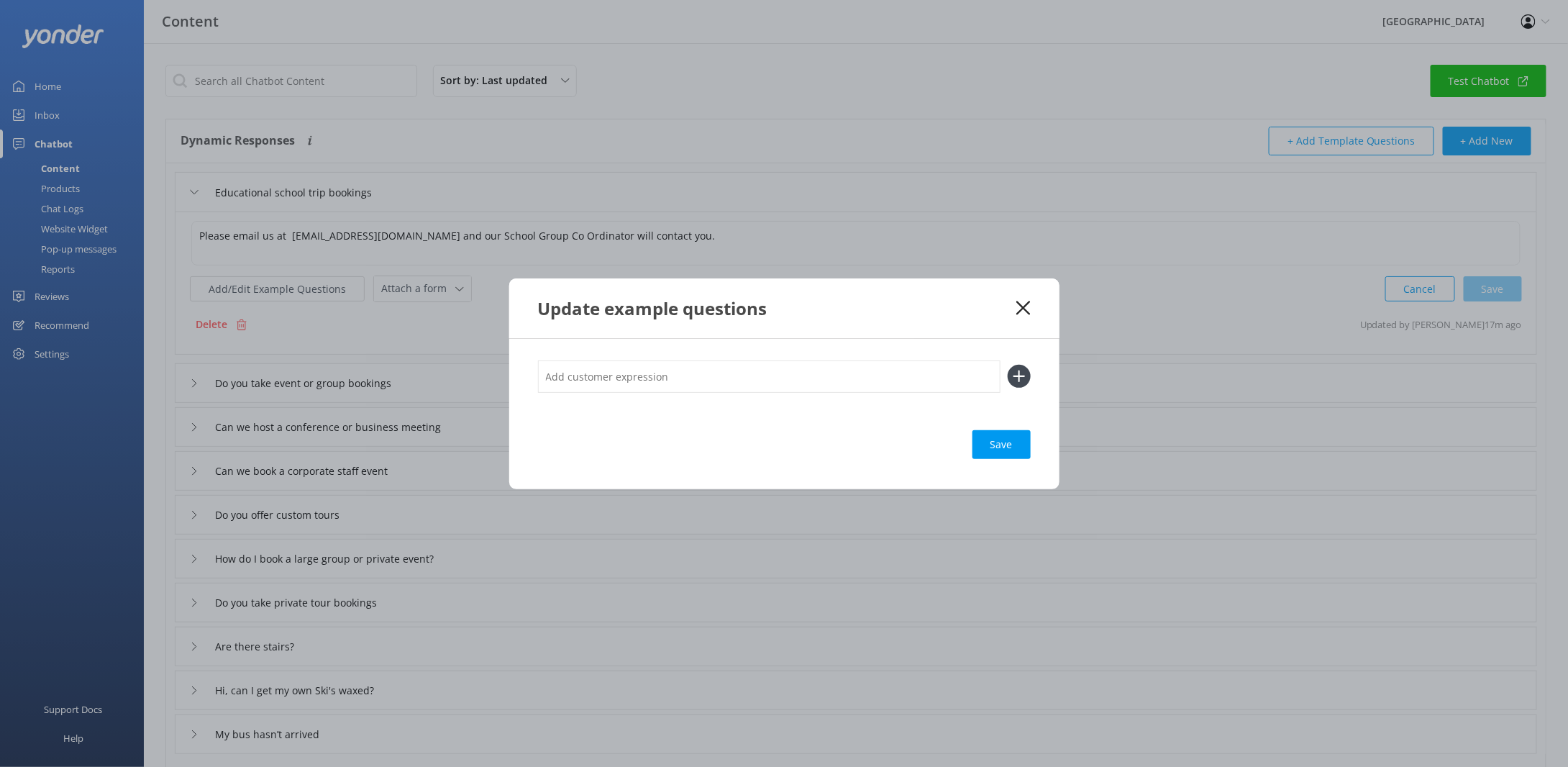
click at [1036, 308] on div "Update example questions" at bounding box center [784, 308] width 550 height 60
click at [1019, 308] on icon at bounding box center [1023, 307] width 13 height 14
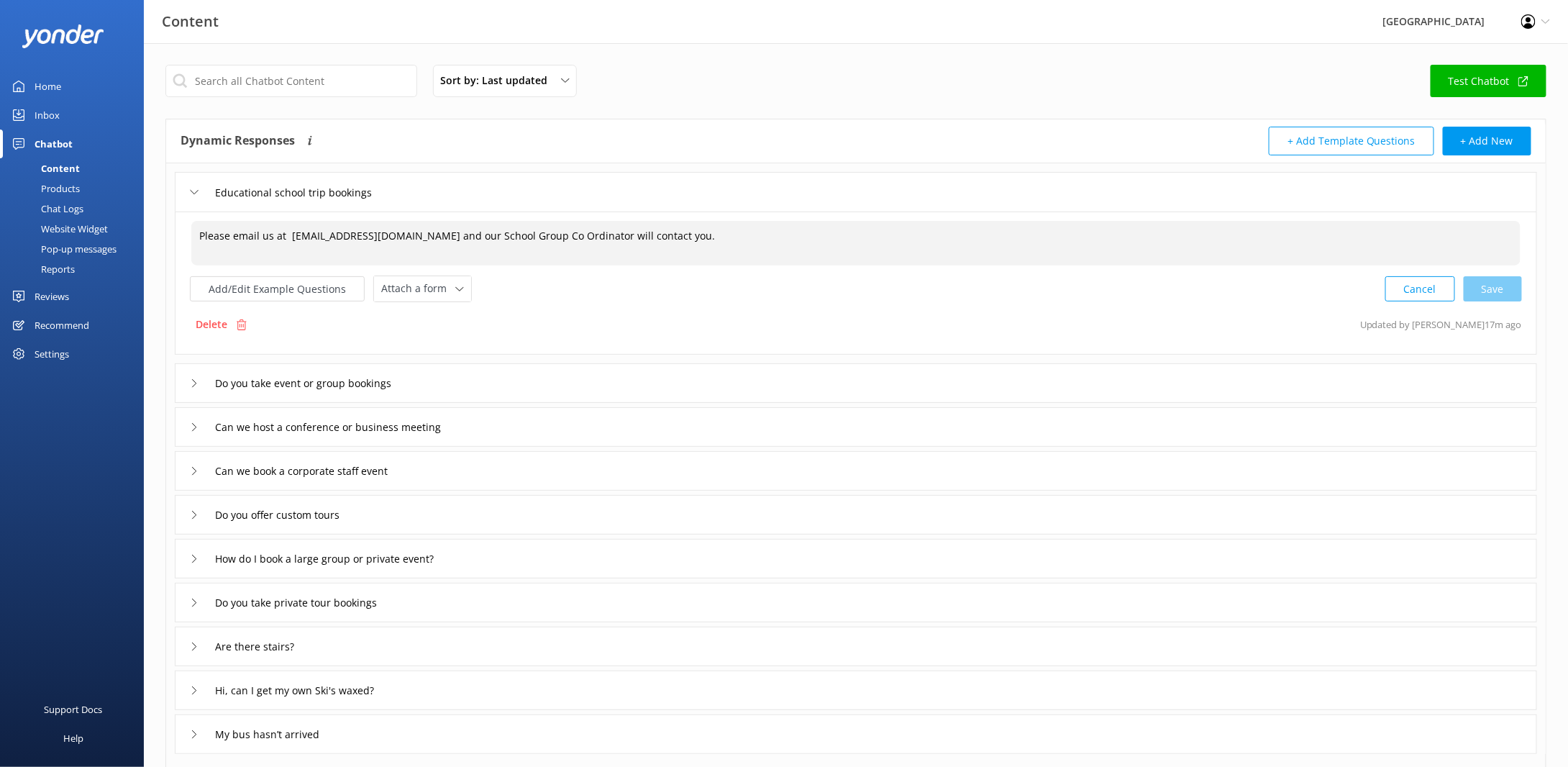
click at [750, 240] on textarea "Please email us at [EMAIL_ADDRESS][DOMAIN_NAME] and our School Group Co Ordinat…" at bounding box center [856, 243] width 1329 height 45
drag, startPoint x: 283, startPoint y: 231, endPoint x: 381, endPoint y: 248, distance: 99.5
click at [289, 229] on textarea "Please email us at [EMAIL_ADDRESS][DOMAIN_NAME] and our School Group Co Ordinat…" at bounding box center [856, 243] width 1329 height 45
click at [677, 238] on textarea "Please email us at [EMAIL_ADDRESS][DOMAIN_NAME] and our School Group Co Ordinat…" at bounding box center [856, 243] width 1329 height 45
paste textarea "[URL][DOMAIN_NAME]"
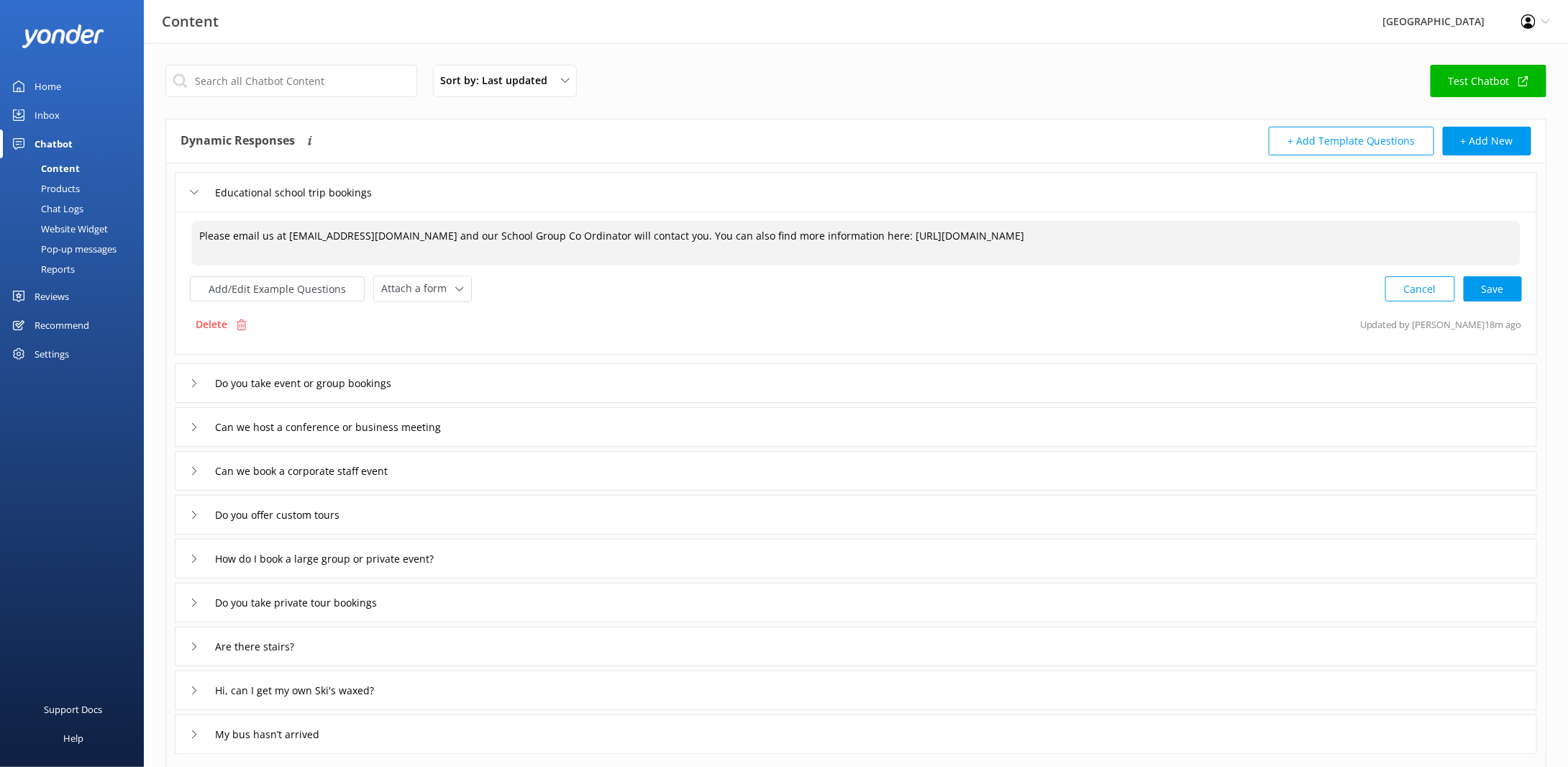
drag, startPoint x: 879, startPoint y: 232, endPoint x: 845, endPoint y: 233, distance: 34.0
click at [845, 233] on textarea "Please email us at [EMAIL_ADDRESS][DOMAIN_NAME] and our School Group Co Ordinat…" at bounding box center [856, 243] width 1329 height 45
click at [1113, 242] on textarea "Please email us at [EMAIL_ADDRESS][DOMAIN_NAME] and our School Group Co Ordinat…" at bounding box center [856, 243] width 1329 height 45
click at [1498, 287] on div "Cancel Save" at bounding box center [1453, 289] width 137 height 27
drag, startPoint x: 845, startPoint y: 235, endPoint x: 647, endPoint y: 234, distance: 198.0
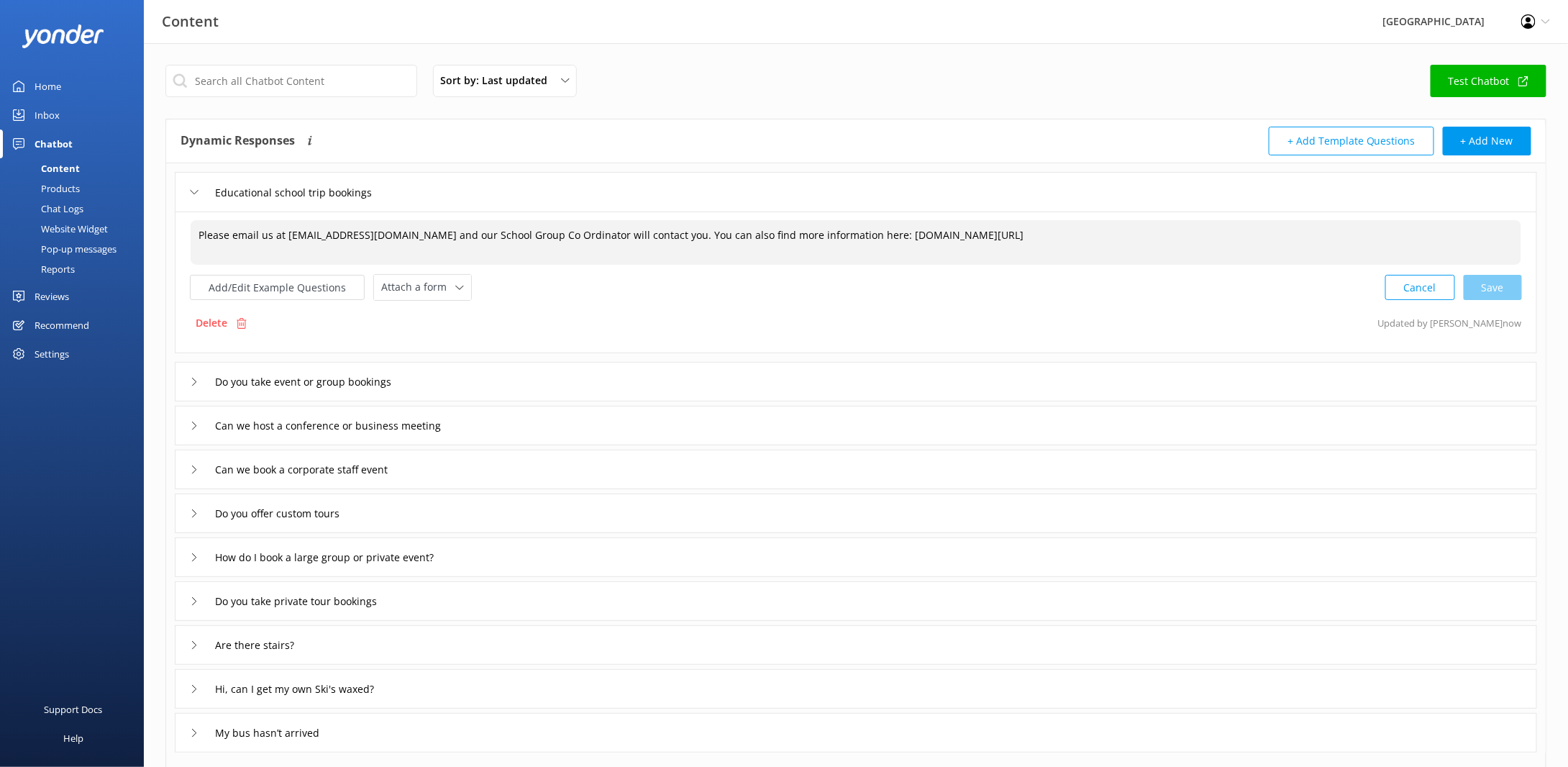
click at [647, 234] on textarea "Please email us at [EMAIL_ADDRESS][DOMAIN_NAME] and our School Group Co Ordinat…" at bounding box center [856, 242] width 1331 height 45
click at [648, 234] on textarea "Please email us at [EMAIL_ADDRESS][DOMAIN_NAME] and our School Group Co Ordinat…" at bounding box center [856, 242] width 1331 height 45
click at [649, 234] on textarea "Please email us at [EMAIL_ADDRESS][DOMAIN_NAME] and our School Group Co Ordinat…" at bounding box center [856, 242] width 1331 height 45
drag, startPoint x: 649, startPoint y: 234, endPoint x: 842, endPoint y: 234, distance: 193.0
click at [842, 234] on textarea "Please email us at [EMAIL_ADDRESS][DOMAIN_NAME] and our School Group Co Ordinat…" at bounding box center [856, 242] width 1331 height 45
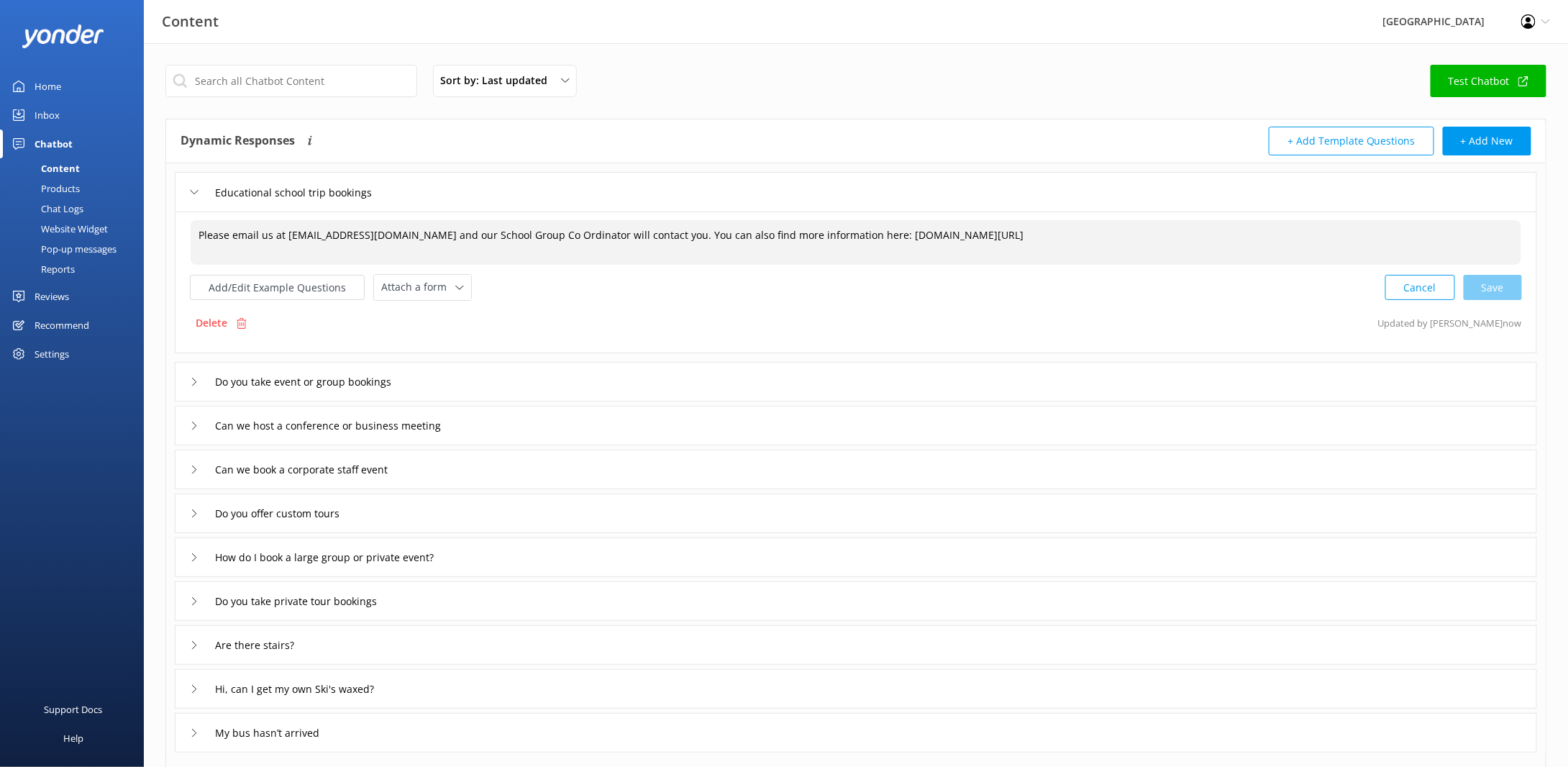
click at [842, 234] on textarea "Please email us at [EMAIL_ADDRESS][DOMAIN_NAME] and our School Group Co Ordinat…" at bounding box center [856, 242] width 1331 height 45
drag, startPoint x: 652, startPoint y: 229, endPoint x: 846, endPoint y: 228, distance: 194.0
click at [845, 228] on textarea "Please email us at [EMAIL_ADDRESS][DOMAIN_NAME] and our School Group Co Ordinat…" at bounding box center [856, 242] width 1331 height 45
type textarea "Please email us at [EMAIL_ADDRESS][DOMAIN_NAME] and our School Group Co Ordinat…"
click at [308, 389] on input "Do you take event or group bookings" at bounding box center [317, 381] width 219 height 22
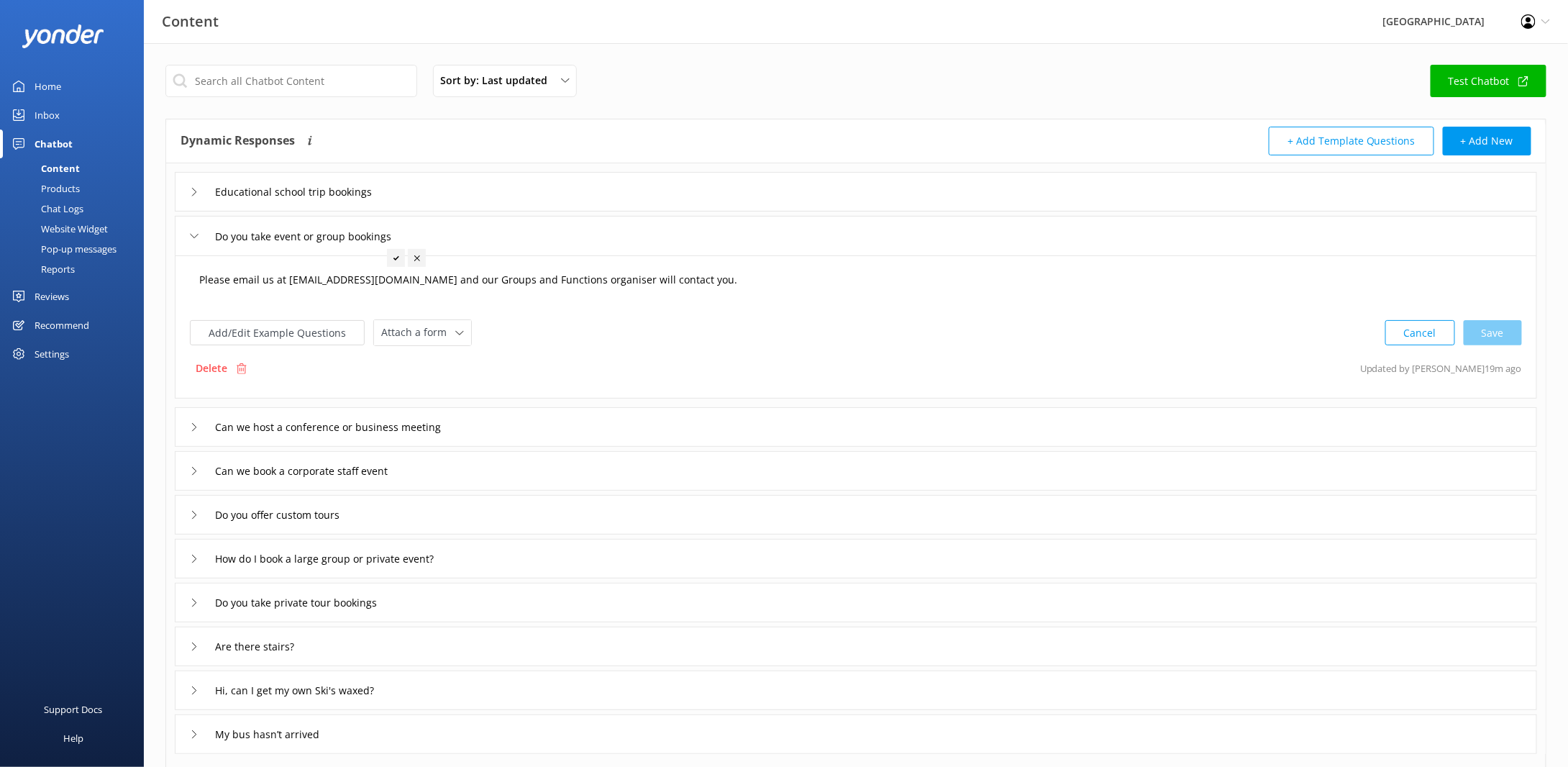
click at [748, 286] on textarea "Please email us at [EMAIL_ADDRESS][DOMAIN_NAME] and our Groups and Functions or…" at bounding box center [856, 286] width 1329 height 45
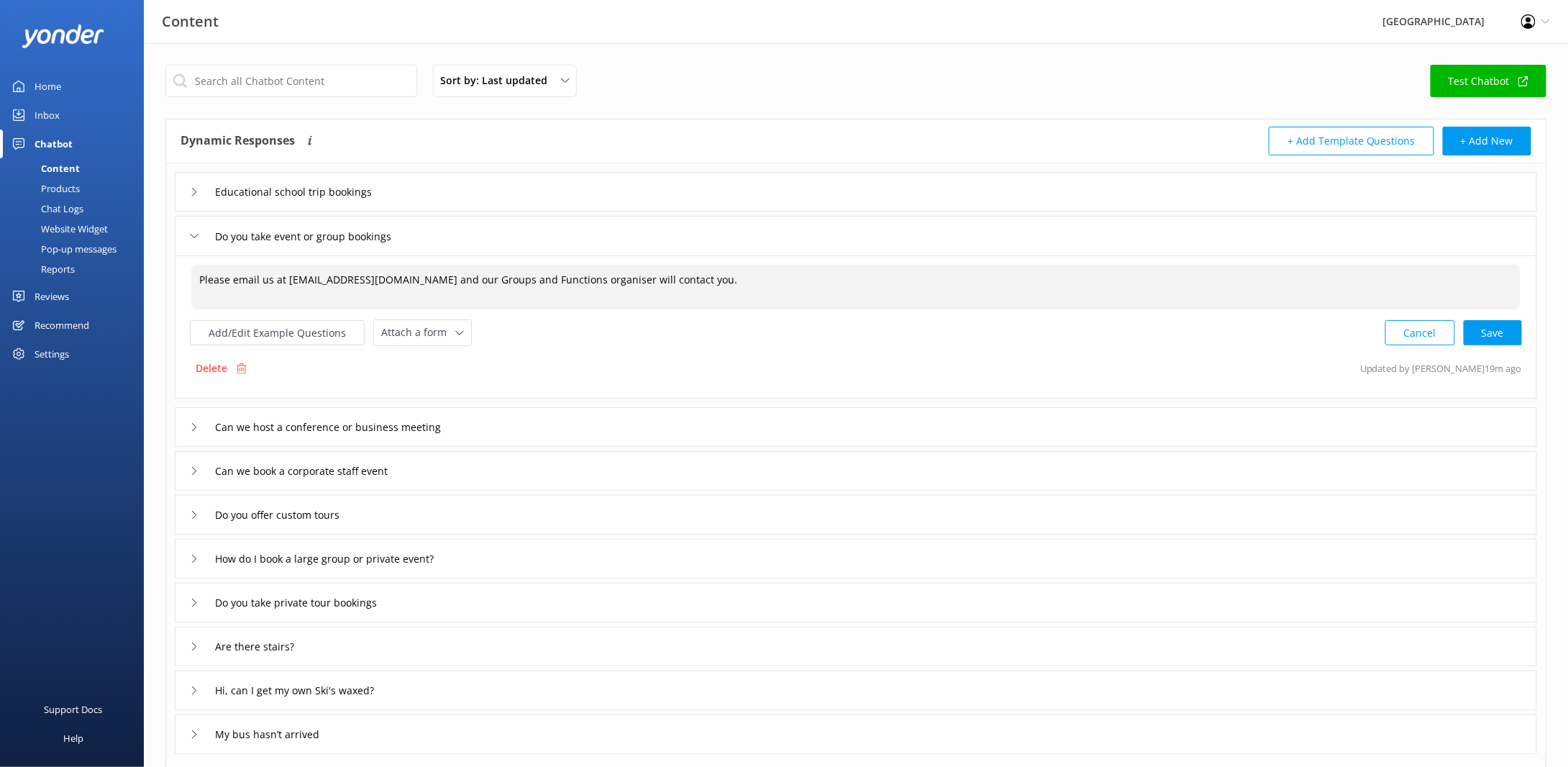
paste textarea "You can also find more information here:"
paste textarea "[URL][DOMAIN_NAME]"
drag, startPoint x: 889, startPoint y: 273, endPoint x: 861, endPoint y: 279, distance: 28.6
click at [861, 279] on textarea "Please email us at [EMAIL_ADDRESS][DOMAIN_NAME] and our Groups and Functions or…" at bounding box center [856, 286] width 1329 height 45
click at [854, 277] on textarea "Please email us at [EMAIL_ADDRESS][DOMAIN_NAME] and our Groups and Functions or…" at bounding box center [856, 286] width 1329 height 45
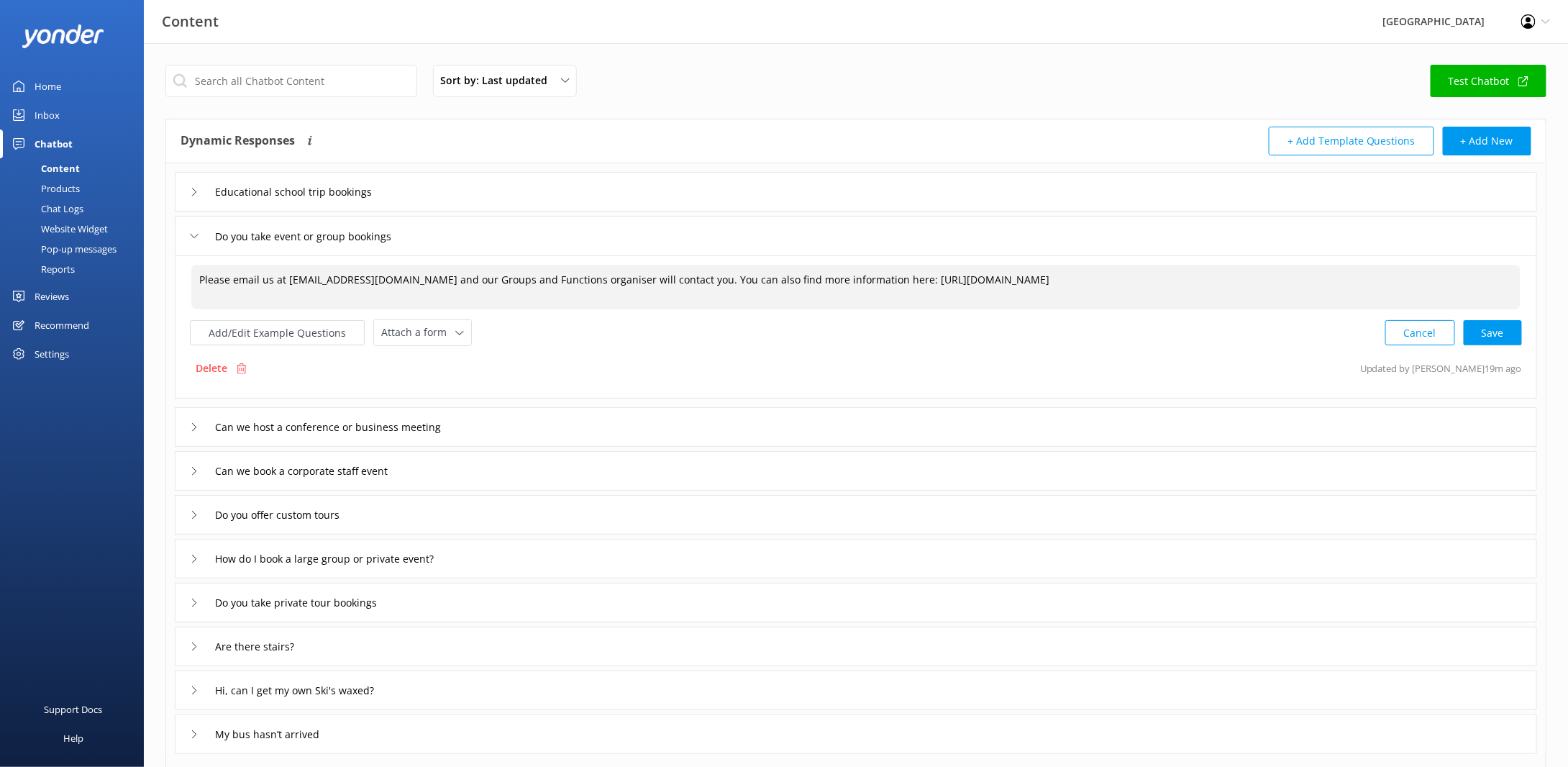
drag, startPoint x: 853, startPoint y: 277, endPoint x: 884, endPoint y: 273, distance: 31.3
click at [886, 274] on textarea "Please email us at [EMAIL_ADDRESS][DOMAIN_NAME] and our Groups and Functions or…" at bounding box center [856, 286] width 1329 height 45
click at [1489, 328] on div "Cancel Save" at bounding box center [1453, 333] width 137 height 27
drag, startPoint x: 1003, startPoint y: 280, endPoint x: 167, endPoint y: 286, distance: 836.0
click at [167, 286] on div "Educational school trip bookings Do you take event or group bookings Please ema…" at bounding box center [855, 457] width 1379 height 589
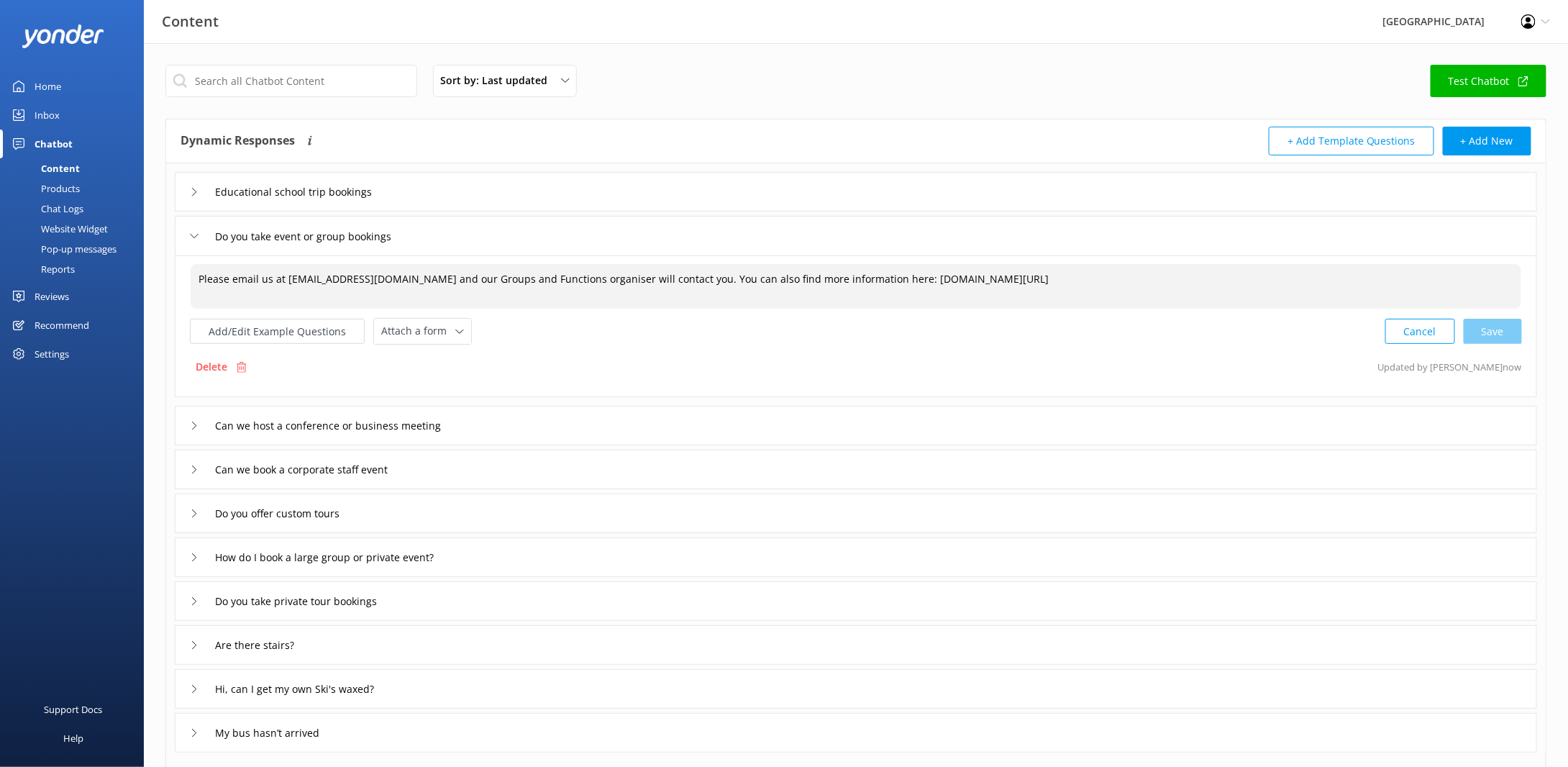
drag, startPoint x: 788, startPoint y: 290, endPoint x: 705, endPoint y: 287, distance: 83.1
click at [788, 291] on textarea "Please email us at [EMAIL_ADDRESS][DOMAIN_NAME] and our Groups and Functions or…" at bounding box center [856, 285] width 1331 height 45
click at [652, 276] on textarea "Please email us at [EMAIL_ADDRESS][DOMAIN_NAME] and our Groups and Functions or…" at bounding box center [856, 285] width 1331 height 45
drag, startPoint x: 656, startPoint y: 276, endPoint x: 1057, endPoint y: 276, distance: 401.0
click at [1057, 276] on textarea "Please email us at [EMAIL_ADDRESS][DOMAIN_NAME] and our Groups and Functions or…" at bounding box center [856, 285] width 1331 height 45
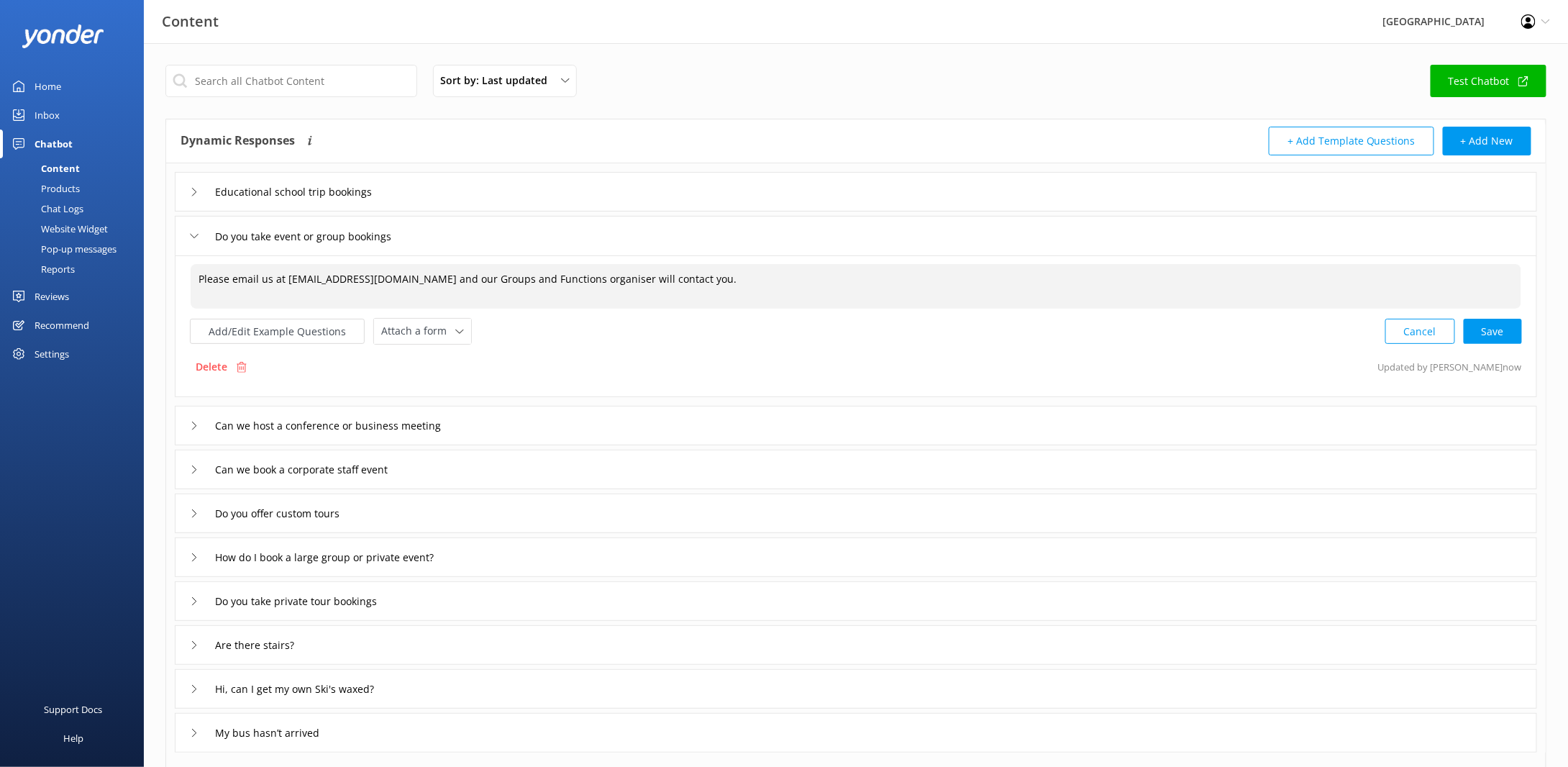
drag, startPoint x: 708, startPoint y: 294, endPoint x: 639, endPoint y: 300, distance: 69.3
click at [639, 300] on textarea "Please email us at [EMAIL_ADDRESS][DOMAIN_NAME] and our Groups and Functions or…" at bounding box center [856, 285] width 1331 height 45
click at [646, 296] on textarea "Please email us at [EMAIL_ADDRESS][DOMAIN_NAME] and our Groups and Functions or…" at bounding box center [856, 285] width 1331 height 45
click at [738, 284] on textarea "Please email us at [EMAIL_ADDRESS][DOMAIN_NAME] and our Groups and Functions or…" at bounding box center [856, 285] width 1331 height 45
type textarea "Please email us at [EMAIL_ADDRESS][DOMAIN_NAME] and our Groups and Functions or…"
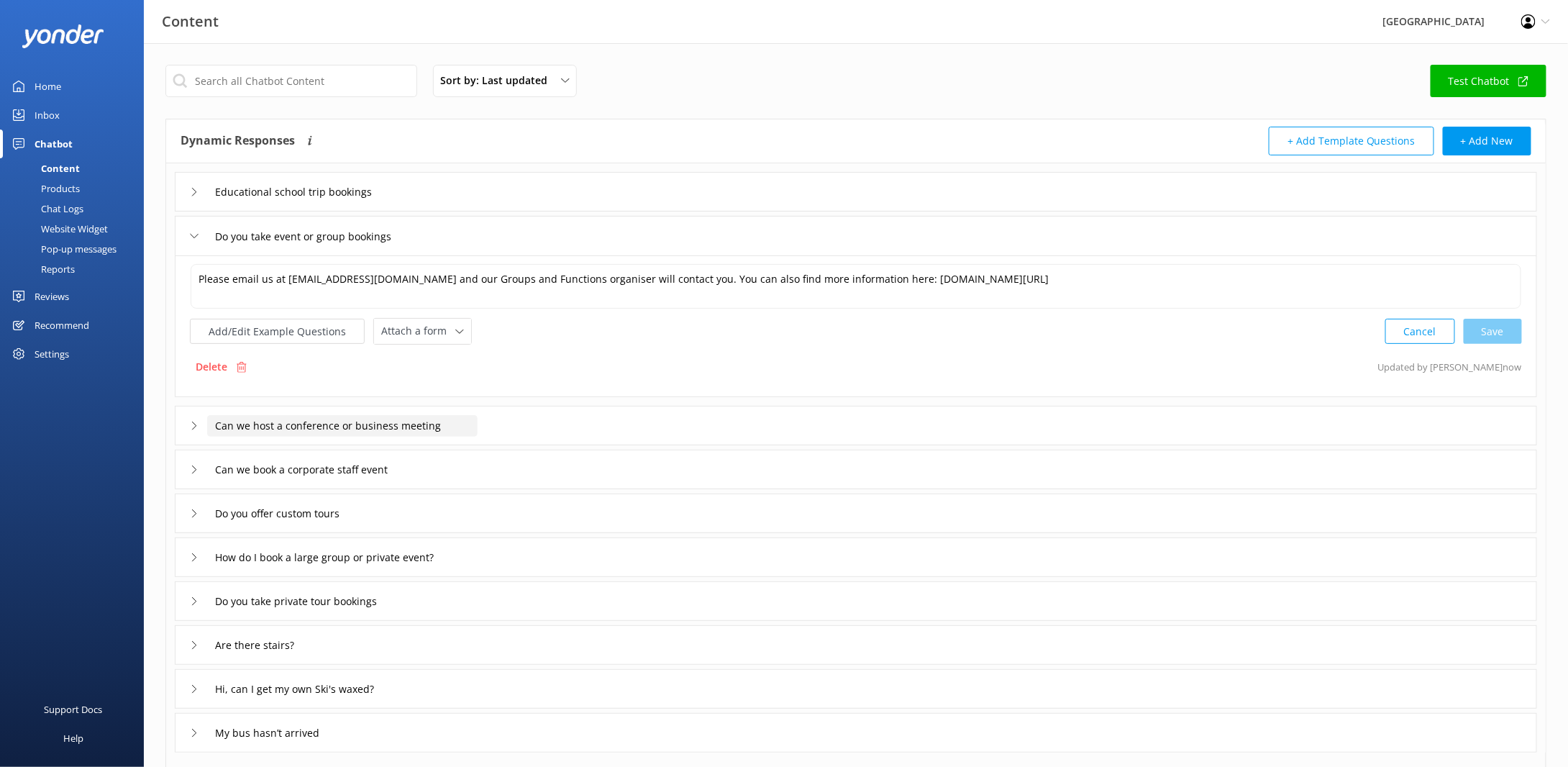
click at [354, 430] on input "Can we host a conference or business meeting" at bounding box center [342, 426] width 270 height 22
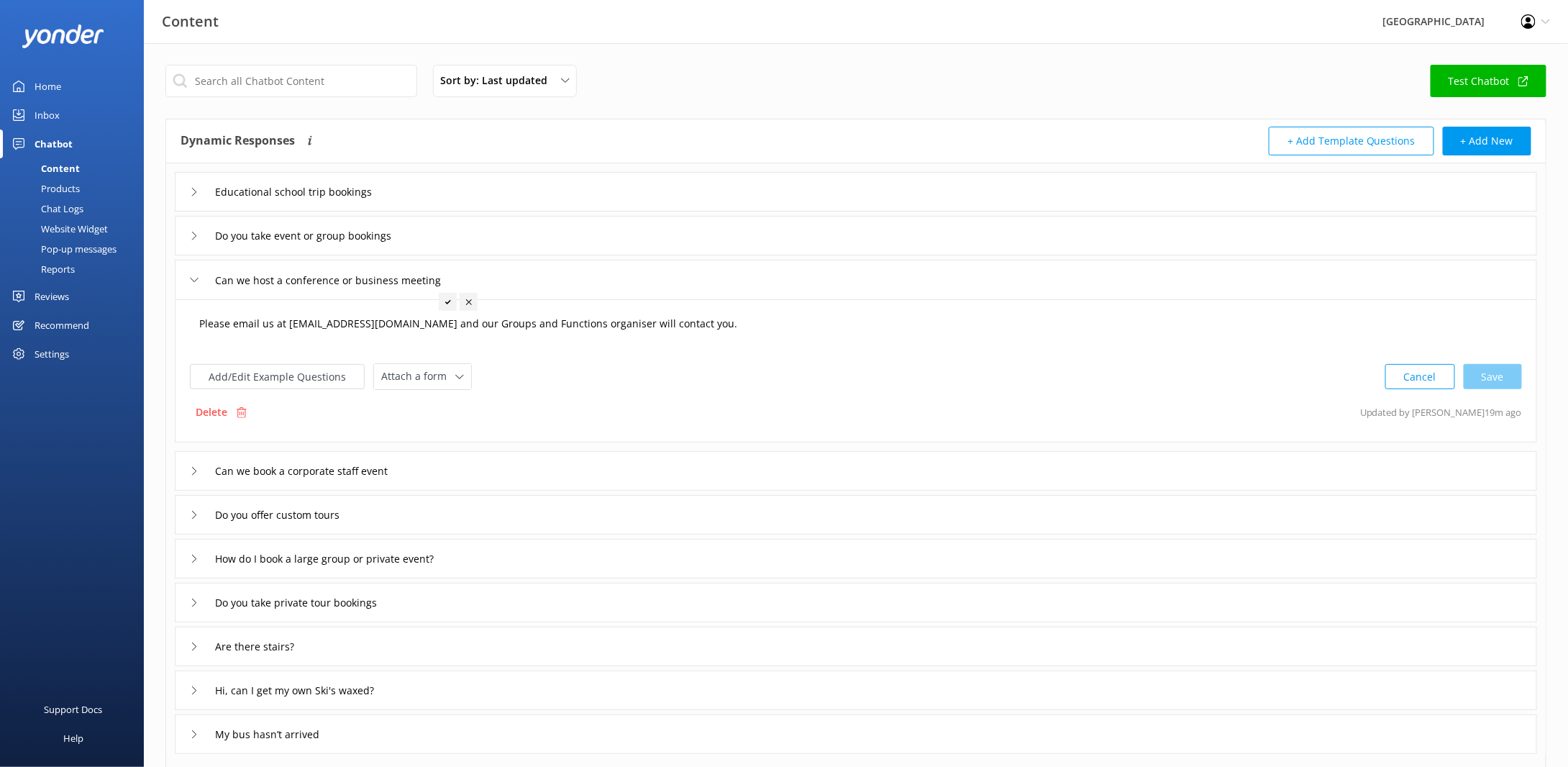
click at [717, 338] on textarea "Please email us at [EMAIL_ADDRESS][DOMAIN_NAME] and our Groups and Functions or…" at bounding box center [856, 330] width 1329 height 45
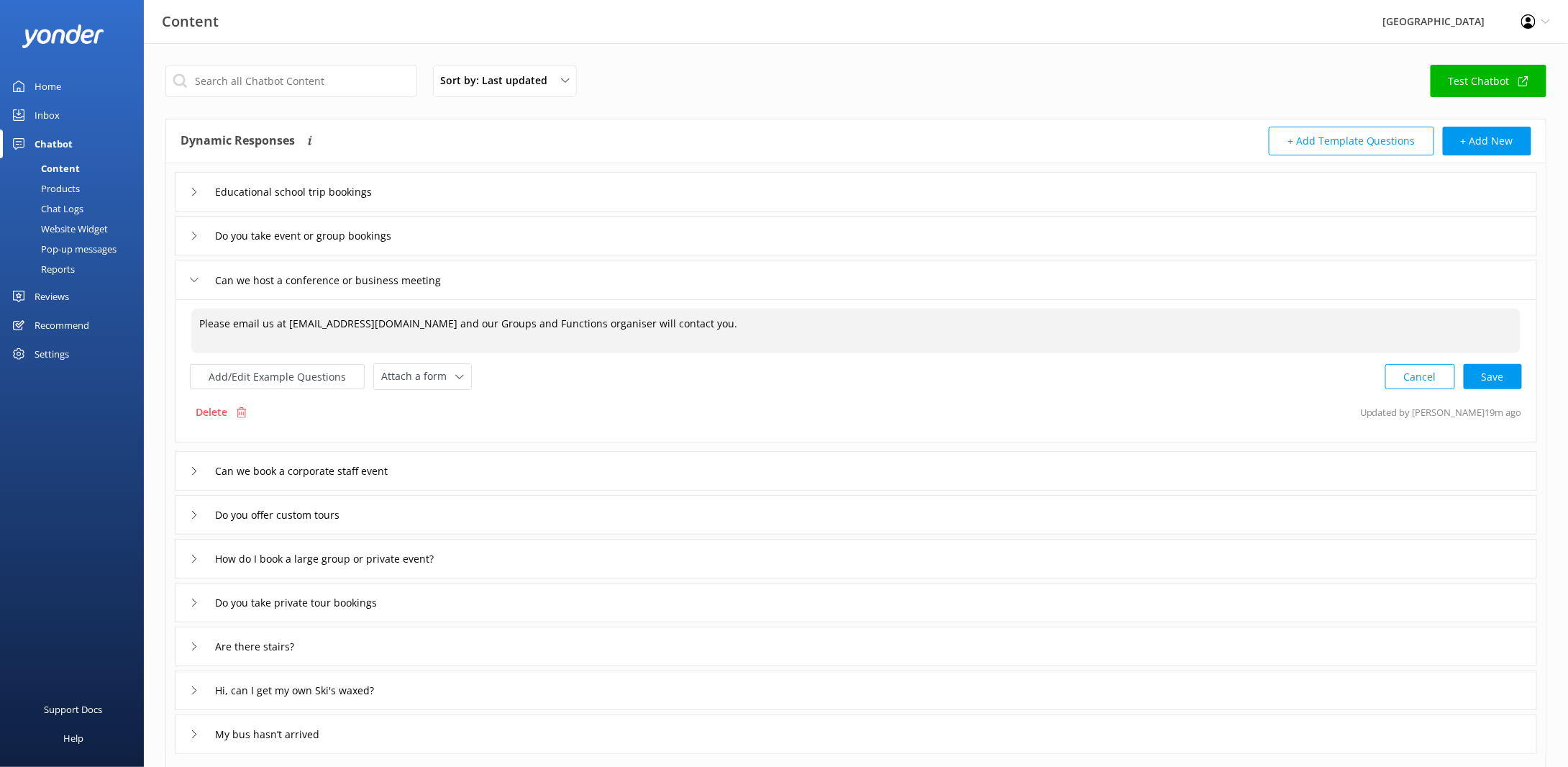
paste textarea "You can also find more information here: [DOMAIN_NAME][URL]"
type textarea "Please email us at [EMAIL_ADDRESS][DOMAIN_NAME] and our Groups and Functions or…"
click at [430, 471] on div "Can we book a corporate staff event" at bounding box center [855, 471] width 1362 height 40
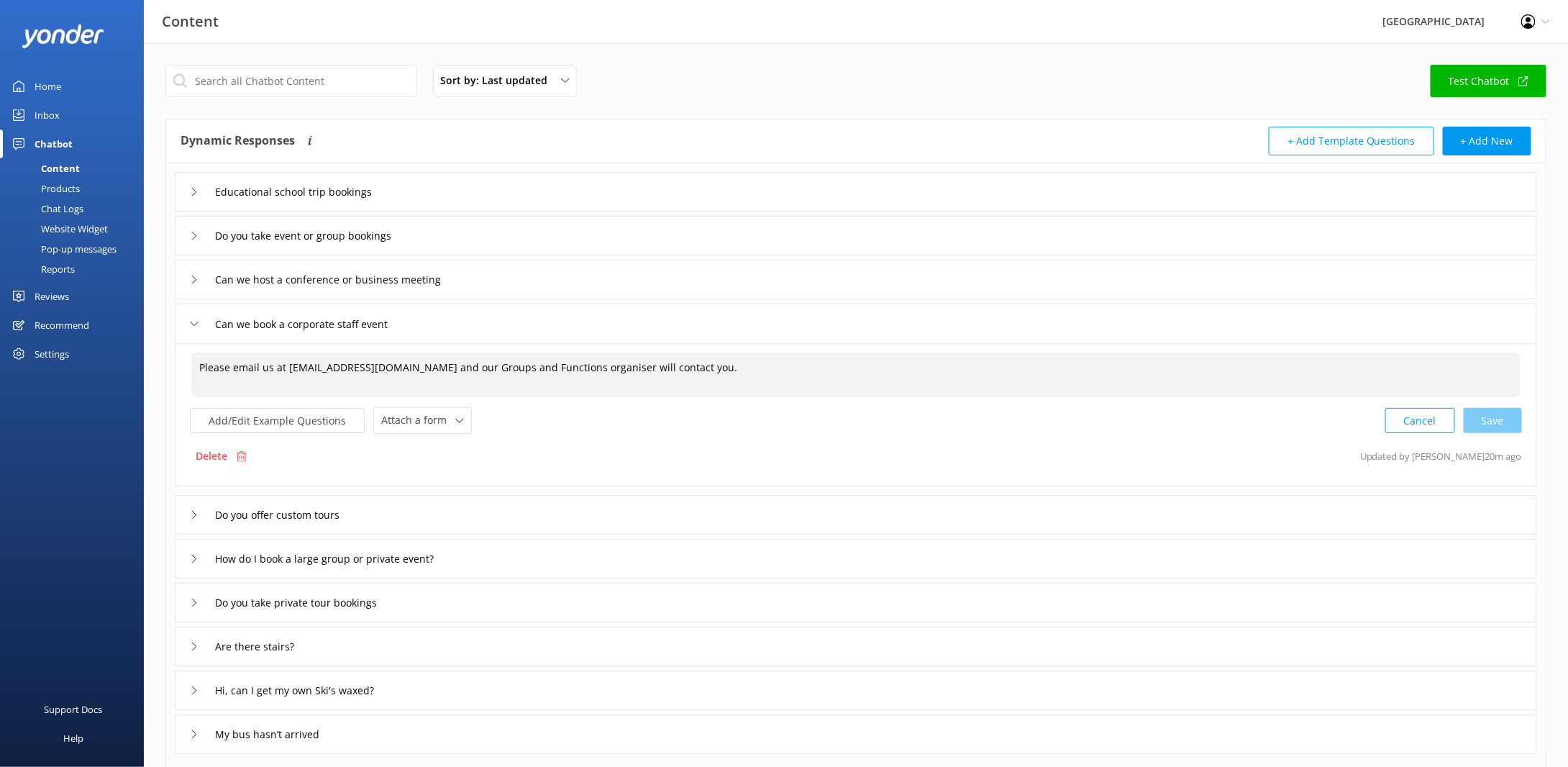
click at [711, 374] on textarea "Please email us at [EMAIL_ADDRESS][DOMAIN_NAME] and our Groups and Functions or…" at bounding box center [856, 374] width 1329 height 45
paste textarea "You can also find more information here: [DOMAIN_NAME][URL]"
click at [1501, 412] on div "Cancel Save" at bounding box center [1453, 420] width 137 height 27
type textarea "Please email us at [EMAIL_ADDRESS][DOMAIN_NAME] and our Groups and Functions or…"
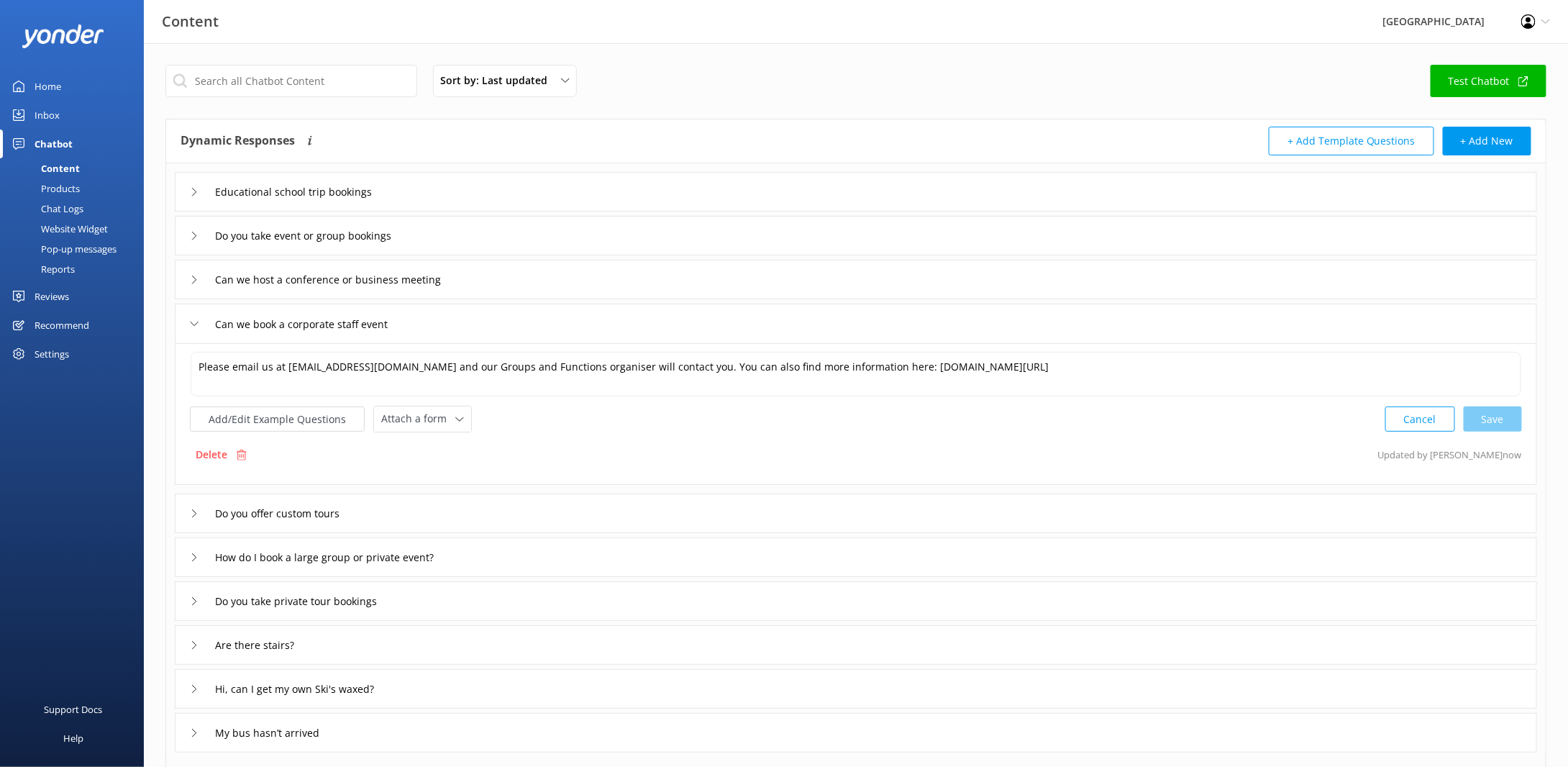
click at [448, 322] on div "Can we book a corporate staff event" at bounding box center [855, 323] width 1362 height 40
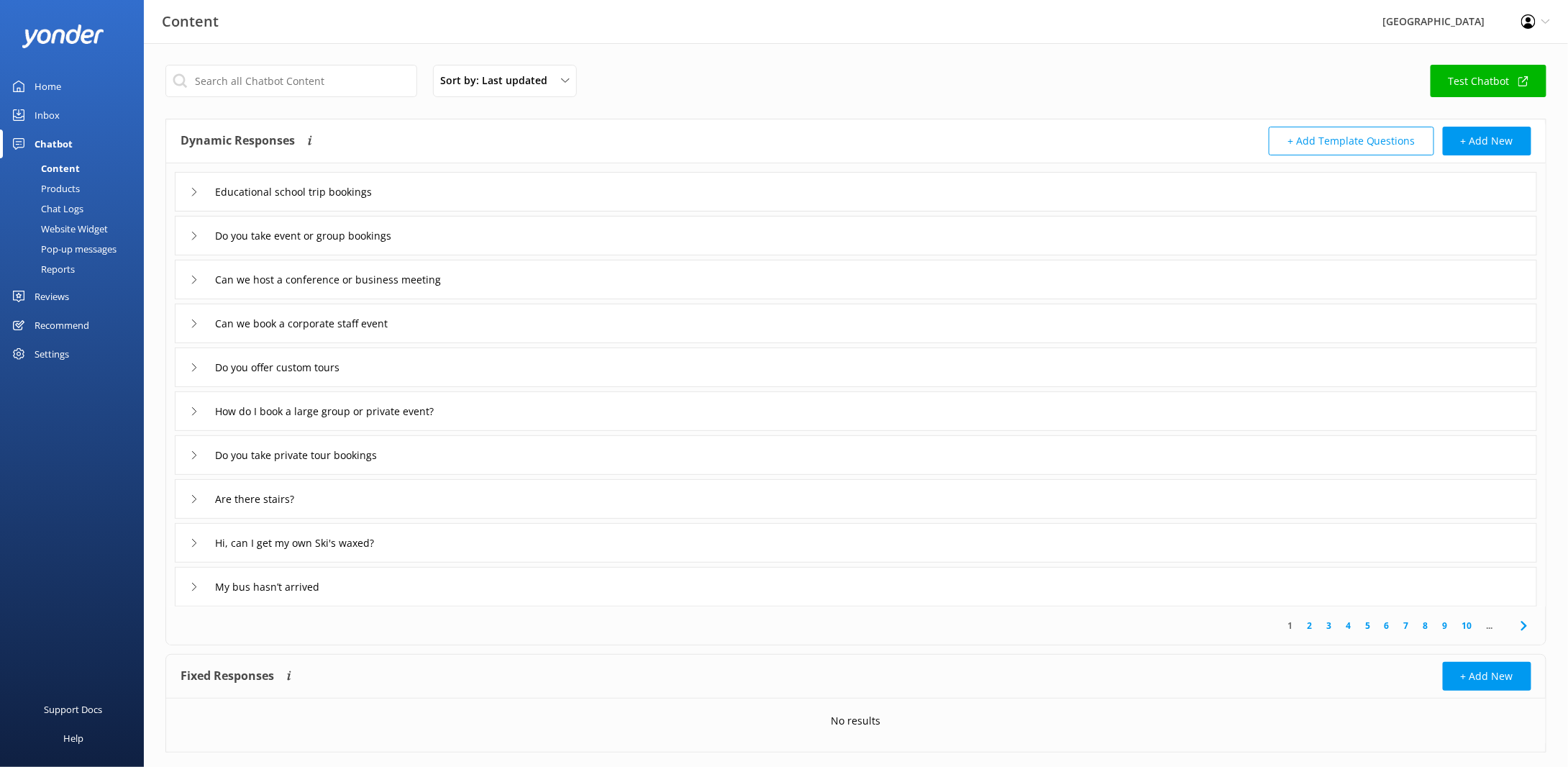
click at [779, 307] on div "Can we book a corporate staff event" at bounding box center [855, 323] width 1362 height 40
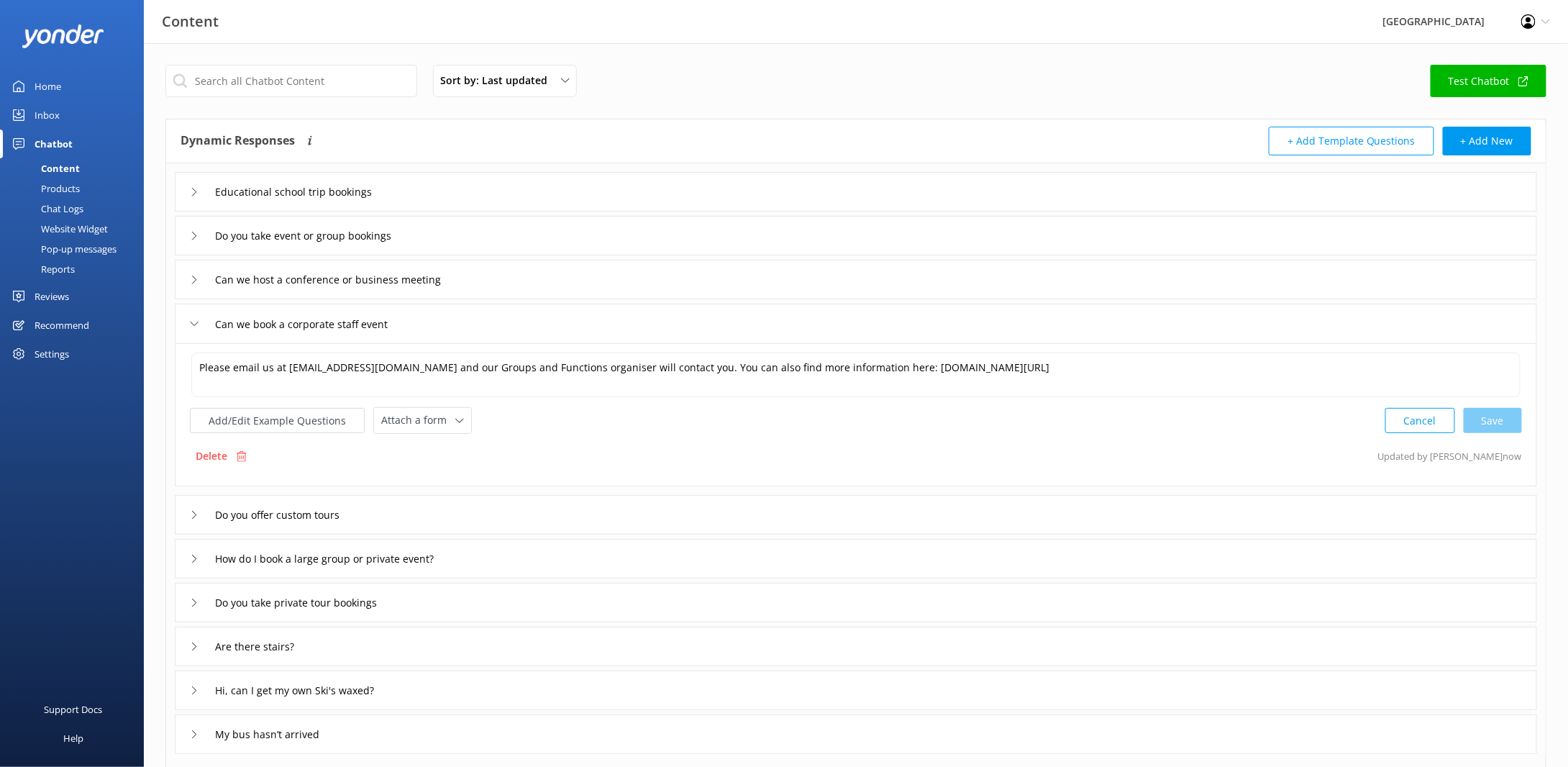
click at [538, 556] on div "How do I book a large group or private event?" at bounding box center [855, 558] width 1362 height 40
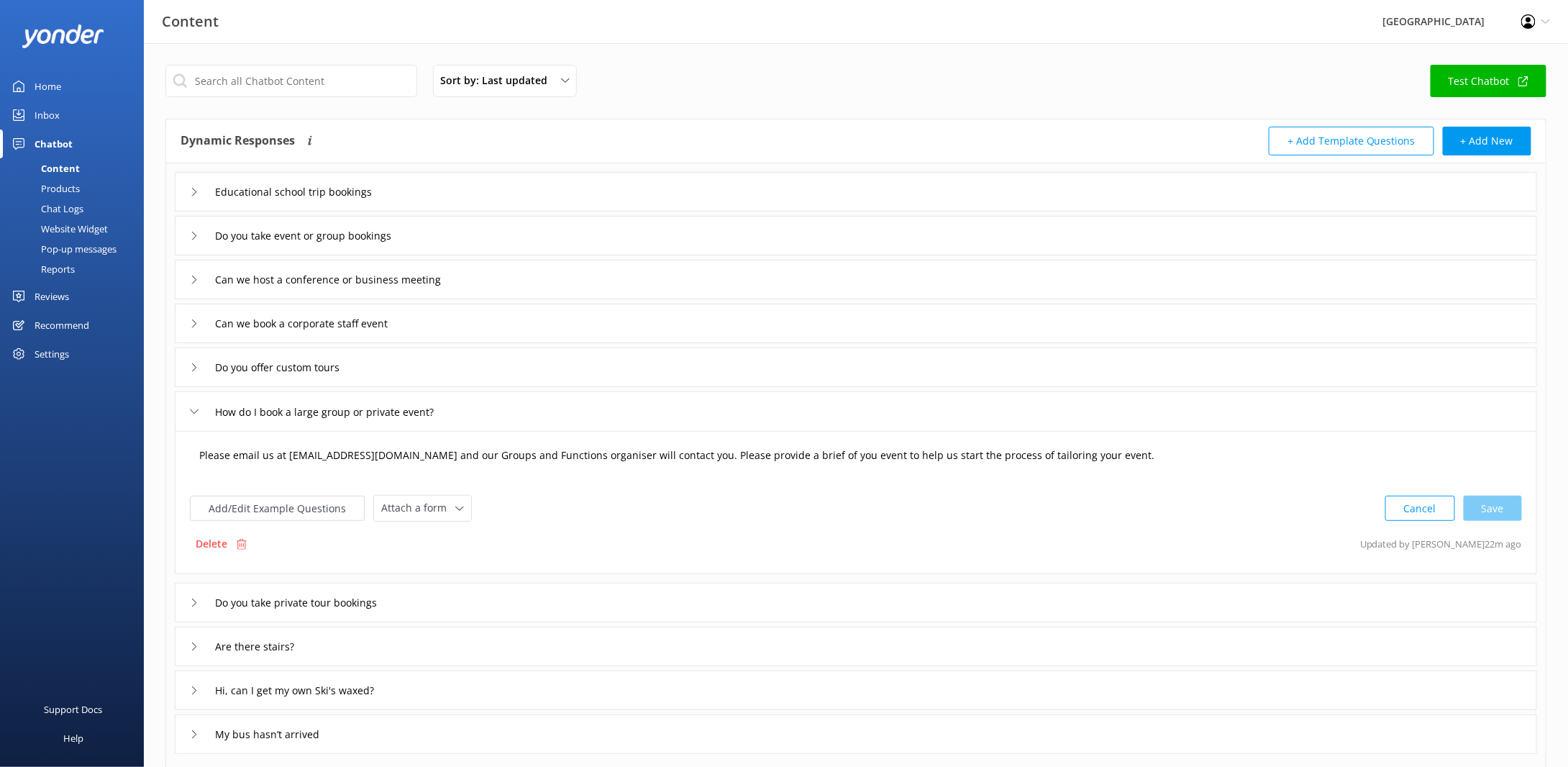
click at [1101, 454] on textarea "Please email us at [EMAIL_ADDRESS][DOMAIN_NAME] and our Groups and Functions or…" at bounding box center [856, 462] width 1329 height 45
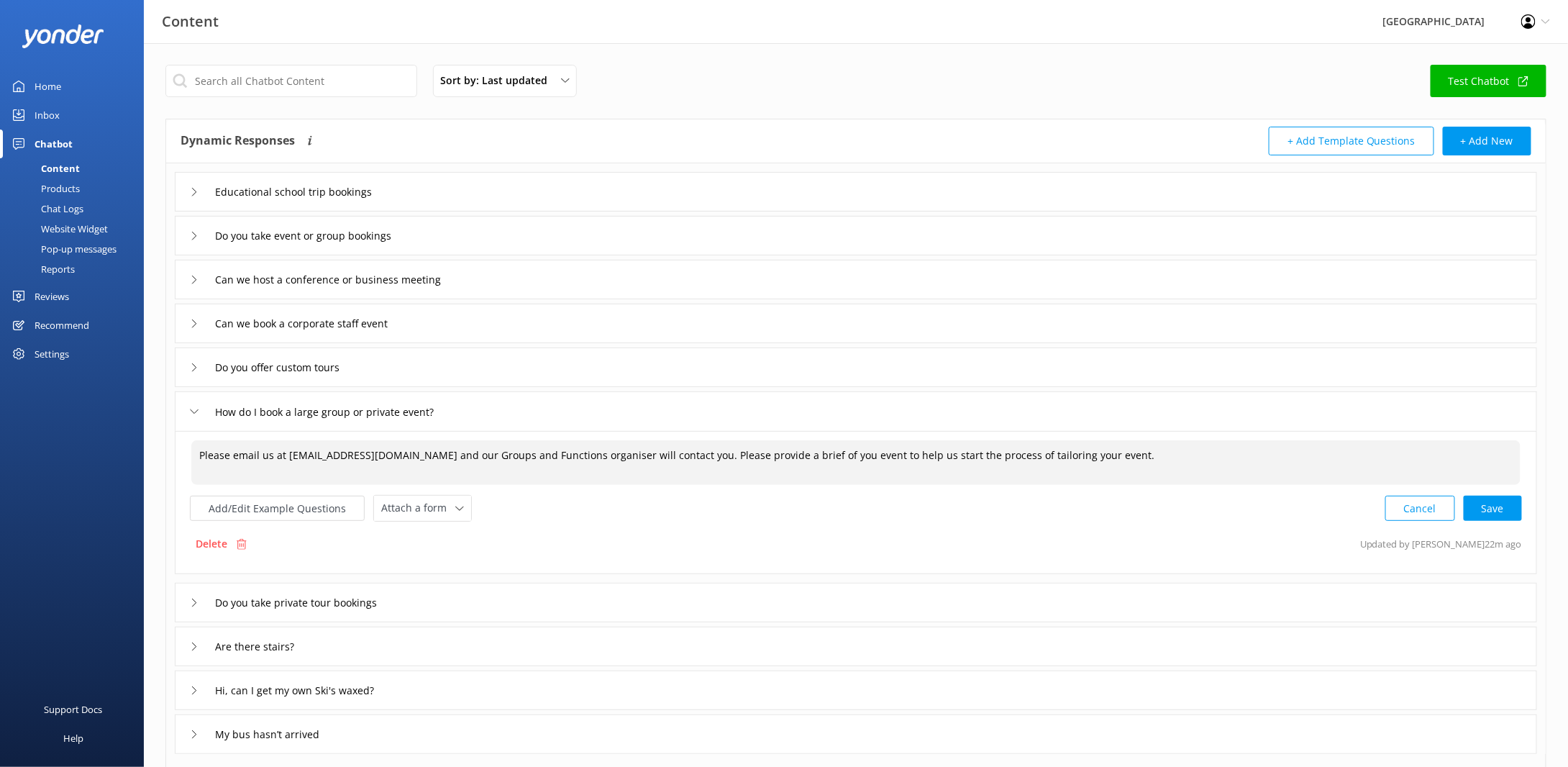
paste textarea "You can also find more information here: [DOMAIN_NAME][URL]"
click at [1477, 508] on div "Cancel Loading.." at bounding box center [1453, 506] width 136 height 27
type textarea "Please email us at [EMAIL_ADDRESS][DOMAIN_NAME] and our Groups and Functions or…"
click at [64, 190] on div "Products" at bounding box center [44, 188] width 71 height 20
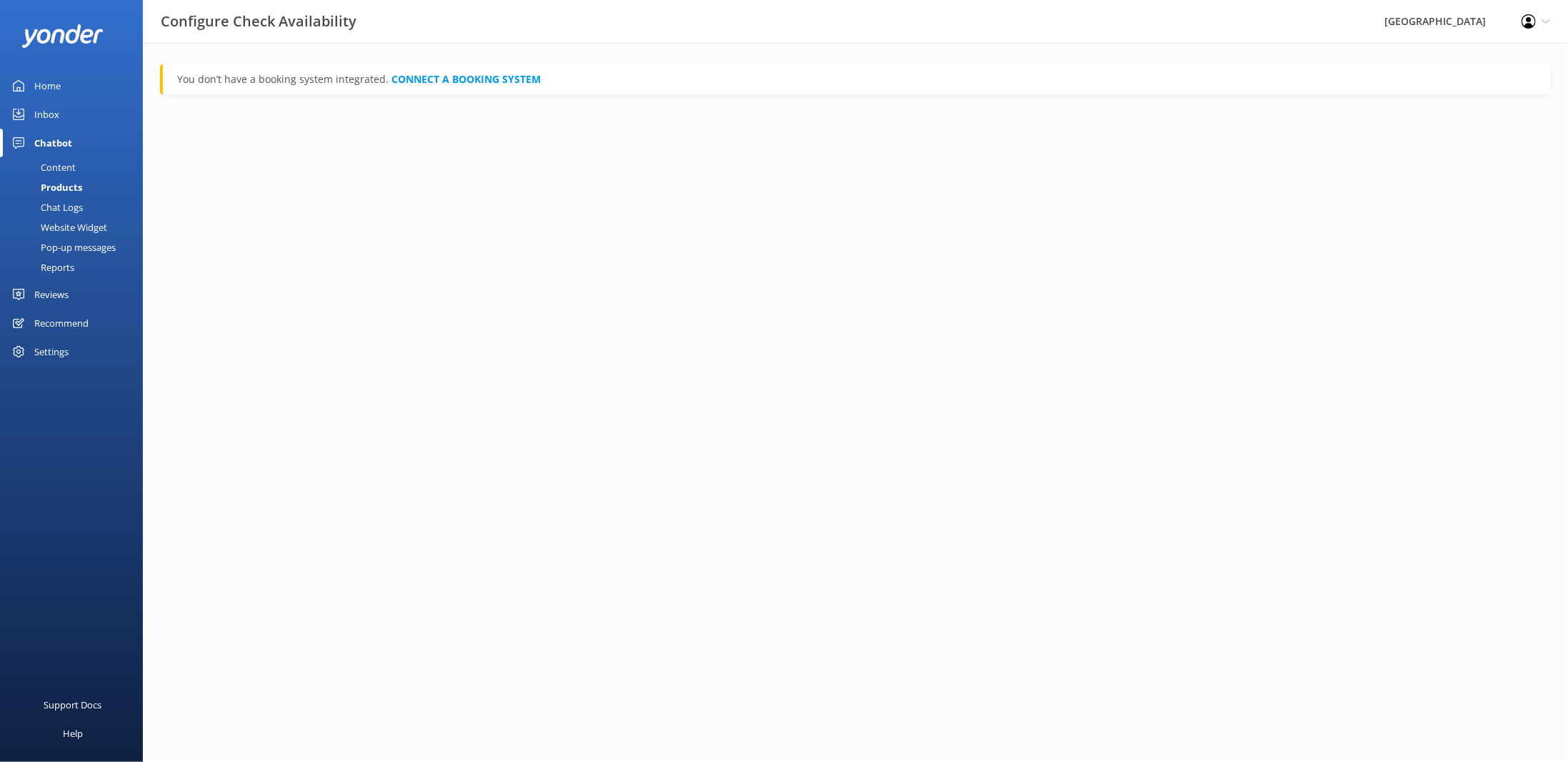
click at [59, 159] on div "Content" at bounding box center [41, 167] width 67 height 20
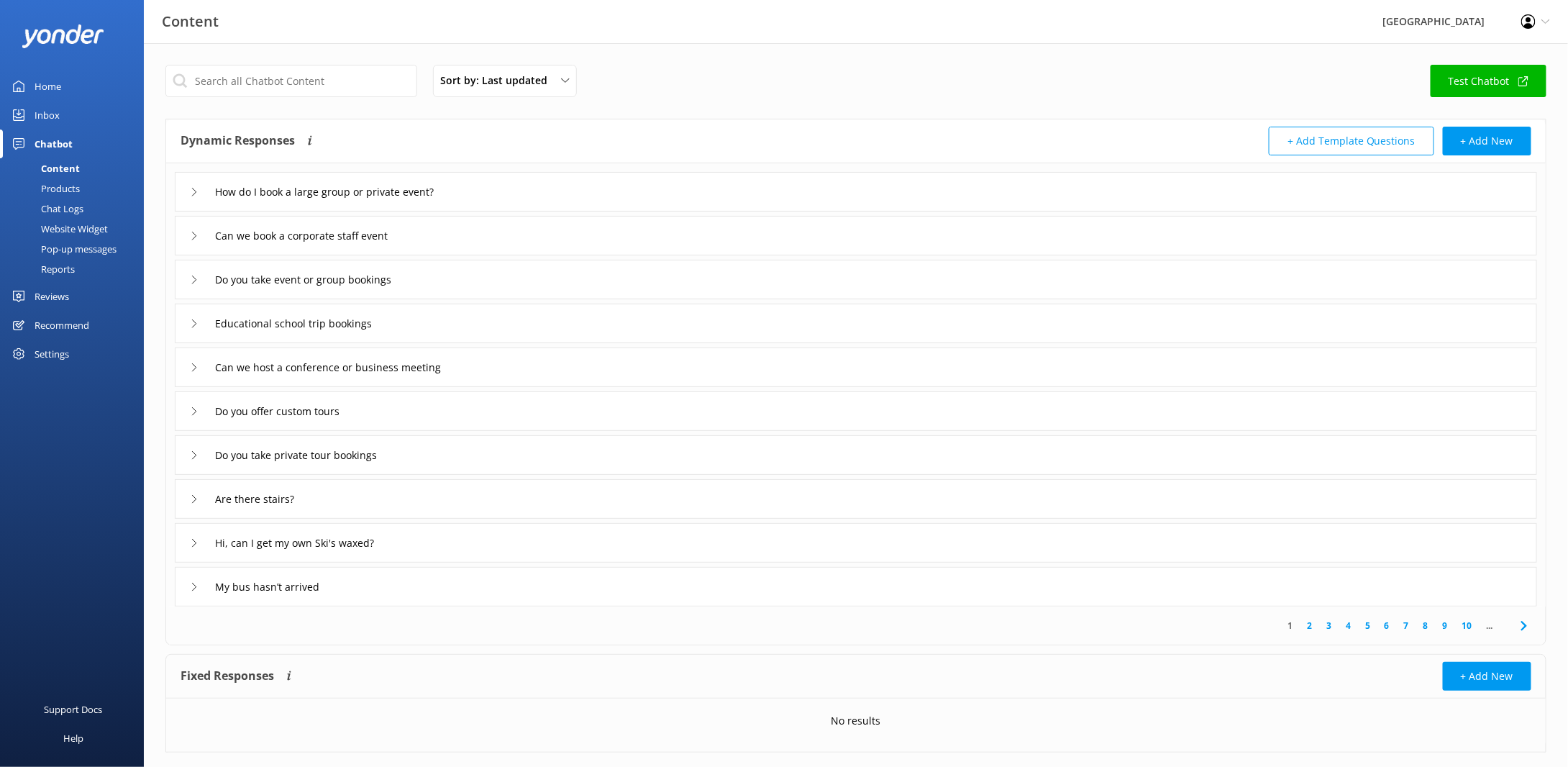
click at [553, 192] on div "How do I book a large group or private event?" at bounding box center [855, 192] width 1362 height 40
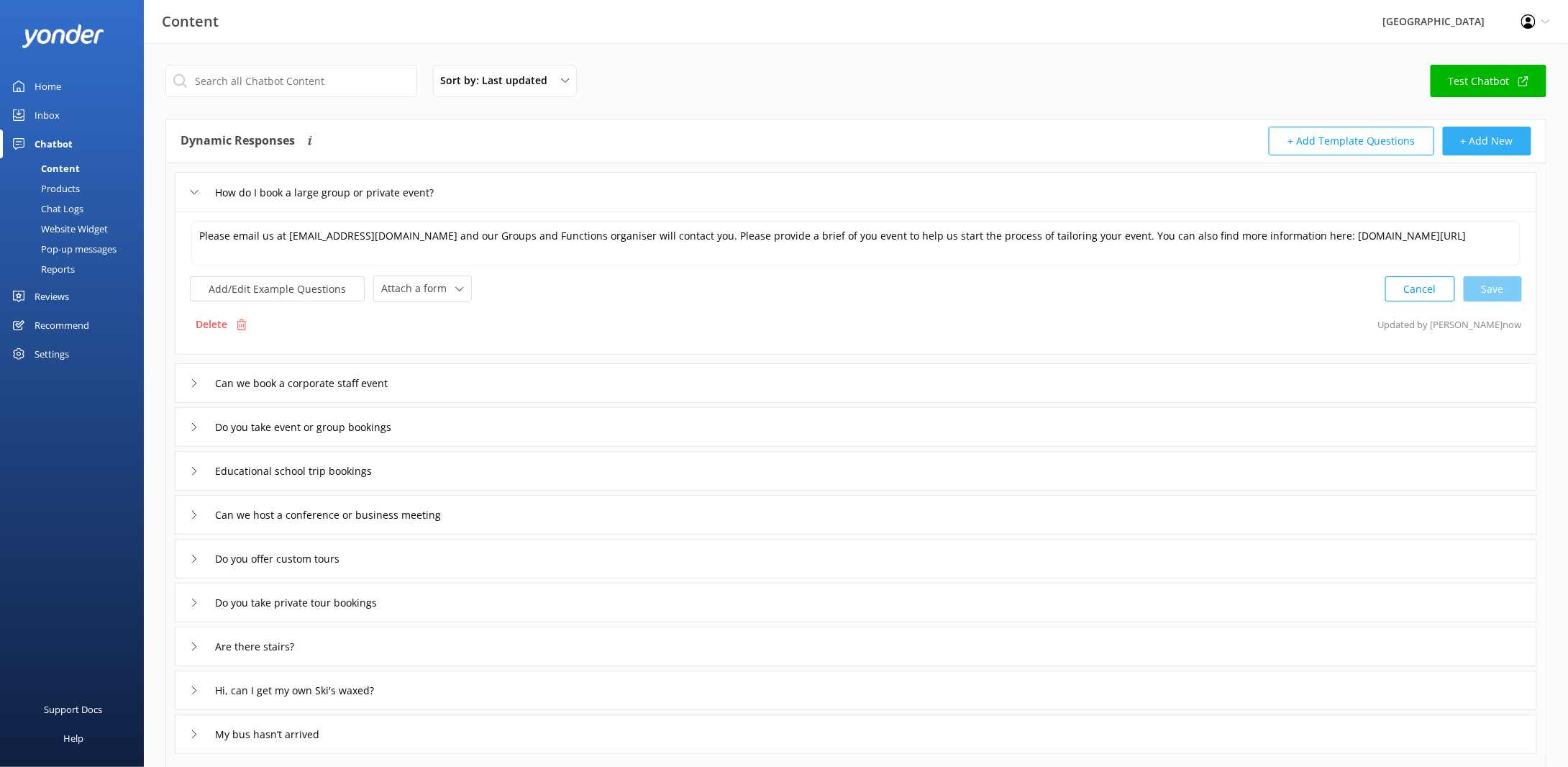
click at [1473, 141] on button "+ Add New" at bounding box center [1486, 141] width 88 height 28
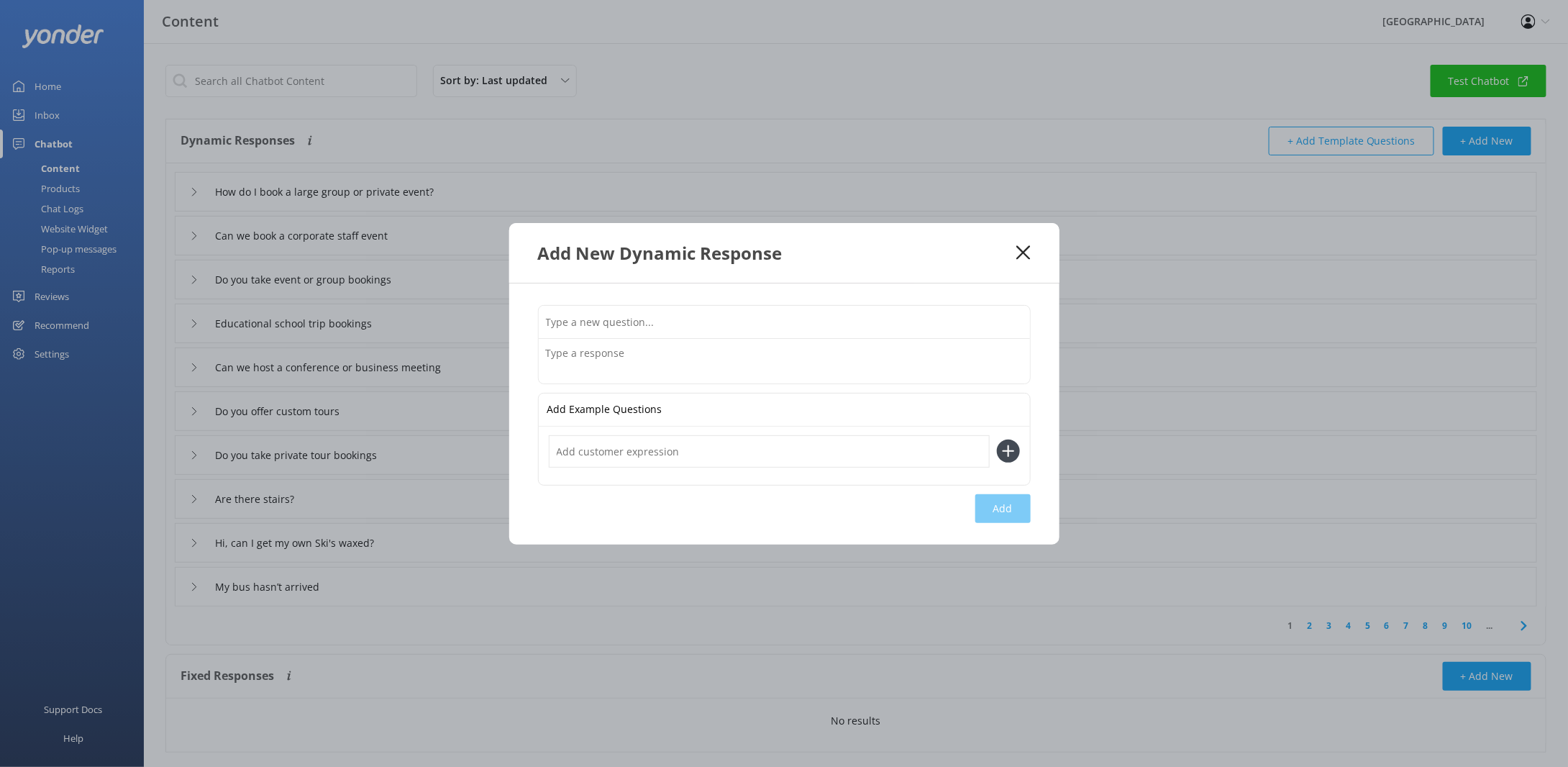
click at [596, 324] on input "text" at bounding box center [784, 321] width 491 height 32
click at [1020, 256] on use at bounding box center [1023, 252] width 13 height 13
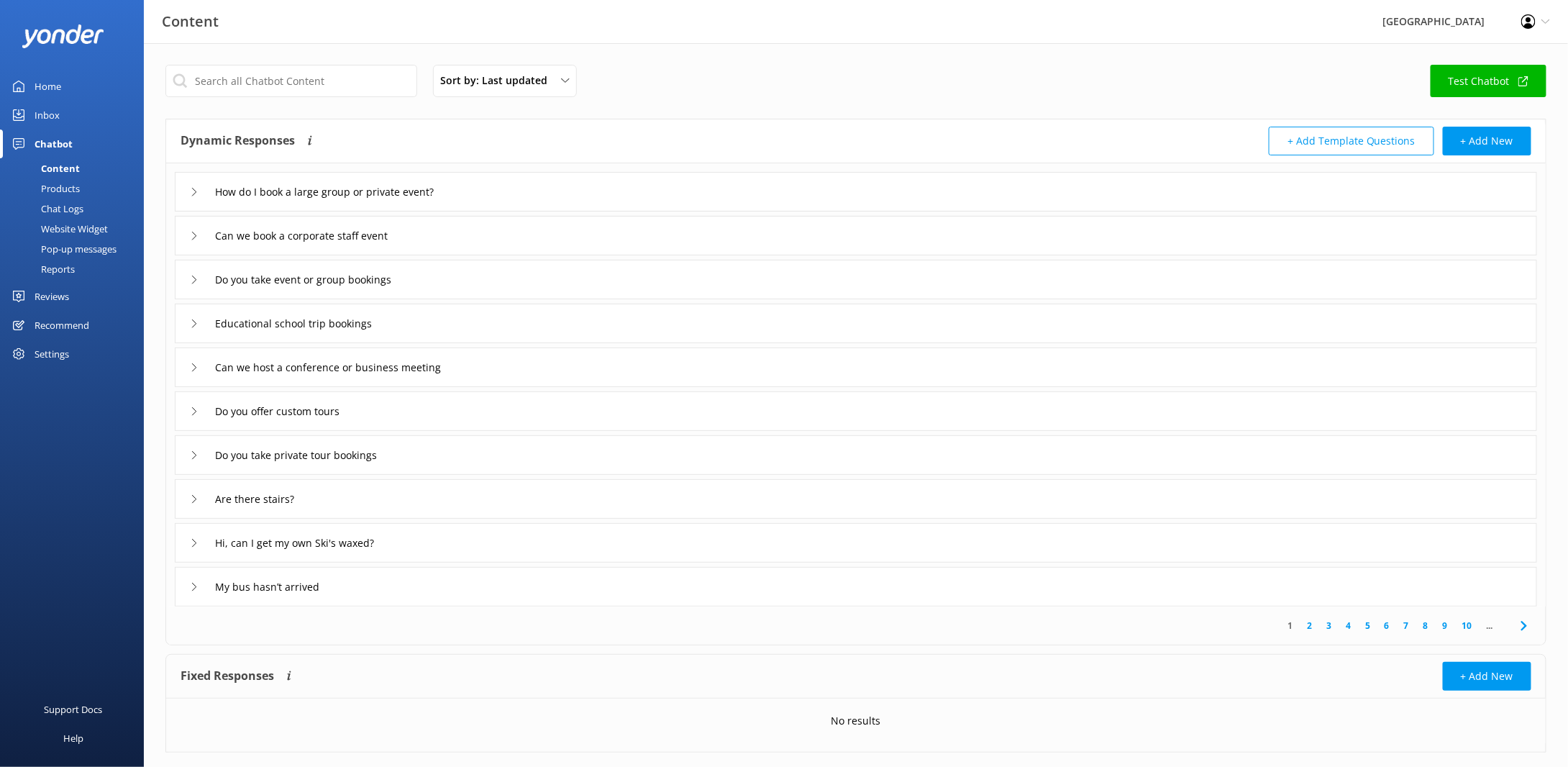
click at [40, 87] on div "Home" at bounding box center [47, 86] width 27 height 28
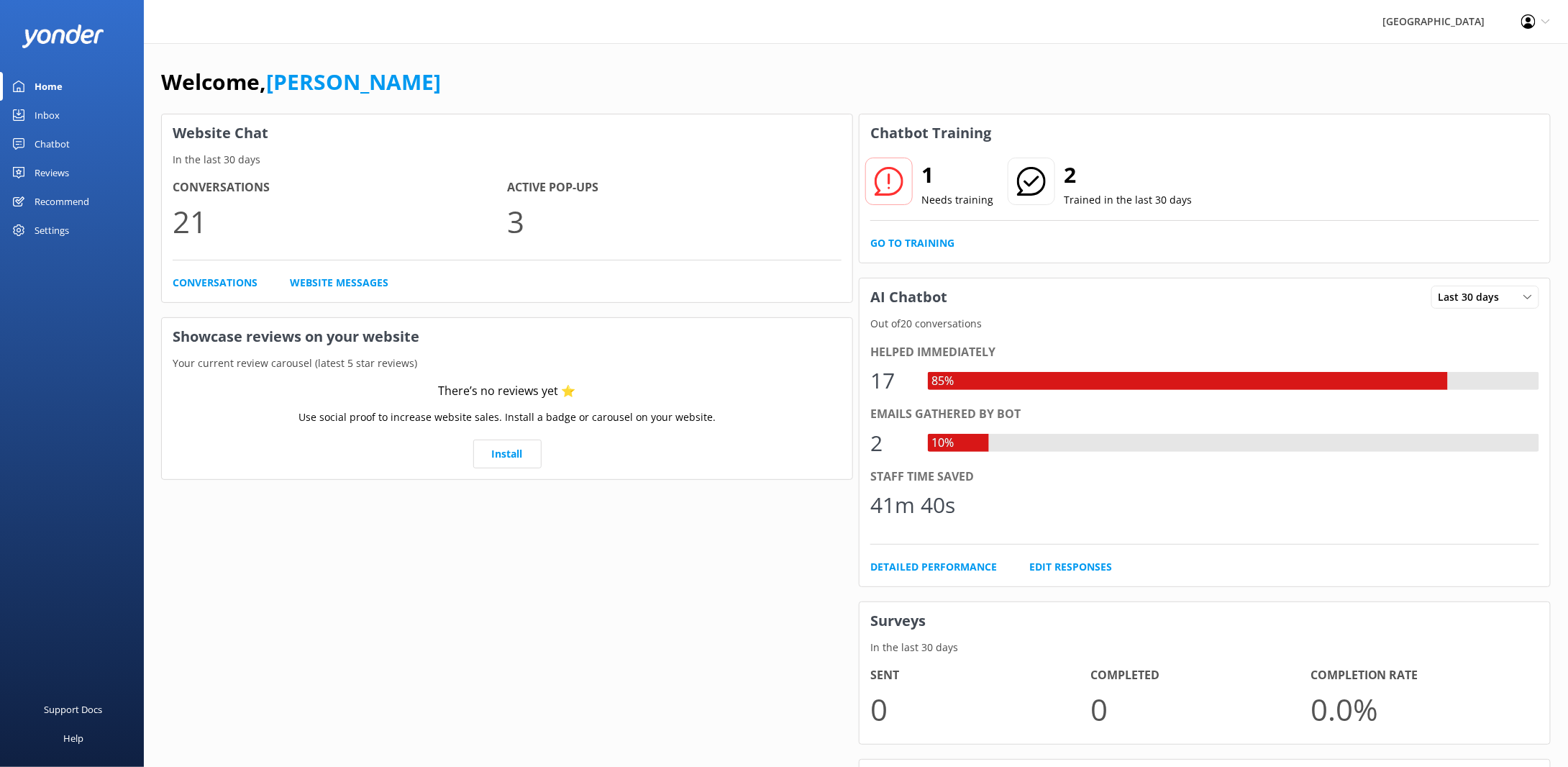
scroll to position [175, 0]
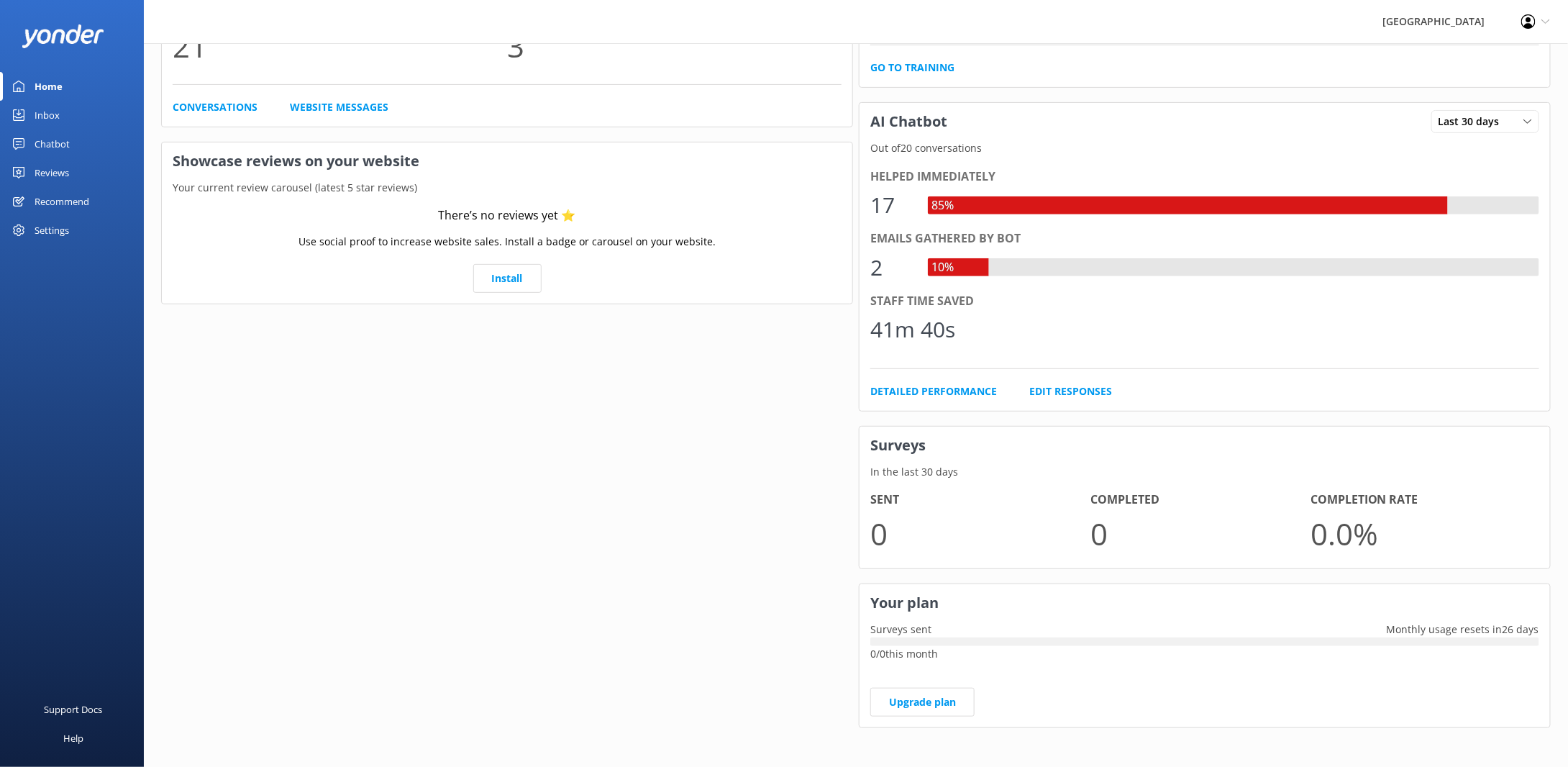
click at [62, 144] on div "Chatbot" at bounding box center [51, 144] width 35 height 28
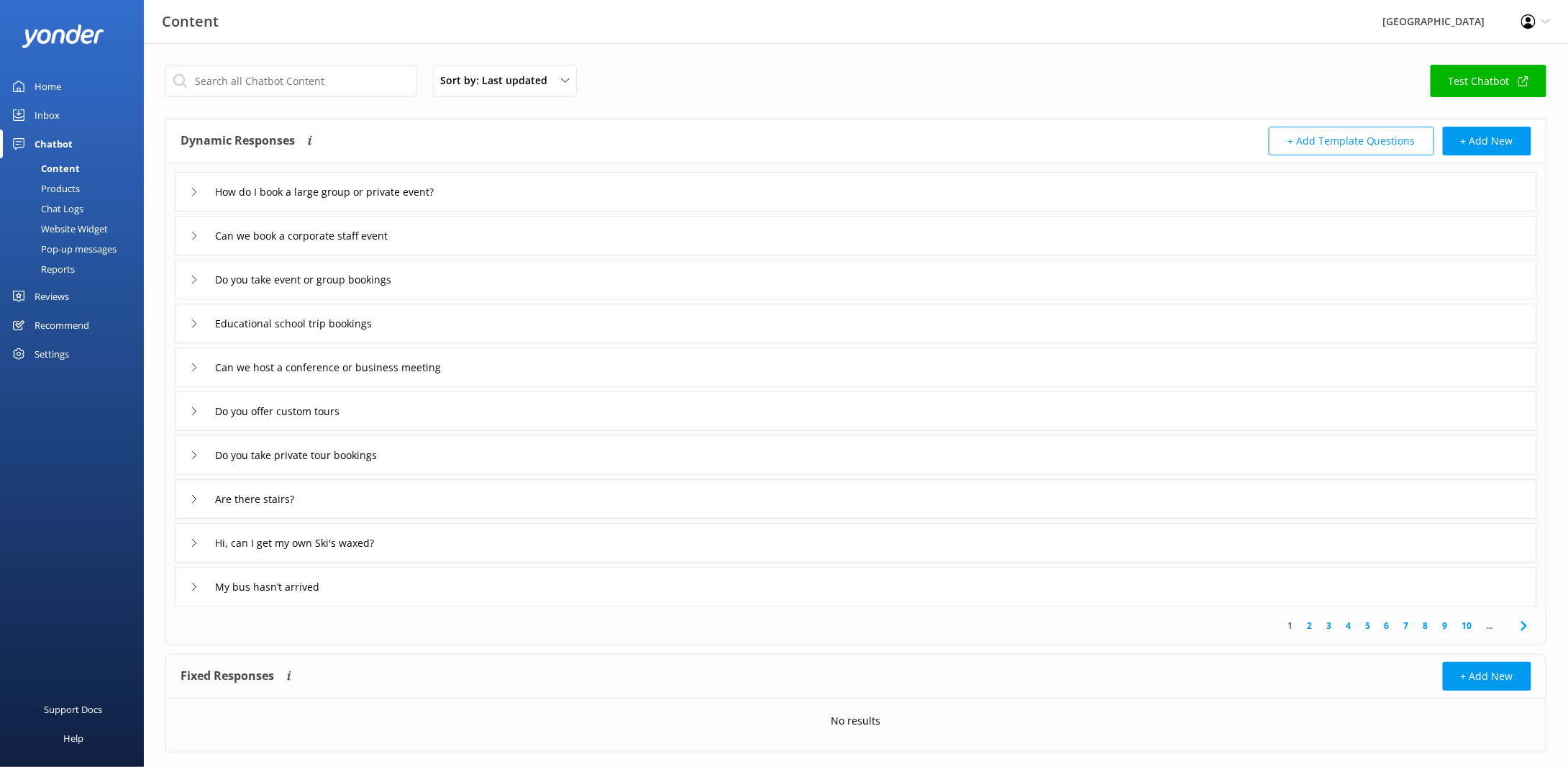
click at [58, 228] on div "Website Widget" at bounding box center [58, 228] width 100 height 20
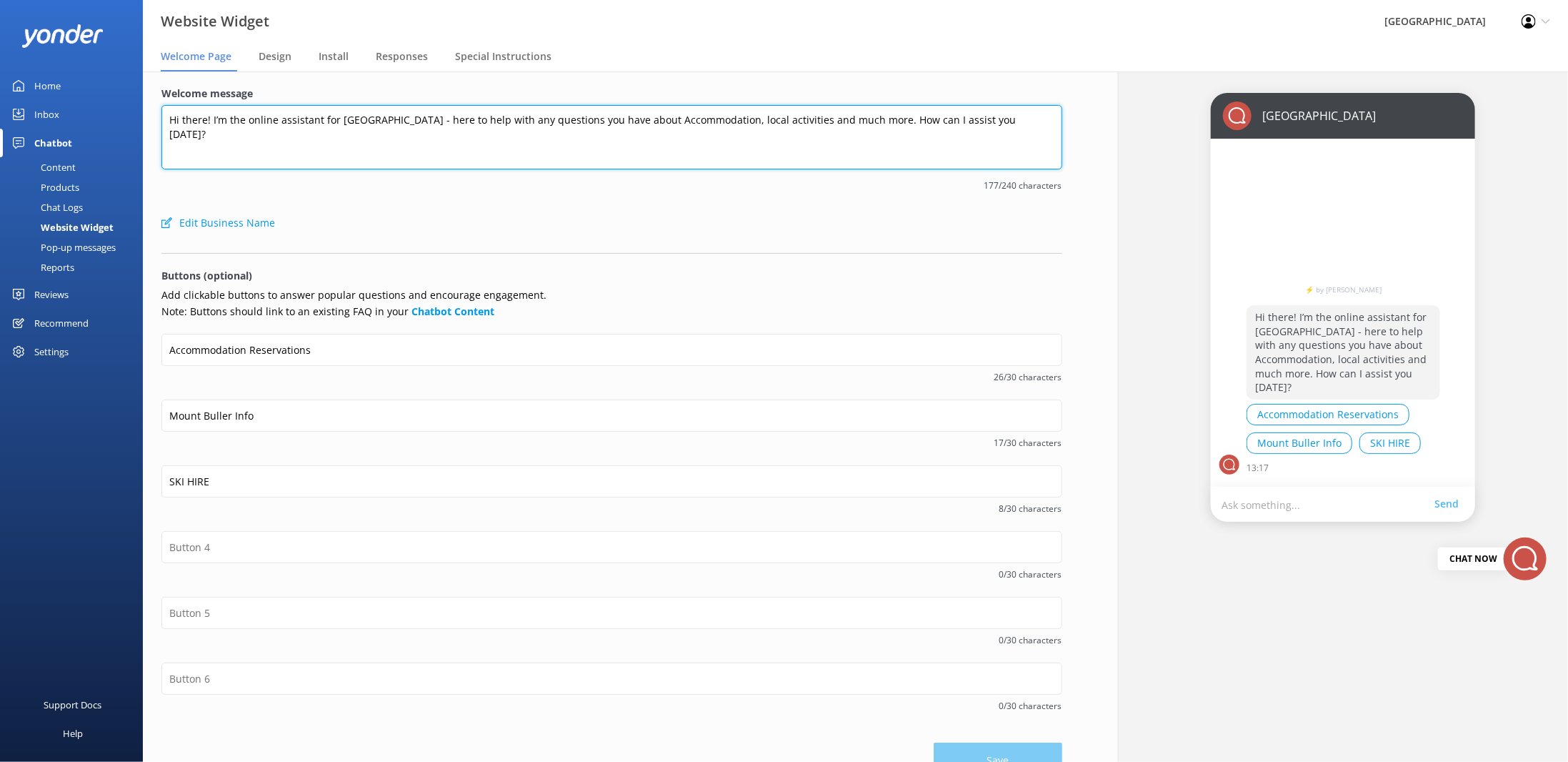
click at [924, 120] on textarea "Hi there! I’m the online assistant for [GEOGRAPHIC_DATA] - here to help with an…" at bounding box center [611, 138] width 901 height 64
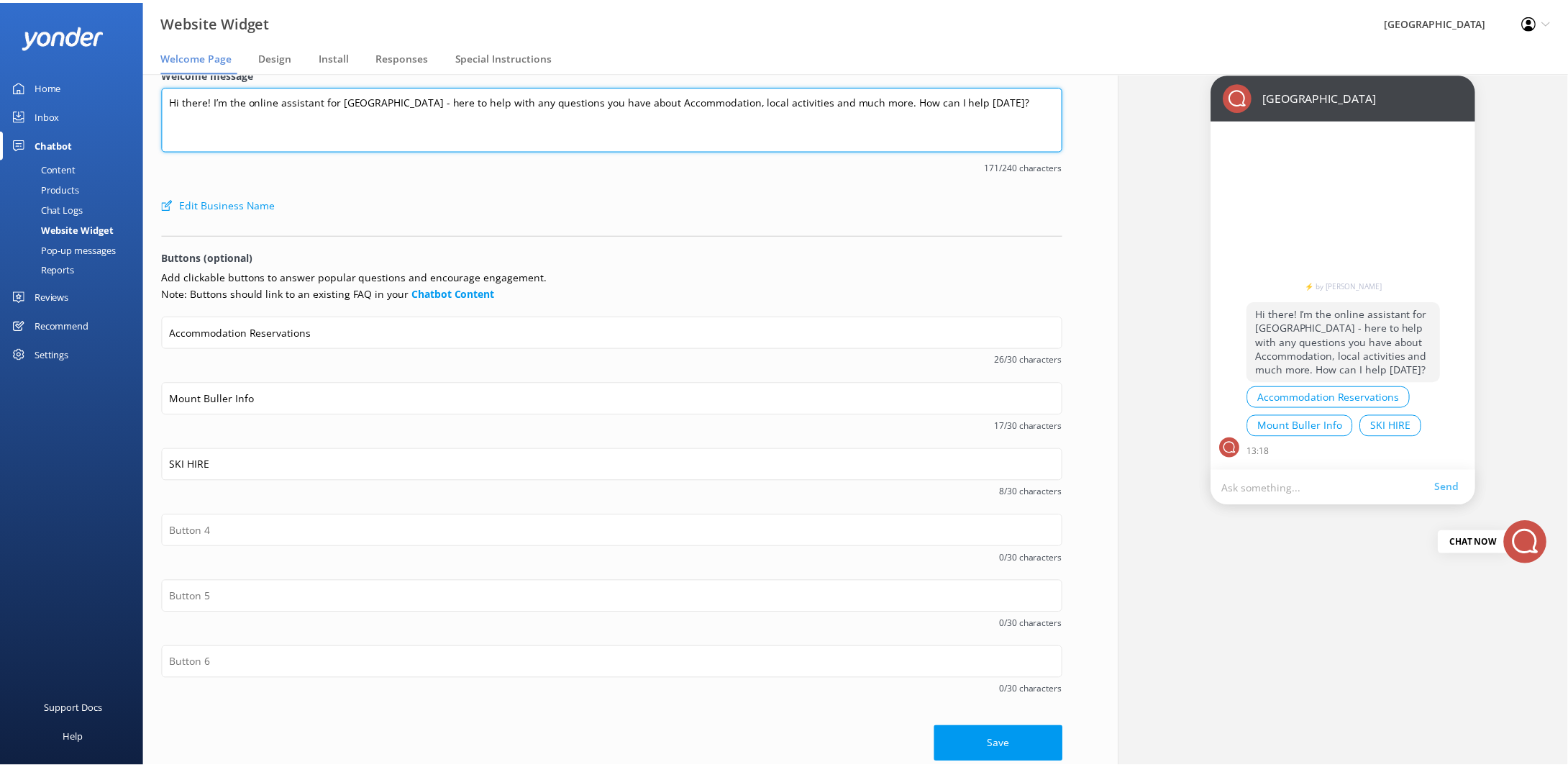
scroll to position [29, 0]
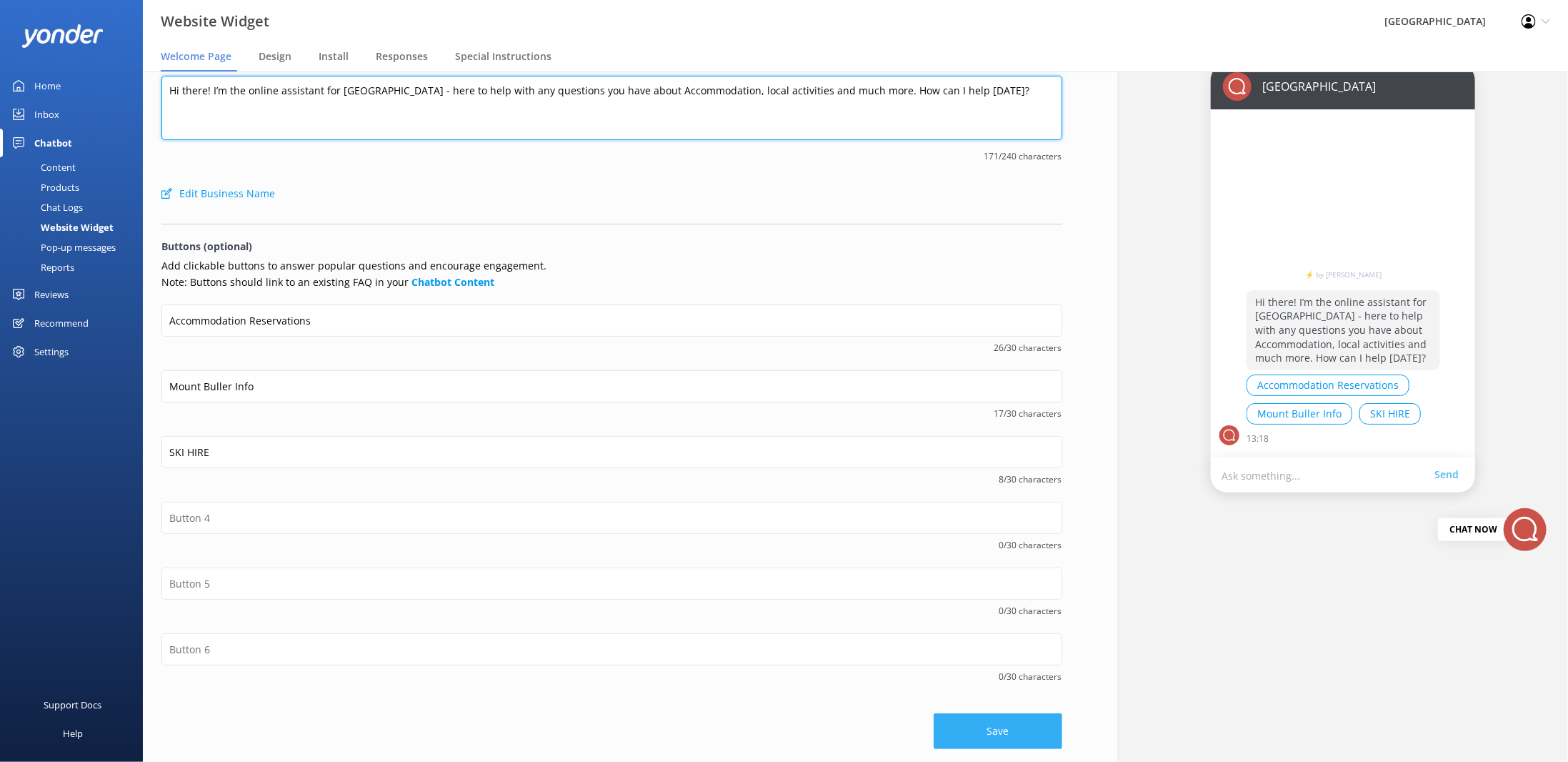
type textarea "Hi there! I’m the online assistant for [GEOGRAPHIC_DATA] - here to help with an…"
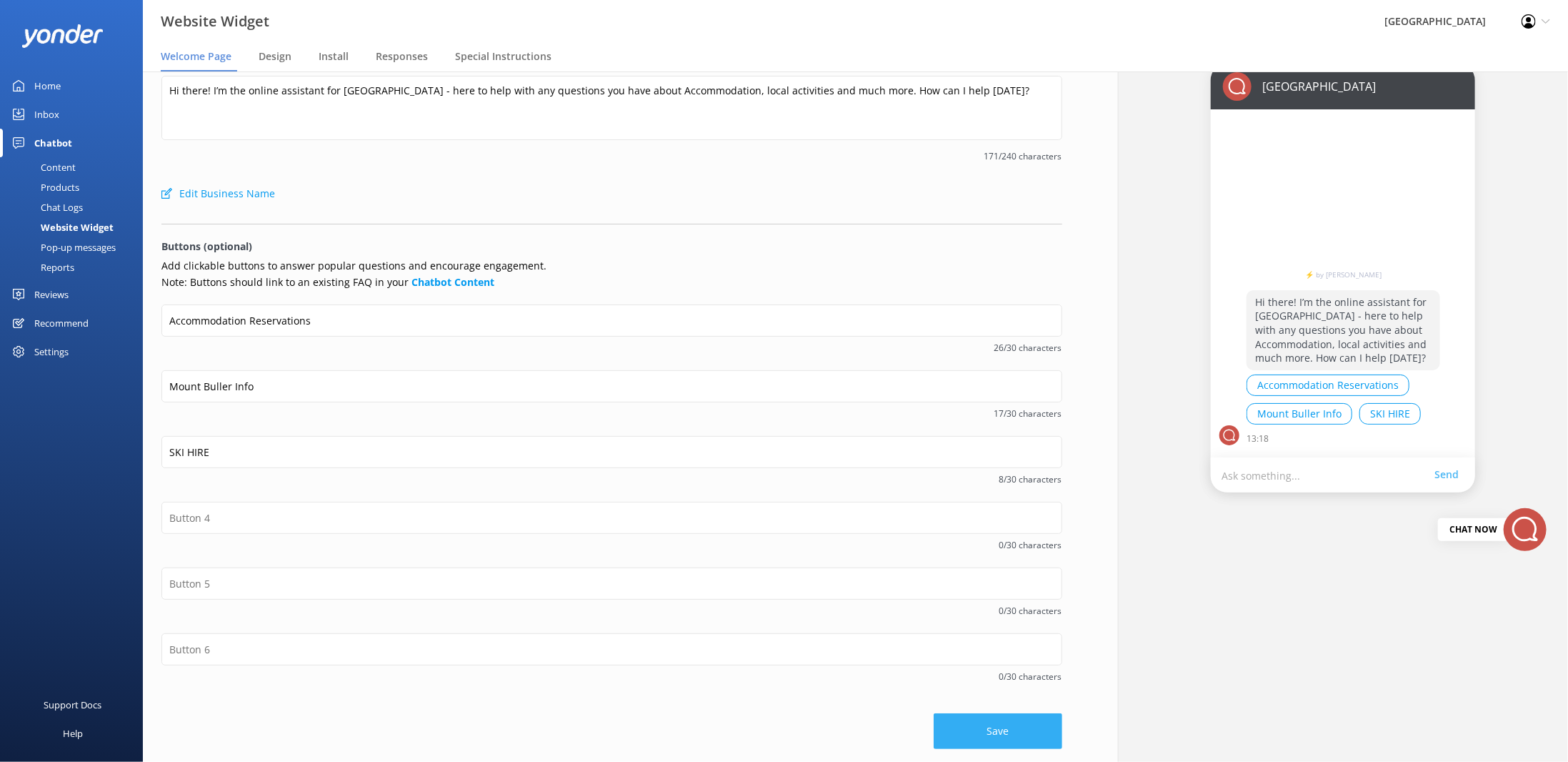
click at [998, 733] on button "Save" at bounding box center [998, 731] width 129 height 36
click at [73, 166] on div "Content" at bounding box center [41, 167] width 67 height 20
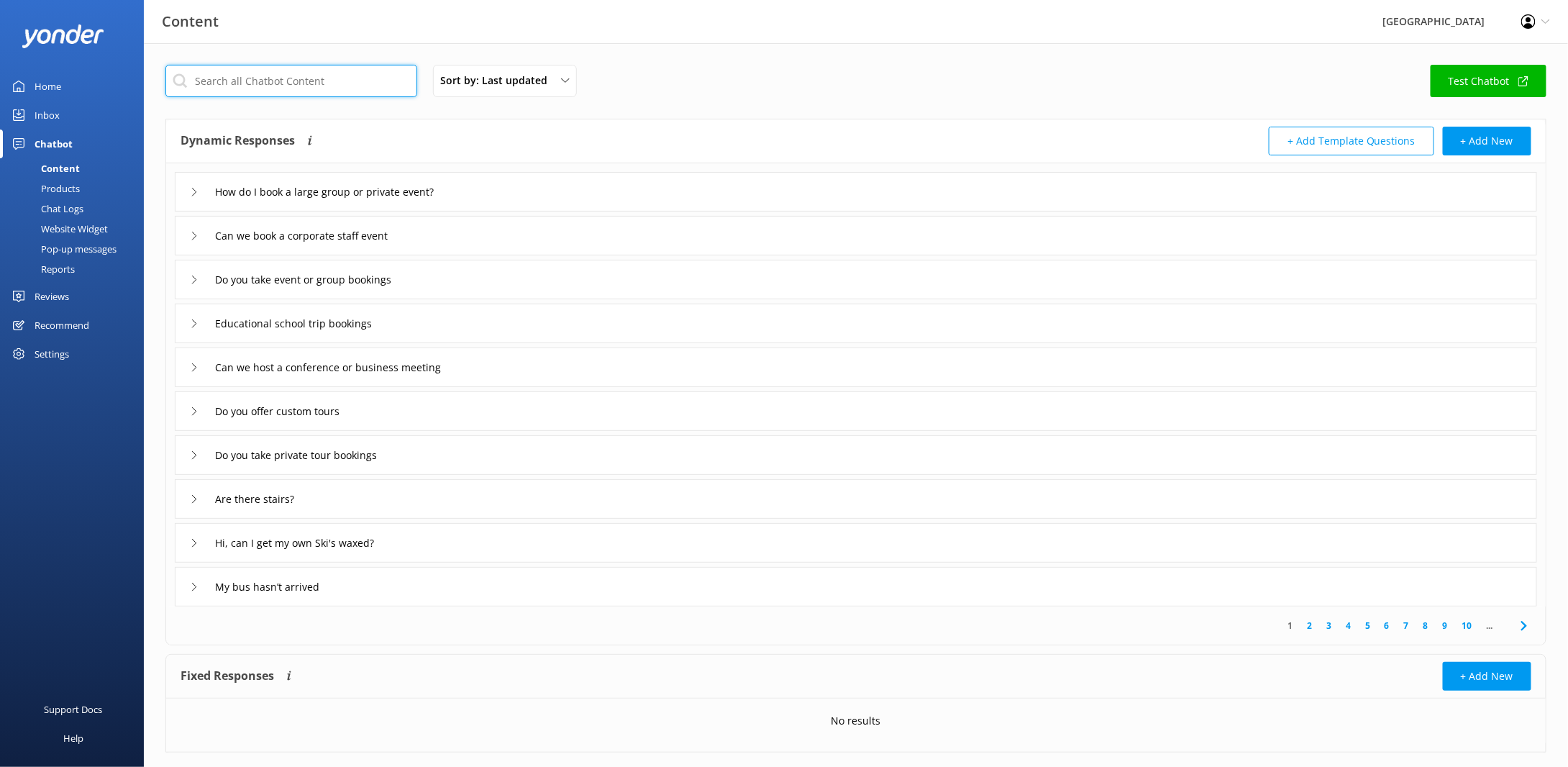
click at [293, 85] on input "text" at bounding box center [292, 81] width 252 height 32
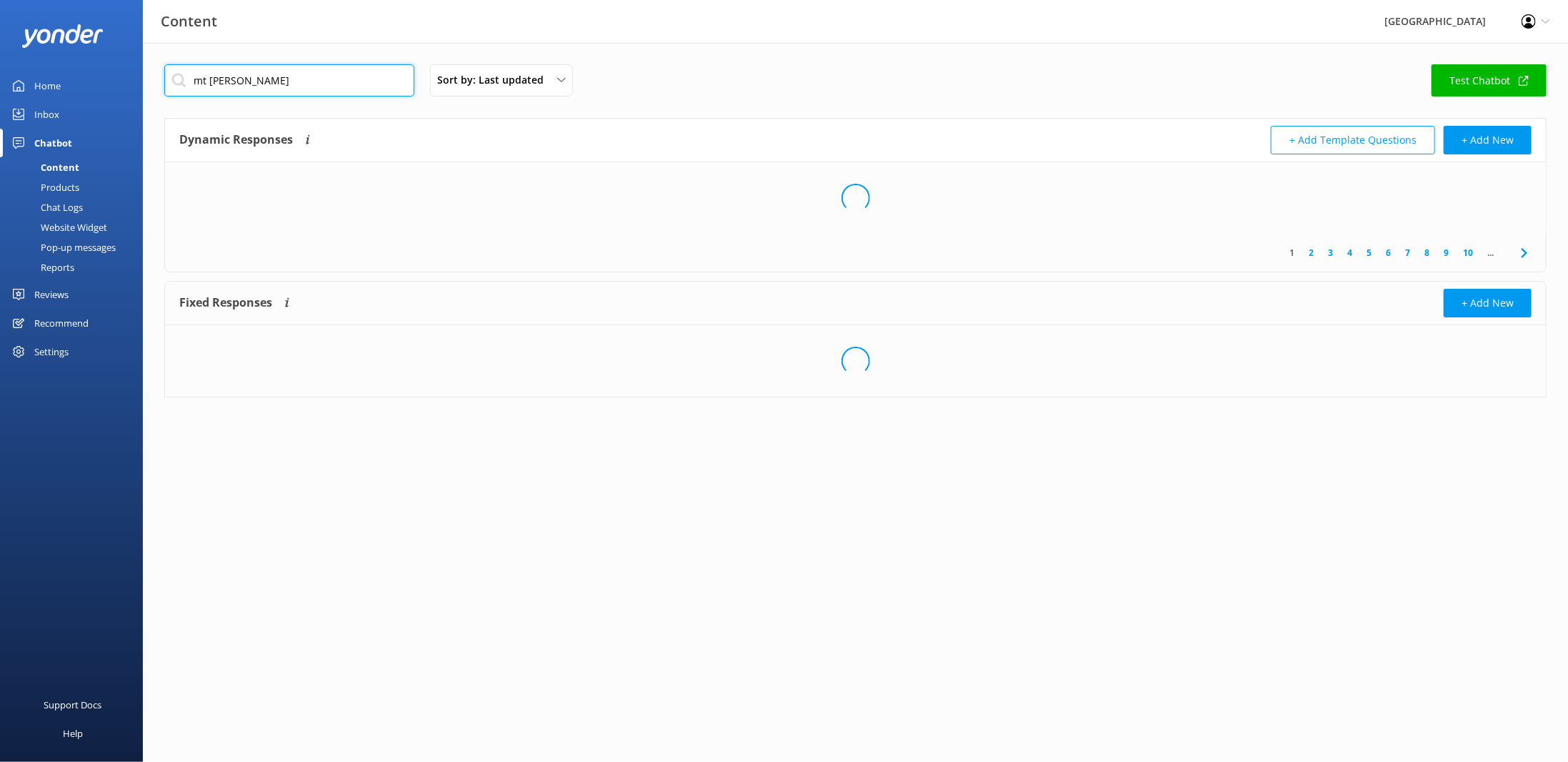
type input "mt [PERSON_NAME]"
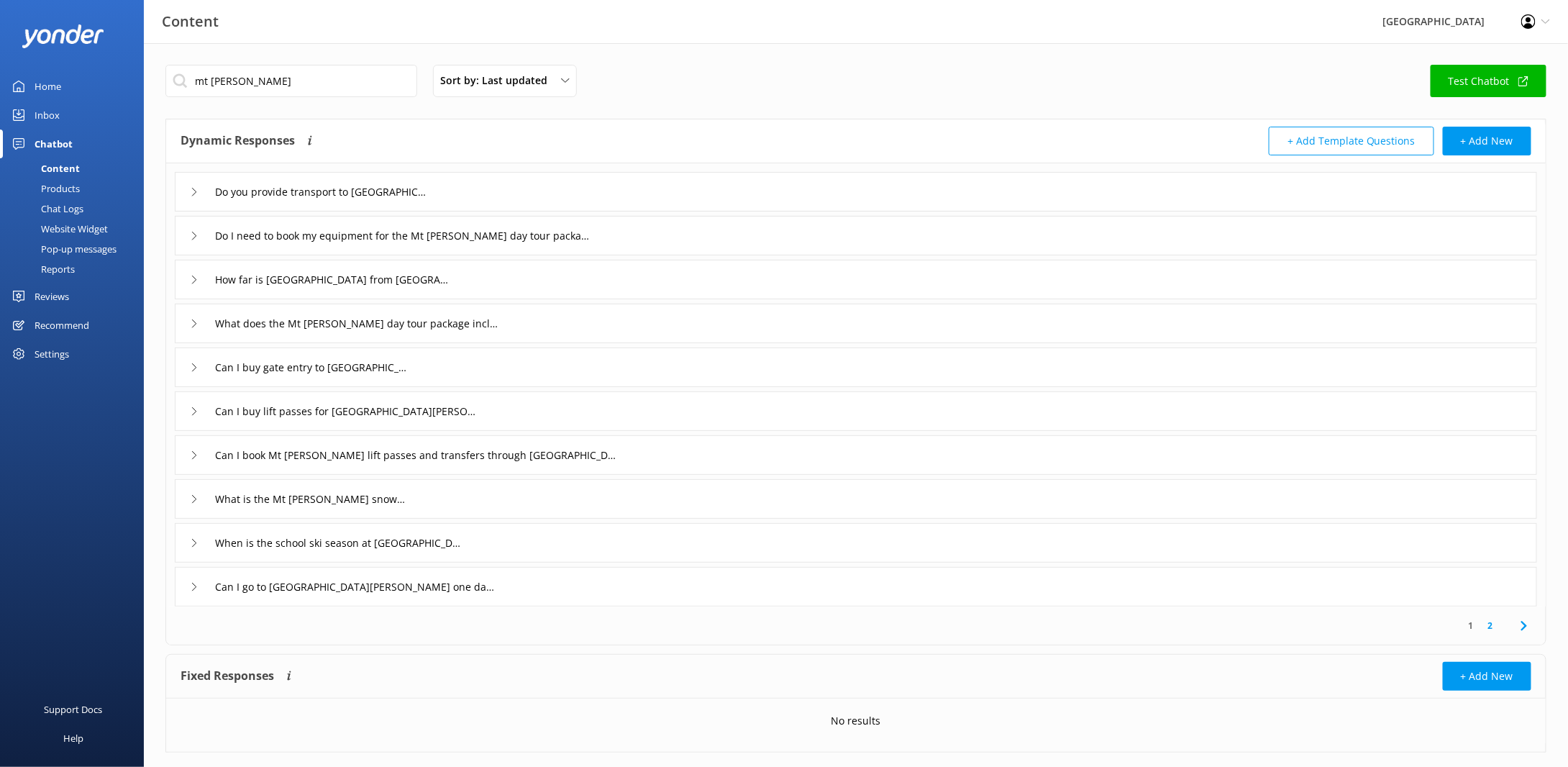
click at [79, 228] on div "Website Widget" at bounding box center [58, 228] width 100 height 20
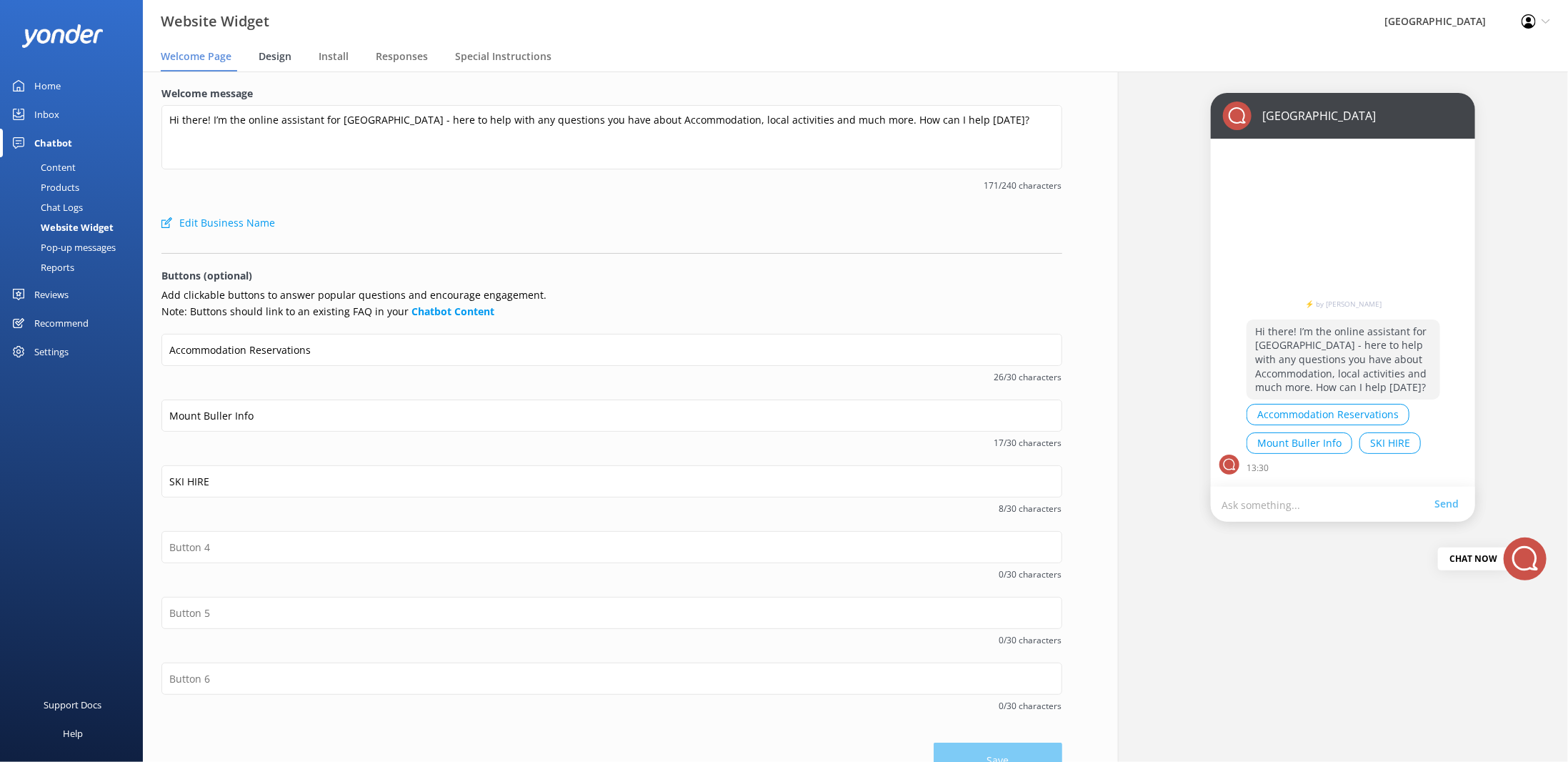
click at [277, 60] on span "Design" at bounding box center [275, 56] width 33 height 14
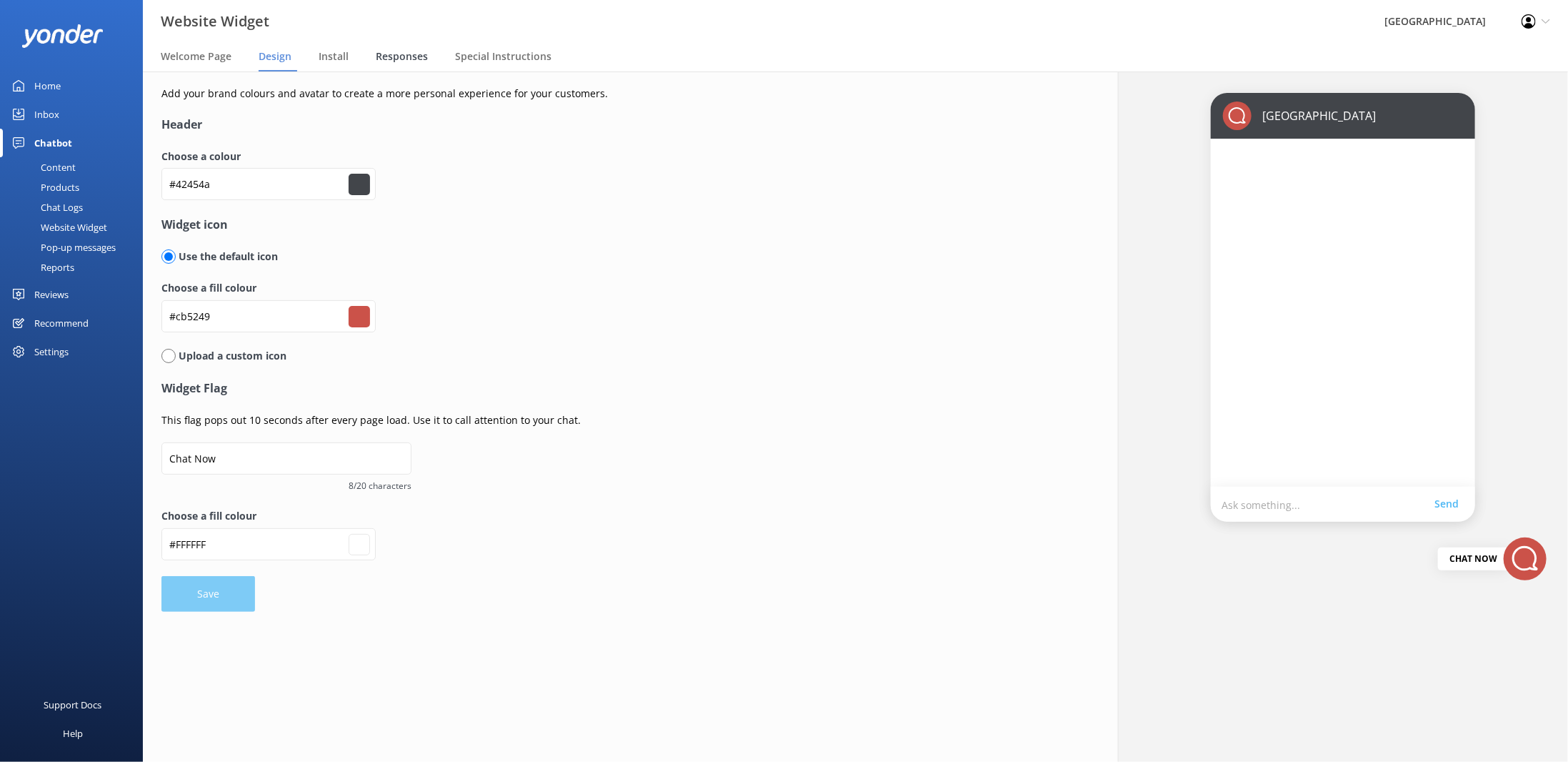
click at [396, 48] on div "Responses" at bounding box center [404, 57] width 57 height 28
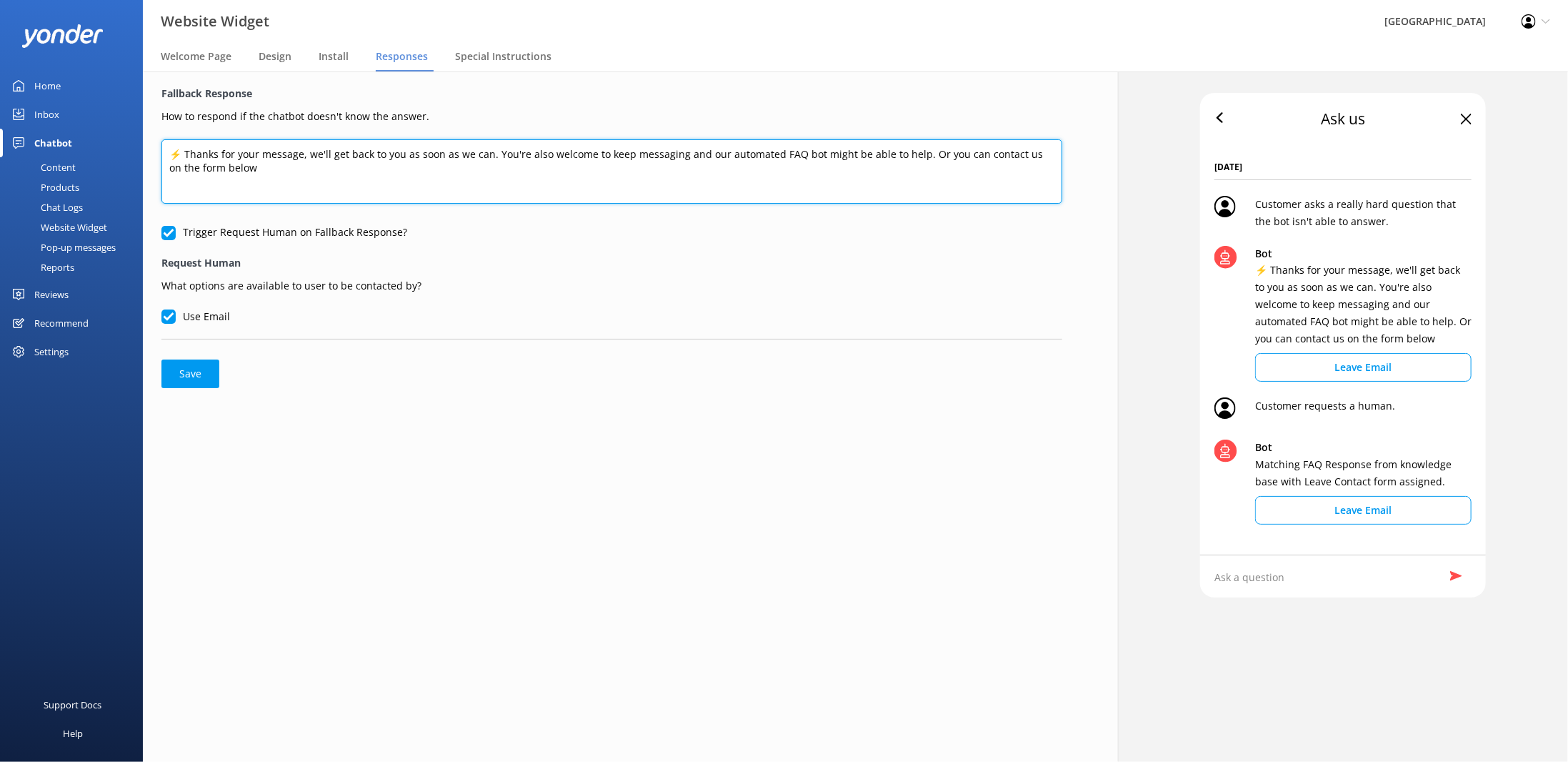
click at [490, 159] on textarea "⚡ Thanks for your message, we'll get back to you as soon as we can. You're also…" at bounding box center [611, 171] width 901 height 64
click at [442, 195] on textarea "⚡ Thanks for your message, we'll get back to you as soon as we can. You're also…" at bounding box center [611, 171] width 901 height 64
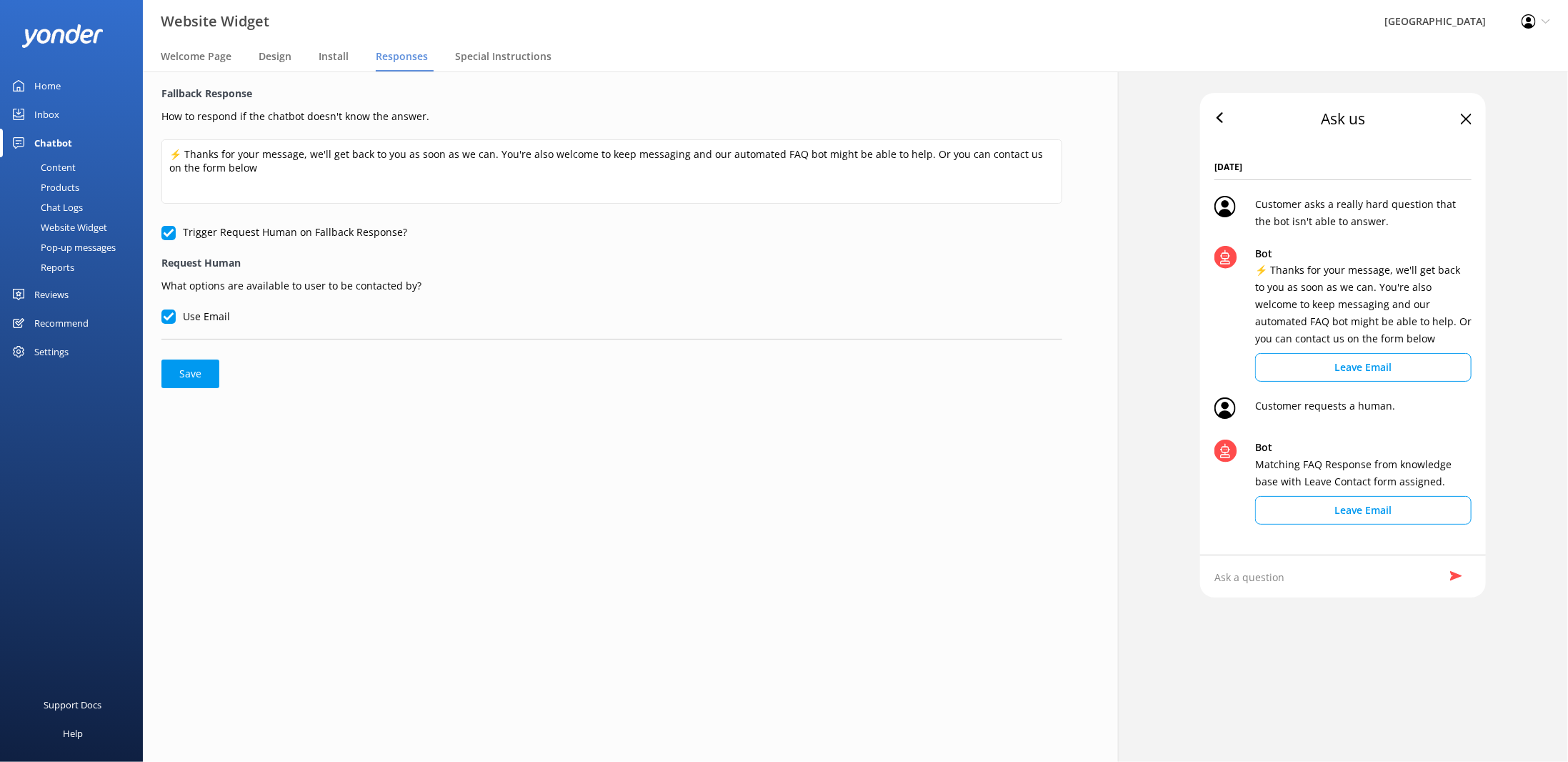
click at [57, 165] on div "Content" at bounding box center [41, 167] width 67 height 20
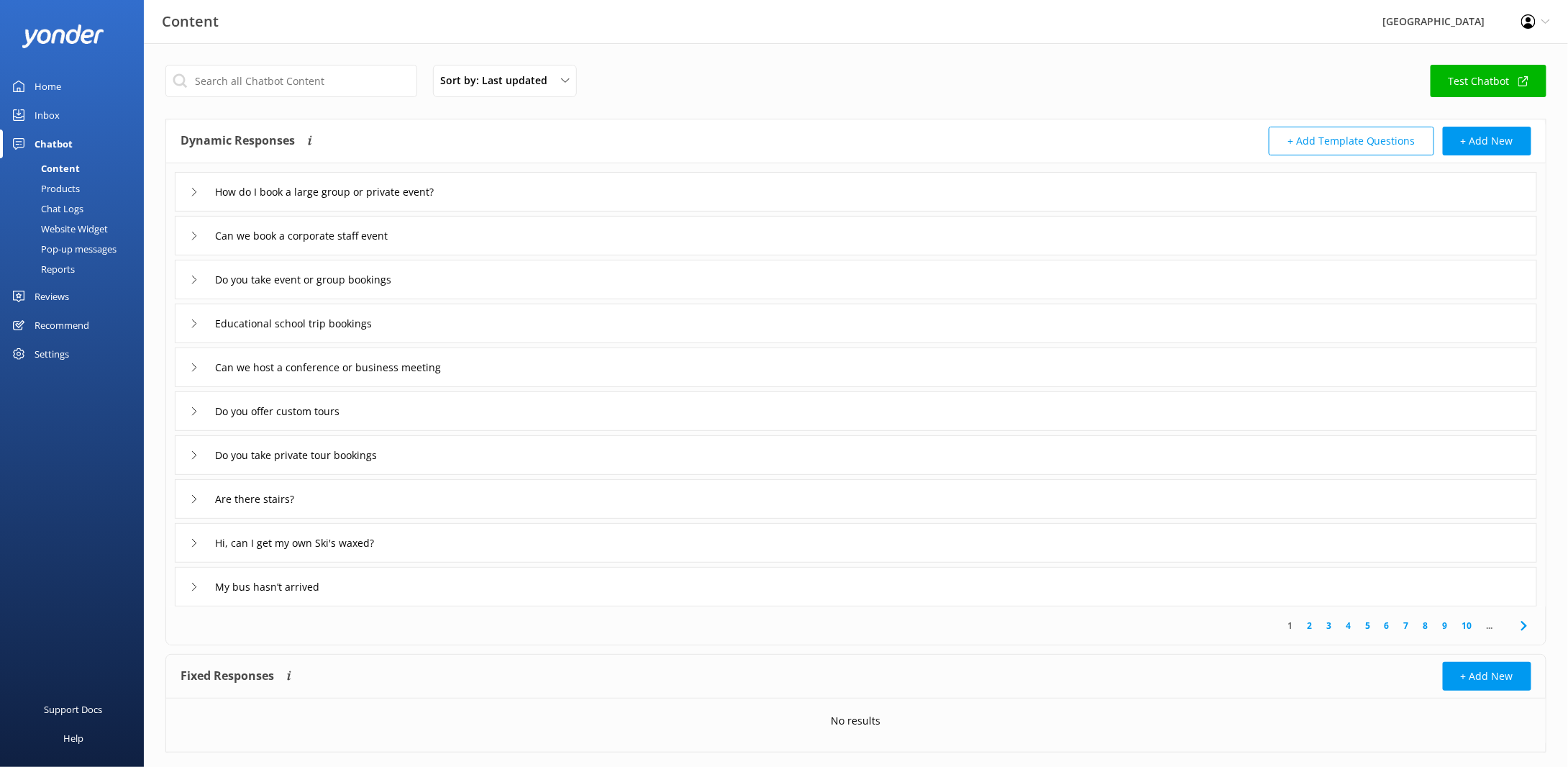
click at [58, 210] on div "Chat Logs" at bounding box center [46, 208] width 75 height 20
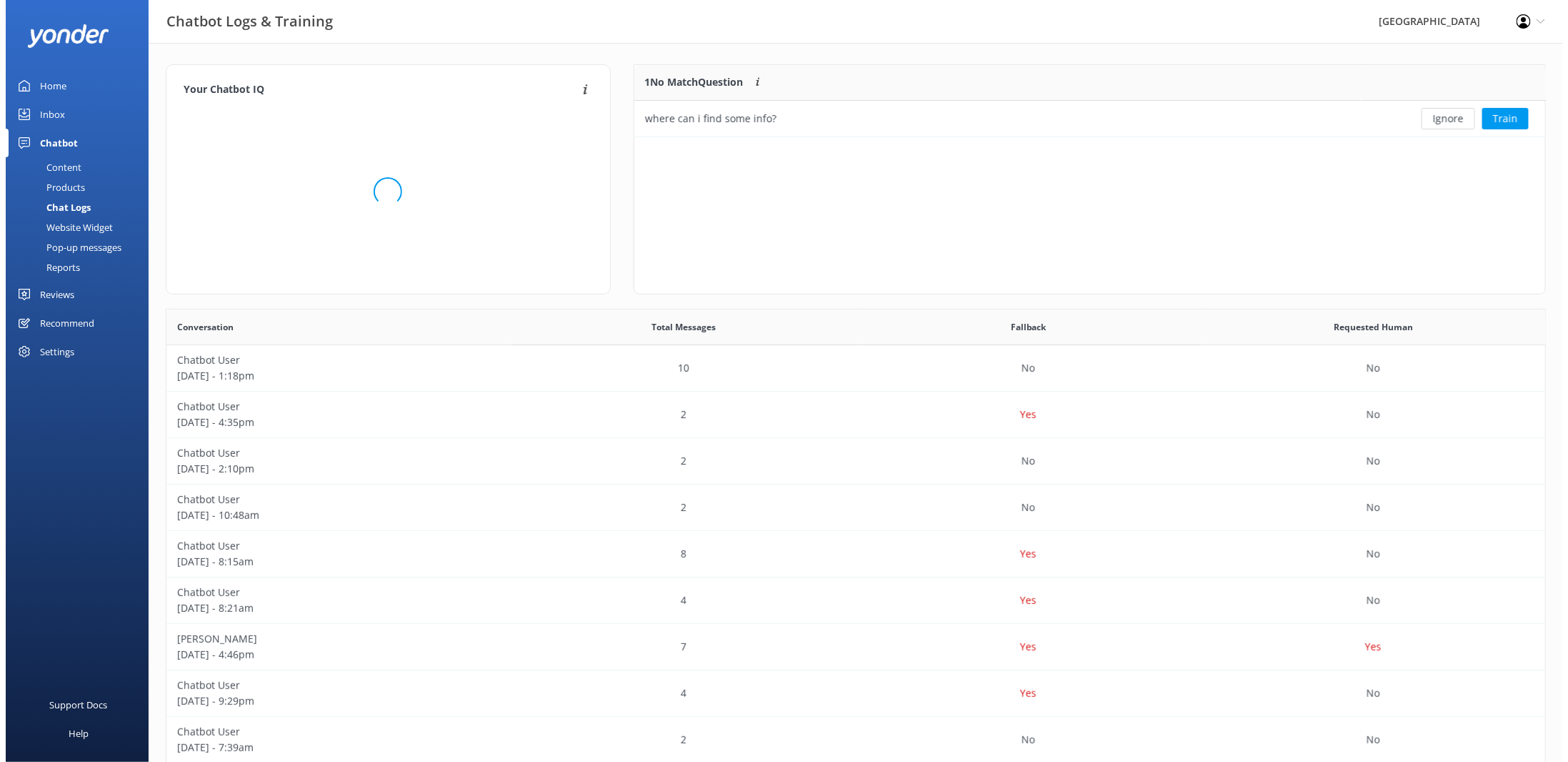
scroll to position [11, 11]
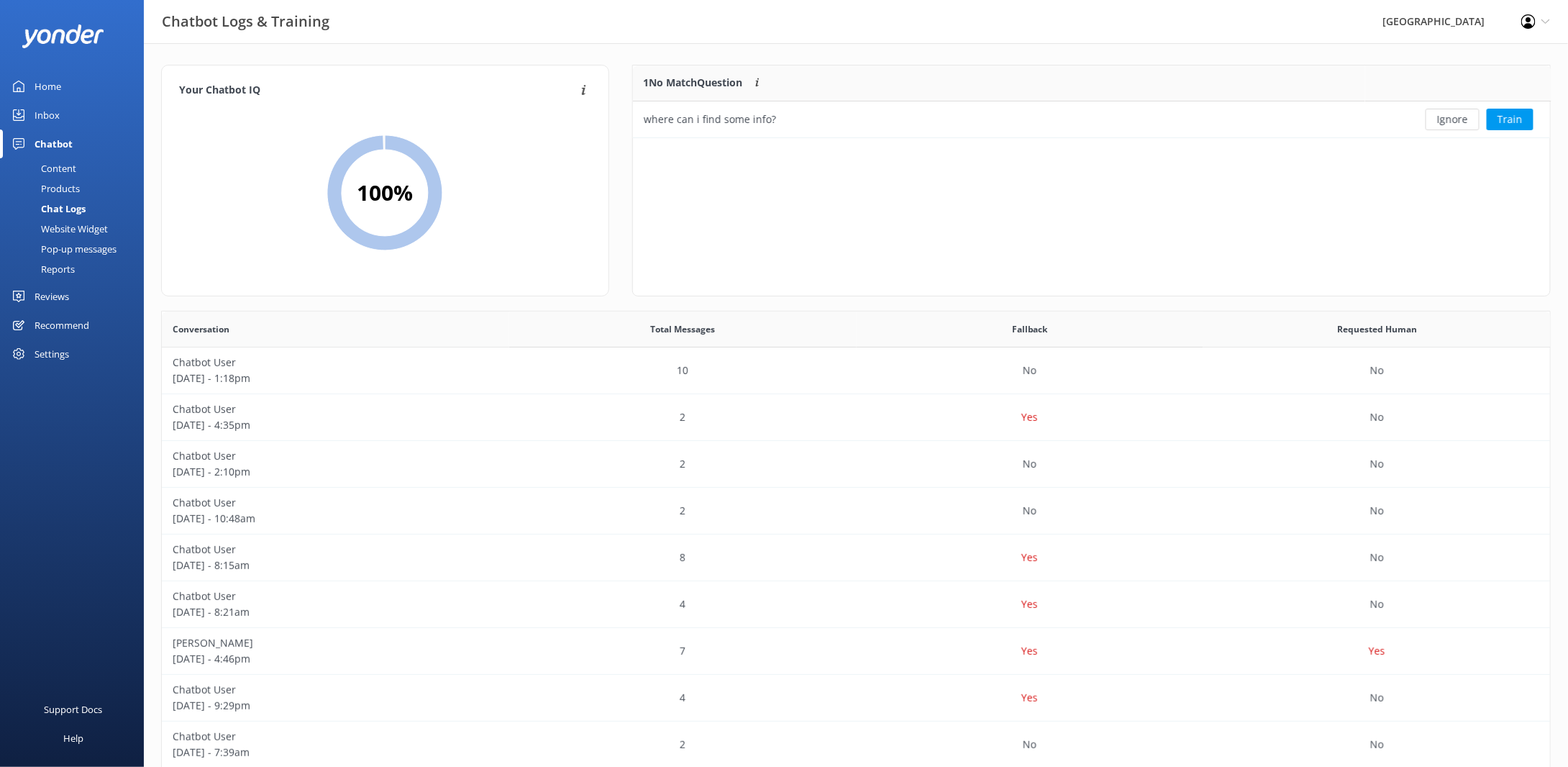
click at [56, 149] on div "Chatbot" at bounding box center [53, 144] width 38 height 28
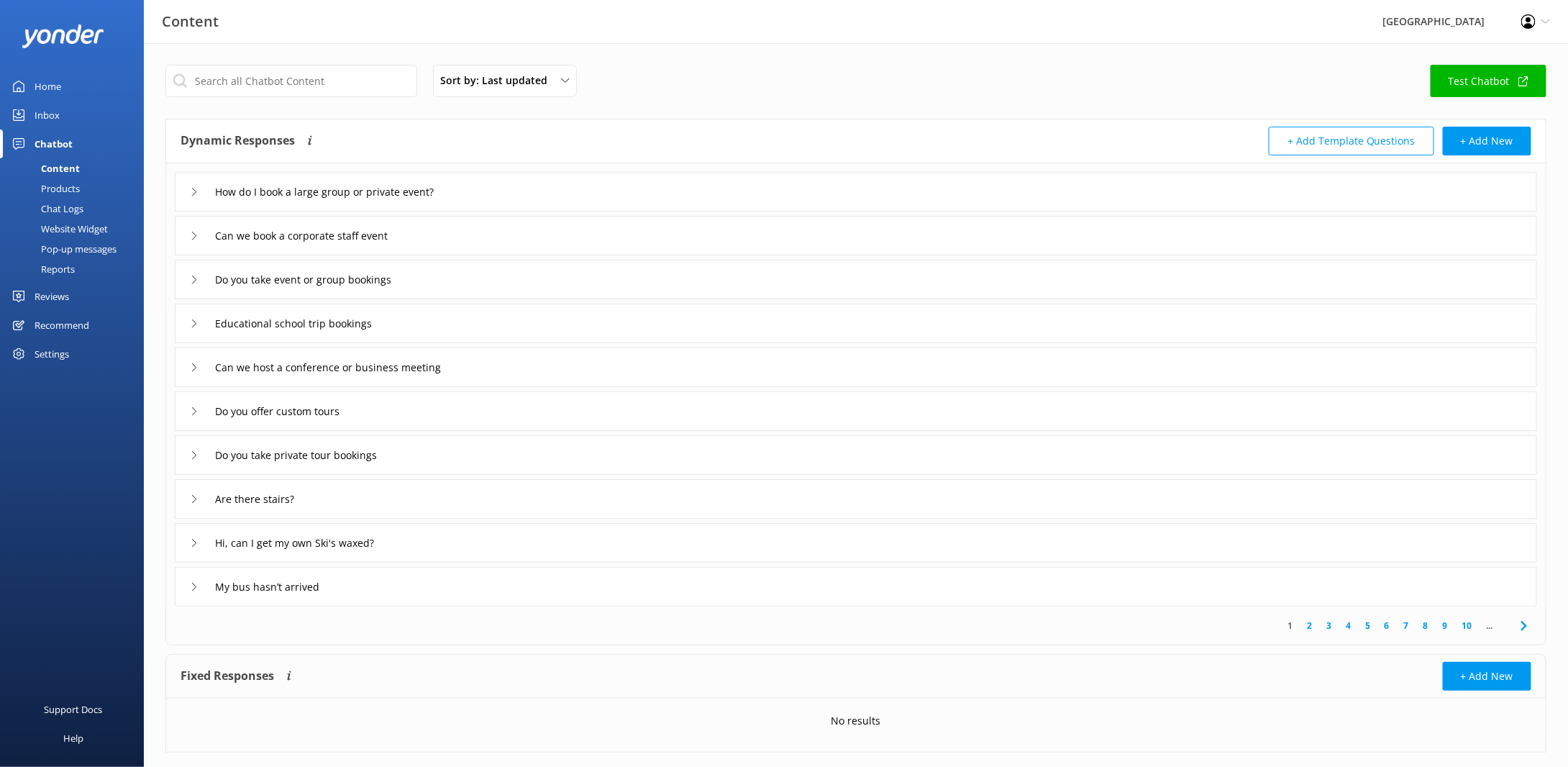
click at [61, 172] on div "Content" at bounding box center [44, 168] width 71 height 20
click at [58, 230] on div "Website Widget" at bounding box center [58, 228] width 100 height 20
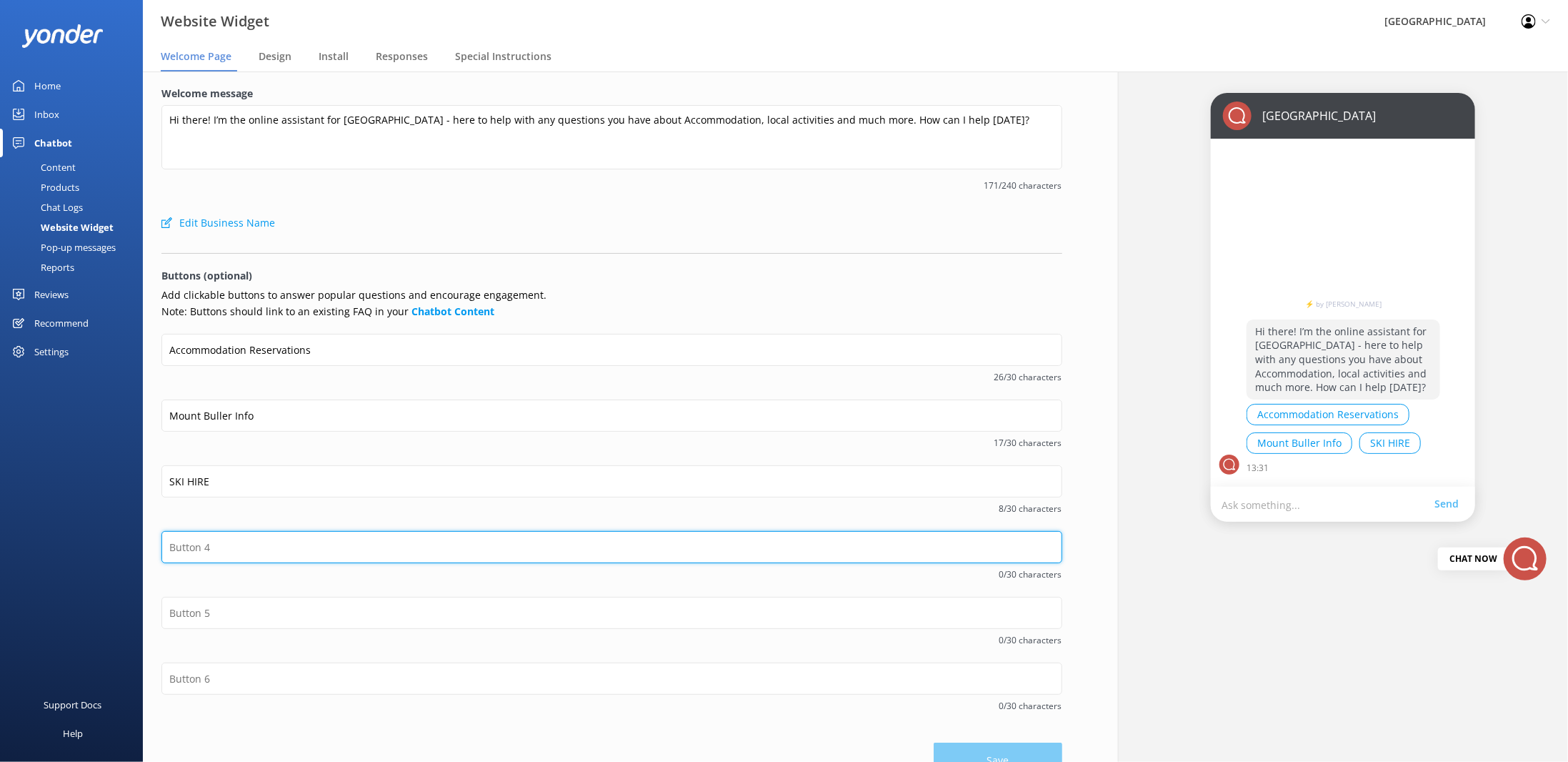
click at [202, 549] on input "text" at bounding box center [611, 547] width 901 height 32
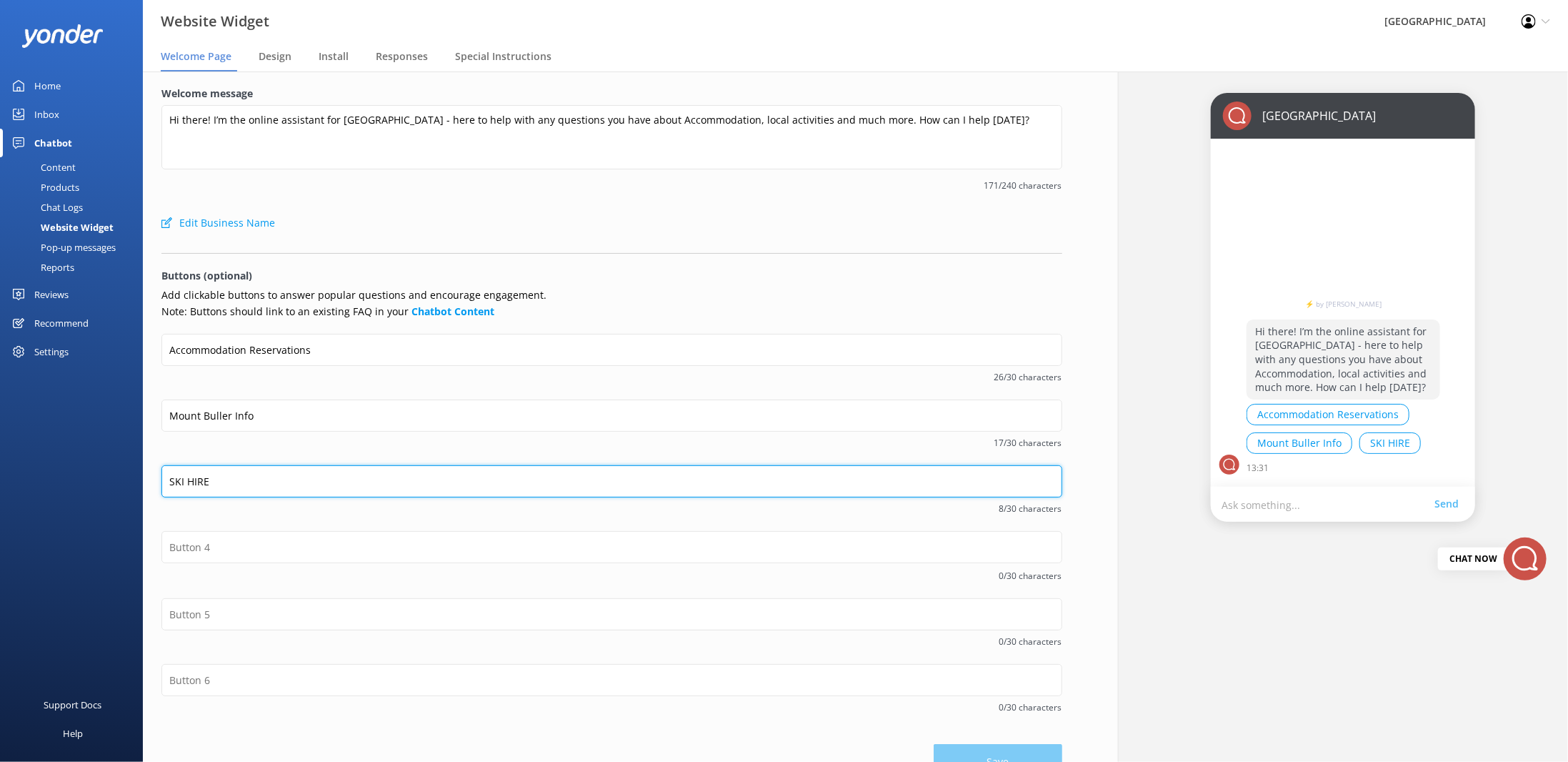
drag, startPoint x: 217, startPoint y: 474, endPoint x: 168, endPoint y: 475, distance: 49.0
click at [168, 475] on input "SKI HIRE" at bounding box center [611, 481] width 901 height 32
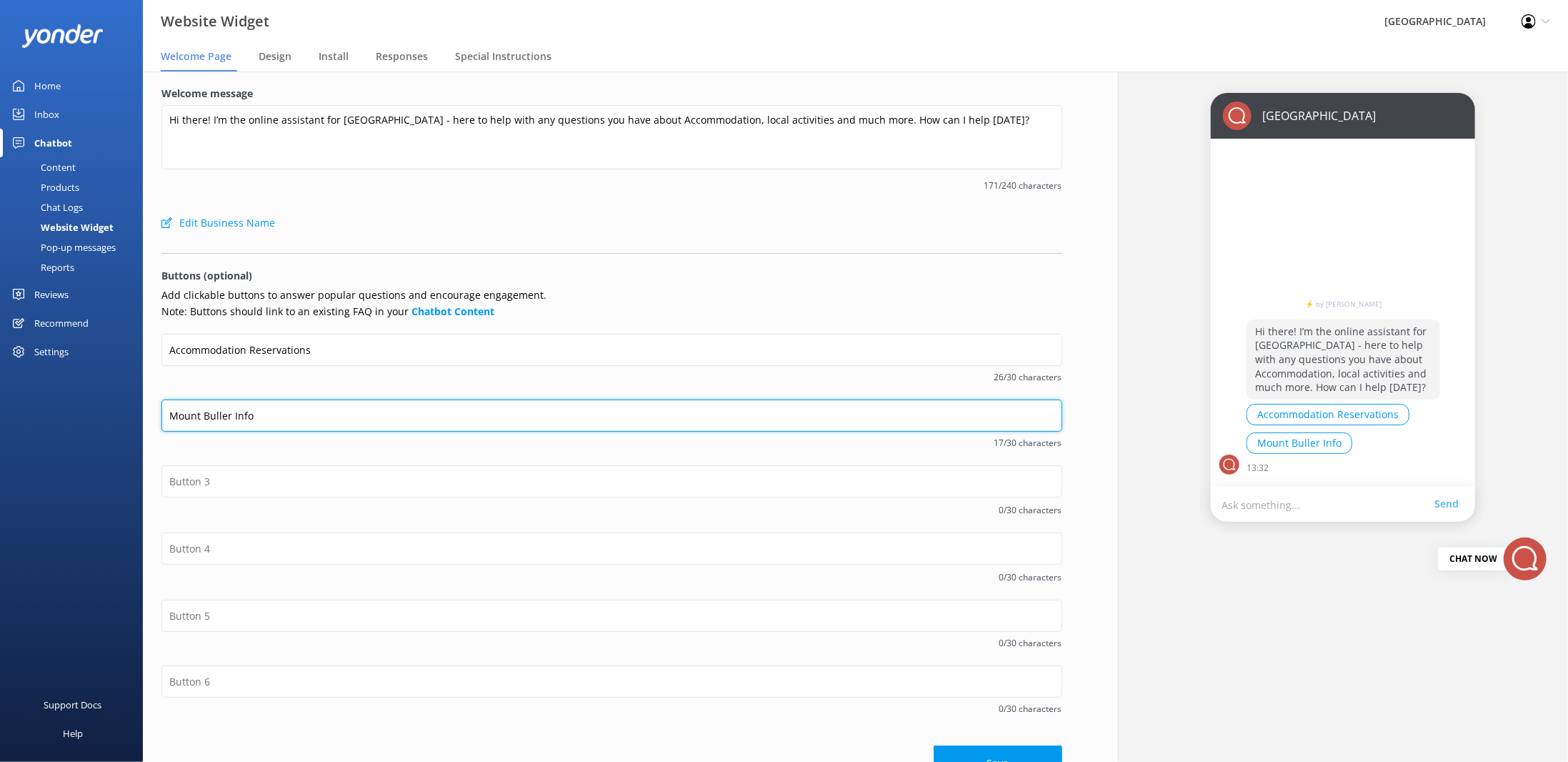
drag, startPoint x: 255, startPoint y: 422, endPoint x: 159, endPoint y: 422, distance: 96.0
click at [159, 422] on div "Welcome message Hi there! I’m the online assistant for [GEOGRAPHIC_DATA] - here…" at bounding box center [612, 433] width 938 height 724
drag, startPoint x: 209, startPoint y: 415, endPoint x: 218, endPoint y: 417, distance: 9.2
click at [209, 415] on input "text" at bounding box center [611, 415] width 901 height 32
drag, startPoint x: 317, startPoint y: 427, endPoint x: 299, endPoint y: 428, distance: 18.0
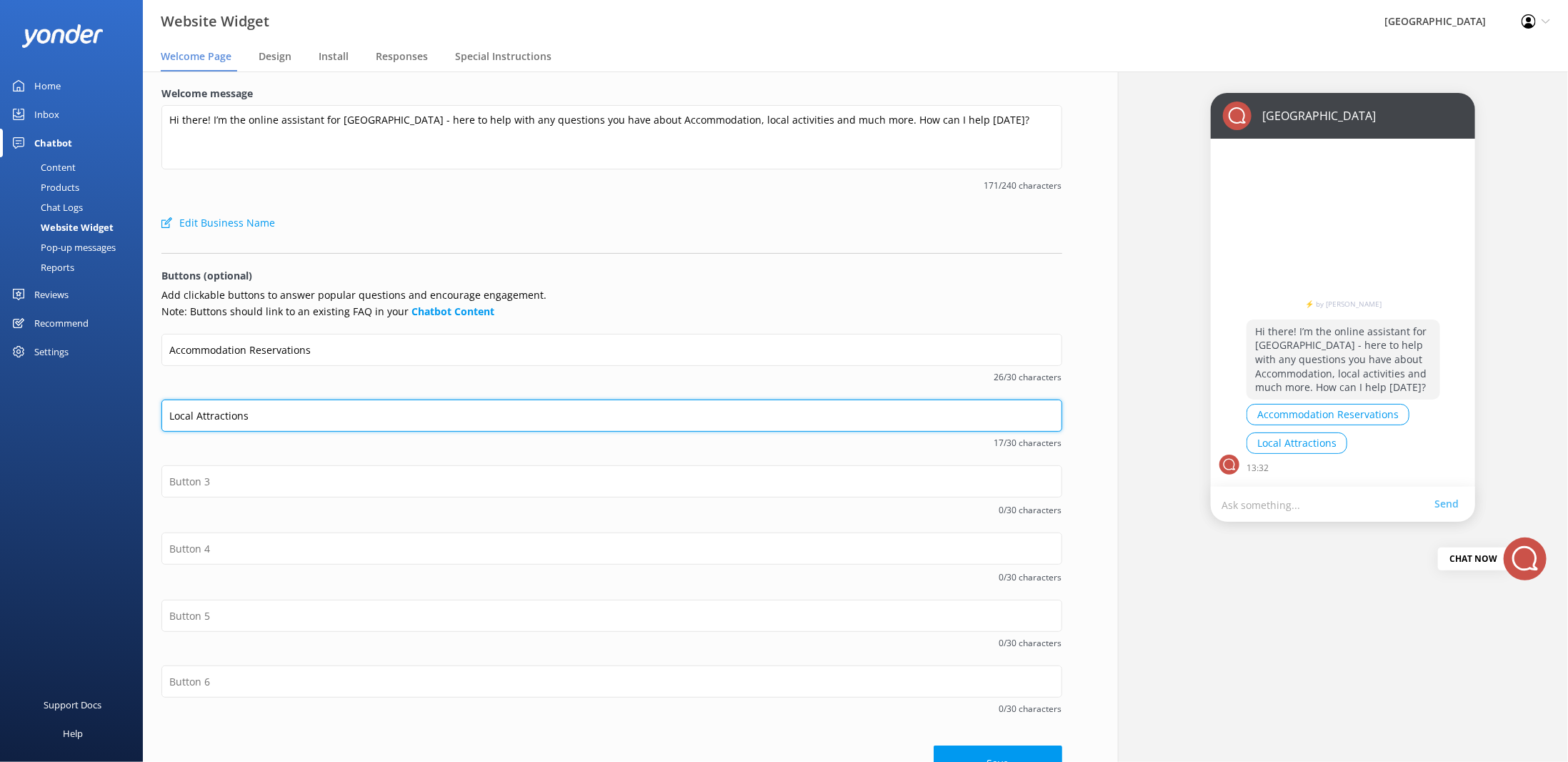
click at [316, 427] on input "Local Attractions" at bounding box center [611, 415] width 901 height 32
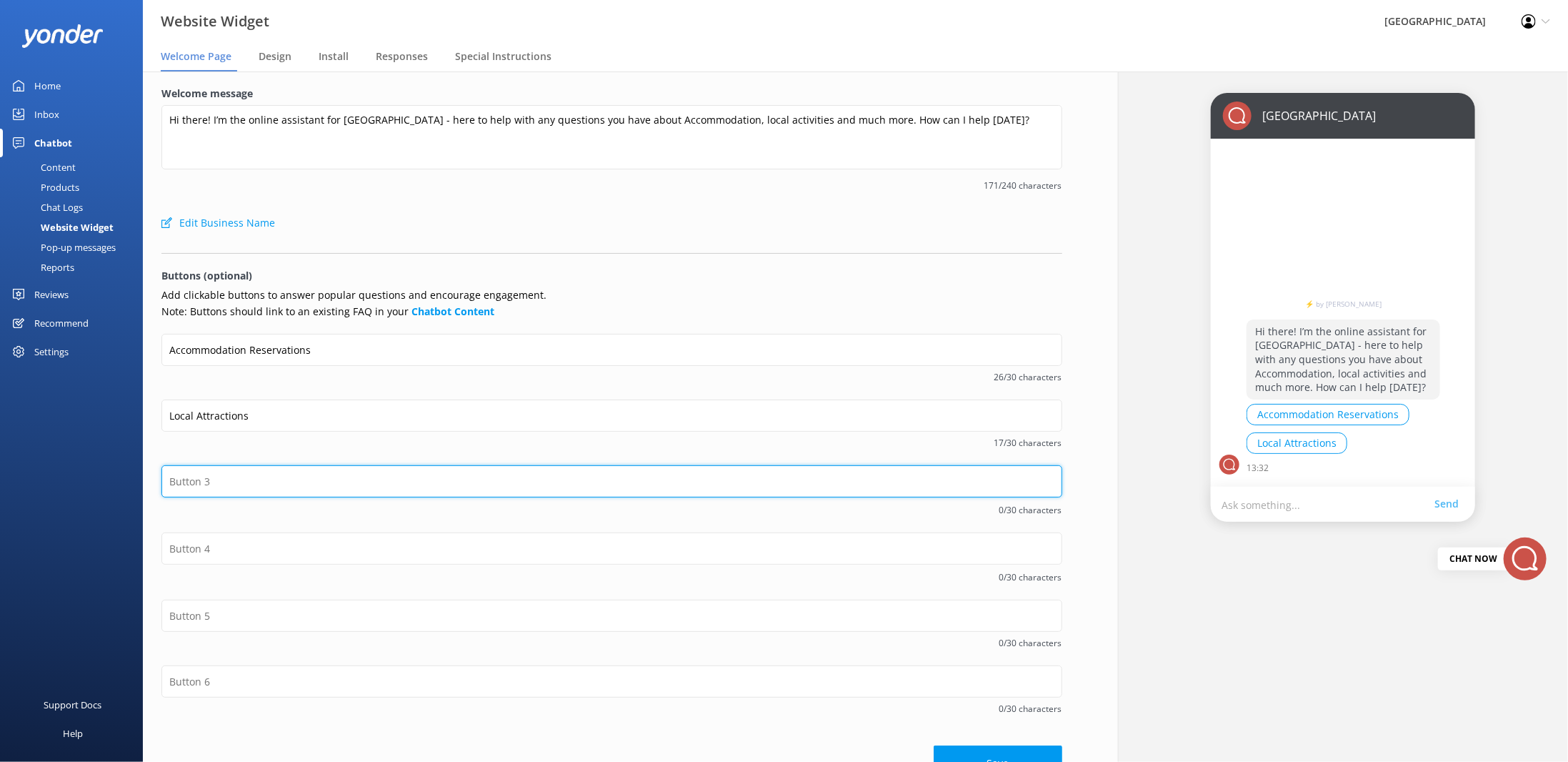
drag, startPoint x: 232, startPoint y: 466, endPoint x: 260, endPoint y: 430, distance: 45.6
click at [232, 466] on input "text" at bounding box center [611, 481] width 901 height 32
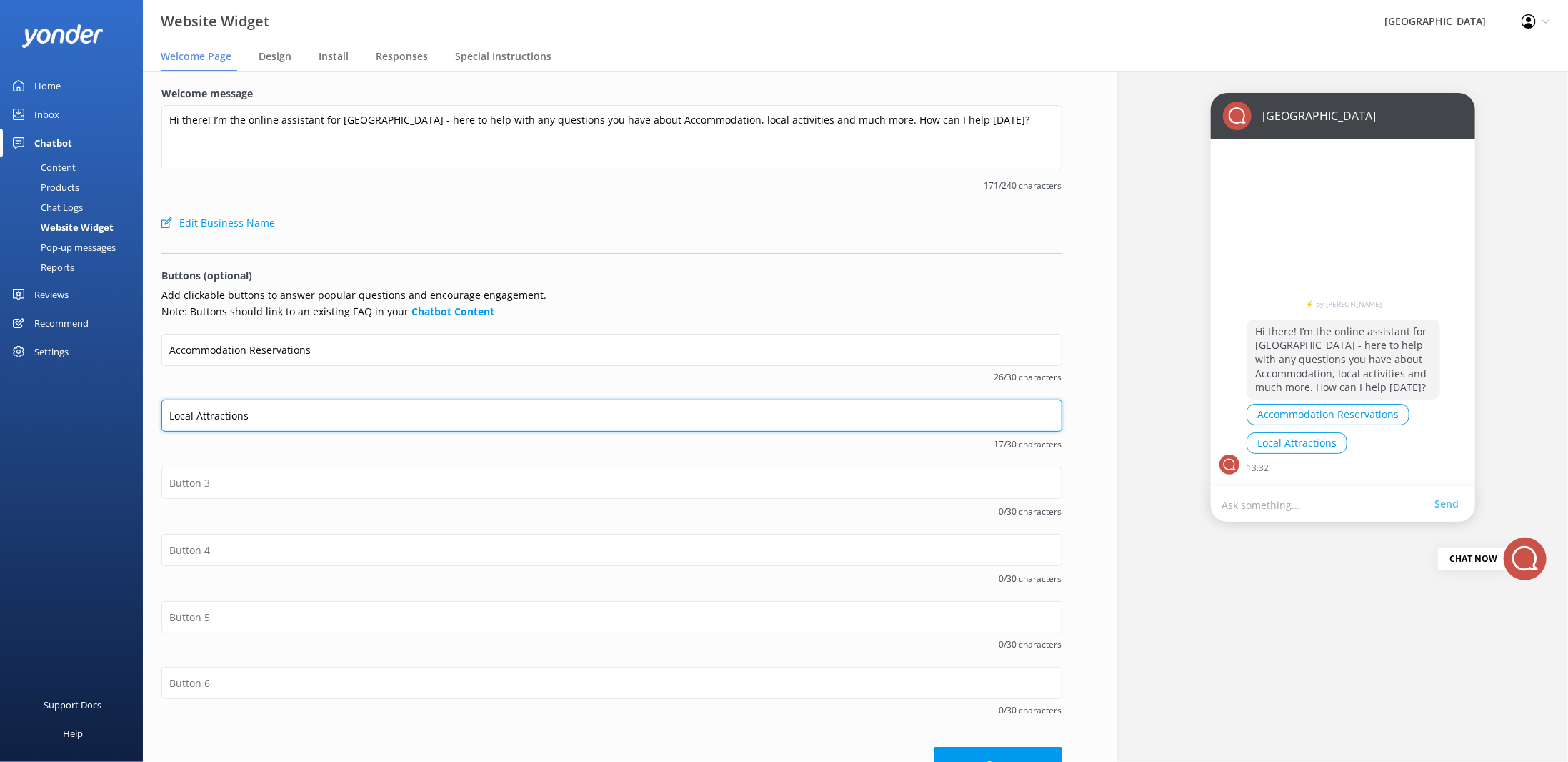
click at [260, 421] on input "Local Attractions" at bounding box center [611, 415] width 901 height 32
drag, startPoint x: 262, startPoint y: 417, endPoint x: 146, endPoint y: 413, distance: 116.1
click at [146, 413] on div "Welcome message Hi there! I’m the online assistant for [GEOGRAPHIC_DATA] - here…" at bounding box center [612, 434] width 938 height 725
click at [258, 420] on input "Local Attractions" at bounding box center [611, 415] width 901 height 32
drag, startPoint x: 220, startPoint y: 413, endPoint x: 202, endPoint y: 411, distance: 18.1
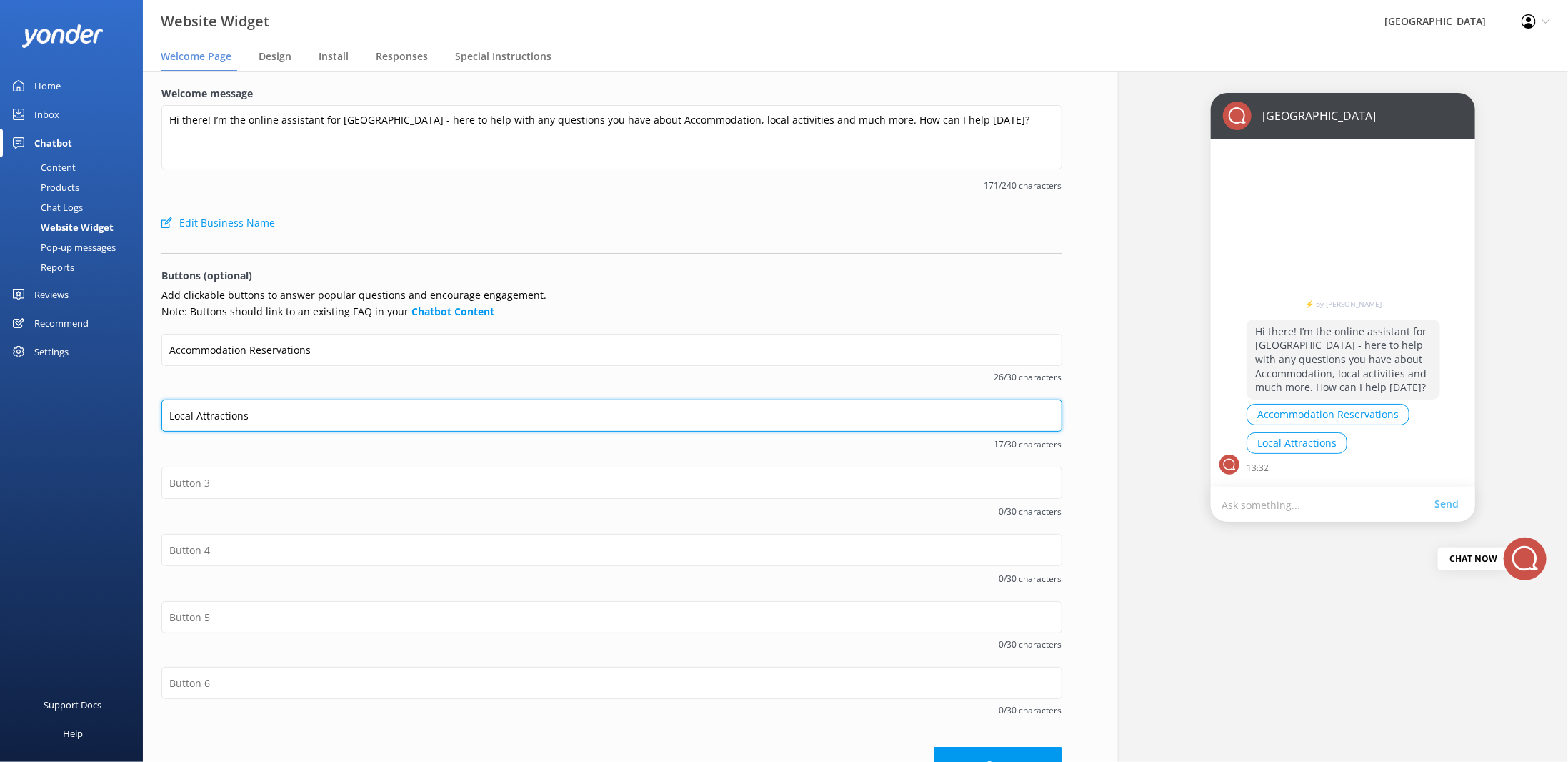
click at [202, 411] on input "Local Attractions" at bounding box center [611, 415] width 901 height 32
type input "Local Activities"
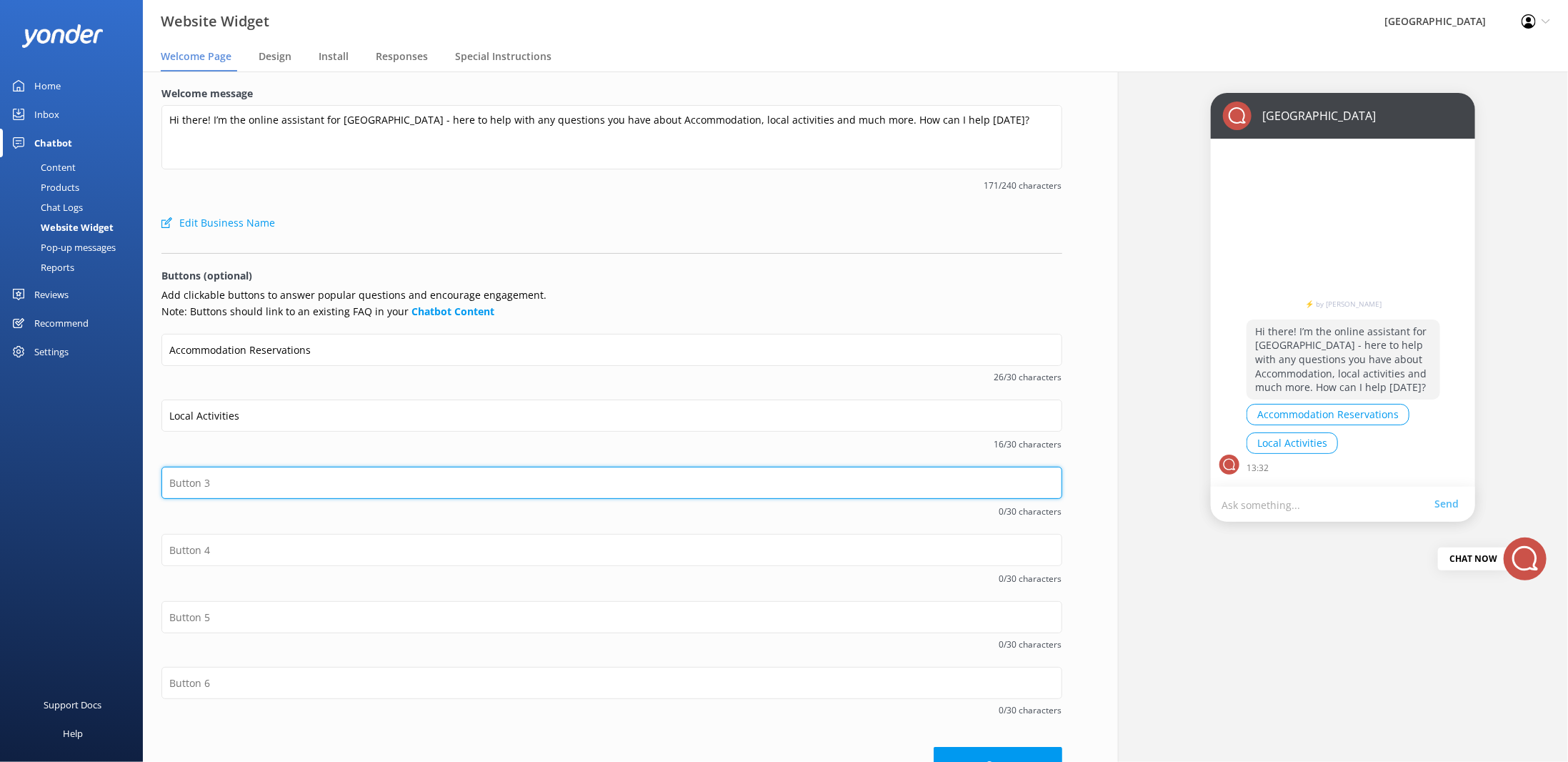
click at [227, 477] on input "text" at bounding box center [611, 482] width 901 height 32
type input "Groups"
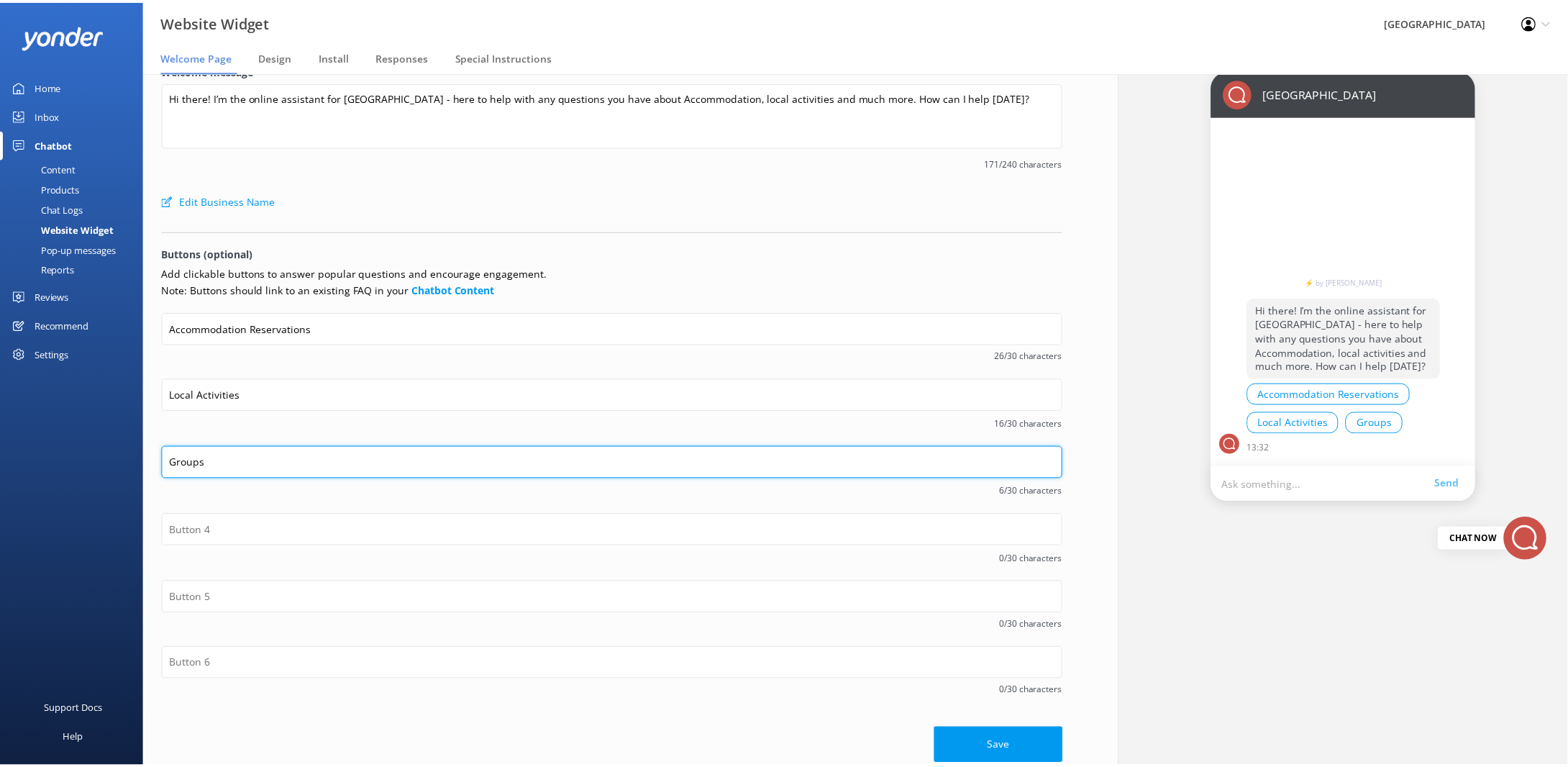
scroll to position [34, 0]
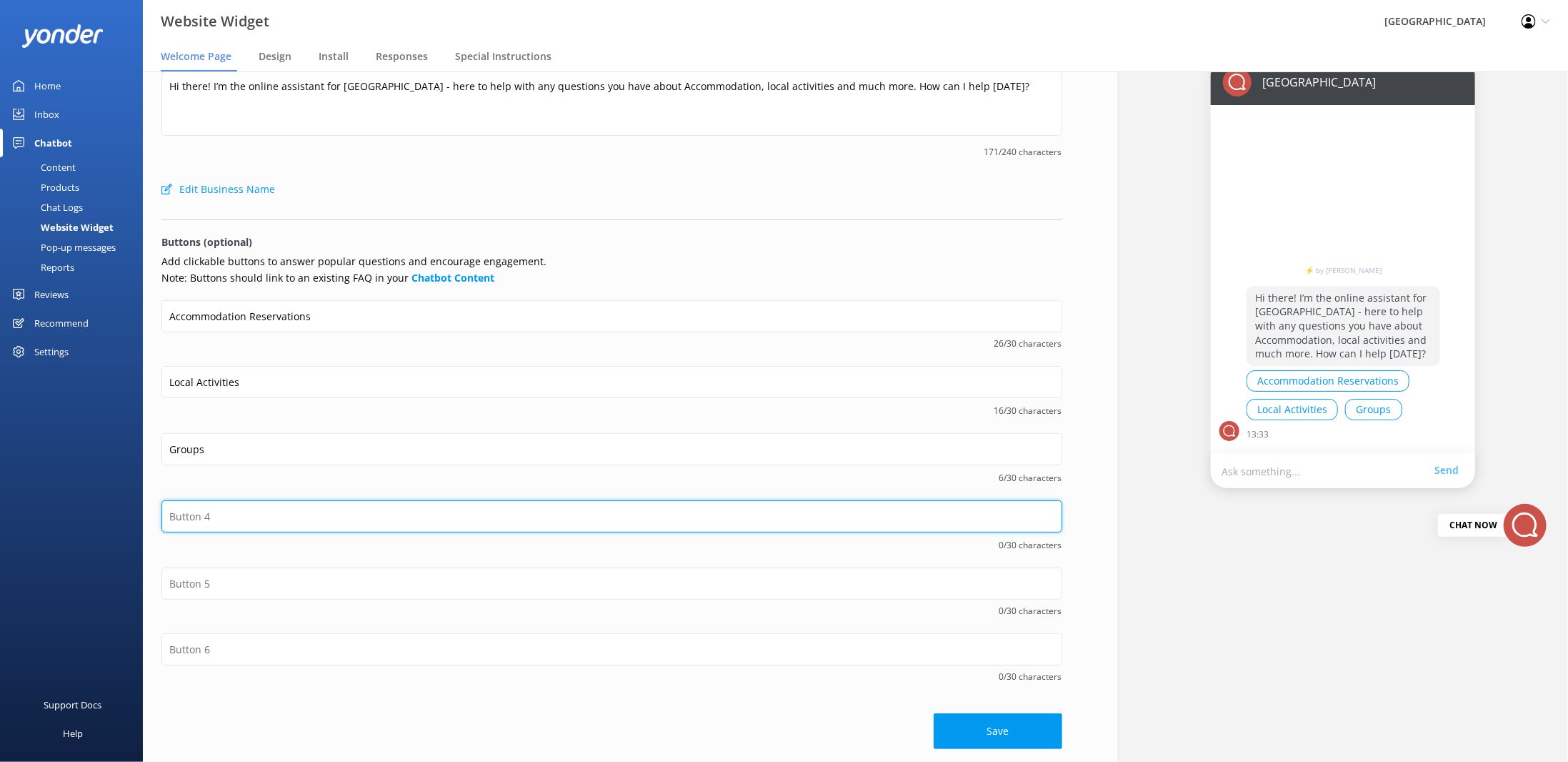
click at [218, 520] on input "text" at bounding box center [611, 516] width 901 height 32
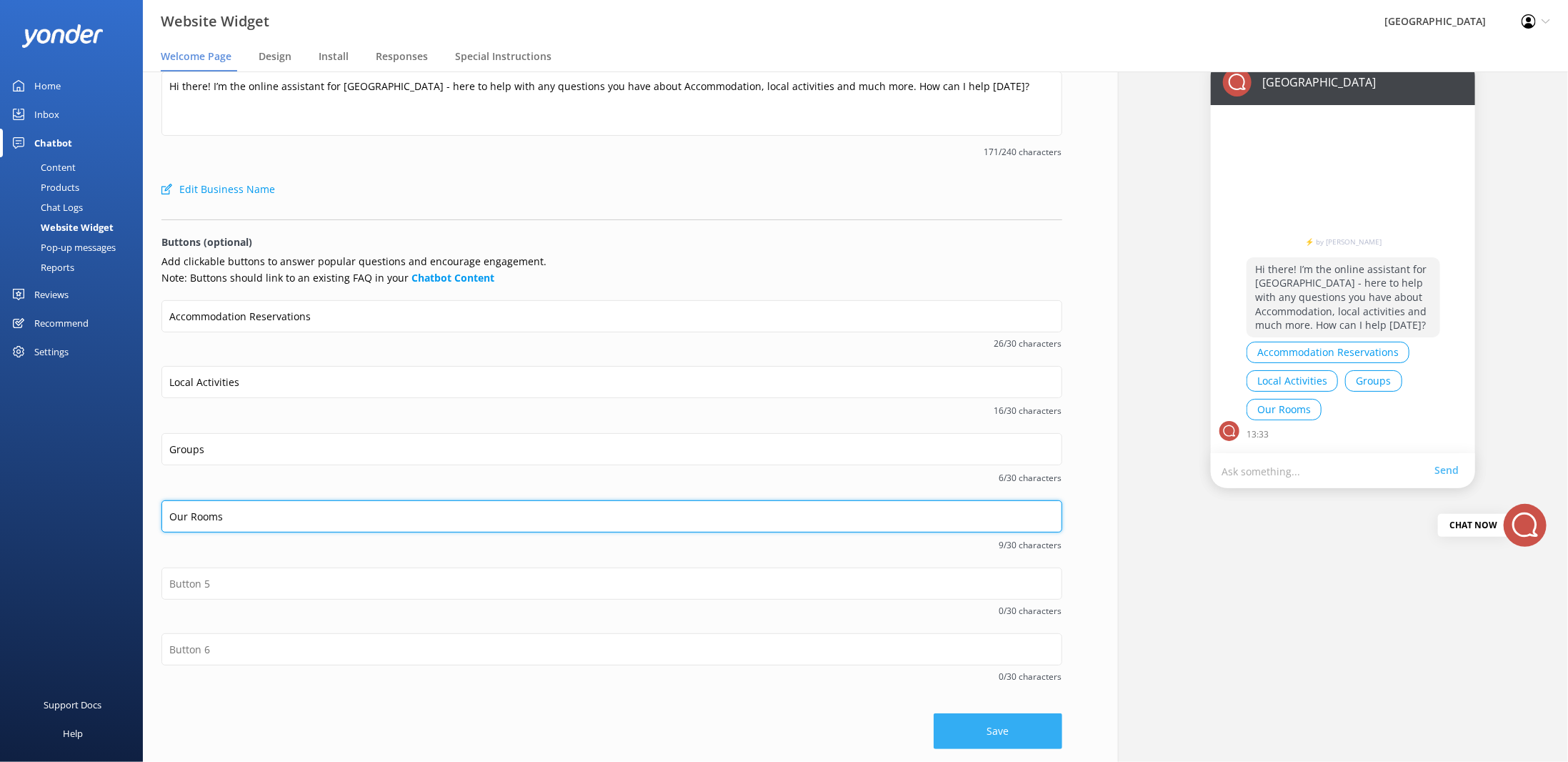
type input "Our Rooms"
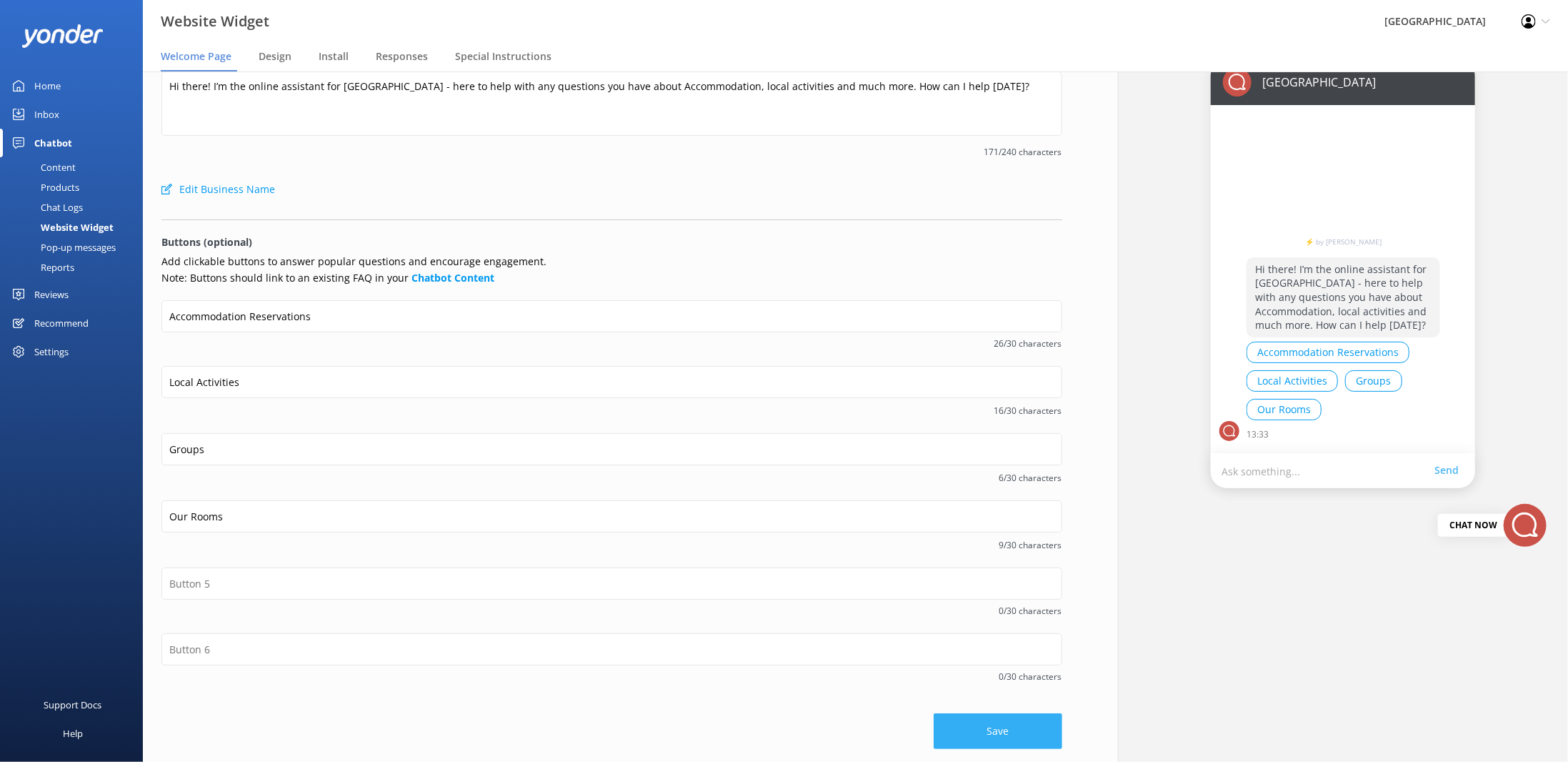
click at [997, 739] on button "Save" at bounding box center [998, 731] width 129 height 36
click at [63, 169] on div "Content" at bounding box center [41, 167] width 67 height 20
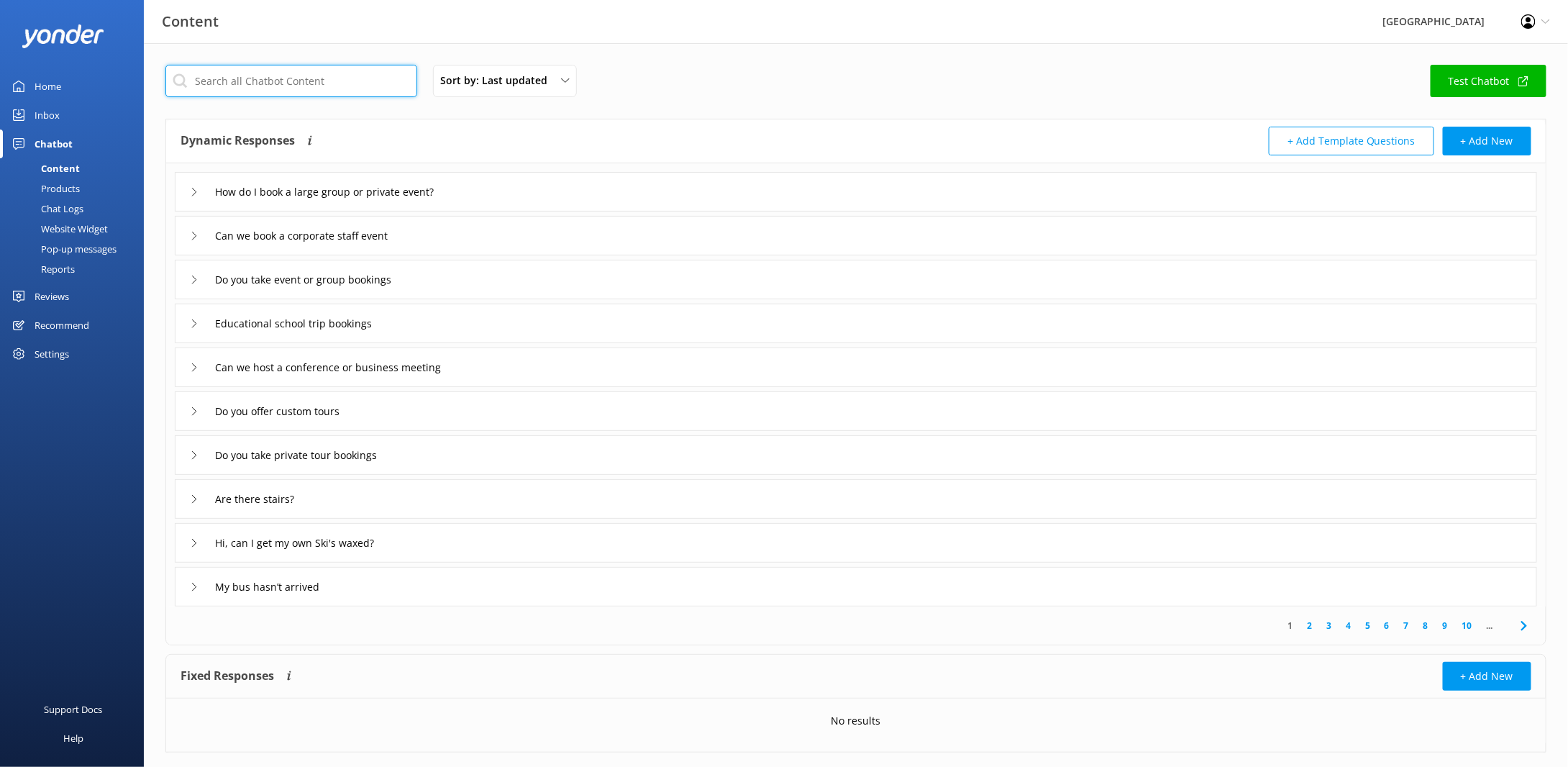
click at [219, 84] on input "text" at bounding box center [292, 81] width 252 height 32
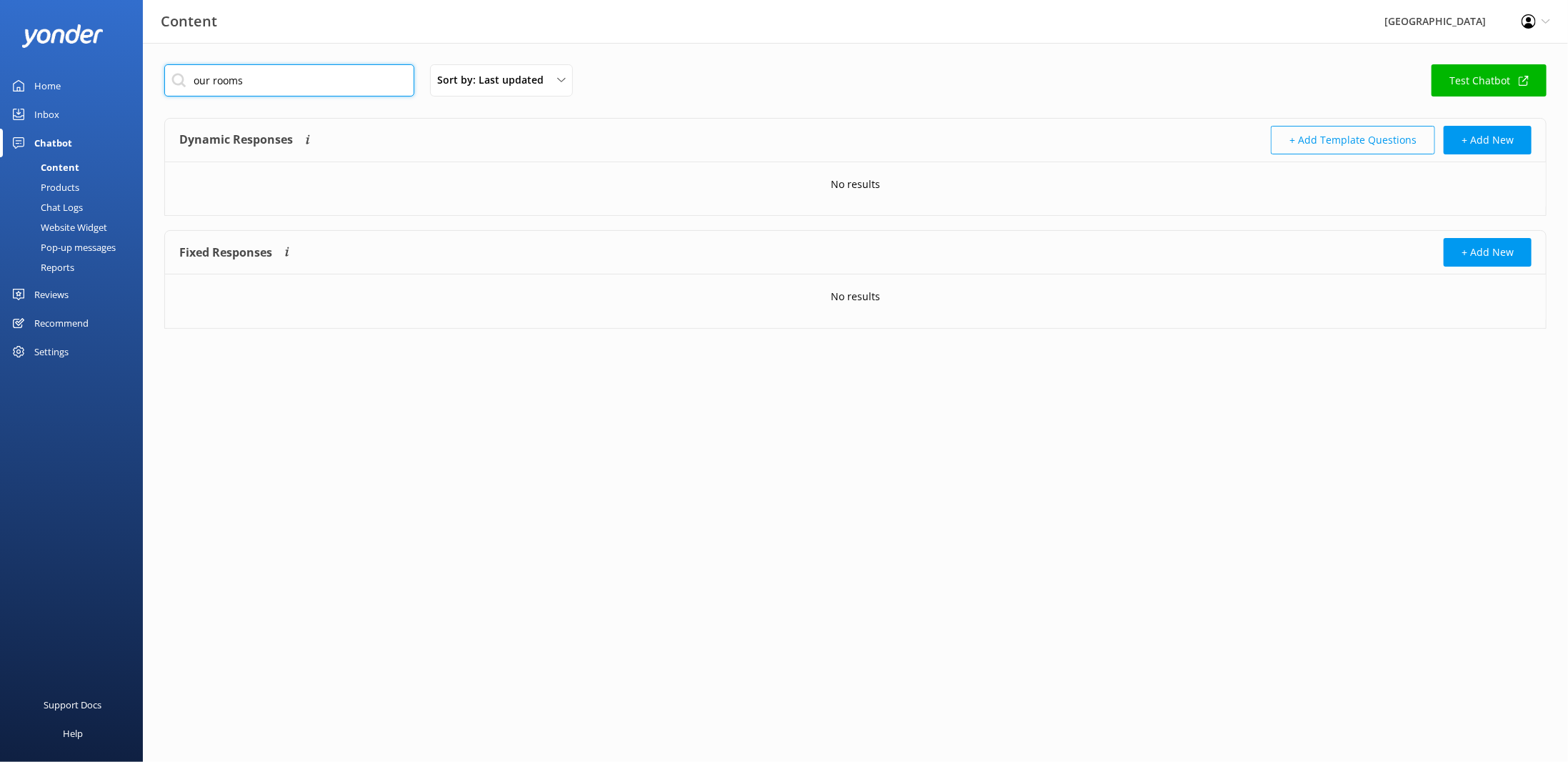
type input "our rooms"
click at [1336, 141] on button "+ Add Template Questions" at bounding box center [1353, 140] width 165 height 28
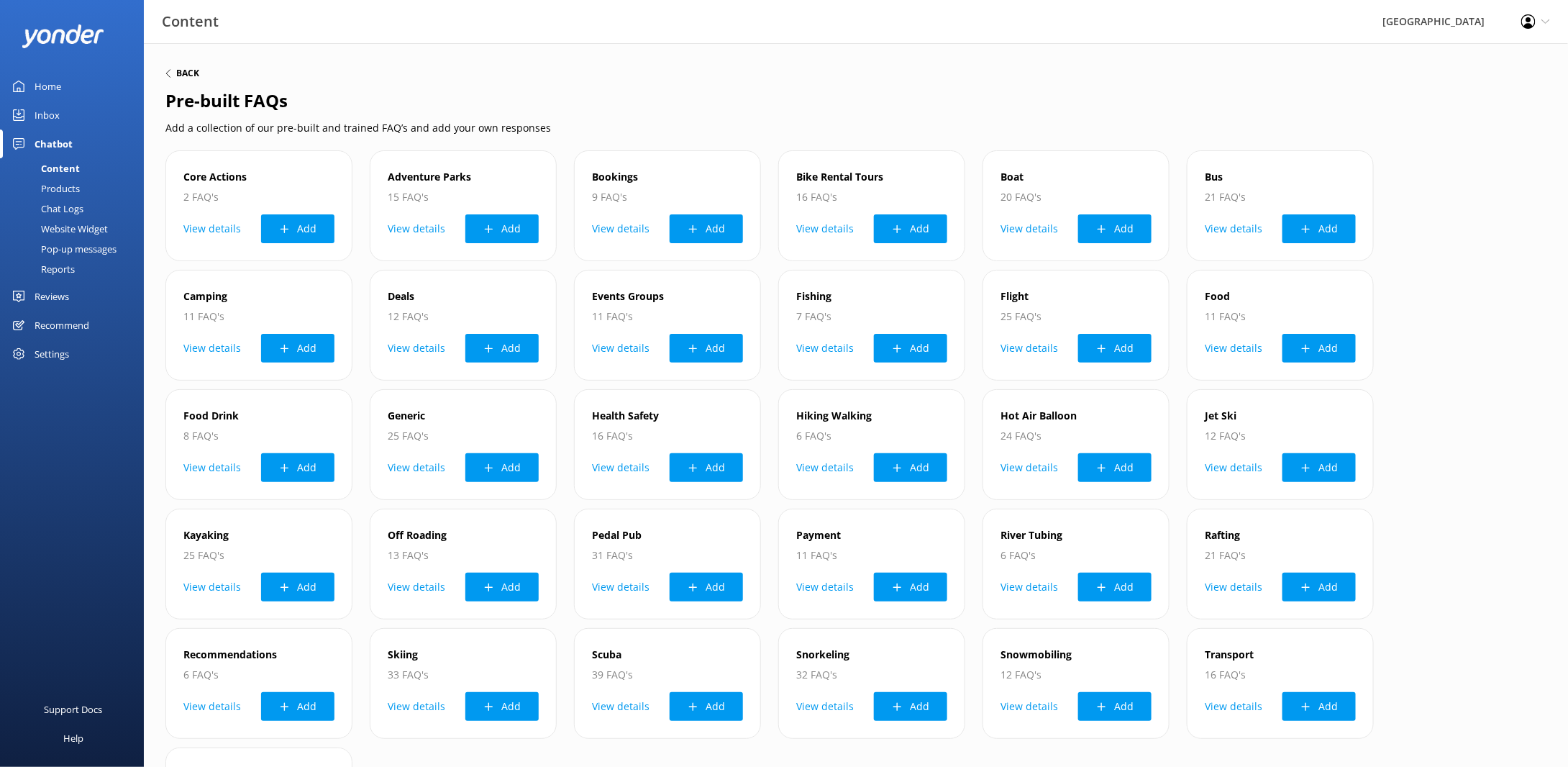
click at [177, 71] on h6 "Back" at bounding box center [188, 73] width 23 height 9
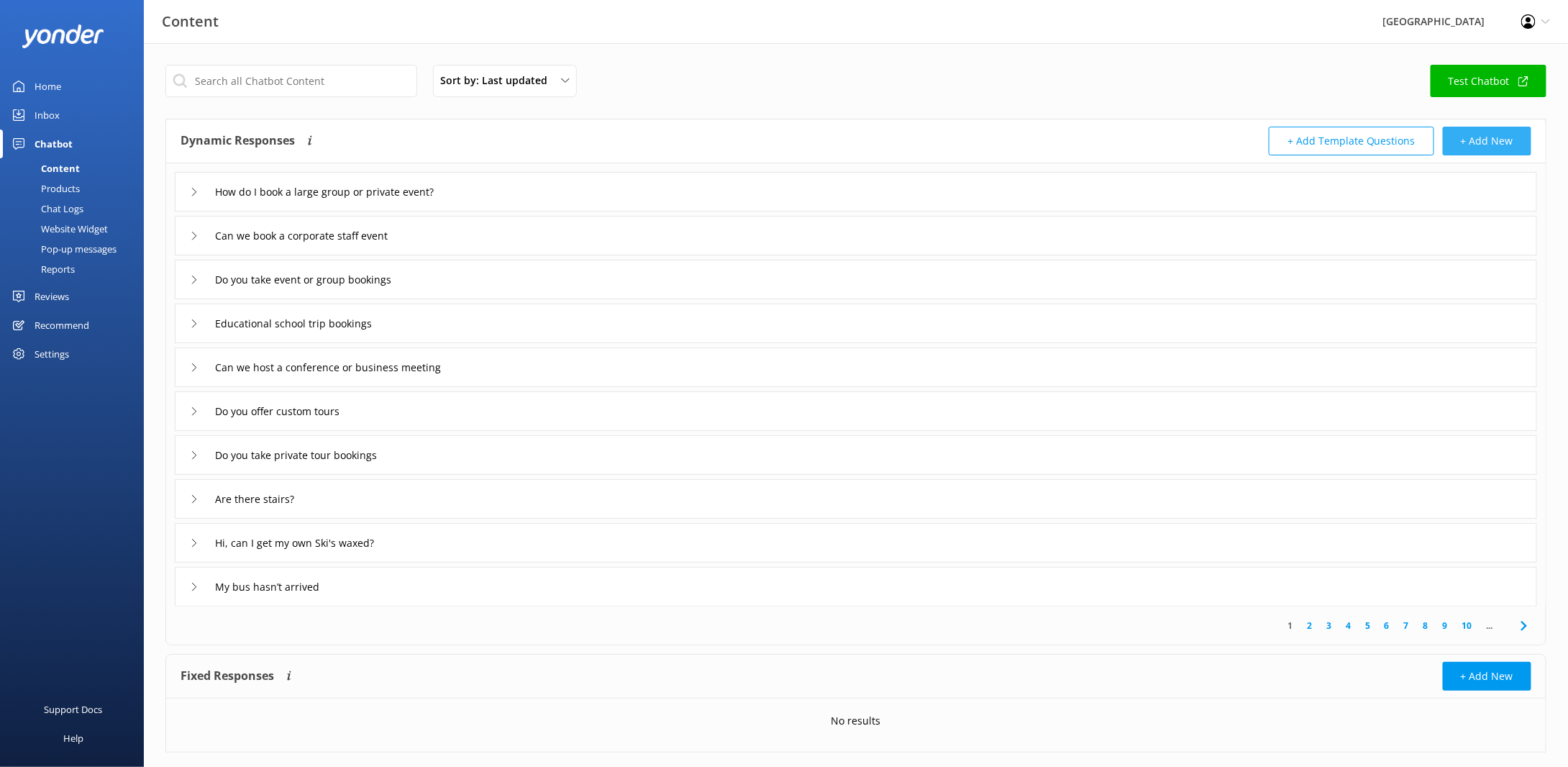
click at [1484, 138] on button "+ Add New" at bounding box center [1486, 141] width 88 height 28
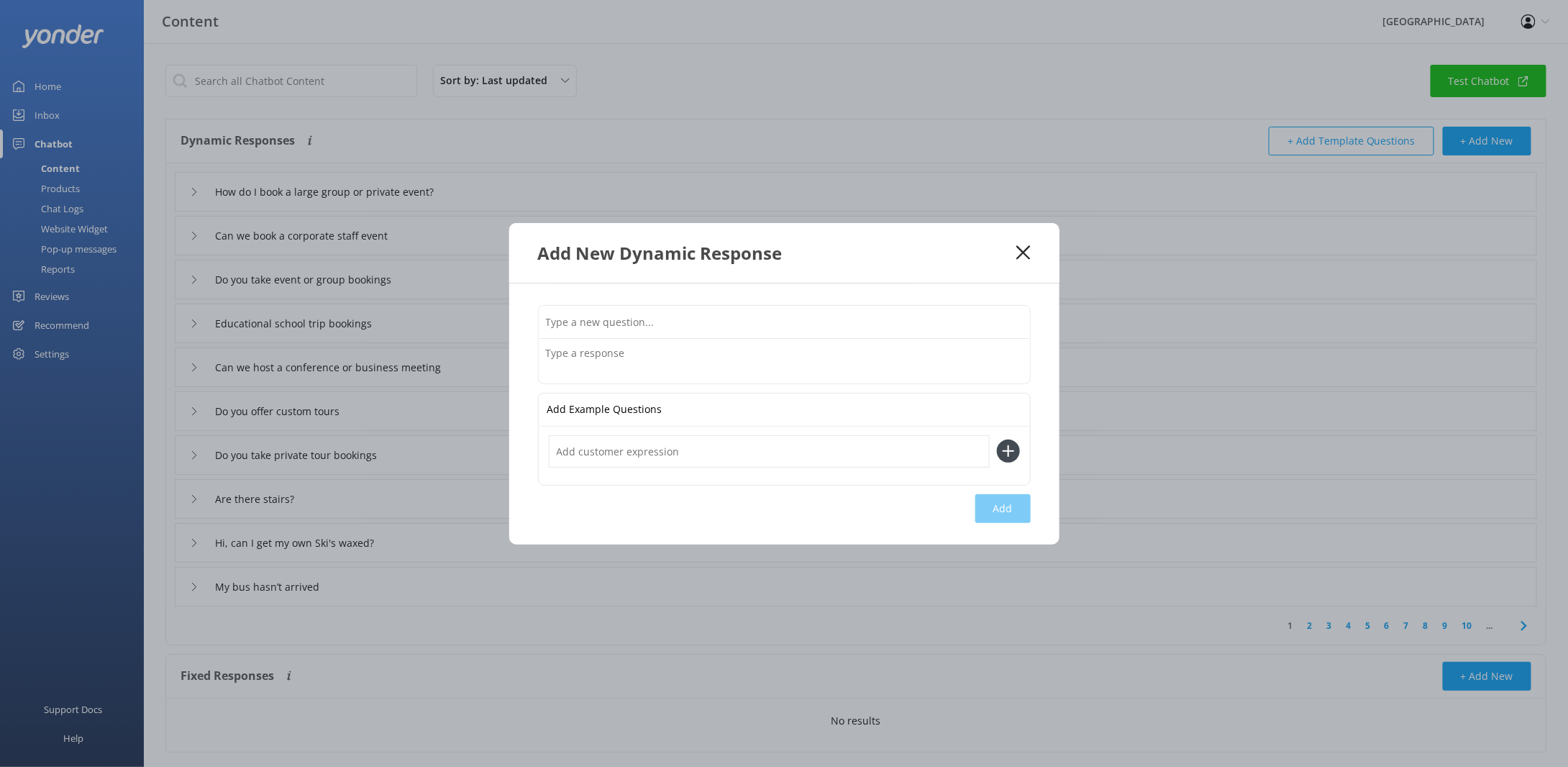
click at [585, 347] on textarea at bounding box center [784, 360] width 491 height 45
type textarea "Our Rooms"
click at [622, 448] on input "text" at bounding box center [769, 451] width 441 height 32
click at [646, 330] on input "text" at bounding box center [784, 321] width 491 height 32
type input "W"
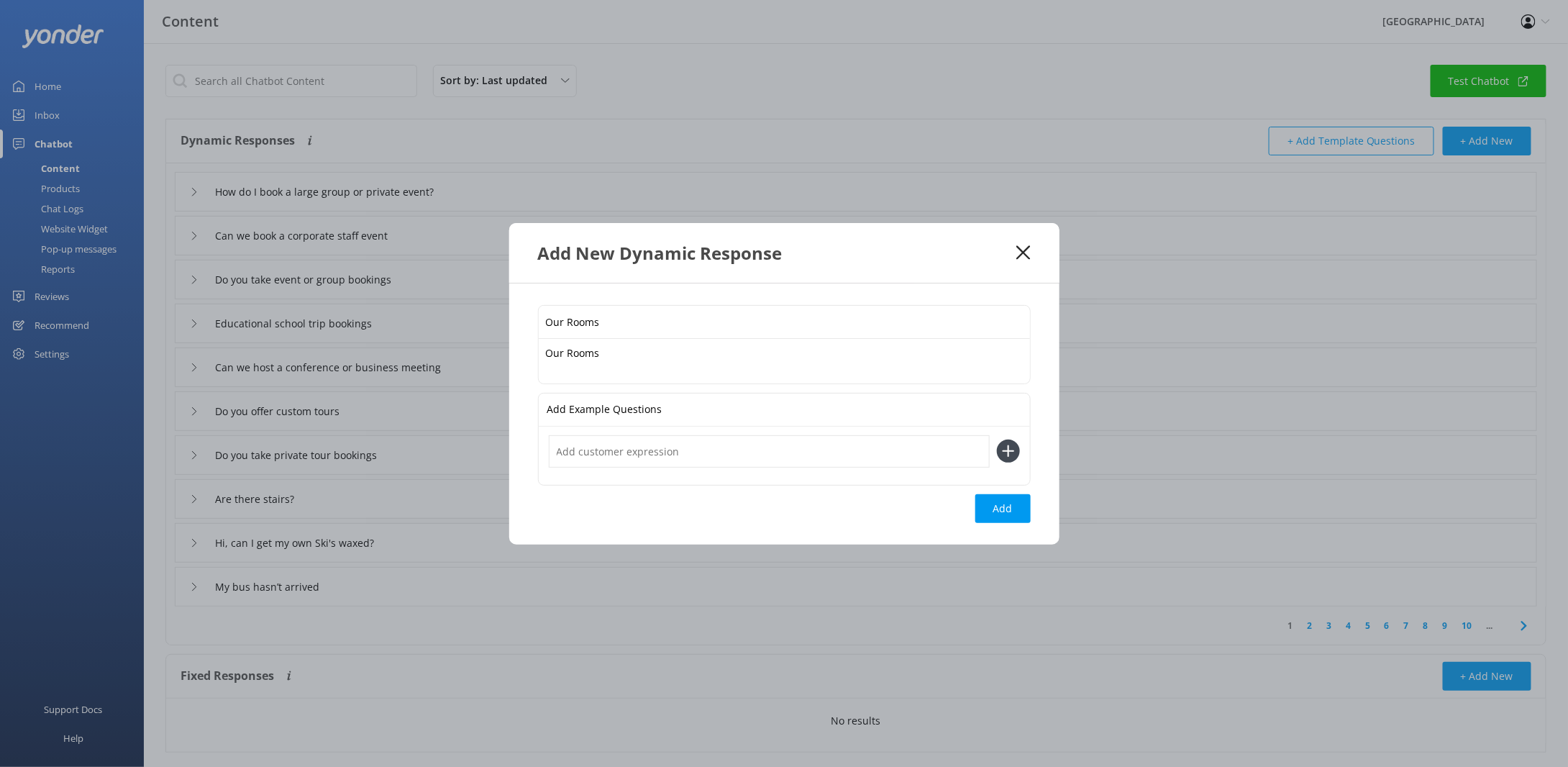
type input "Our Rooms"
drag, startPoint x: 608, startPoint y: 357, endPoint x: 502, endPoint y: 357, distance: 106.0
click at [502, 357] on div "Add New Dynamic Response Our Rooms Our Rooms Our Rooms Add Example Questions Add" at bounding box center [784, 383] width 1568 height 767
type textarea "W"
paste textarea "[URL][DOMAIN_NAME]"
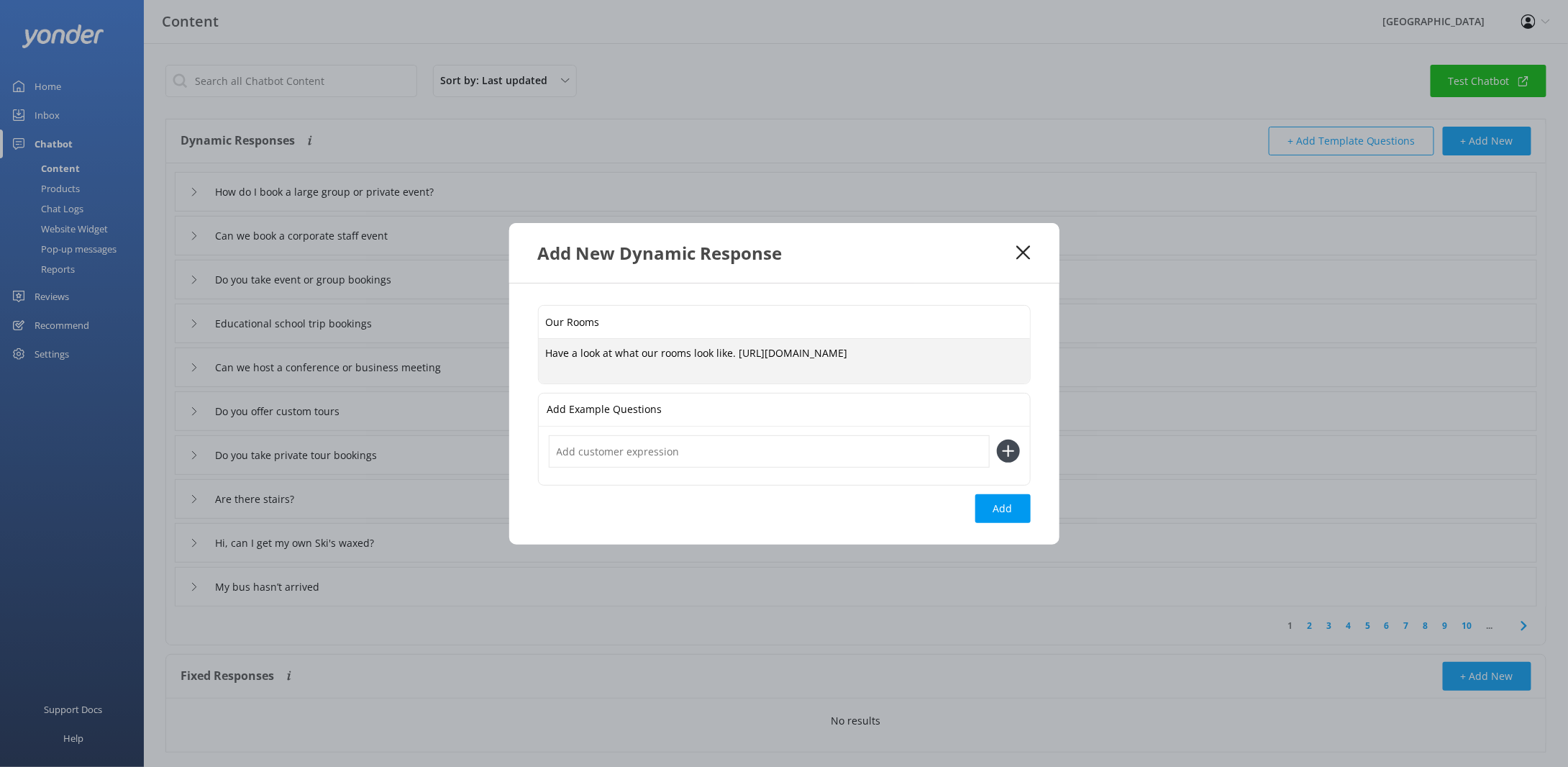
drag, startPoint x: 771, startPoint y: 352, endPoint x: 736, endPoint y: 352, distance: 35.0
click at [736, 352] on textarea "Have a look at what our rooms look like. [URL][DOMAIN_NAME]" at bounding box center [784, 360] width 491 height 45
type textarea "Have a look at what our rooms look like. [DOMAIN_NAME][URL]"
click at [611, 458] on input "text" at bounding box center [769, 451] width 441 height 32
type input "What do your rooms look like?"
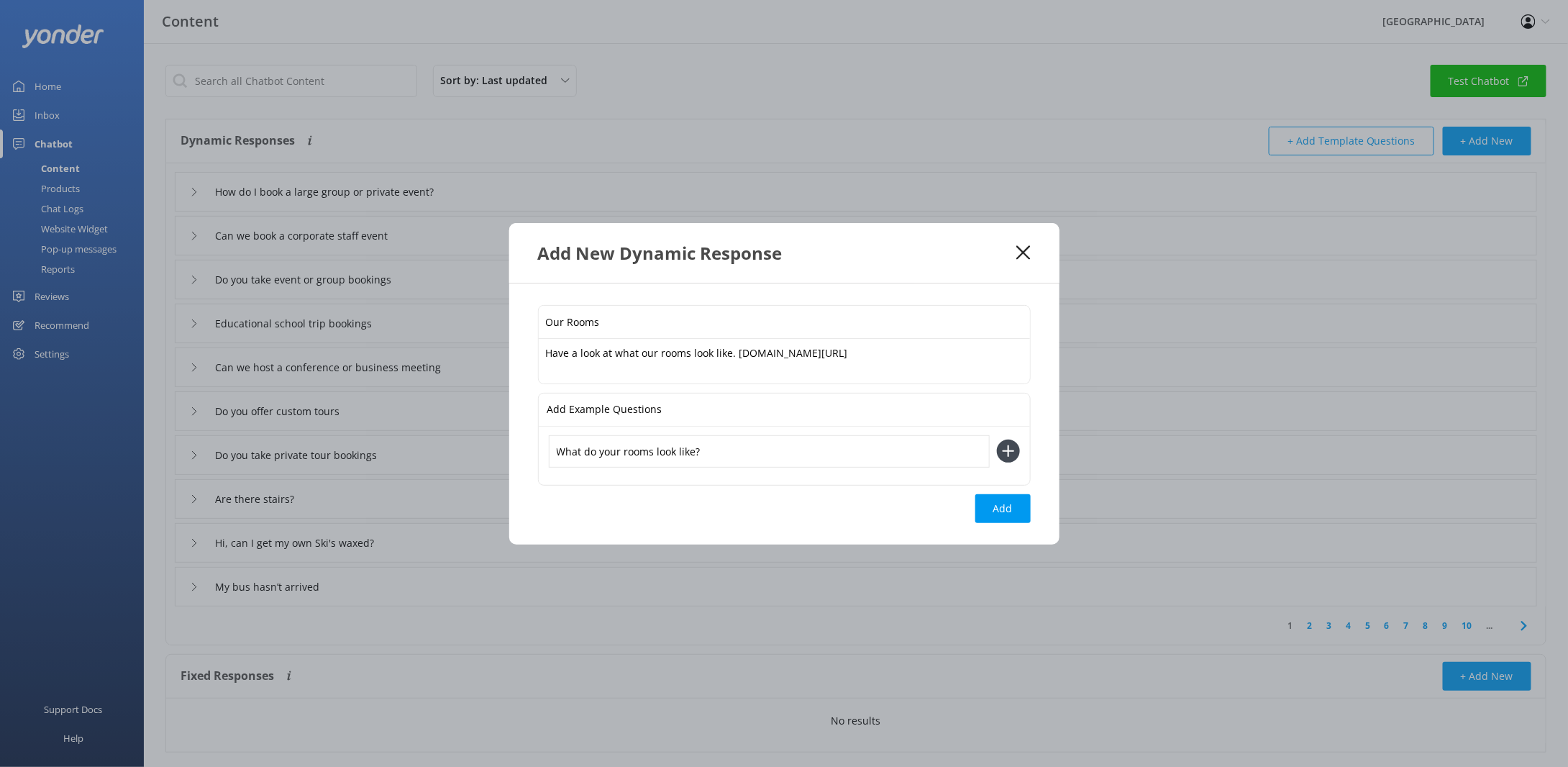
click at [1010, 452] on icon at bounding box center [1009, 451] width 23 height 23
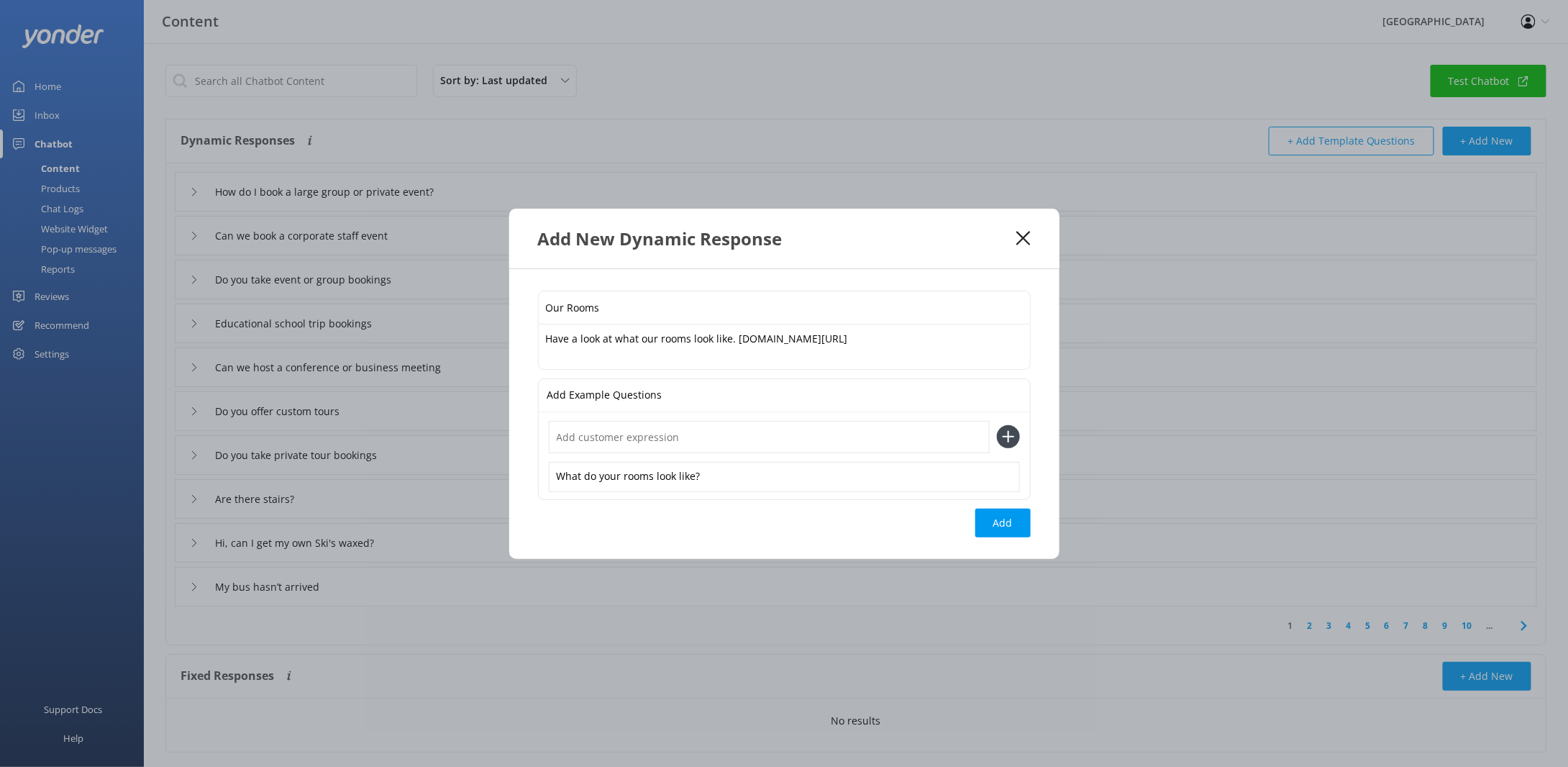
click at [630, 418] on div "What do your rooms look like?" at bounding box center [784, 456] width 491 height 87
click at [628, 436] on input "text" at bounding box center [769, 437] width 441 height 32
type input "How many rooms do you have"
click at [547, 337] on textarea "Have a look at what our rooms look like. [DOMAIN_NAME][URL]" at bounding box center [784, 346] width 491 height 45
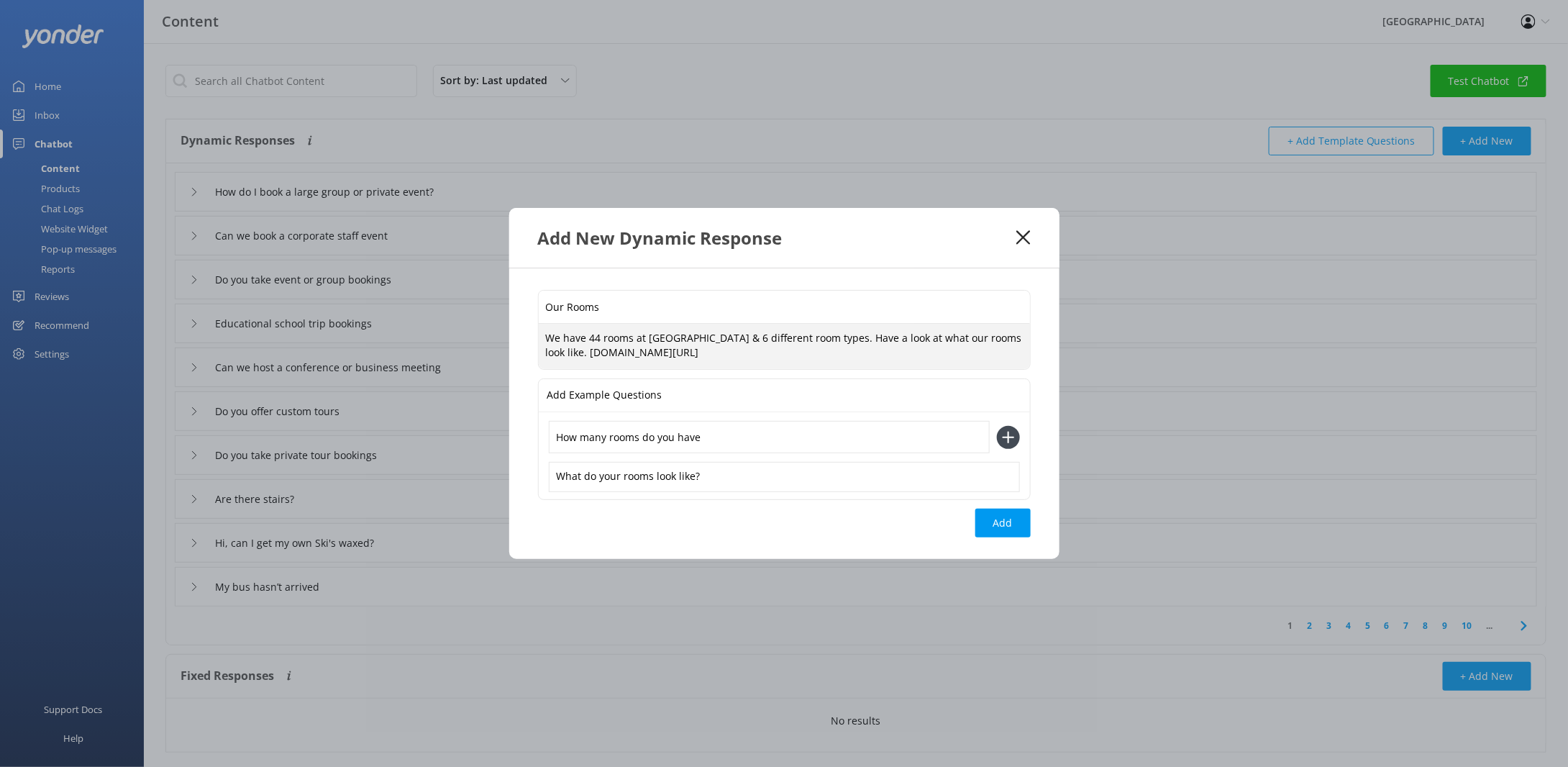
type textarea "We have 44 rooms at [GEOGRAPHIC_DATA] & 6 different room types. Have a look at …"
click at [1010, 434] on icon at bounding box center [1009, 437] width 23 height 23
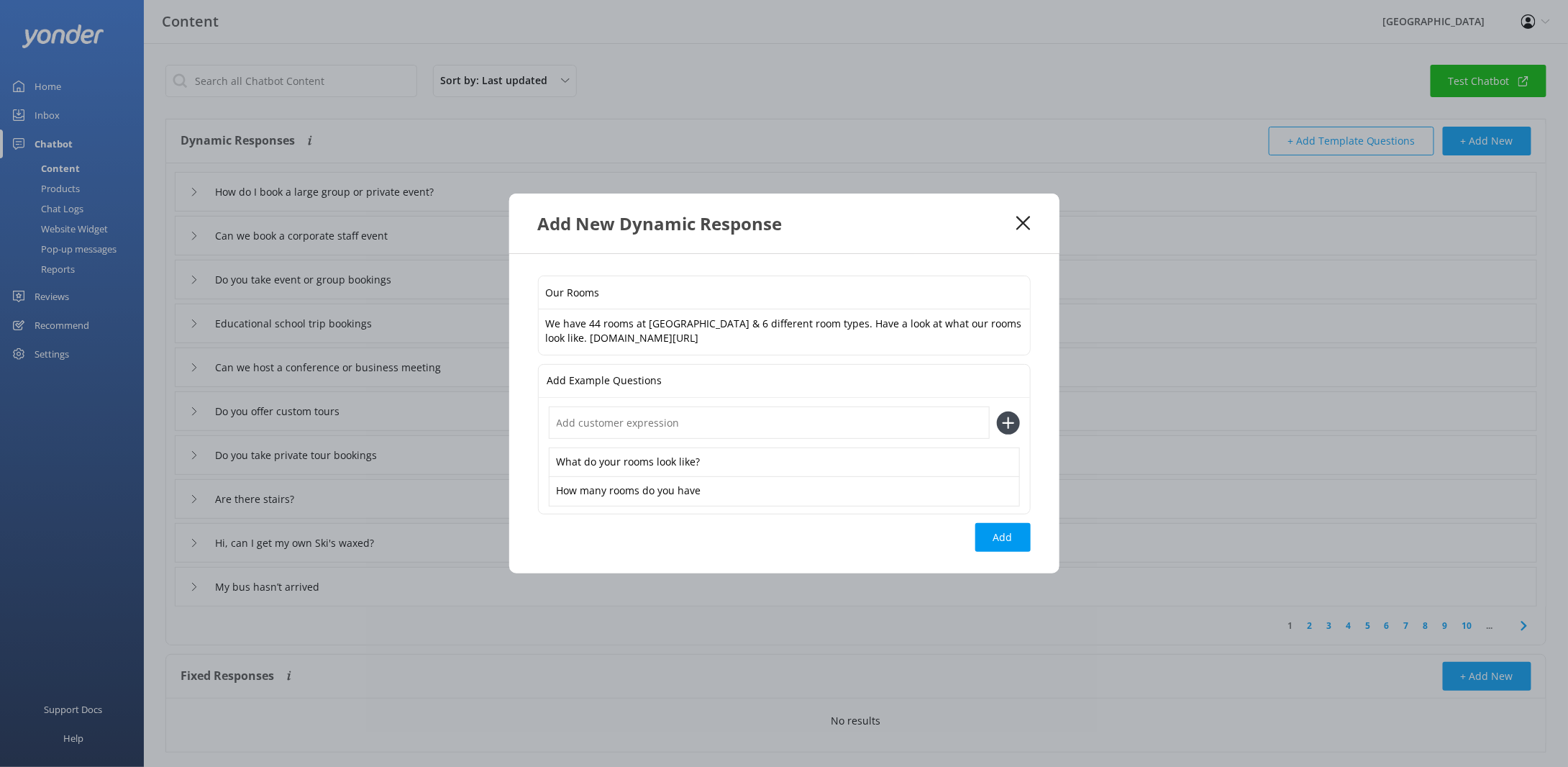
click at [717, 415] on input "text" at bounding box center [769, 423] width 441 height 32
type input "H"
click at [702, 495] on div "How many rooms do you have" at bounding box center [784, 491] width 471 height 30
click at [645, 428] on input "text" at bounding box center [769, 423] width 441 height 32
type input "Do you have different rooms?"
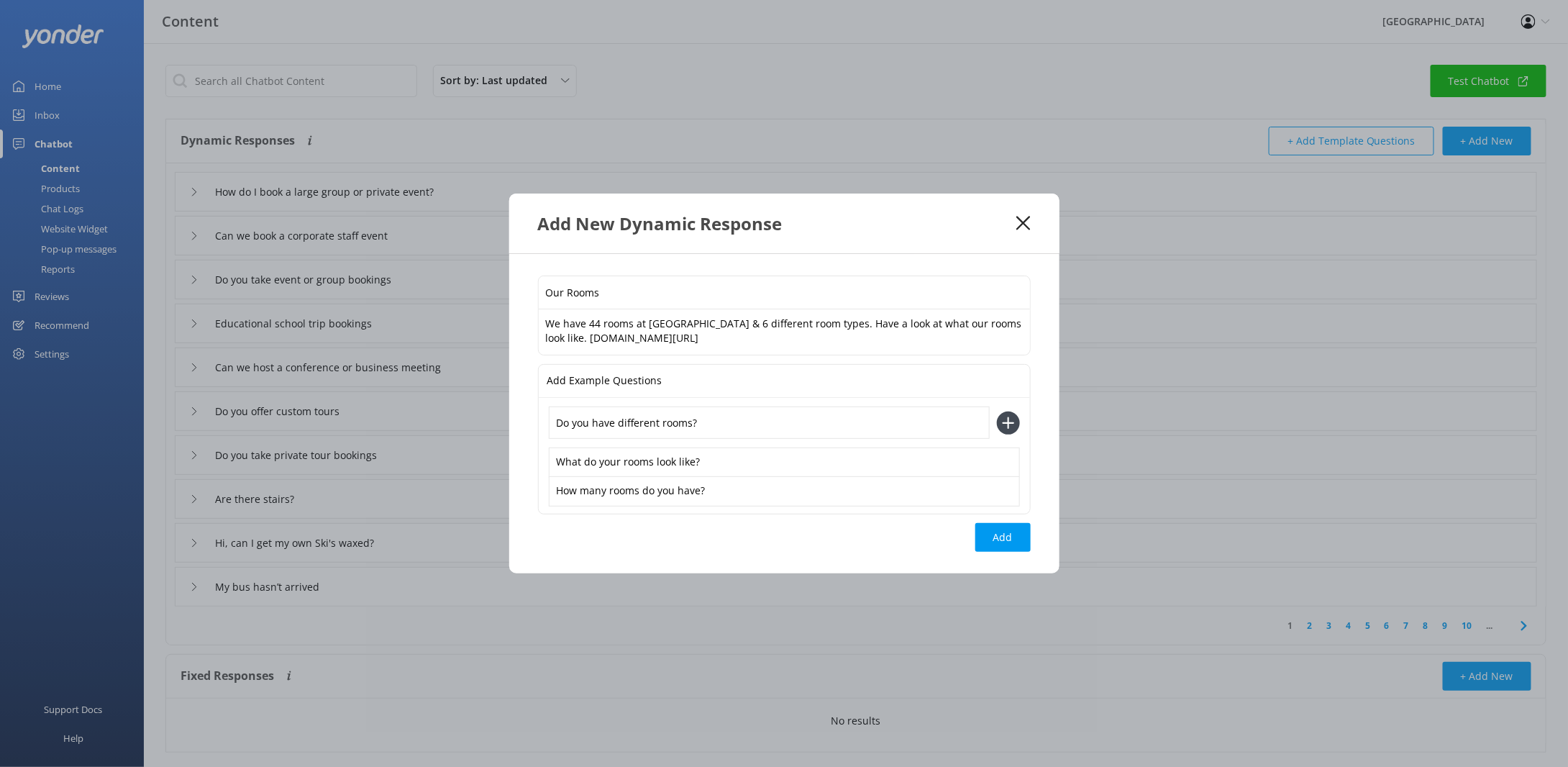
click at [1037, 532] on div "Our Rooms We have 44 rooms at [GEOGRAPHIC_DATA] & 6 different room types. Have …" at bounding box center [784, 413] width 550 height 320
click at [1015, 539] on button "Add" at bounding box center [1003, 538] width 55 height 28
type input "Our Rooms"
type input "How do I book a large group or private event?"
type input "Can we book a corporate staff event"
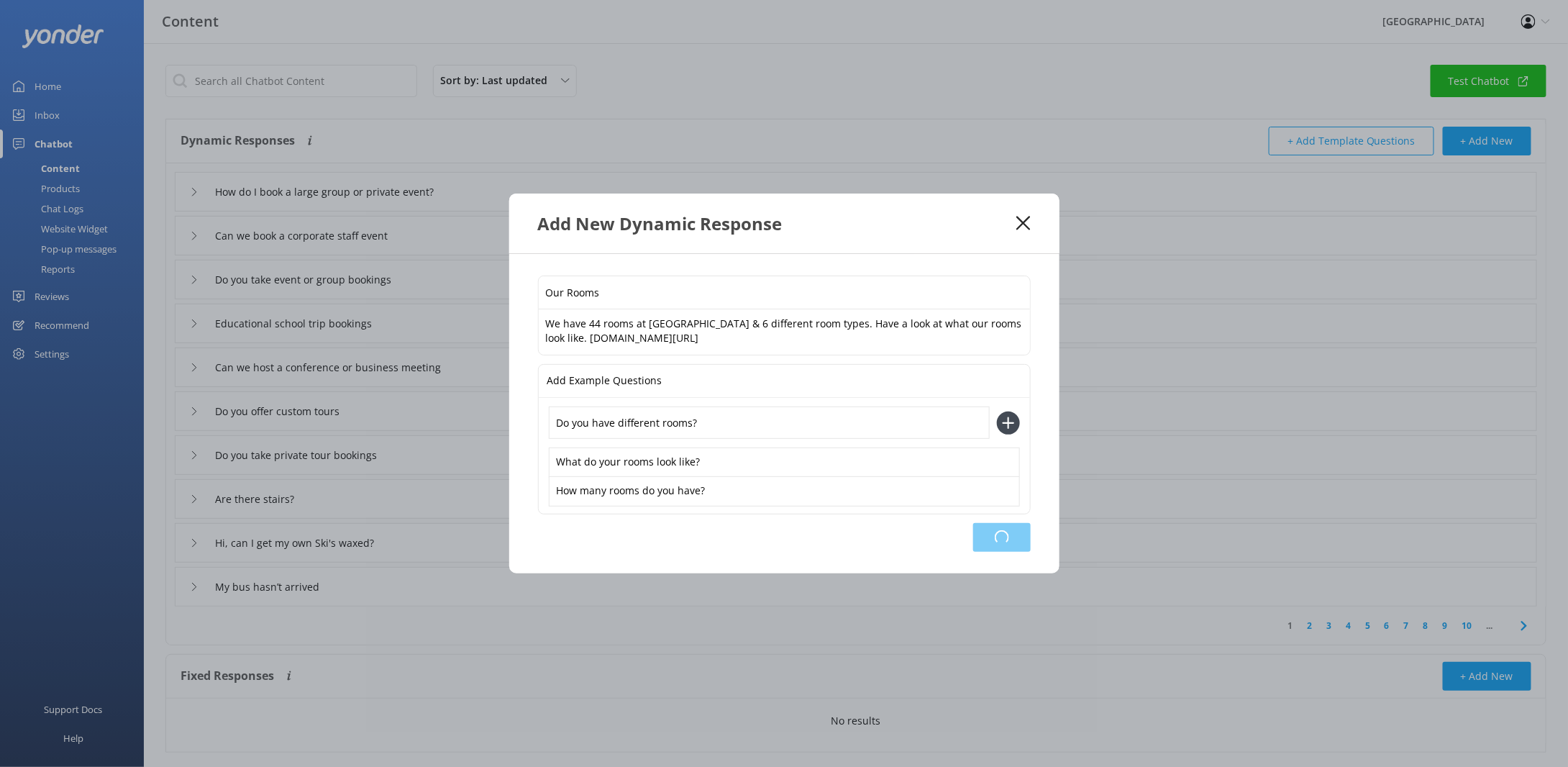
type input "Do you take event or group bookings"
type input "Educational school trip bookings"
type input "Can we host a conference or business meeting"
type input "Do you offer custom tours"
type input "Do you take private tour bookings"
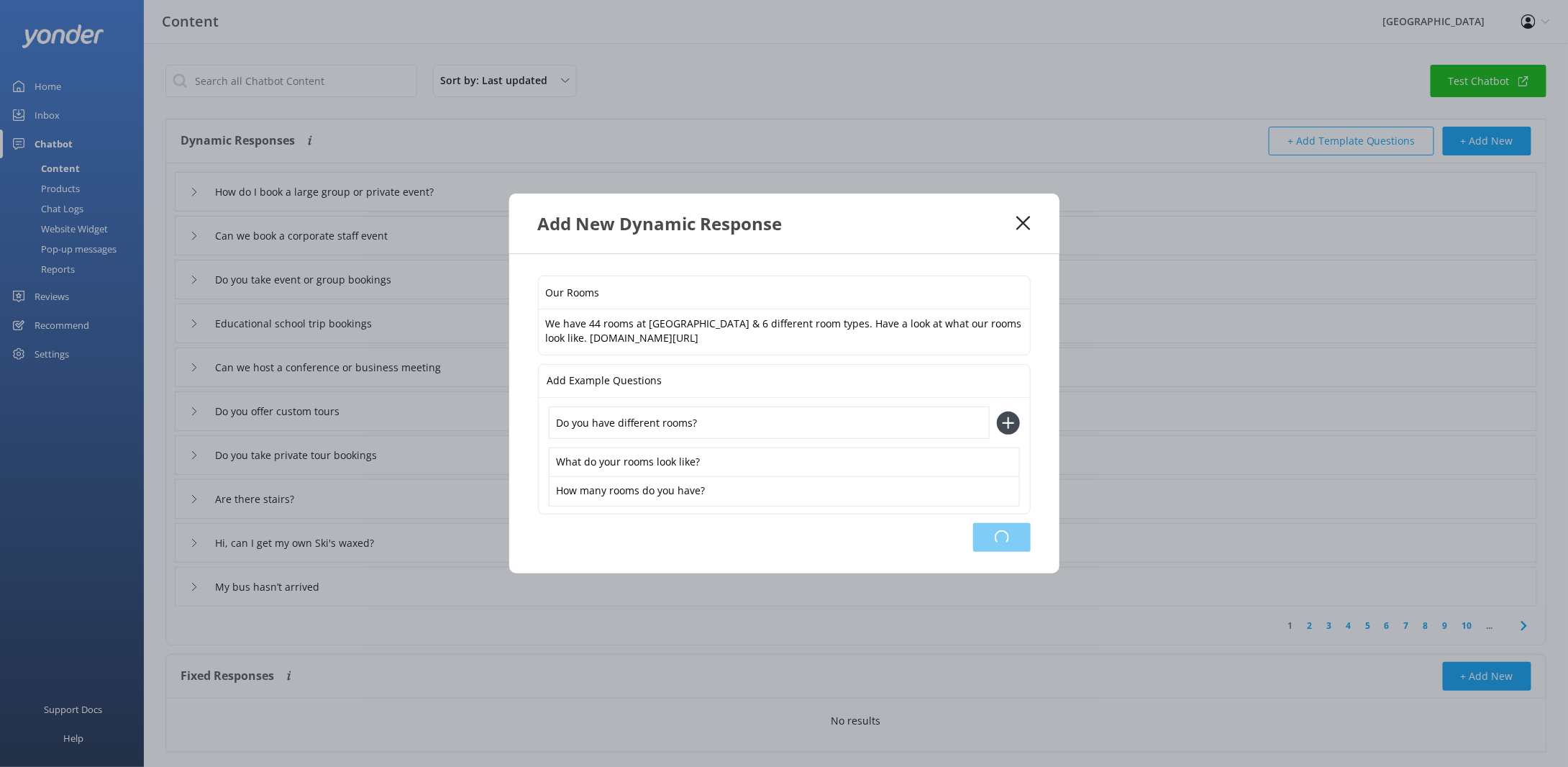
type input "Are there stairs?"
type input "Hi, can I get my own Ski's waxed?"
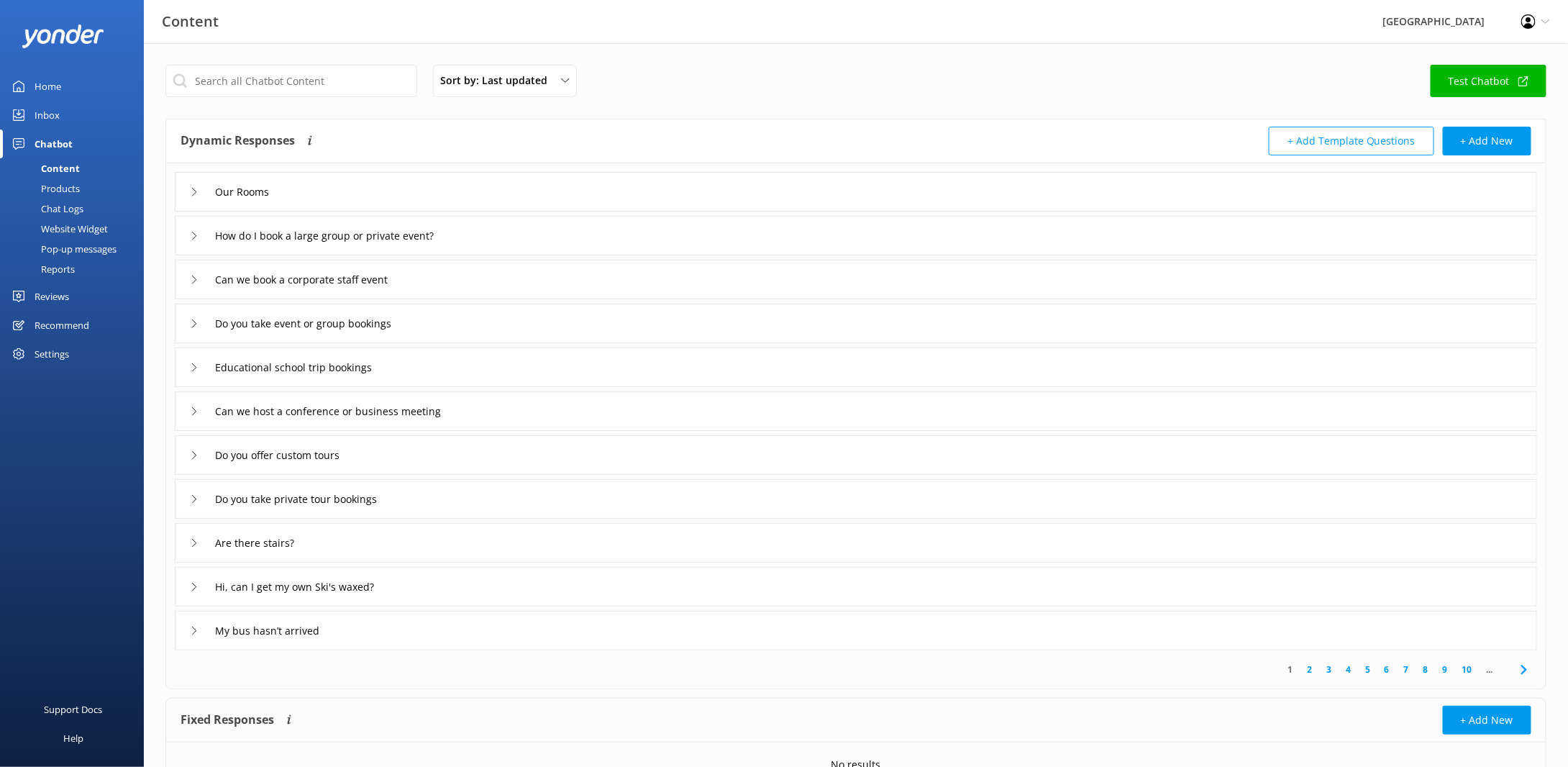
click at [1505, 78] on link "Test Chatbot" at bounding box center [1488, 81] width 116 height 32
click at [62, 210] on div "Chat Logs" at bounding box center [46, 208] width 75 height 20
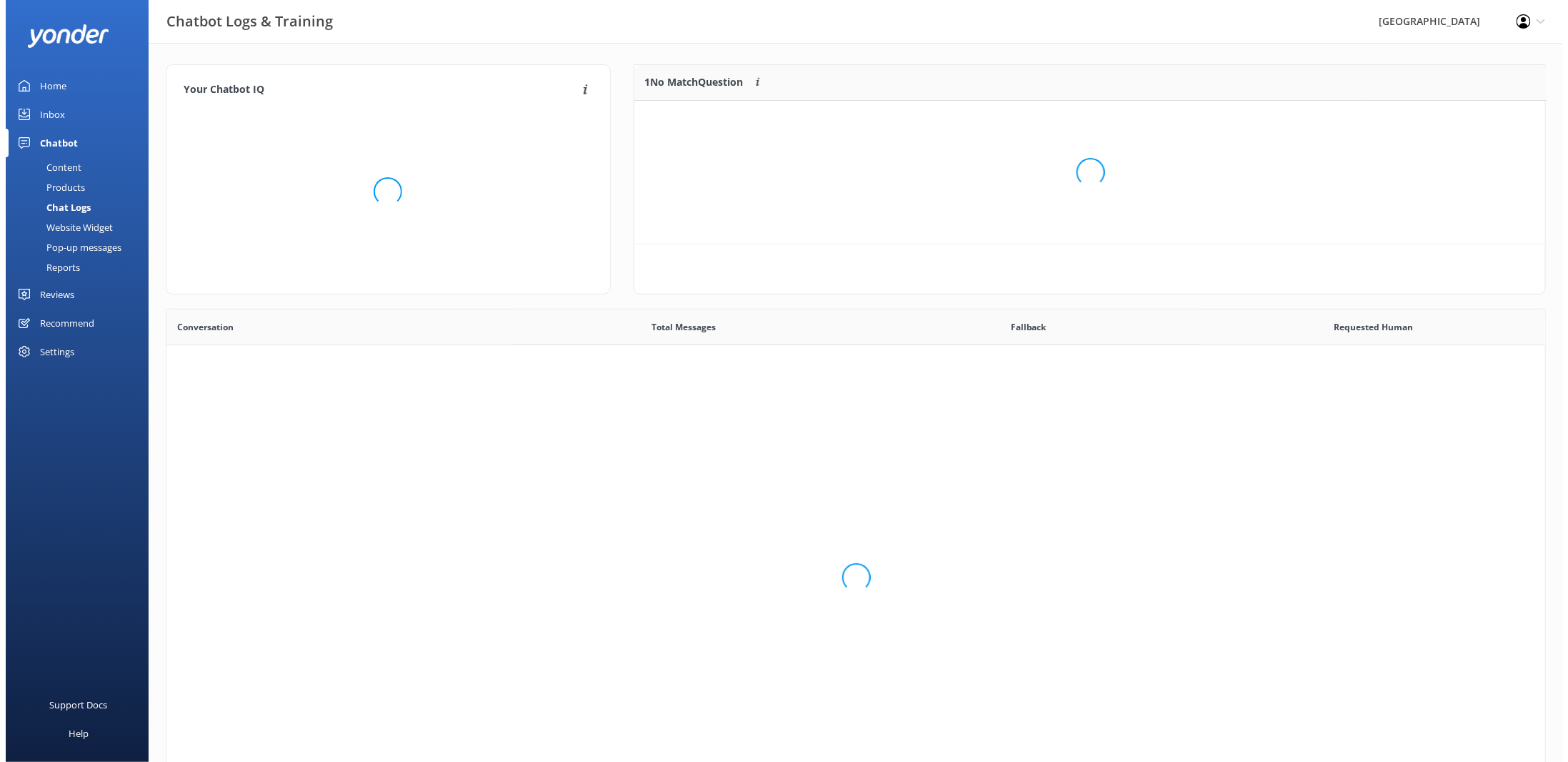
scroll to position [11, 11]
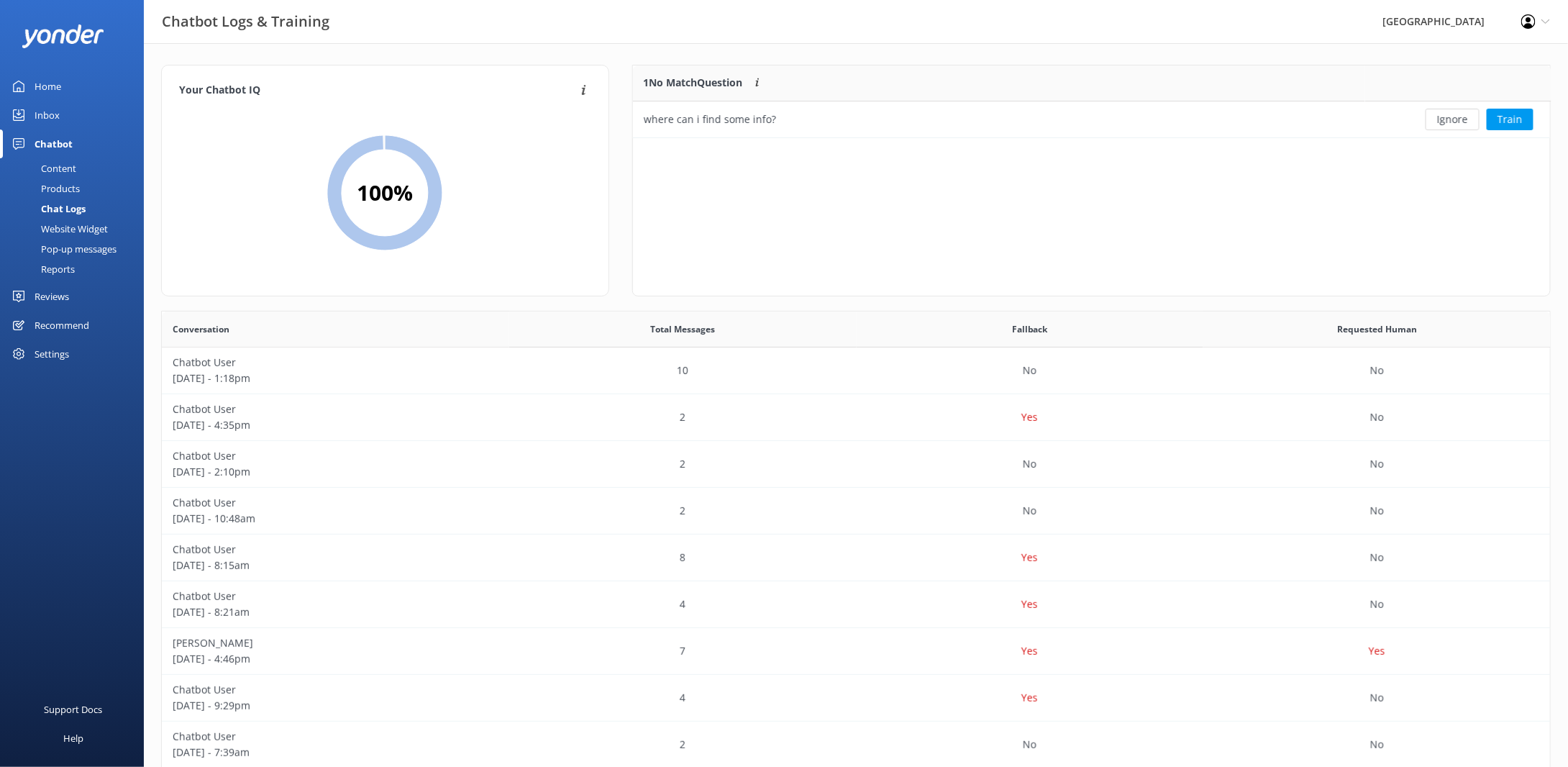
click at [61, 185] on div "Products" at bounding box center [44, 188] width 71 height 20
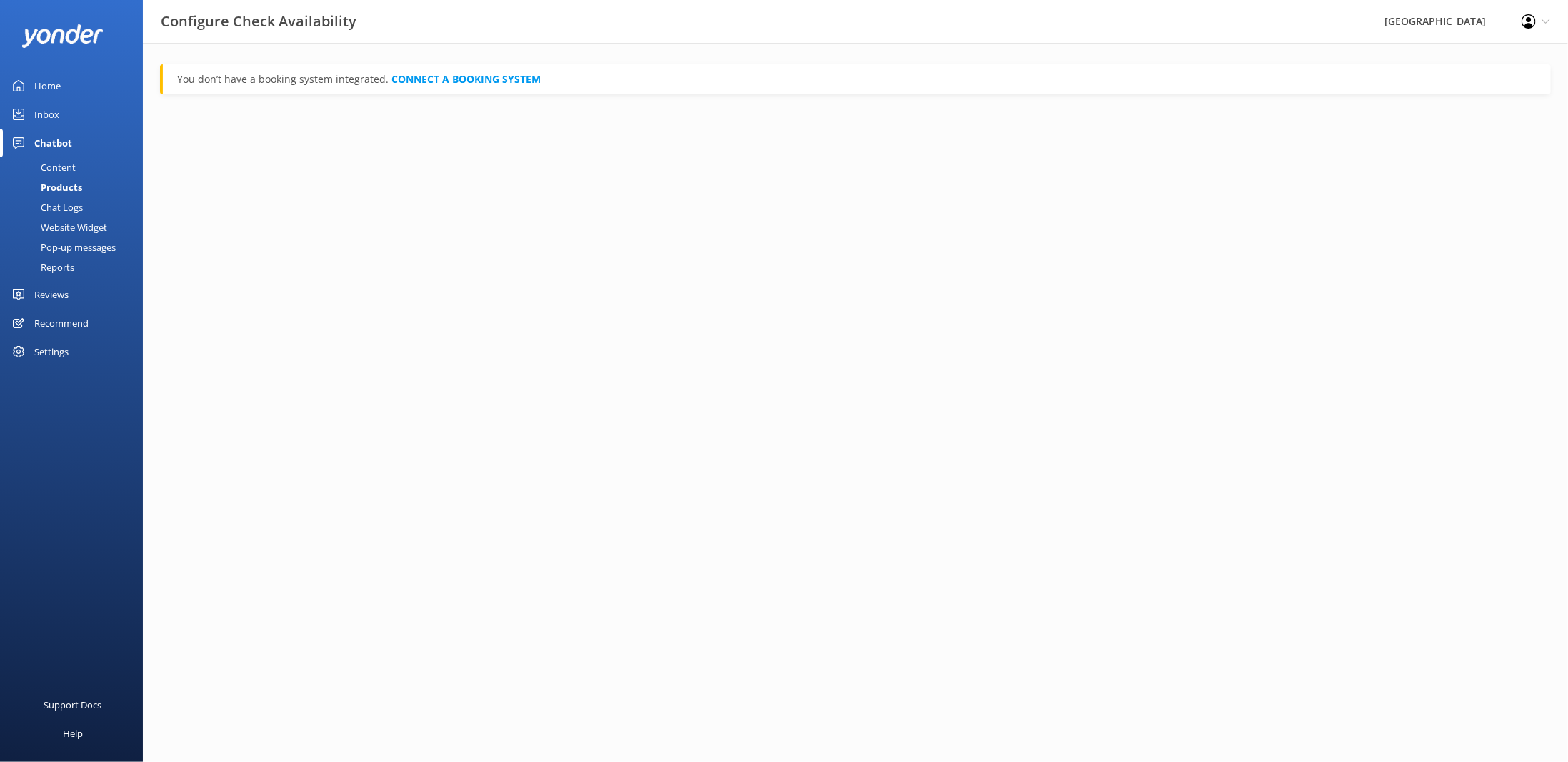
click at [56, 170] on div "Content" at bounding box center [41, 167] width 67 height 20
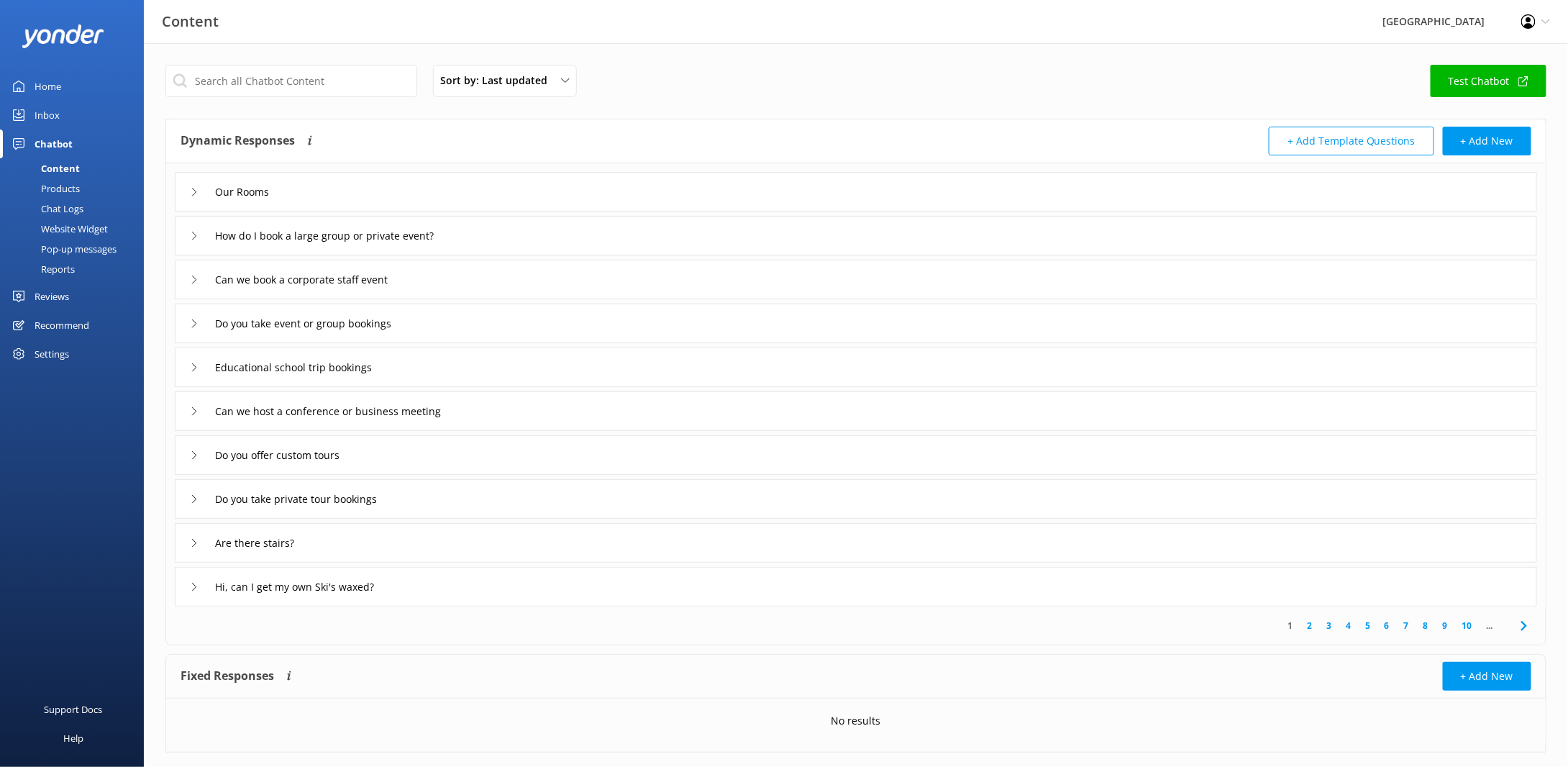
click at [64, 231] on div "Website Widget" at bounding box center [58, 228] width 100 height 20
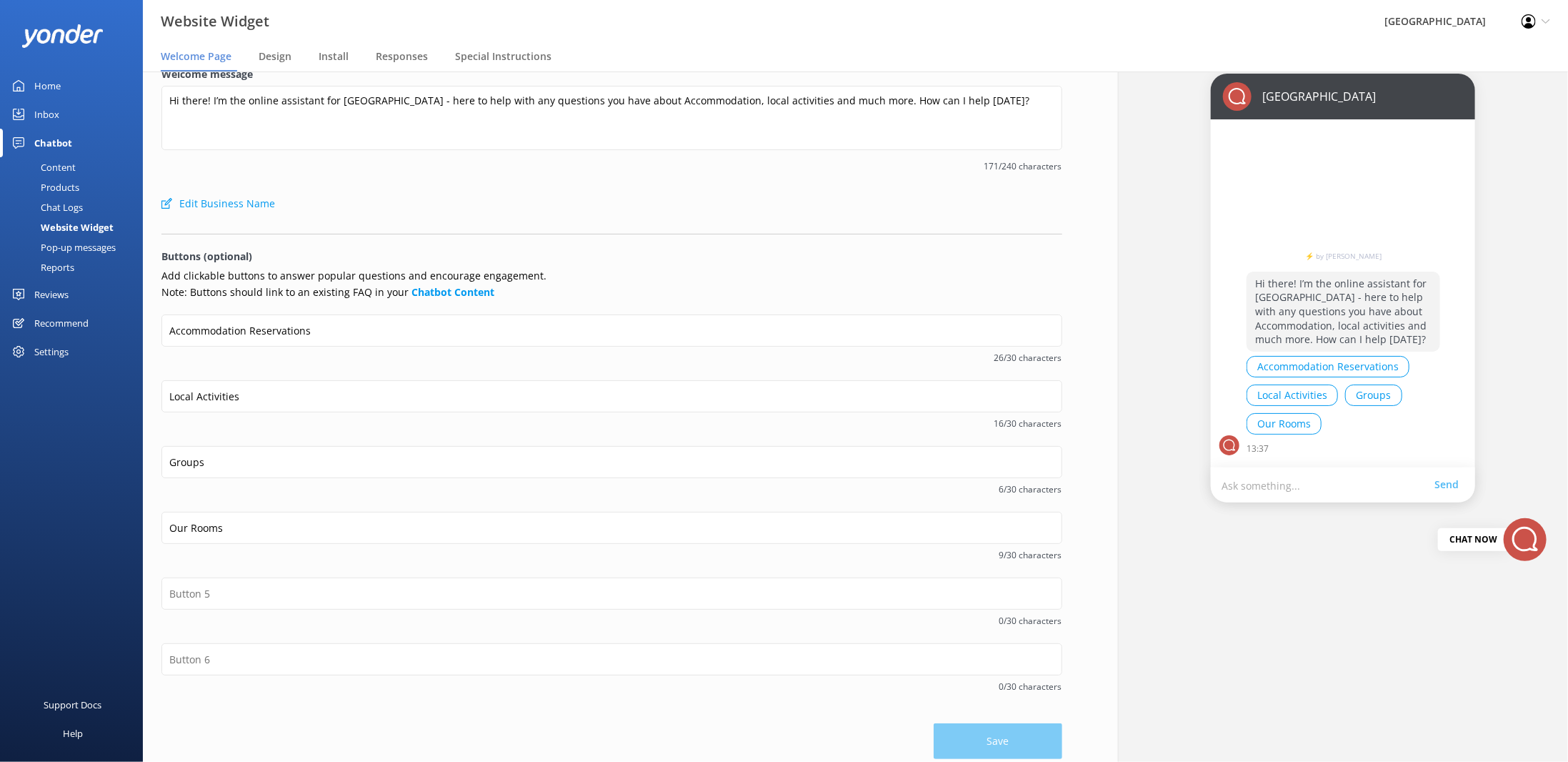
scroll to position [29, 0]
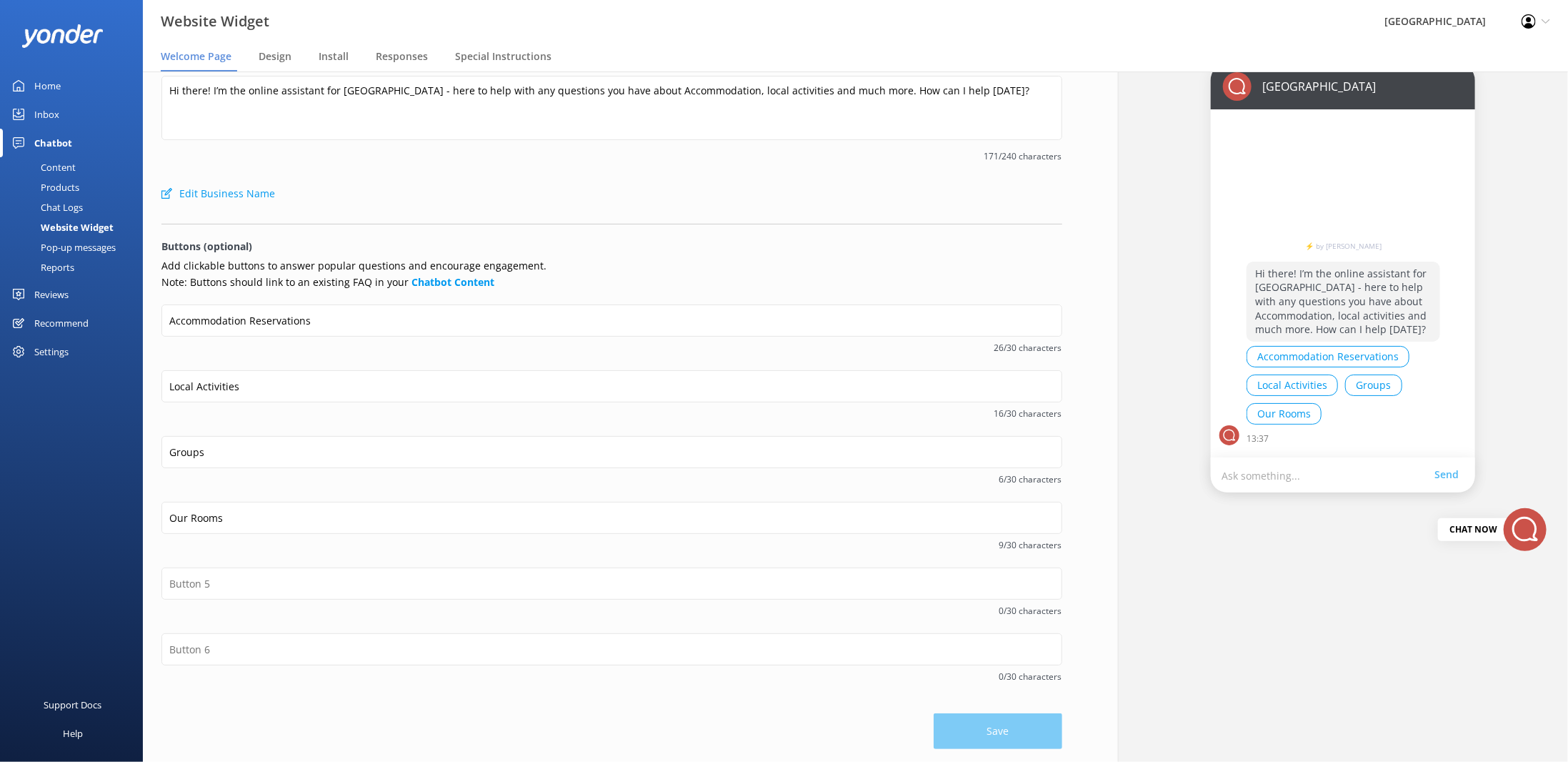
click at [991, 727] on div "Save" at bounding box center [611, 723] width 901 height 50
click at [1276, 414] on button "Our Rooms" at bounding box center [1285, 413] width 75 height 22
click at [264, 57] on span "Design" at bounding box center [275, 56] width 33 height 14
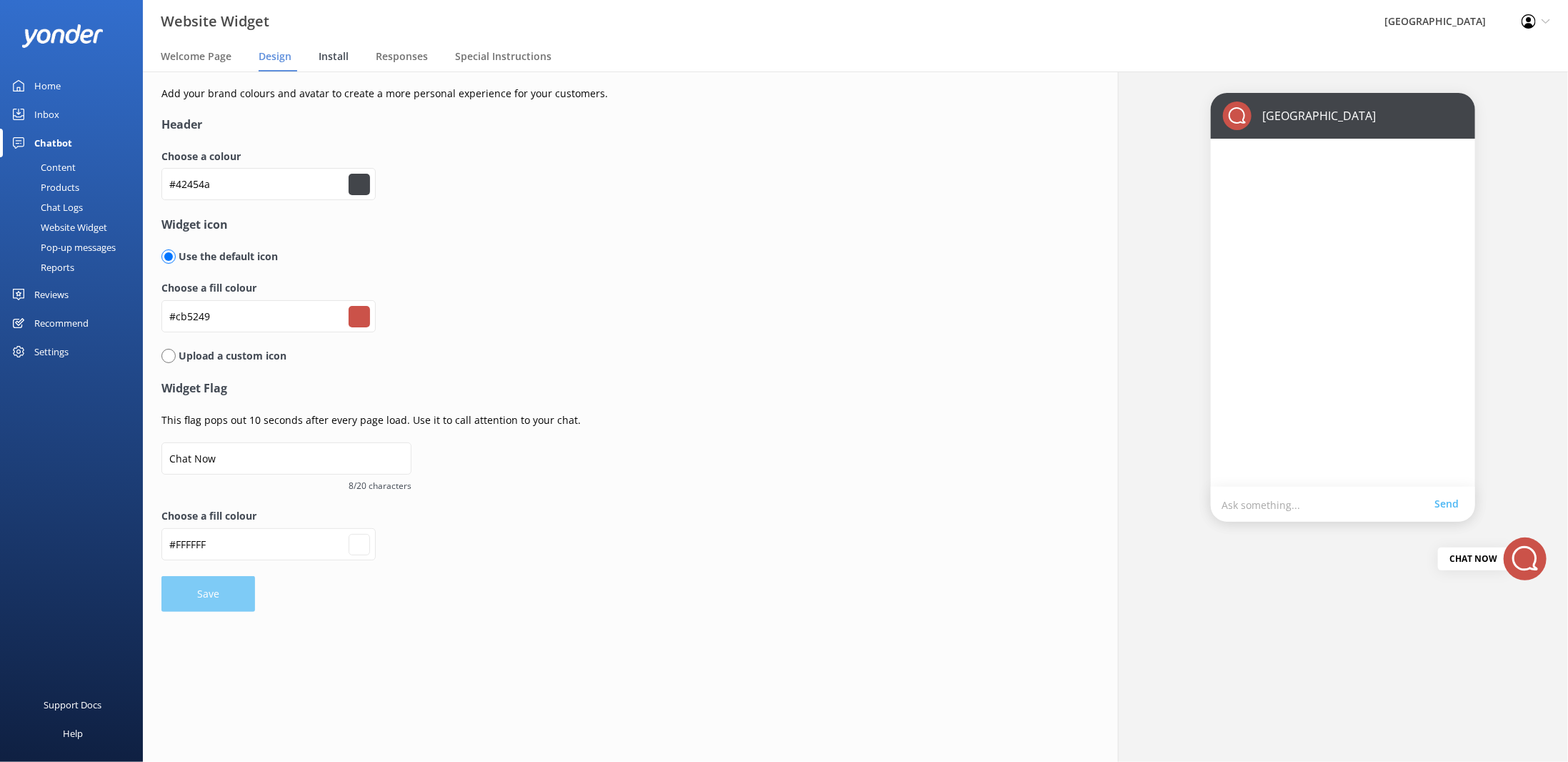
click at [338, 55] on span "Install" at bounding box center [333, 56] width 30 height 14
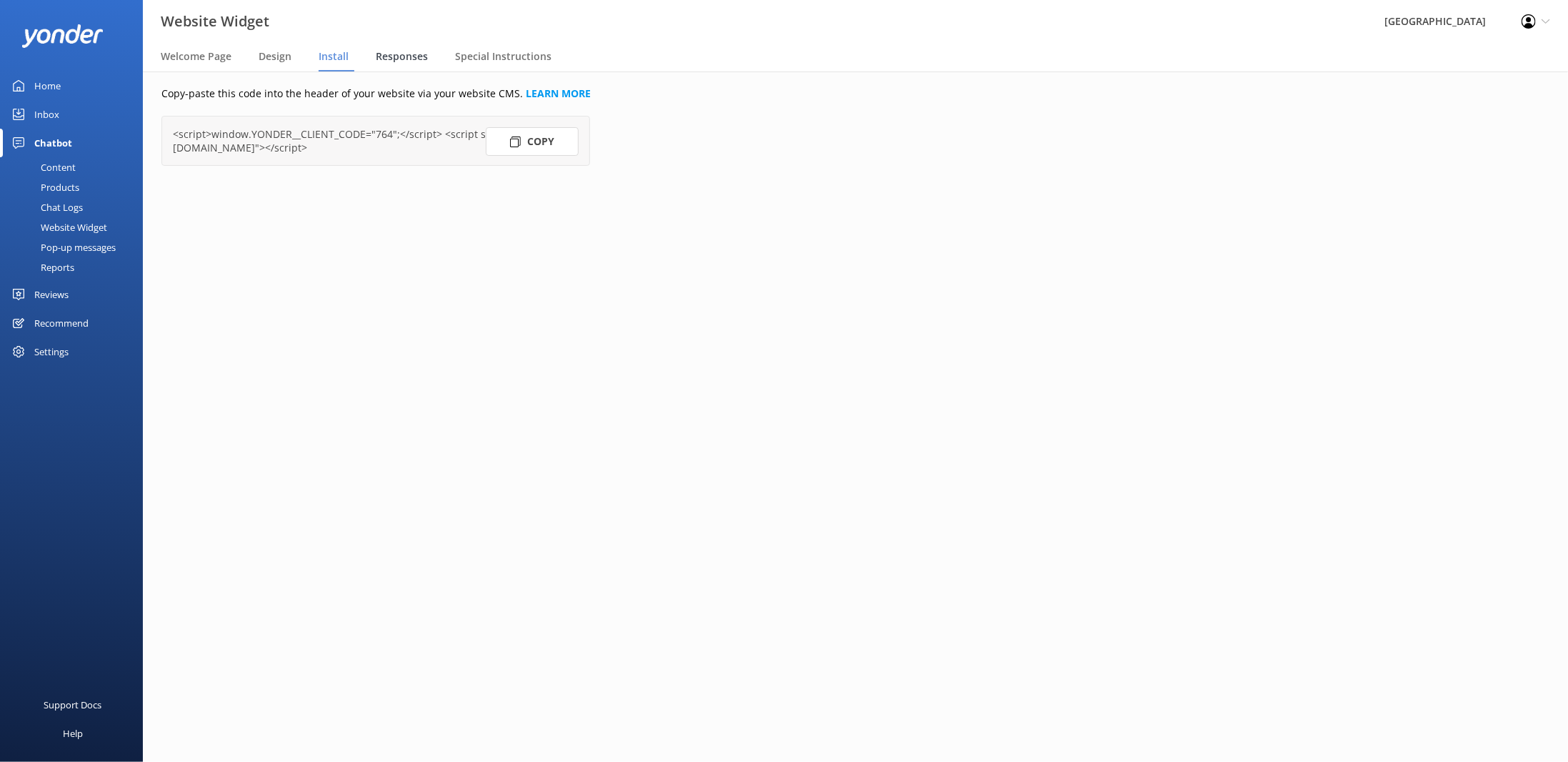
click at [410, 57] on span "Responses" at bounding box center [401, 56] width 52 height 14
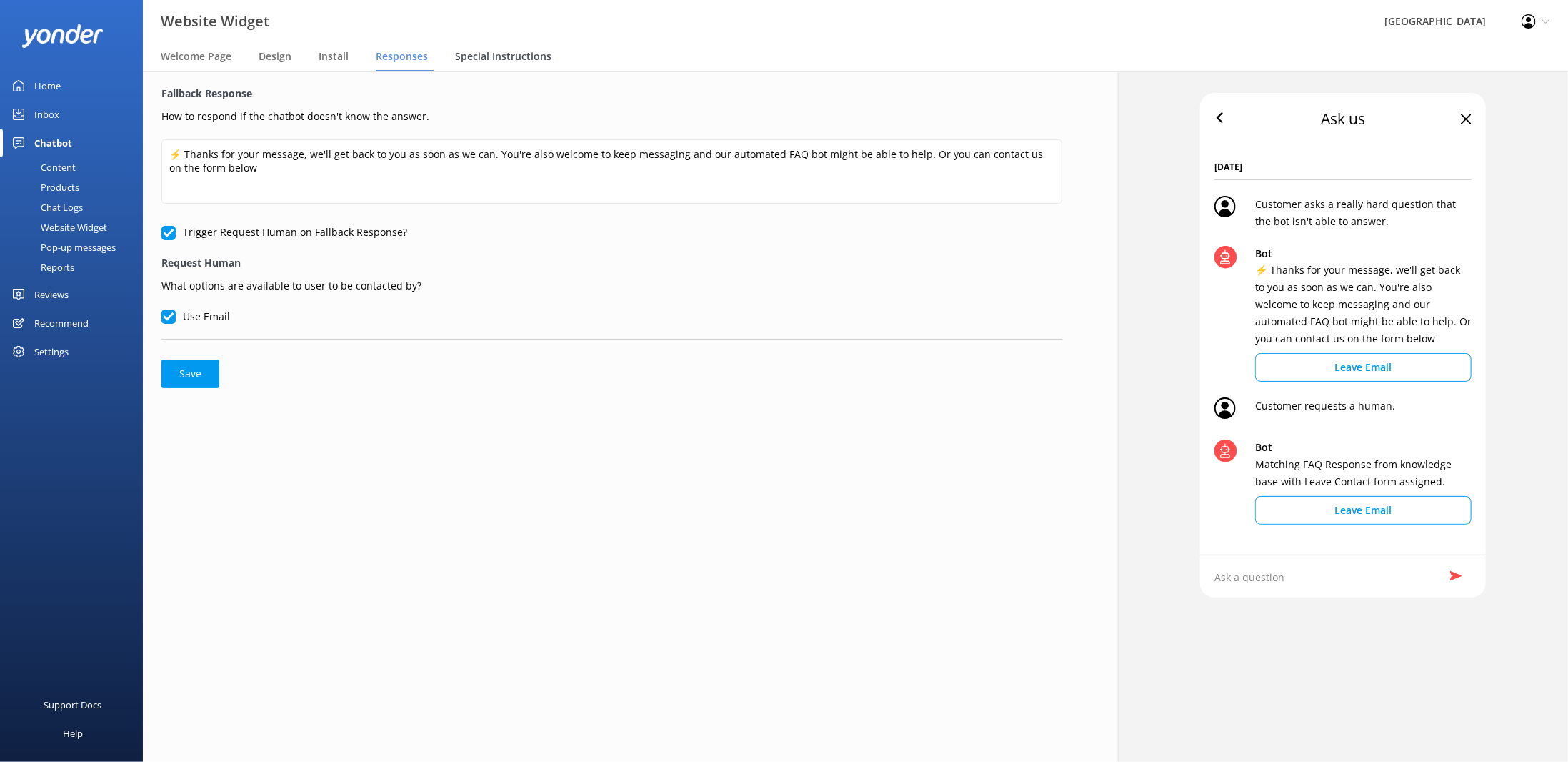
click at [505, 60] on span "Special Instructions" at bounding box center [503, 56] width 96 height 14
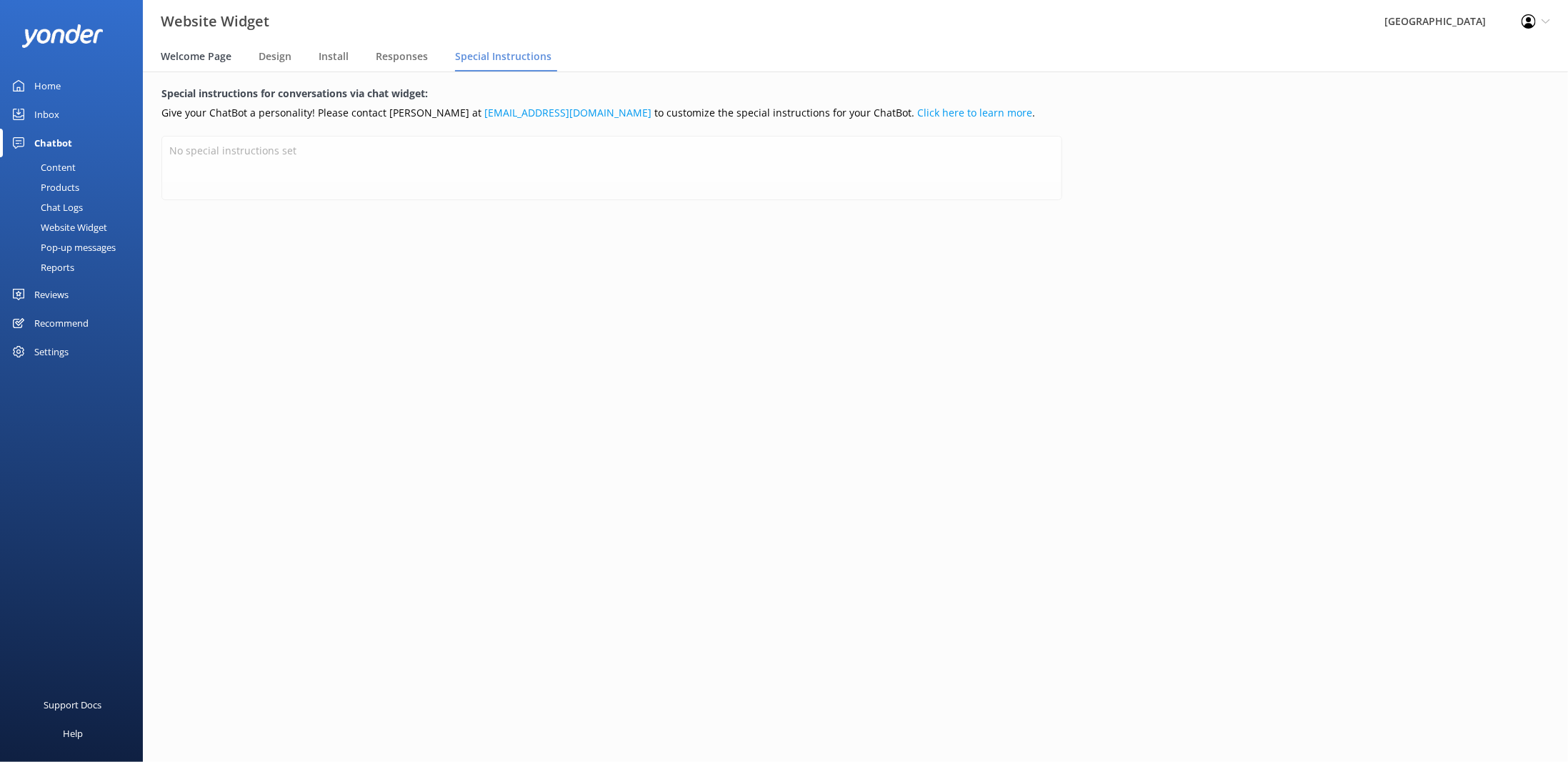
click at [183, 52] on span "Welcome Page" at bounding box center [196, 56] width 71 height 14
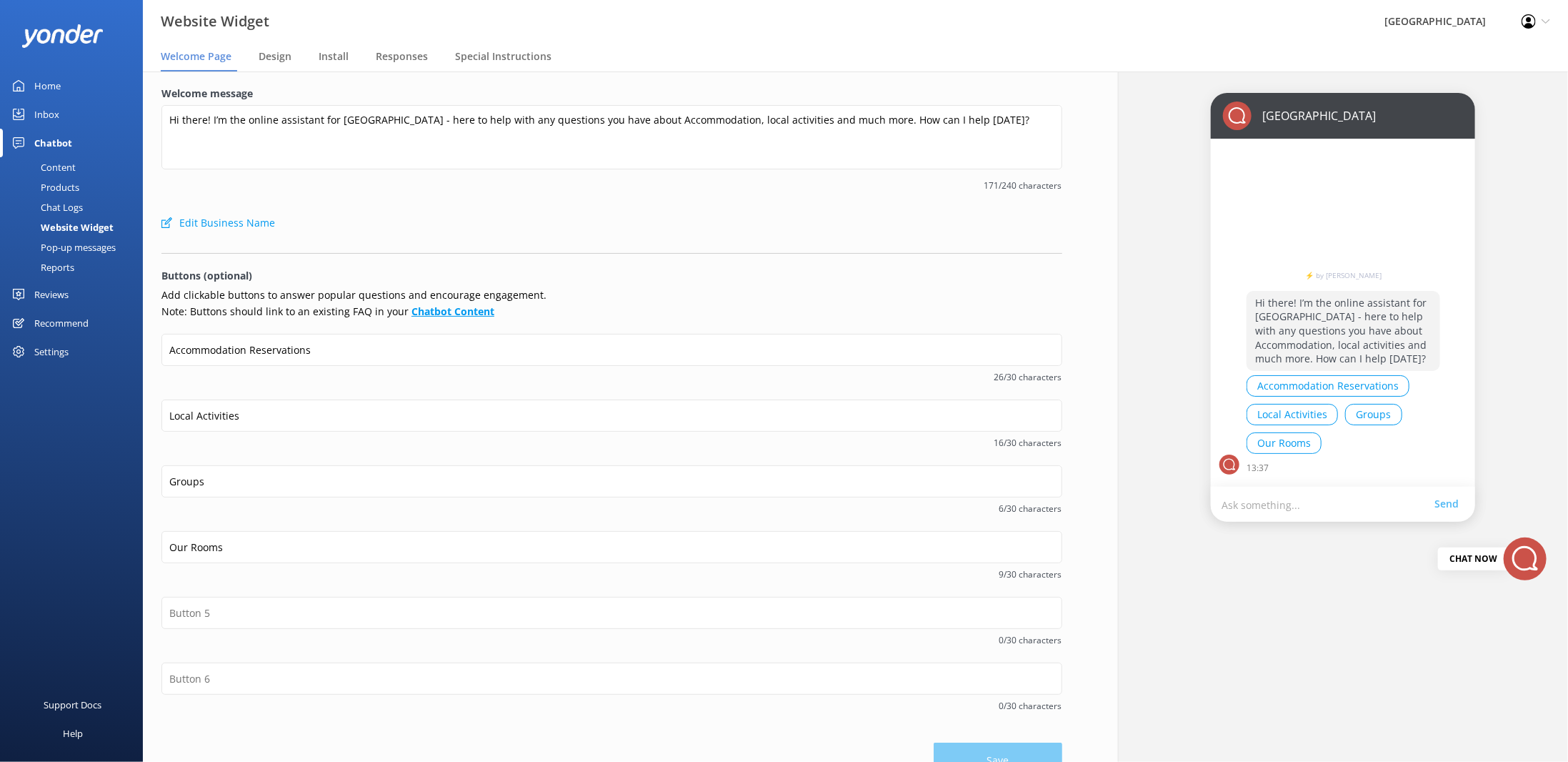
click at [436, 311] on b "Chatbot Content" at bounding box center [453, 311] width 83 height 13
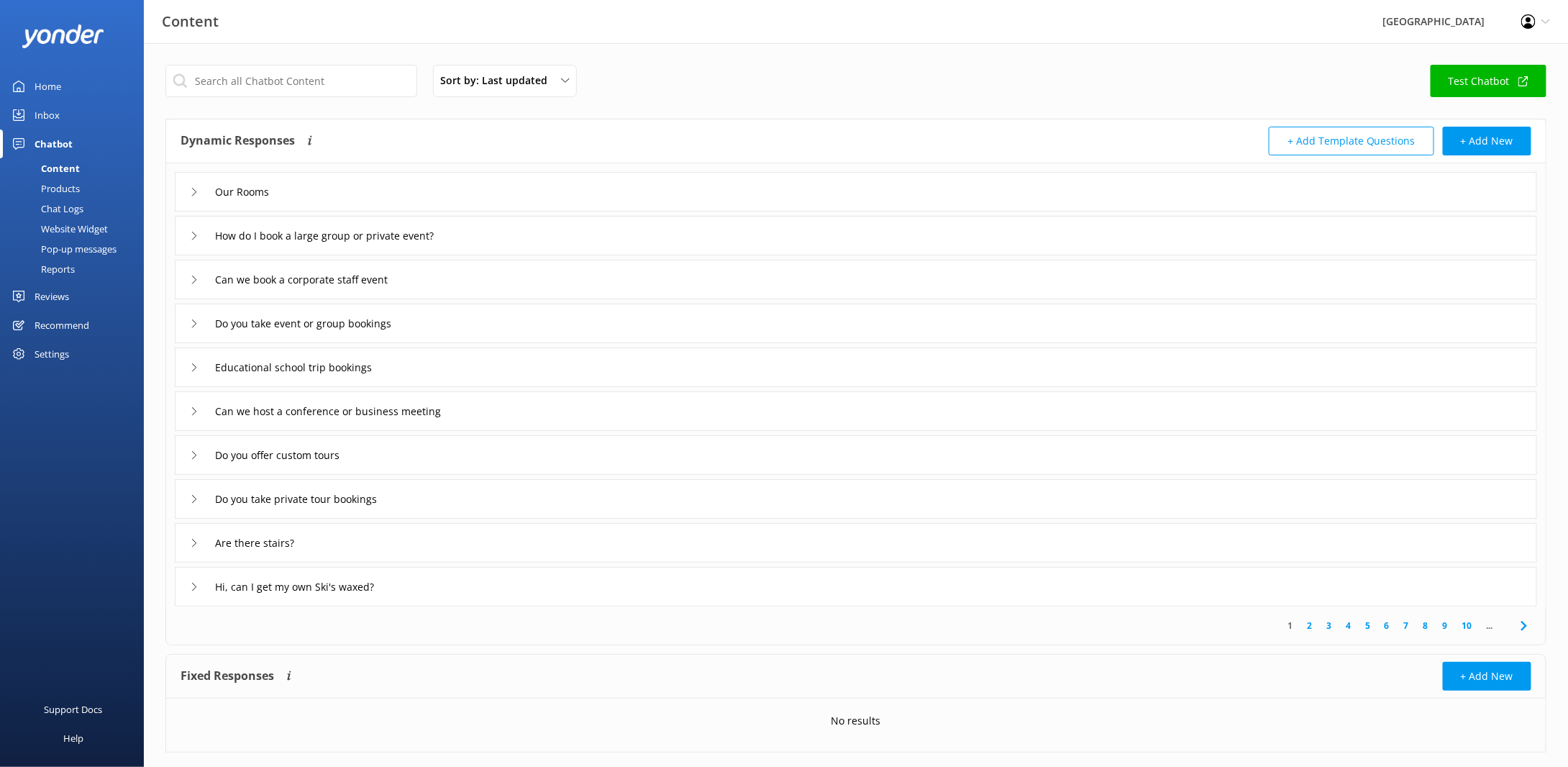
click at [195, 195] on icon at bounding box center [193, 192] width 9 height 9
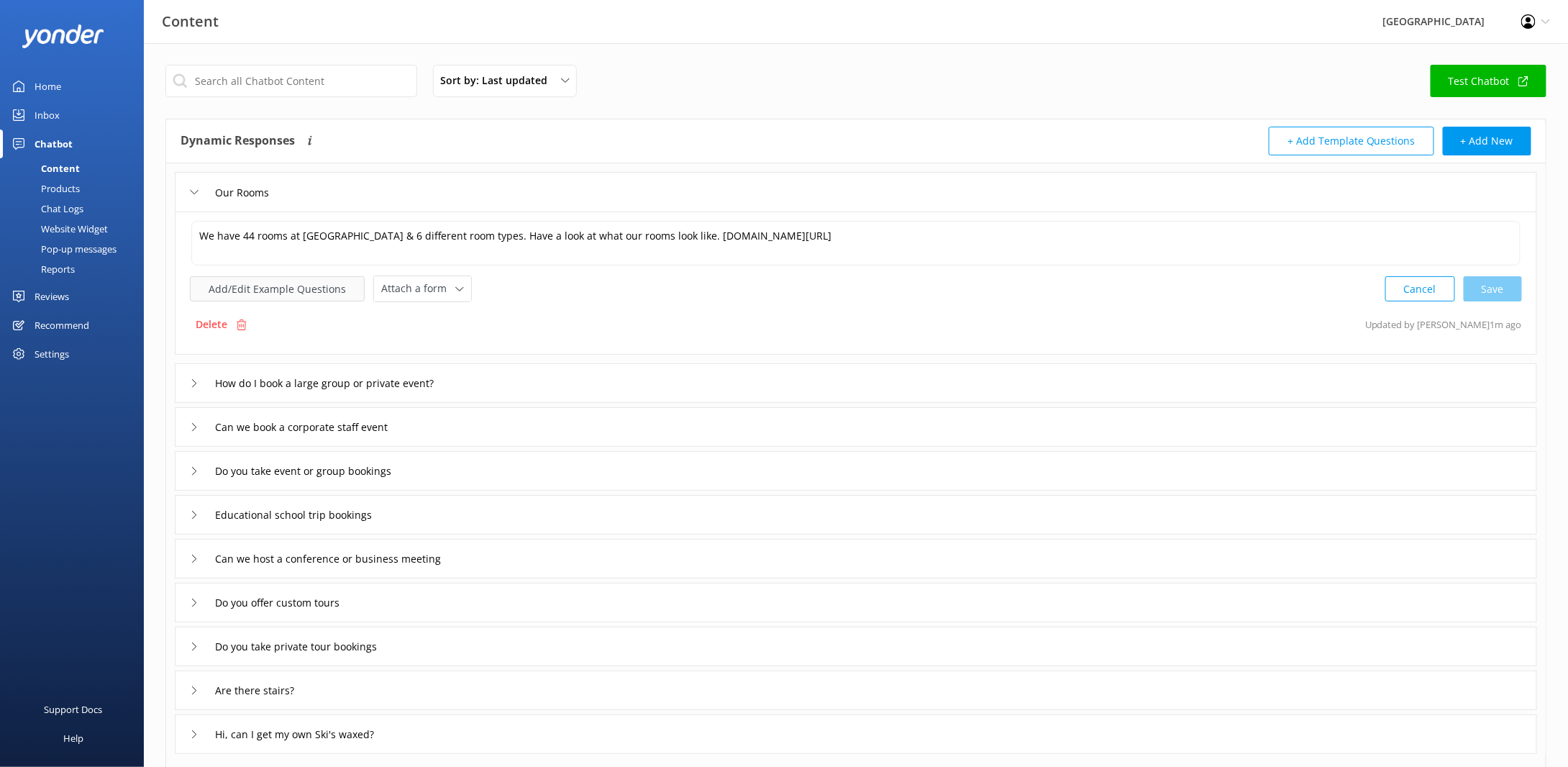
click at [278, 288] on button "Add/Edit Example Questions" at bounding box center [277, 288] width 174 height 26
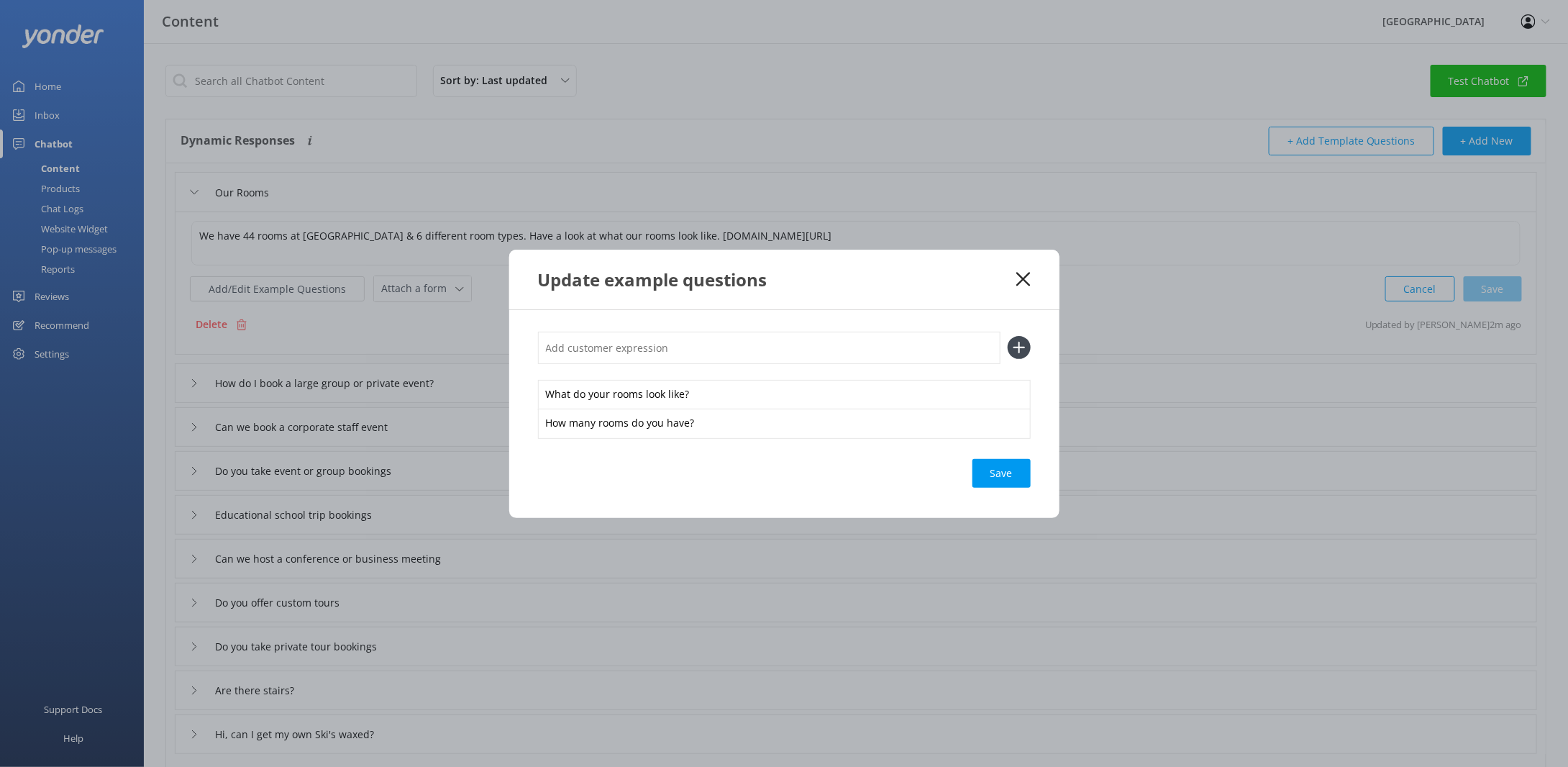
click at [611, 351] on input "text" at bounding box center [770, 348] width 463 height 32
click at [1023, 283] on icon at bounding box center [1023, 279] width 13 height 14
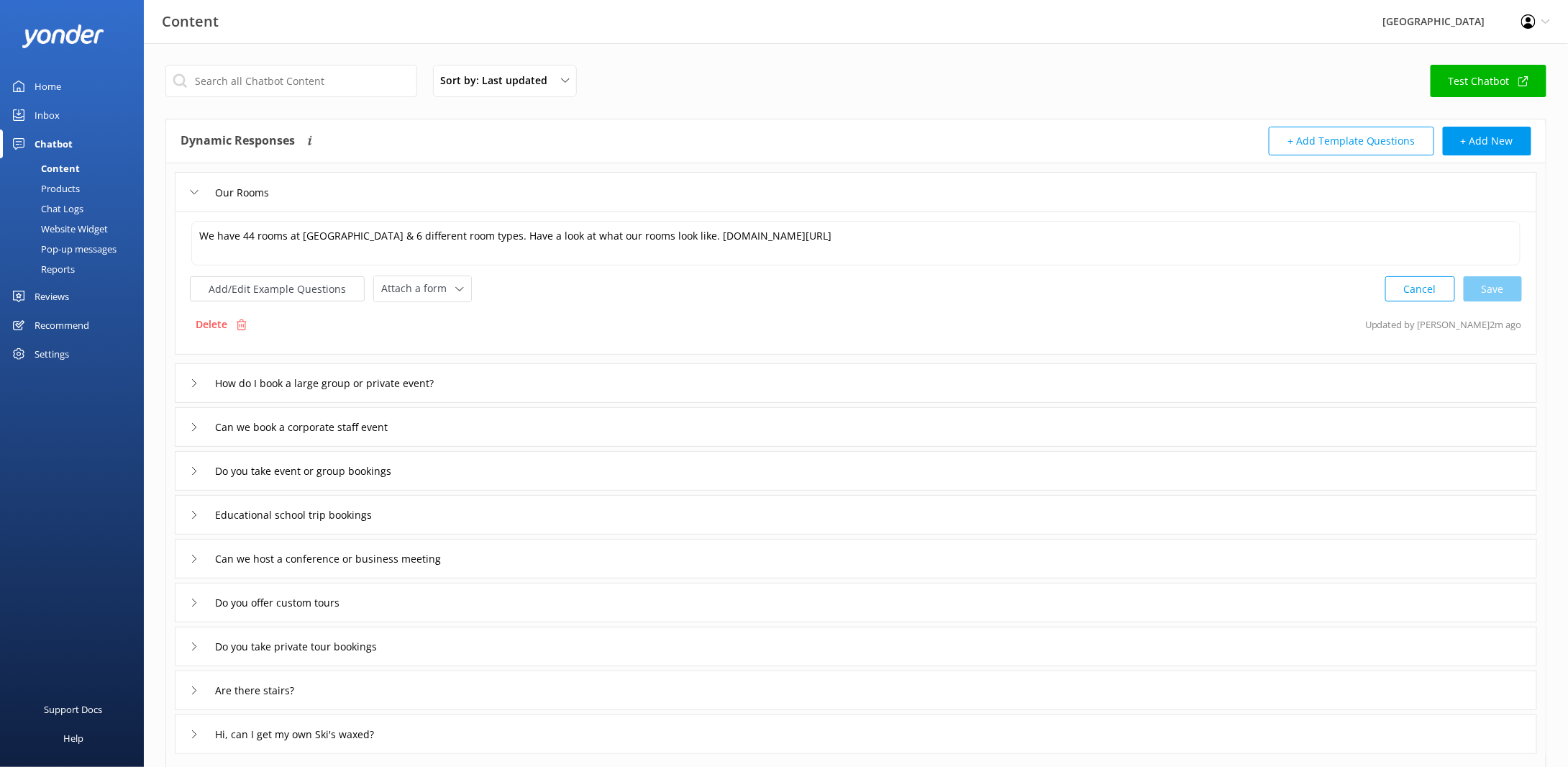
click at [80, 228] on div "Website Widget" at bounding box center [58, 228] width 100 height 20
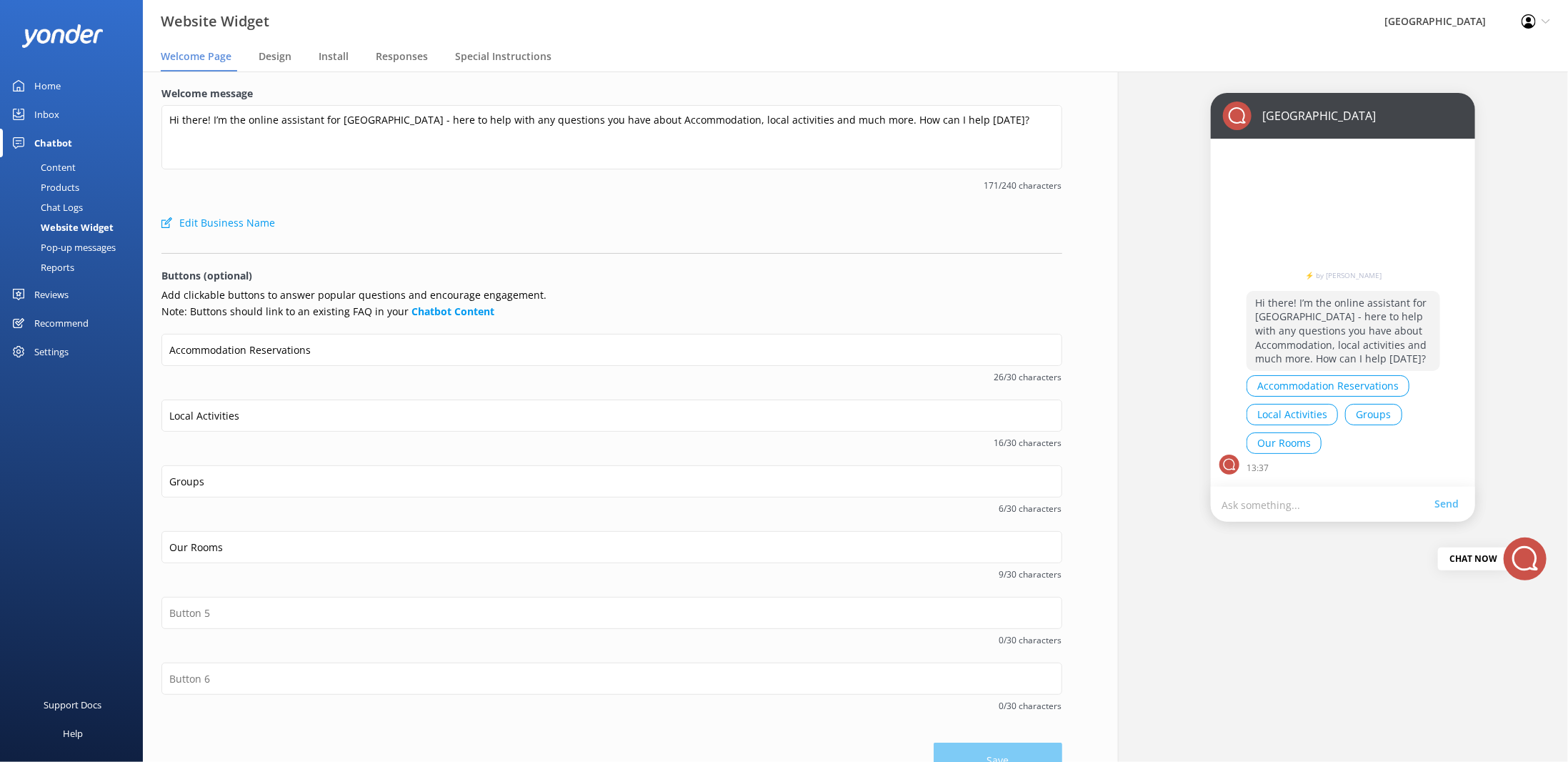
click at [81, 169] on link "Content" at bounding box center [75, 167] width 135 height 20
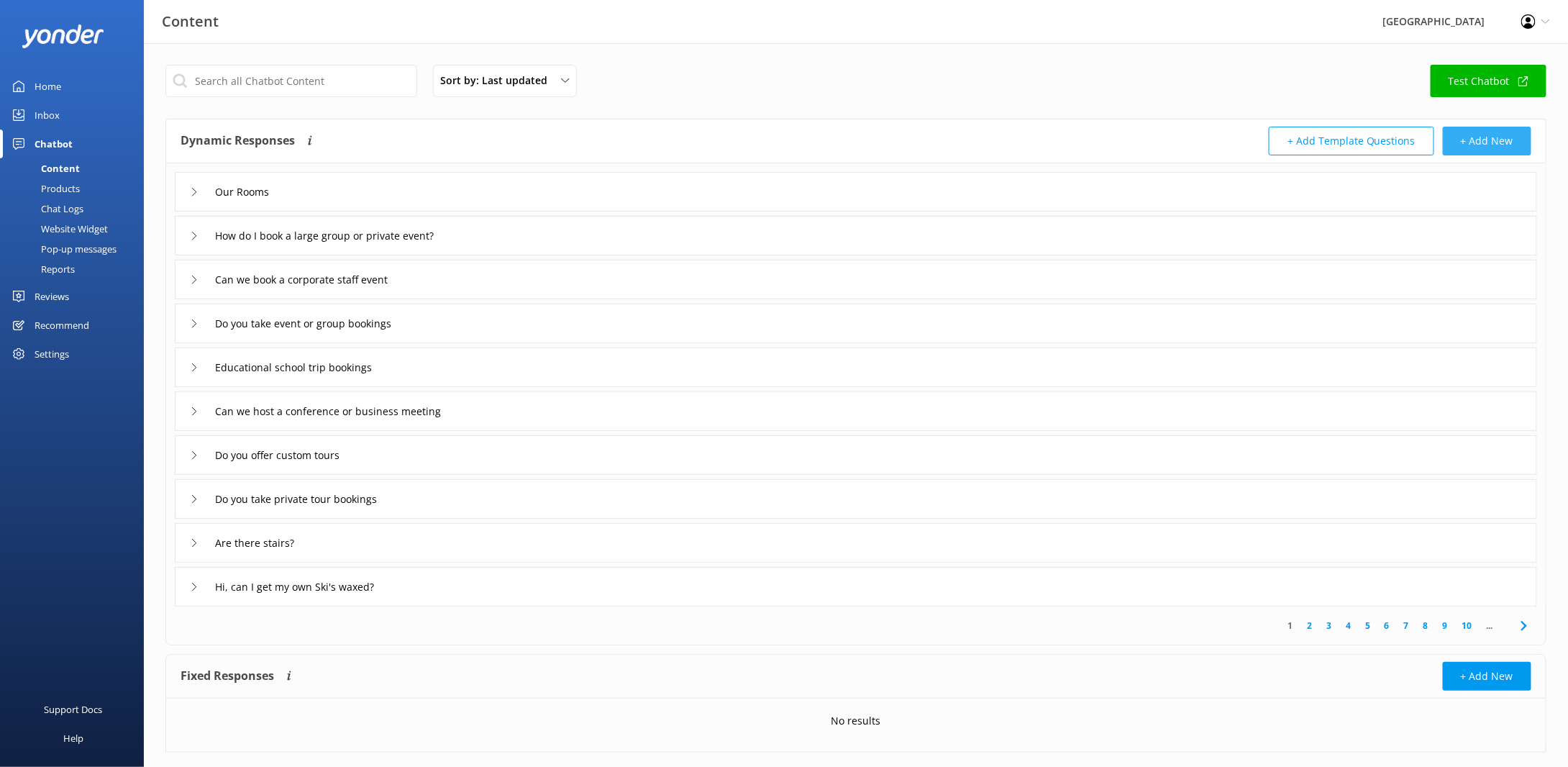
click at [1473, 144] on button "+ Add New" at bounding box center [1486, 141] width 88 height 28
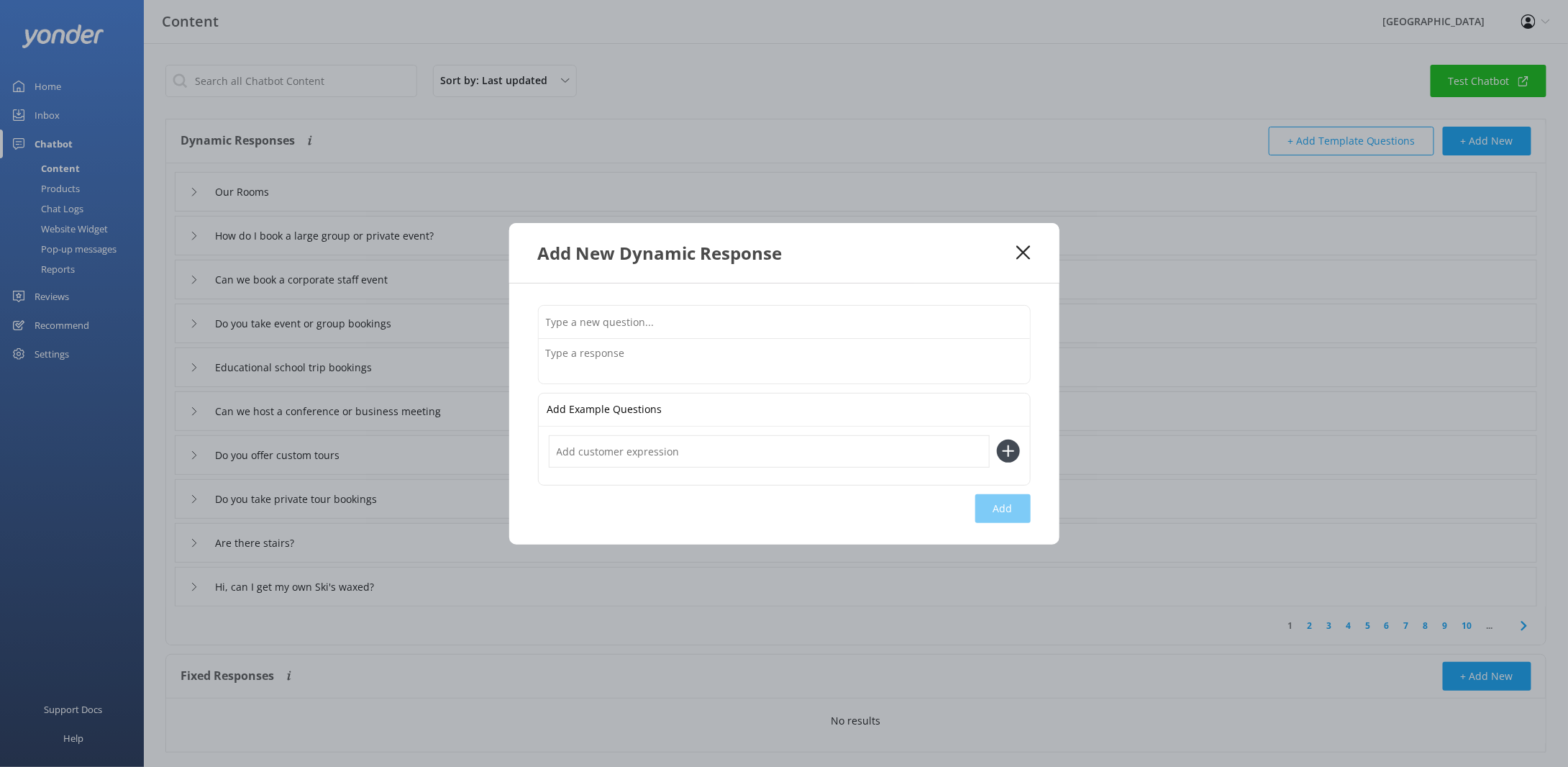
click at [622, 322] on input "text" at bounding box center [784, 321] width 491 height 32
type input "Local Activities"
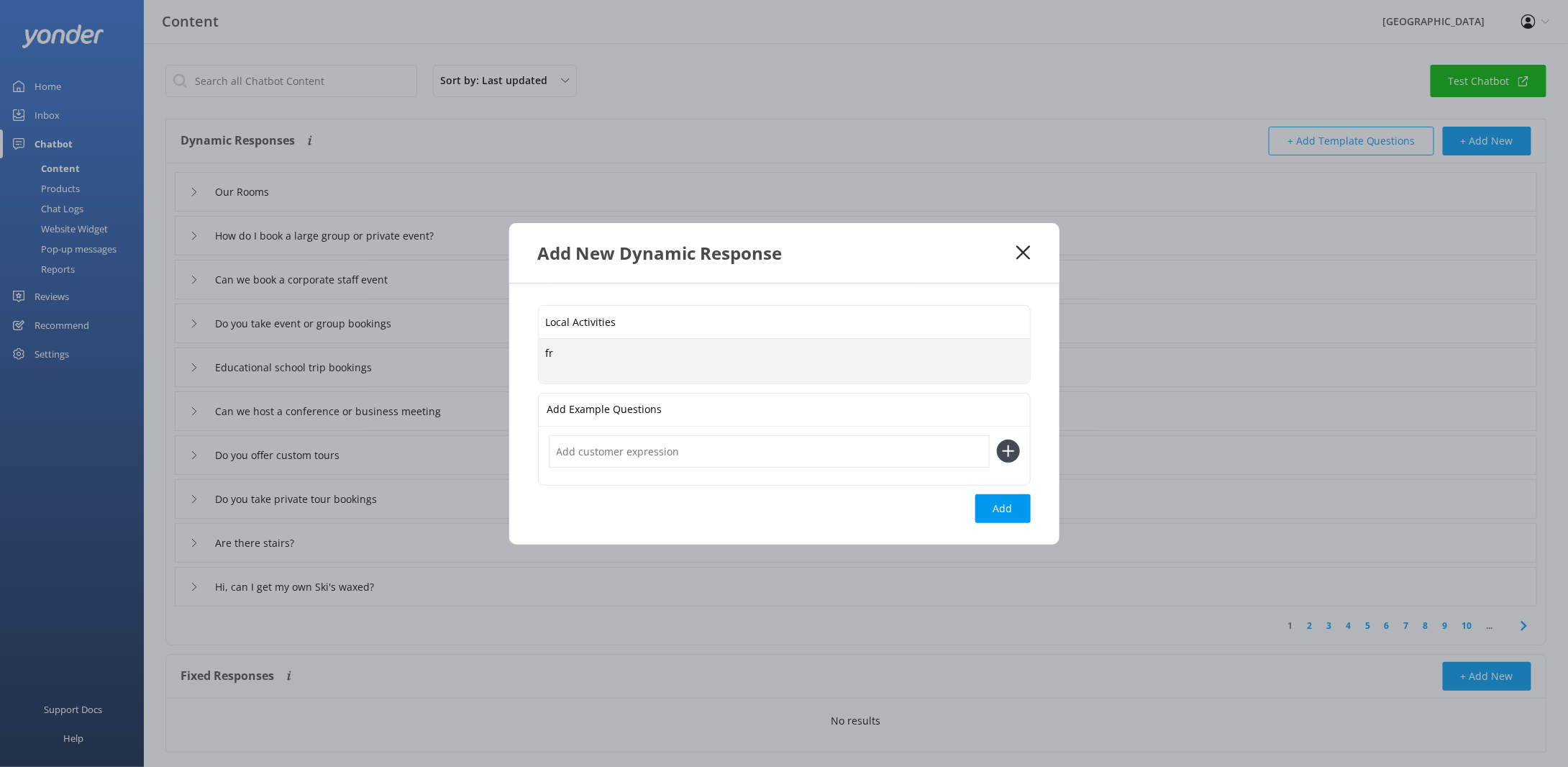
type textarea "f"
drag, startPoint x: 942, startPoint y: 350, endPoint x: 976, endPoint y: 372, distance: 40.5
click at [942, 350] on textarea "From hiking and biking to swimming in the lake or spending the day by the pool.…" at bounding box center [784, 361] width 491 height 46
click at [1021, 355] on textarea "From hiking and biking to swimming in the lake or spending the day by the pool.…" at bounding box center [784, 361] width 491 height 46
paste textarea "[URL][DOMAIN_NAME]"
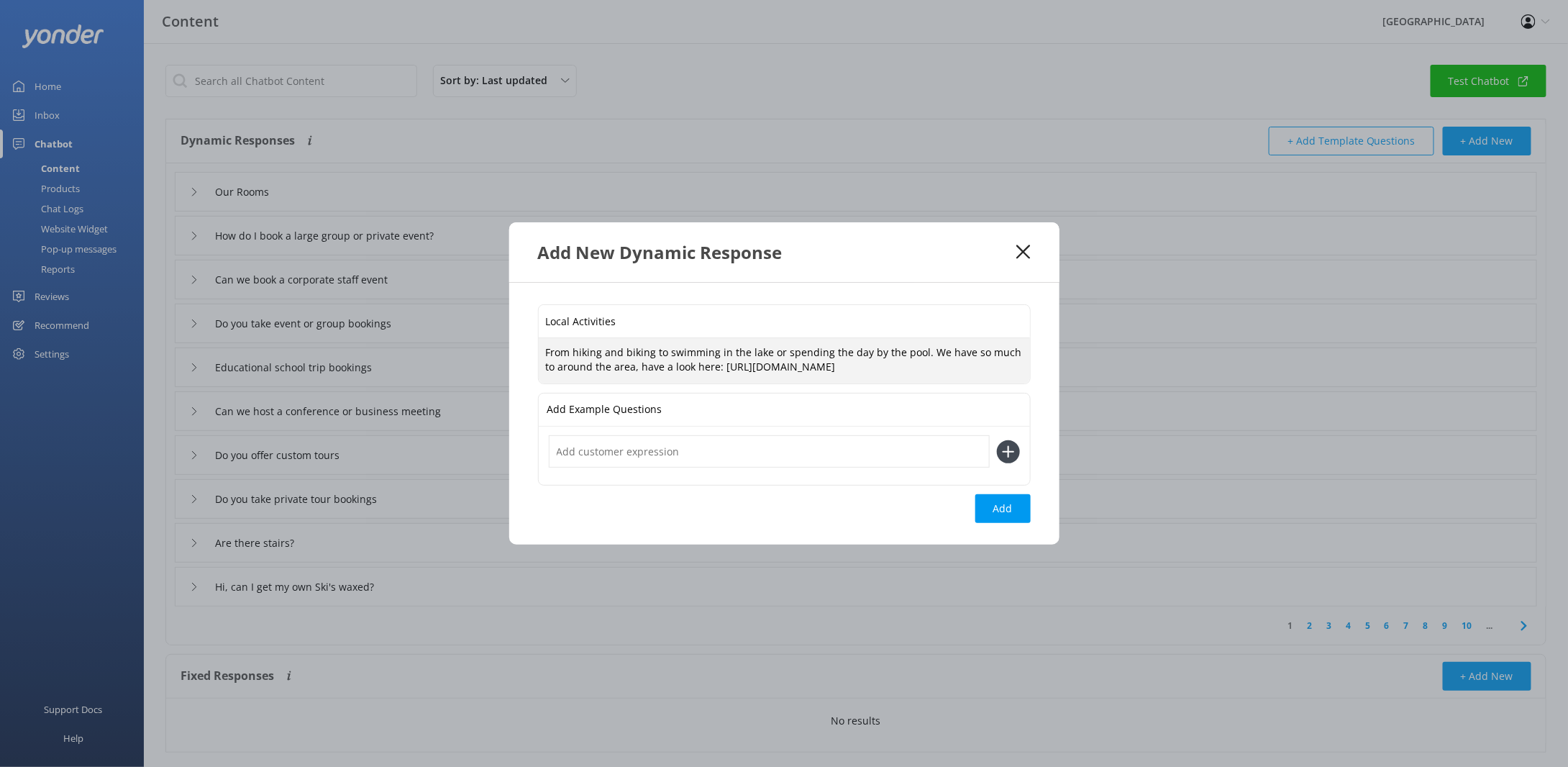
type textarea "From hiking and biking to swimming in the lake or spending the day by the pool.…"
click at [668, 449] on input "text" at bounding box center [769, 451] width 441 height 32
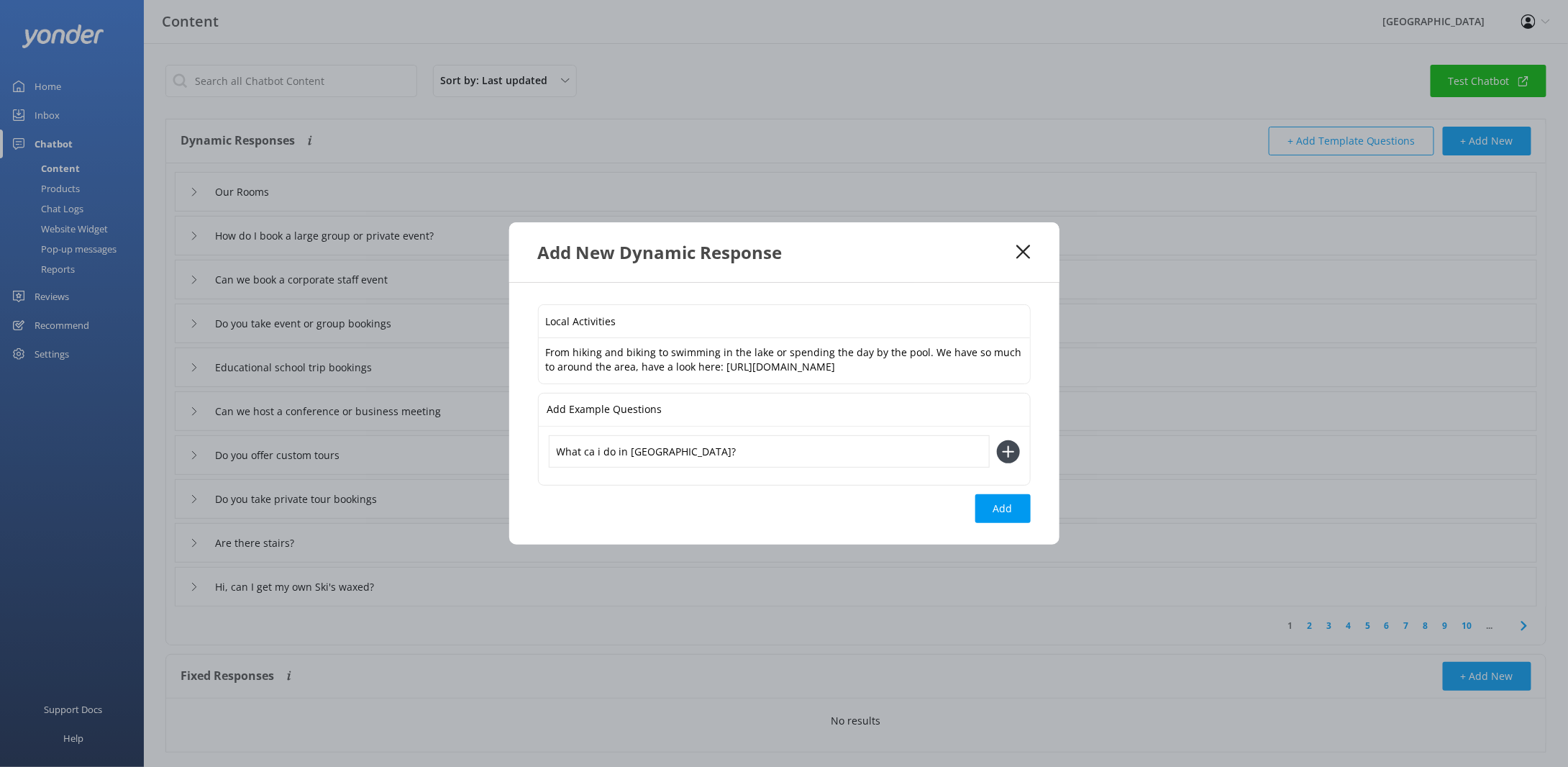
click at [596, 451] on input "What ca i do in [GEOGRAPHIC_DATA]?" at bounding box center [769, 451] width 441 height 32
type input "What can i do in [GEOGRAPHIC_DATA]?"
click at [1012, 452] on icon at bounding box center [1009, 451] width 23 height 23
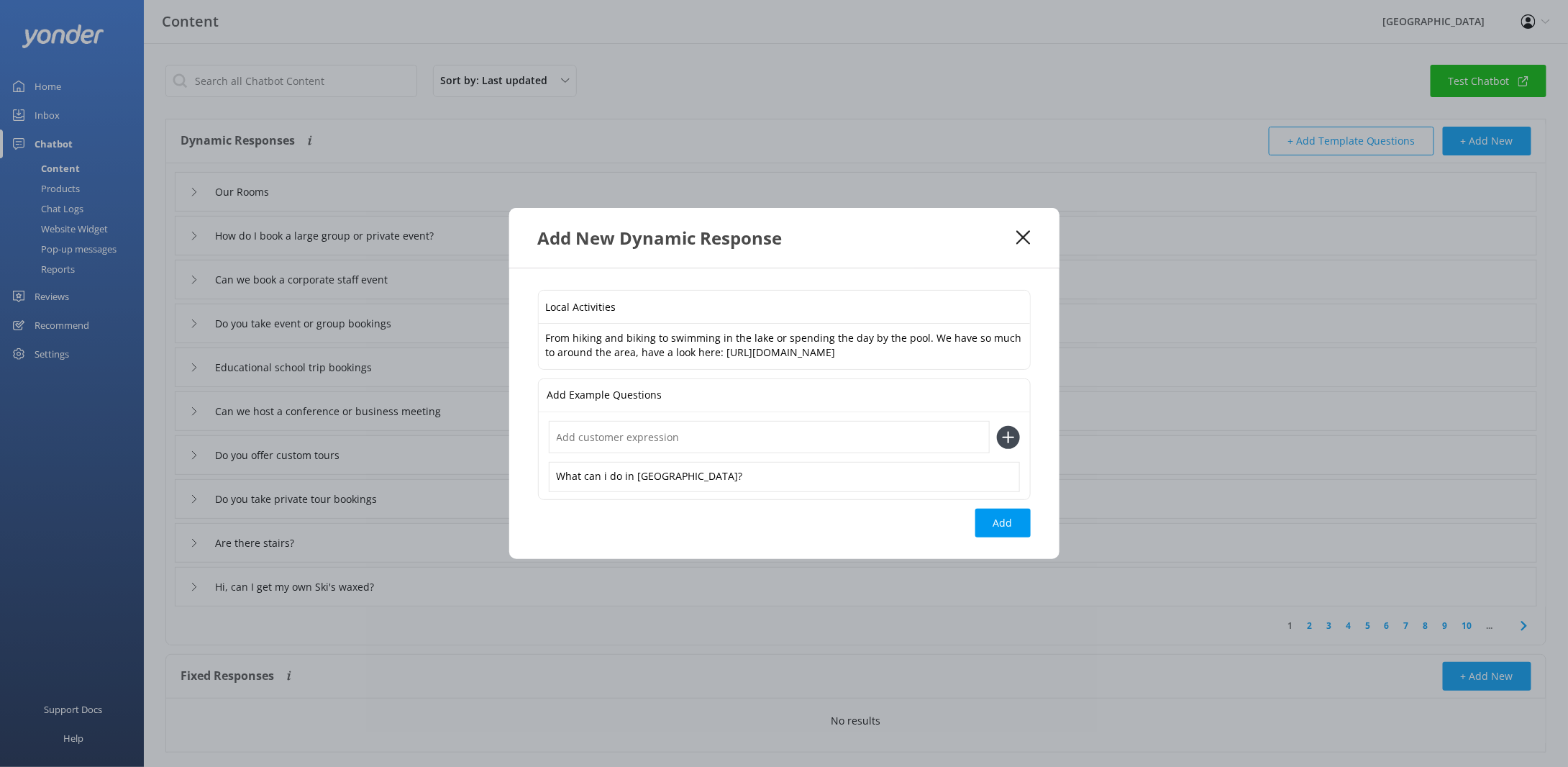
click at [619, 435] on input "text" at bounding box center [769, 437] width 441 height 32
type input "Is there much to do in [GEOGRAPHIC_DATA]?"
drag, startPoint x: 1003, startPoint y: 523, endPoint x: 984, endPoint y: 435, distance: 90.0
click at [968, 433] on div "Local Activities From hiking and biking to swimming in the lake or spending the…" at bounding box center [784, 413] width 550 height 291
click at [1002, 436] on icon at bounding box center [1009, 437] width 23 height 23
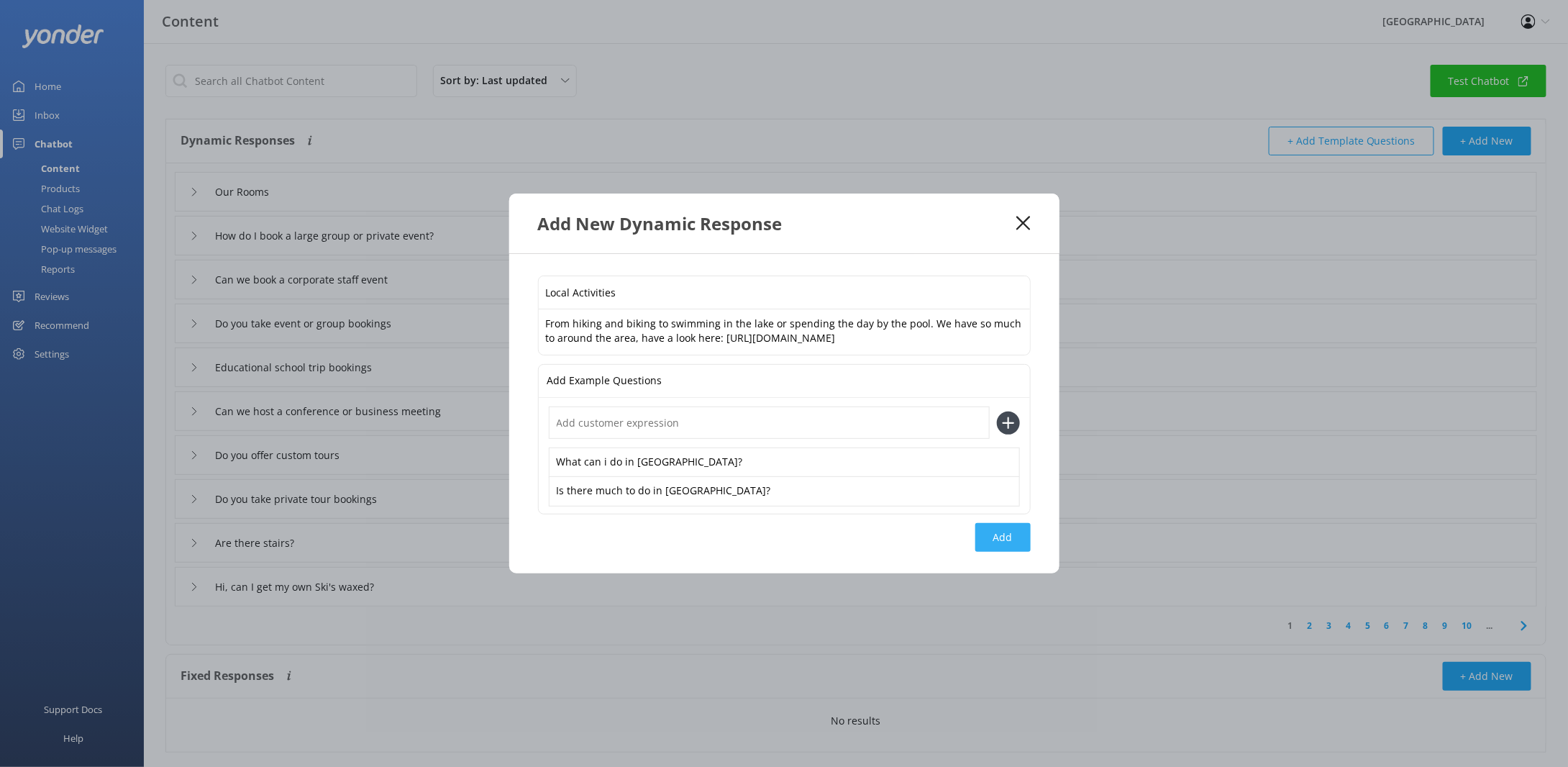
click at [991, 533] on button "Add" at bounding box center [1003, 538] width 55 height 28
type input "Local Activities"
type input "Our Rooms"
type input "How do I book a large group or private event?"
type input "Can we book a corporate staff event"
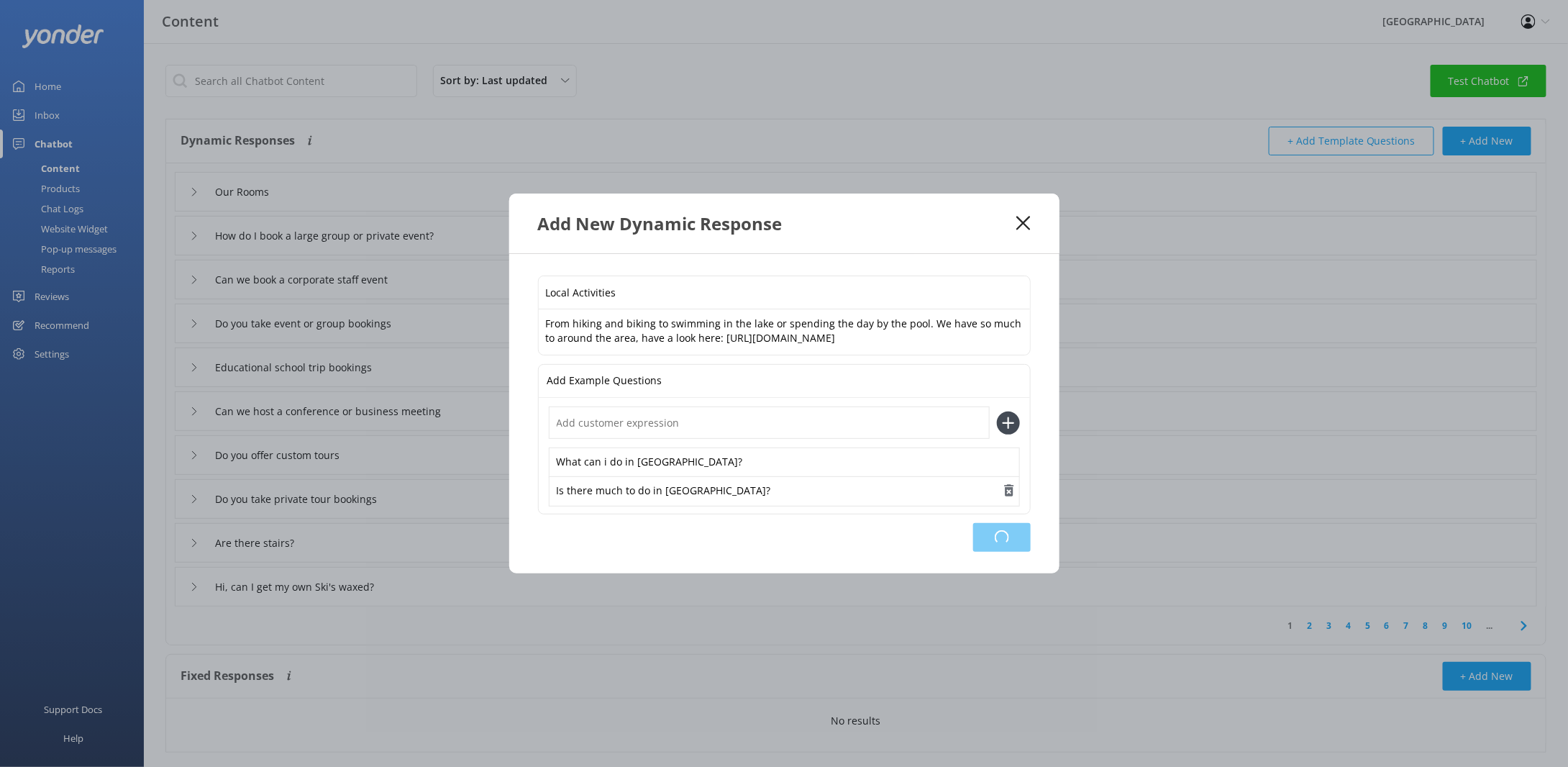
type input "Do you take event or group bookings"
type input "Educational school trip bookings"
type input "Can we host a conference or business meeting"
type input "Do you offer custom tours"
type input "Do you take private tour bookings"
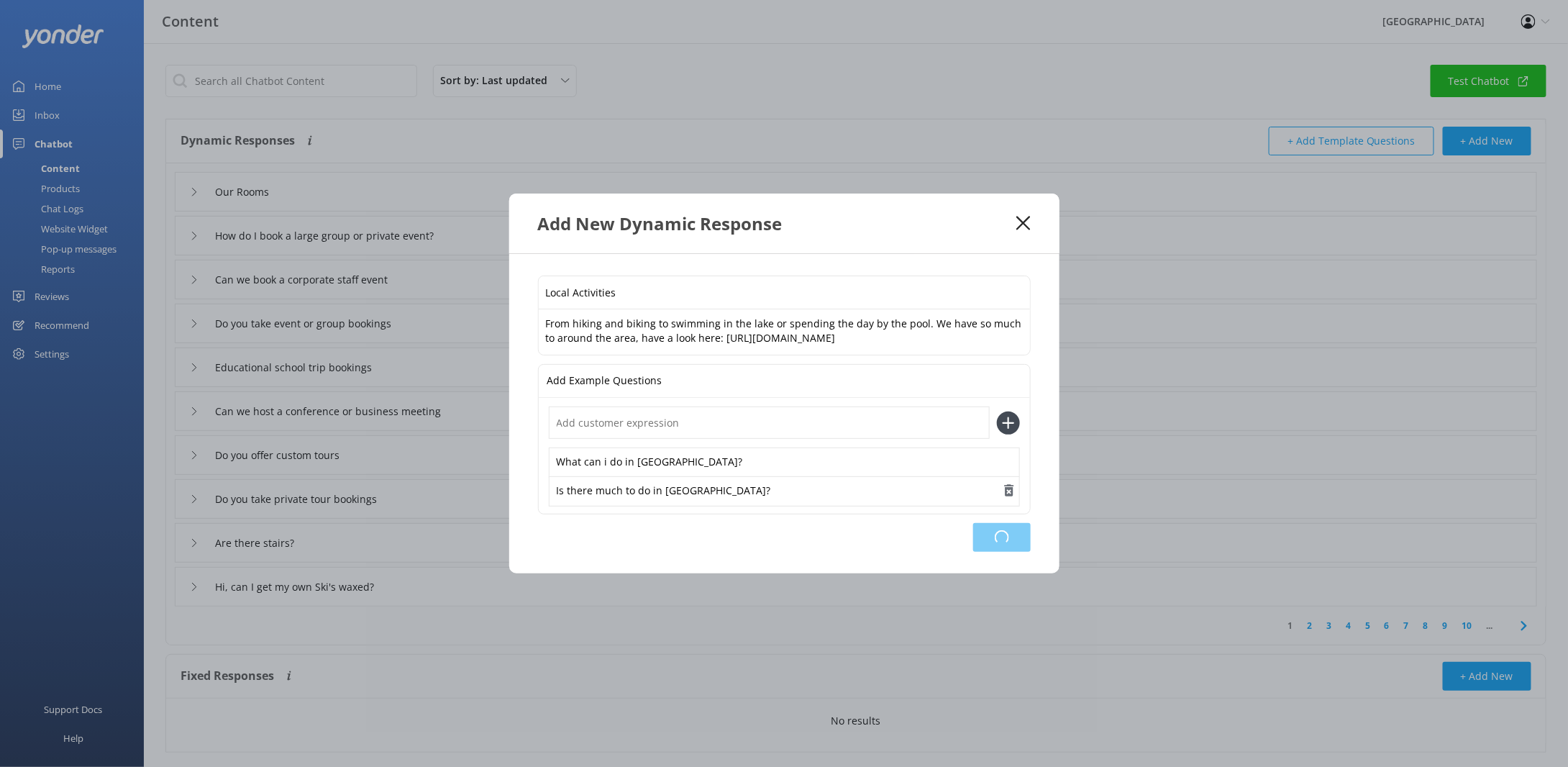
type input "Are there stairs?"
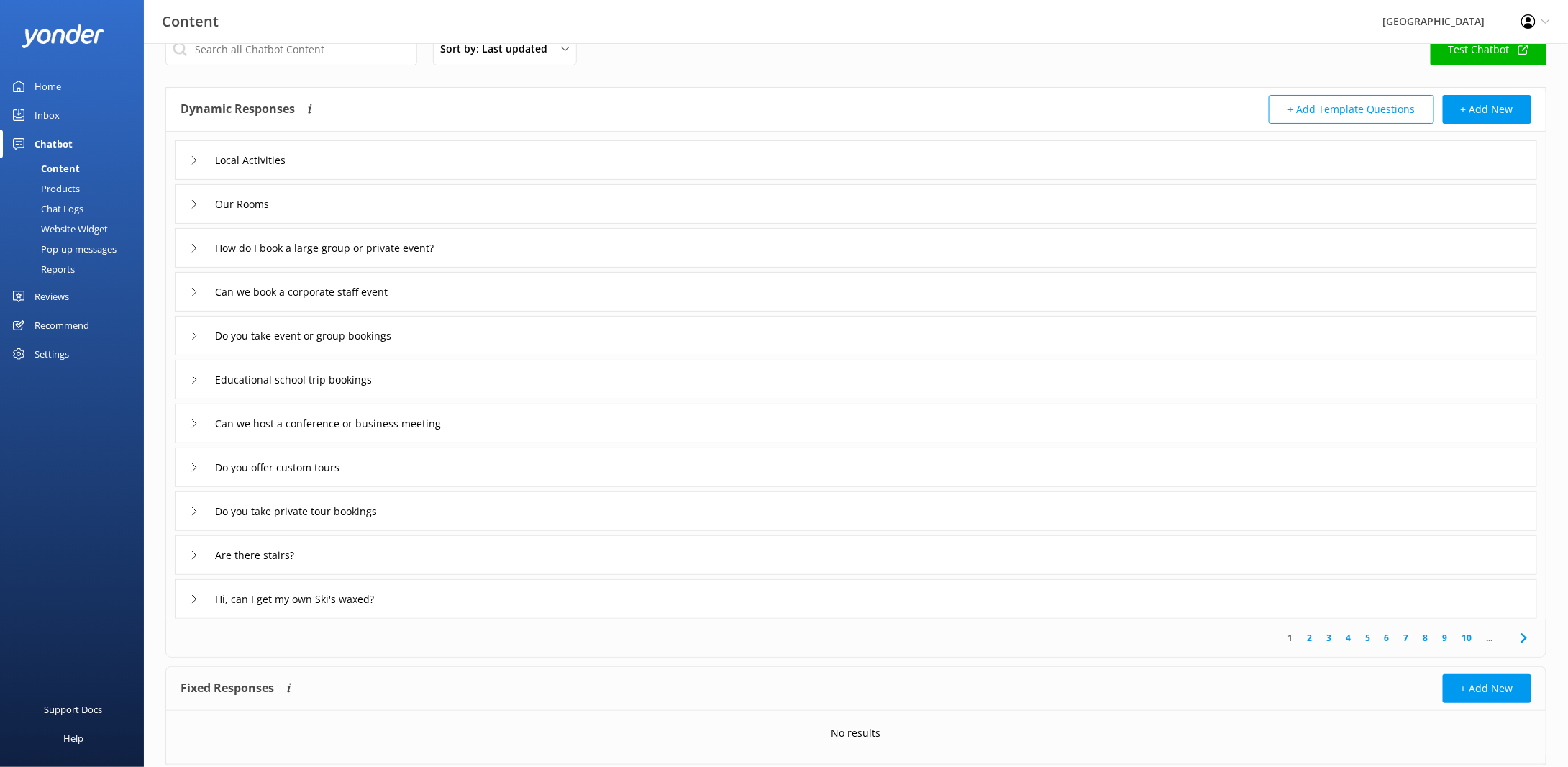
scroll to position [70, 0]
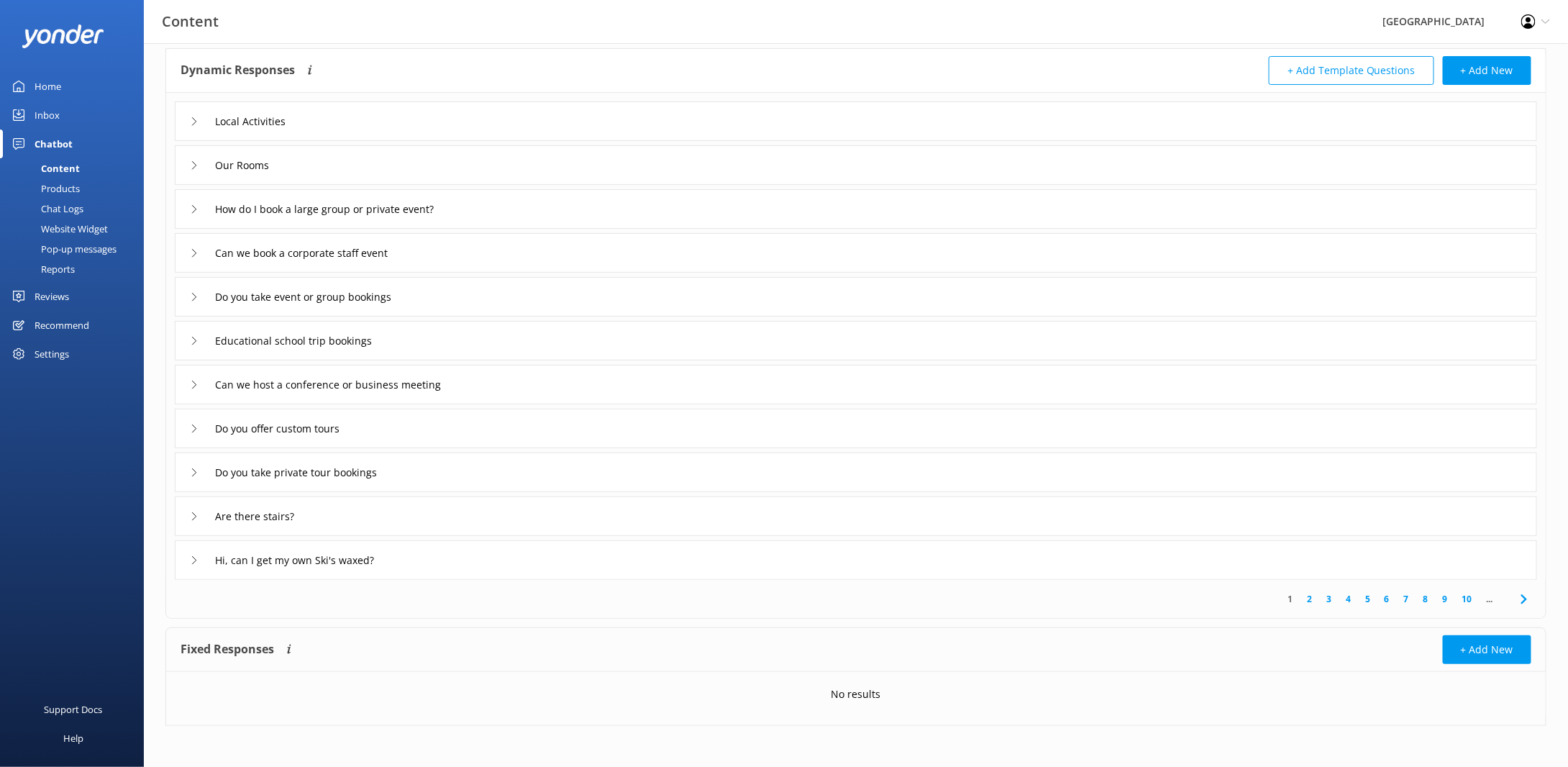
drag, startPoint x: 606, startPoint y: 738, endPoint x: 710, endPoint y: 726, distance: 104.7
click at [609, 737] on div "Sort by: Last updated Title (A-Z) Last updated Test Chatbot Dynamic Responses T…" at bounding box center [856, 371] width 1424 height 796
click at [854, 694] on p "No results" at bounding box center [856, 694] width 49 height 16
click at [1517, 646] on button "+ Add New" at bounding box center [1486, 649] width 88 height 28
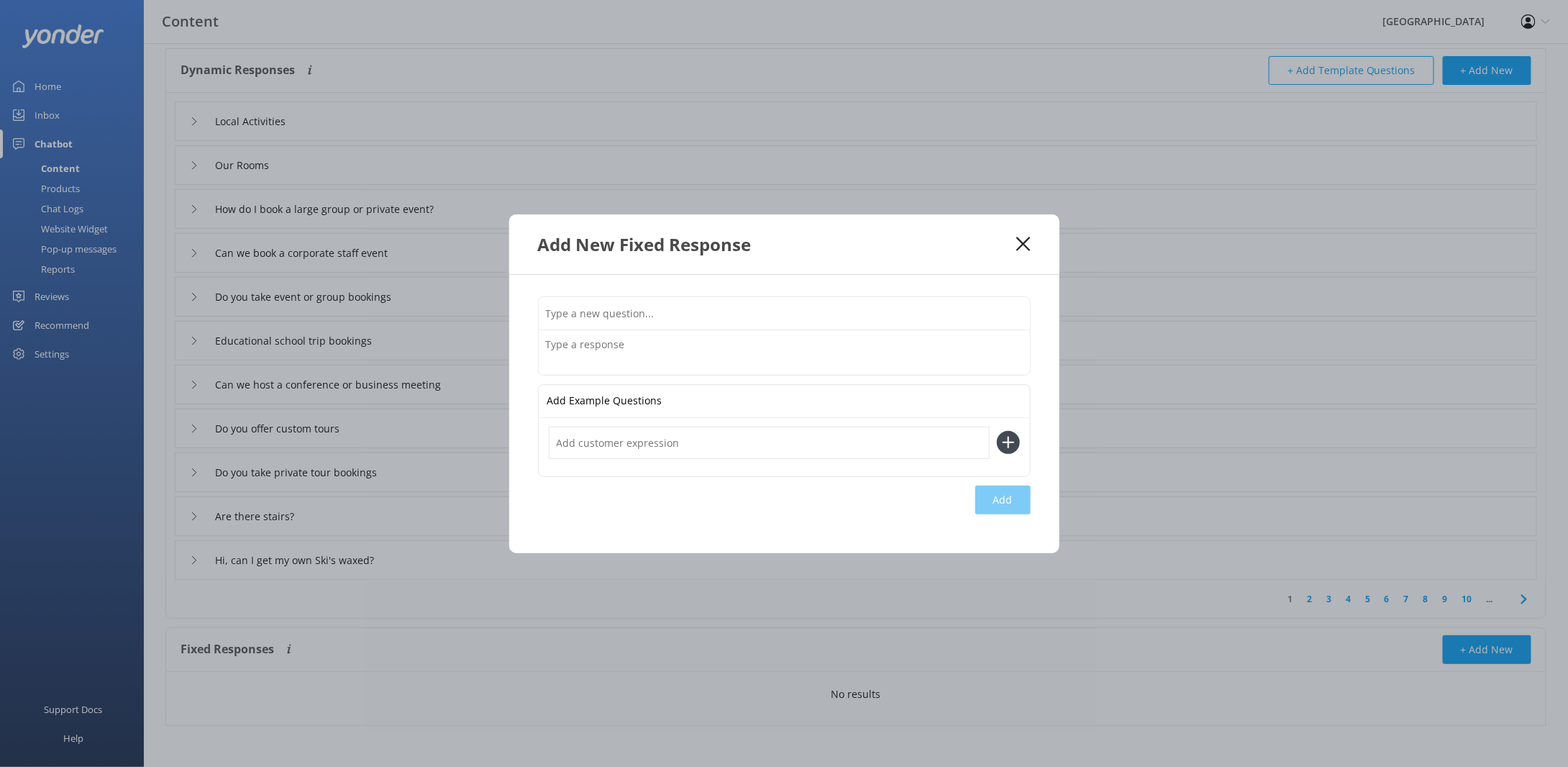
click at [1023, 248] on icon at bounding box center [1023, 244] width 13 height 14
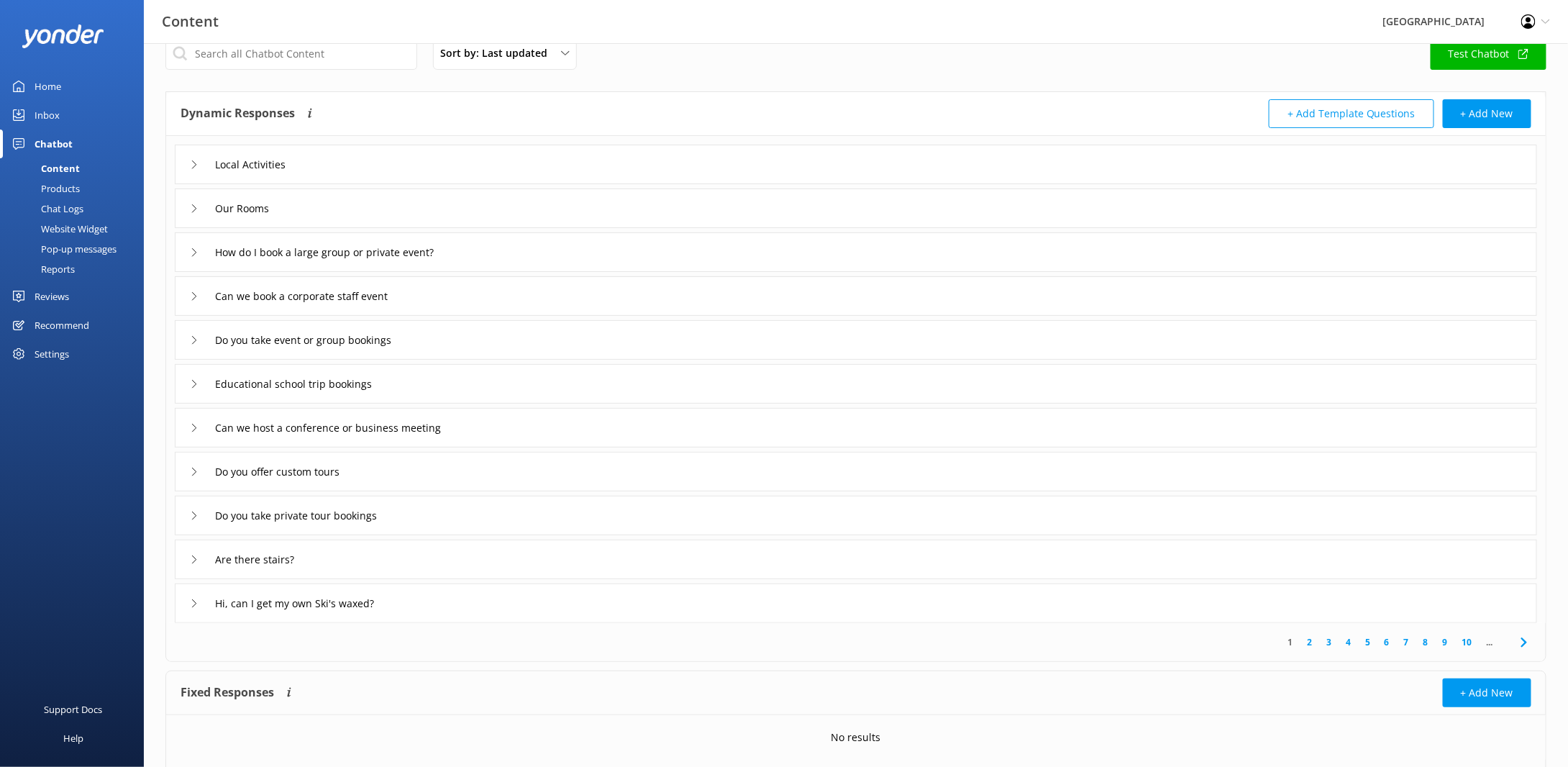
scroll to position [0, 0]
